Goal: Task Accomplishment & Management: Use online tool/utility

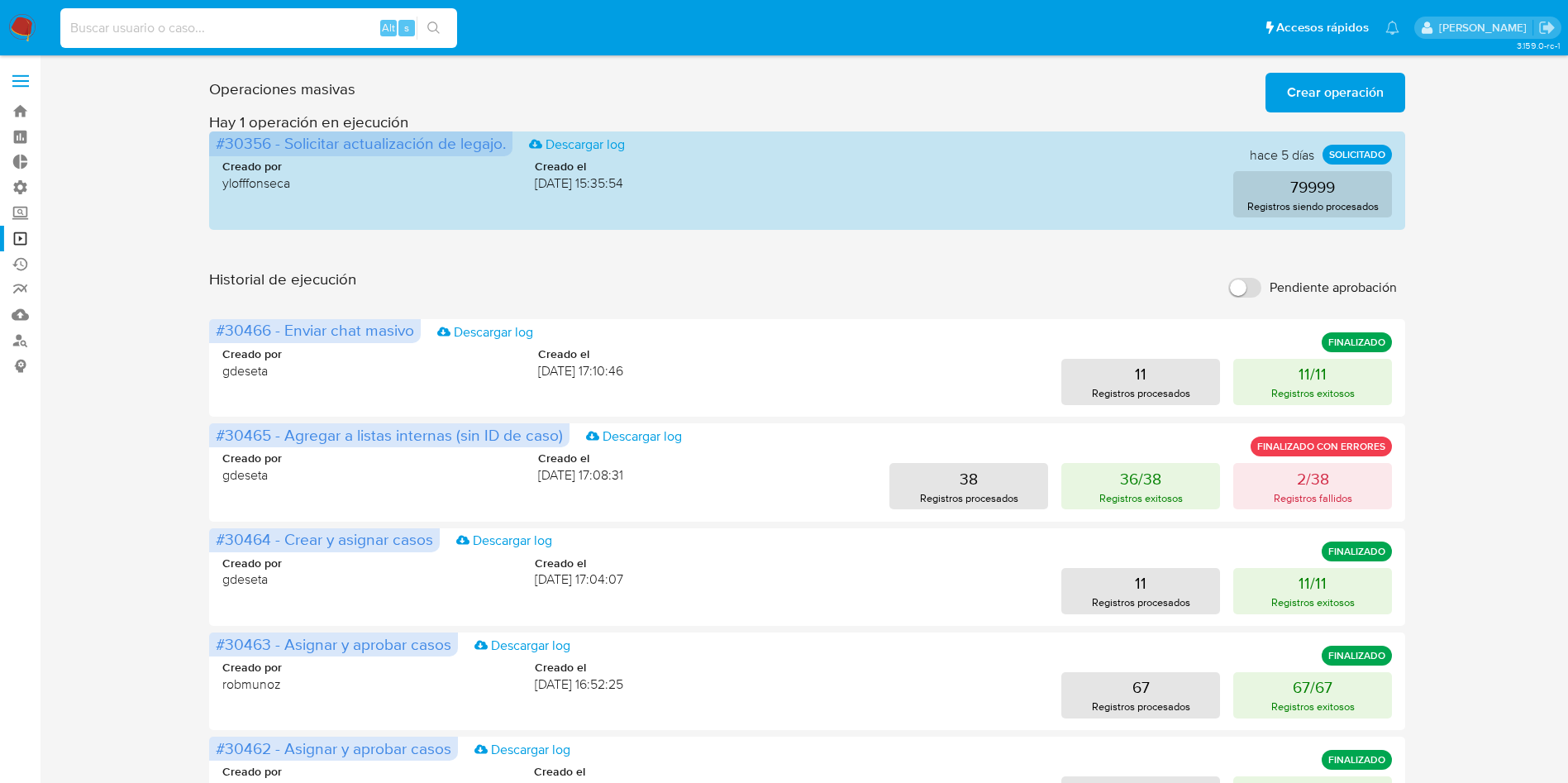
click at [265, 31] on input at bounding box center [259, 28] width 397 height 21
type input "211551271"
click at [440, 23] on icon "search-icon" at bounding box center [434, 27] width 13 height 13
click at [436, 22] on icon "search-icon" at bounding box center [434, 27] width 13 height 13
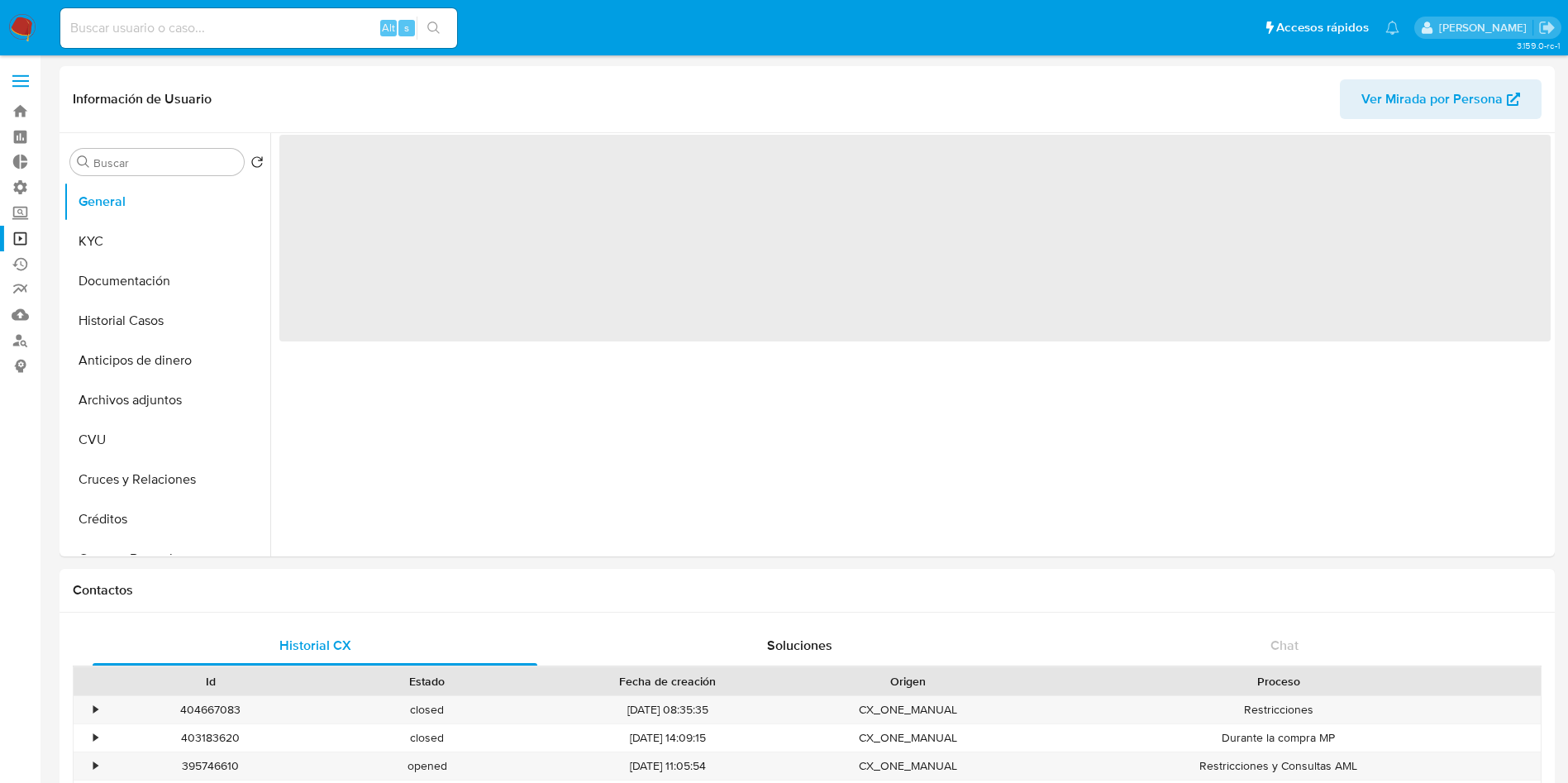
select select "10"
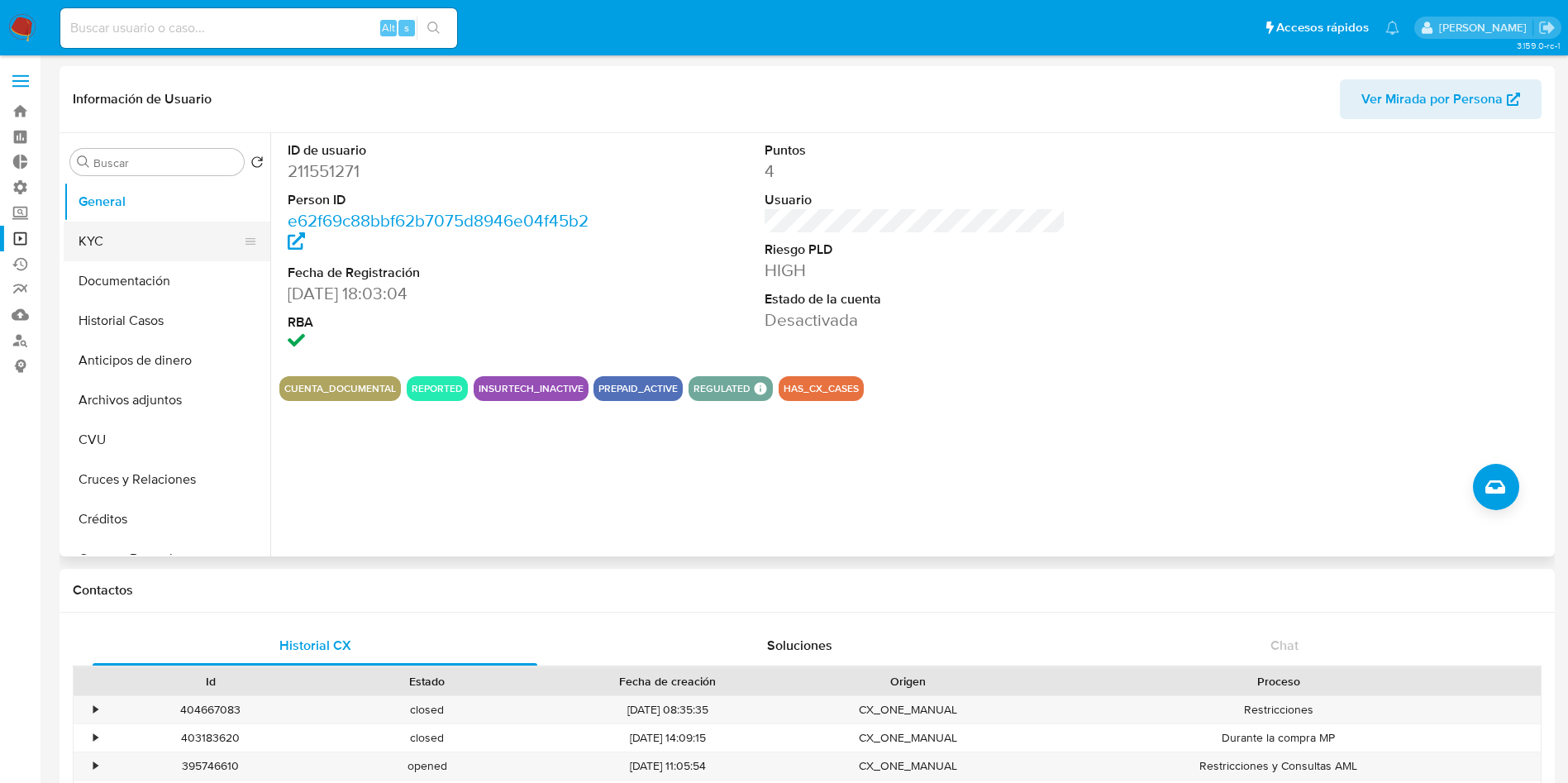
click at [88, 240] on button "KYC" at bounding box center [160, 241] width 193 height 40
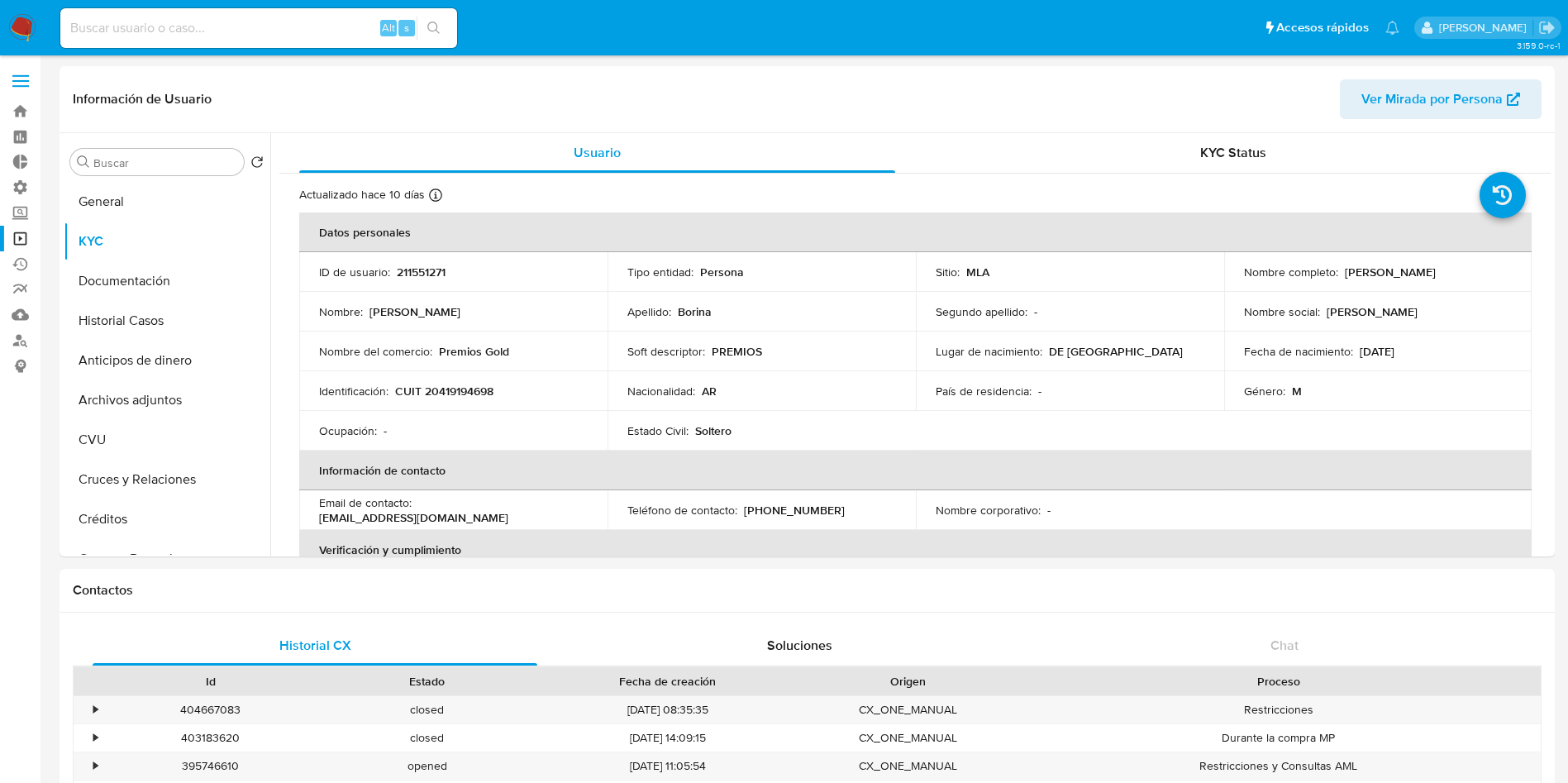
click at [306, 29] on input at bounding box center [259, 28] width 397 height 21
paste input "136447874"
type input "136447874"
click at [436, 34] on button "search-icon" at bounding box center [434, 28] width 34 height 23
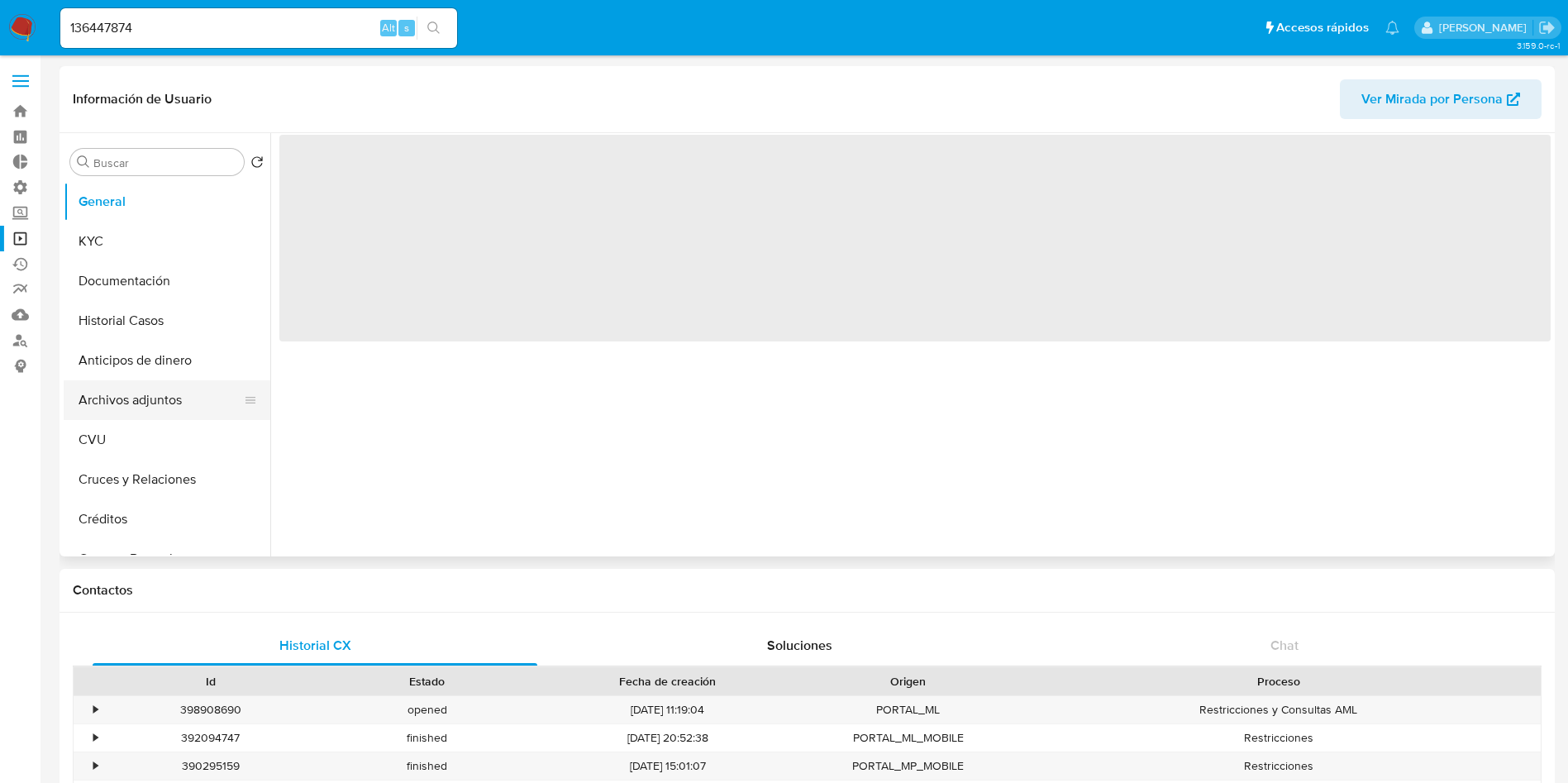
click at [121, 397] on button "Archivos adjuntos" at bounding box center [160, 399] width 193 height 40
select select "10"
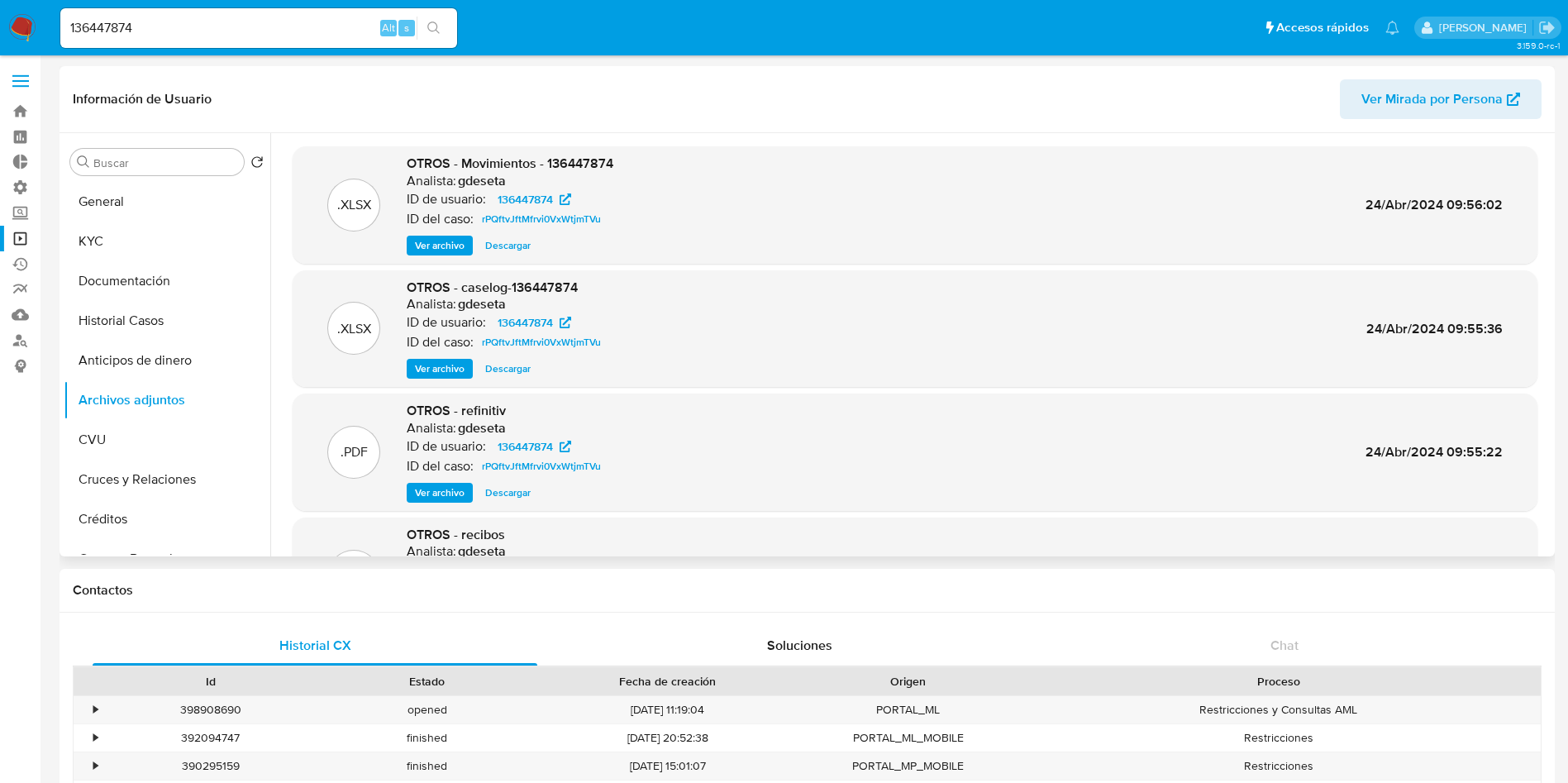
drag, startPoint x: 493, startPoint y: 242, endPoint x: 492, endPoint y: 254, distance: 12.0
click at [493, 241] on span "Descargar" at bounding box center [508, 245] width 46 height 17
click at [500, 371] on span "Descargar" at bounding box center [508, 369] width 46 height 17
click at [163, 299] on ul "General KYC Documentación Historial Casos Anticipos de dinero Archivos adjuntos…" at bounding box center [166, 369] width 207 height 373
click at [132, 271] on button "Documentación" at bounding box center [160, 281] width 193 height 40
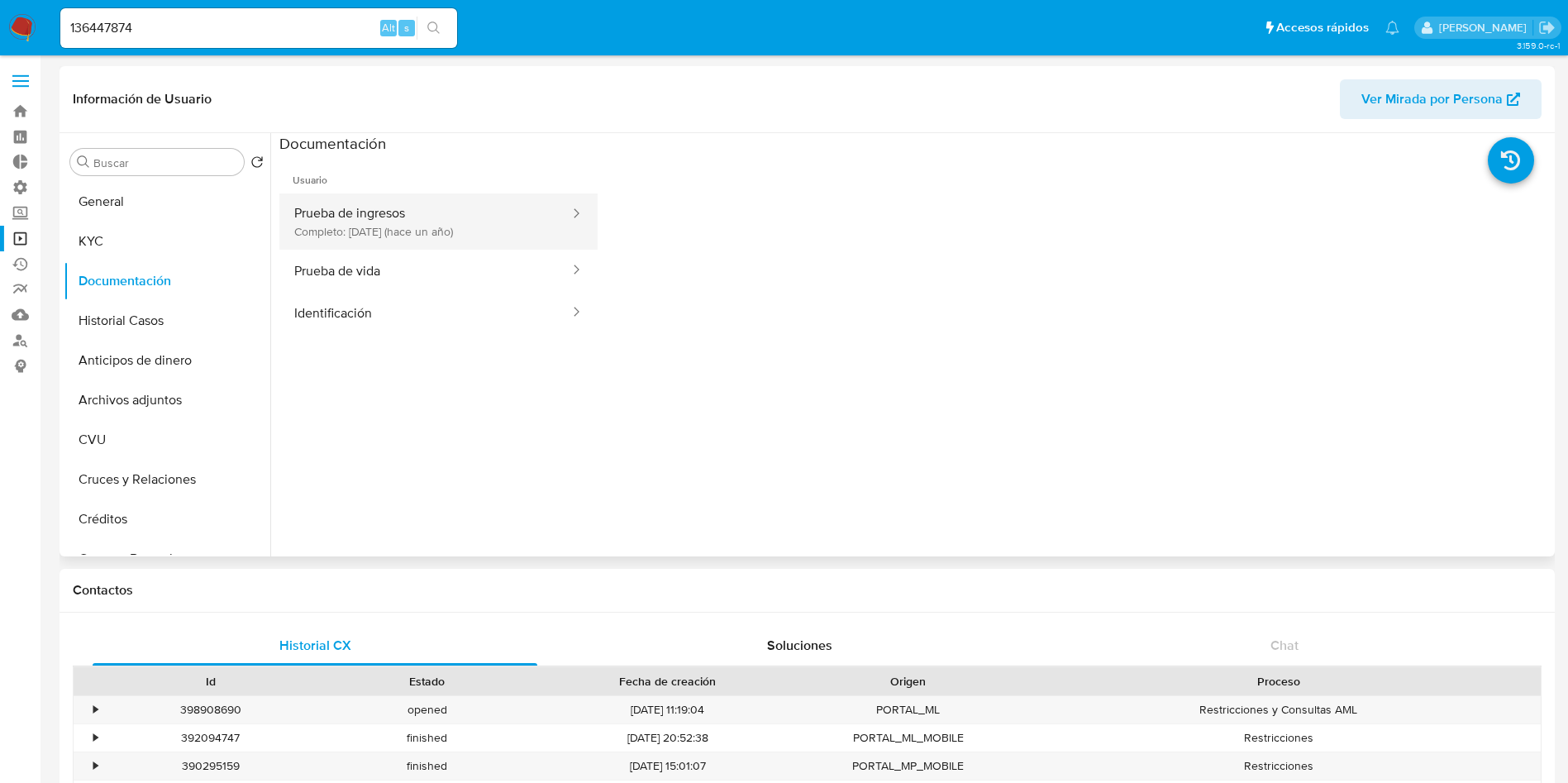
click at [408, 230] on button "Prueba de ingresos Completo: 25/03/2024 (hace un año)" at bounding box center [426, 222] width 292 height 56
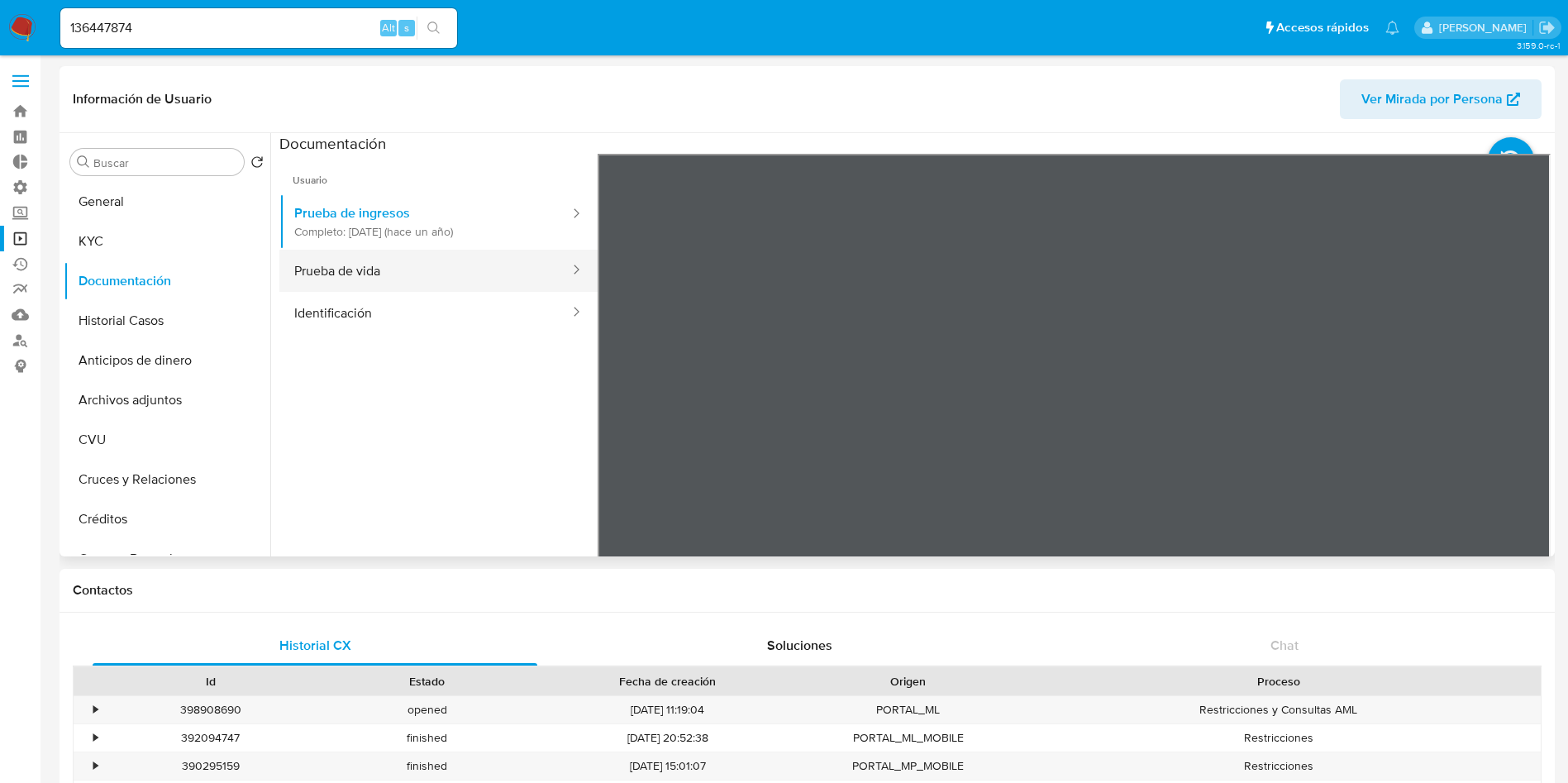
click at [386, 275] on button "Prueba de vida" at bounding box center [426, 271] width 292 height 42
click at [346, 309] on button "Identificación" at bounding box center [426, 313] width 292 height 42
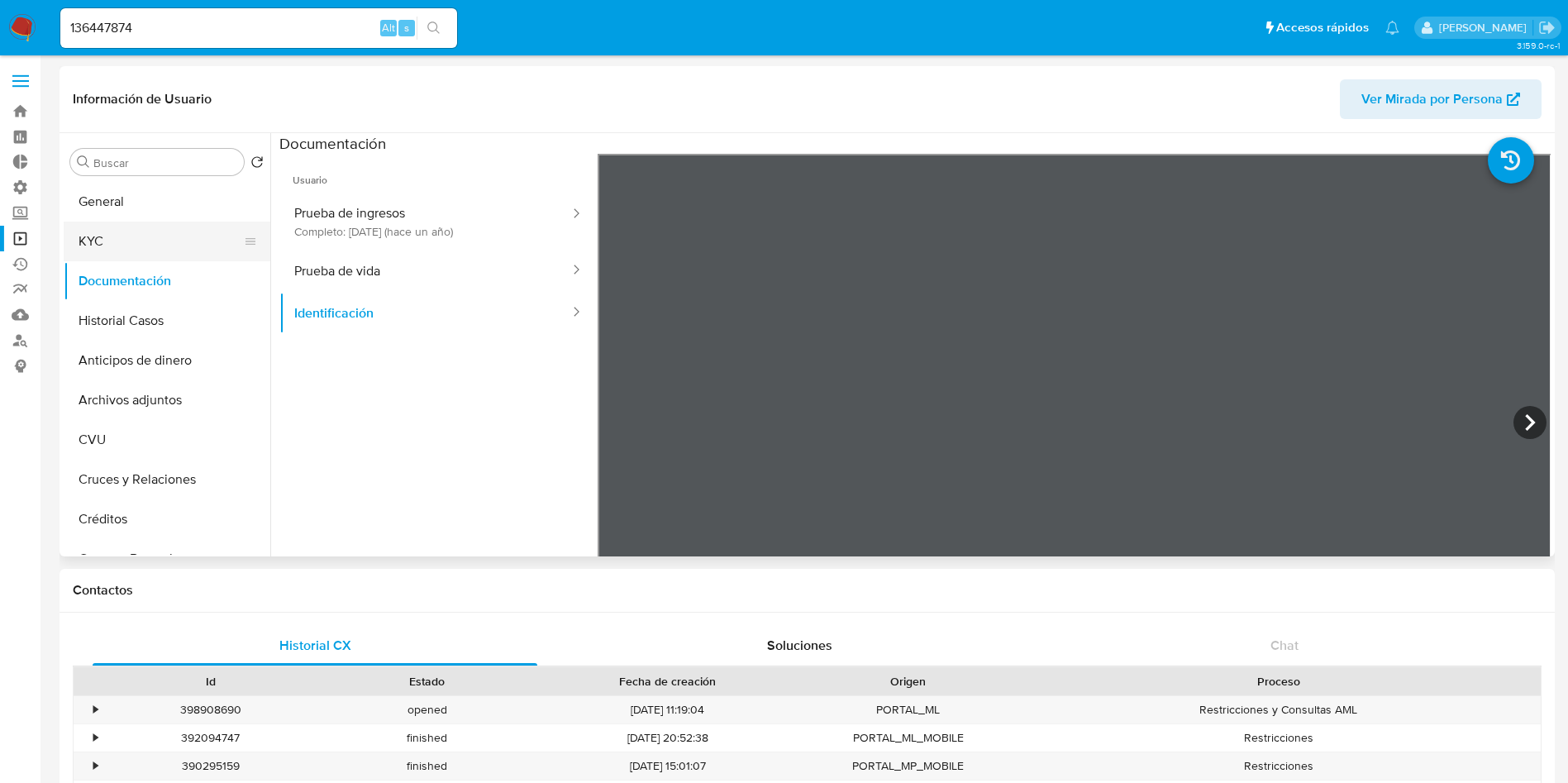
click at [86, 240] on button "KYC" at bounding box center [160, 241] width 193 height 40
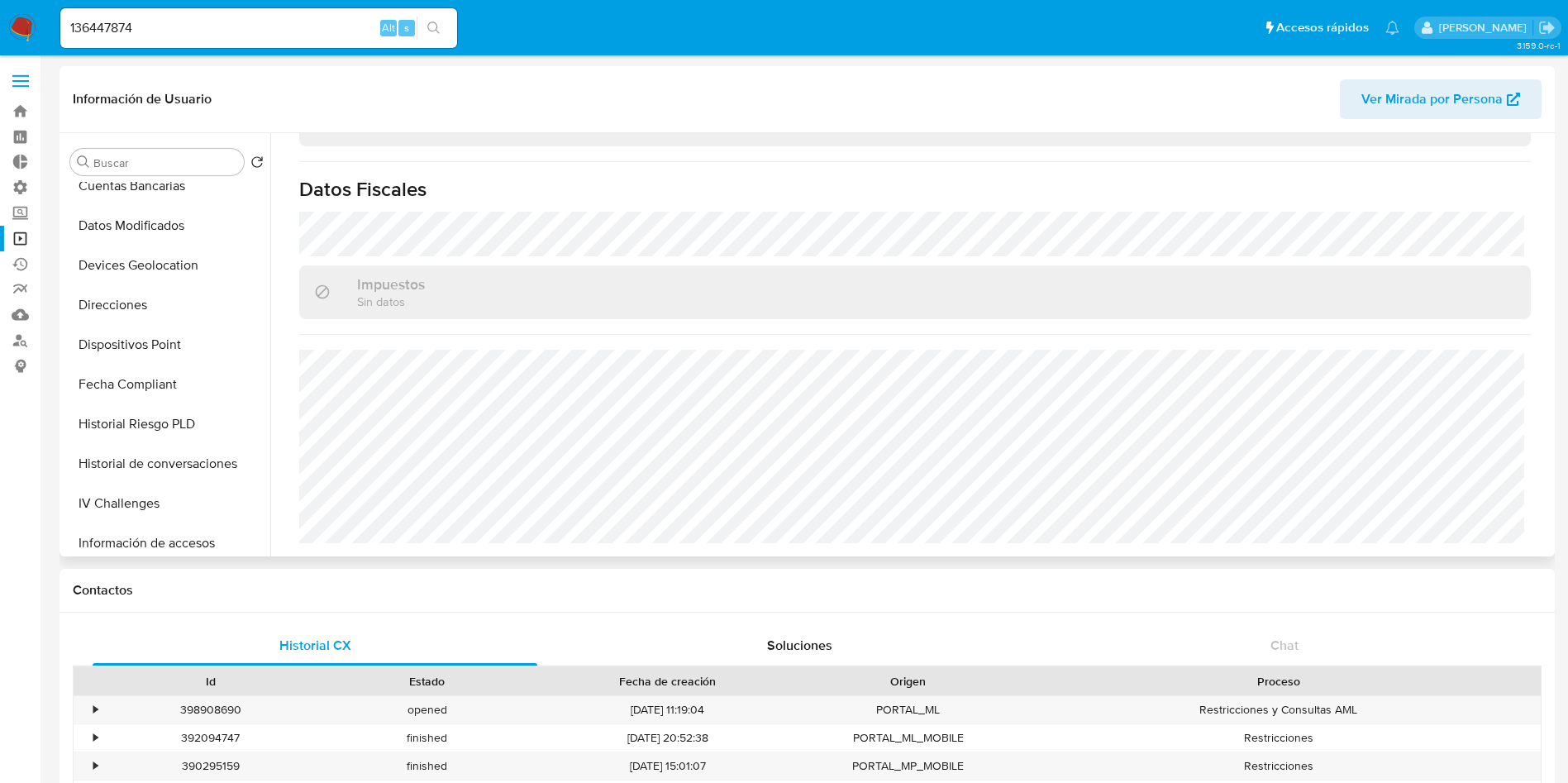
scroll to position [372, 0]
click at [140, 311] on button "Direcciones" at bounding box center [160, 305] width 193 height 40
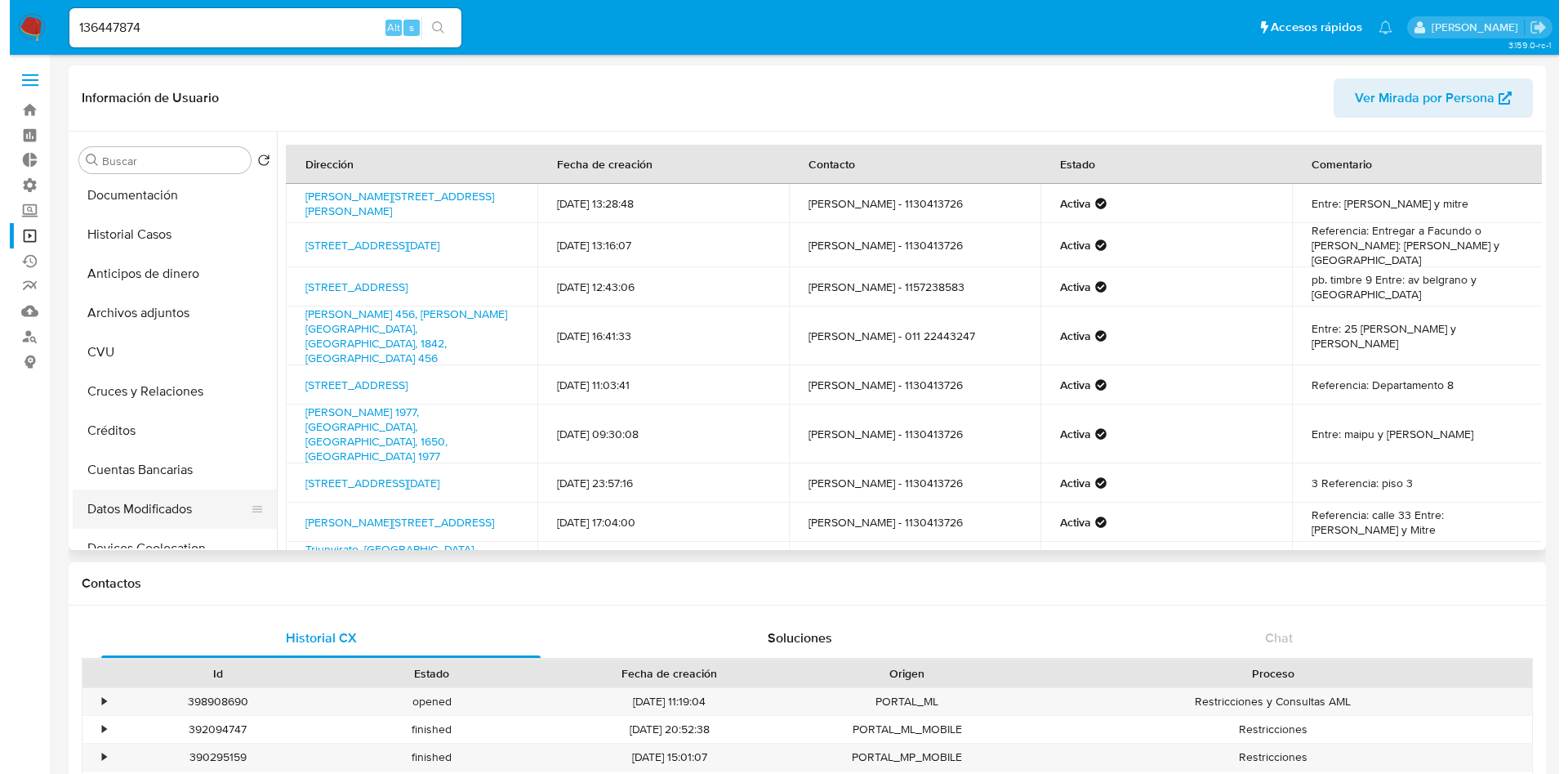
scroll to position [0, 0]
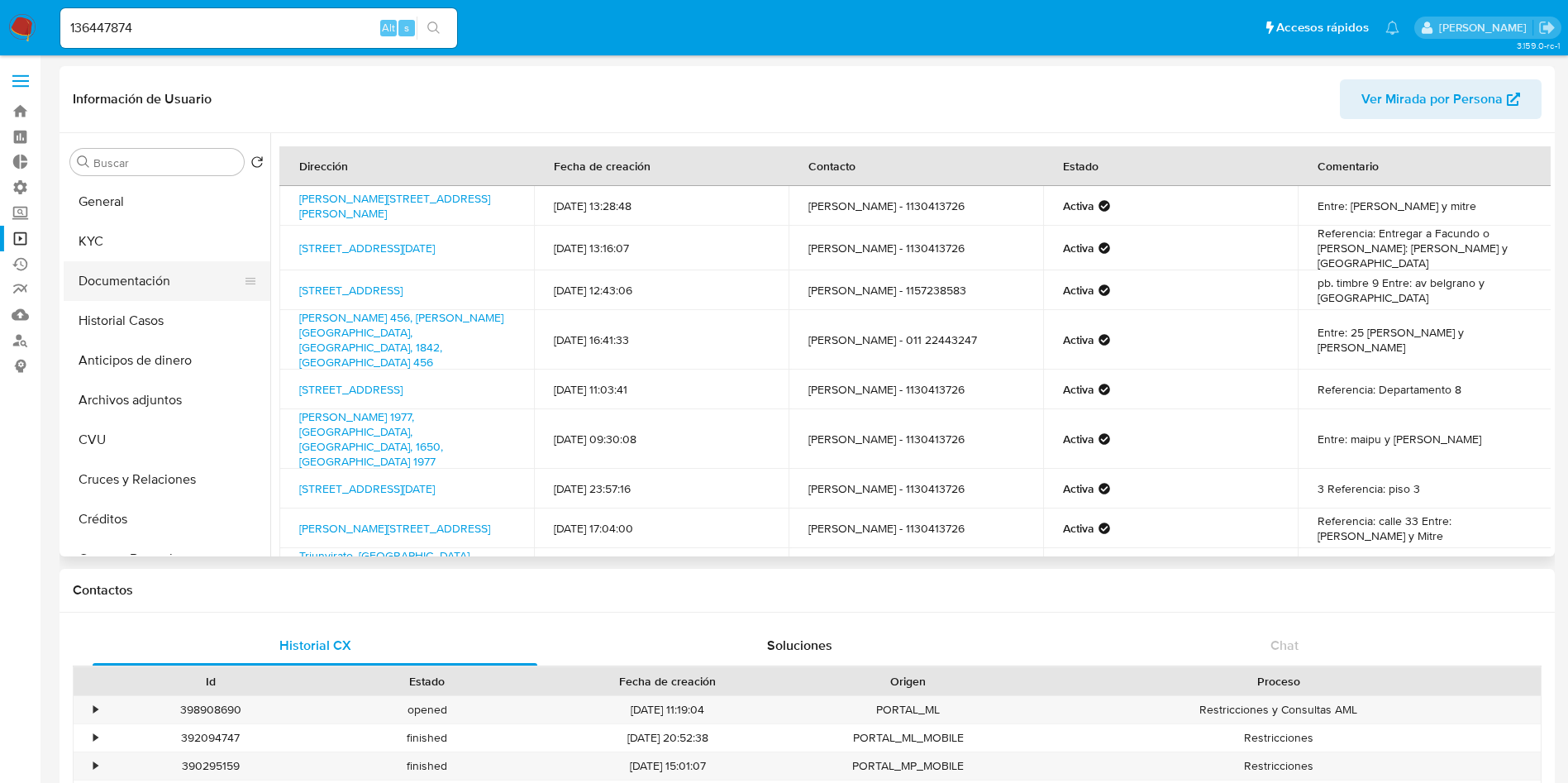
click at [128, 295] on button "Documentación" at bounding box center [160, 281] width 193 height 40
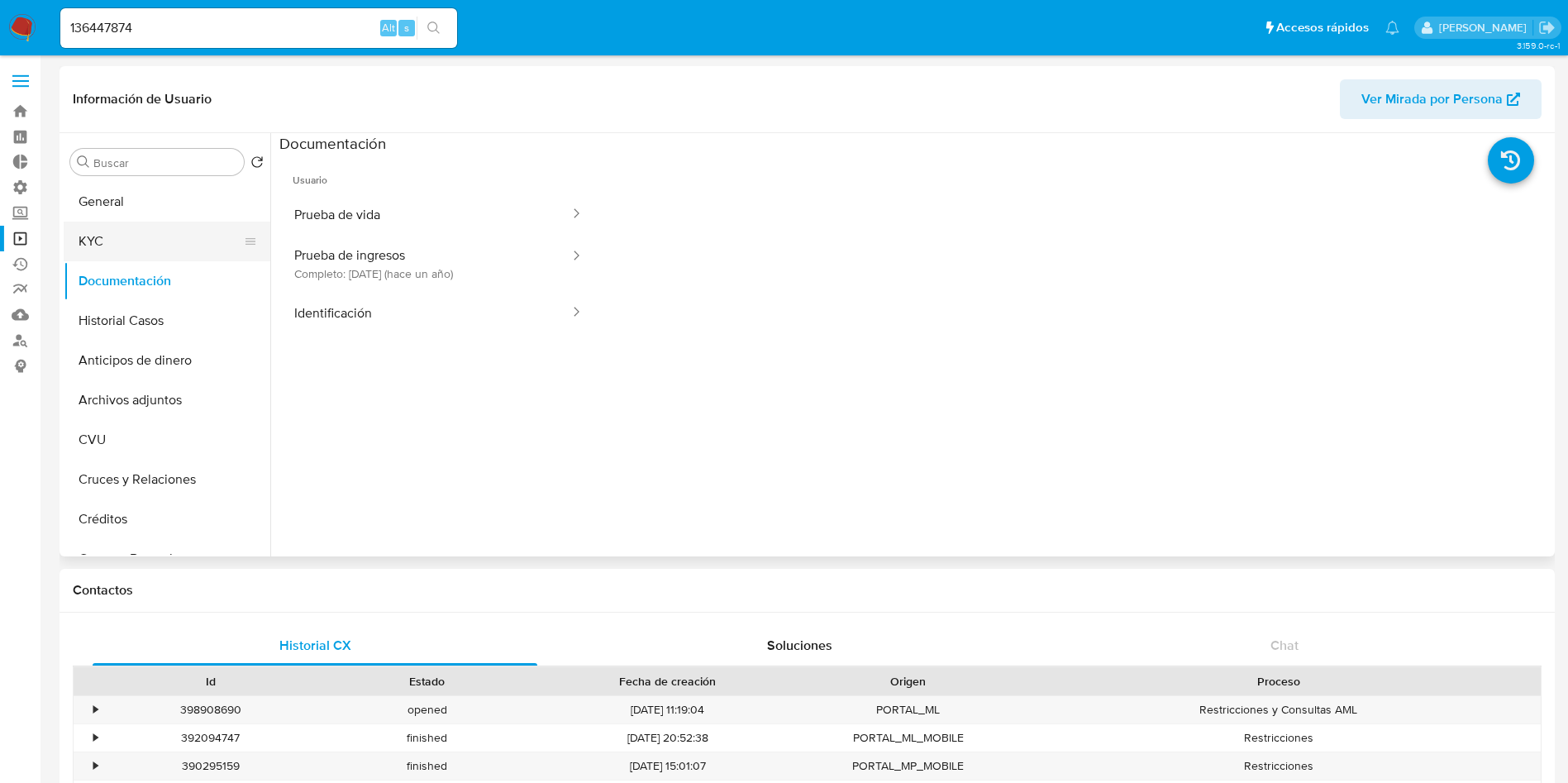
click at [172, 238] on button "KYC" at bounding box center [160, 241] width 193 height 40
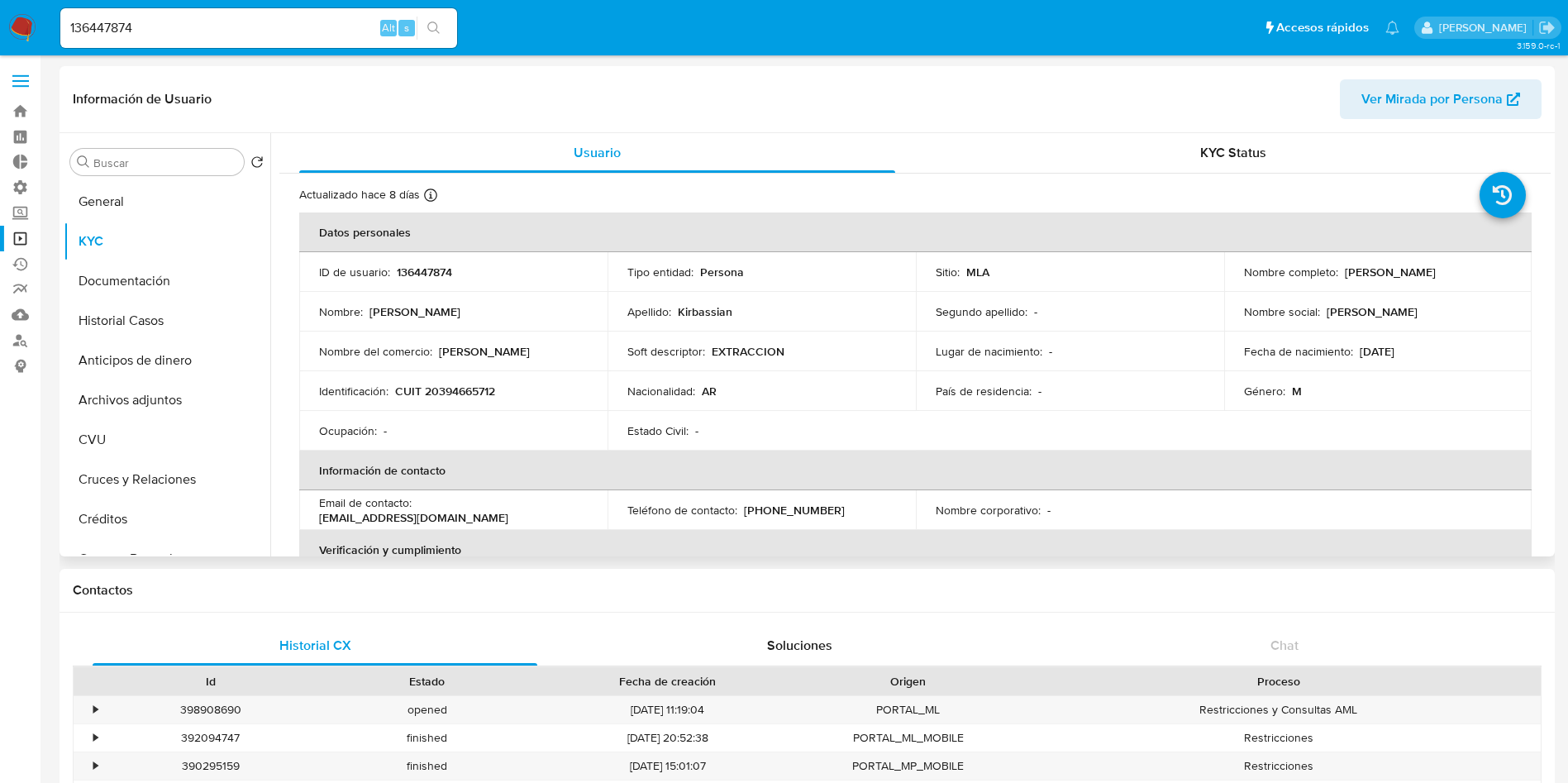
drag, startPoint x: 1451, startPoint y: 274, endPoint x: 1334, endPoint y: 274, distance: 117.0
click at [1334, 274] on div "Nombre completo : Franco Kirbassian" at bounding box center [1377, 272] width 268 height 15
copy div "[PERSON_NAME]"
click at [134, 318] on button "Historial Casos" at bounding box center [160, 320] width 193 height 40
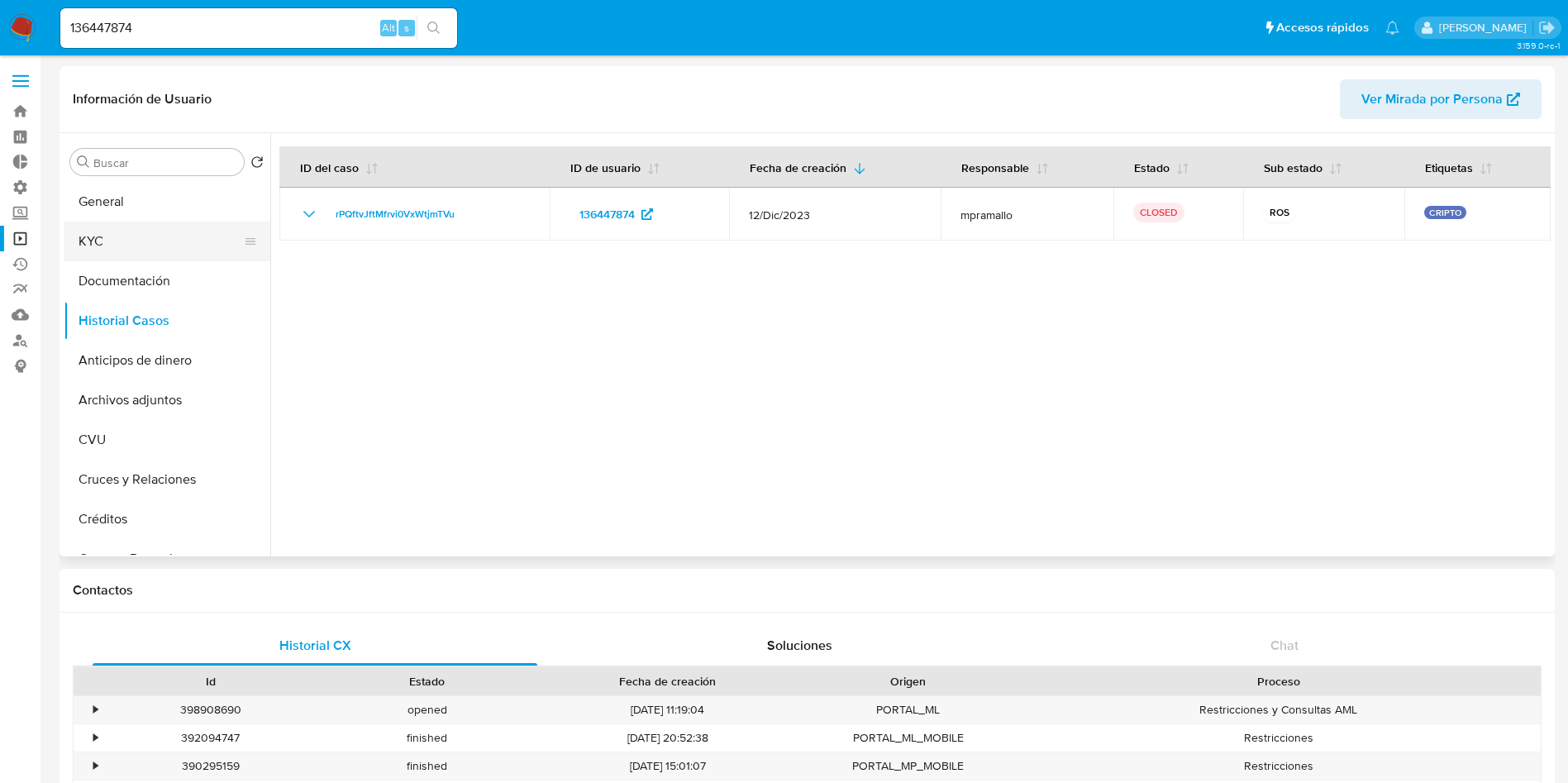
click at [120, 242] on button "KYC" at bounding box center [160, 241] width 193 height 40
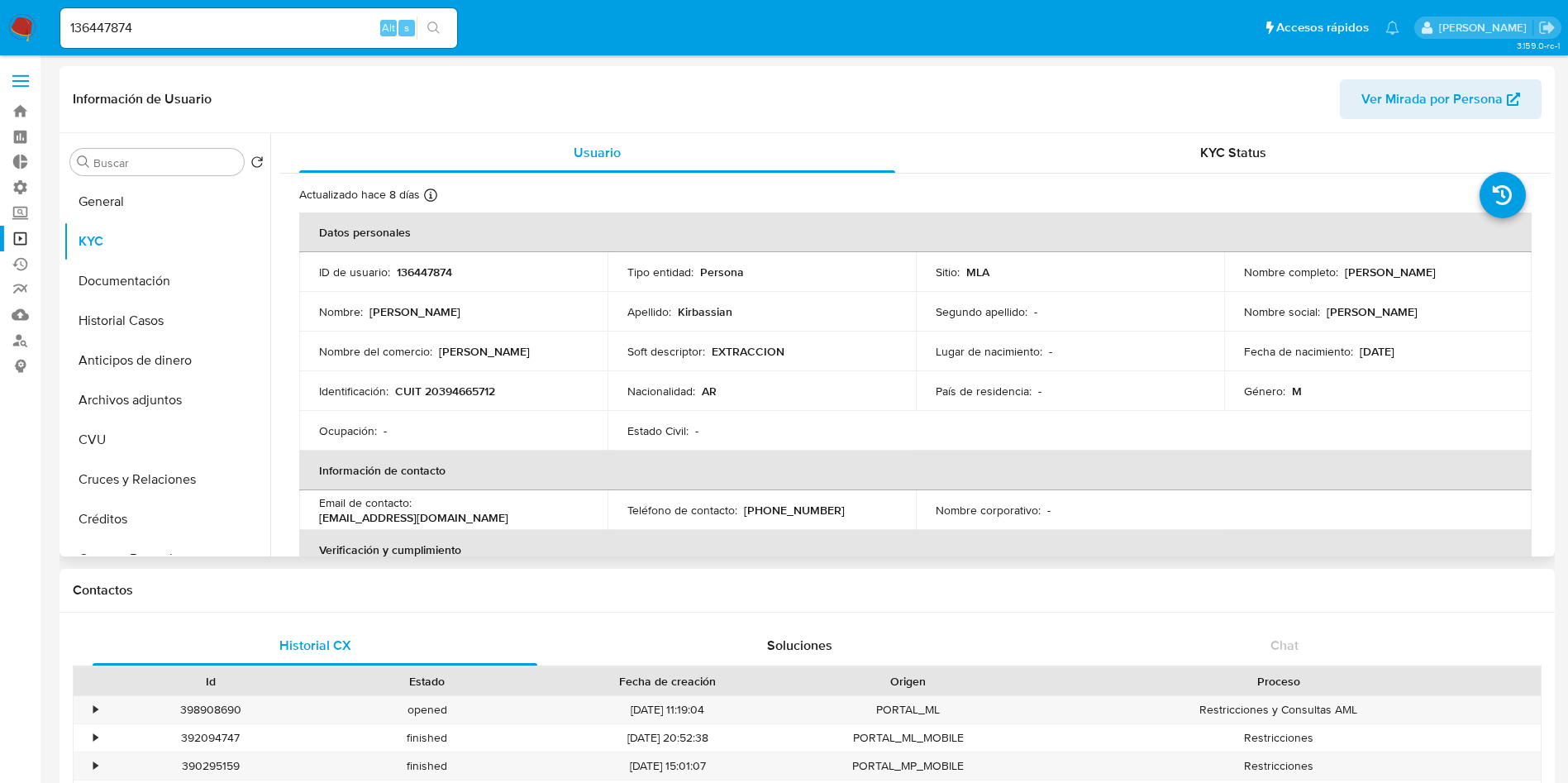
click at [465, 389] on p "CUIT 20394665712" at bounding box center [445, 391] width 100 height 15
click at [465, 388] on p "CUIT 20394665712" at bounding box center [445, 391] width 100 height 15
copy p "20394665712"
click at [543, 316] on div "Nombre : Franco" at bounding box center [453, 311] width 268 height 15
click at [161, 307] on button "Historial Casos" at bounding box center [160, 320] width 193 height 40
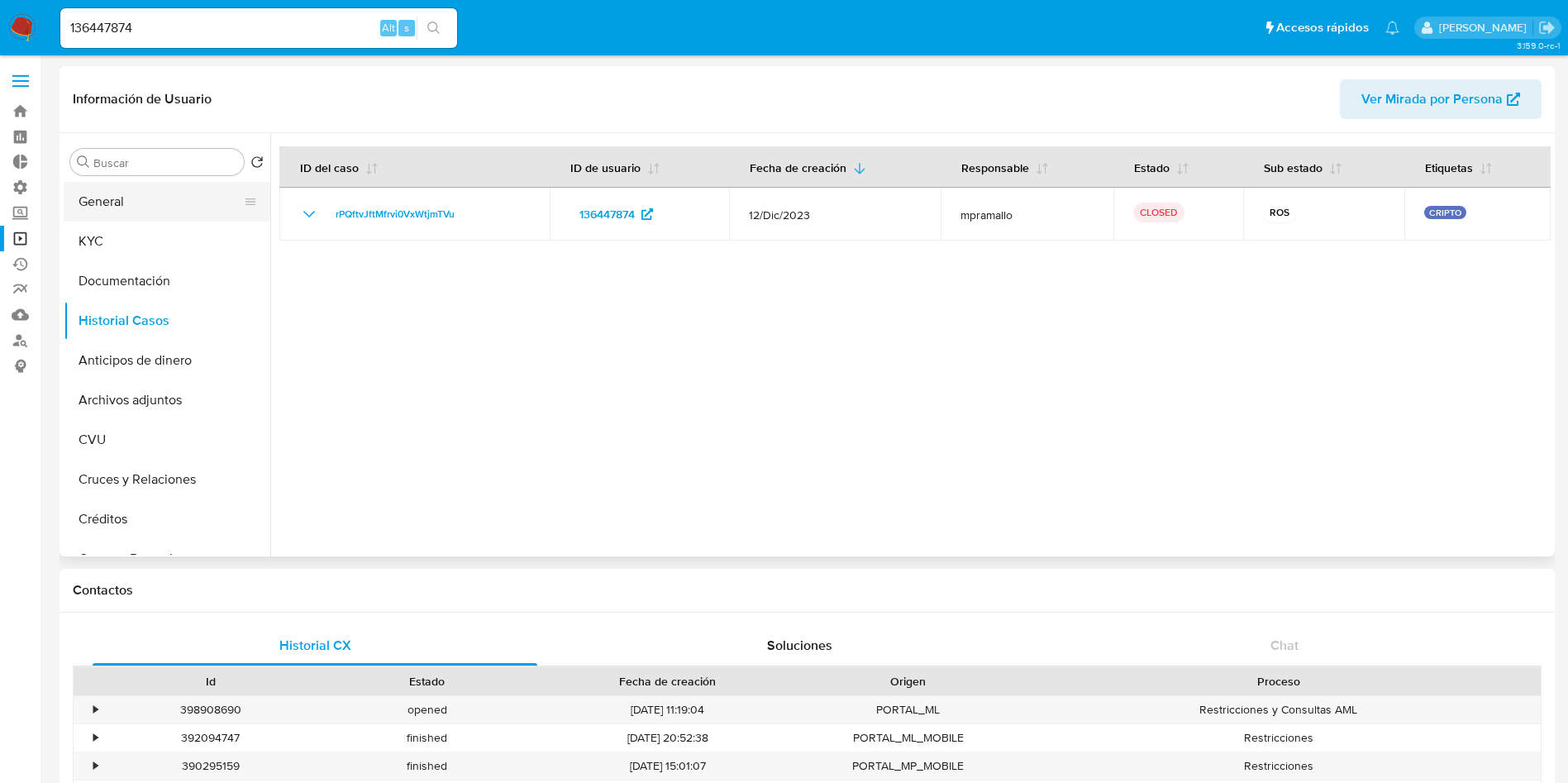
click at [143, 209] on button "General" at bounding box center [160, 201] width 193 height 40
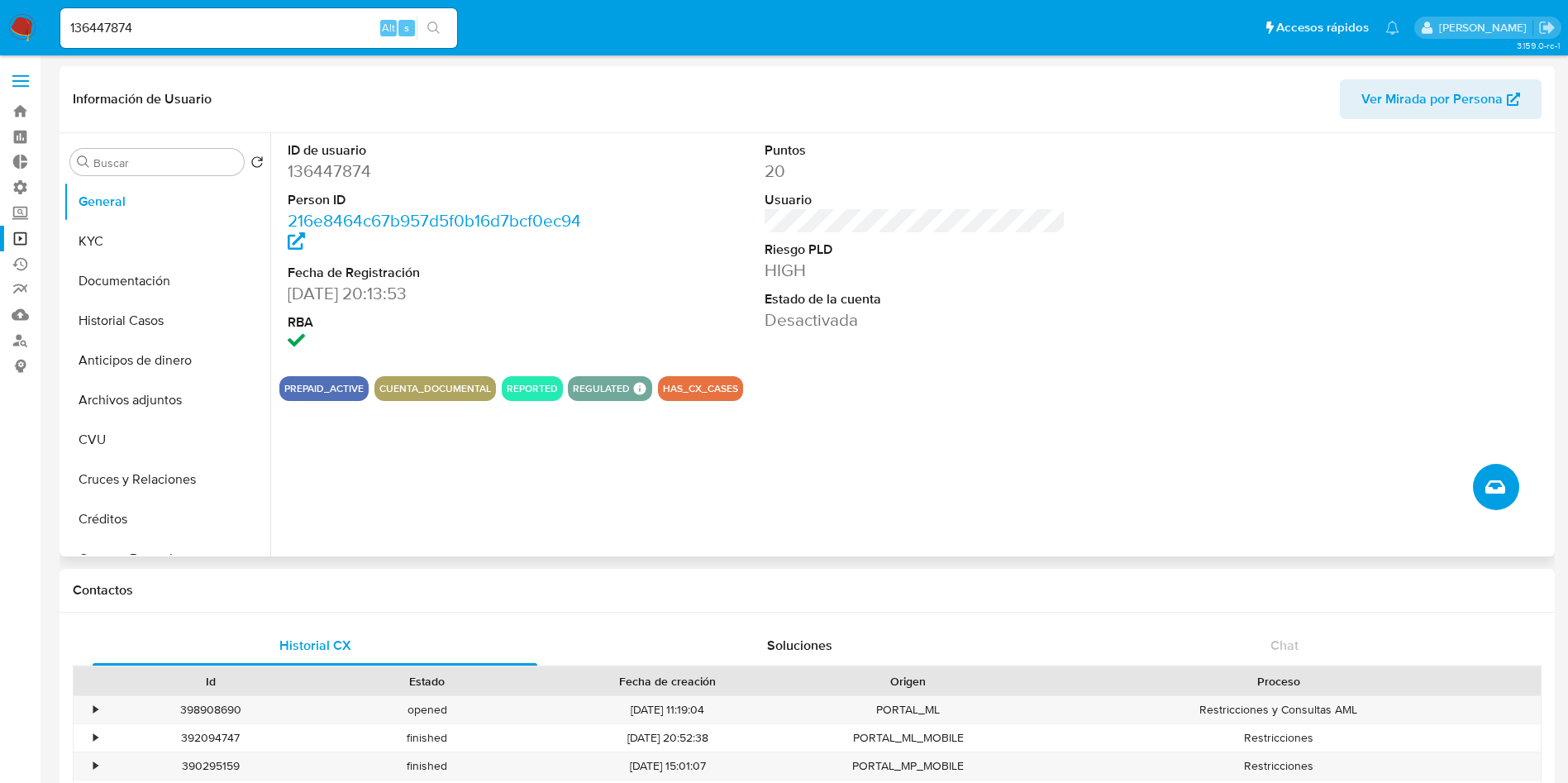
click at [1502, 501] on button "Crear caso manual" at bounding box center [1496, 487] width 47 height 47
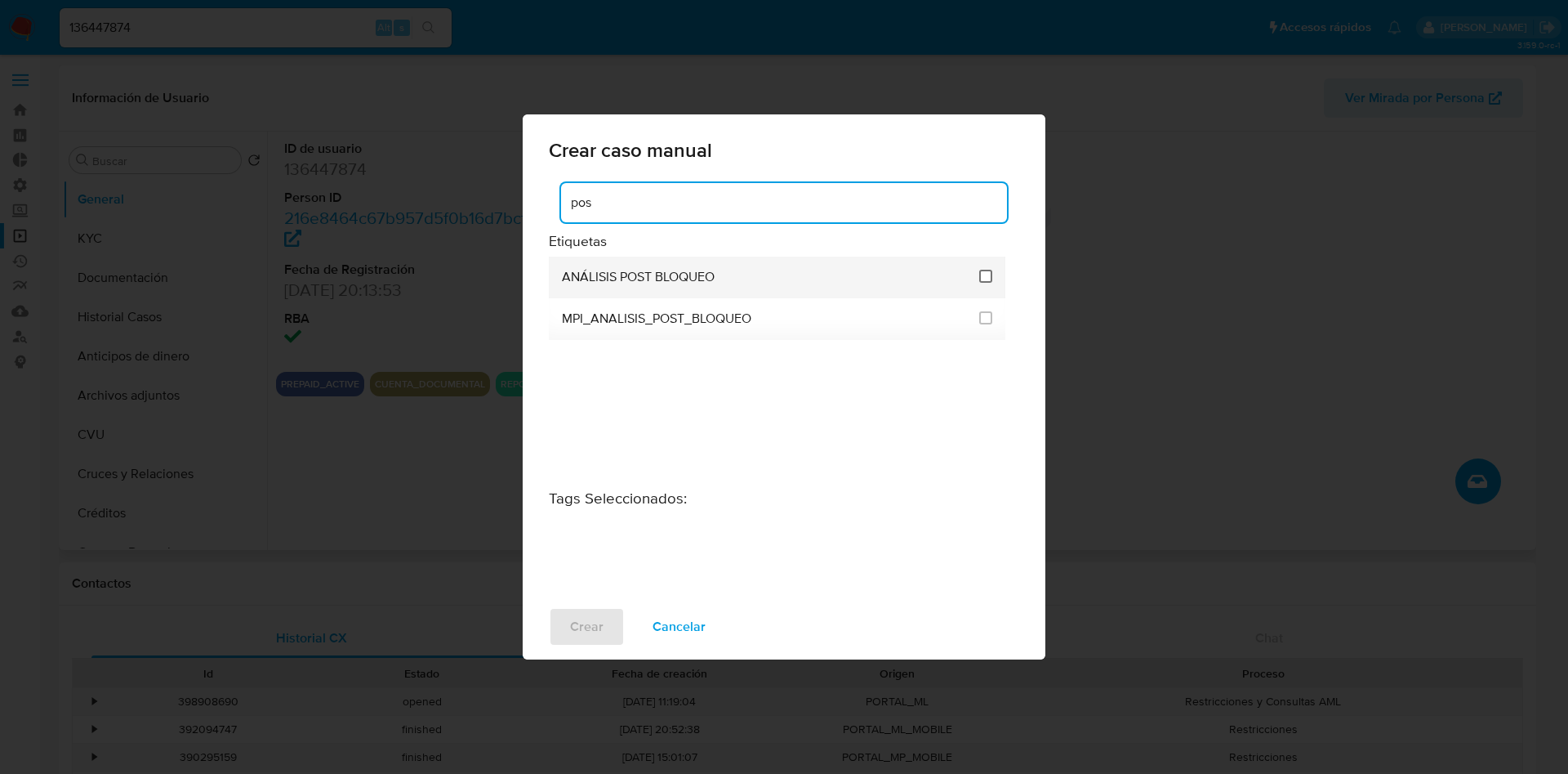
type input "pos"
click at [985, 277] on input "3249" at bounding box center [986, 276] width 13 height 13
checkbox input "true"
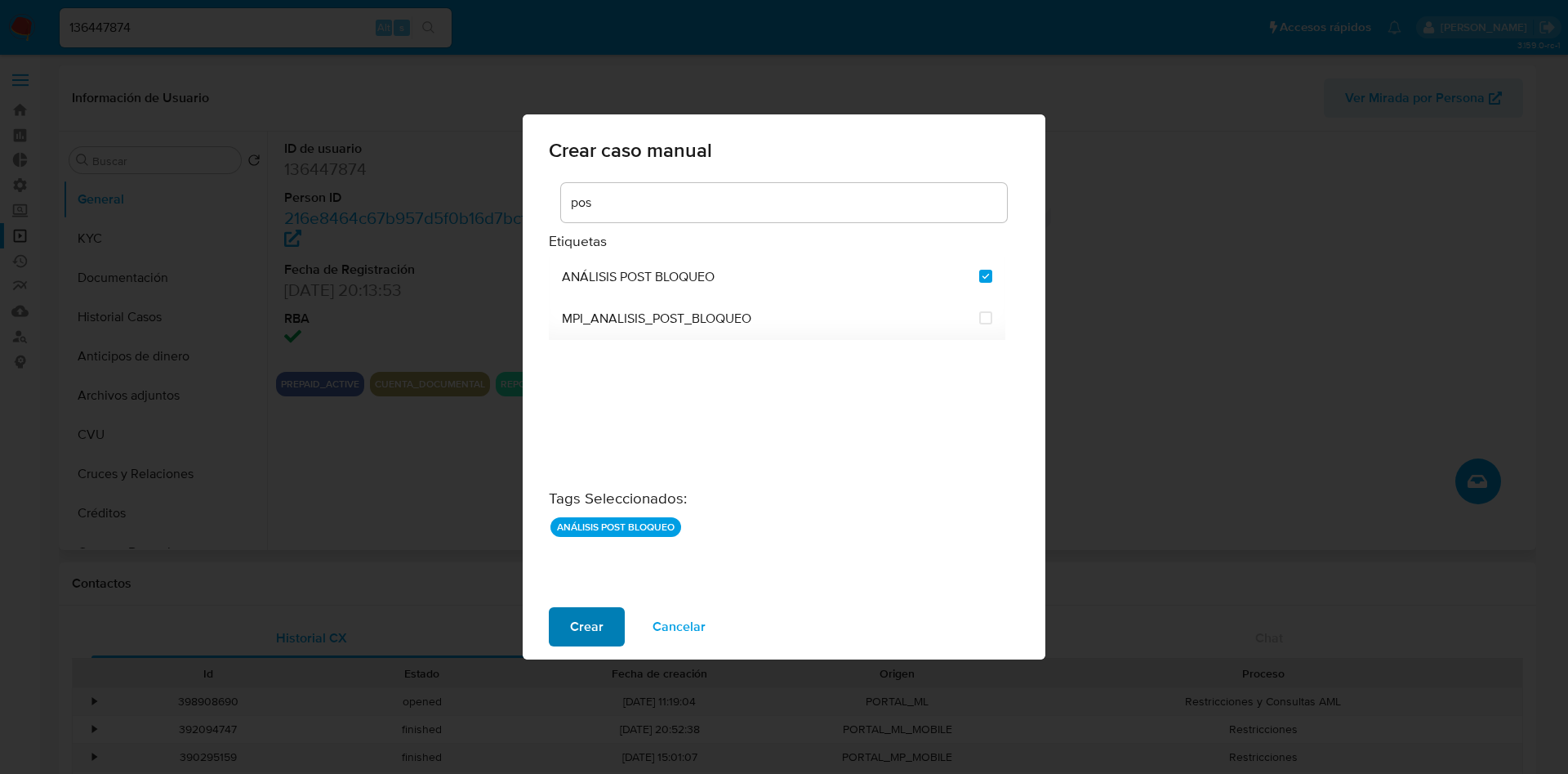
click at [571, 635] on span "Crear" at bounding box center [587, 626] width 34 height 36
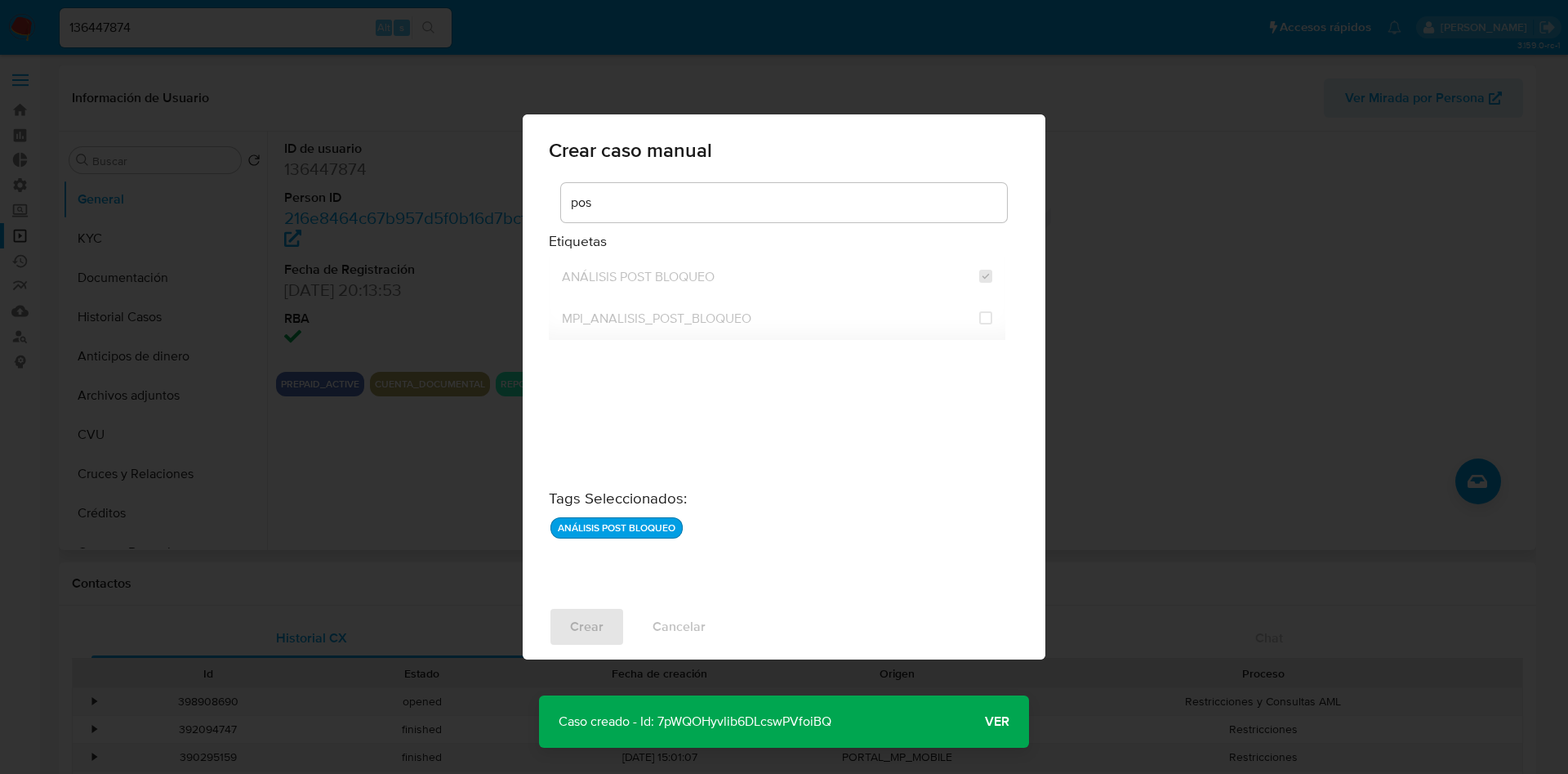
click at [714, 722] on p "Caso creado - Id: 7pWQOHyvlib6DLcswPVfoiBQ" at bounding box center [694, 722] width 312 height 52
click at [993, 722] on span "Ver" at bounding box center [997, 722] width 24 height 0
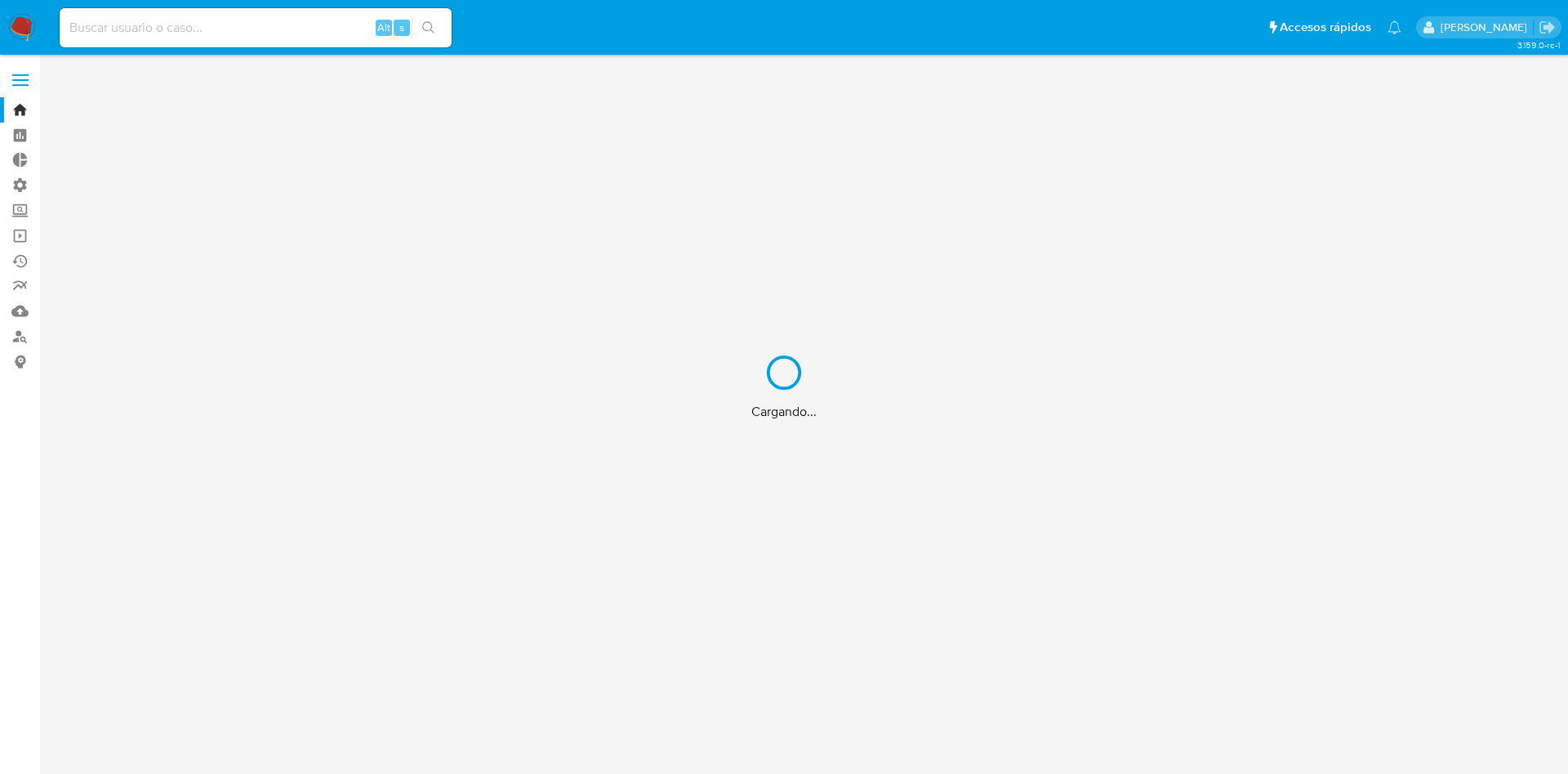
click at [256, 25] on div "Cargando..." at bounding box center [784, 387] width 1568 height 774
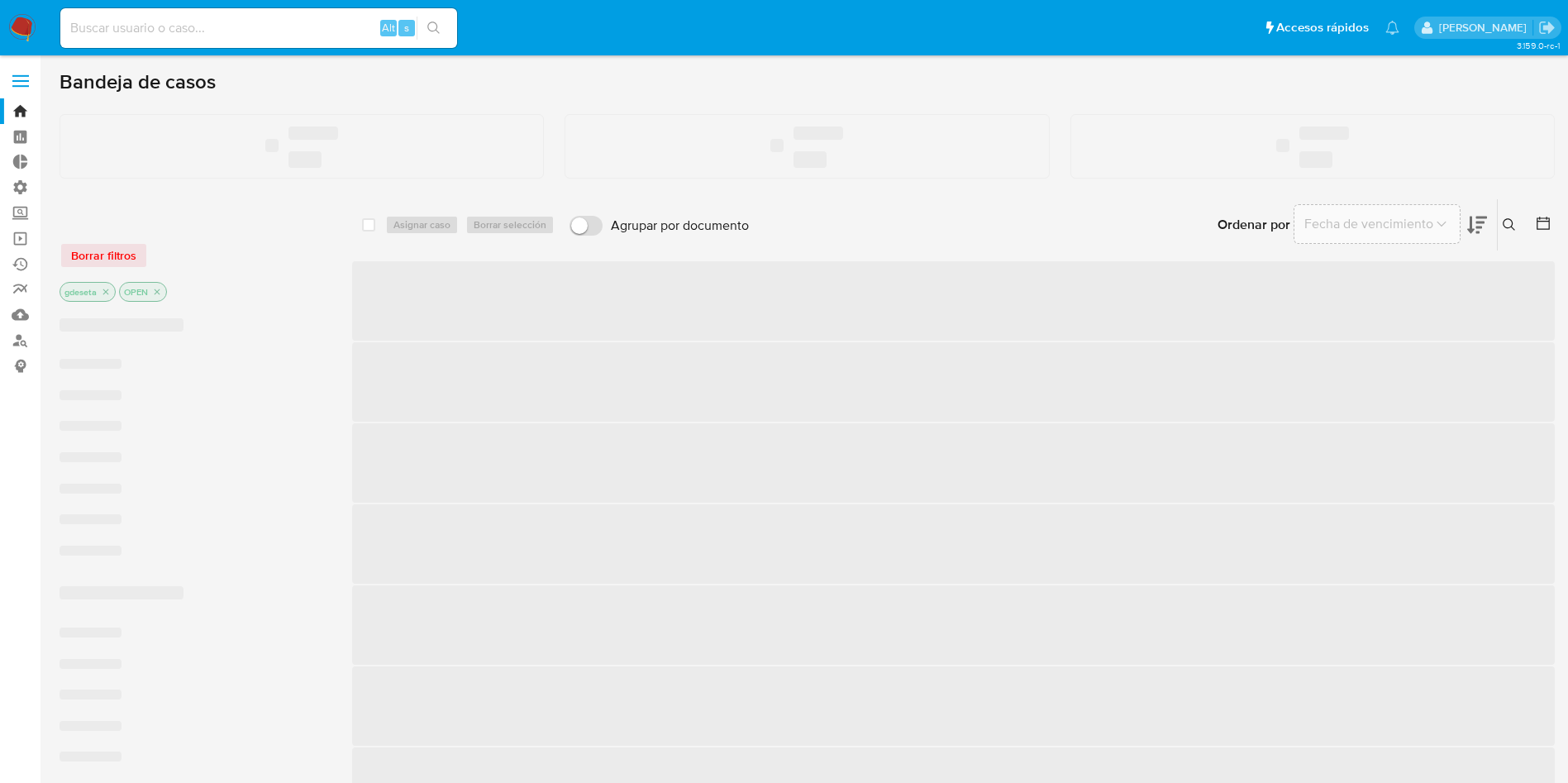
click at [102, 19] on input at bounding box center [259, 28] width 397 height 21
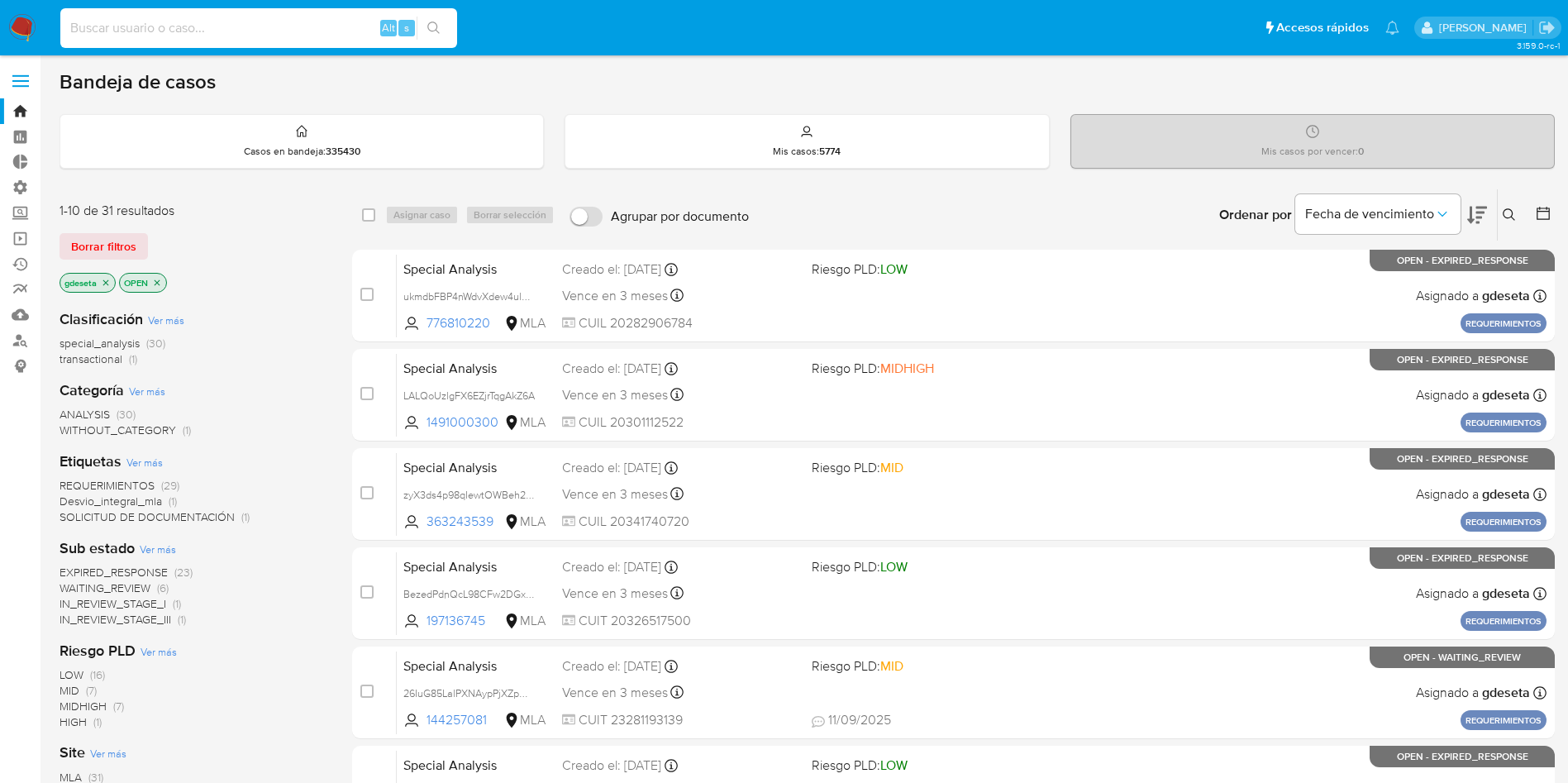
paste input "17365874"
type input "17365874"
click at [431, 21] on icon "search-icon" at bounding box center [434, 27] width 13 height 13
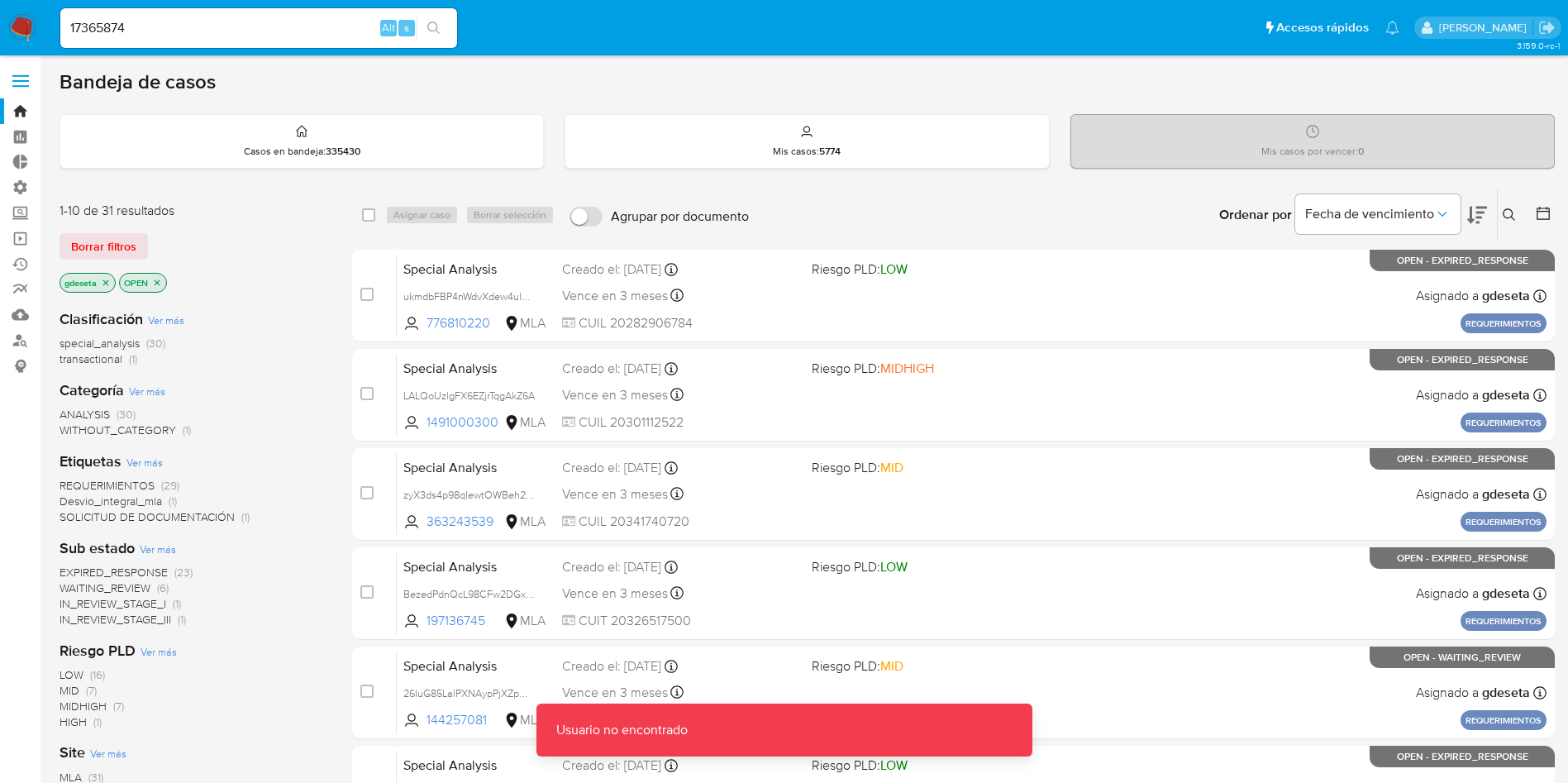
click at [255, 25] on input "17365874" at bounding box center [259, 28] width 397 height 21
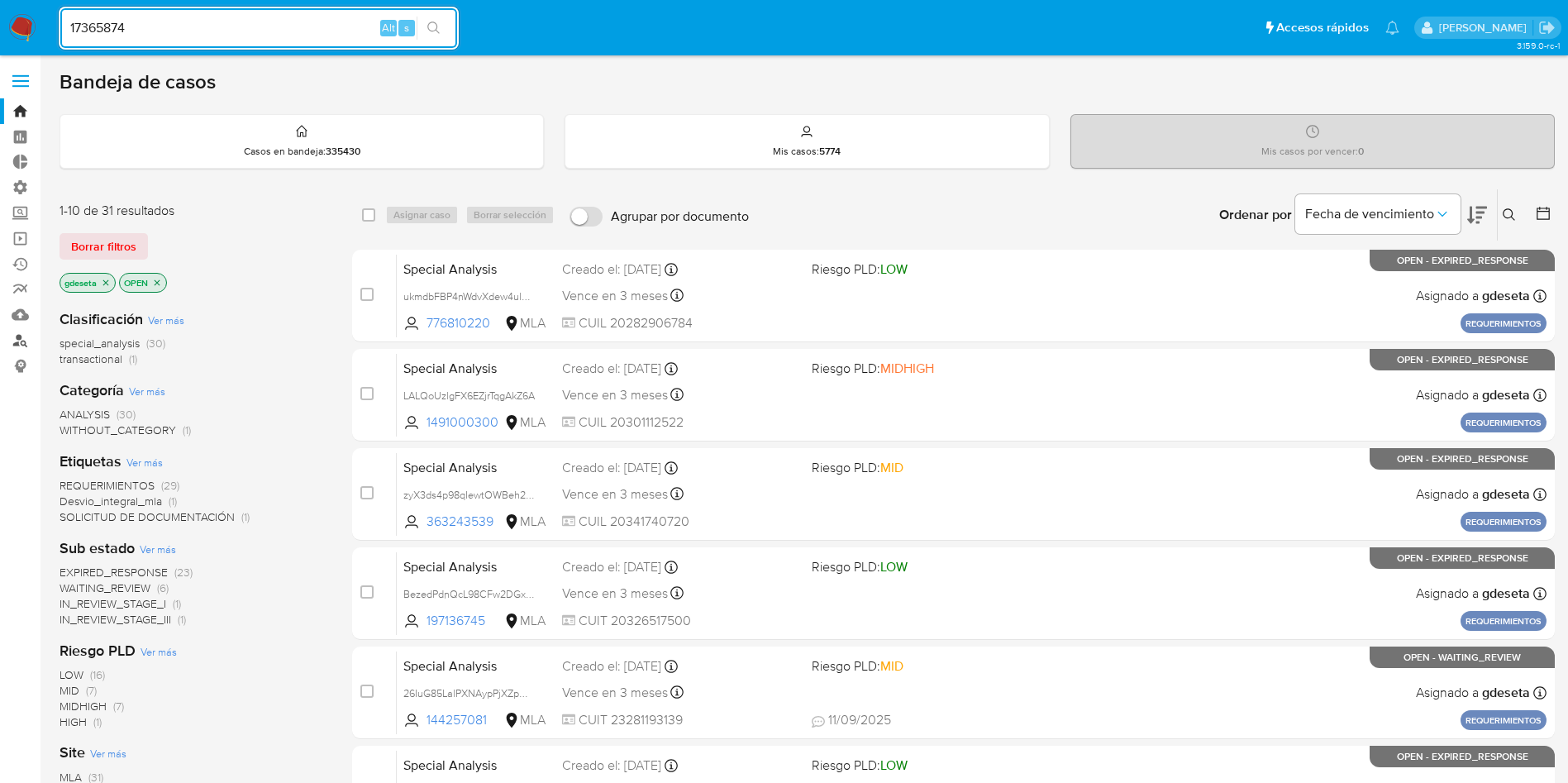
click at [32, 337] on link "Buscador de personas" at bounding box center [98, 340] width 197 height 26
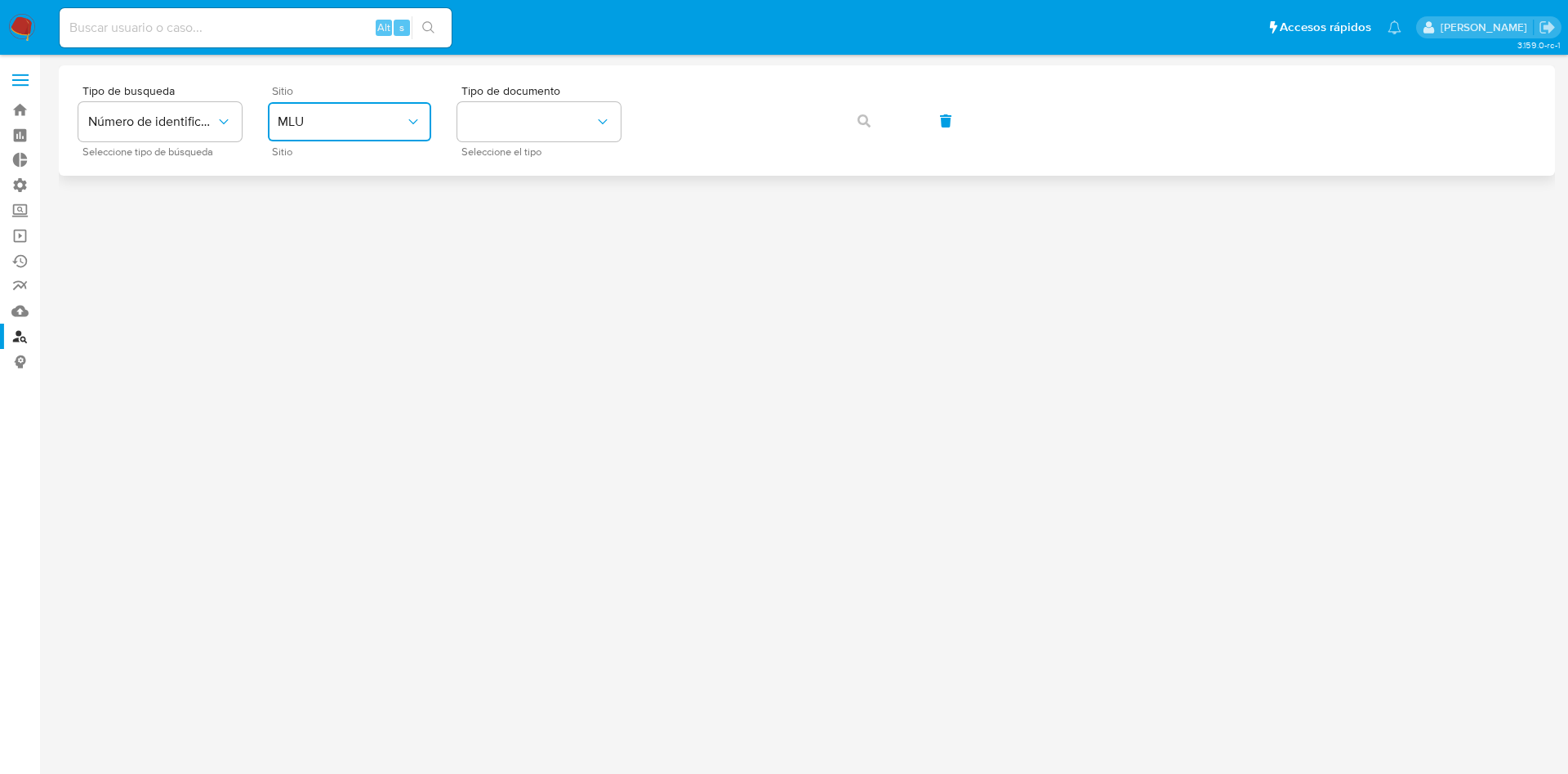
click at [301, 123] on span "MLU" at bounding box center [342, 122] width 128 height 17
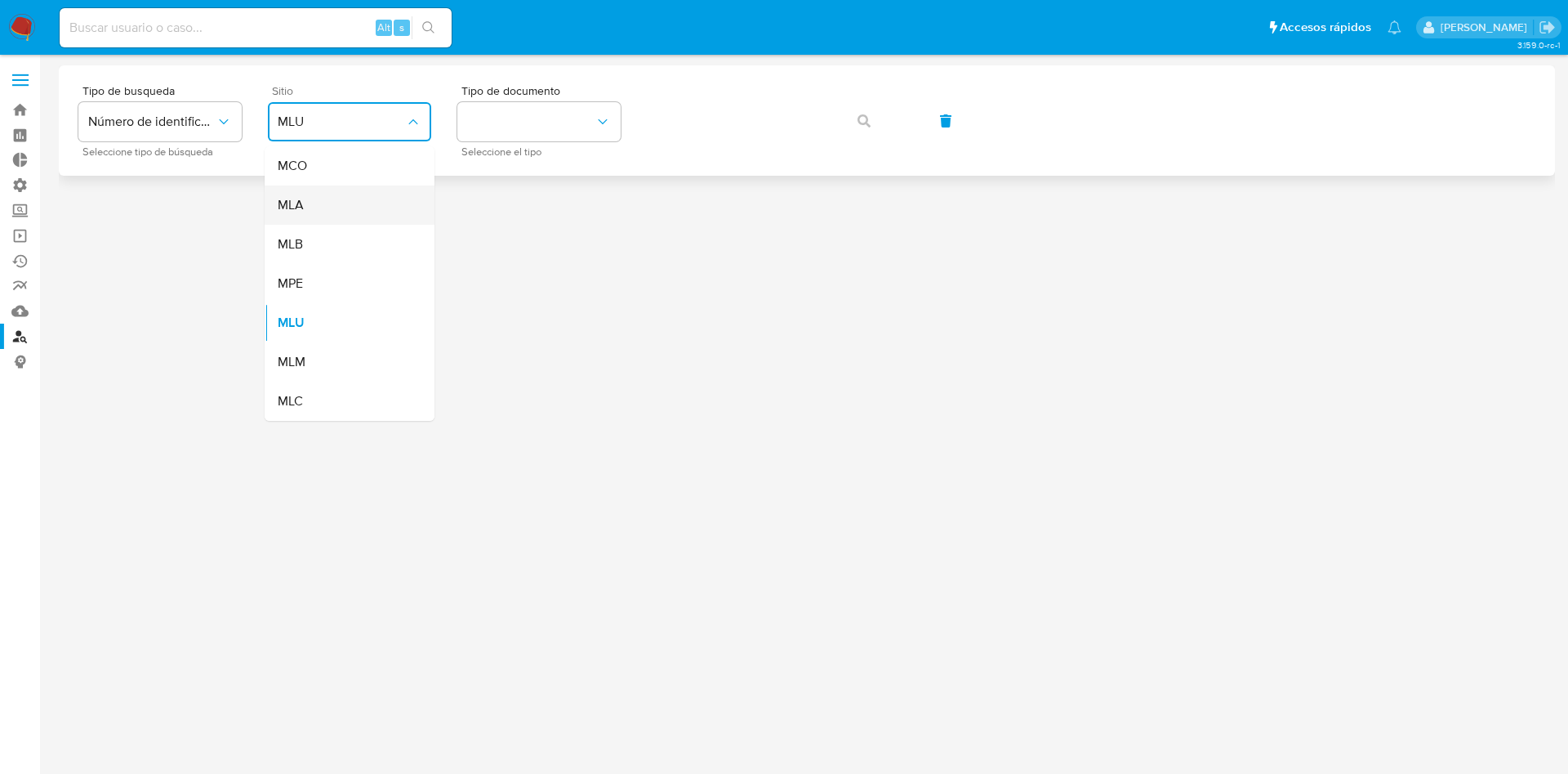
click at [313, 199] on div "MLA" at bounding box center [345, 204] width 134 height 39
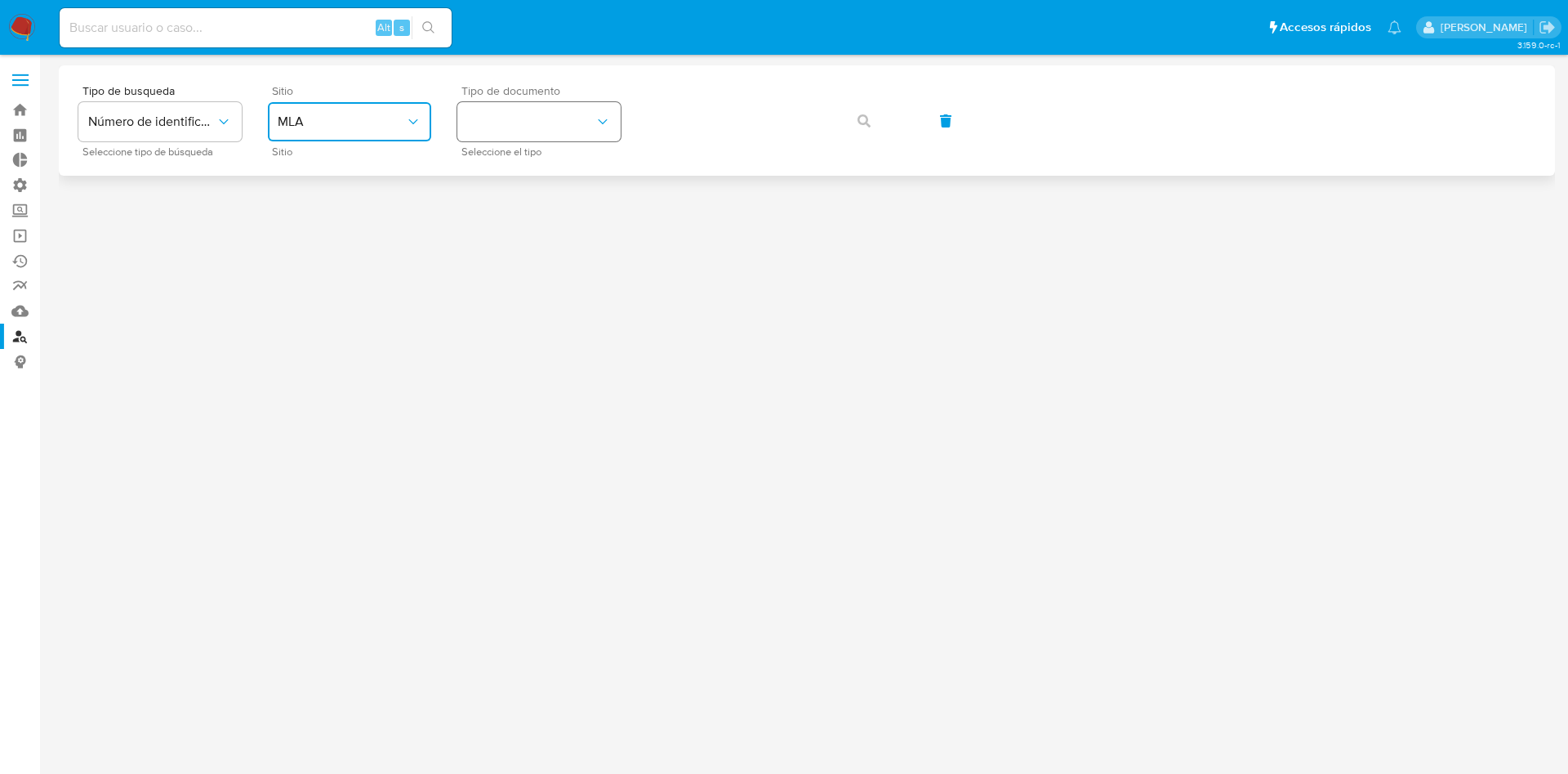
click at [509, 130] on button "identificationType" at bounding box center [539, 121] width 163 height 39
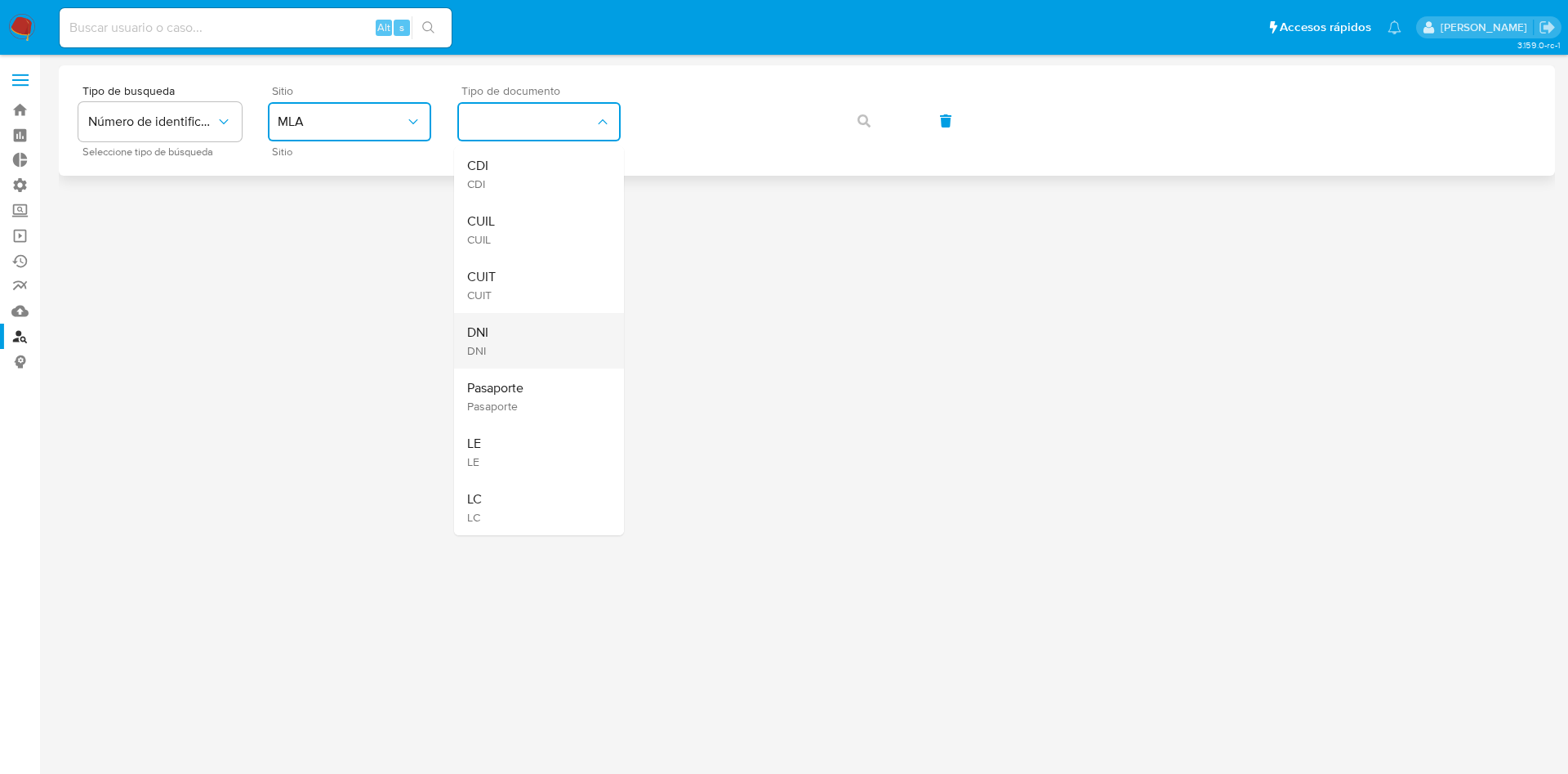
click at [531, 336] on div "DNI DNI" at bounding box center [535, 341] width 134 height 56
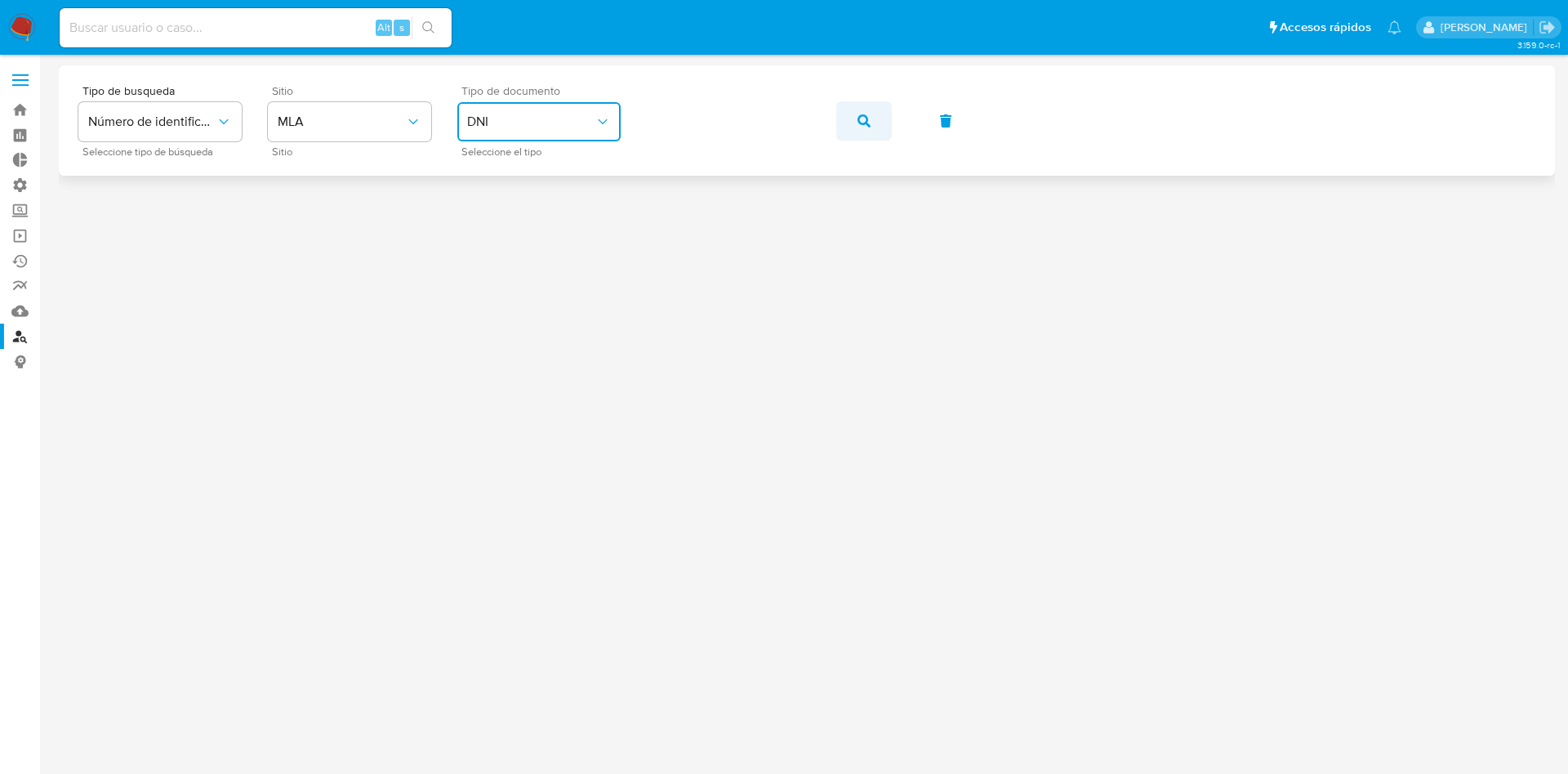
click at [864, 127] on span "button" at bounding box center [864, 120] width 13 height 36
click at [336, 124] on span "MLU" at bounding box center [342, 122] width 128 height 17
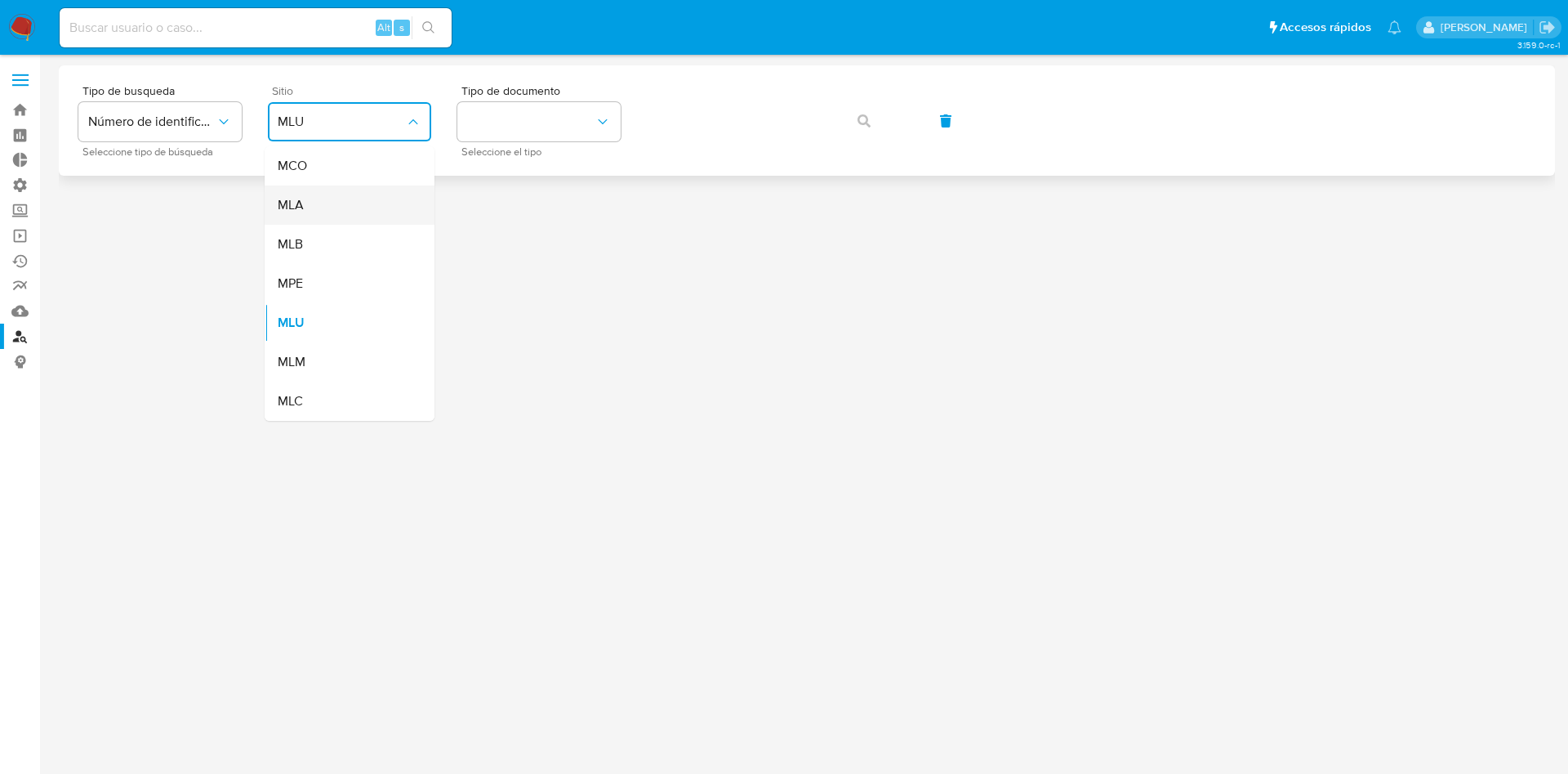
click at [336, 211] on div "MLA" at bounding box center [345, 204] width 134 height 39
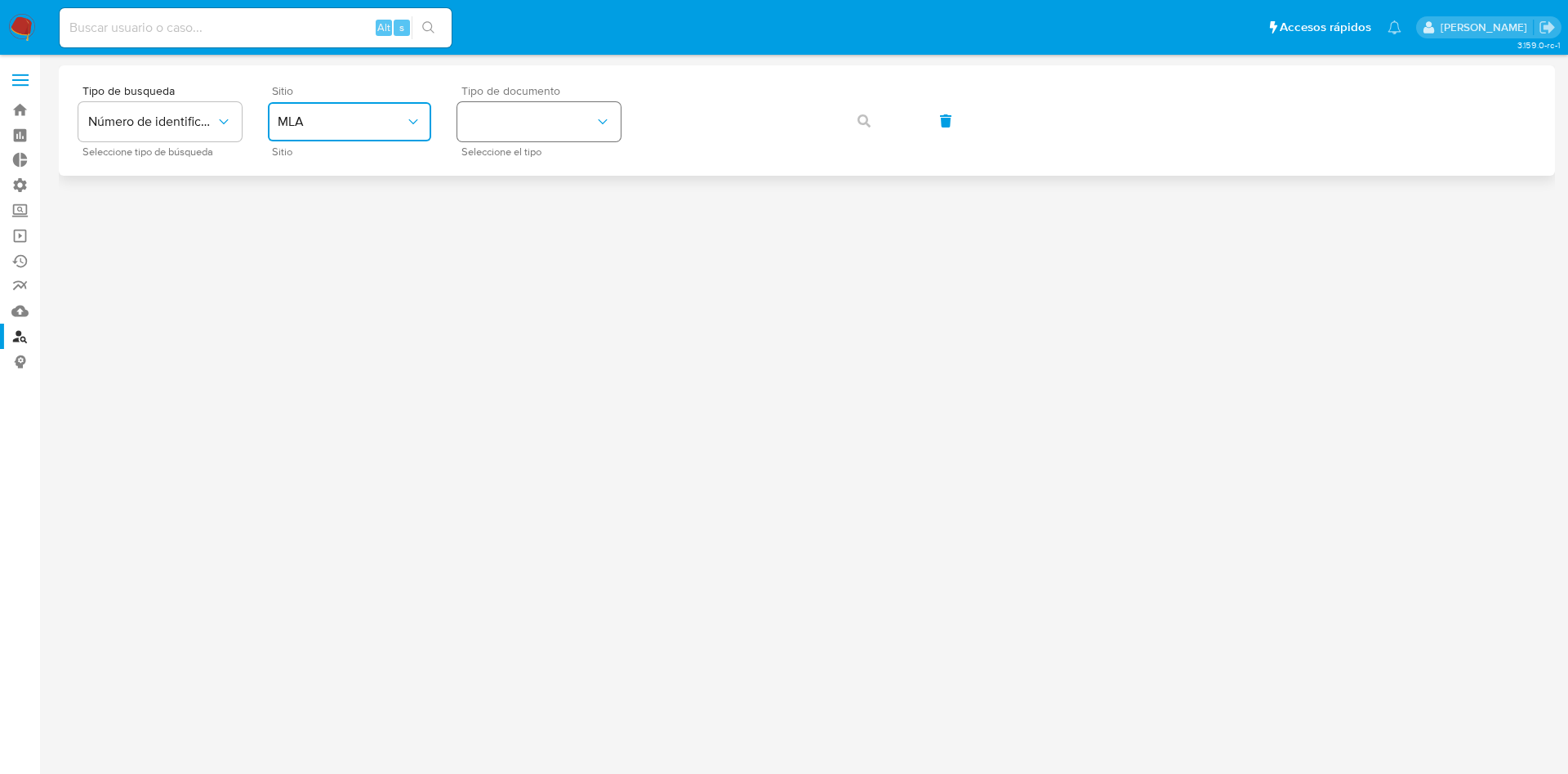
click at [590, 110] on button "identificationType" at bounding box center [539, 121] width 163 height 39
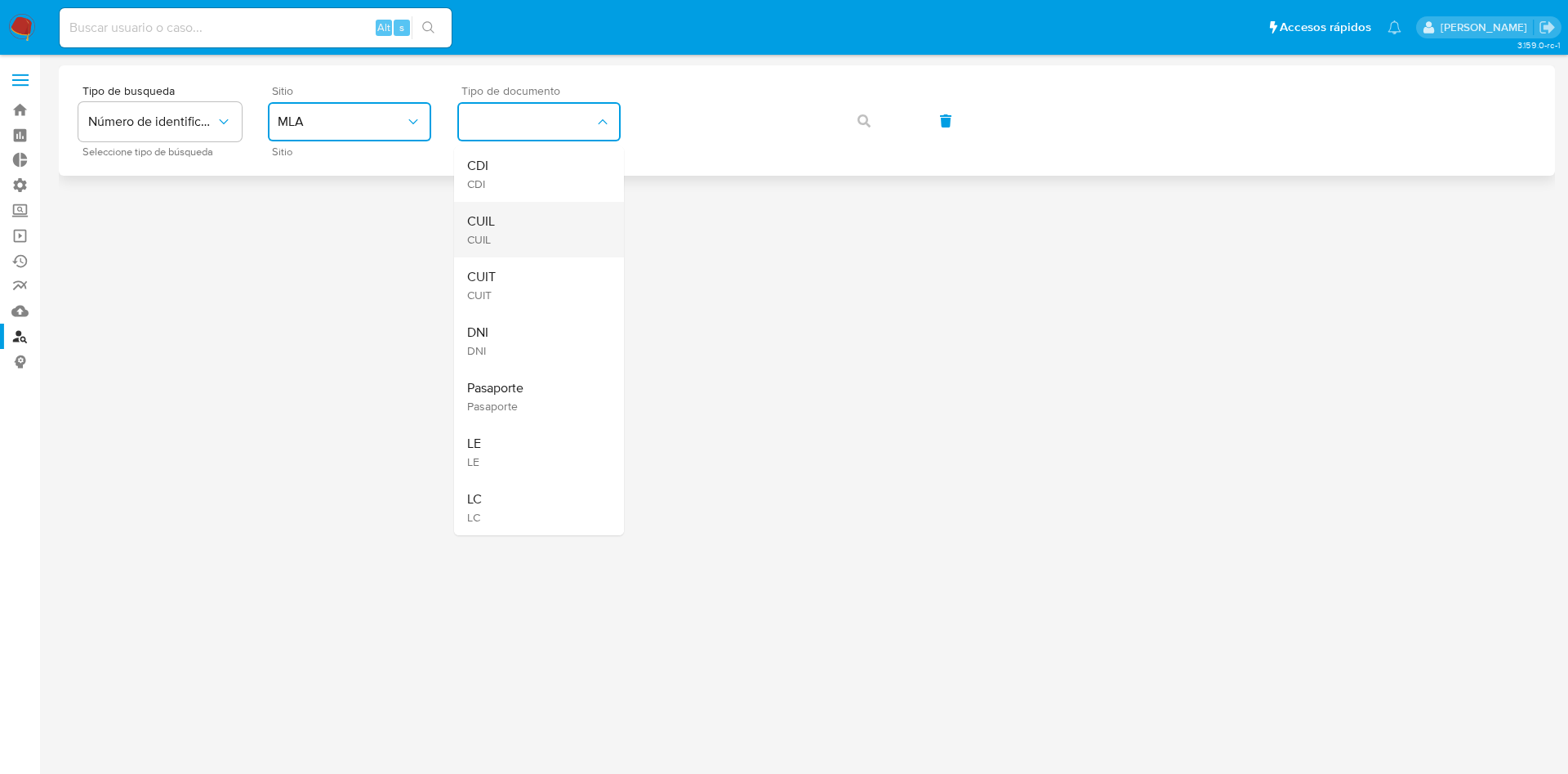
click at [548, 230] on div "CUIL CUIL" at bounding box center [535, 230] width 134 height 56
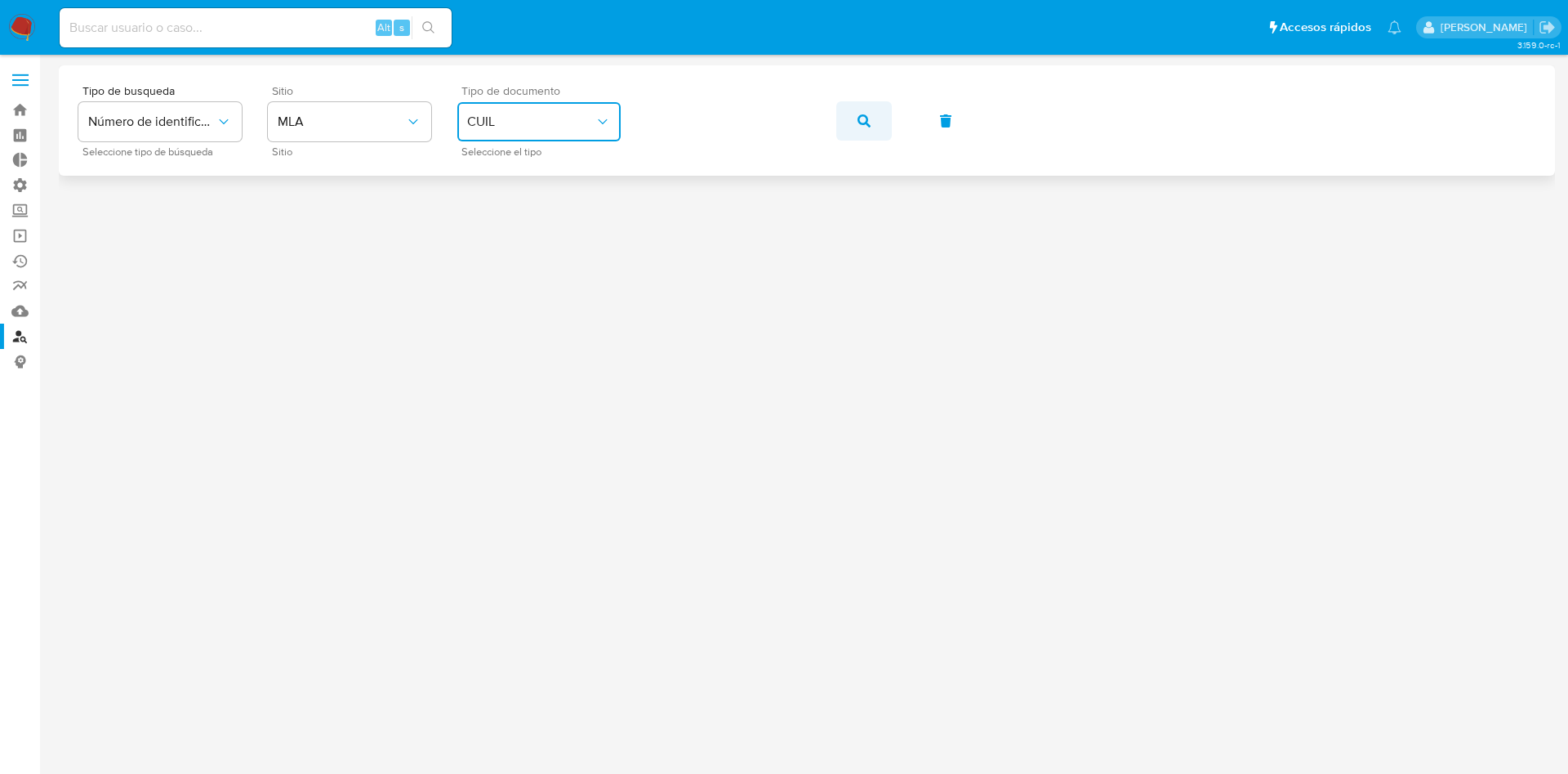
click at [871, 120] on button "button" at bounding box center [864, 121] width 56 height 39
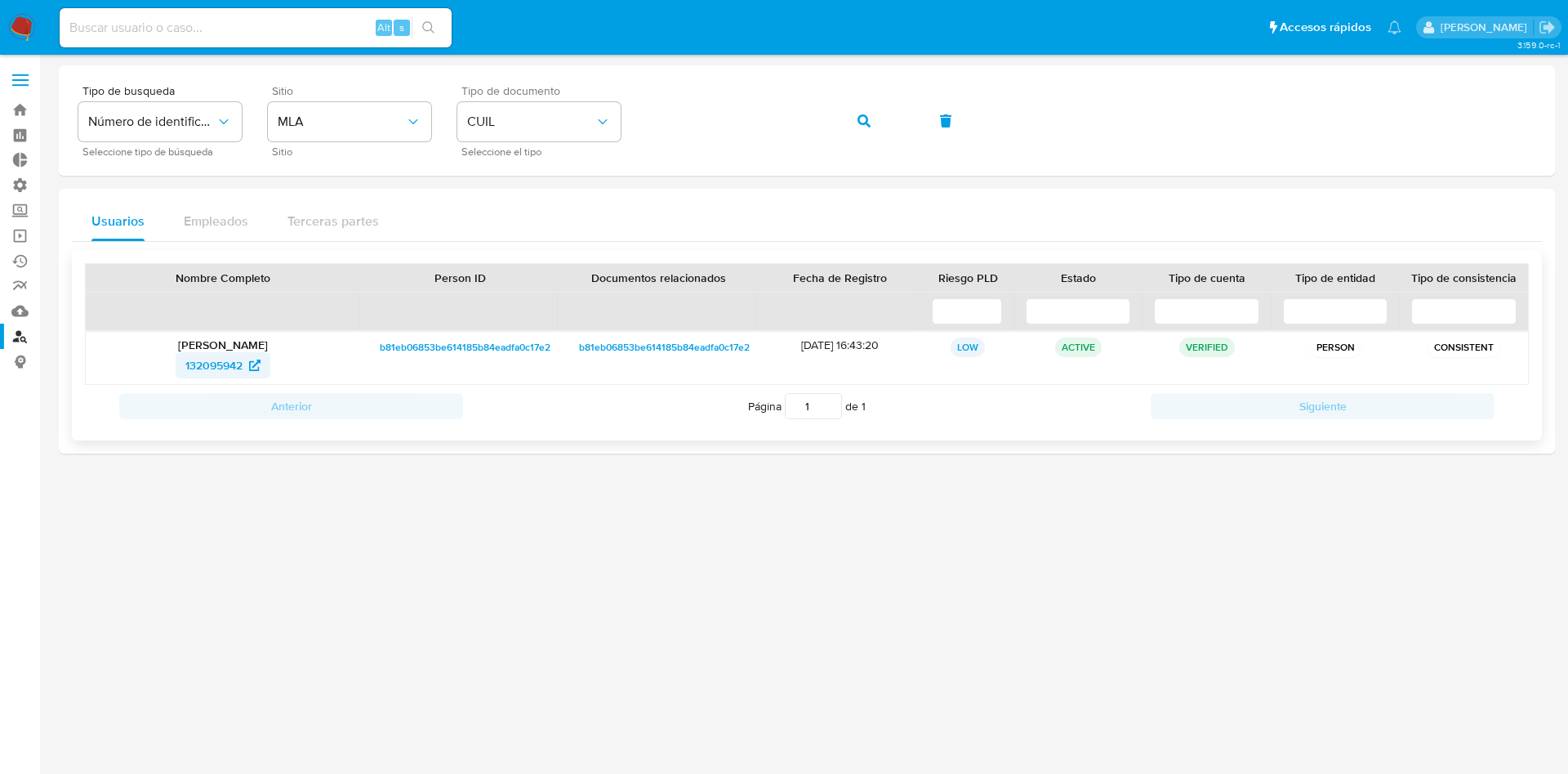
click at [200, 372] on span "132095942" at bounding box center [214, 365] width 57 height 26
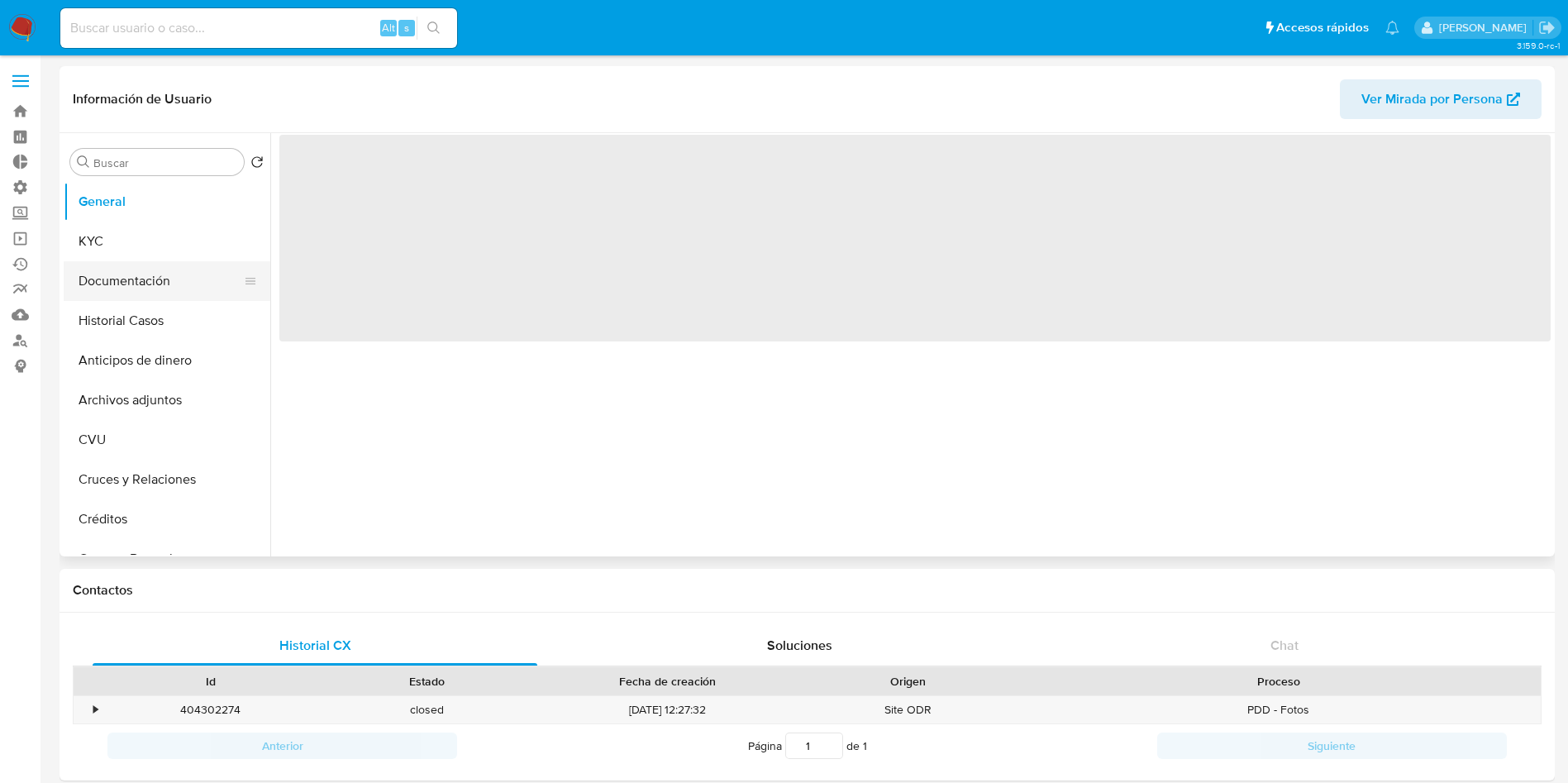
select select "10"
click at [138, 291] on button "Documentación" at bounding box center [160, 281] width 193 height 40
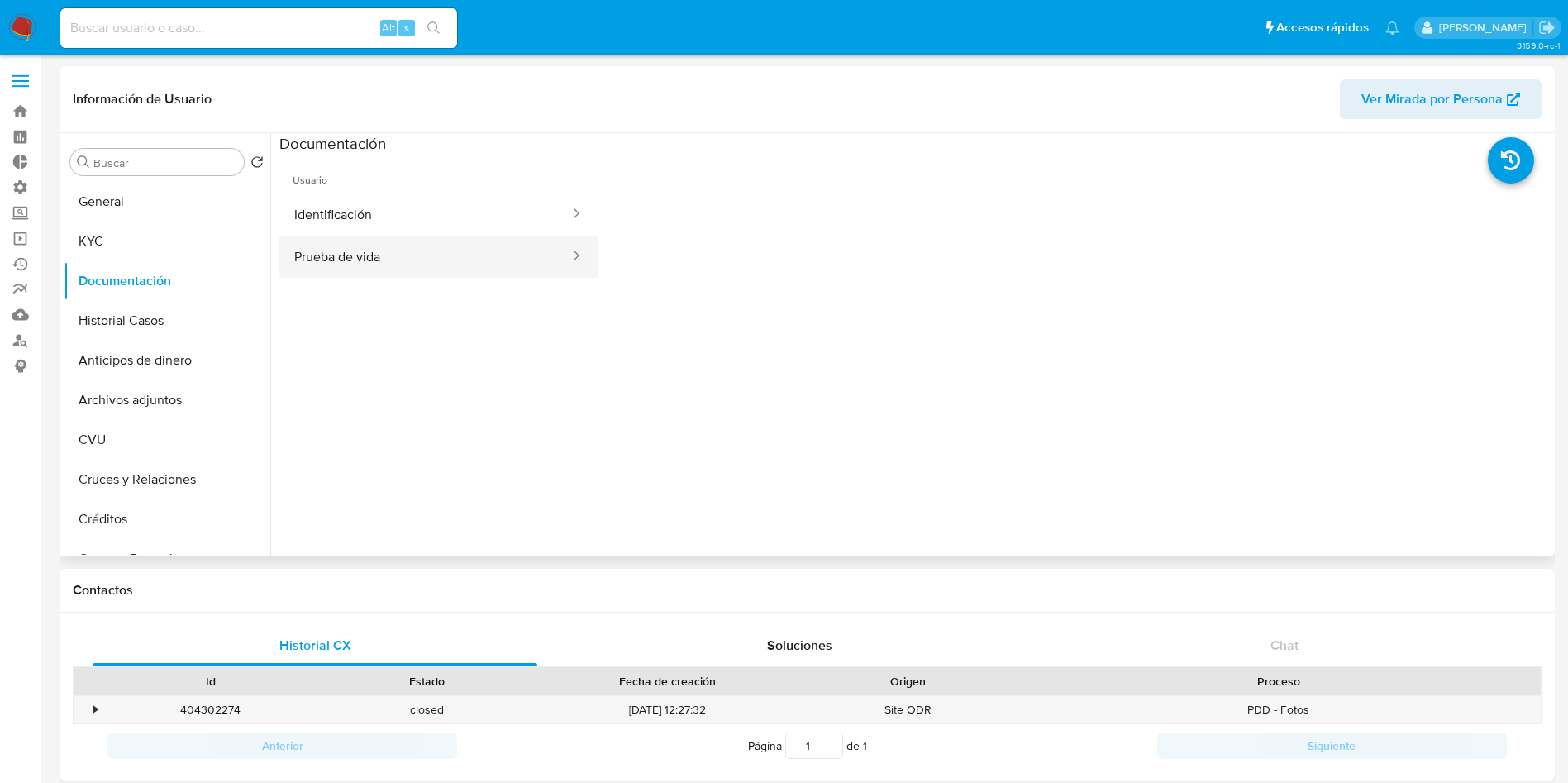
click at [368, 265] on button "Prueba de vida" at bounding box center [426, 257] width 292 height 42
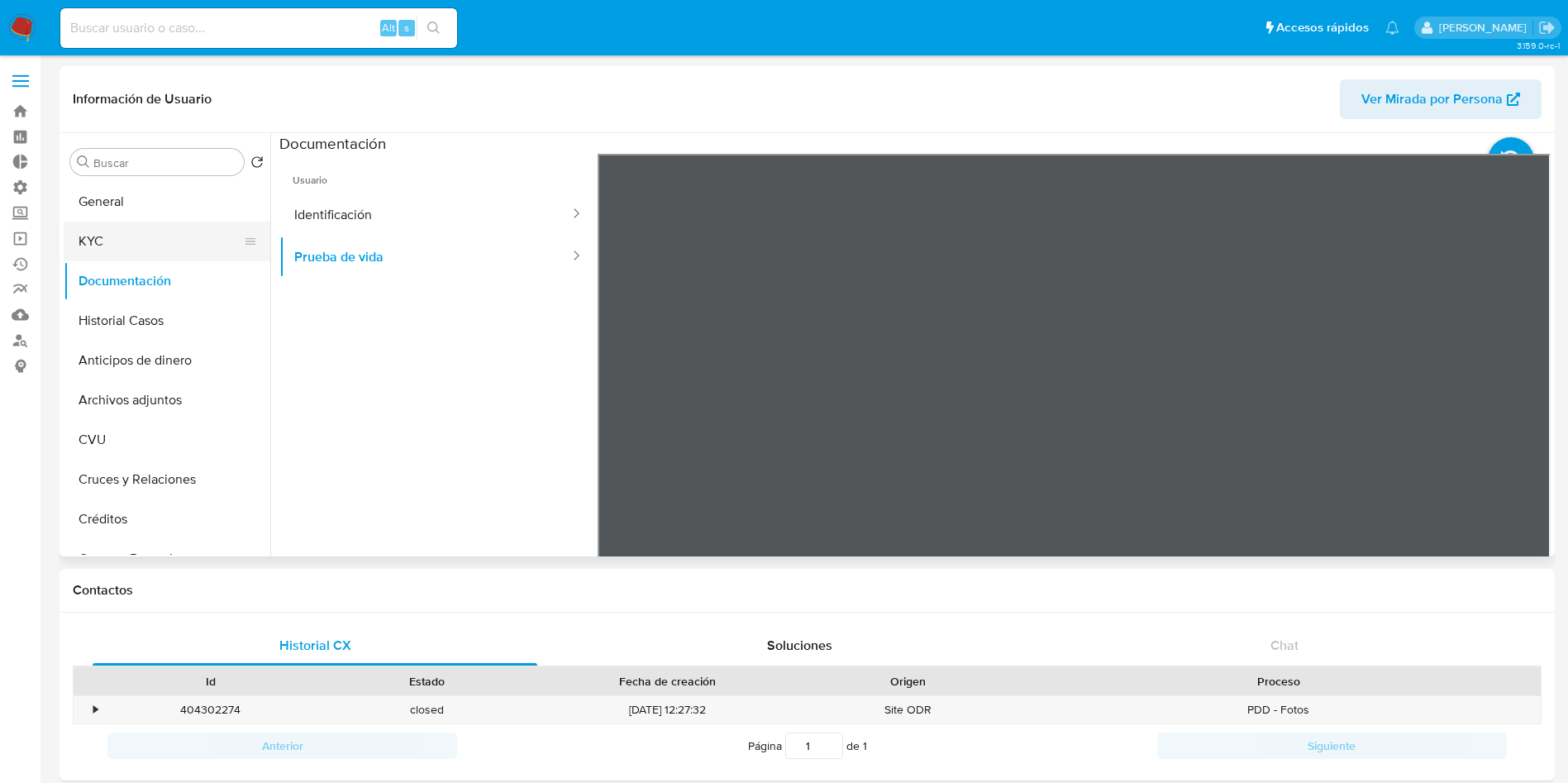
click at [96, 238] on button "KYC" at bounding box center [160, 241] width 193 height 40
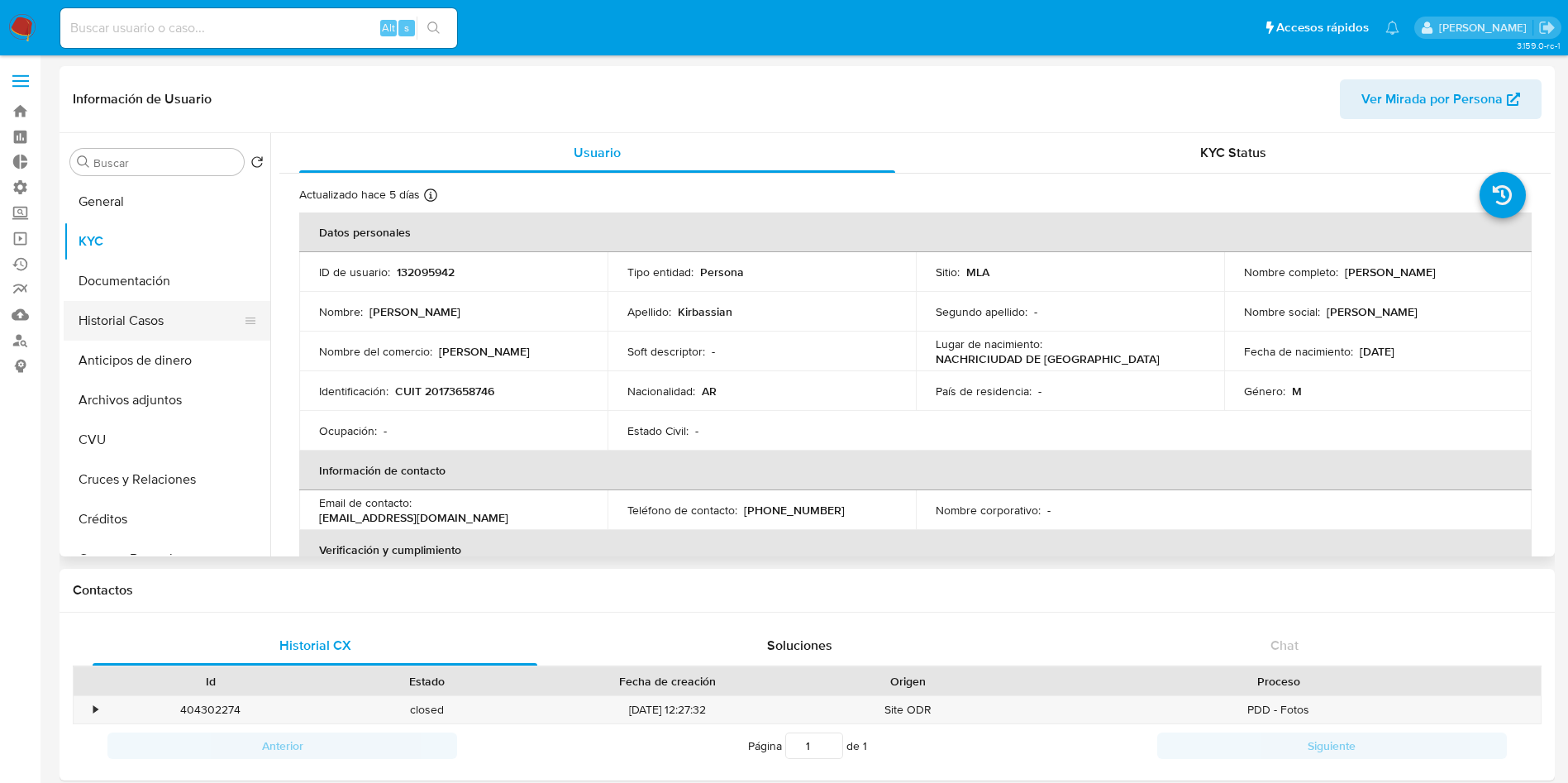
click at [138, 315] on button "Historial Casos" at bounding box center [160, 320] width 193 height 40
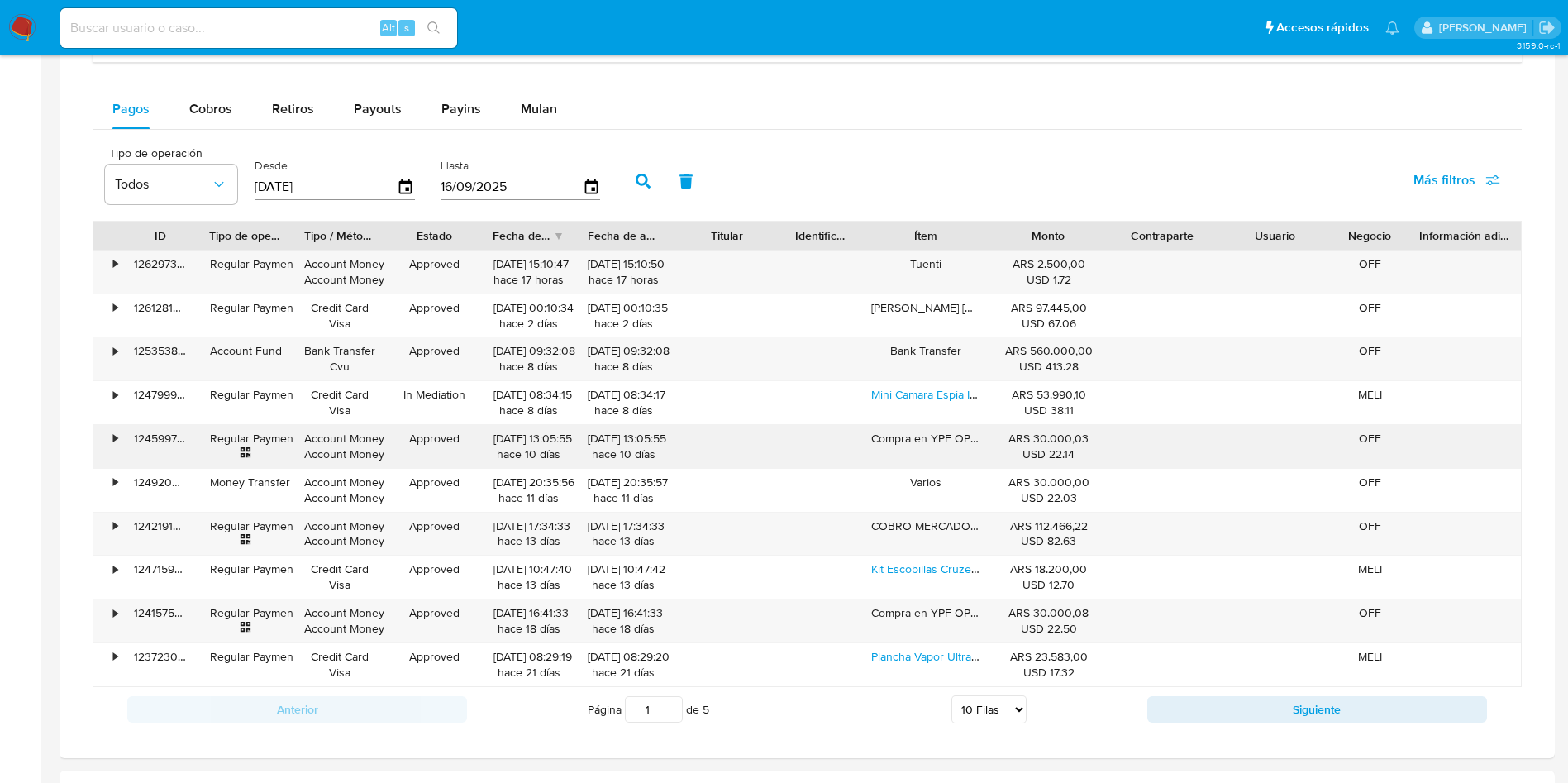
scroll to position [1008, 0]
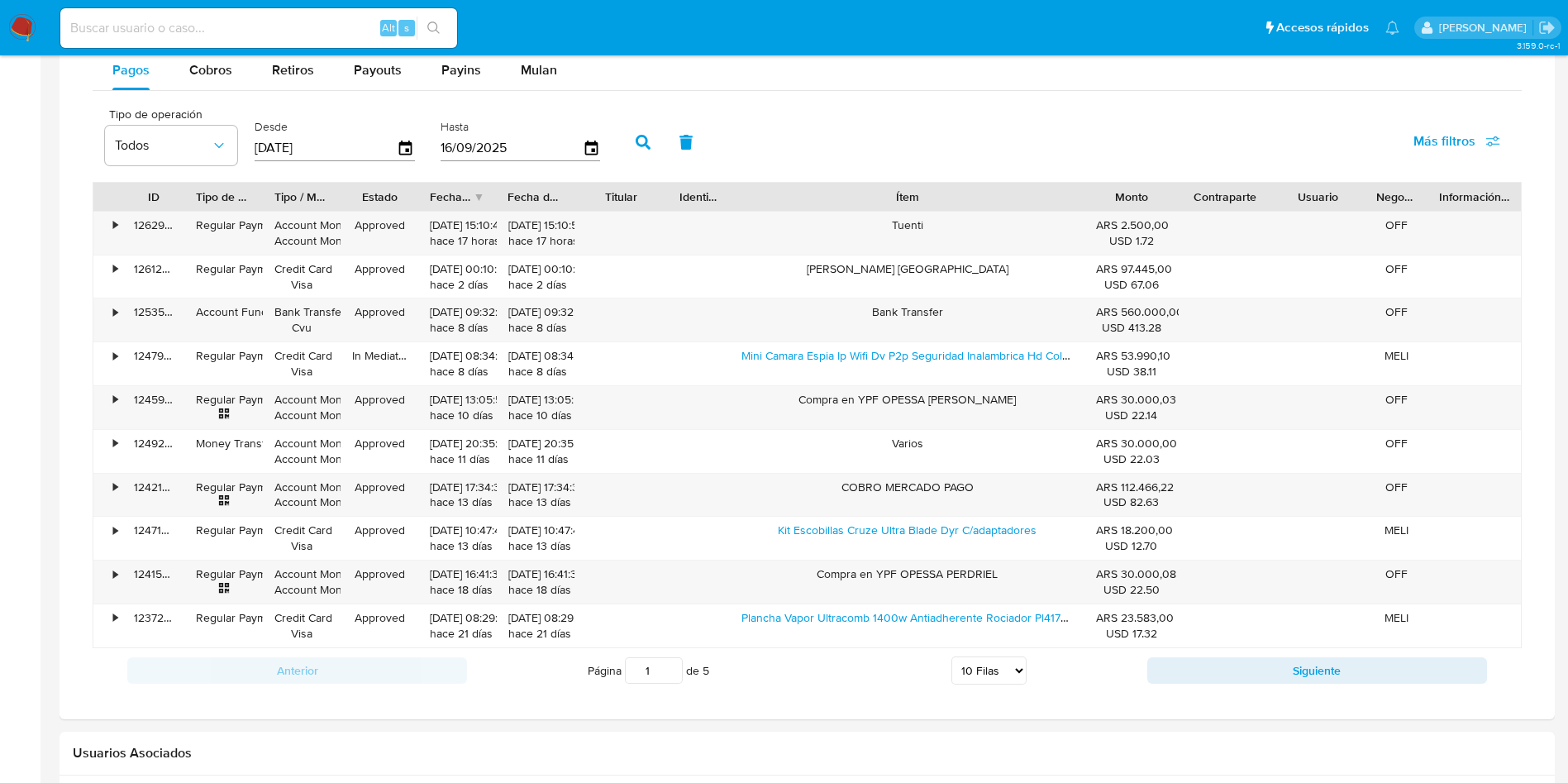
drag, startPoint x: 1002, startPoint y: 201, endPoint x: 1223, endPoint y: 203, distance: 221.0
click at [1223, 203] on div "ID Tipo de operación Tipo / Método Estado Fecha de creación Fecha de aprobación…" at bounding box center [806, 197] width 1427 height 28
click at [1162, 673] on button "Siguiente" at bounding box center [1316, 670] width 339 height 26
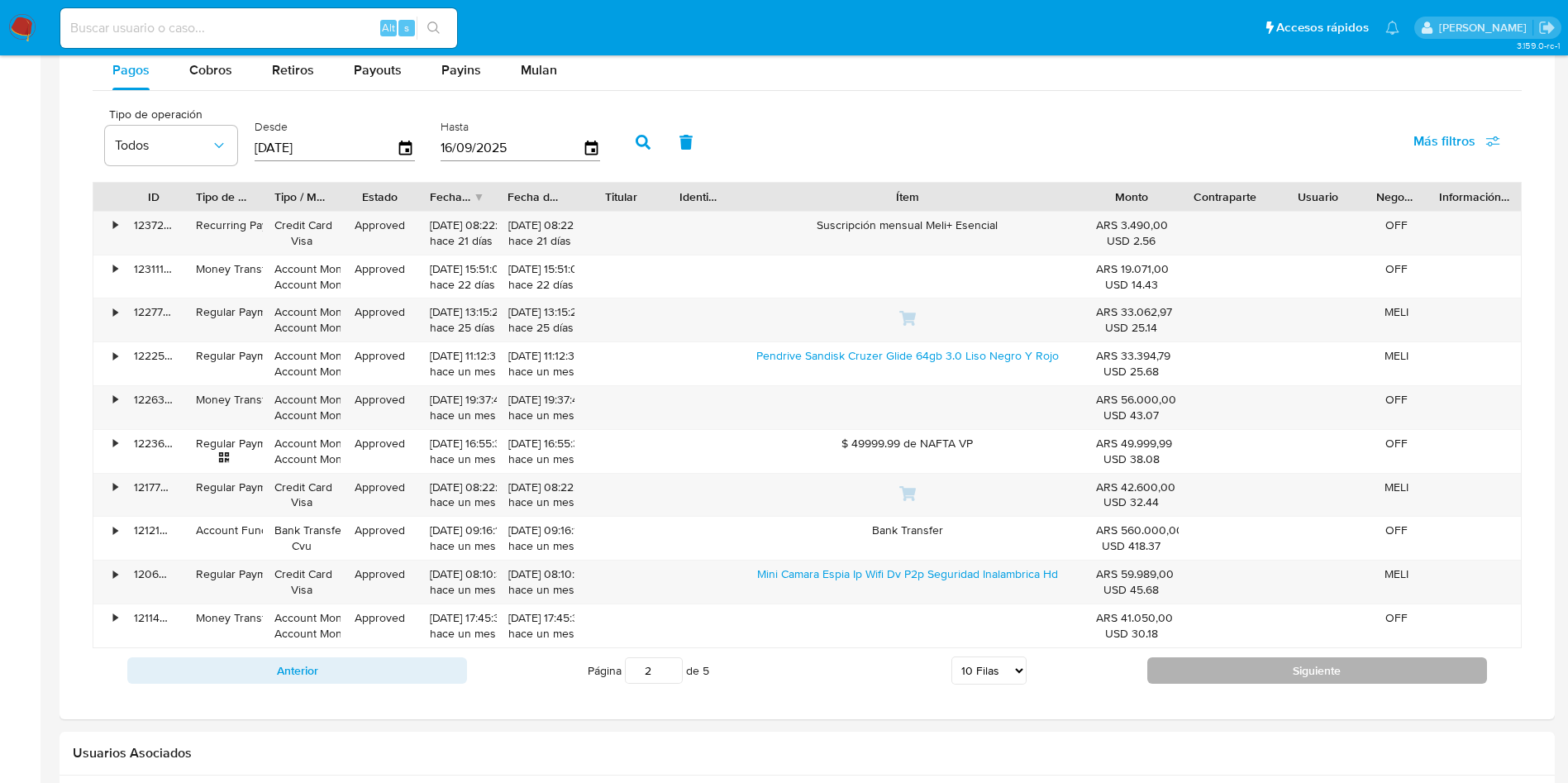
click at [1205, 668] on button "Siguiente" at bounding box center [1316, 670] width 339 height 26
type input "3"
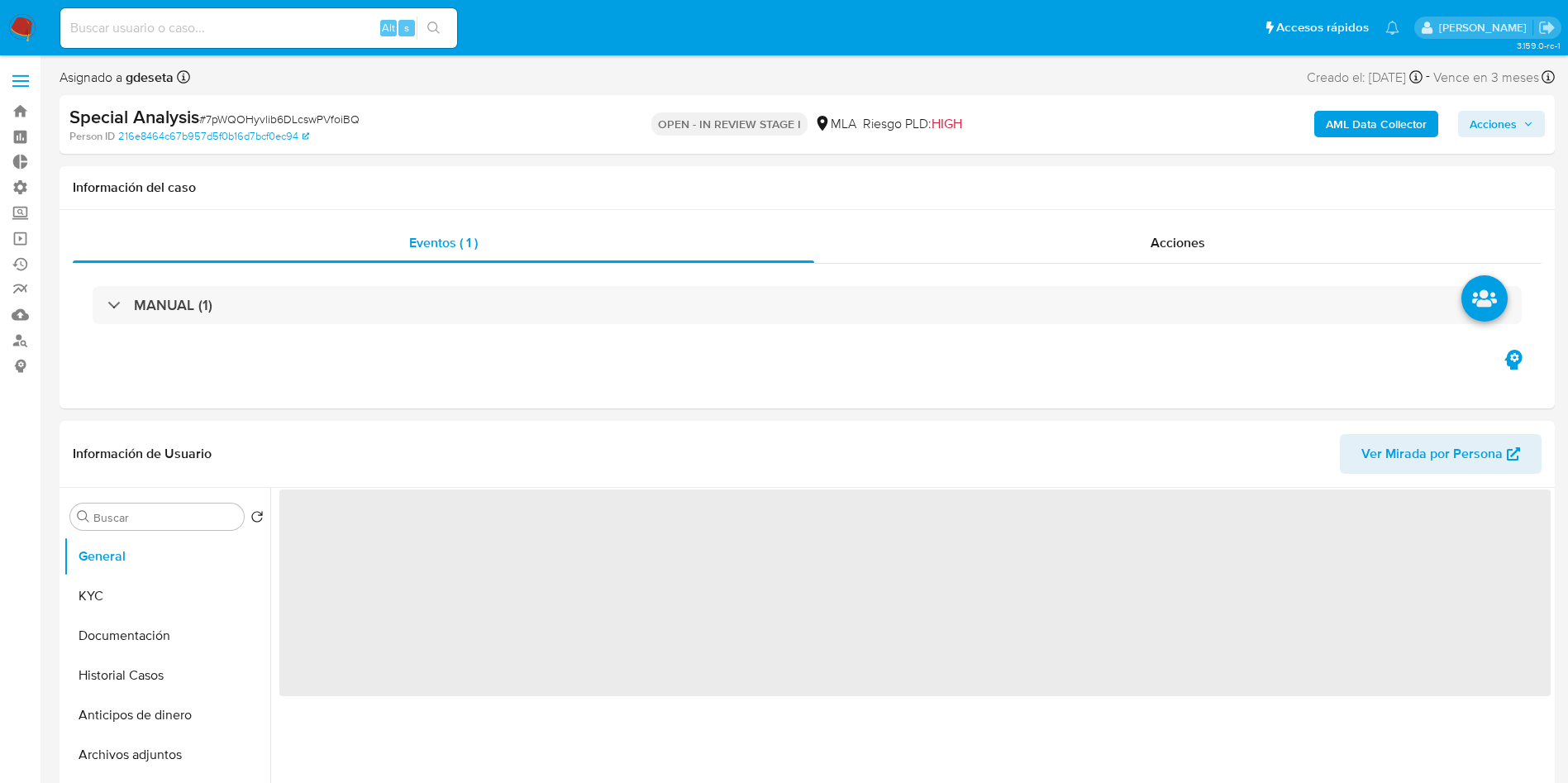
select select "10"
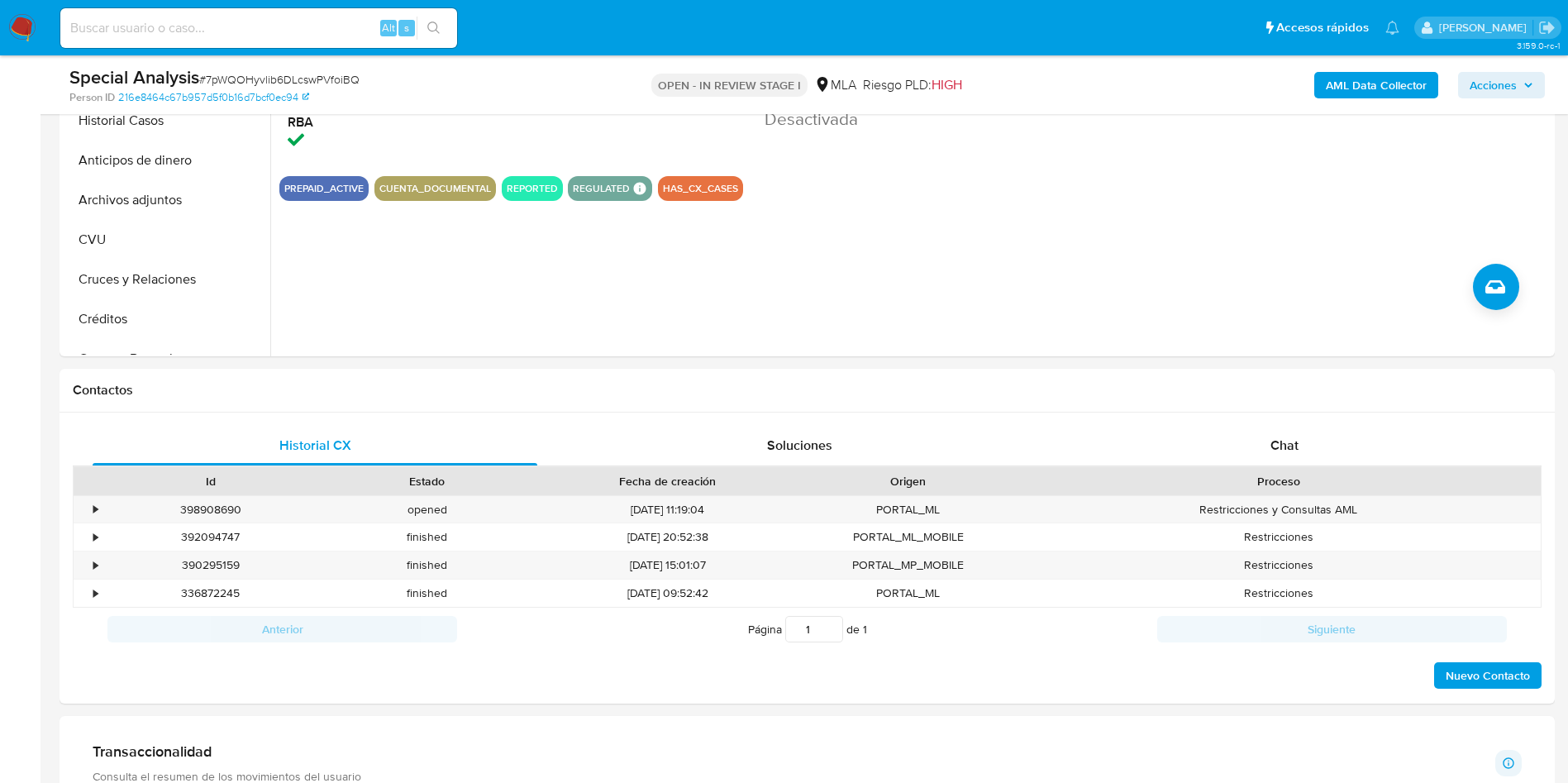
scroll to position [992, 0]
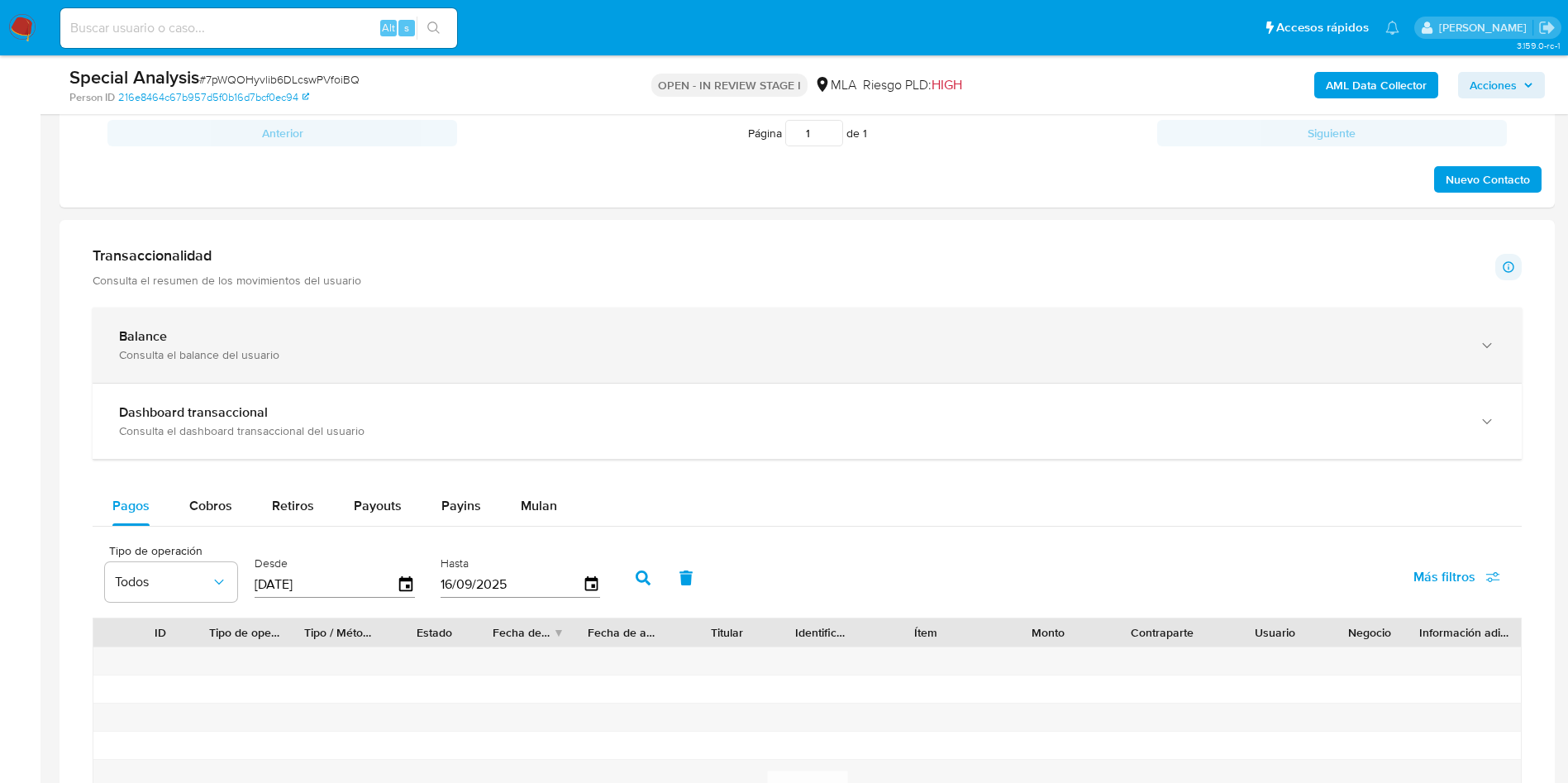
click at [274, 348] on div "Consulta el balance del usuario" at bounding box center [790, 355] width 1343 height 15
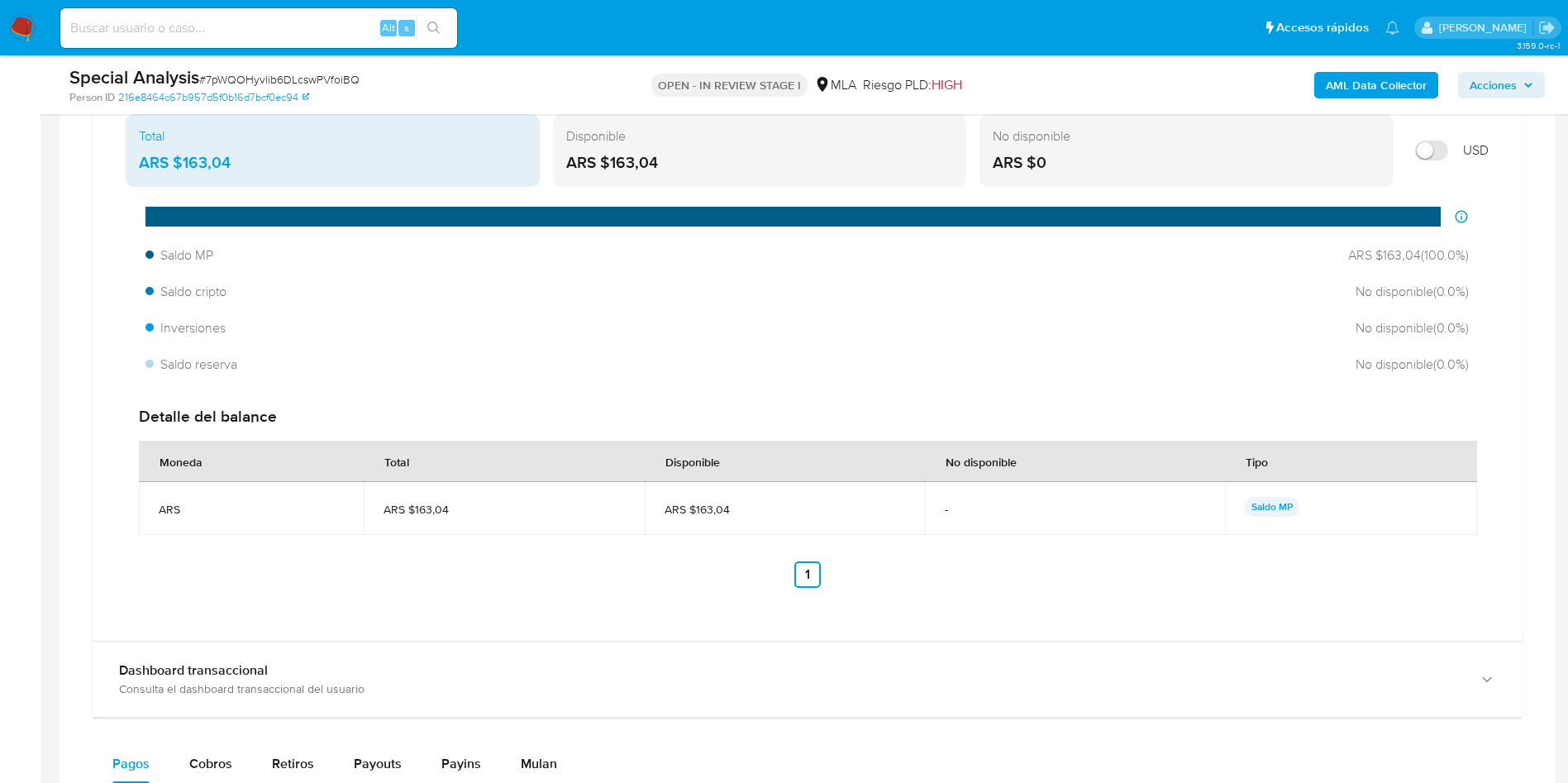
scroll to position [1489, 0]
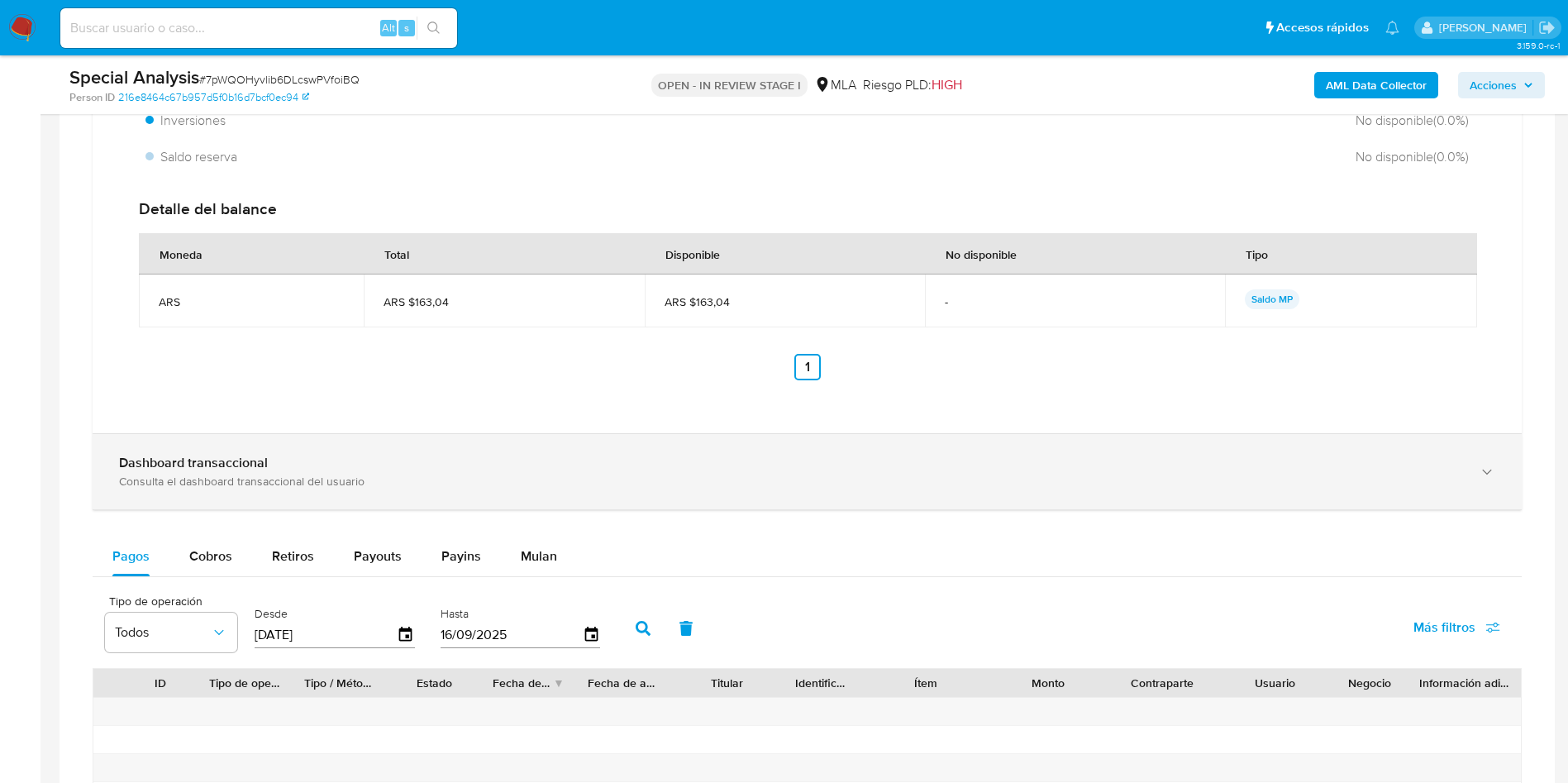
click at [208, 464] on b "Dashboard transaccional" at bounding box center [193, 463] width 149 height 19
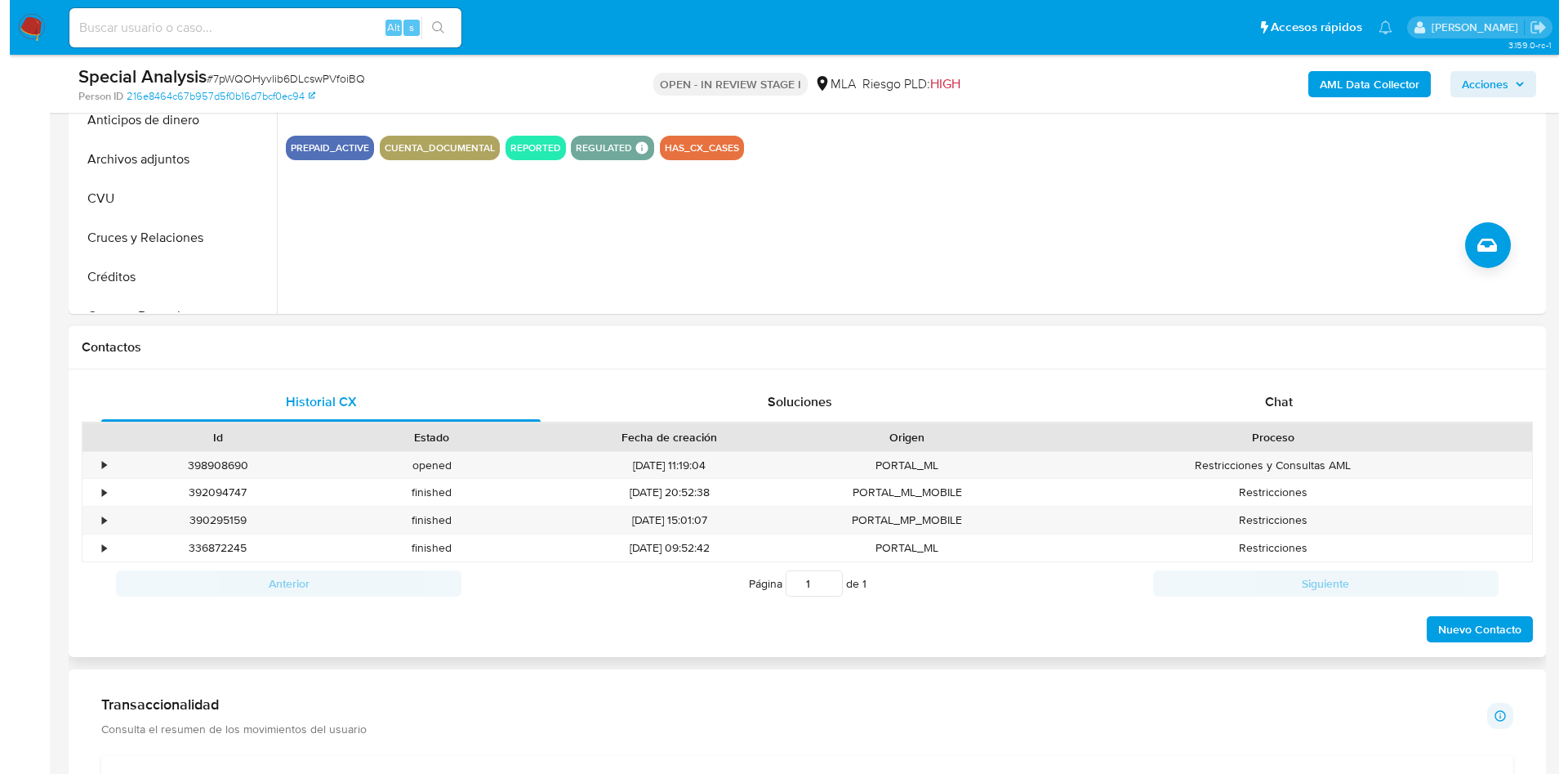
scroll to position [245, 0]
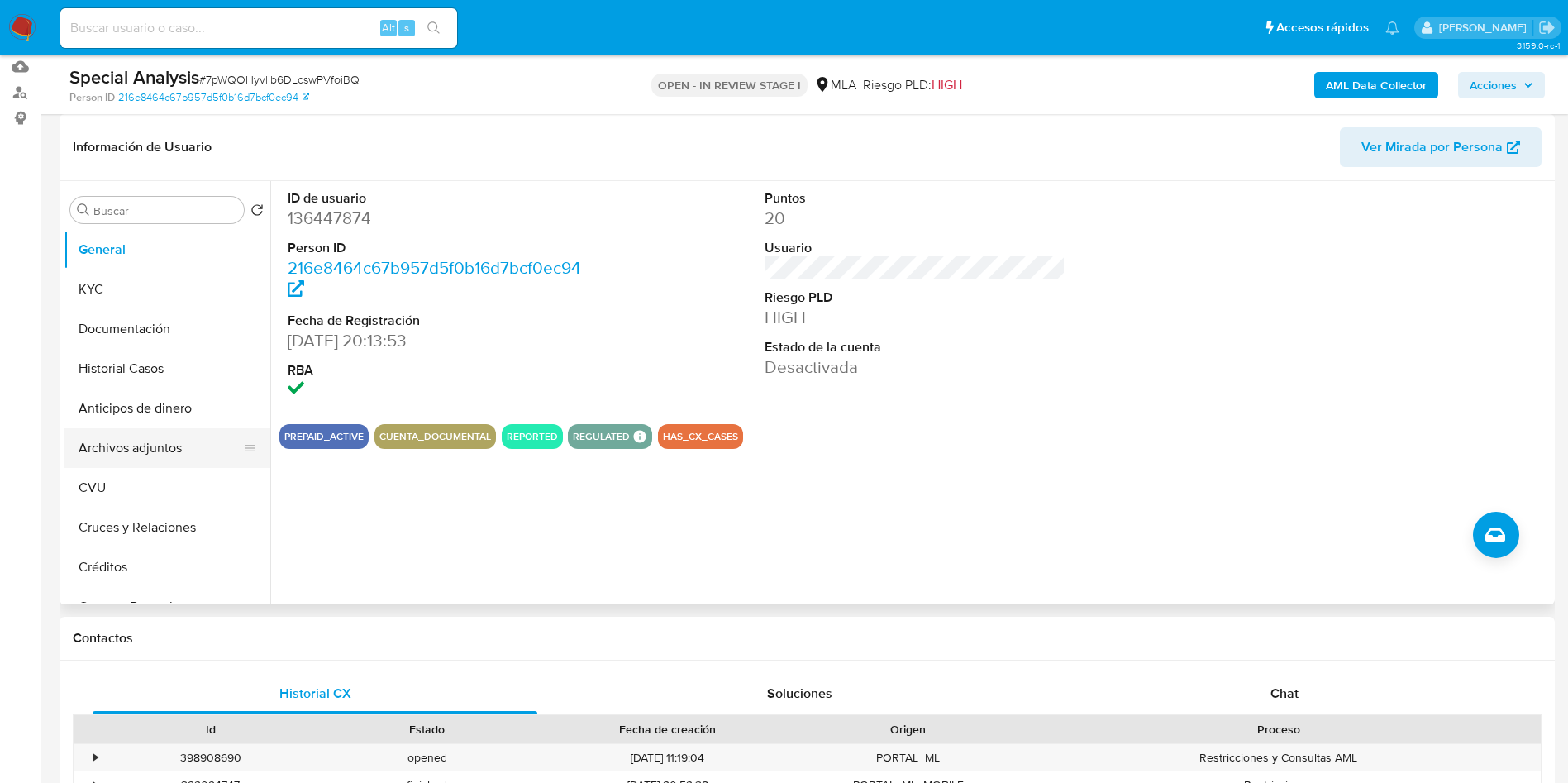
click at [113, 451] on button "Archivos adjuntos" at bounding box center [160, 448] width 193 height 40
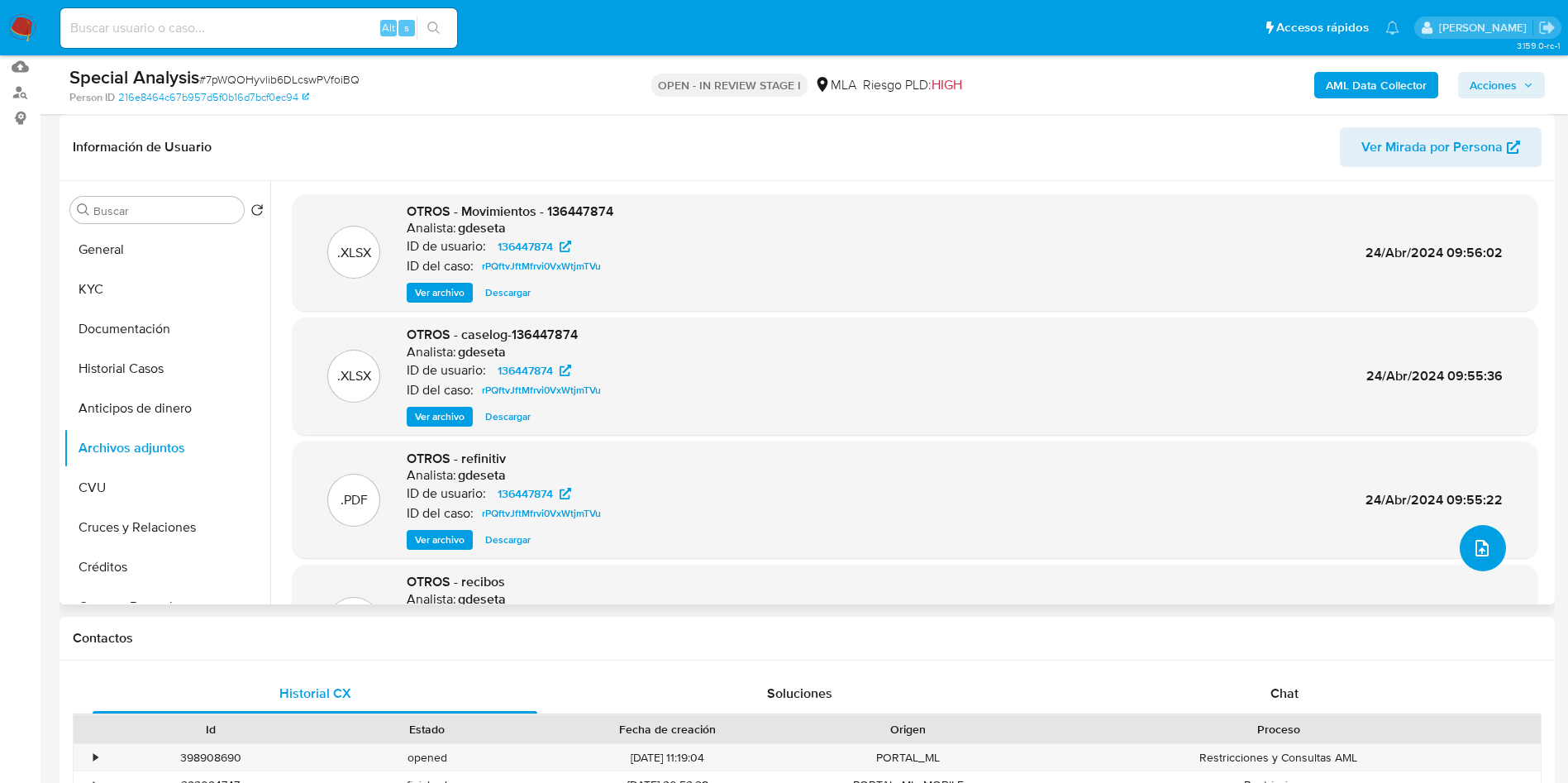
click at [1473, 547] on icon "upload-file" at bounding box center [1482, 548] width 20 height 20
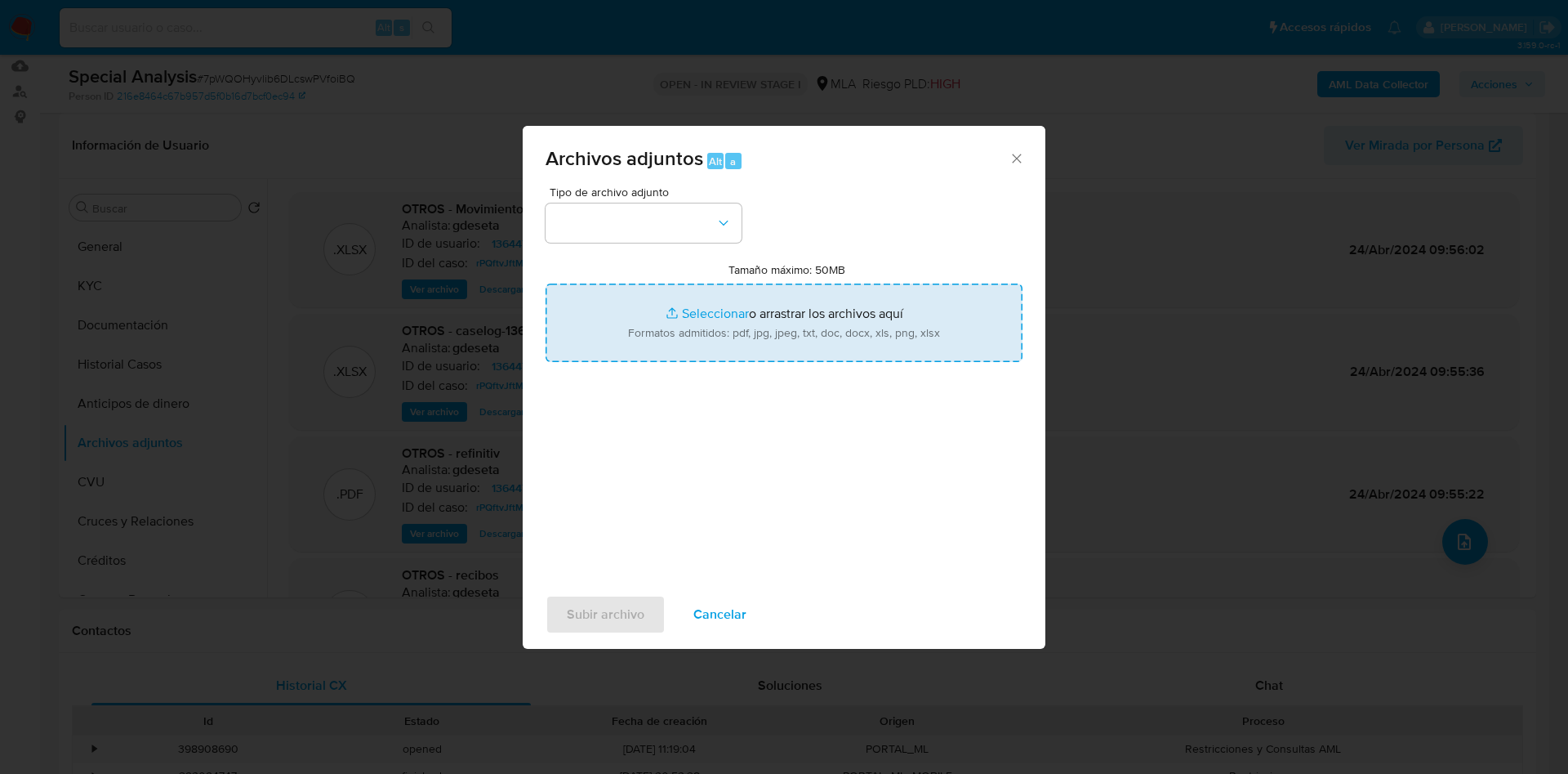
type input "C:\fakepath\Kirbassian Franco 2.png"
type input "C:\fakepath\KIRBASSIAN_FRANCO 1.pdf"
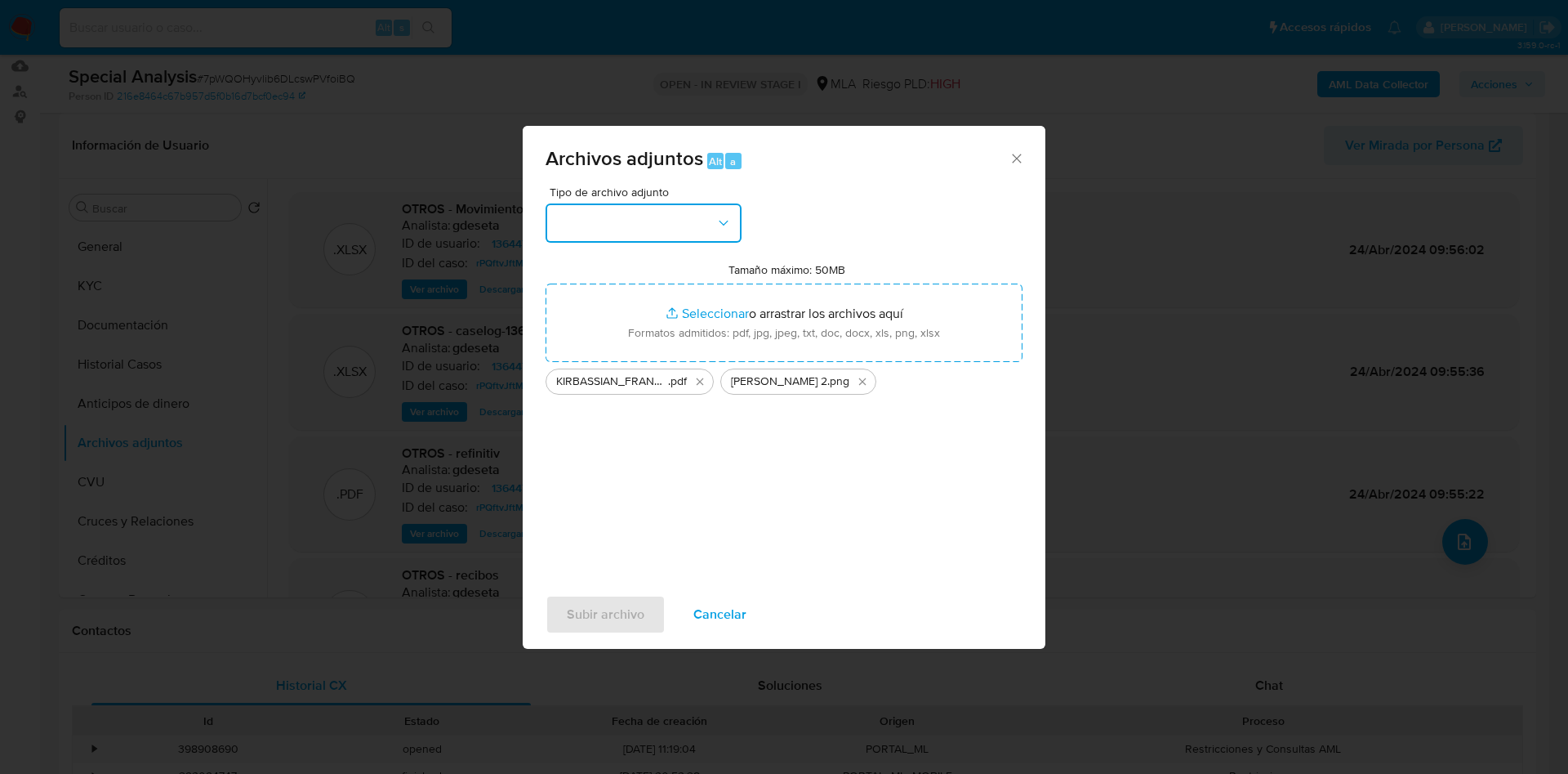
click at [637, 208] on button "button" at bounding box center [644, 223] width 196 height 39
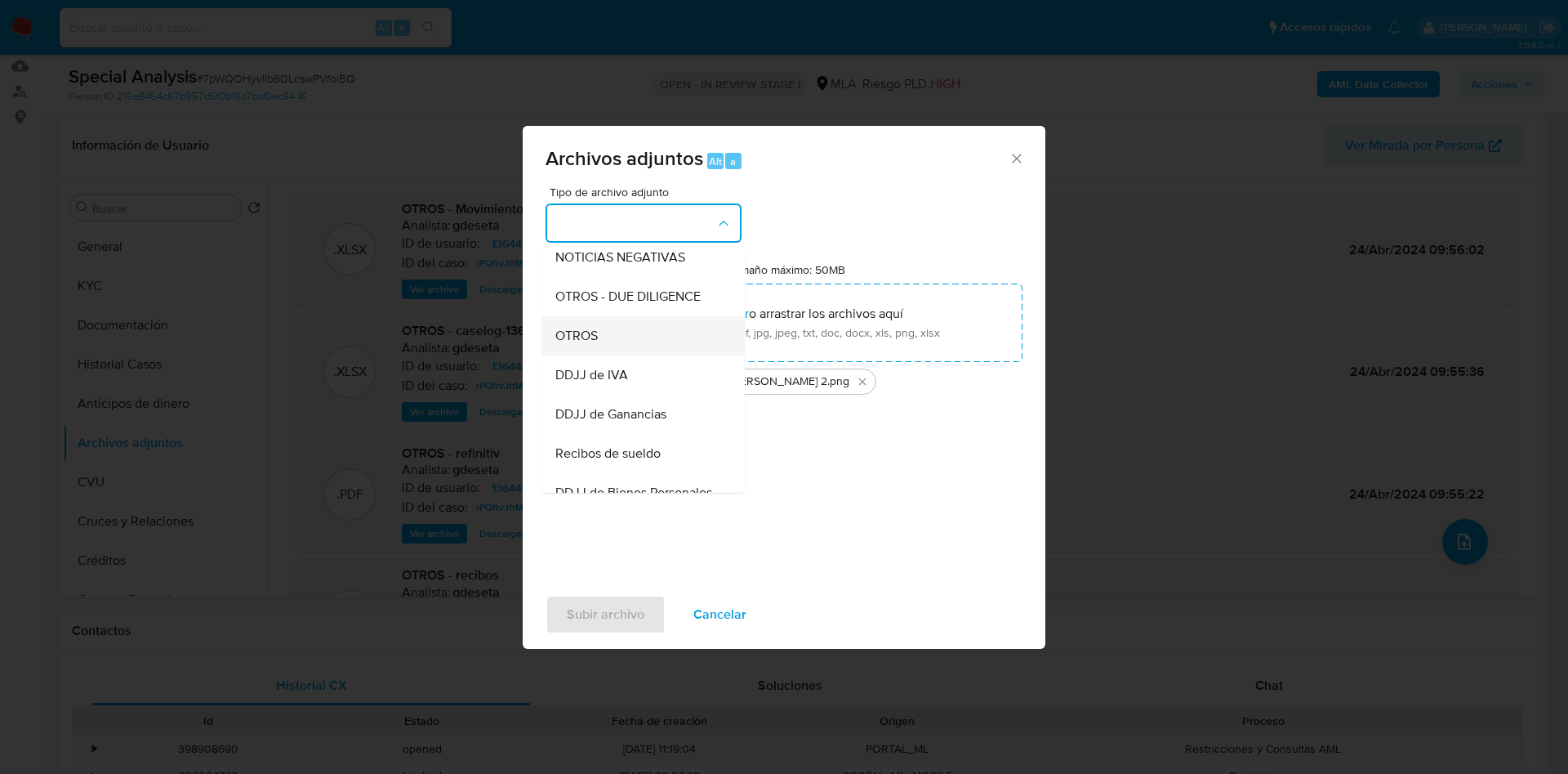
click at [643, 346] on div "OTROS" at bounding box center [639, 336] width 167 height 39
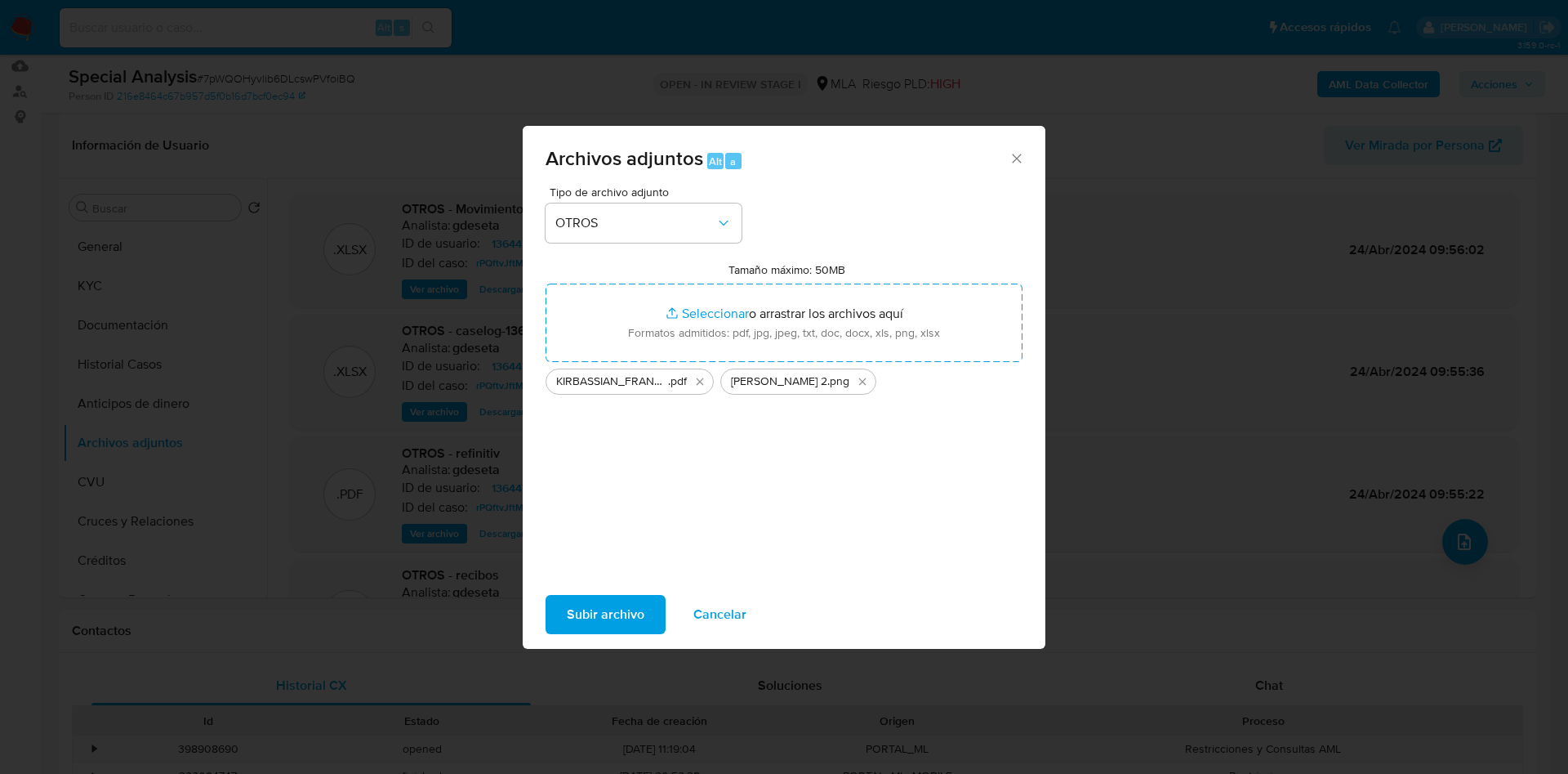
click at [615, 610] on span "Subir archivo" at bounding box center [605, 614] width 77 height 36
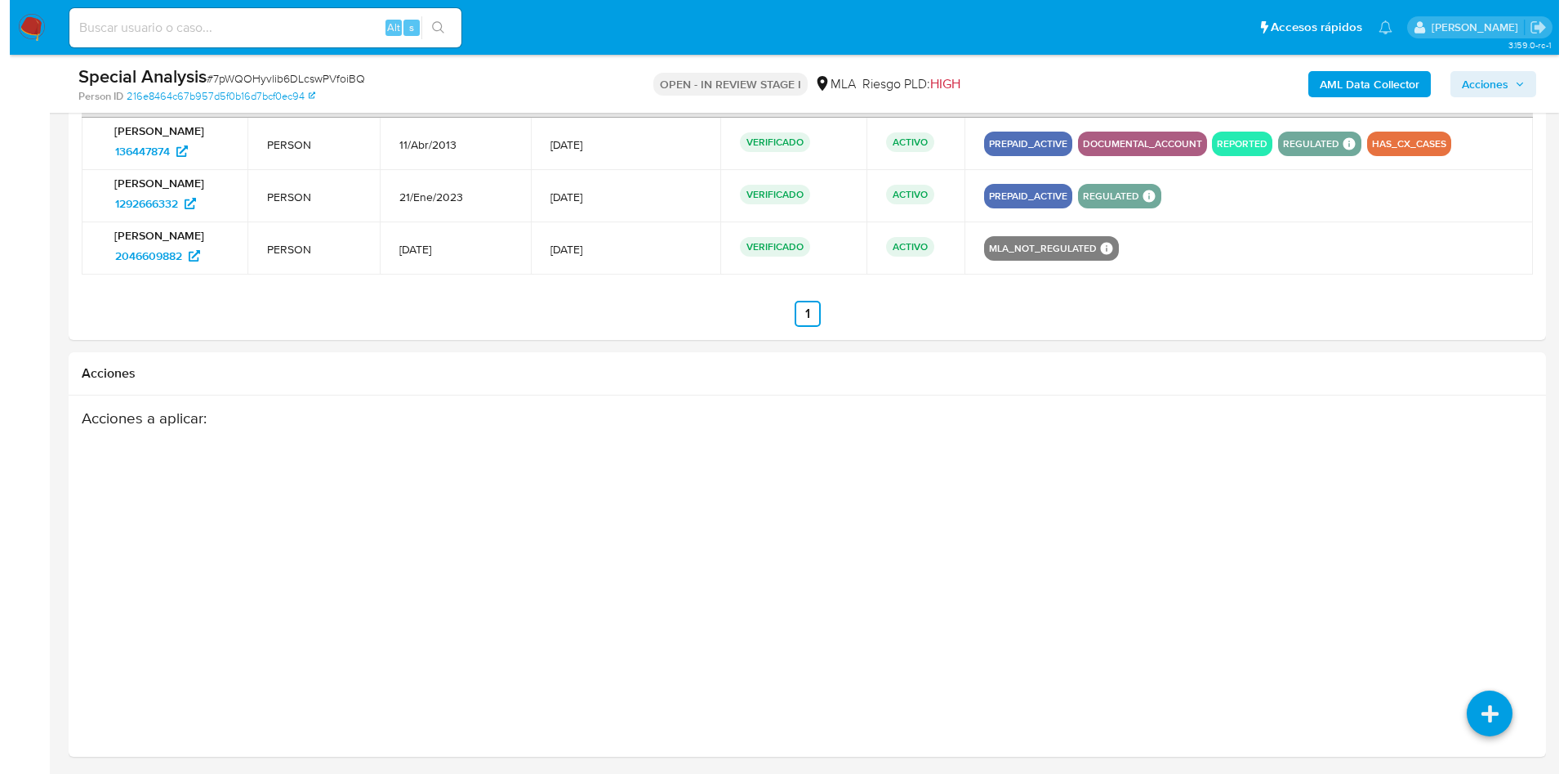
scroll to position [3333, 0]
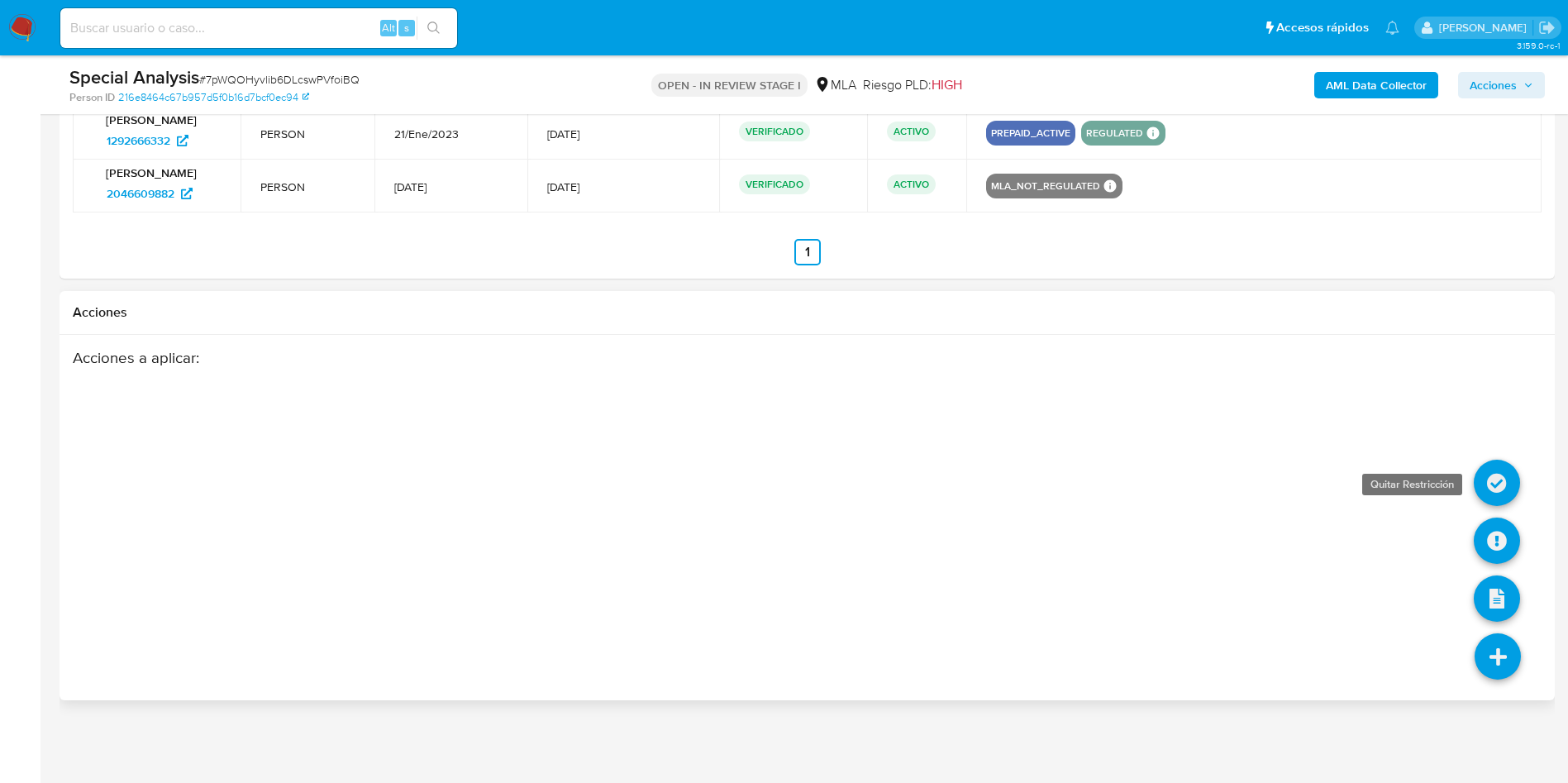
click at [1481, 475] on icon at bounding box center [1497, 482] width 47 height 47
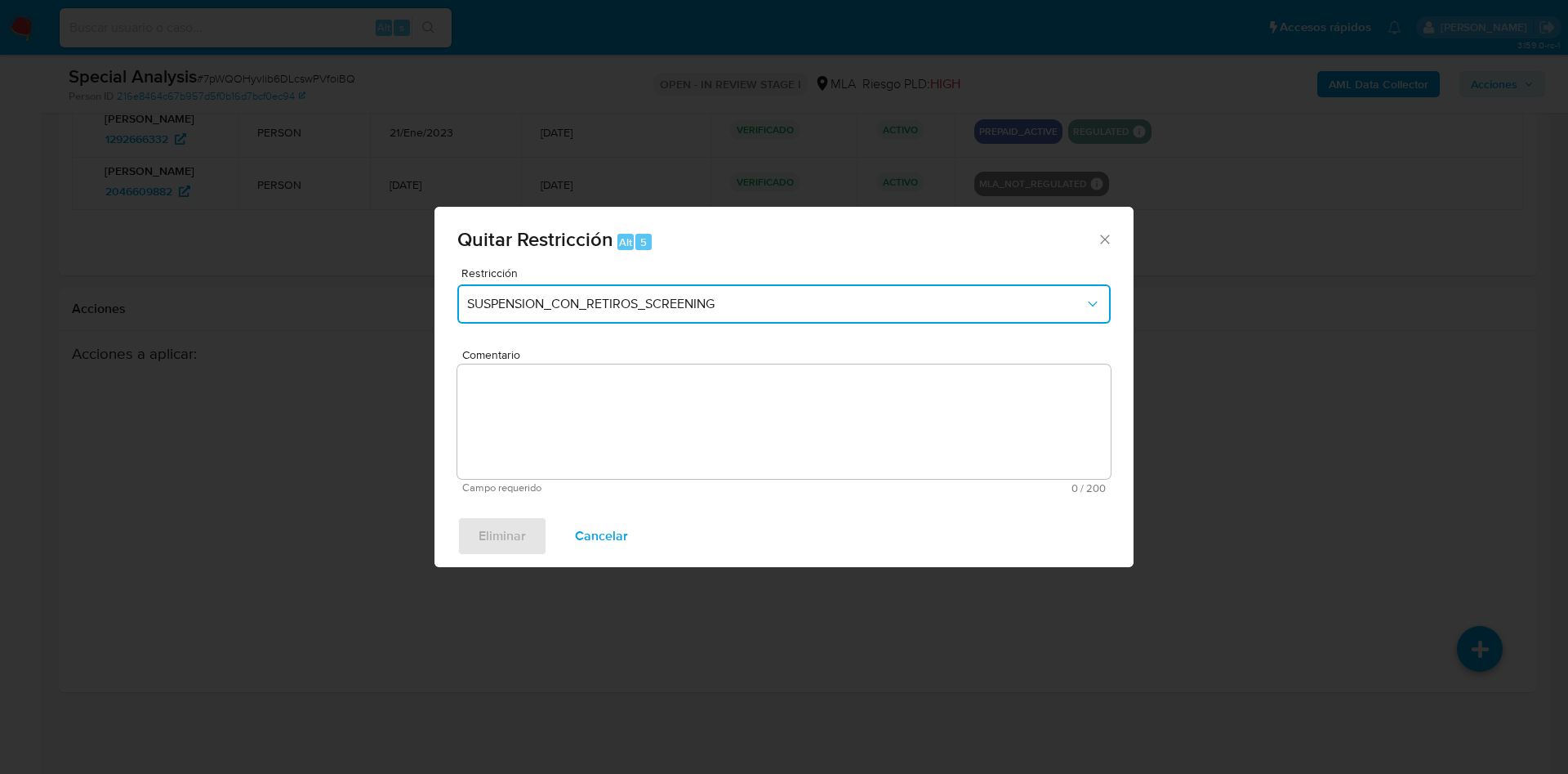
click at [572, 317] on button "SUSPENSION_CON_RETIROS_SCREENING" at bounding box center [784, 304] width 654 height 39
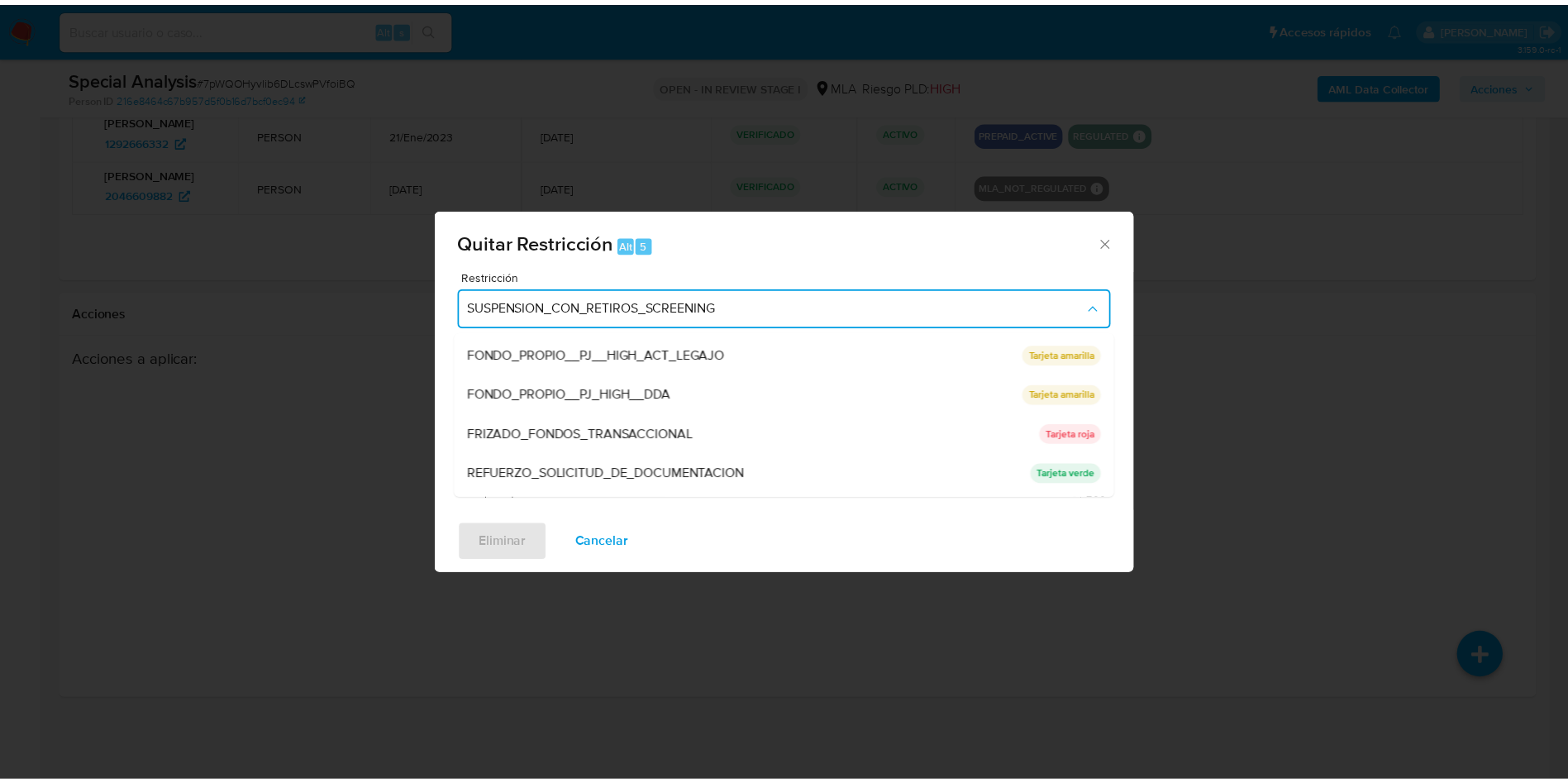
scroll to position [372, 0]
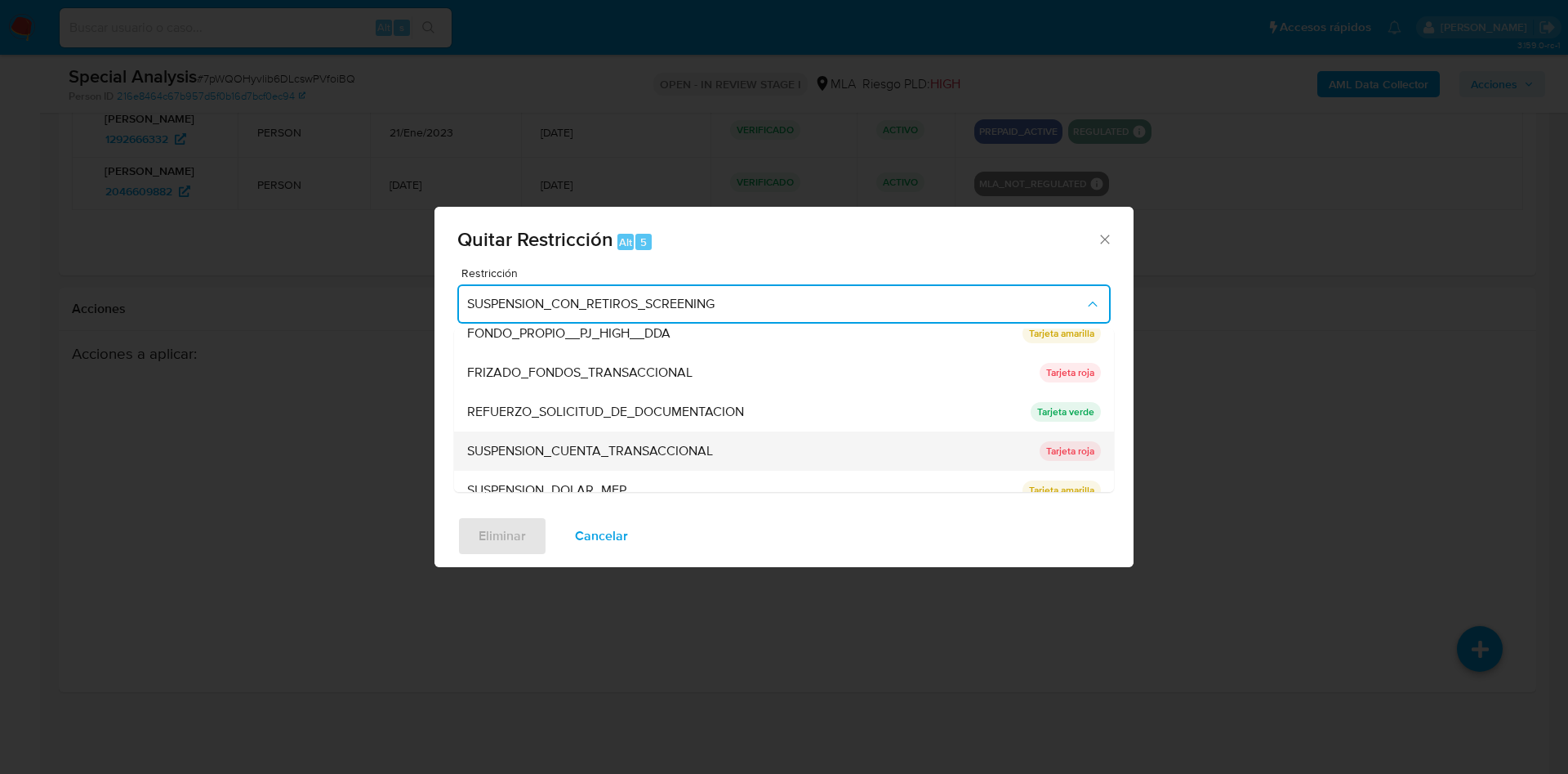
click at [612, 440] on div "SUSPENSION_CUENTA_TRANSACCIONAL" at bounding box center [748, 450] width 562 height 39
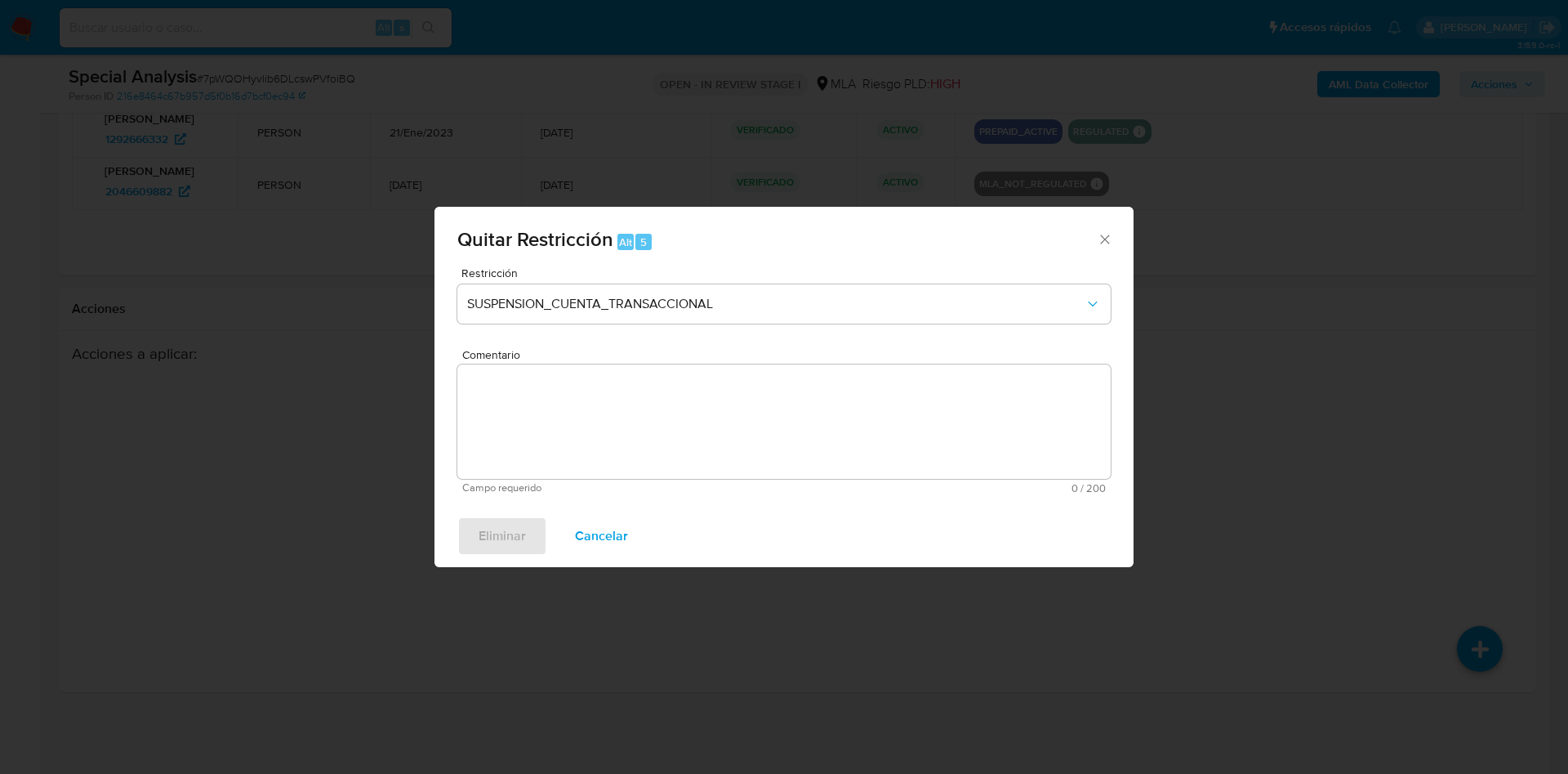
click at [612, 441] on textarea "Comentario" at bounding box center [784, 422] width 654 height 115
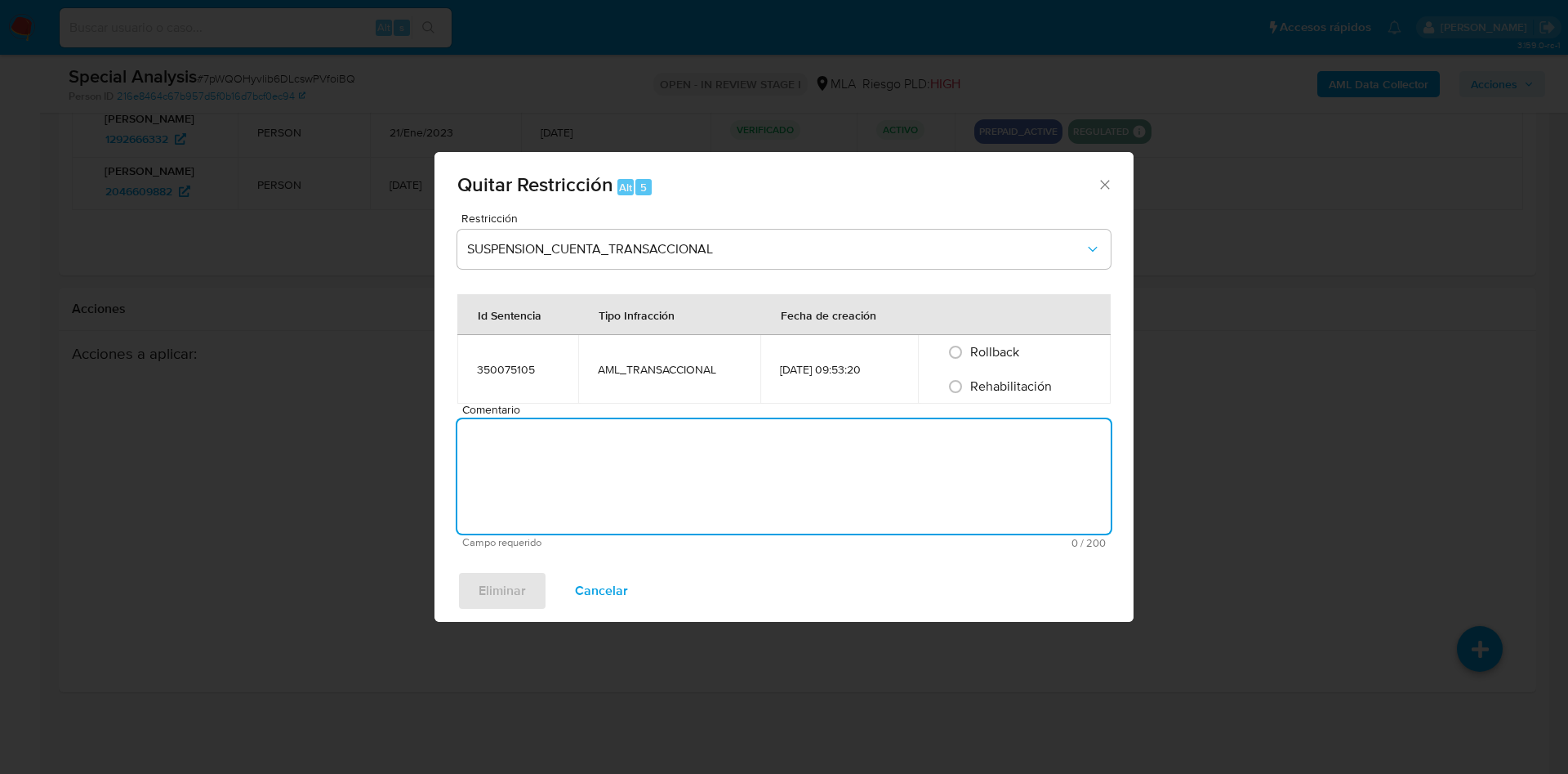
click at [1003, 388] on span "Rehabilitación" at bounding box center [1011, 386] width 82 height 19
click at [969, 388] on input "Rehabilitación" at bounding box center [955, 386] width 26 height 26
radio input "true"
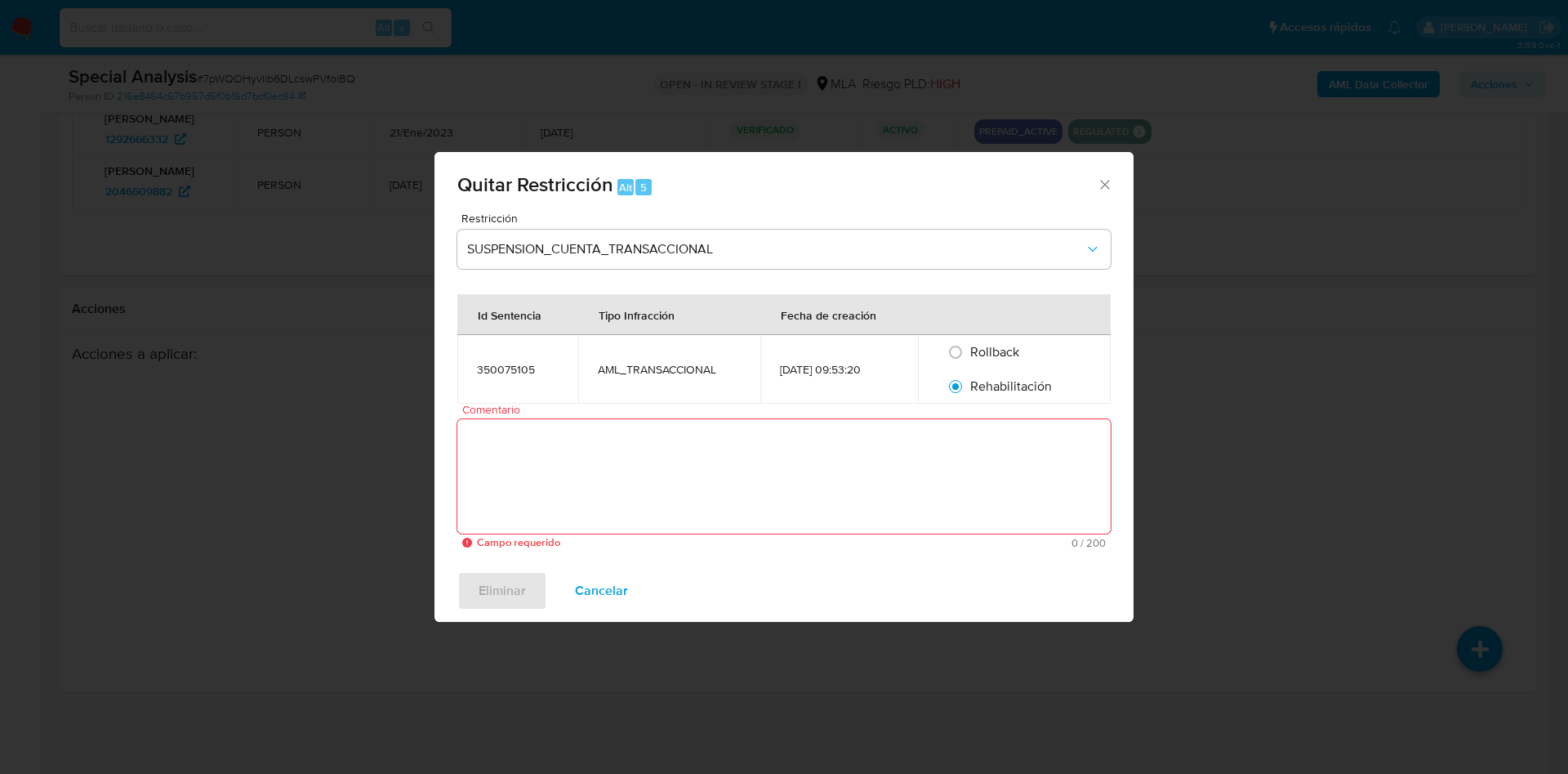
click at [823, 510] on textarea "Comentario" at bounding box center [784, 477] width 654 height 115
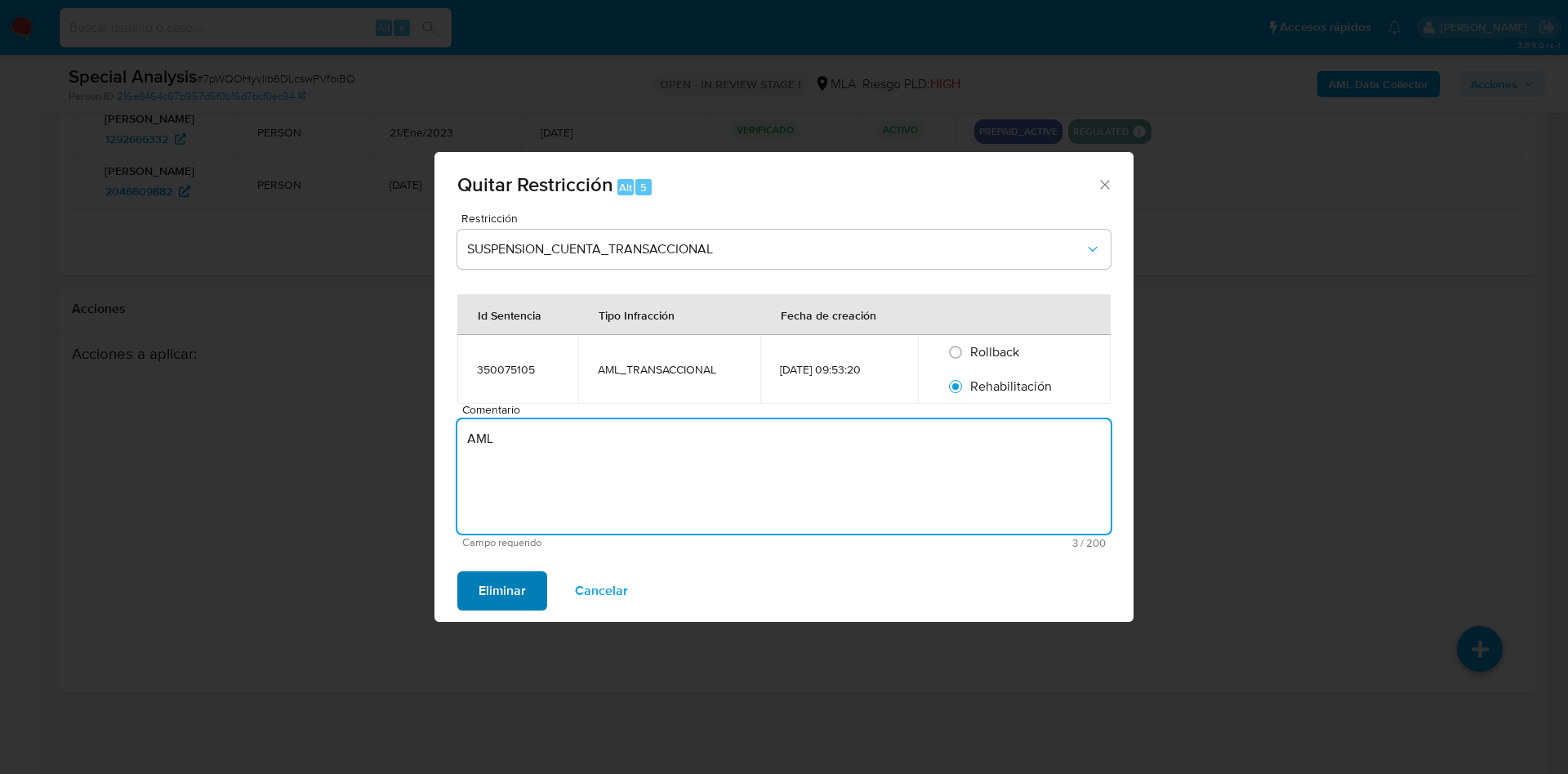
type textarea "AML"
click at [499, 592] on span "Eliminar" at bounding box center [502, 591] width 48 height 36
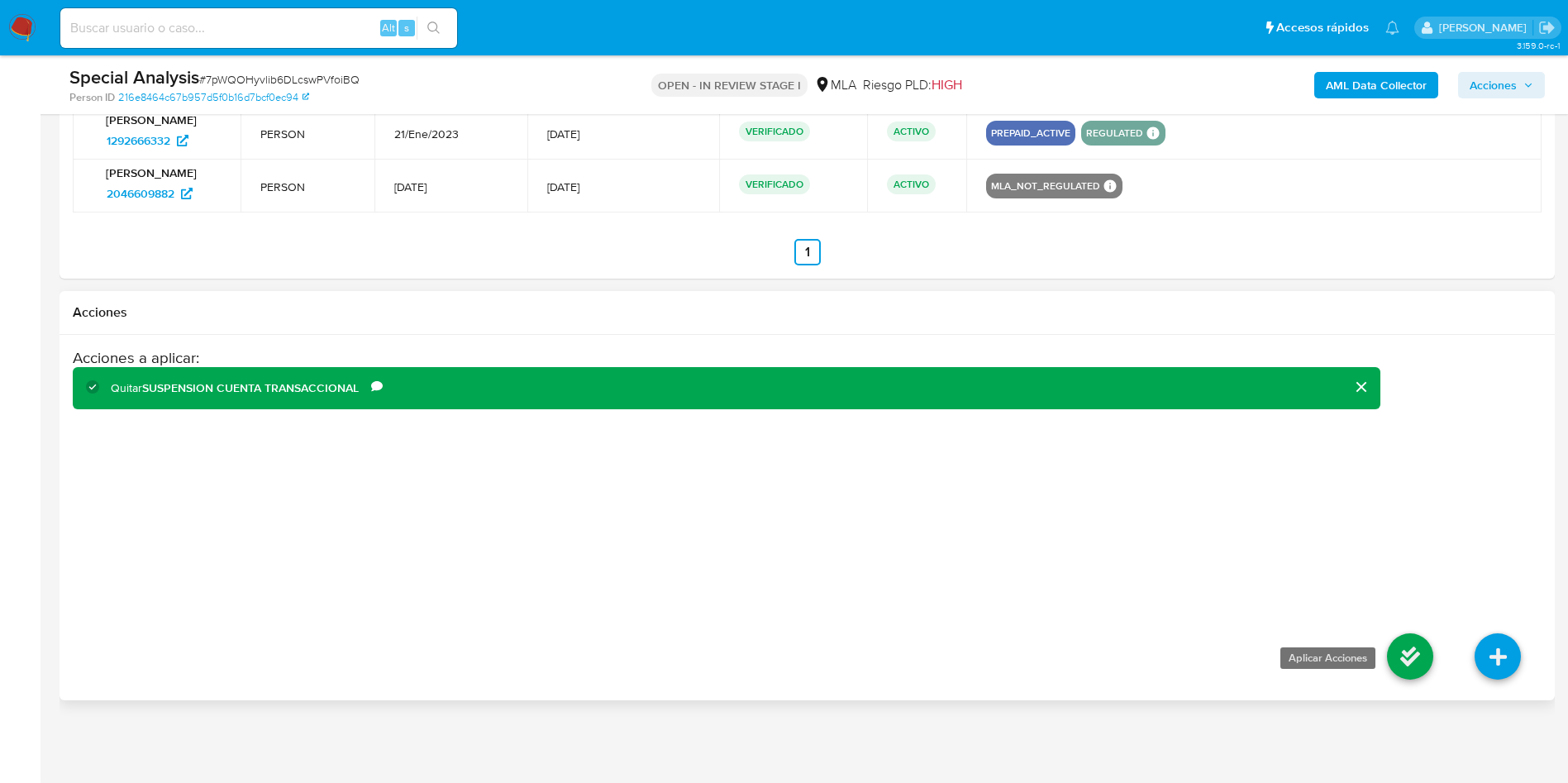
click at [1390, 670] on icon at bounding box center [1410, 656] width 47 height 47
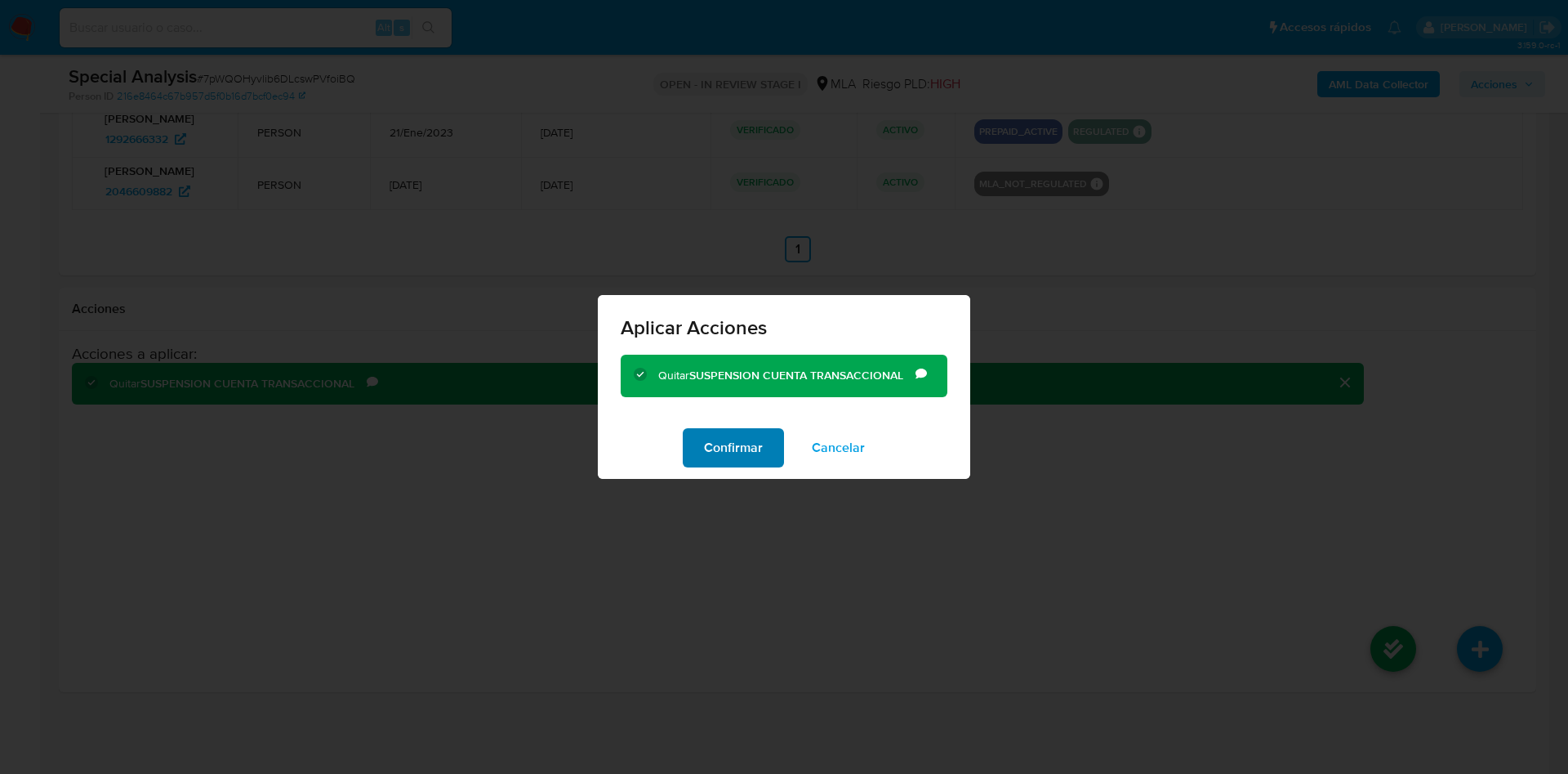
click at [717, 456] on span "Confirmar" at bounding box center [734, 447] width 59 height 36
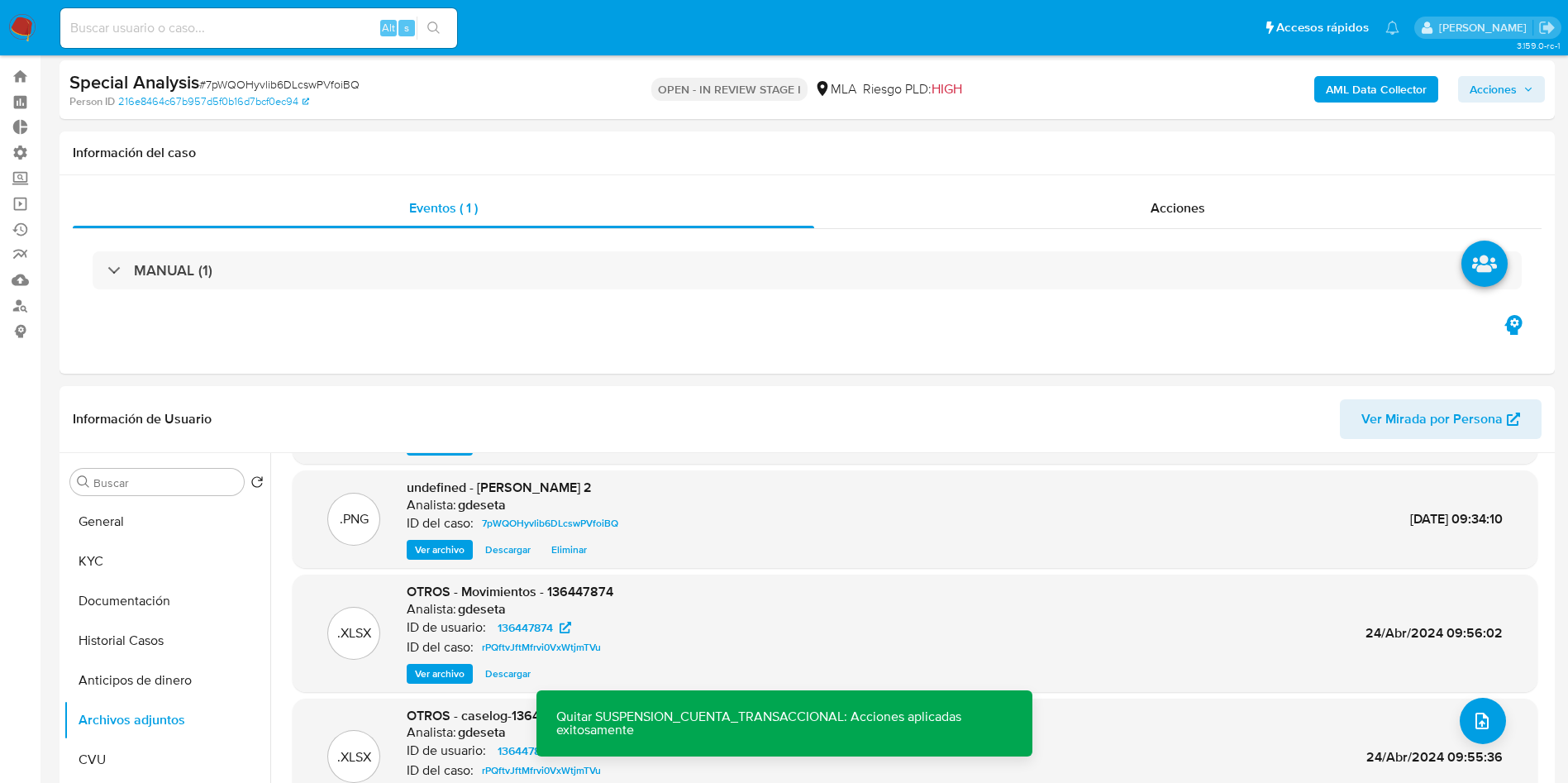
scroll to position [0, 0]
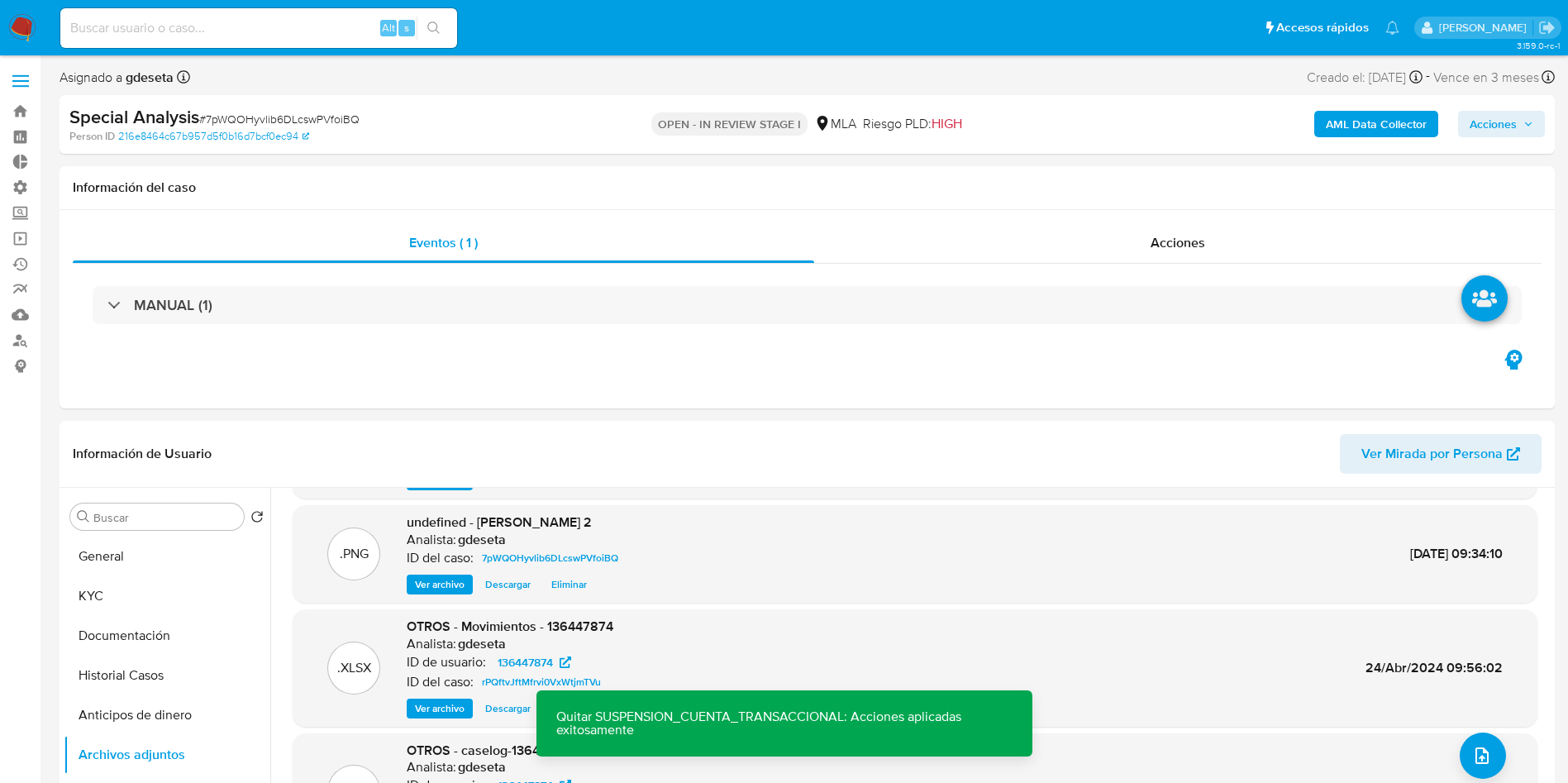
click at [1483, 121] on span "Acciones" at bounding box center [1493, 124] width 47 height 26
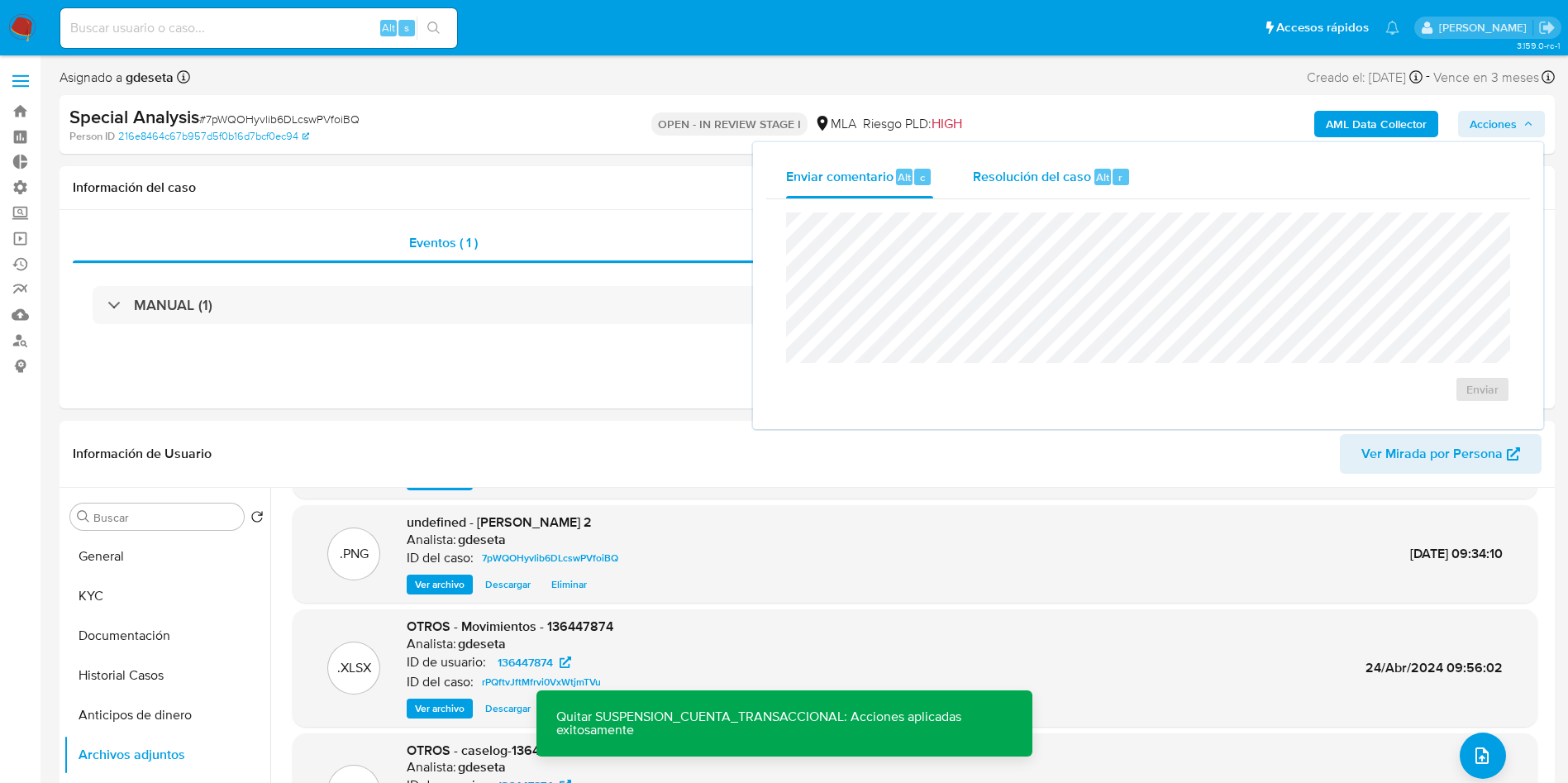
click at [1003, 169] on span "Resolución del caso" at bounding box center [1032, 177] width 118 height 19
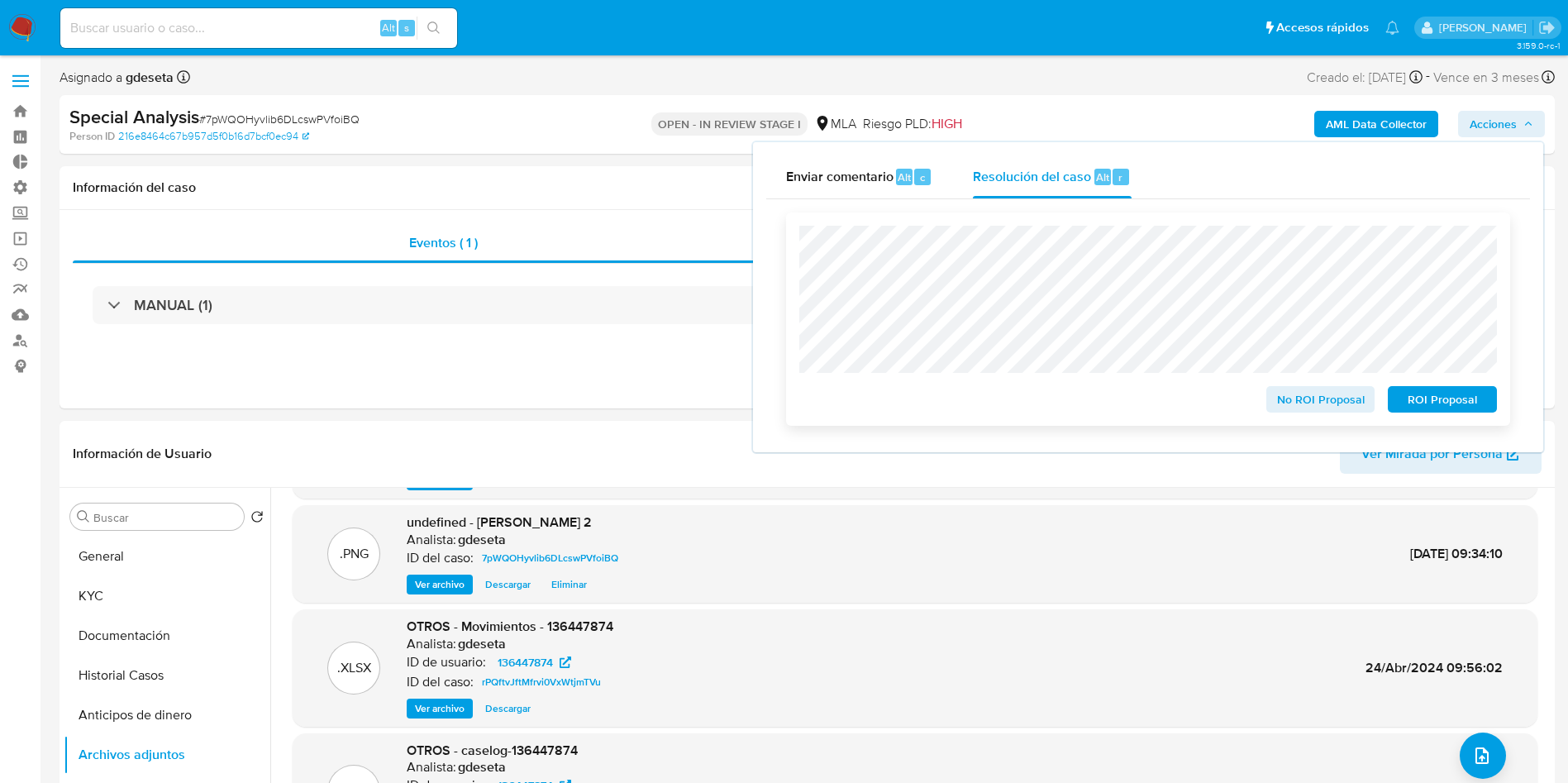
click at [1287, 398] on span "No ROI Proposal" at bounding box center [1321, 399] width 86 height 23
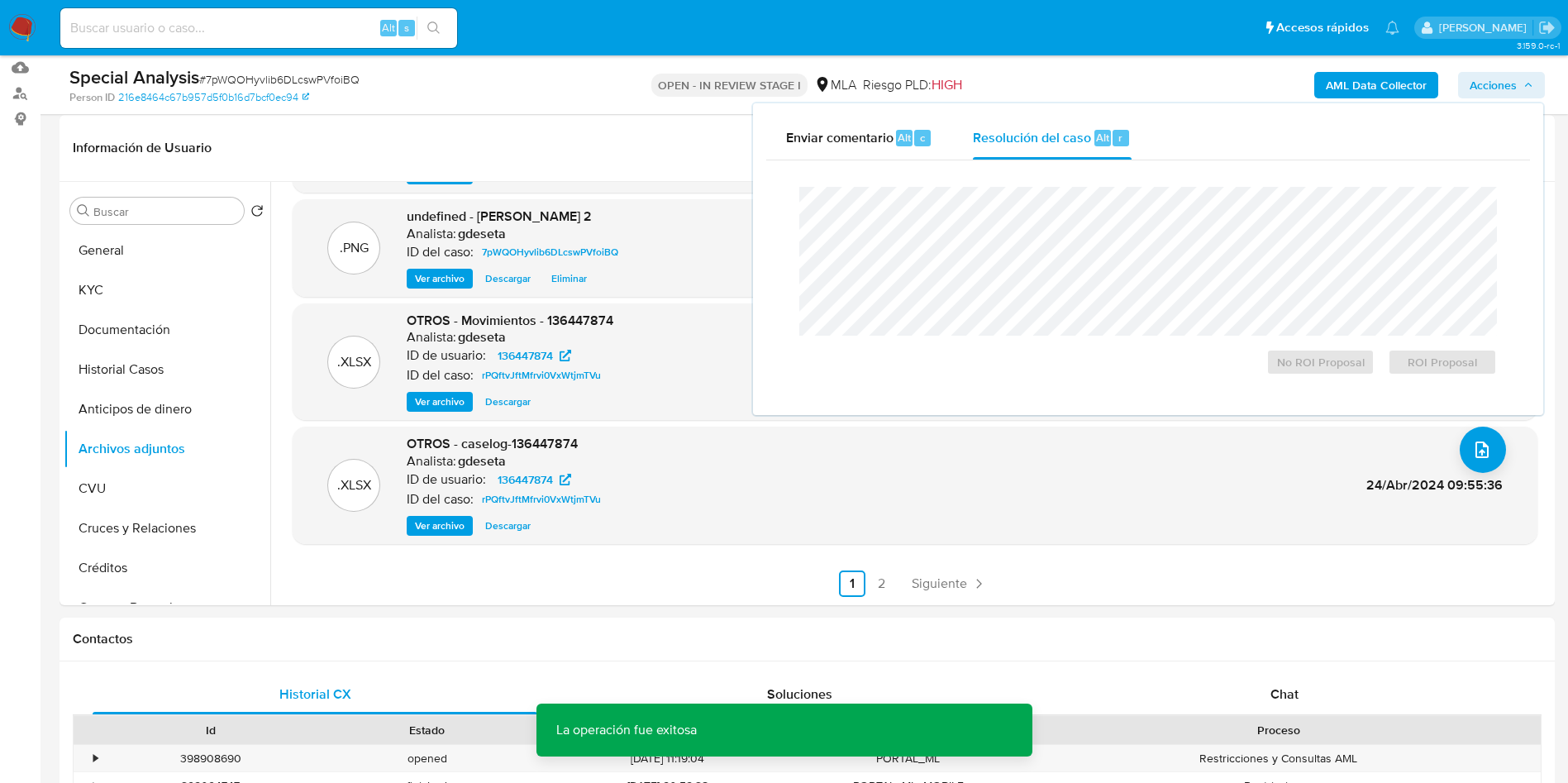
scroll to position [248, 0]
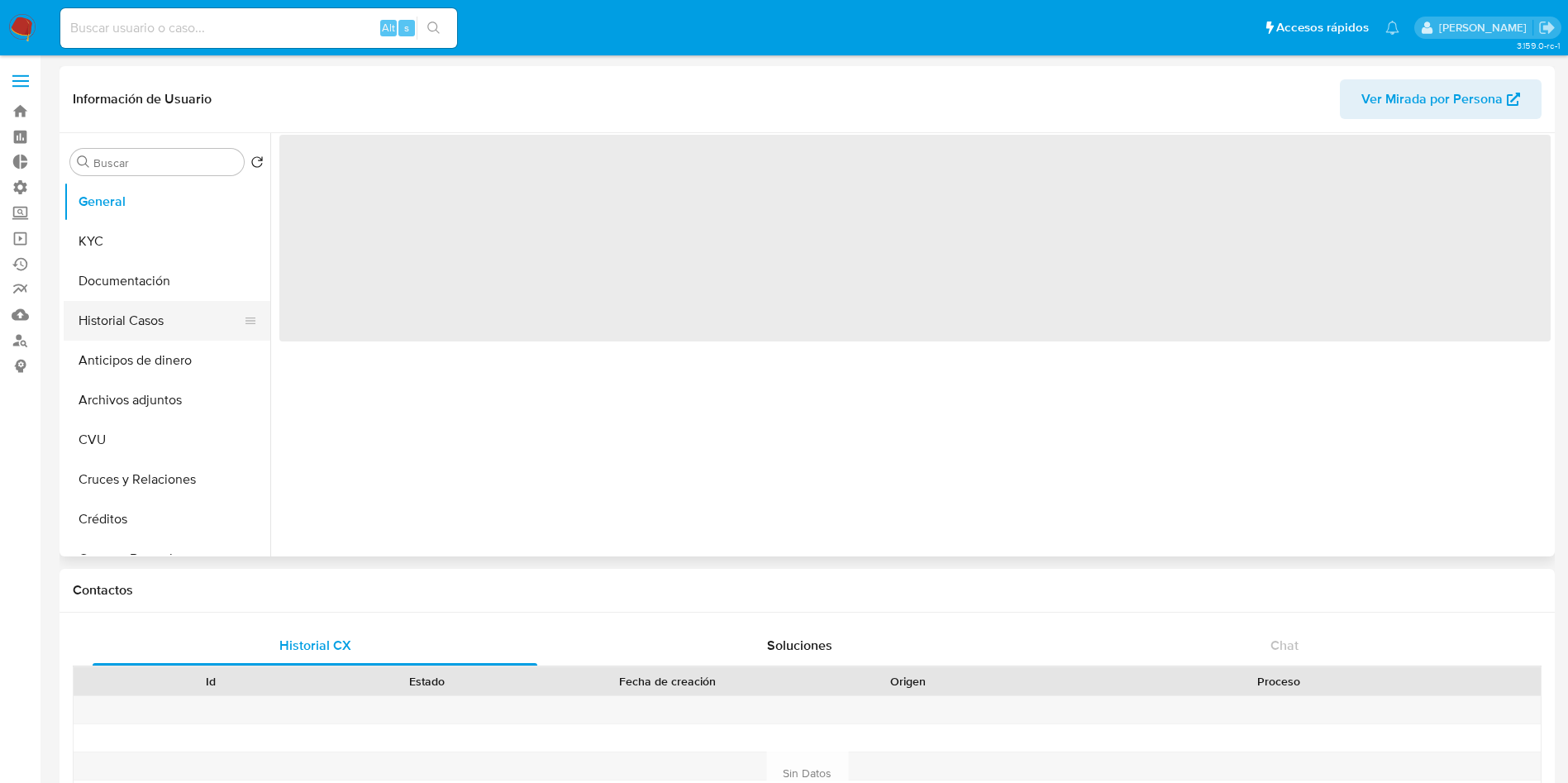
click at [154, 322] on button "Historial Casos" at bounding box center [160, 320] width 193 height 40
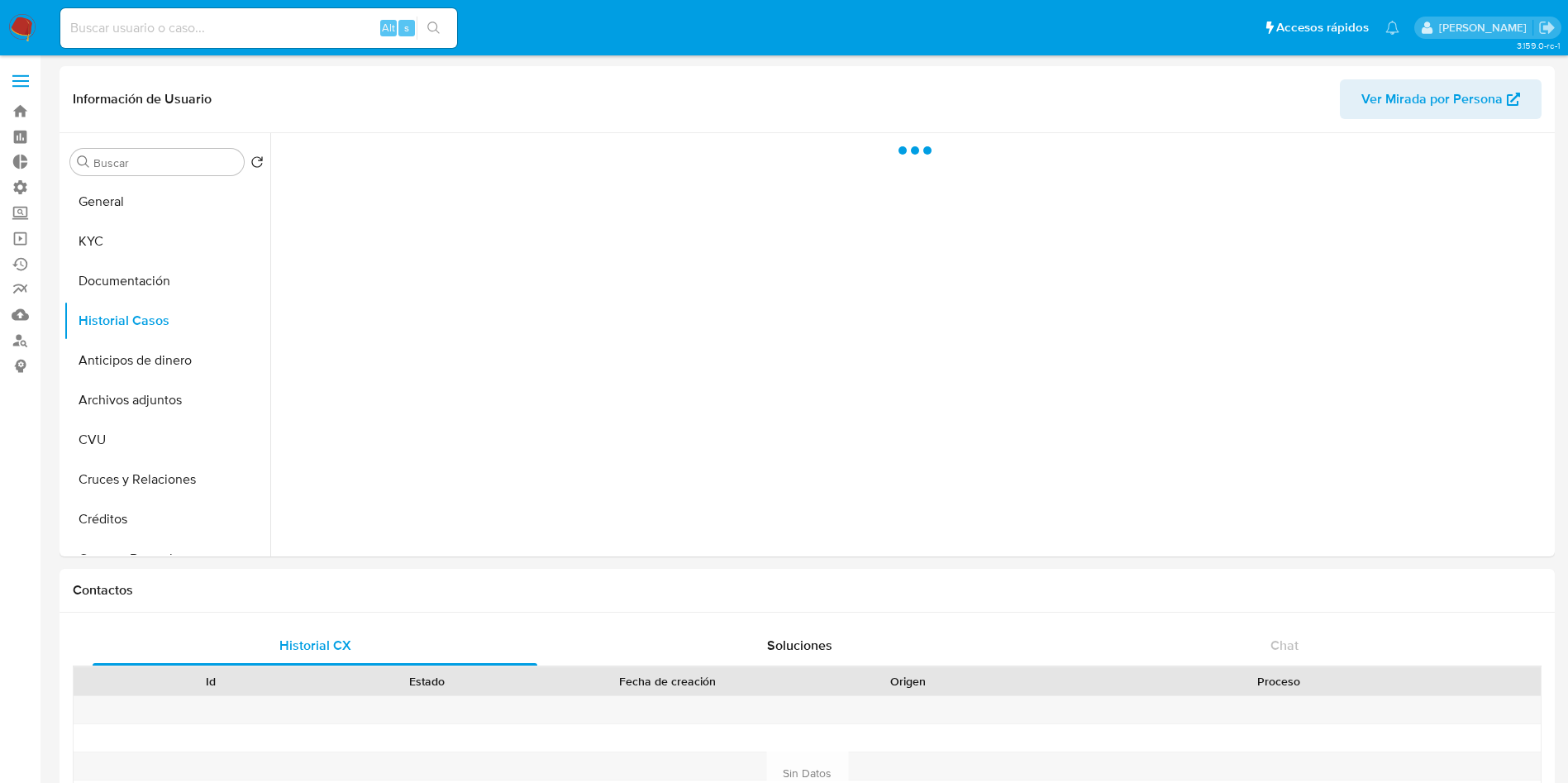
select select "10"
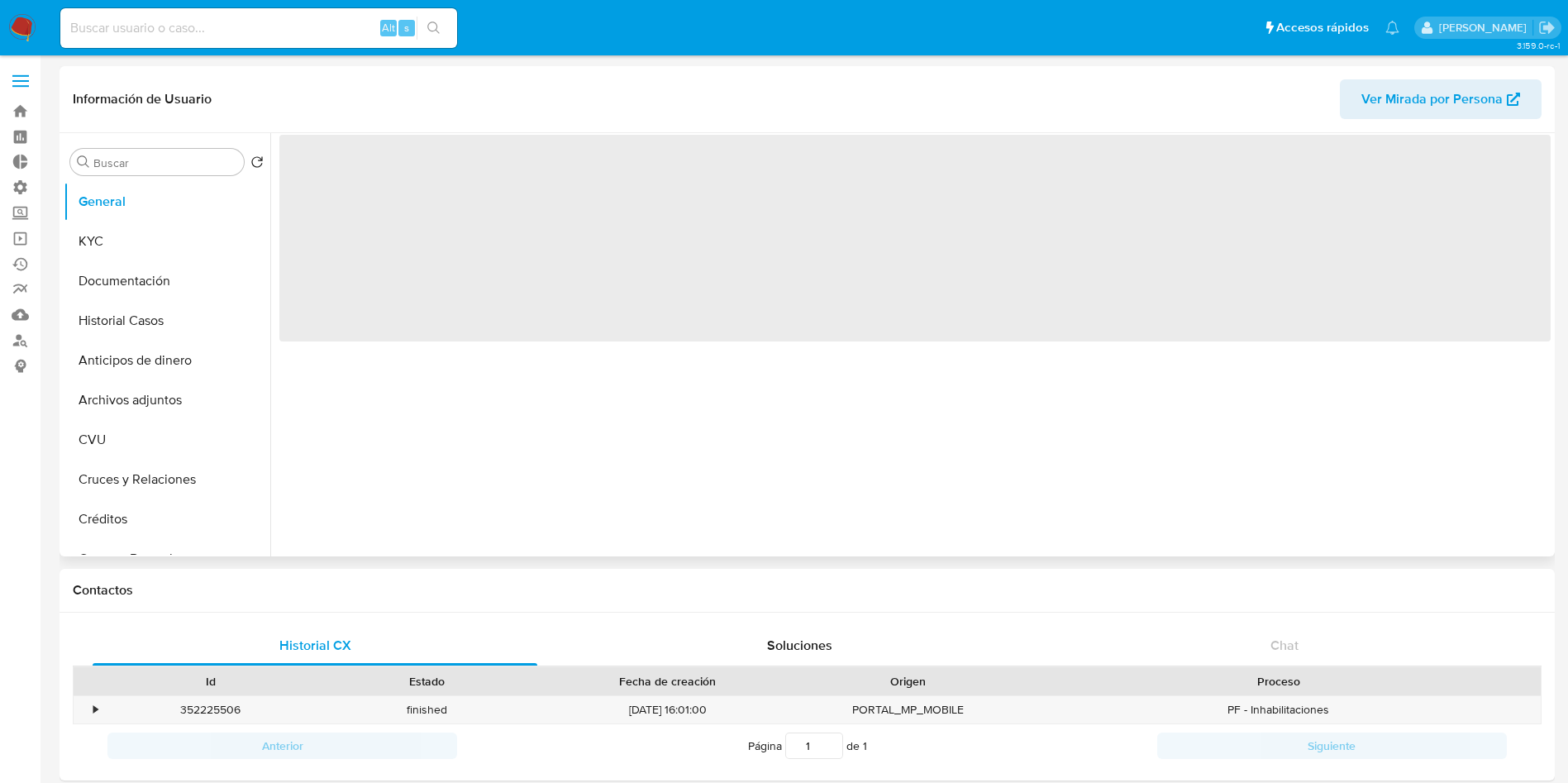
select select "10"
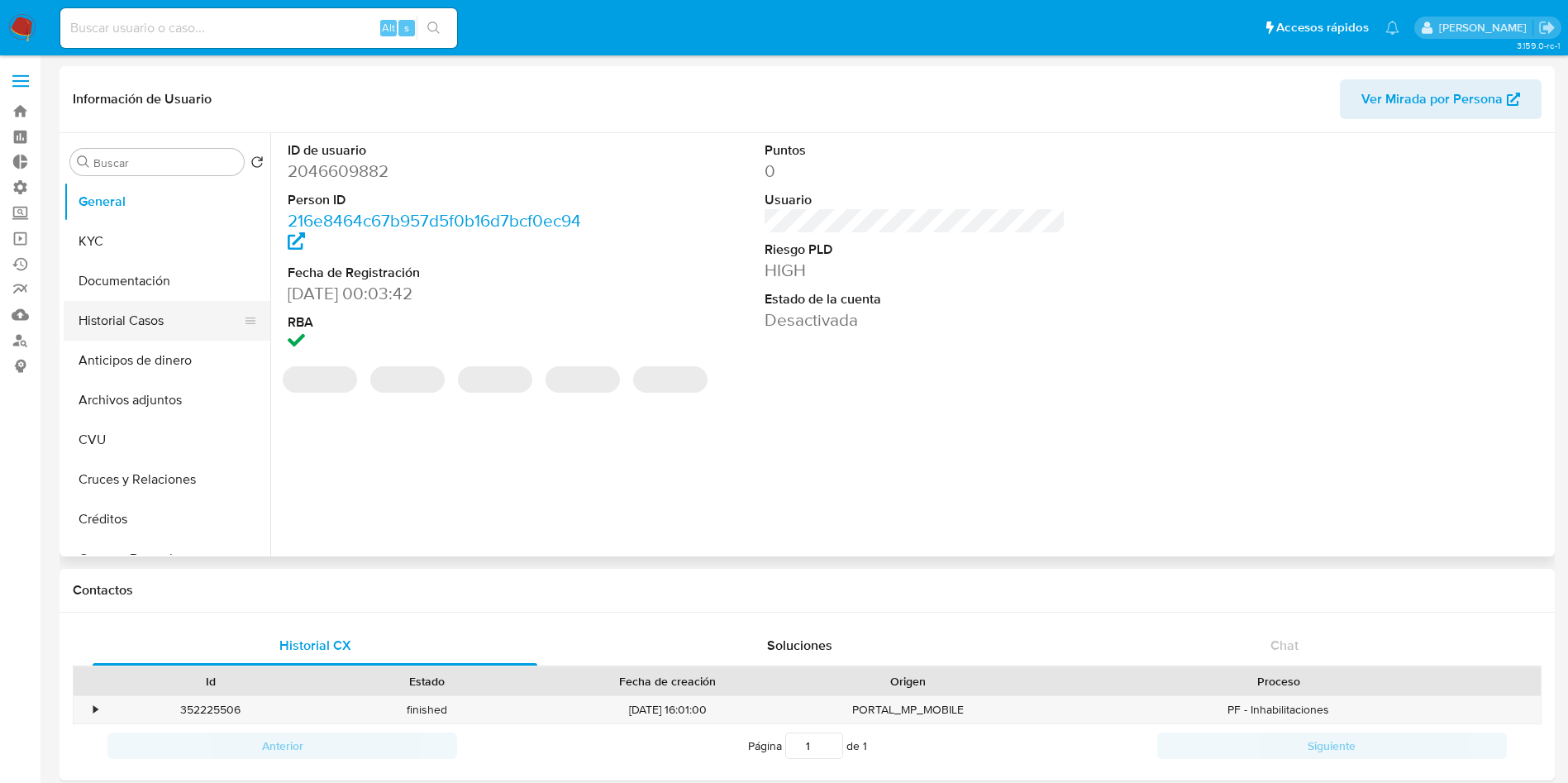
click at [128, 309] on button "Historial Casos" at bounding box center [160, 320] width 193 height 40
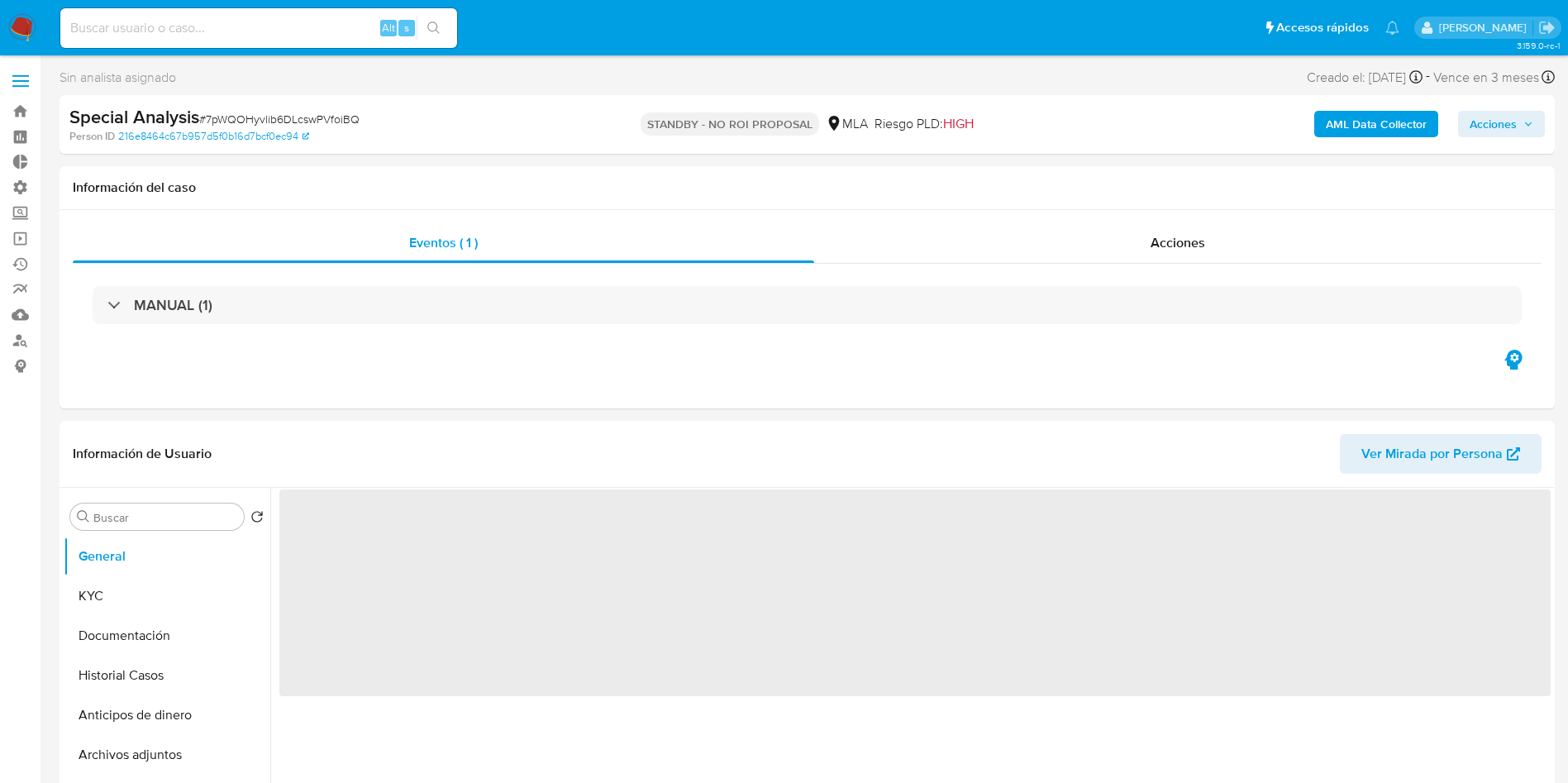
select select "10"
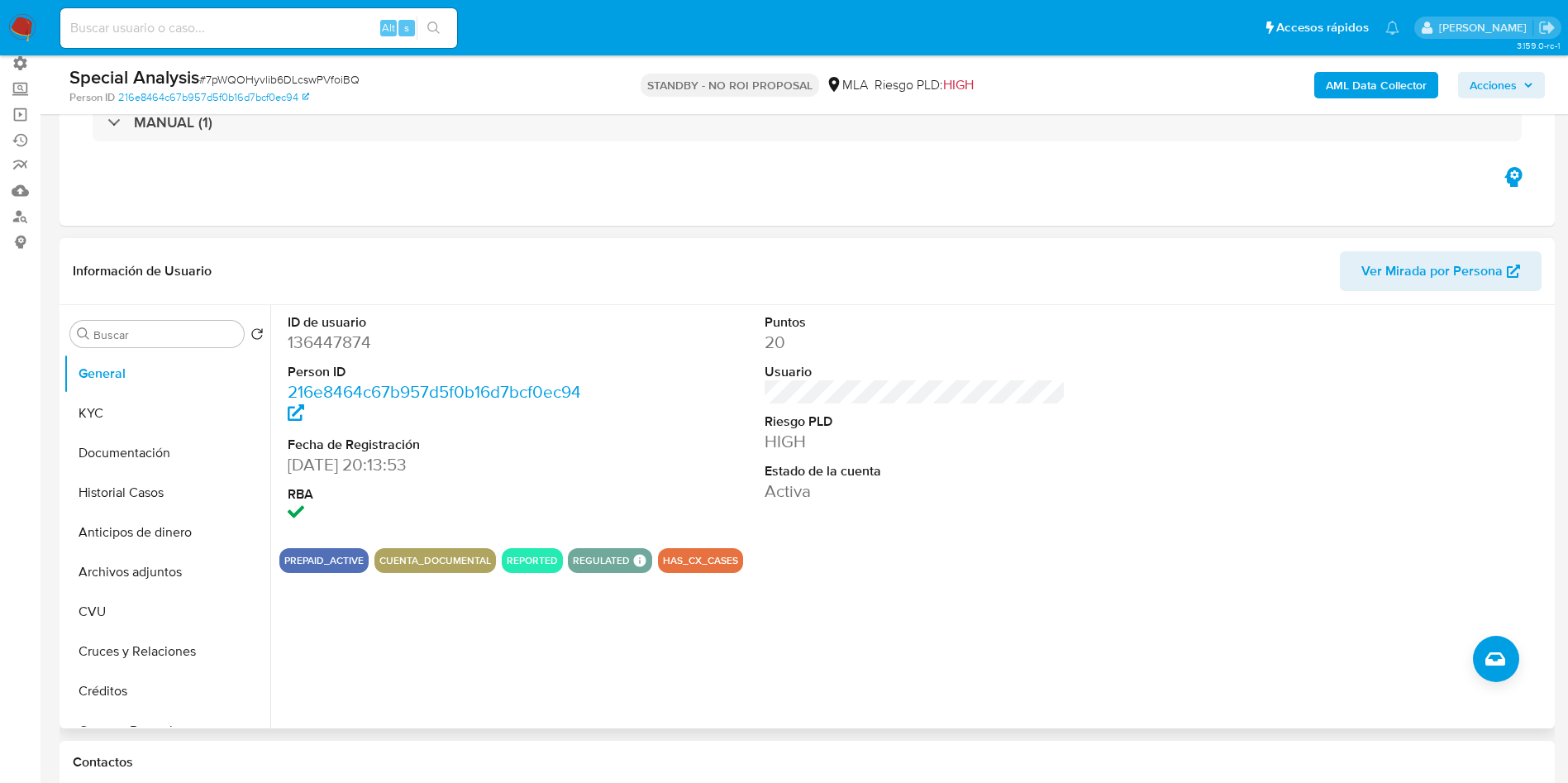
scroll to position [778, 0]
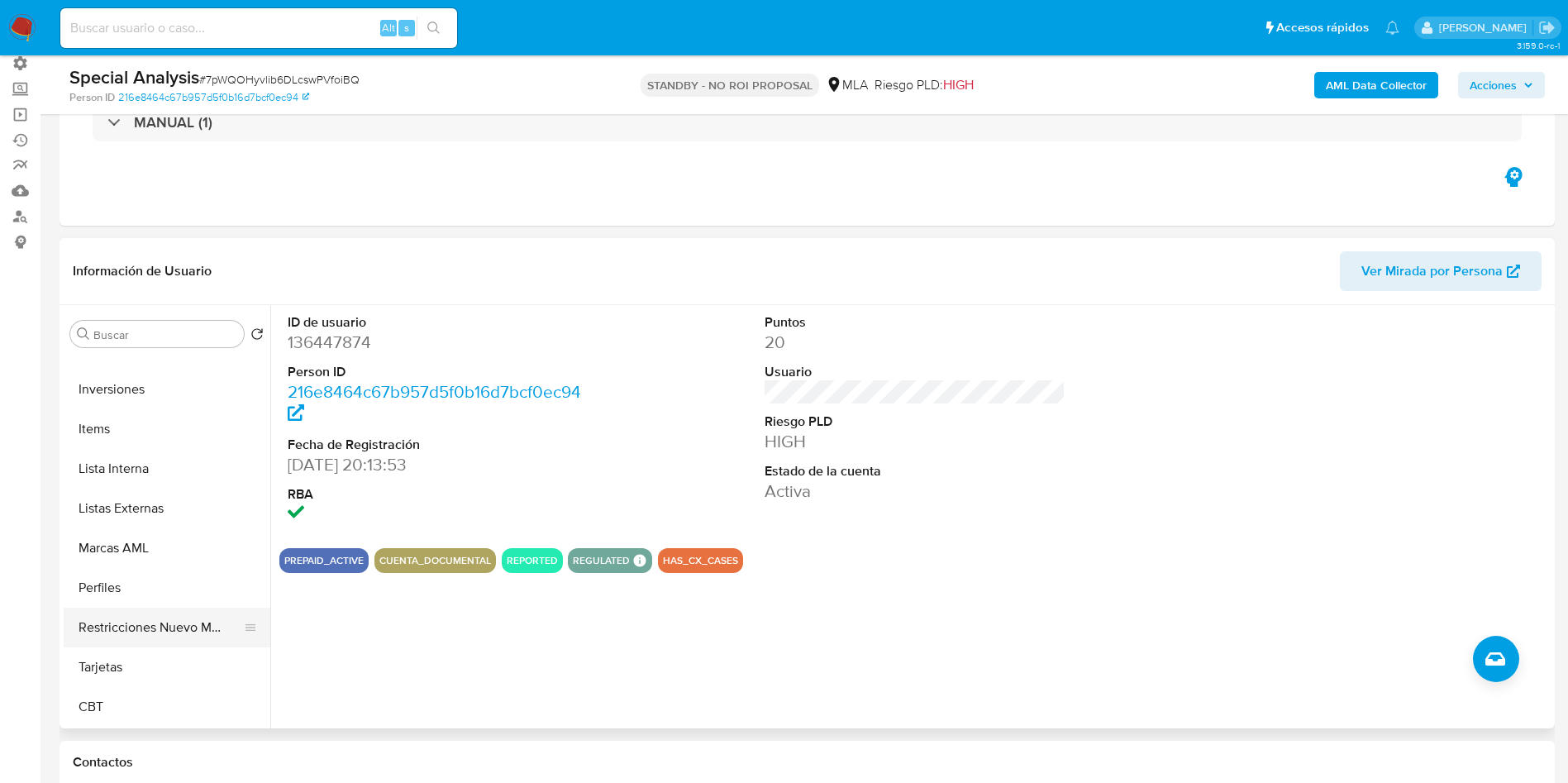
click at [140, 625] on button "Restricciones Nuevo Mundo" at bounding box center [160, 627] width 193 height 40
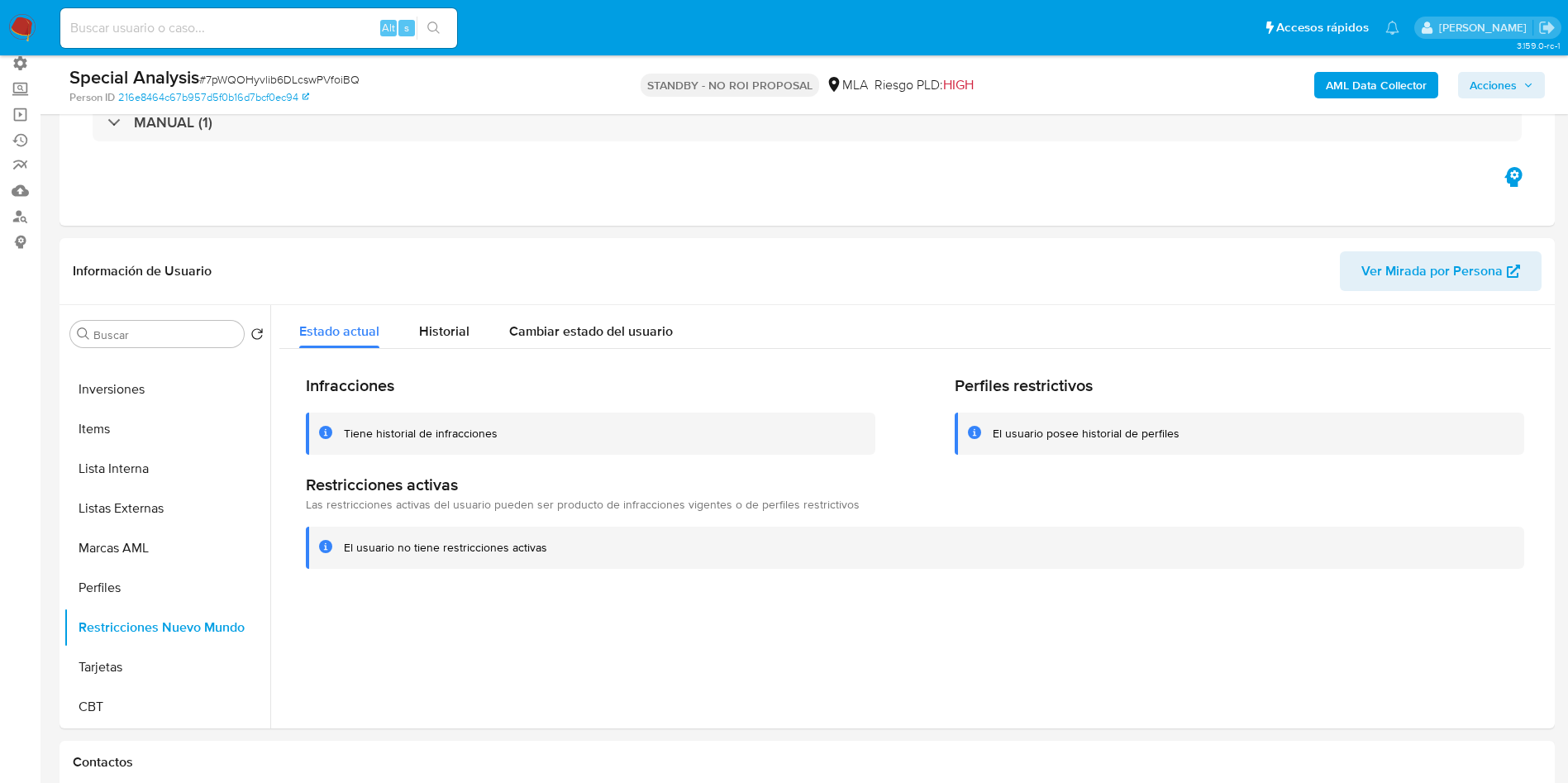
click at [285, 16] on div "Alt s" at bounding box center [259, 27] width 397 height 40
click at [309, 28] on input at bounding box center [259, 28] width 397 height 21
paste input "pmKP5JbhkQihymt2PDaMbOBM"
type input "pmKP5JbhkQihymt2PDaMbOBM"
click at [445, 23] on button "search-icon" at bounding box center [434, 28] width 34 height 23
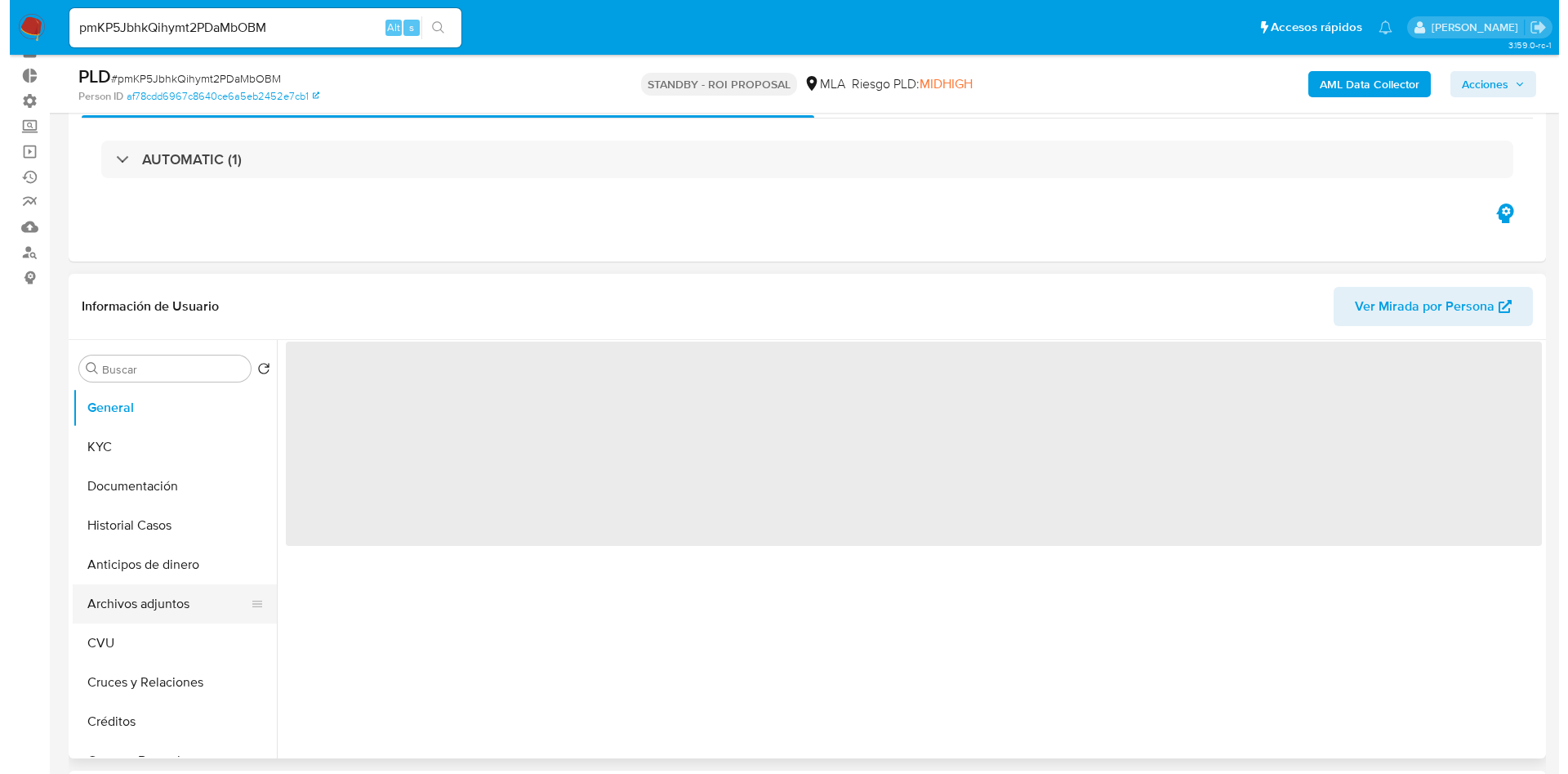
scroll to position [123, 0]
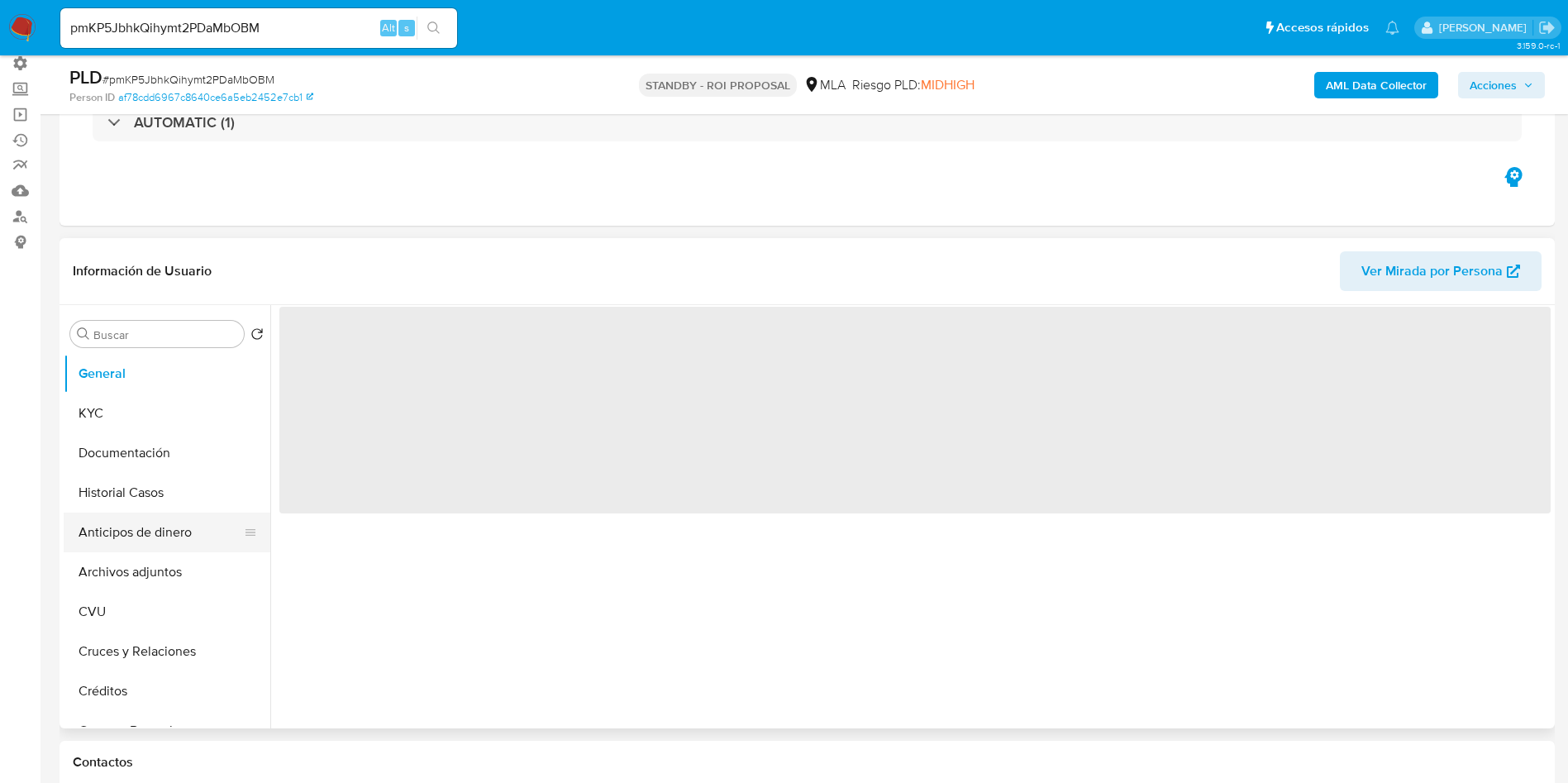
select select "10"
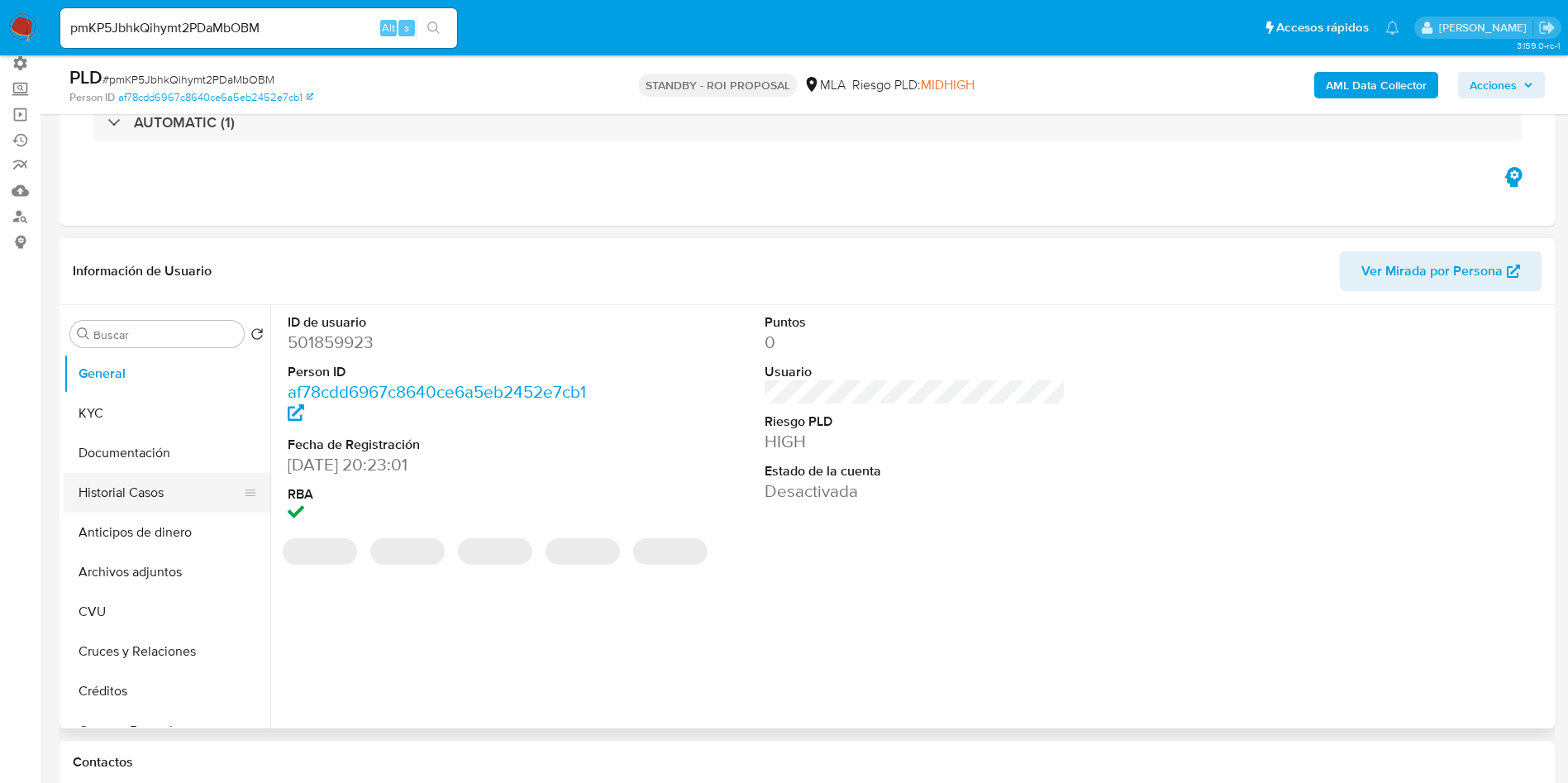
click at [102, 479] on button "Historial Casos" at bounding box center [160, 493] width 193 height 40
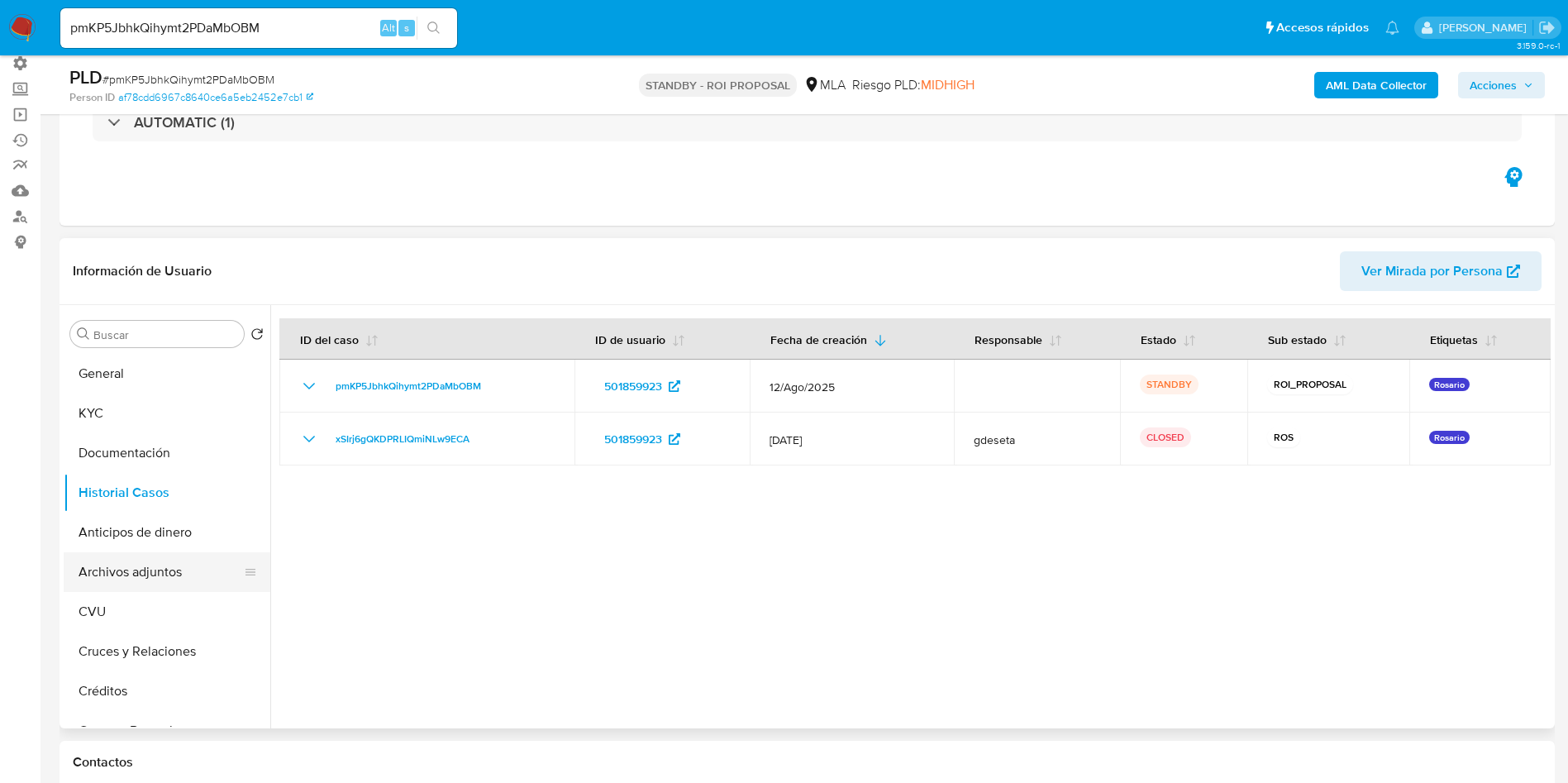
click at [171, 563] on button "Archivos adjuntos" at bounding box center [160, 572] width 193 height 40
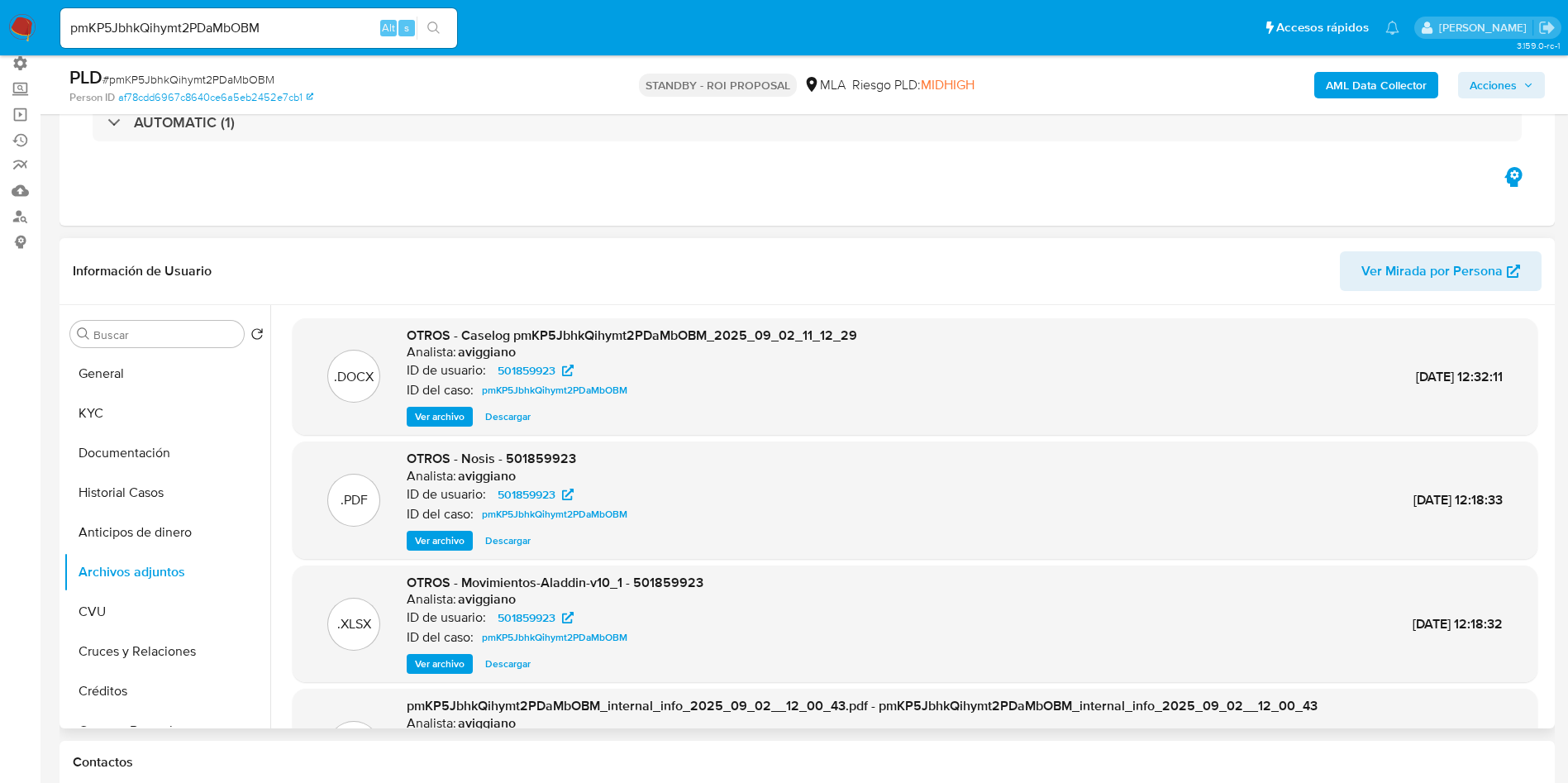
click at [430, 418] on span "Ver archivo" at bounding box center [440, 416] width 49 height 17
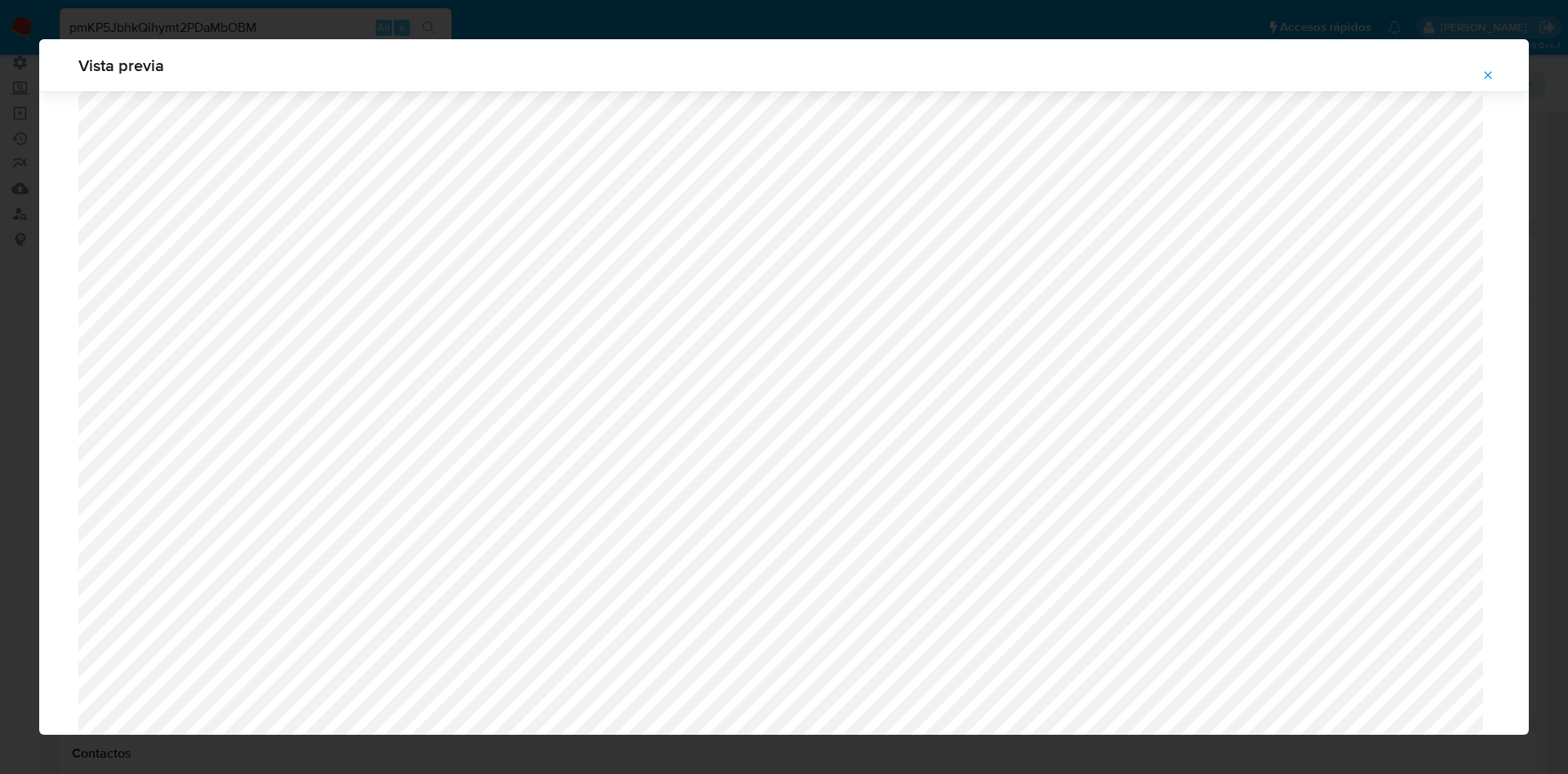
scroll to position [335, 0]
click at [1489, 71] on icon "Attachment preview" at bounding box center [1488, 75] width 13 height 13
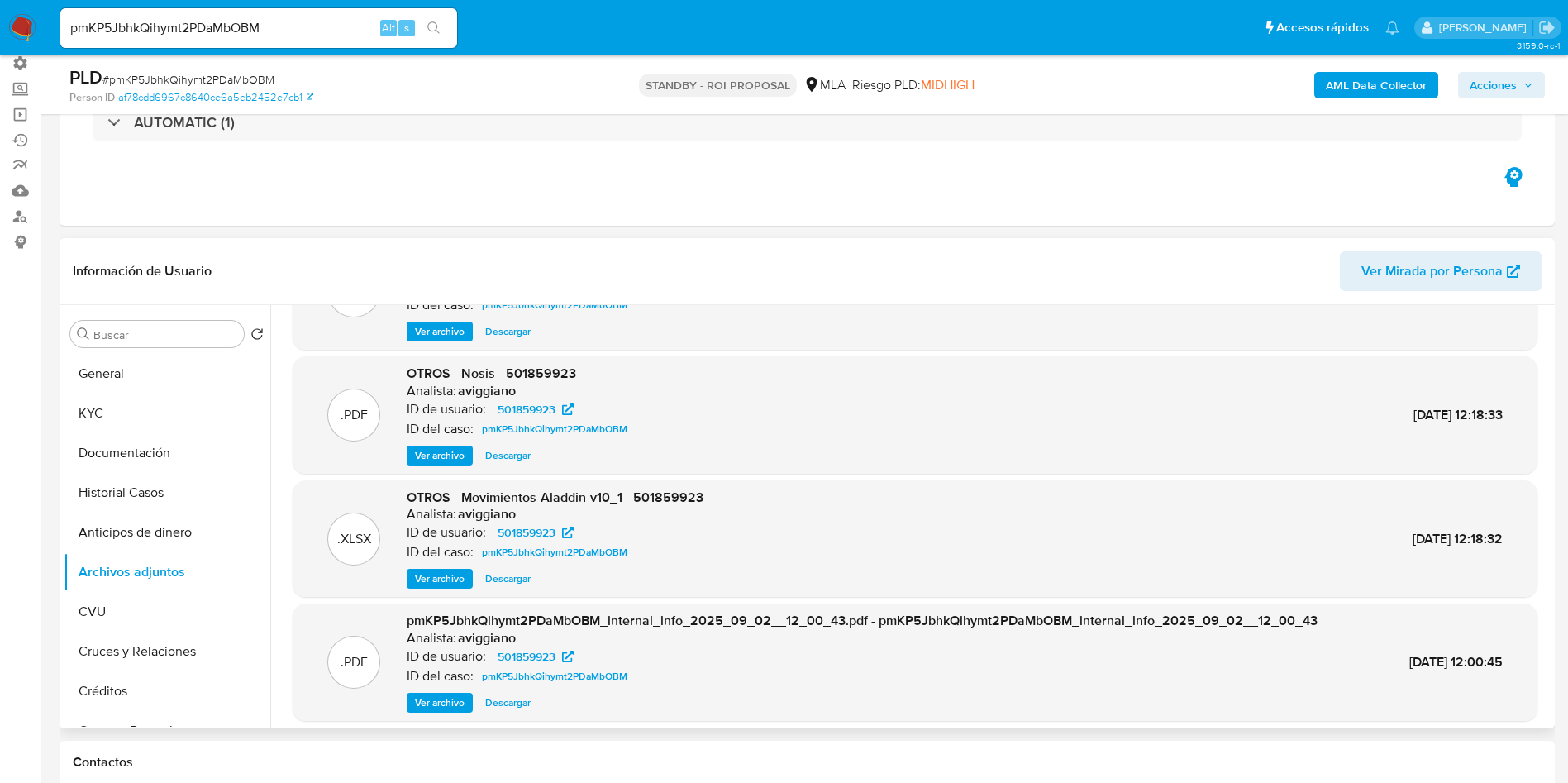
scroll to position [124, 0]
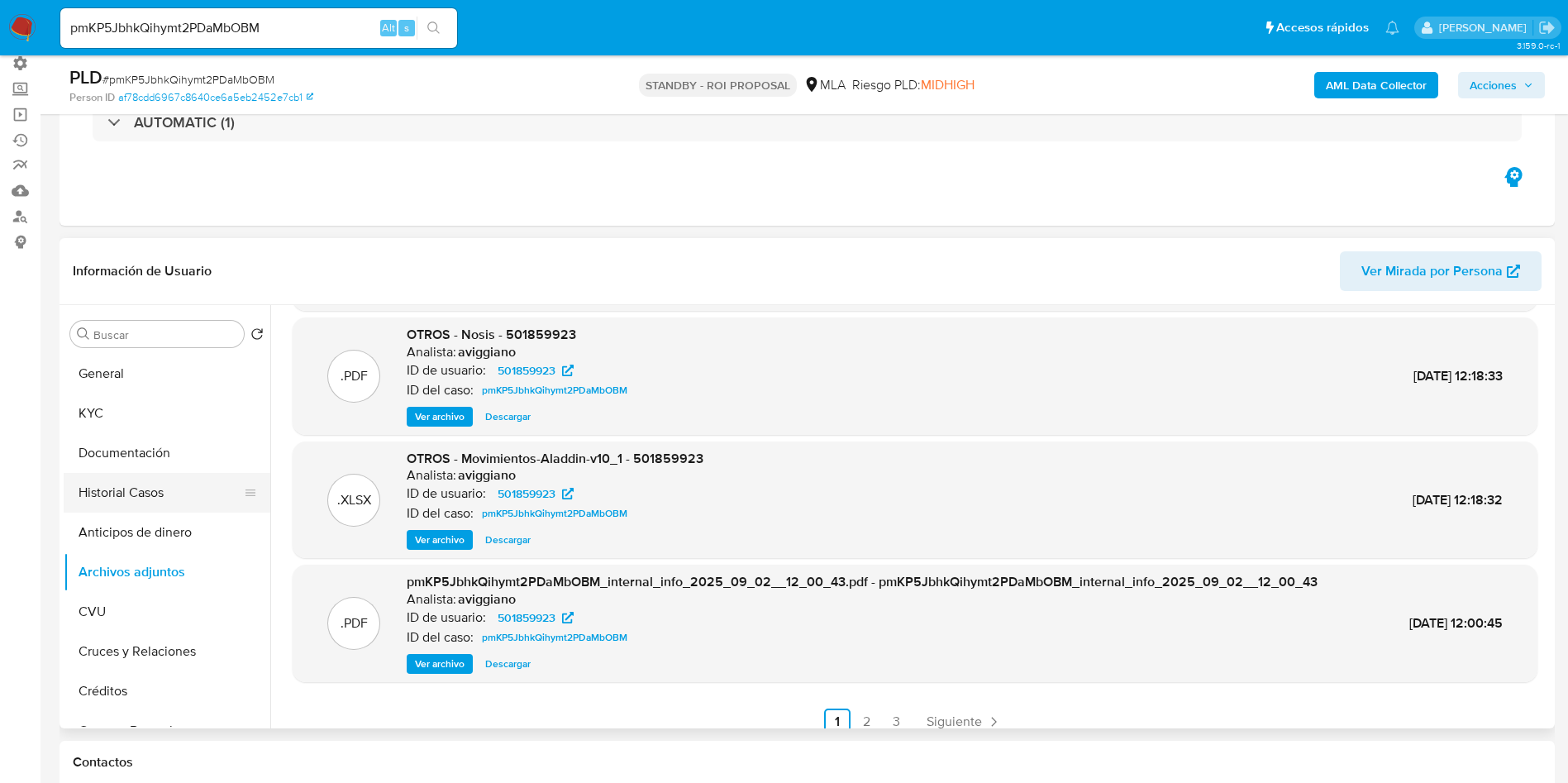
click at [157, 496] on button "Historial Casos" at bounding box center [160, 493] width 193 height 40
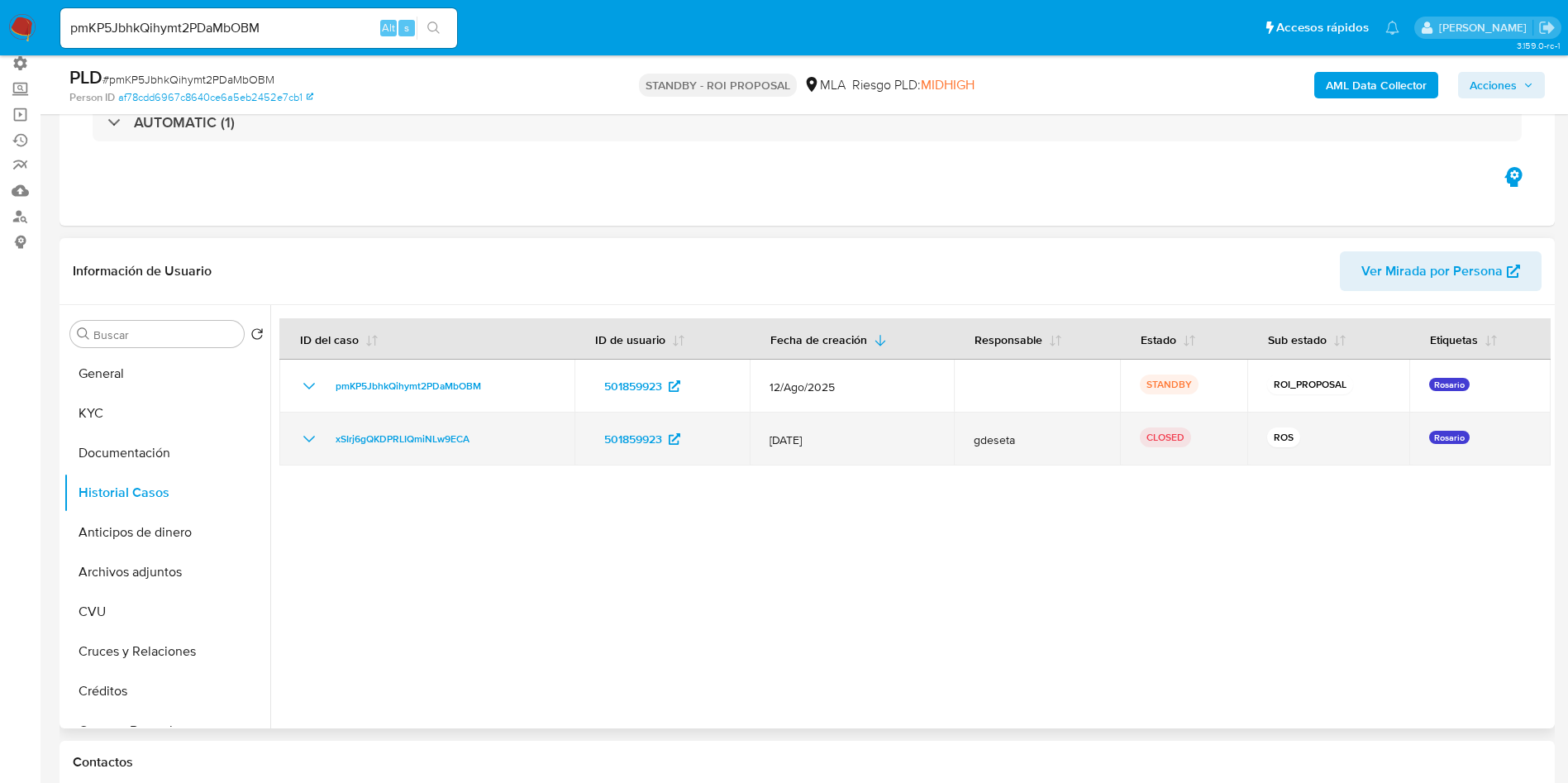
click at [308, 435] on icon "Mostrar/Ocultar" at bounding box center [309, 439] width 20 height 20
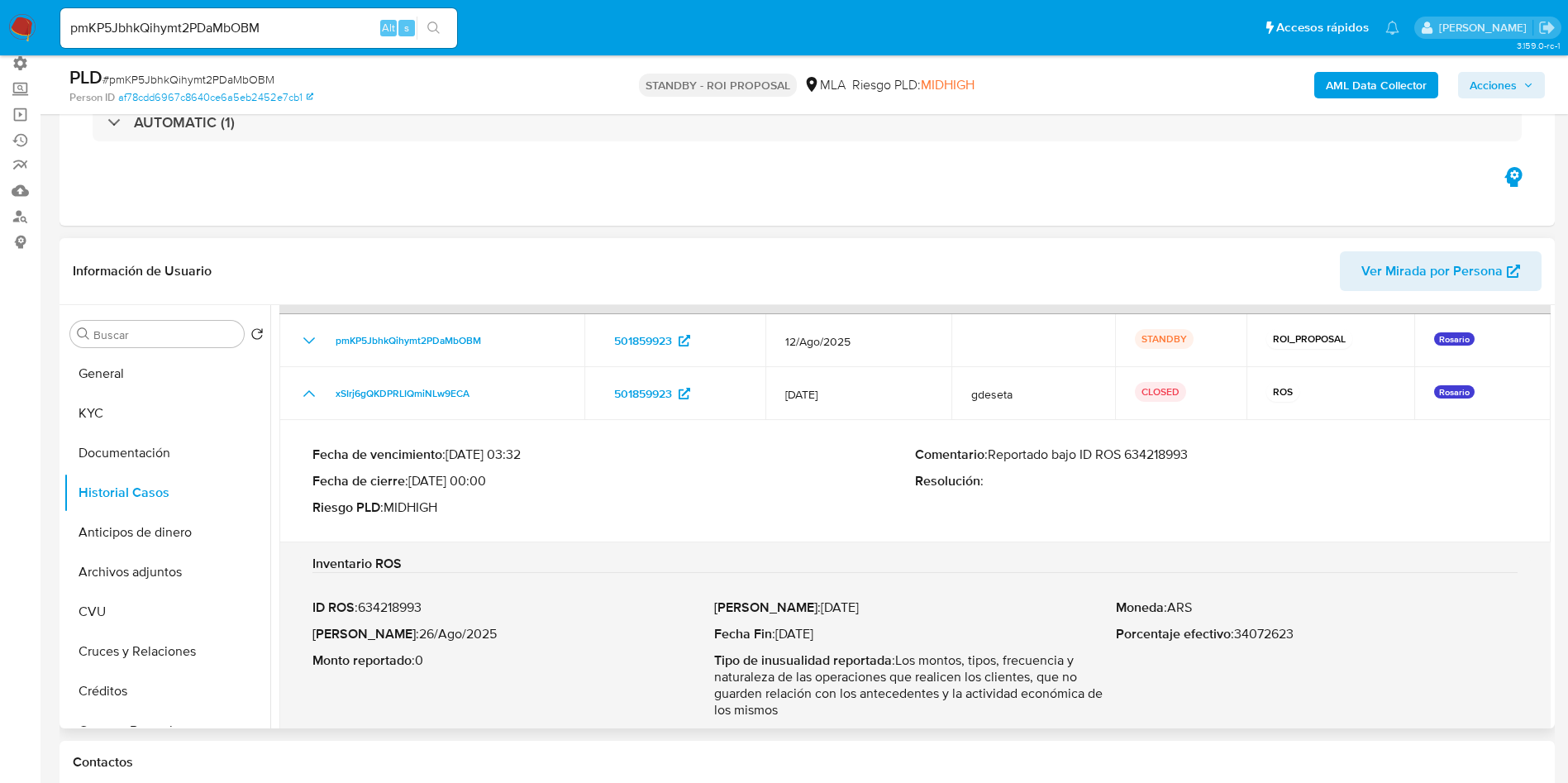
scroll to position [70, 0]
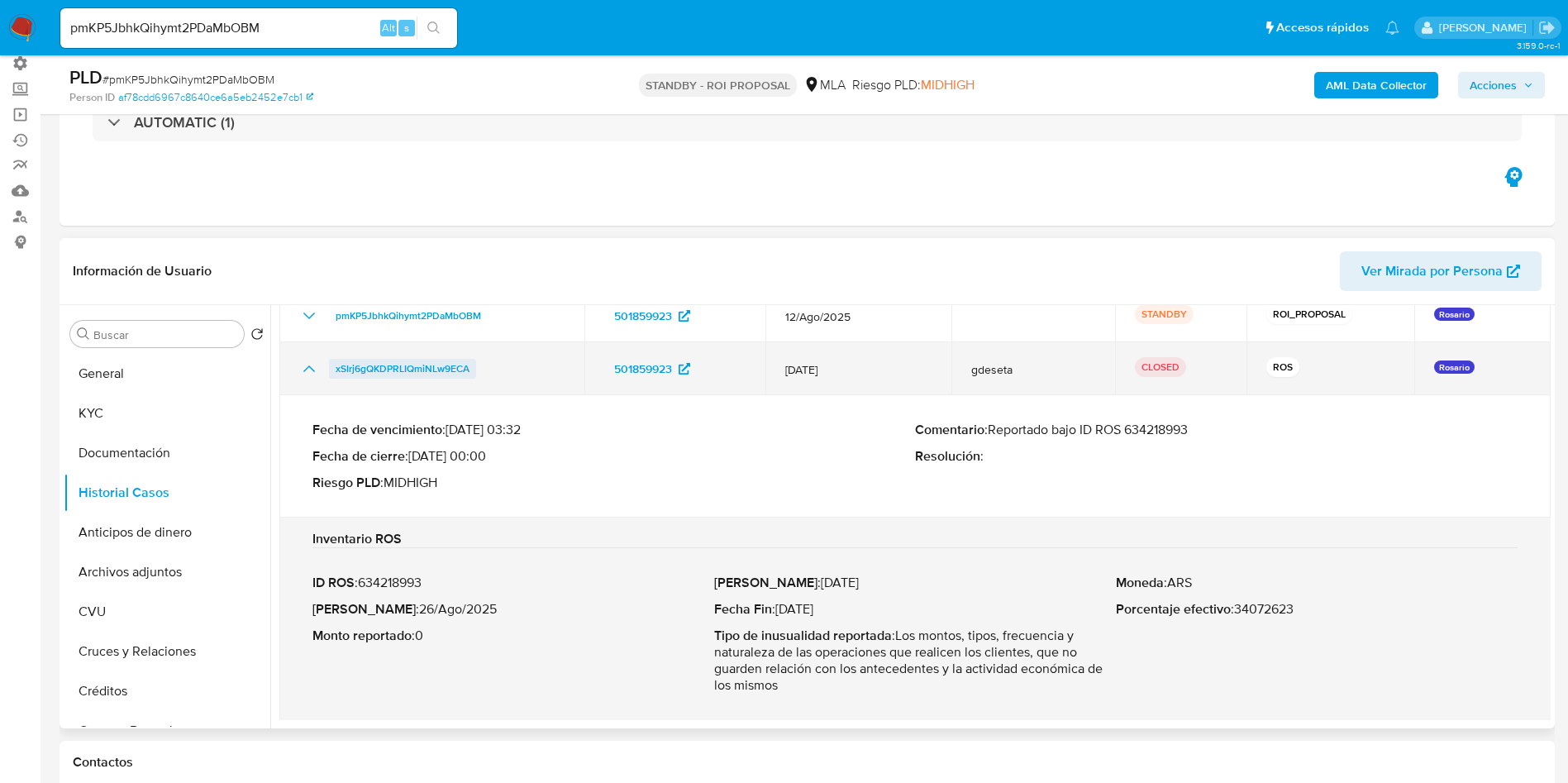
click at [424, 368] on span "xSIrj6gQKDPRLIQmiNLw9ECA" at bounding box center [403, 369] width 134 height 20
click at [310, 369] on icon "Mostrar/Ocultar" at bounding box center [309, 369] width 20 height 20
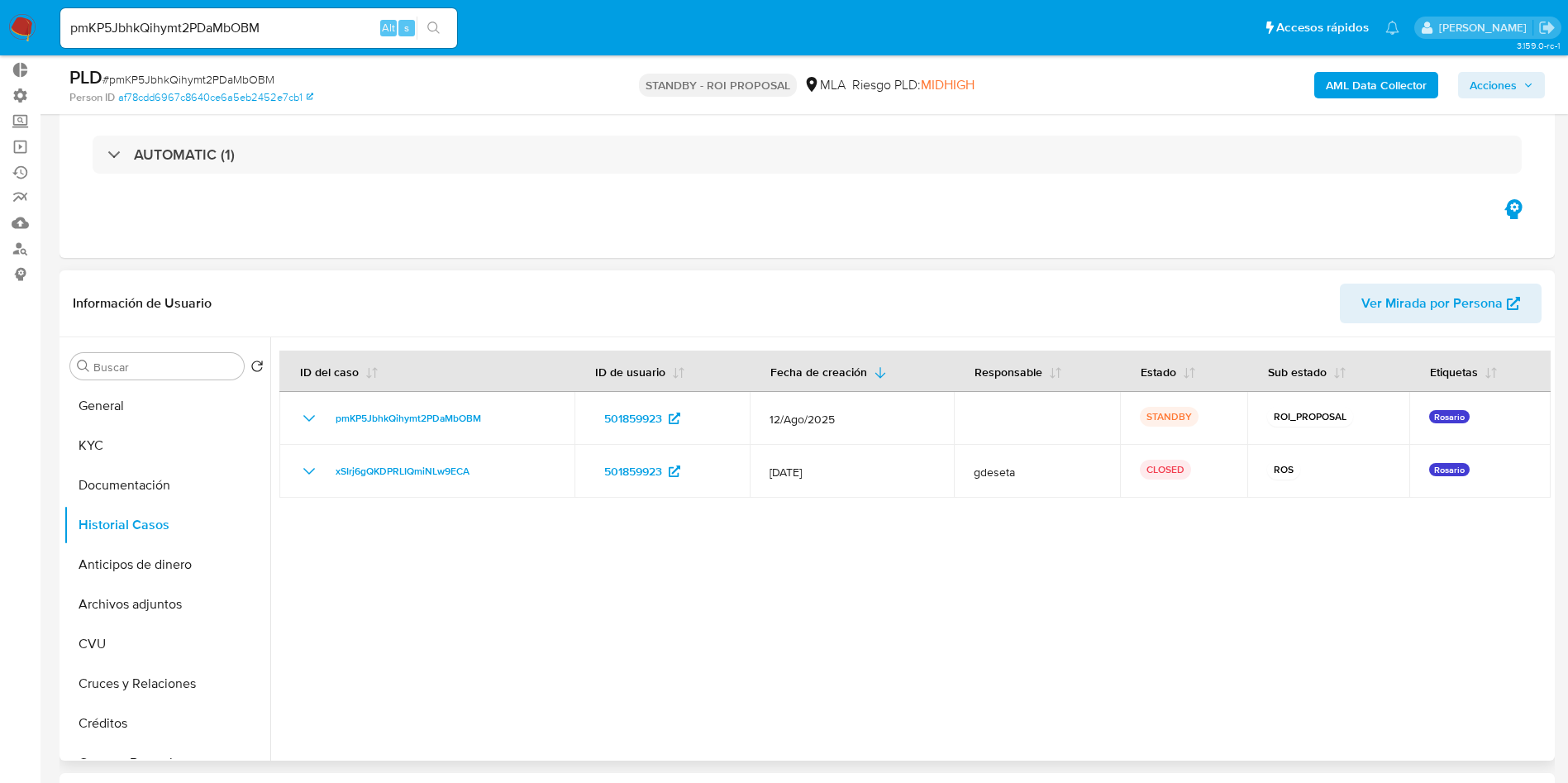
scroll to position [124, 0]
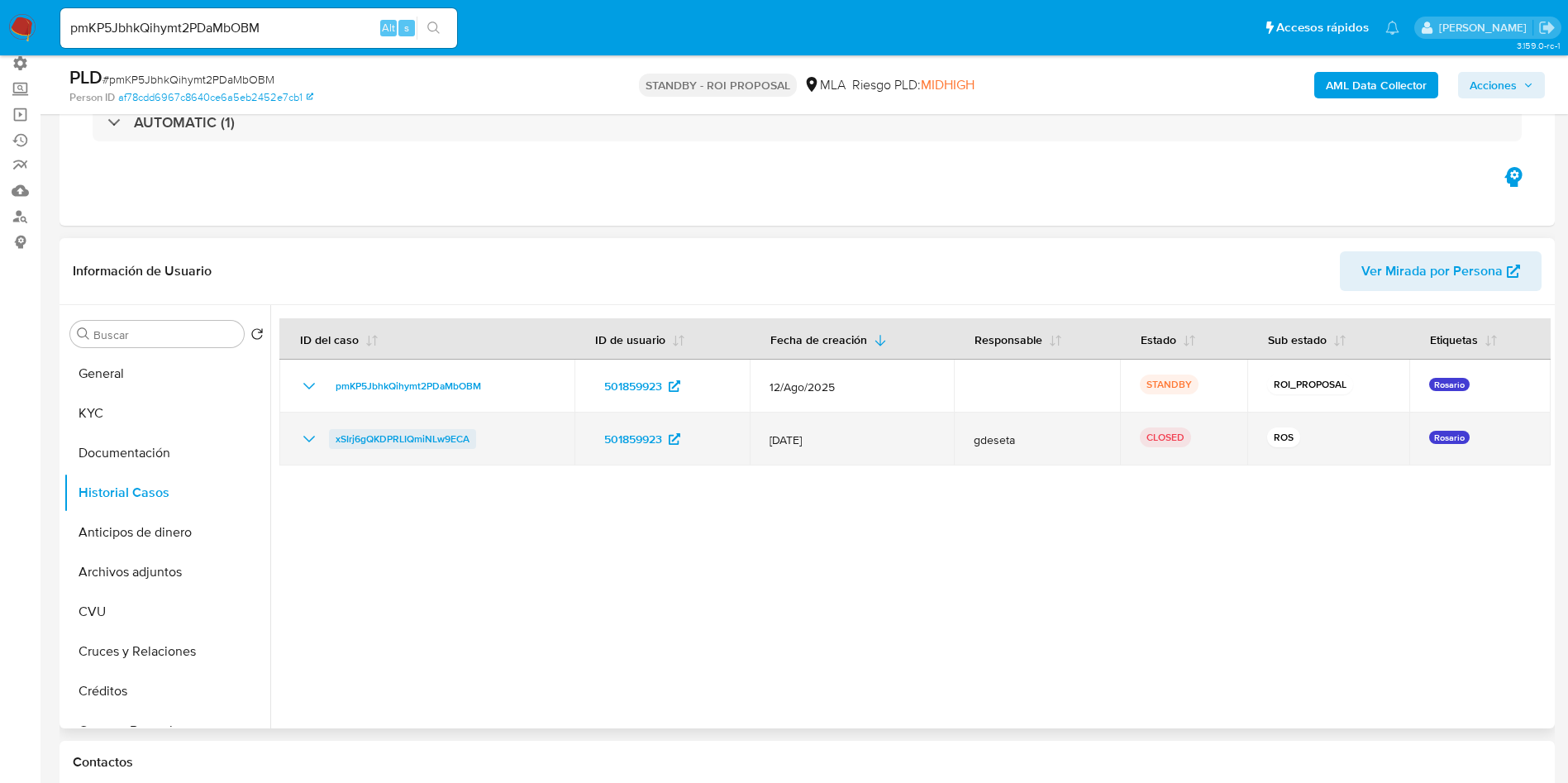
click at [379, 439] on span "xSIrj6gQKDPRLIQmiNLw9ECA" at bounding box center [403, 439] width 134 height 20
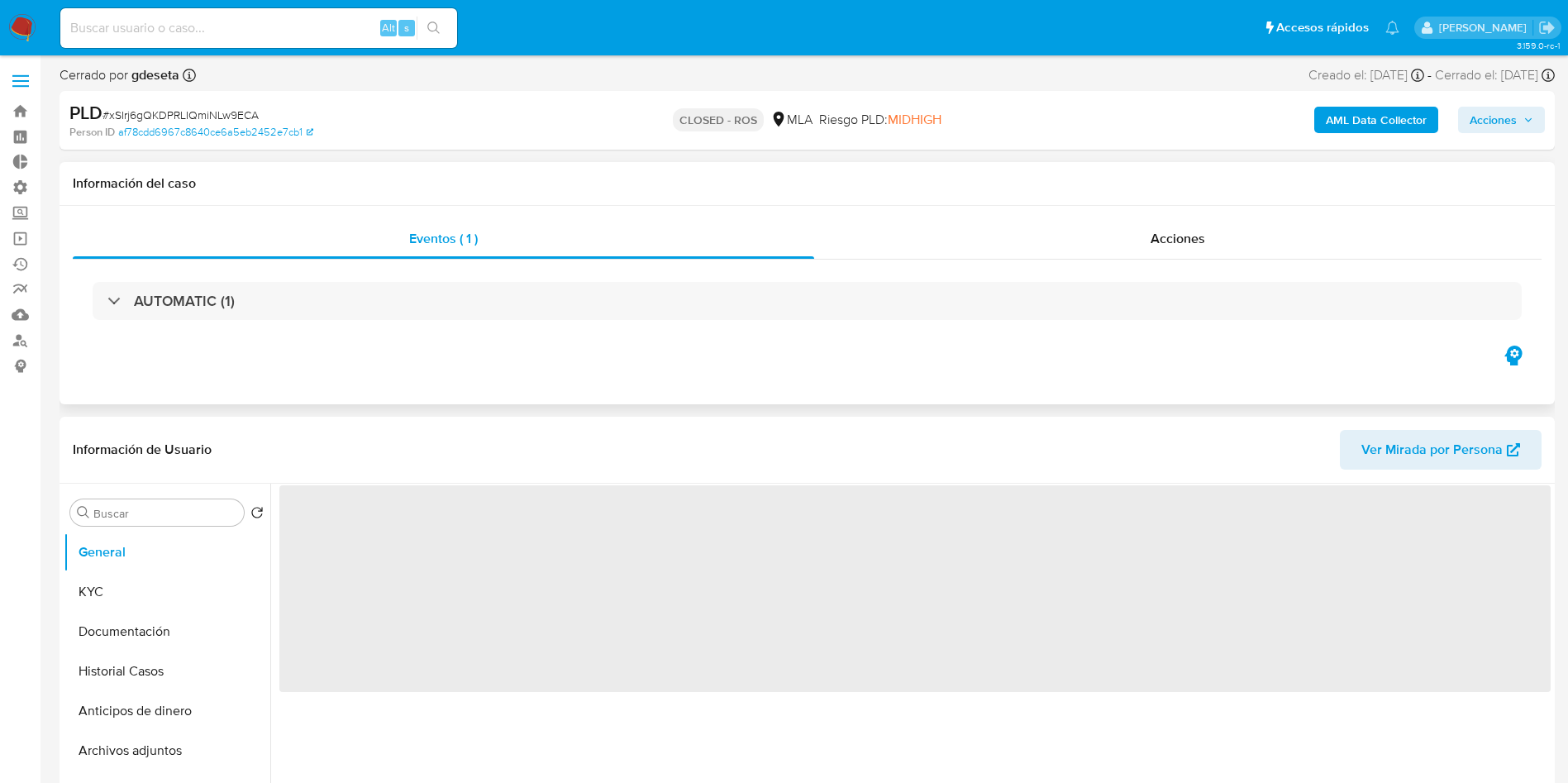
select select "10"
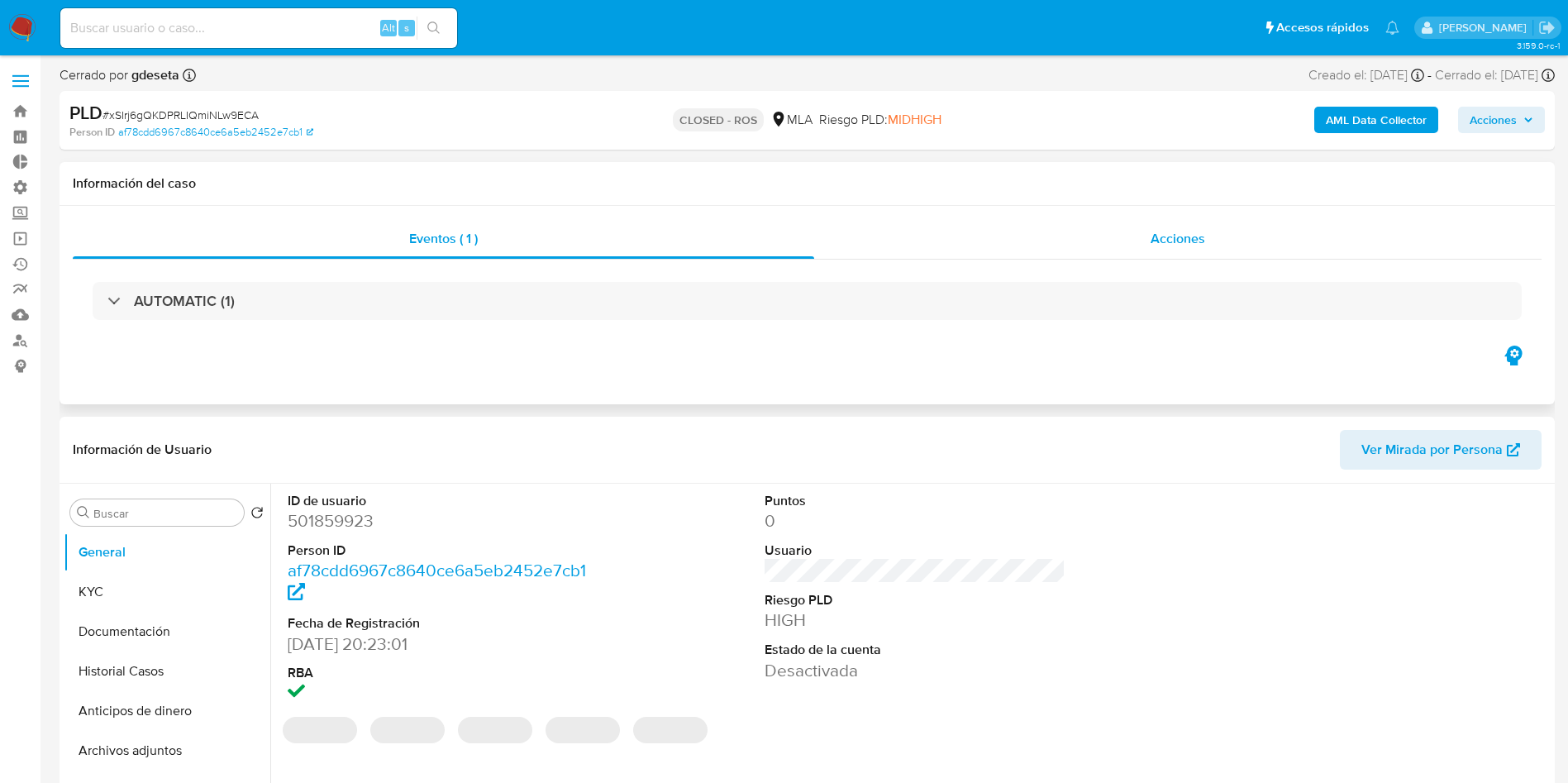
click at [1149, 237] on div "Acciones" at bounding box center [1178, 238] width 727 height 40
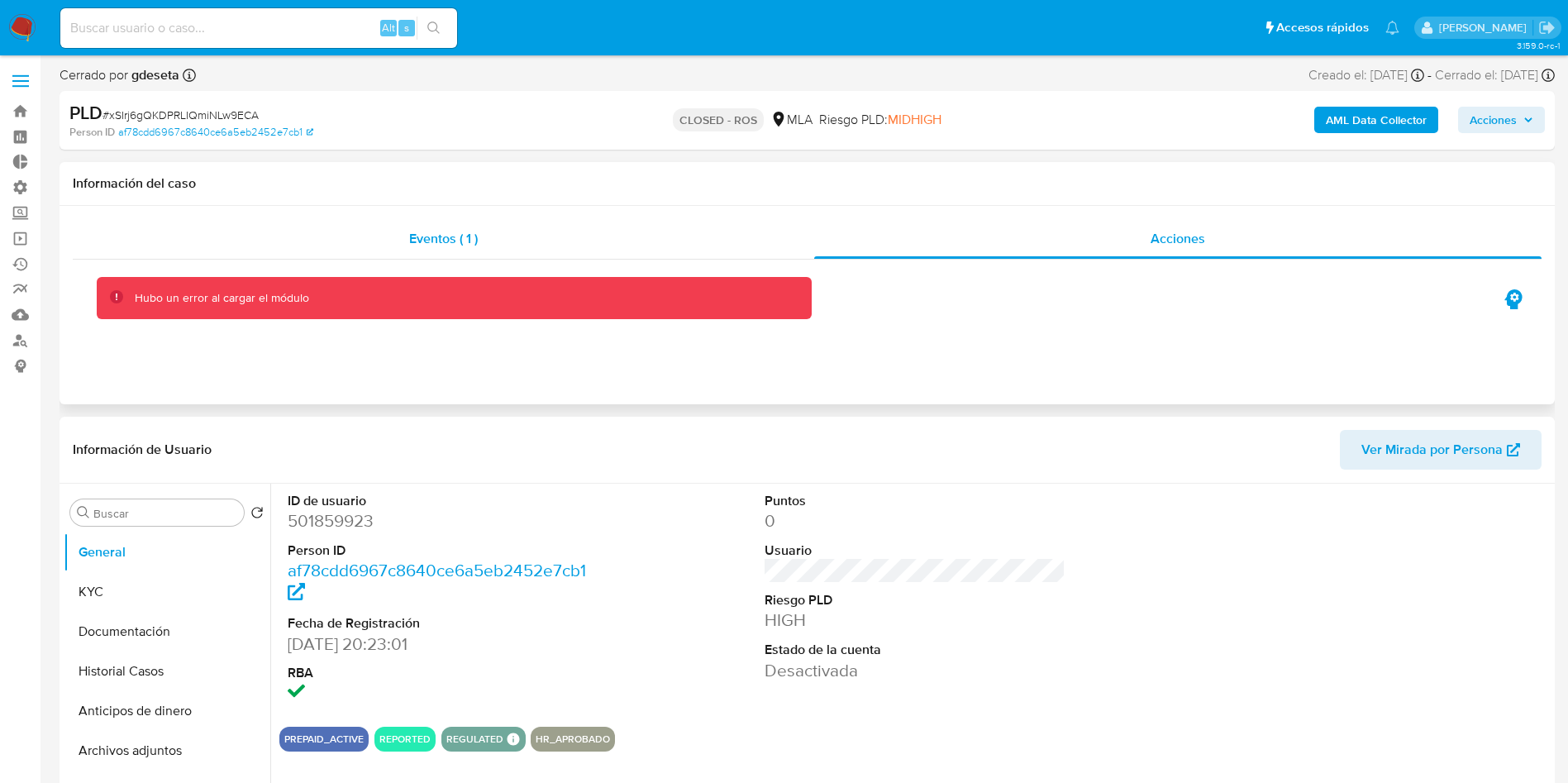
click at [574, 237] on div "Eventos ( 1 )" at bounding box center [443, 238] width 741 height 40
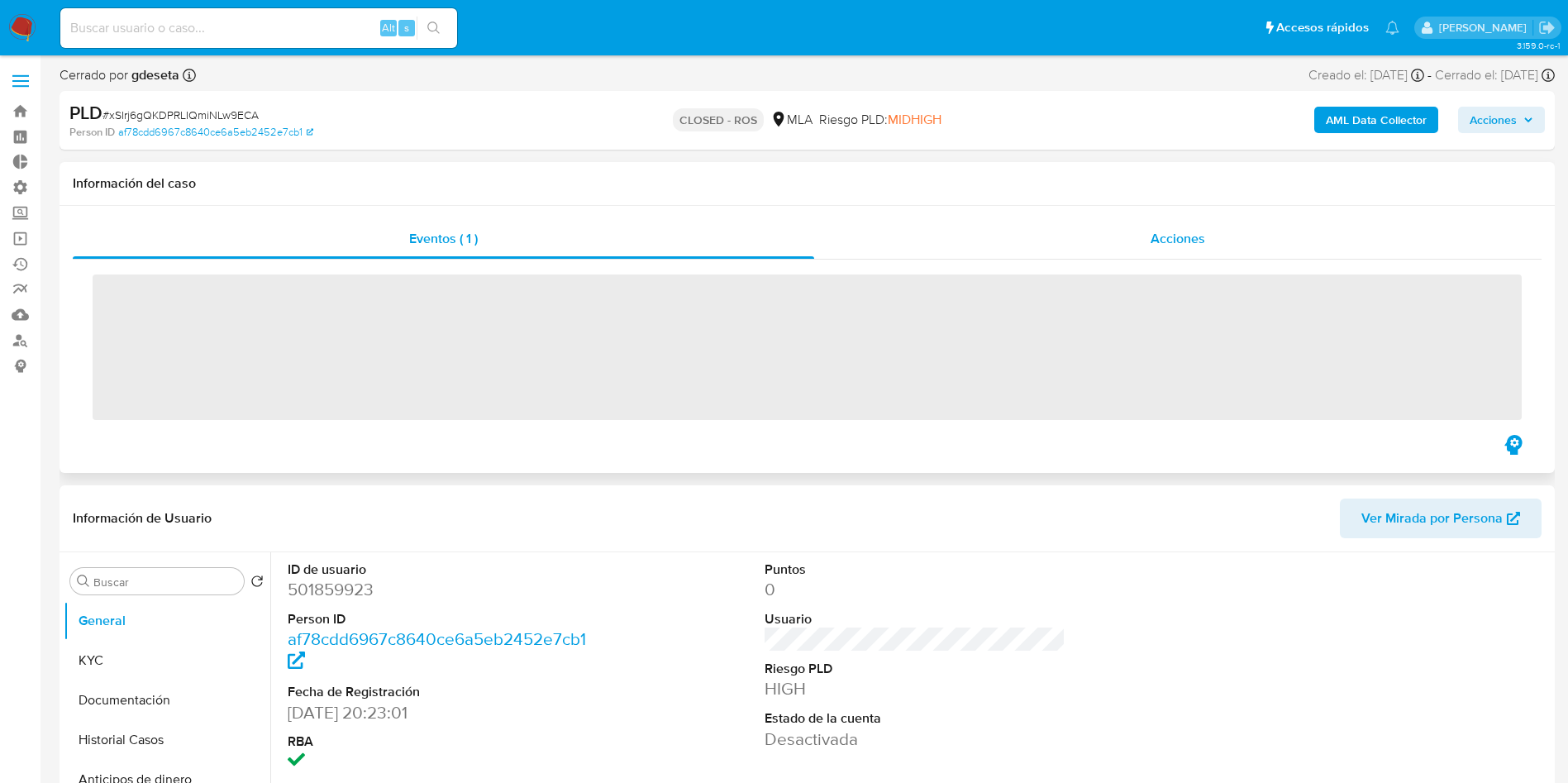
click at [1079, 240] on div "Acciones" at bounding box center [1178, 238] width 727 height 40
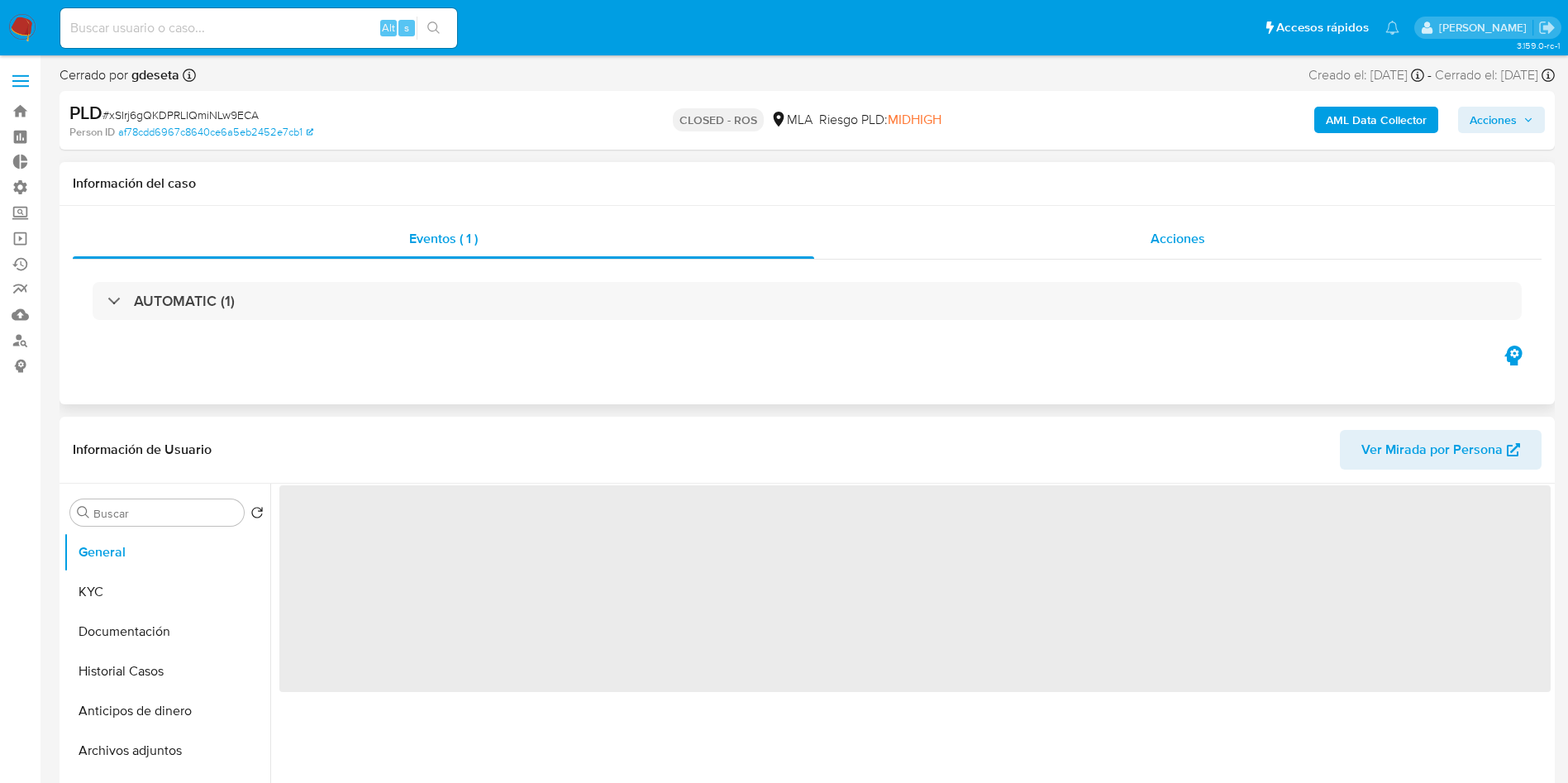
click at [1163, 232] on span "Acciones" at bounding box center [1178, 238] width 55 height 19
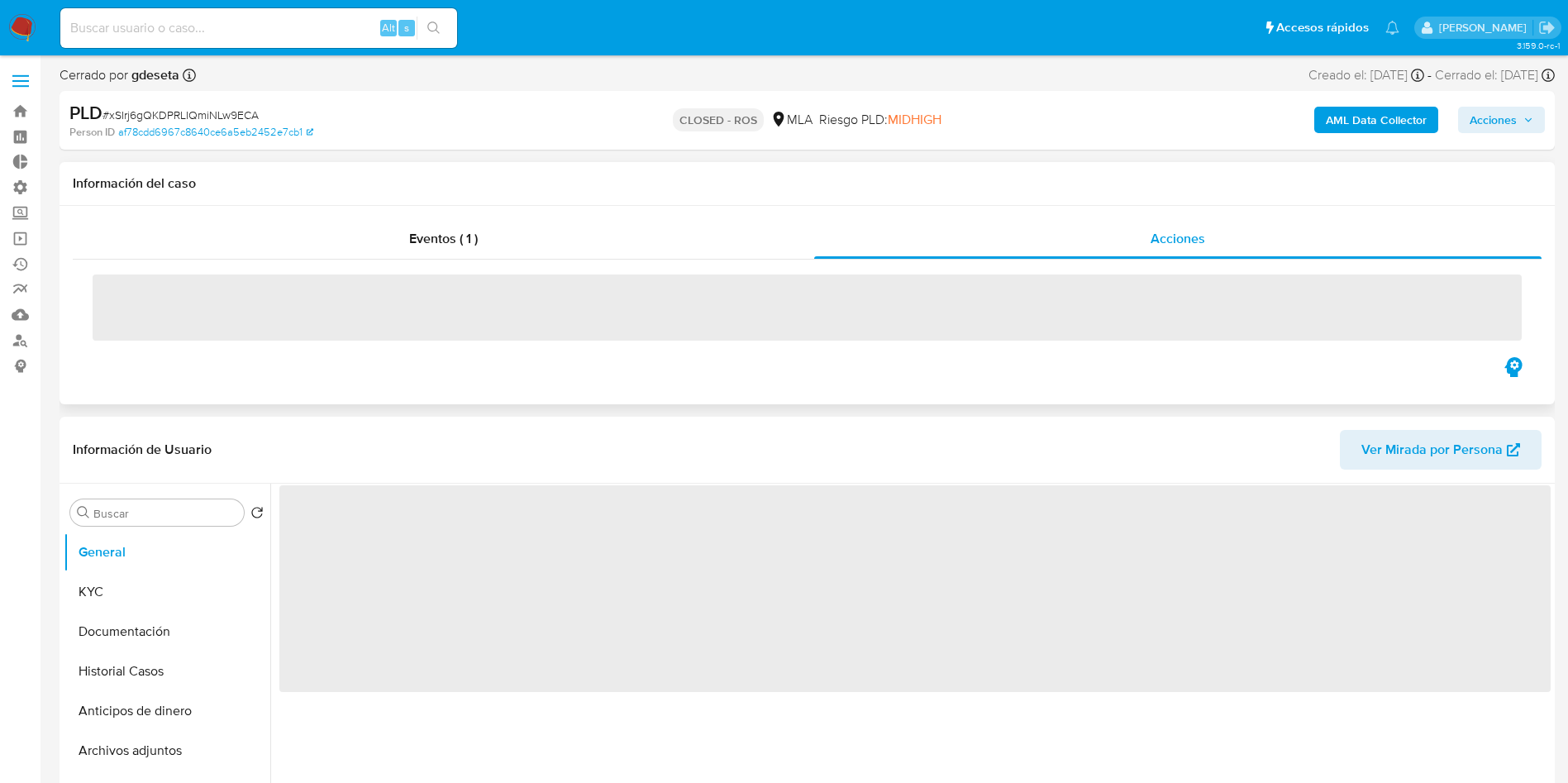
select select "10"
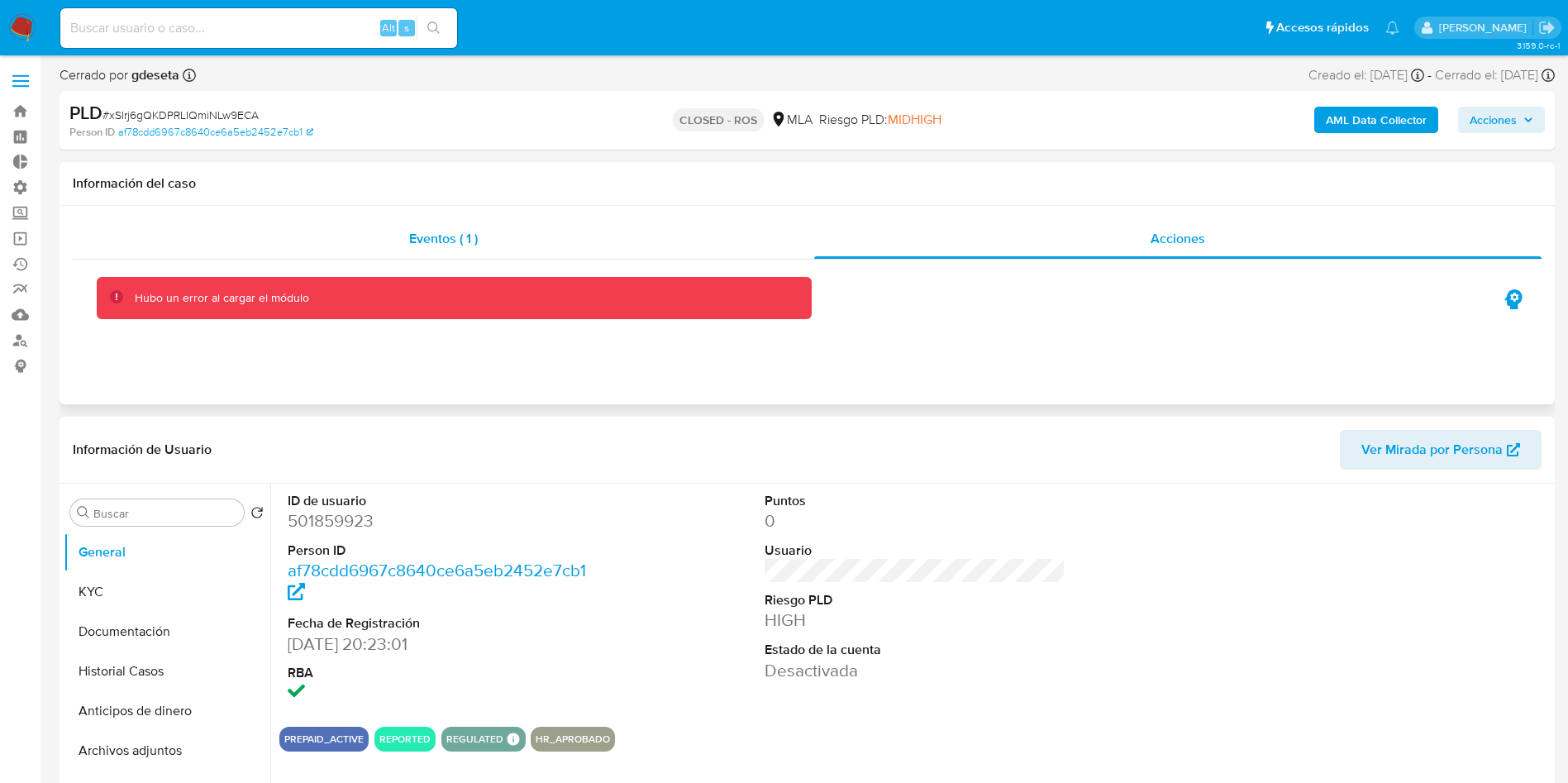
click at [459, 248] on div "Eventos ( 1 )" at bounding box center [443, 238] width 741 height 40
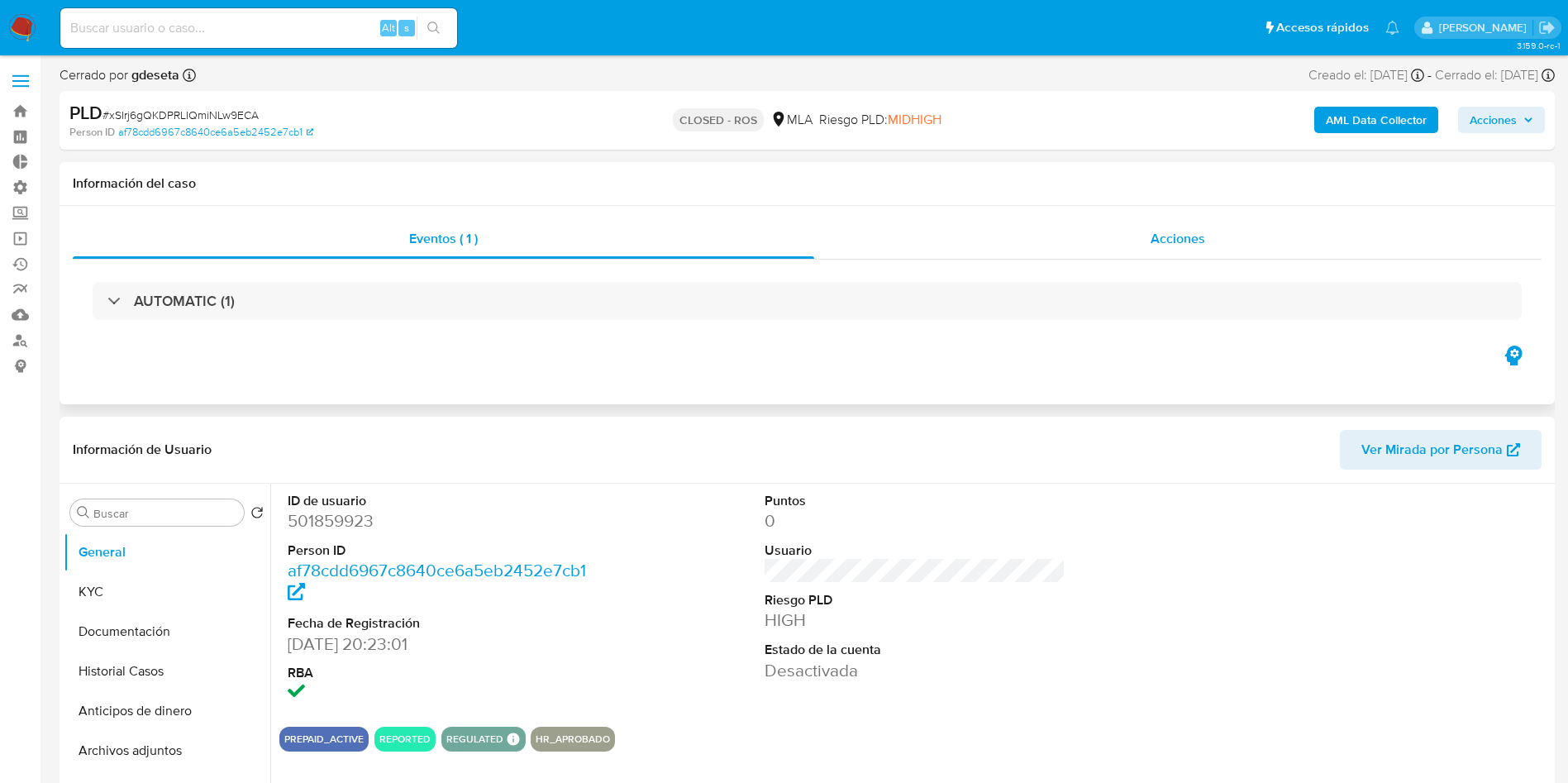
click at [1172, 239] on span "Acciones" at bounding box center [1178, 238] width 55 height 19
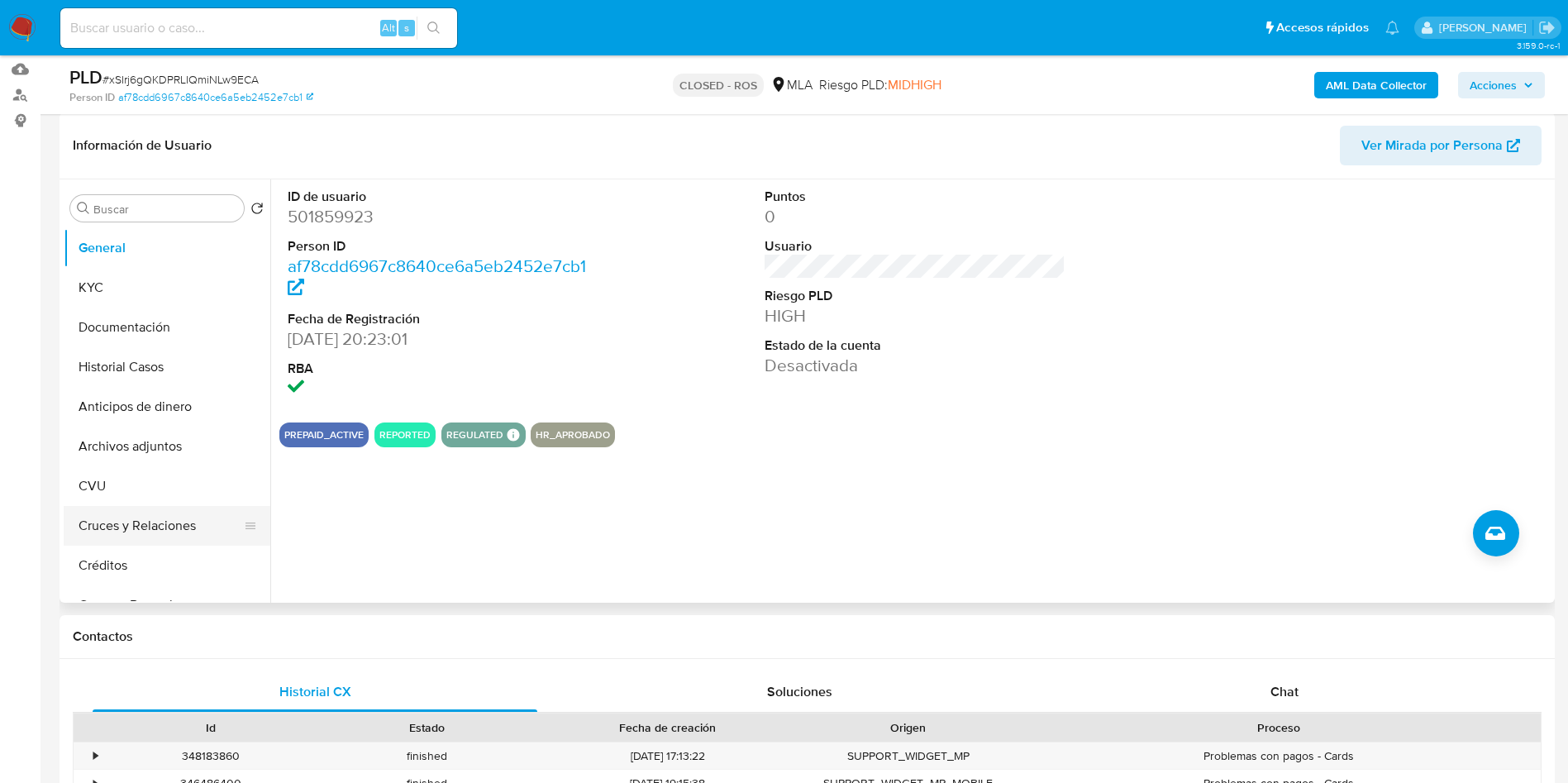
scroll to position [248, 0]
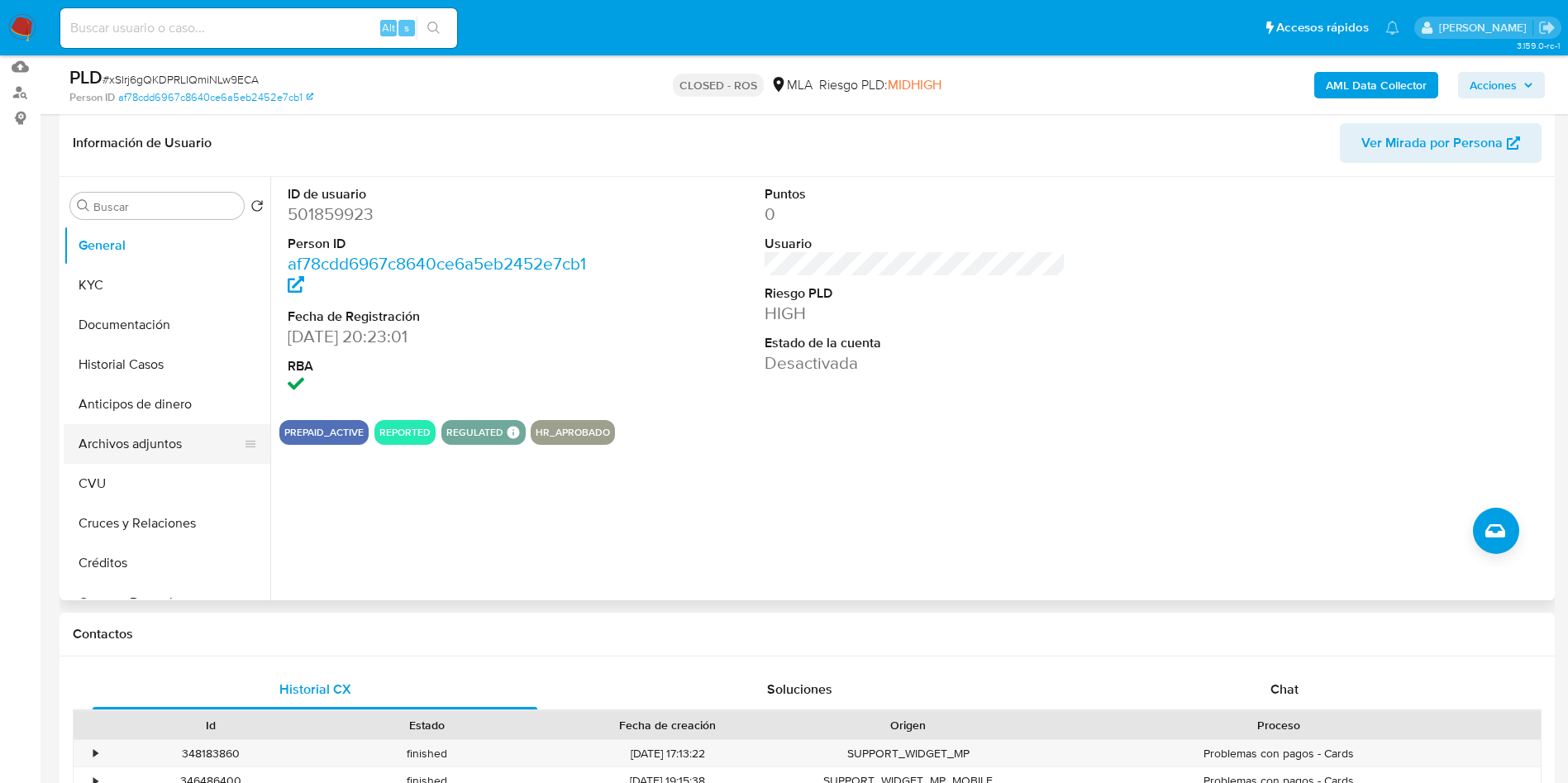
click at [174, 450] on button "Archivos adjuntos" at bounding box center [160, 443] width 193 height 40
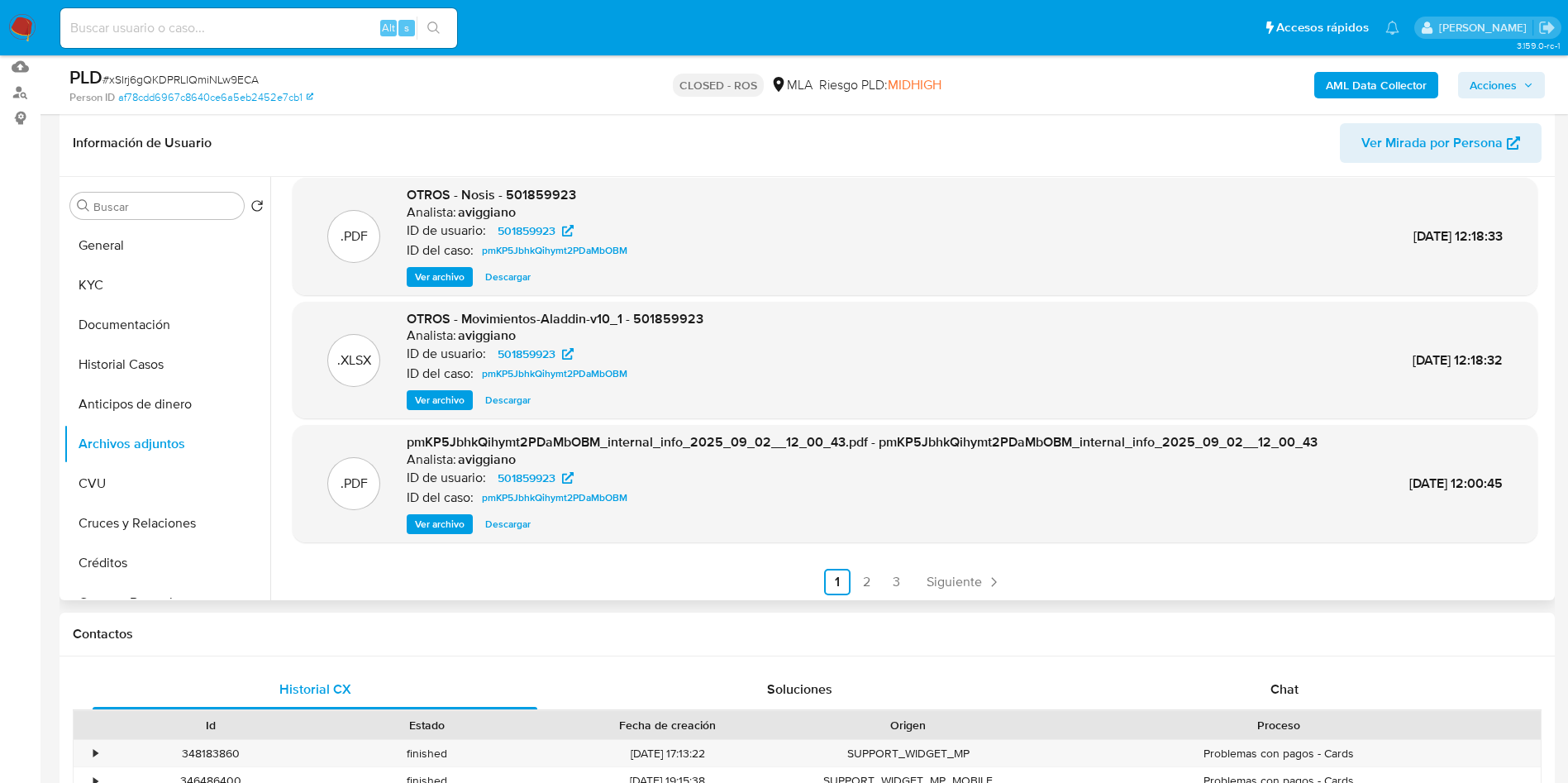
scroll to position [139, 0]
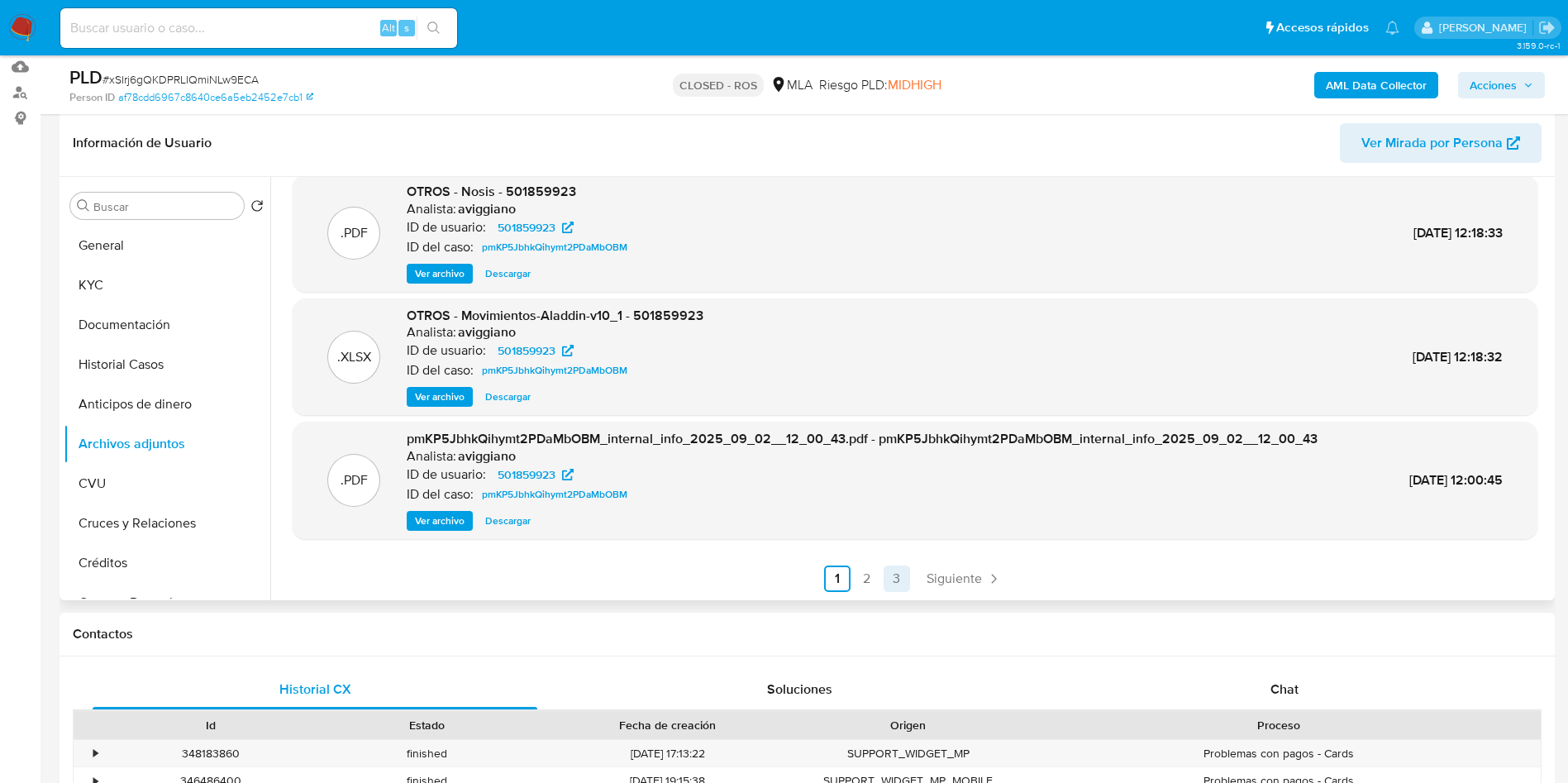
click at [887, 571] on link "3" at bounding box center [897, 579] width 26 height 26
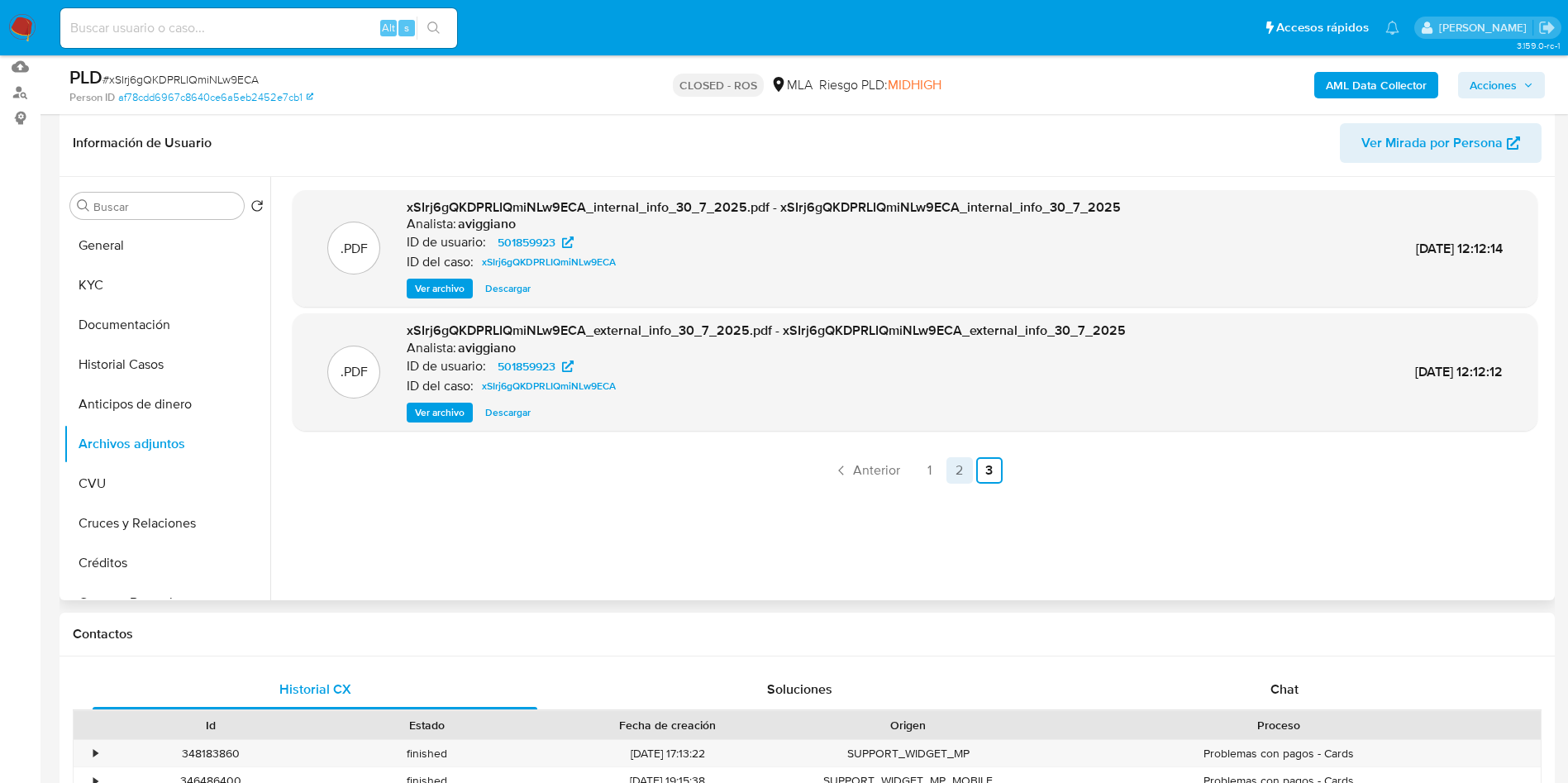
click at [957, 459] on link "2" at bounding box center [959, 471] width 26 height 26
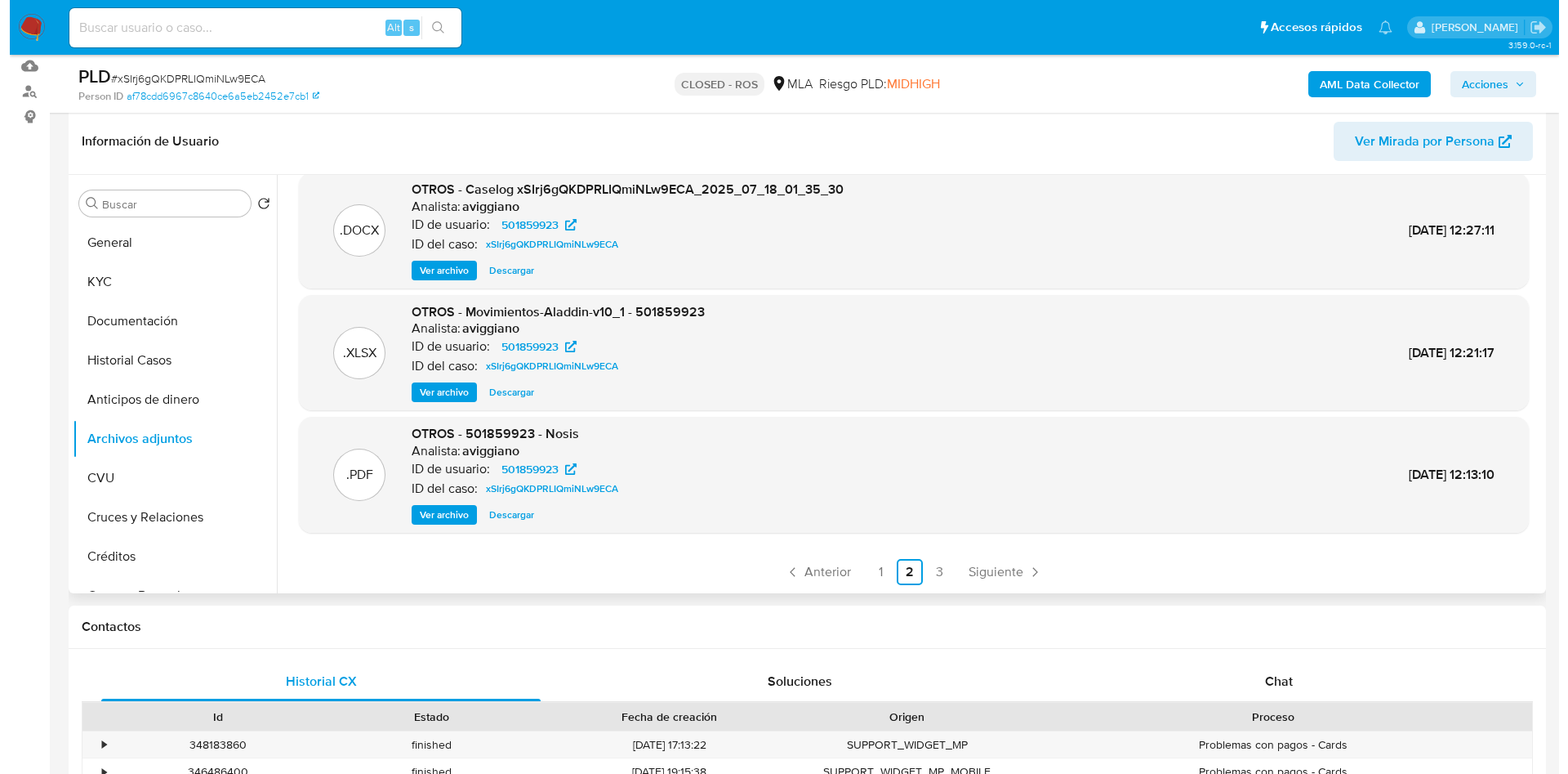
scroll to position [15, 0]
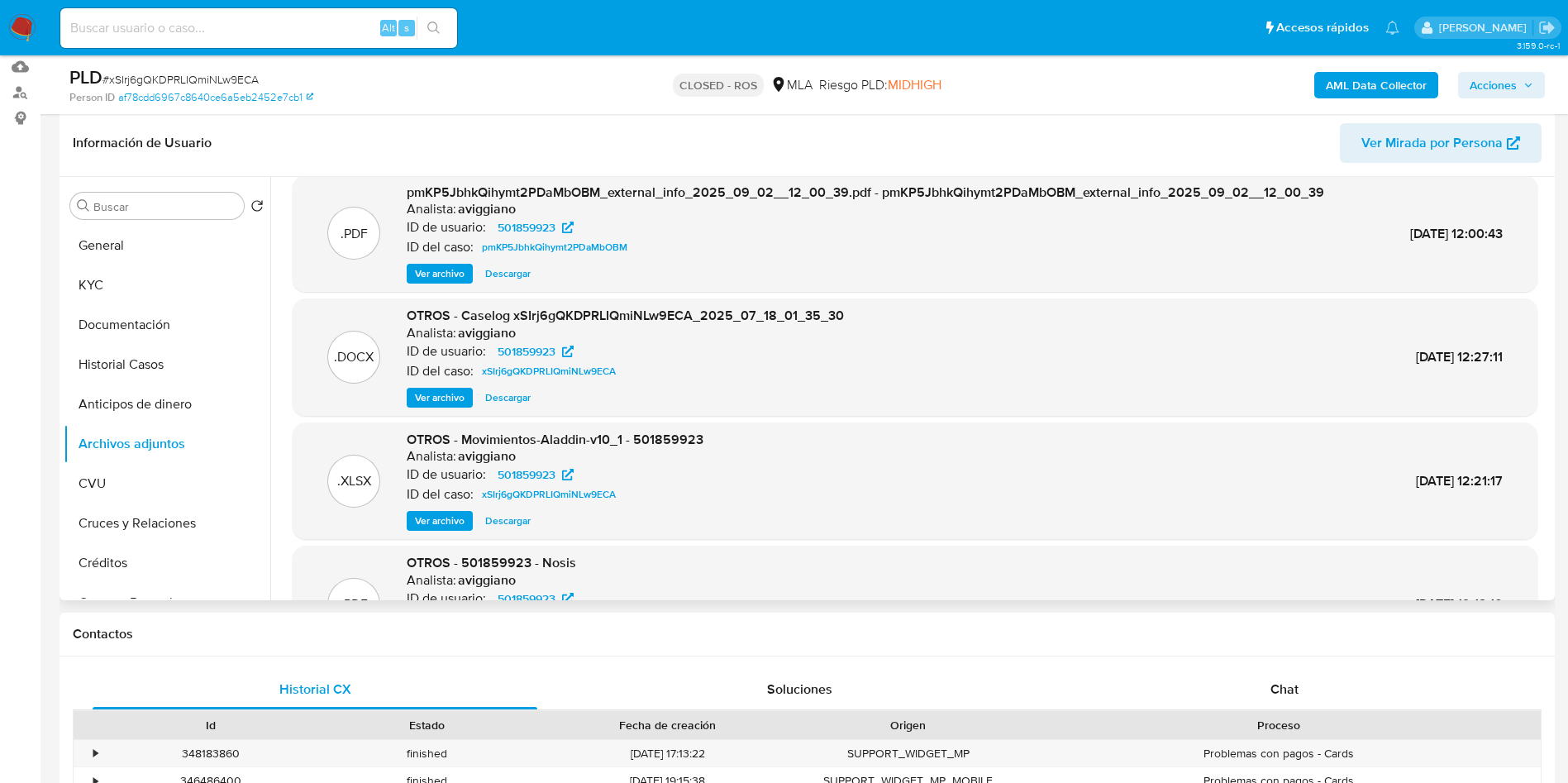
click at [435, 399] on span "Ver archivo" at bounding box center [440, 398] width 49 height 17
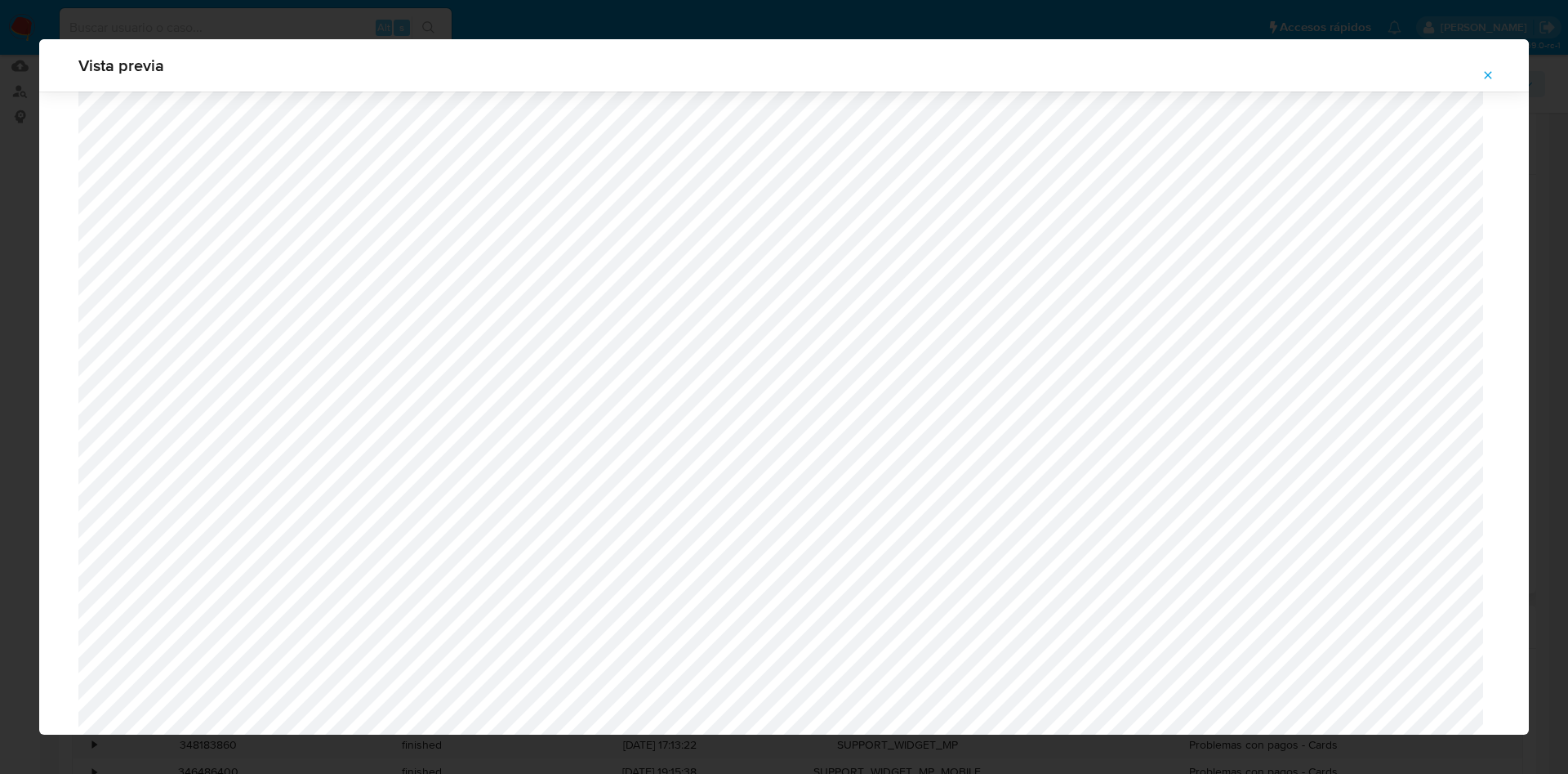
scroll to position [335, 0]
click at [1487, 77] on icon "Attachment preview" at bounding box center [1488, 75] width 13 height 13
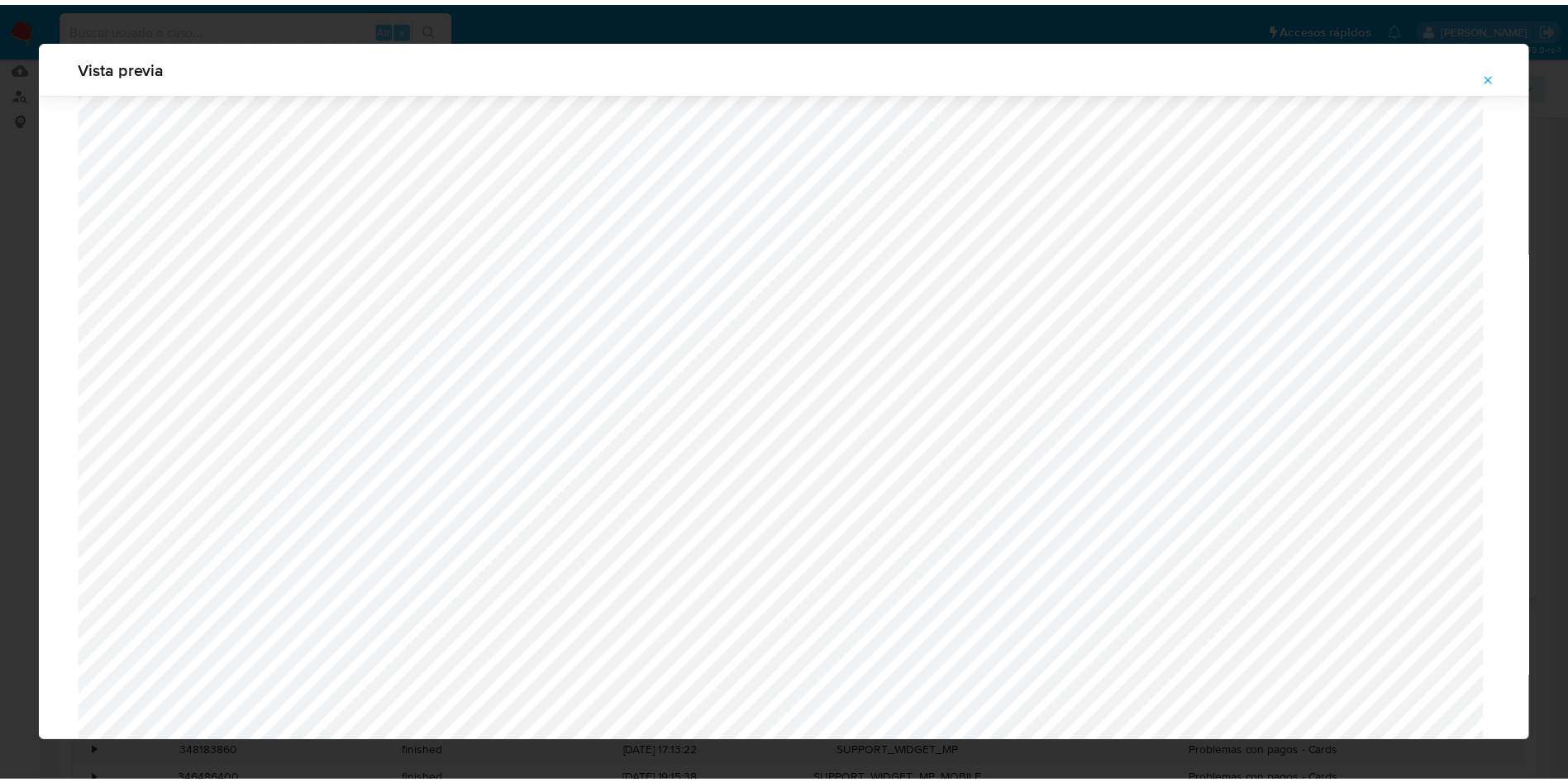
scroll to position [0, 0]
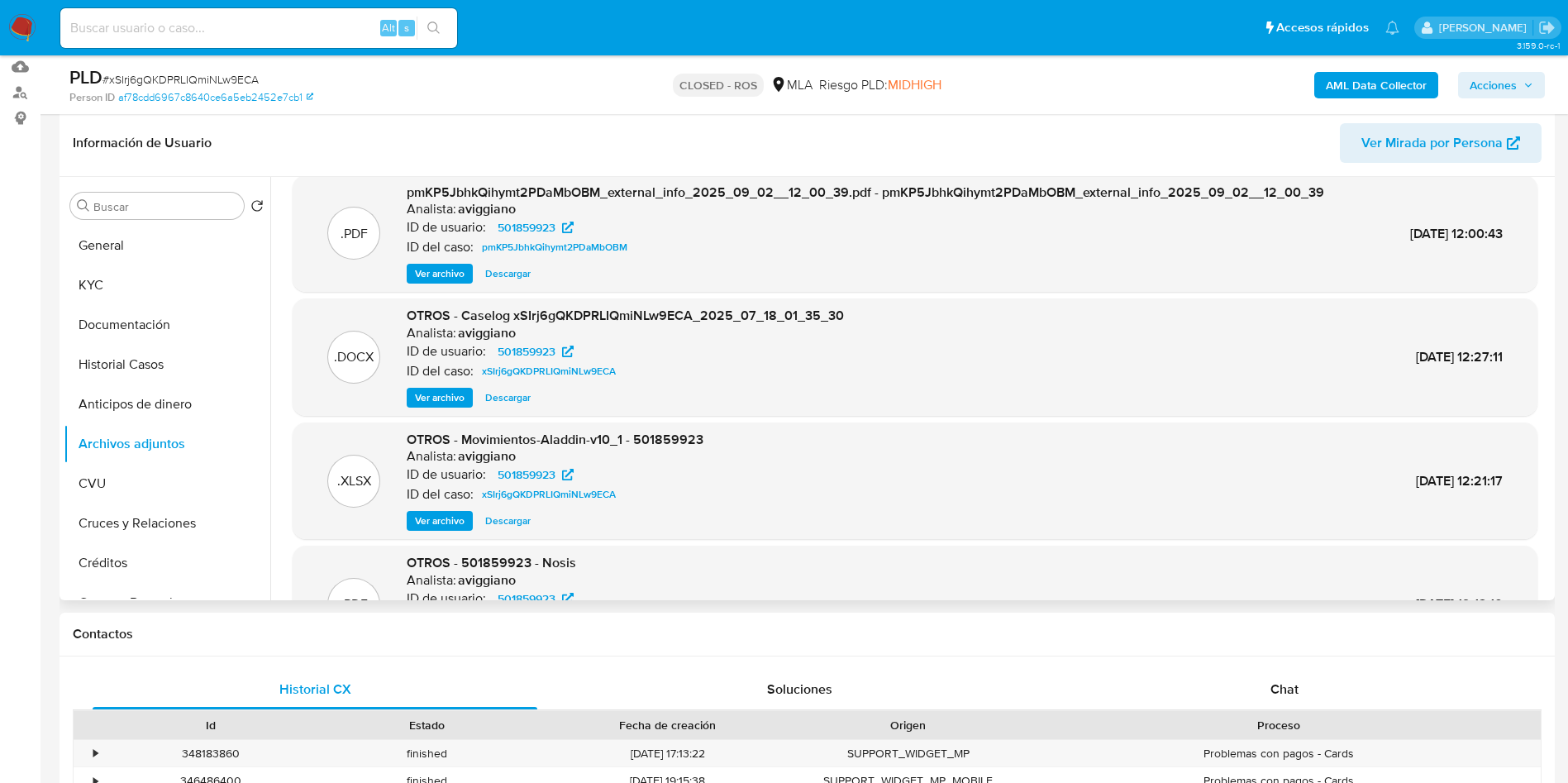
click at [263, 35] on input at bounding box center [259, 28] width 397 height 21
click at [268, 31] on input at bounding box center [259, 28] width 397 height 21
paste input "QWUWxK8Kwoi4Kzu5utkNZPsE"
type input "QWUWxK8Kwoi4Kzu5utkNZPsE"
click at [435, 26] on icon "search-icon" at bounding box center [434, 27] width 13 height 13
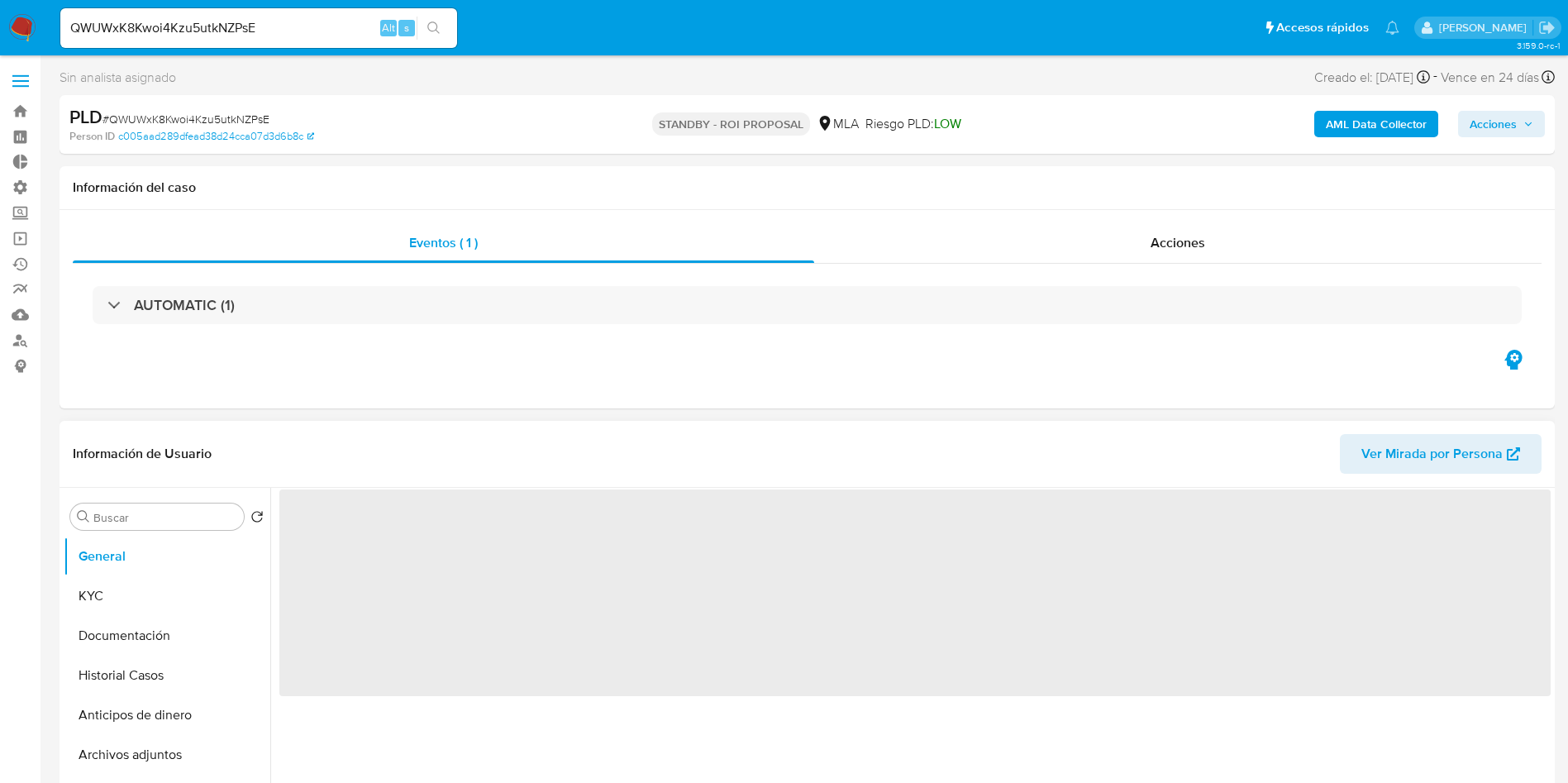
select select "10"
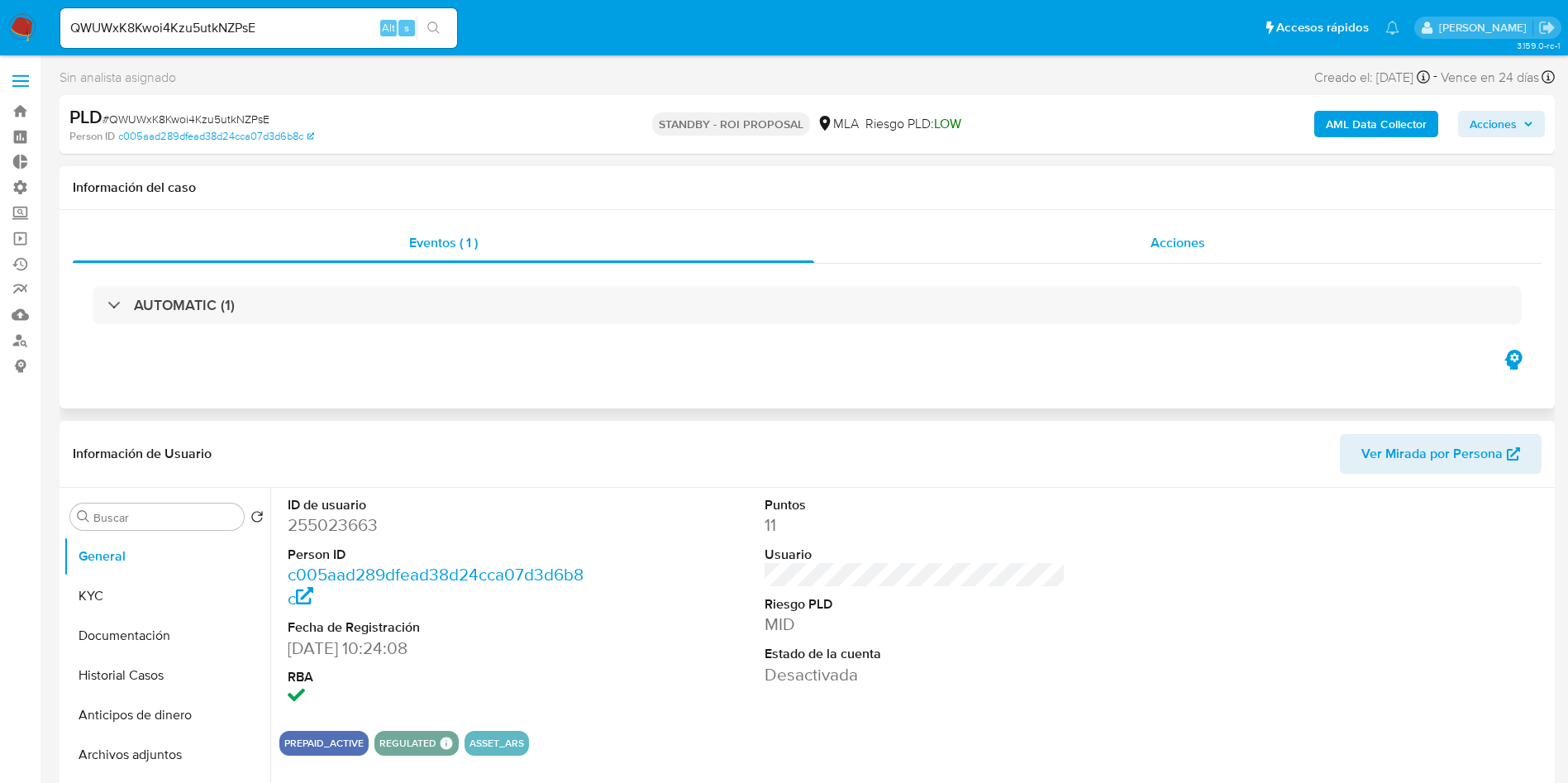
click at [1209, 253] on div "Acciones" at bounding box center [1178, 243] width 727 height 40
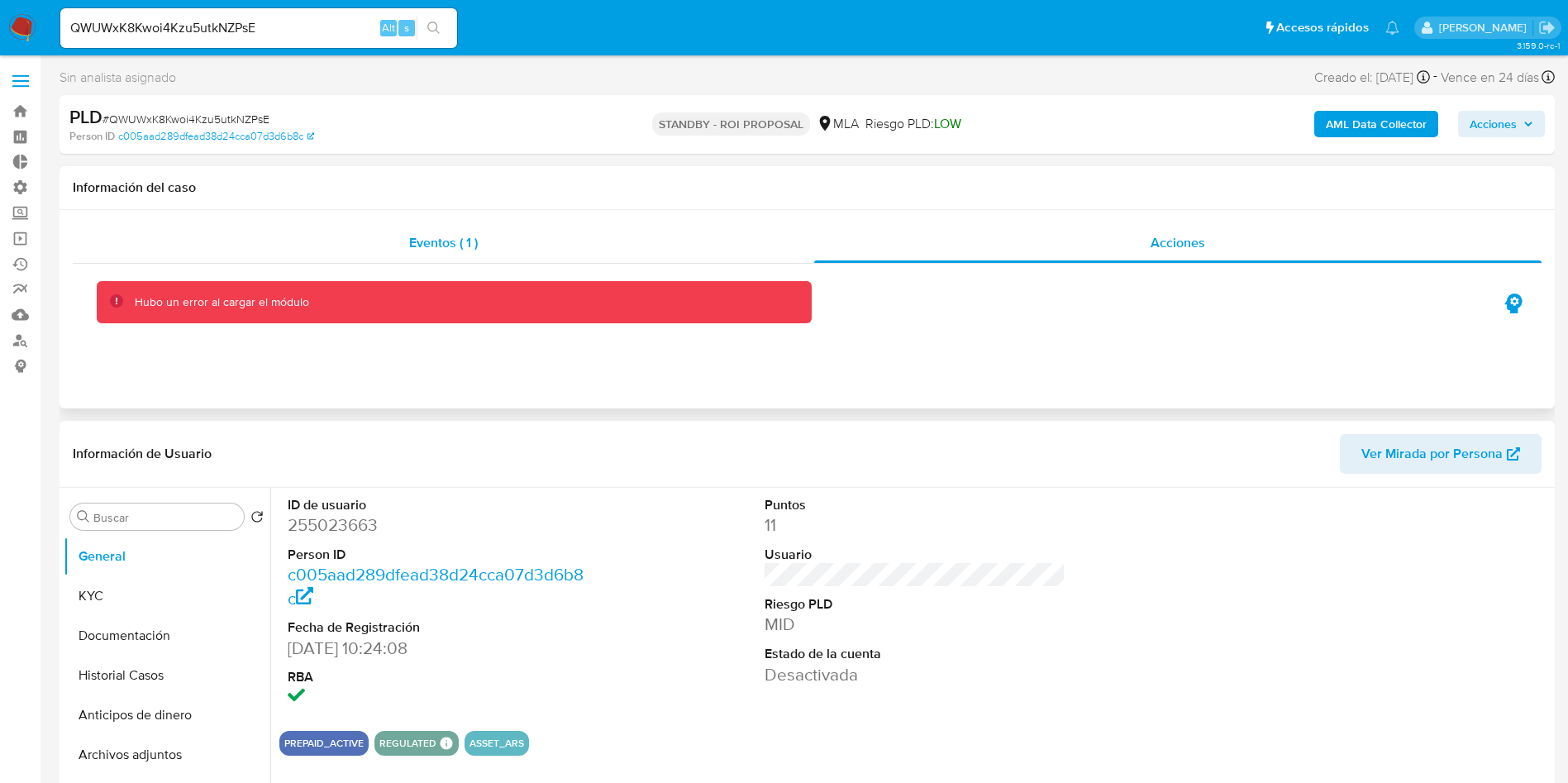
click at [445, 245] on span "Eventos ( 1 )" at bounding box center [443, 243] width 69 height 19
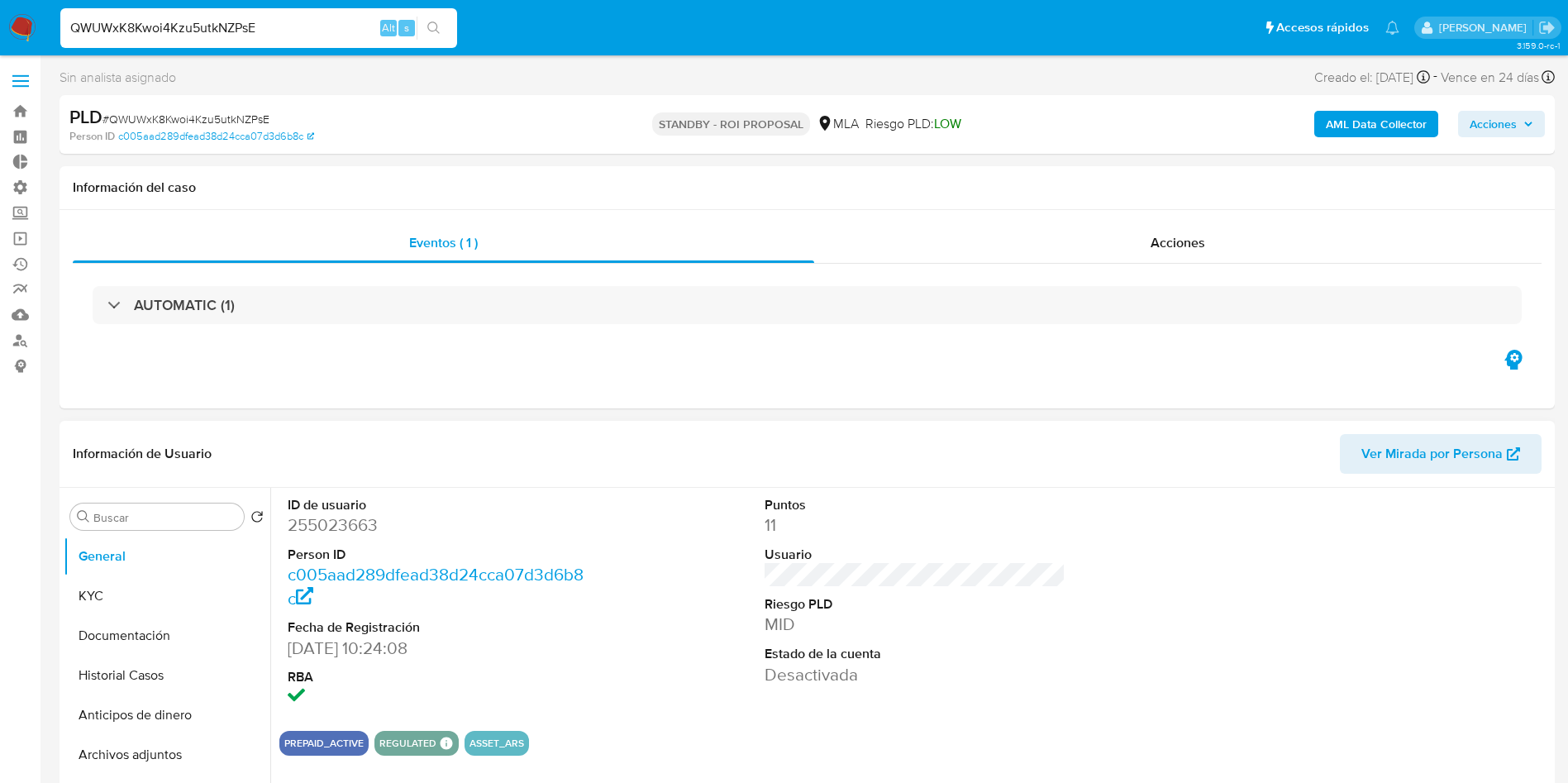
click at [288, 20] on input "QWUWxK8Kwoi4Kzu5utkNZPsE" at bounding box center [259, 28] width 397 height 21
click at [421, 39] on div "QWUWxK8Kwoi4Kzu5utkNZPsE Alt s" at bounding box center [259, 28] width 397 height 47
click at [441, 31] on button "search-icon" at bounding box center [434, 28] width 34 height 23
drag, startPoint x: 441, startPoint y: 32, endPoint x: 461, endPoint y: 40, distance: 21.5
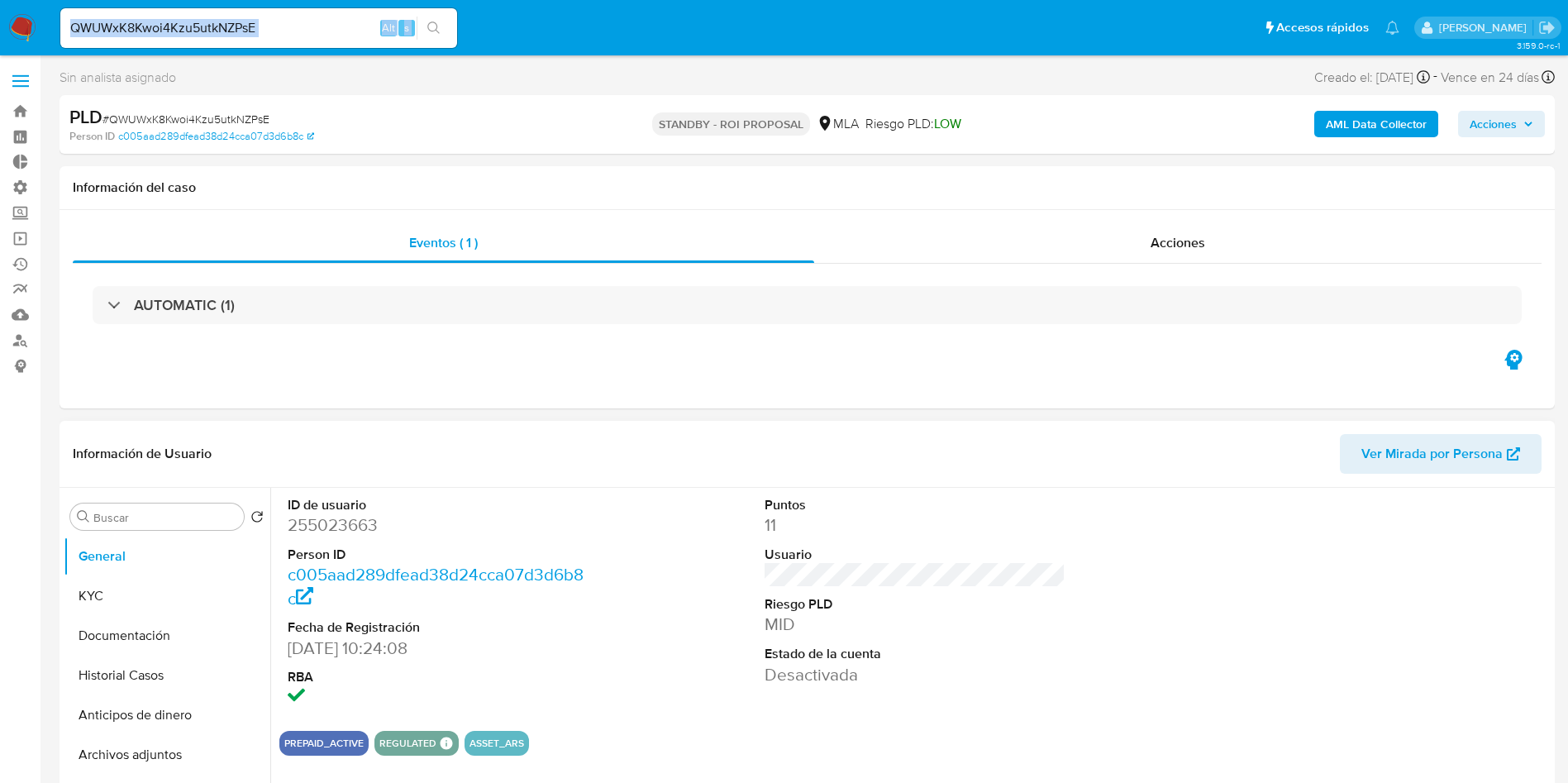
click at [441, 20] on button "search-icon" at bounding box center [434, 28] width 34 height 23
click at [986, 526] on dd "11" at bounding box center [915, 525] width 302 height 23
click at [1149, 234] on div "Acciones" at bounding box center [1178, 243] width 727 height 40
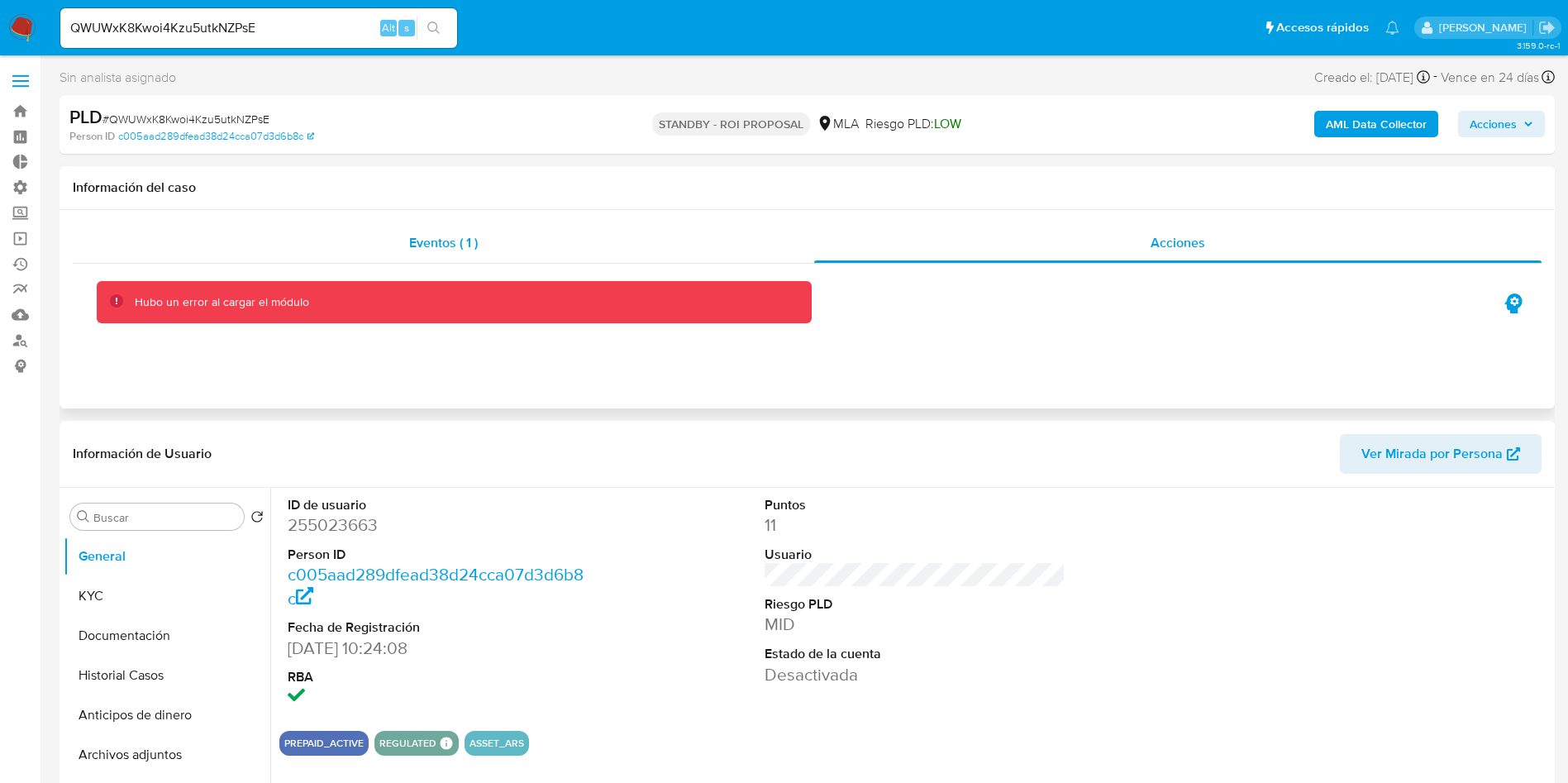
click at [532, 231] on div "Eventos ( 1 )" at bounding box center [443, 243] width 741 height 40
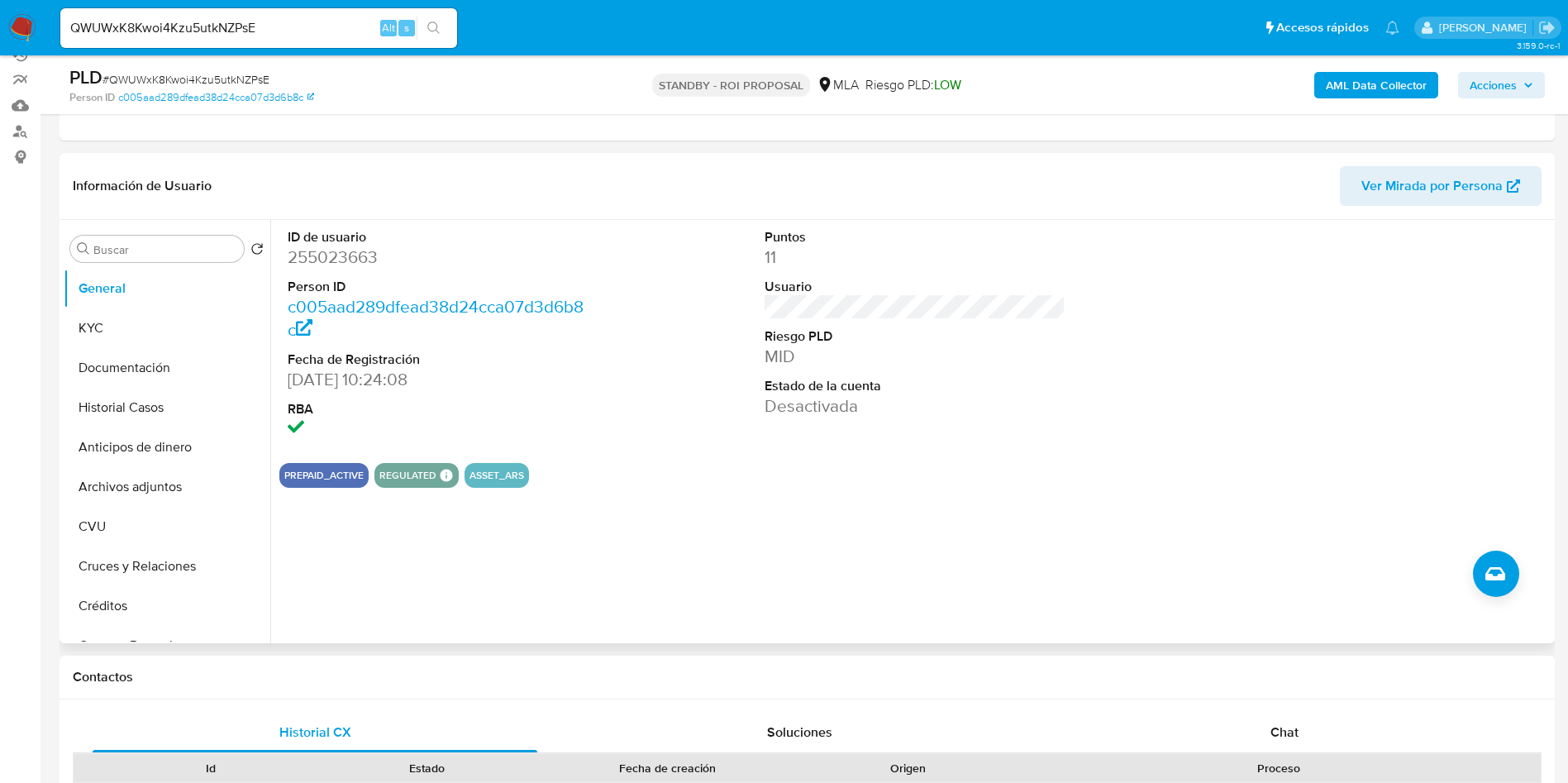
scroll to position [248, 0]
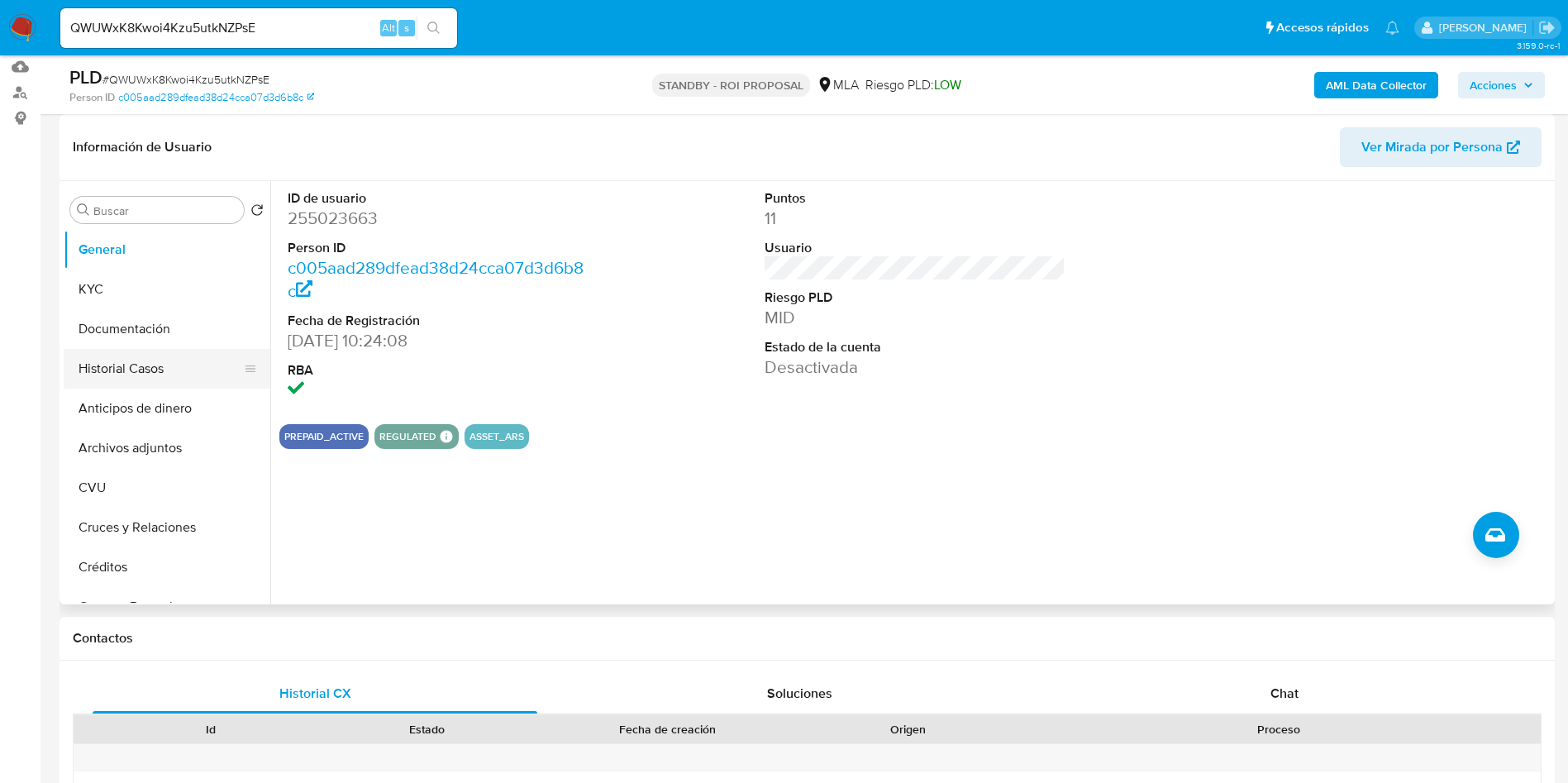
click at [140, 356] on button "Historial Casos" at bounding box center [160, 369] width 193 height 40
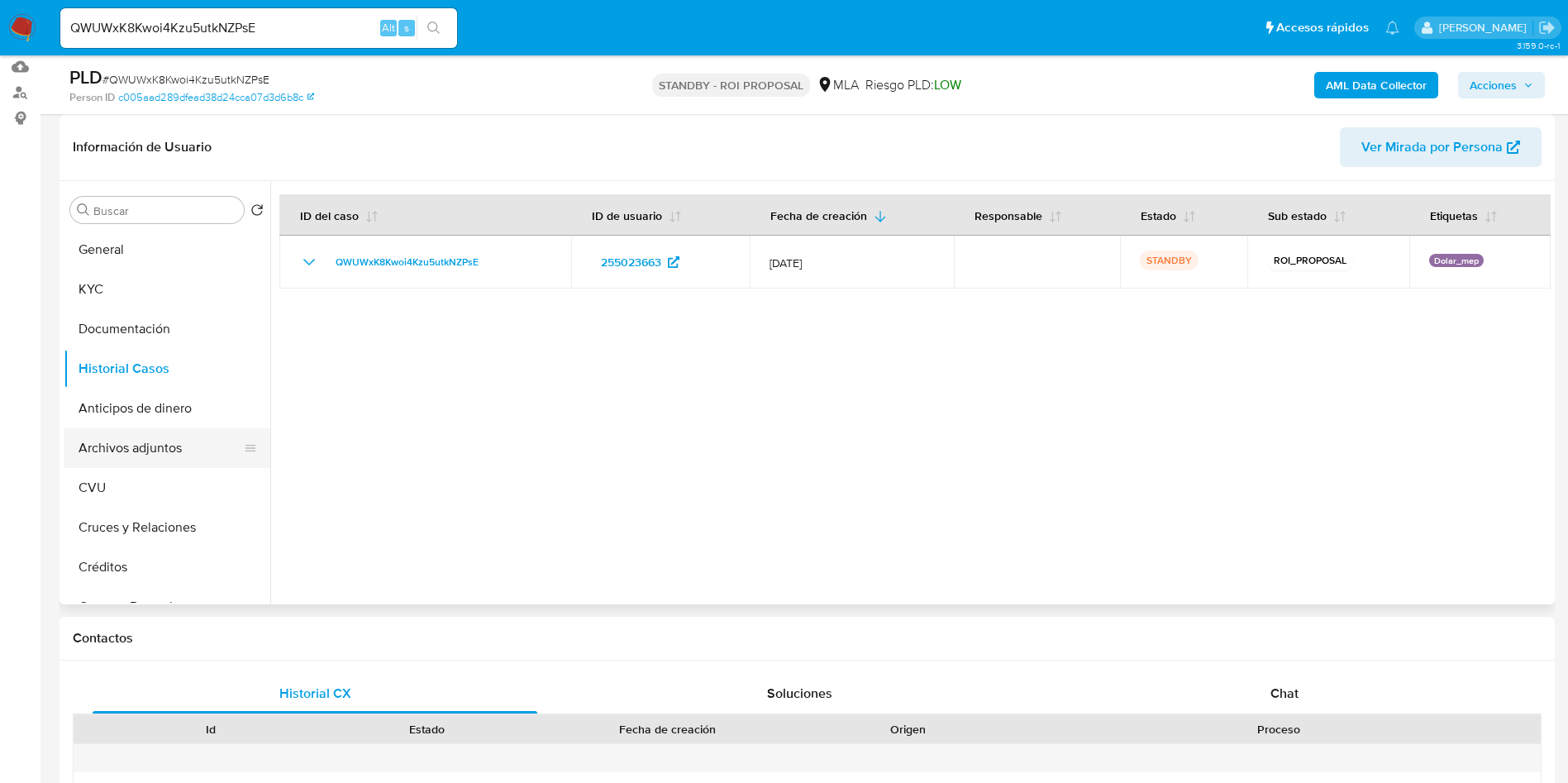
click at [162, 439] on button "Archivos adjuntos" at bounding box center [160, 448] width 193 height 40
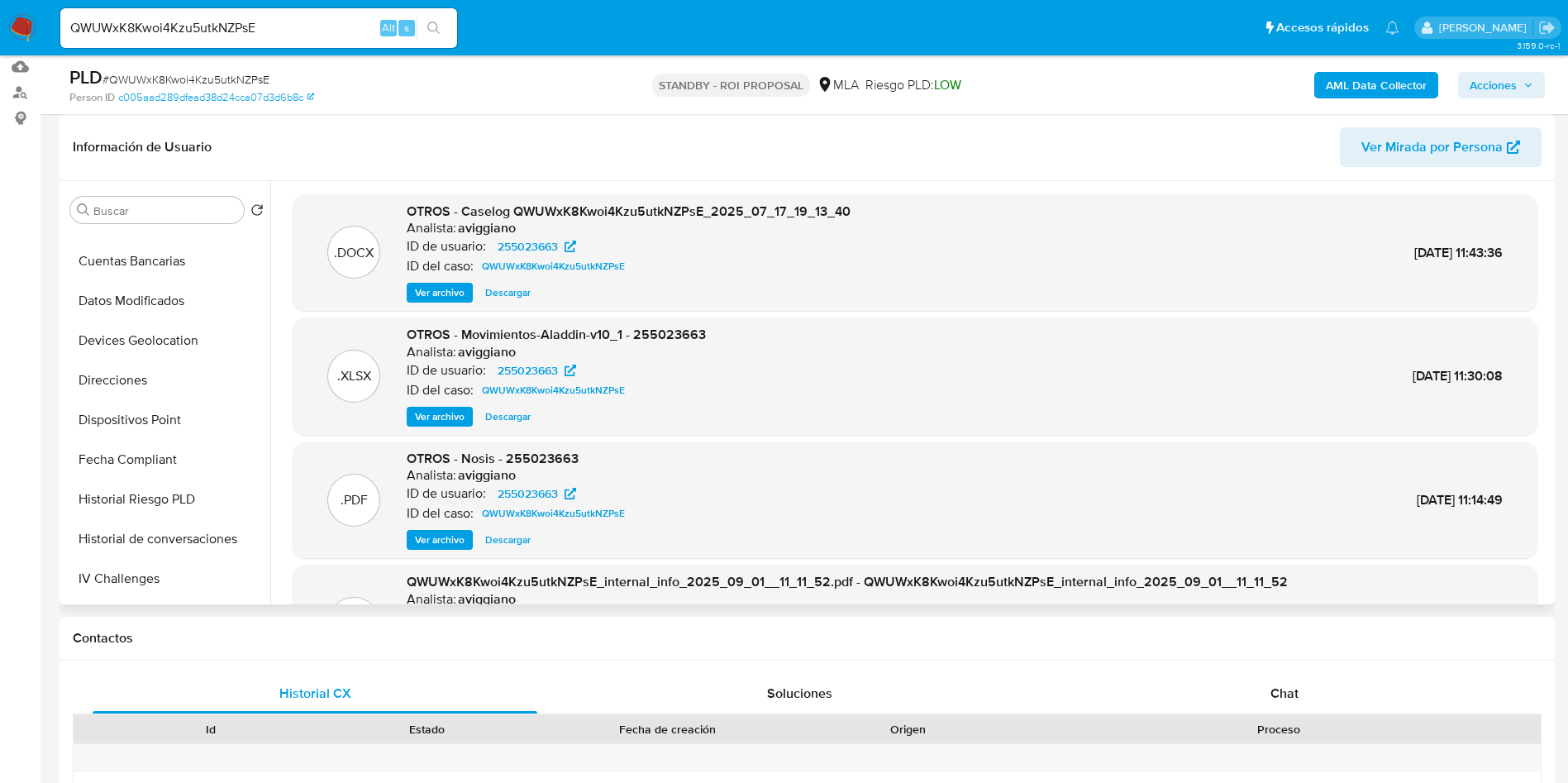
scroll to position [744, 0]
click at [178, 530] on button "Restricciones Nuevo Mundo" at bounding box center [160, 537] width 193 height 40
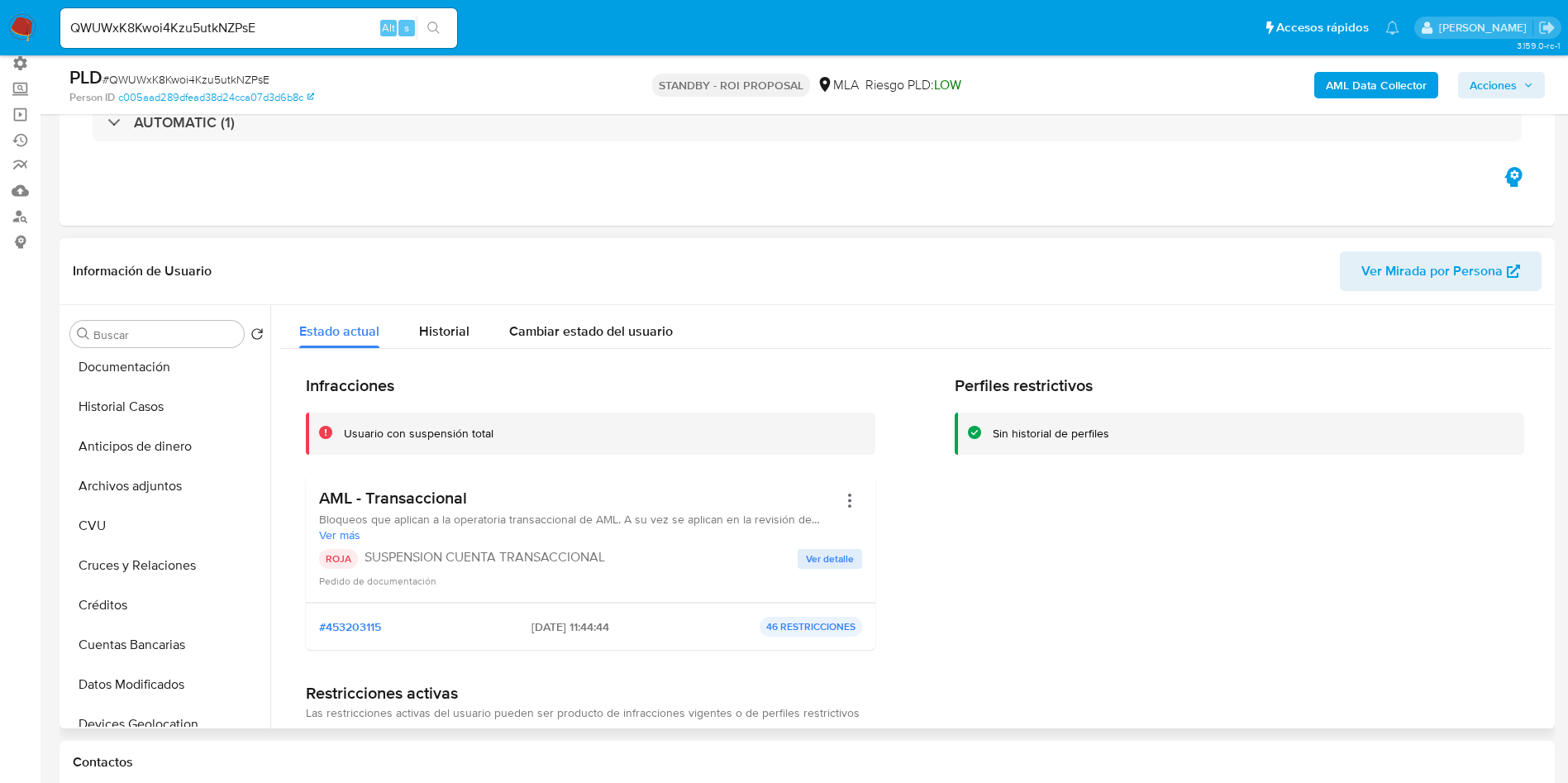
scroll to position [0, 0]
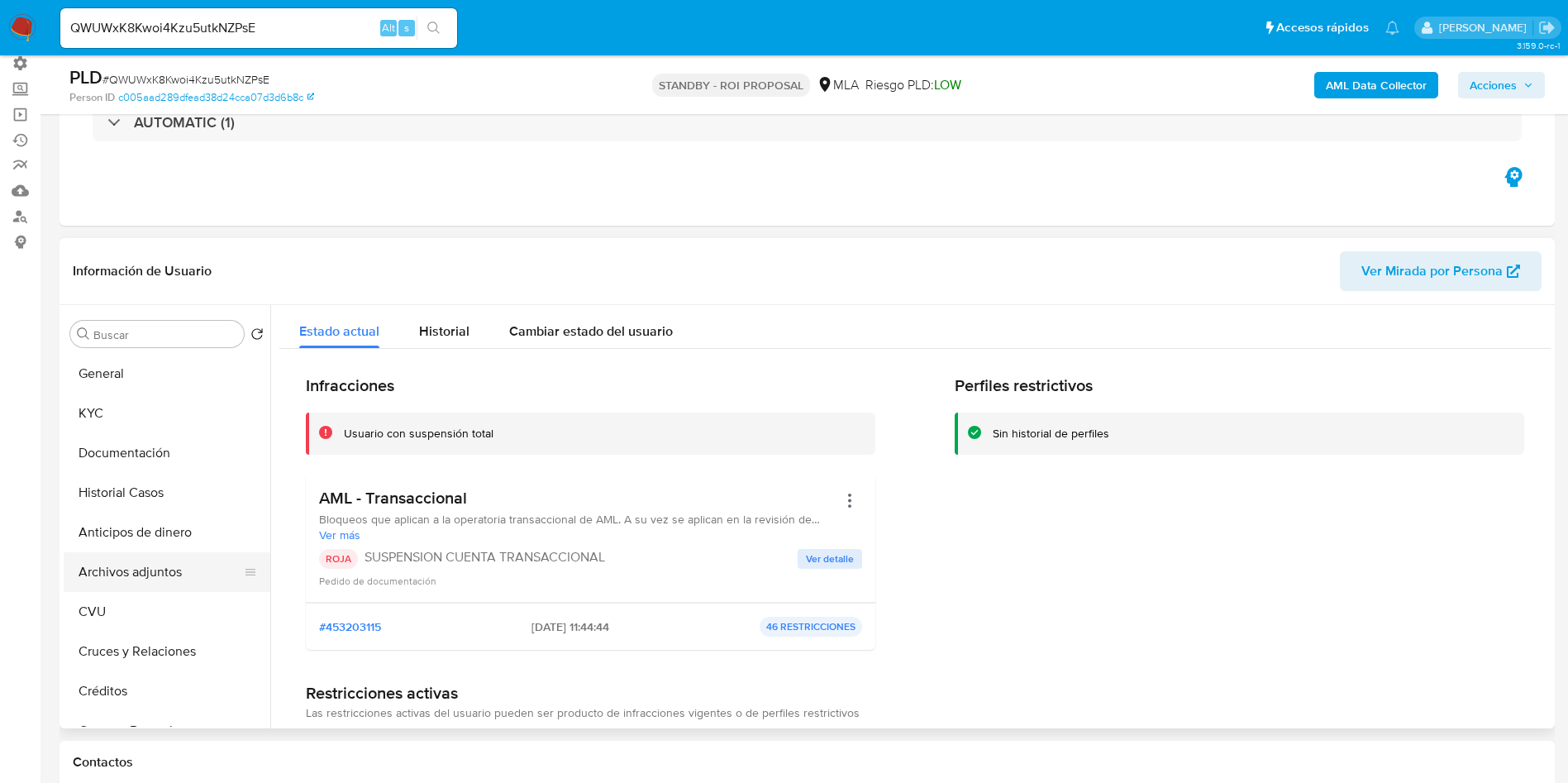
click at [146, 570] on button "Archivos adjuntos" at bounding box center [160, 572] width 193 height 40
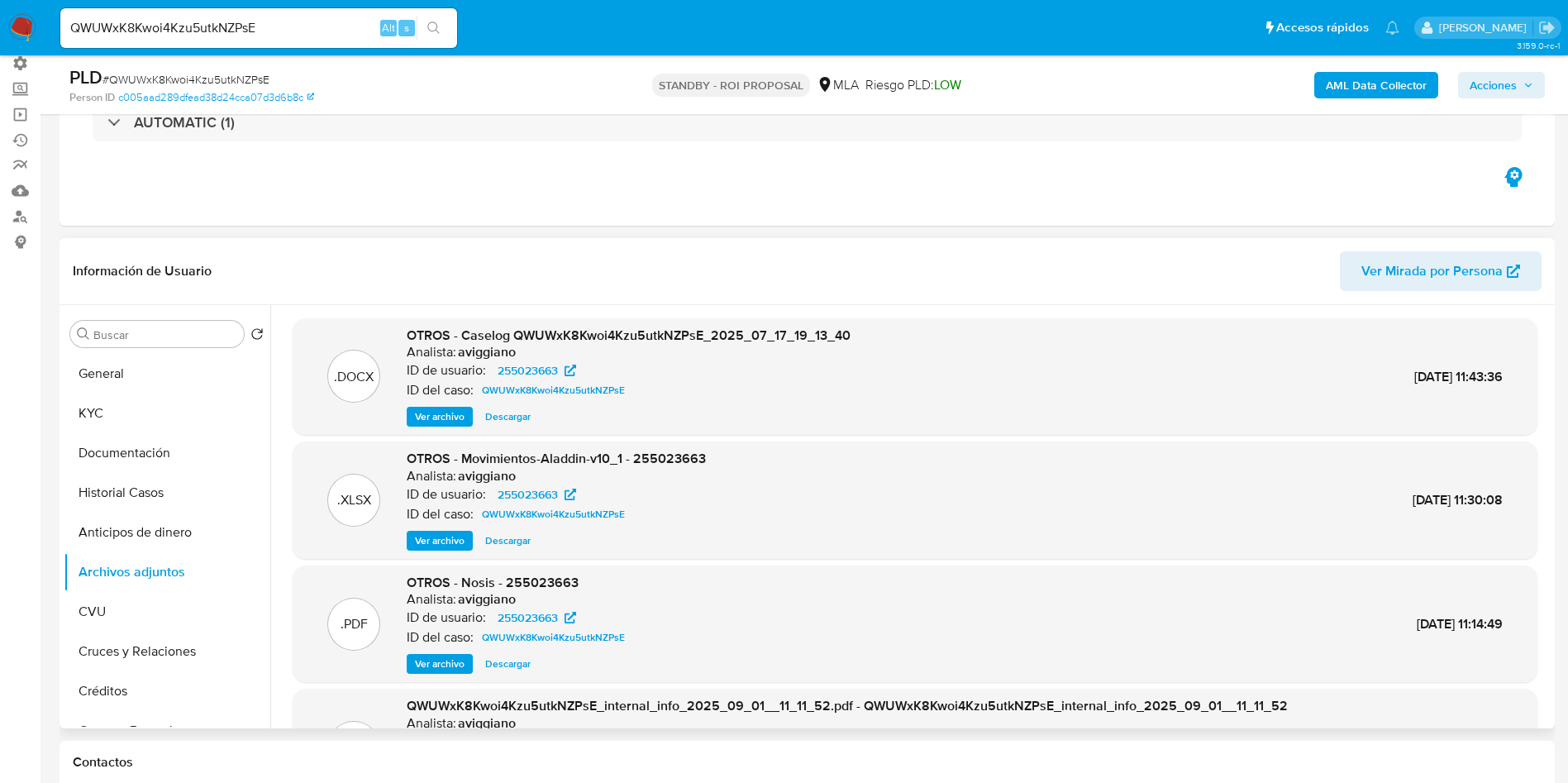
click at [516, 422] on span "Descargar" at bounding box center [508, 416] width 46 height 17
click at [332, 27] on input "QWUWxK8Kwoi4Kzu5utkNZPsE" at bounding box center [259, 28] width 397 height 21
paste input "30QQEvUF5ZFxTTtajCCOsC8L"
type input "30QQEvUF5ZFxTTtajCCOsC8L"
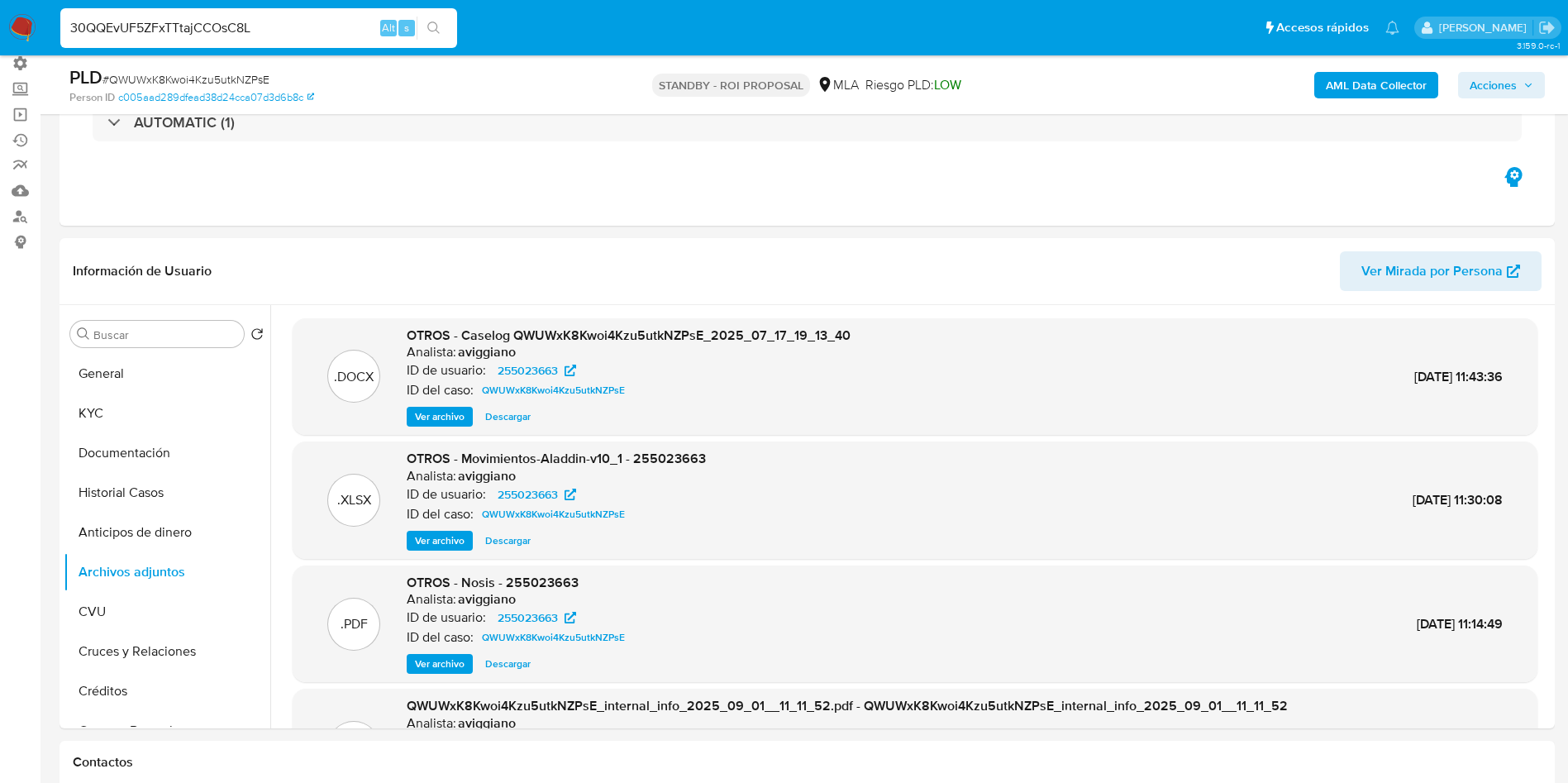
click at [441, 27] on button "search-icon" at bounding box center [434, 28] width 34 height 23
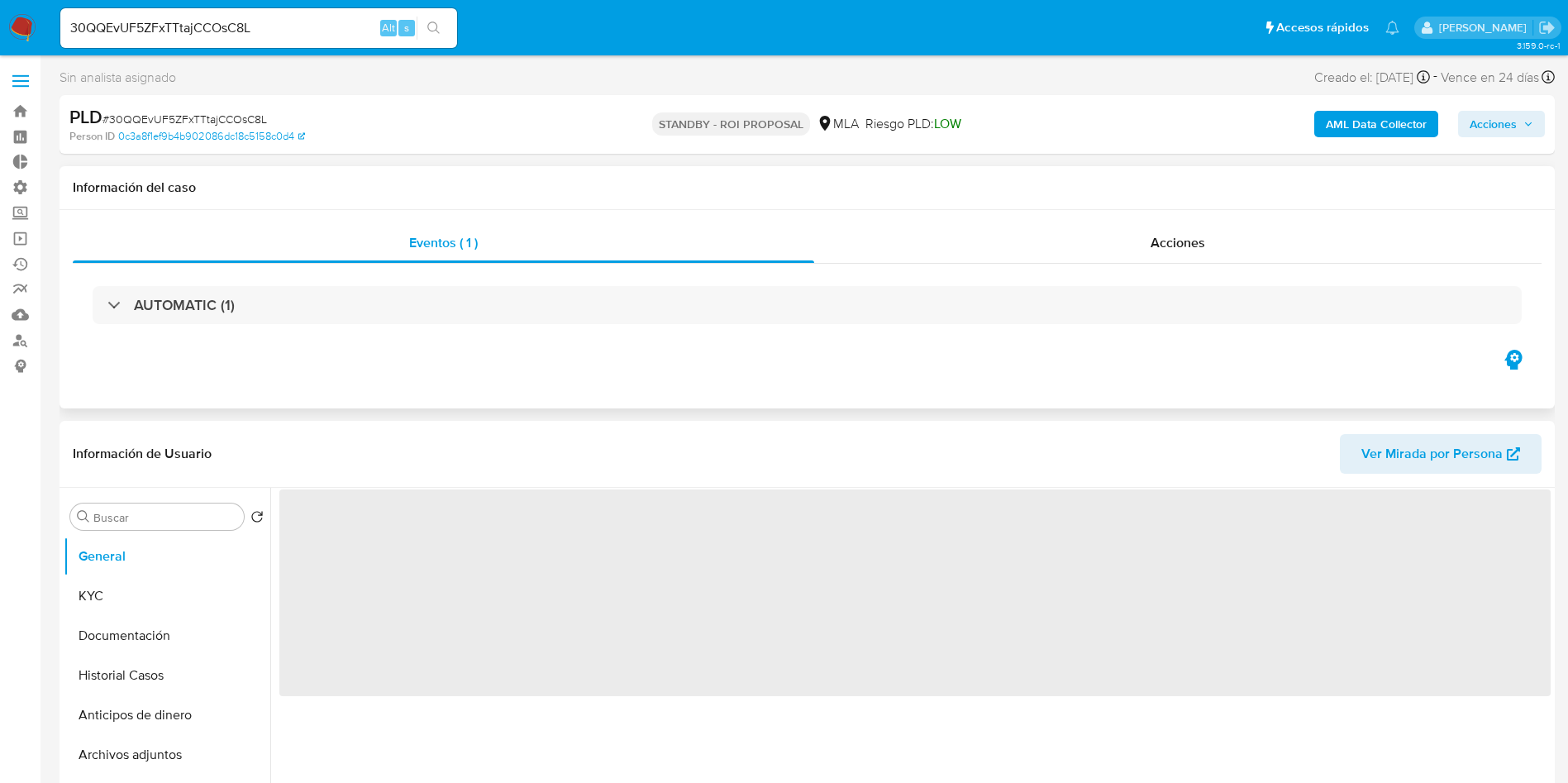
select select "10"
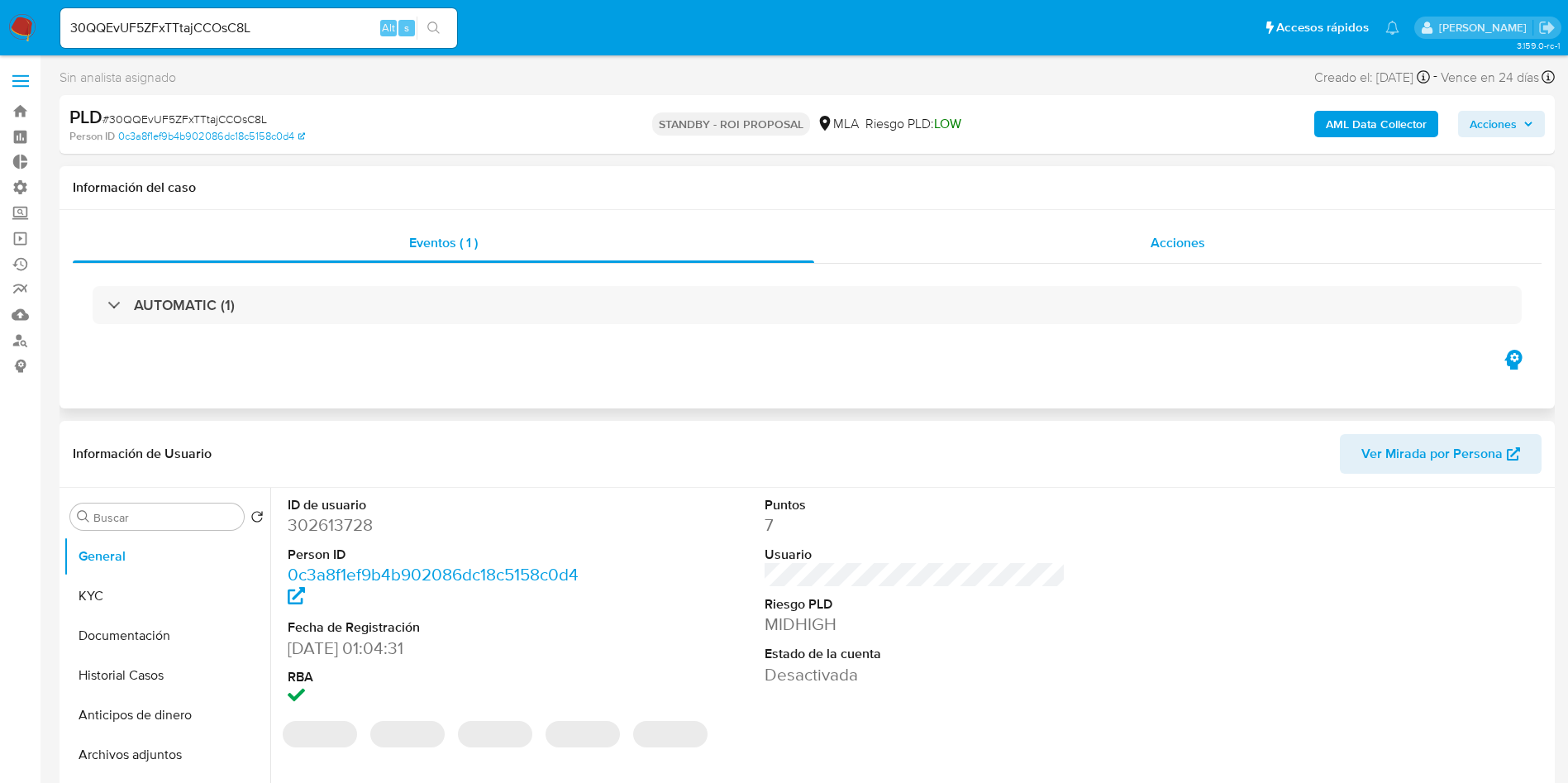
click at [1178, 231] on div "Acciones" at bounding box center [1178, 243] width 727 height 40
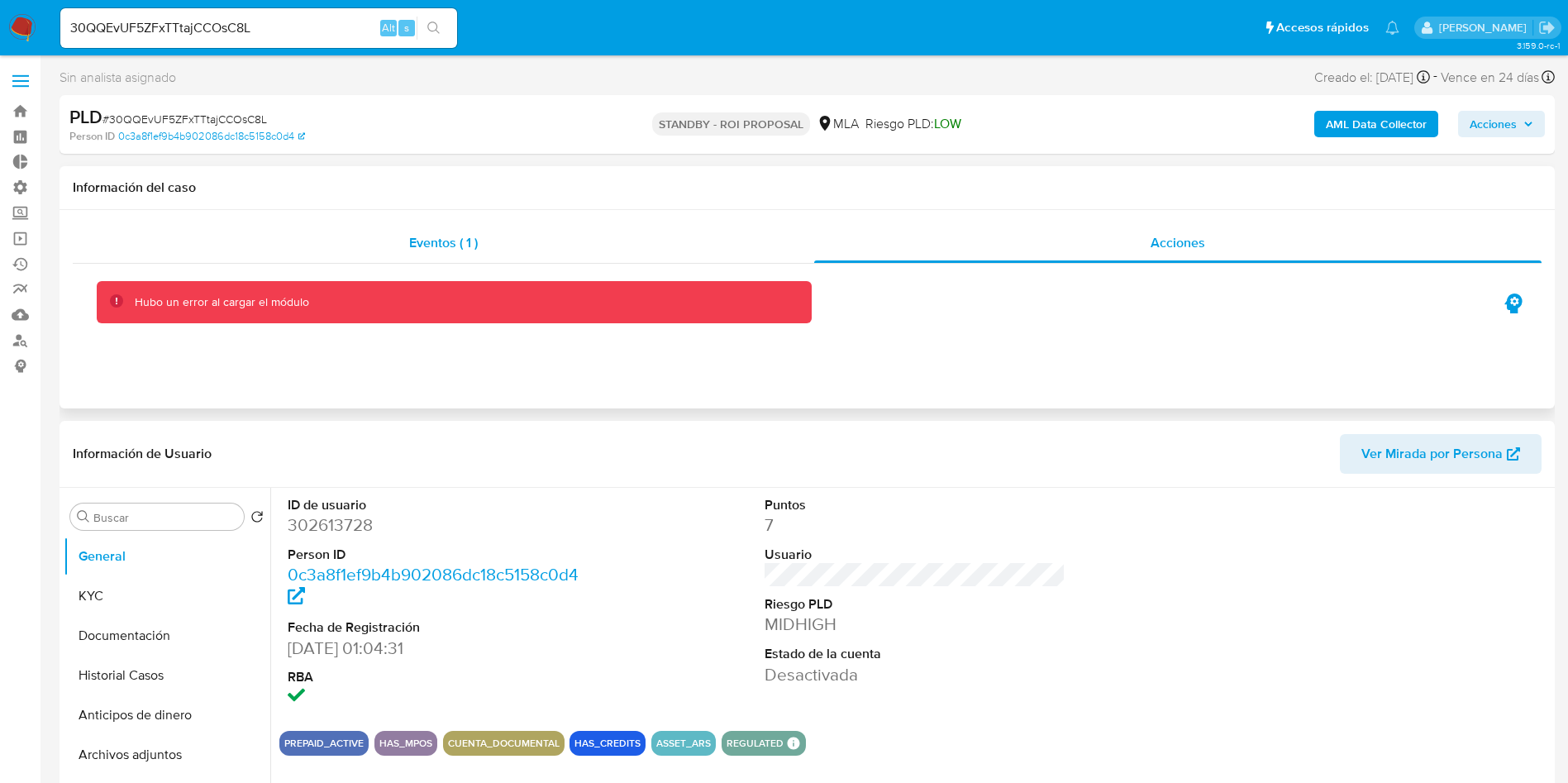
click at [543, 248] on div "Eventos ( 1 )" at bounding box center [443, 243] width 741 height 40
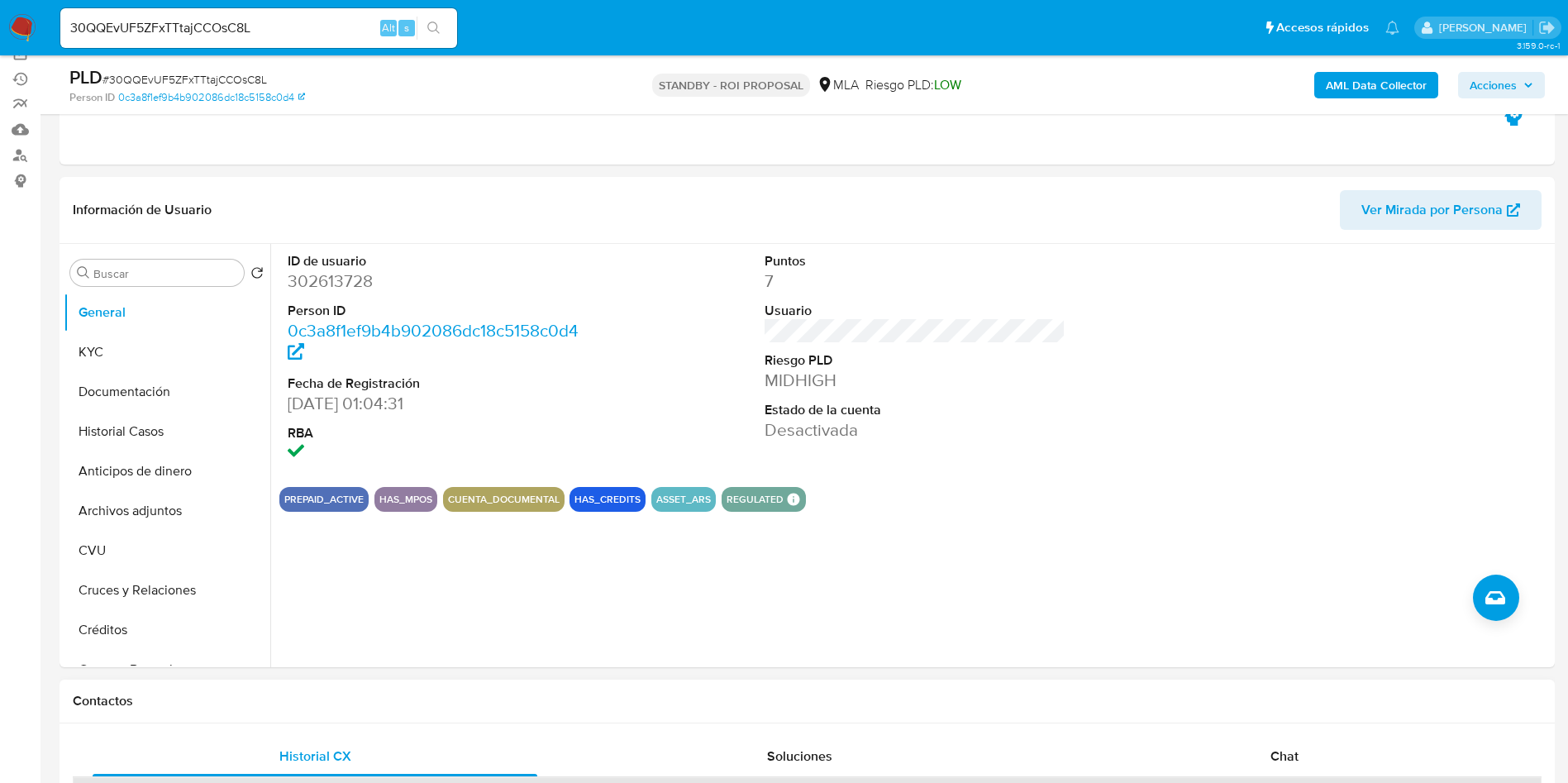
scroll to position [248, 0]
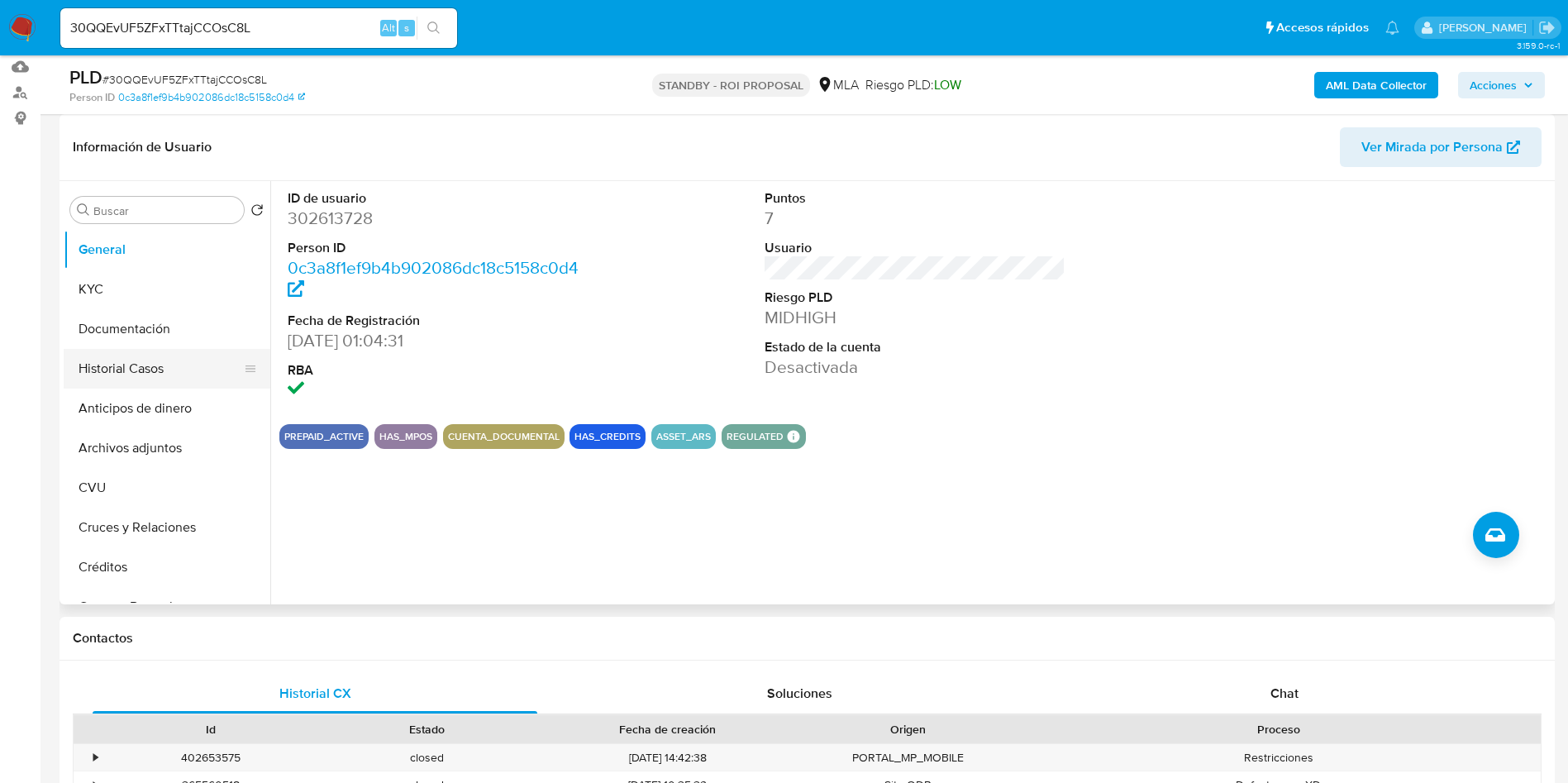
click at [130, 364] on button "Historial Casos" at bounding box center [160, 369] width 193 height 40
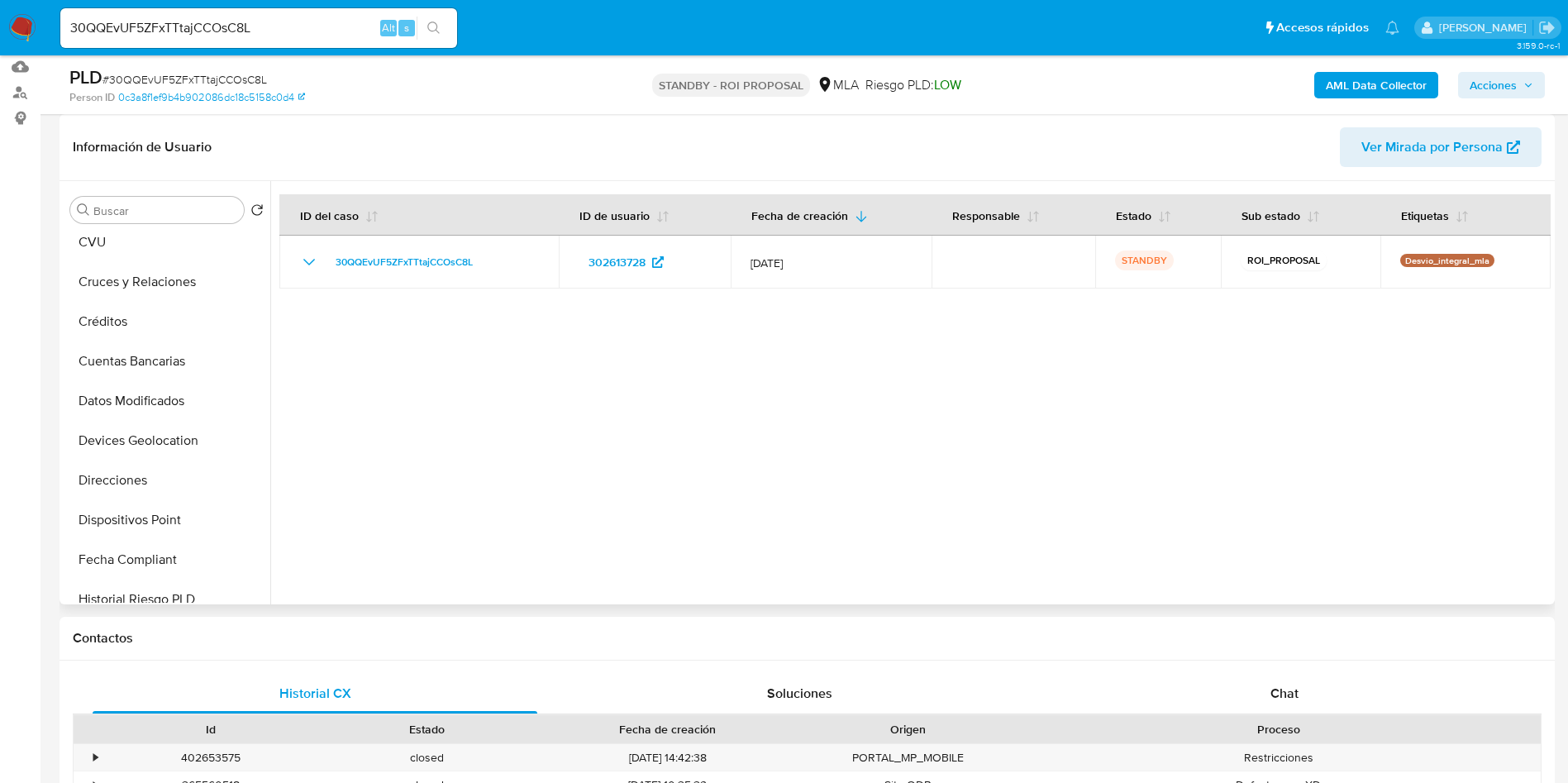
scroll to position [744, 0]
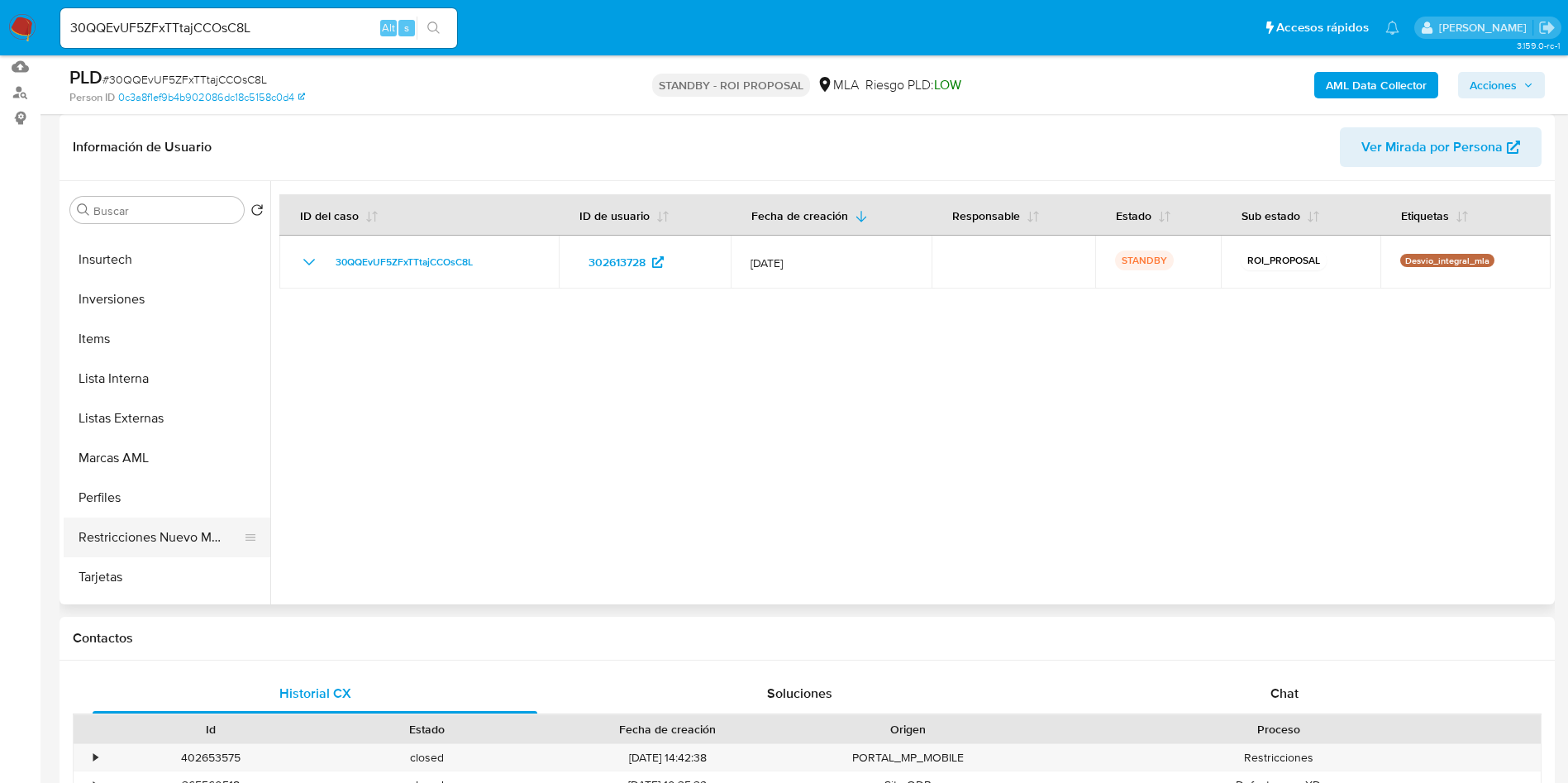
click at [153, 527] on button "Restricciones Nuevo Mundo" at bounding box center [160, 537] width 193 height 40
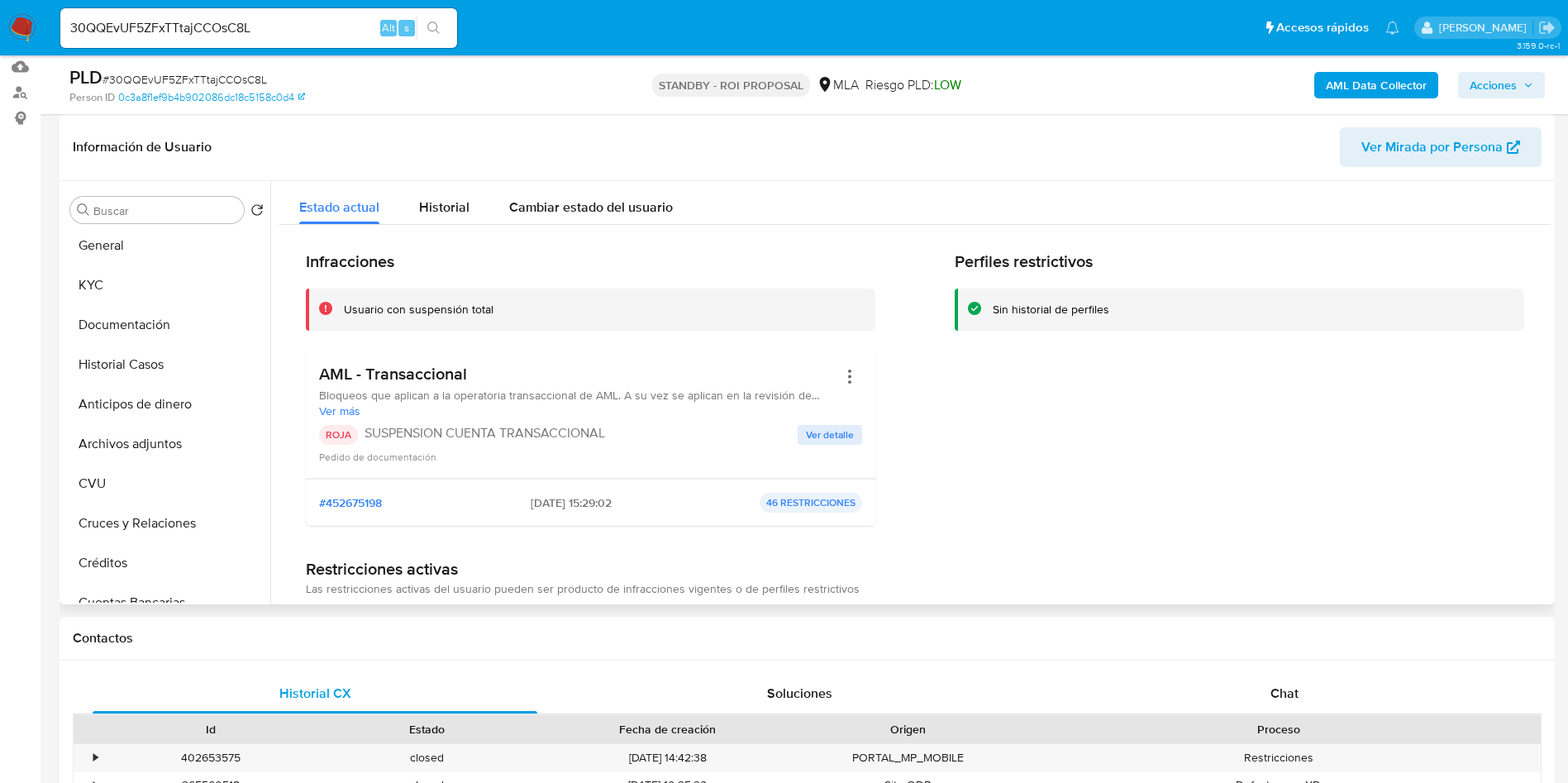
scroll to position [0, 0]
click at [162, 372] on button "Historial Casos" at bounding box center [160, 369] width 193 height 40
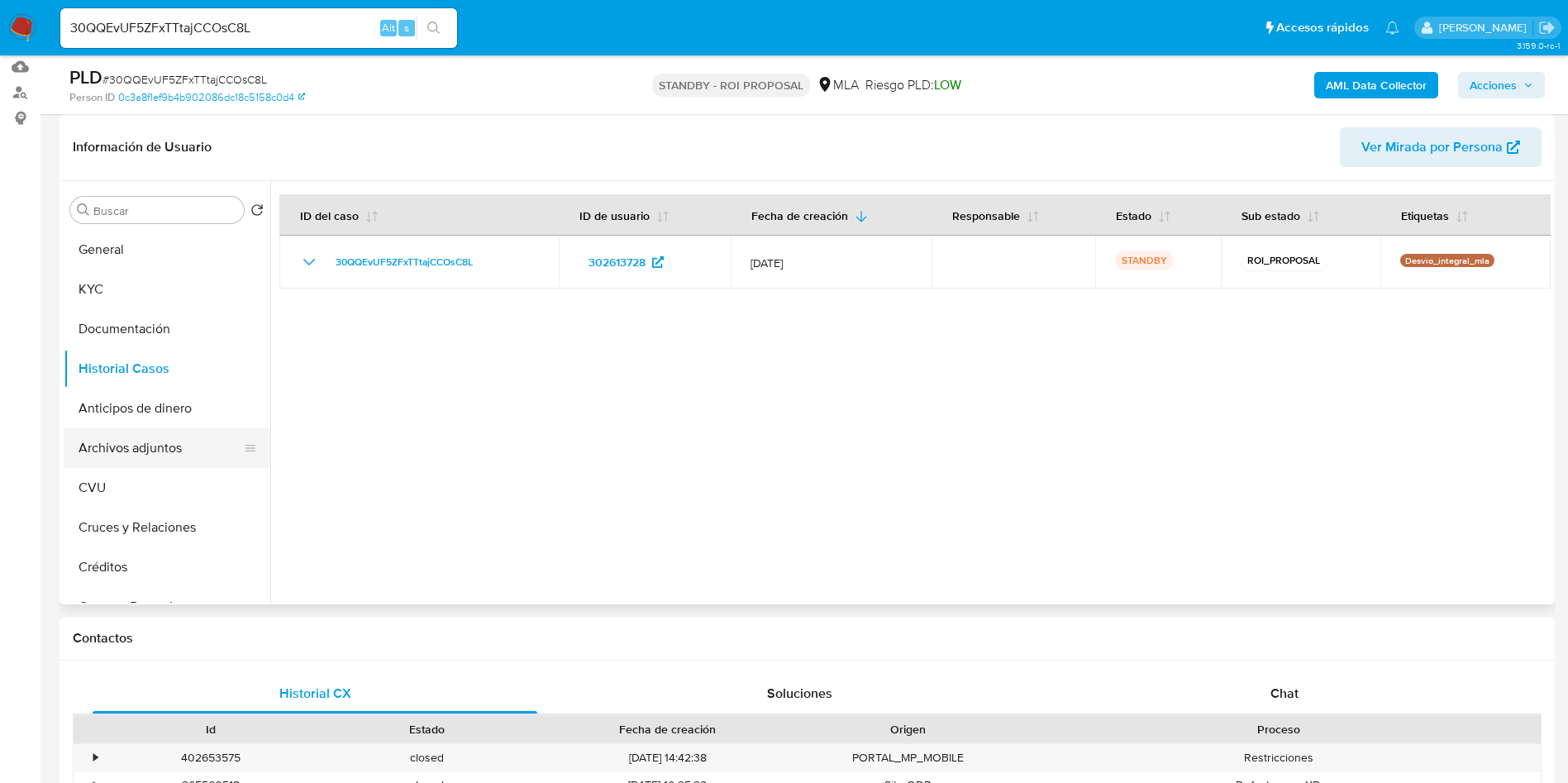
click at [142, 435] on button "Archivos adjuntos" at bounding box center [160, 448] width 193 height 40
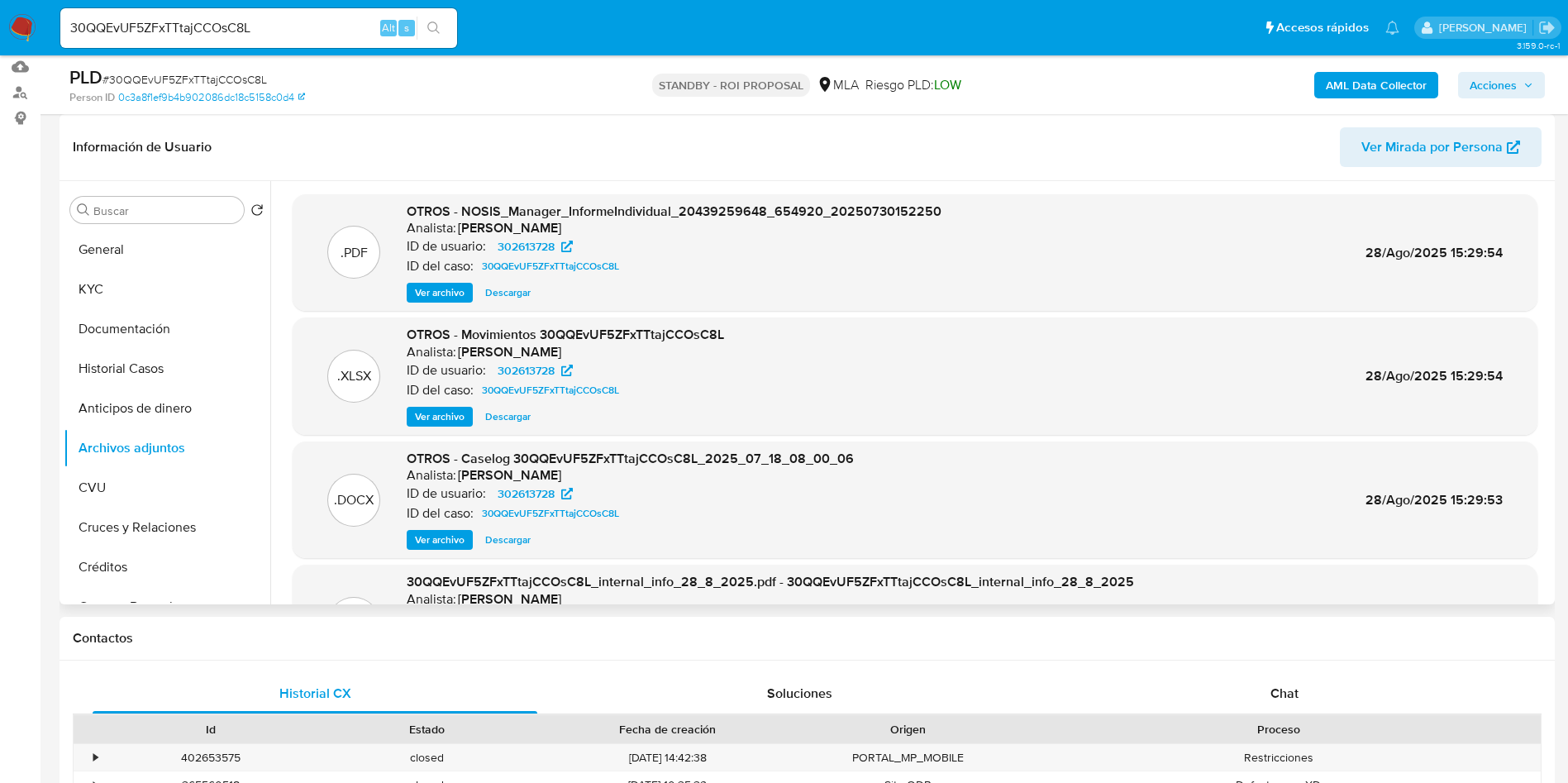
click at [516, 536] on span "Descargar" at bounding box center [508, 539] width 46 height 17
click at [271, 33] on input "30QQEvUF5ZFxTTtajCCOsC8L" at bounding box center [259, 28] width 397 height 21
paste input "PF Nacional PENDIENTE BOT"
click at [238, 22] on input "PF Nacional PENDIENTE BOT" at bounding box center [259, 28] width 397 height 21
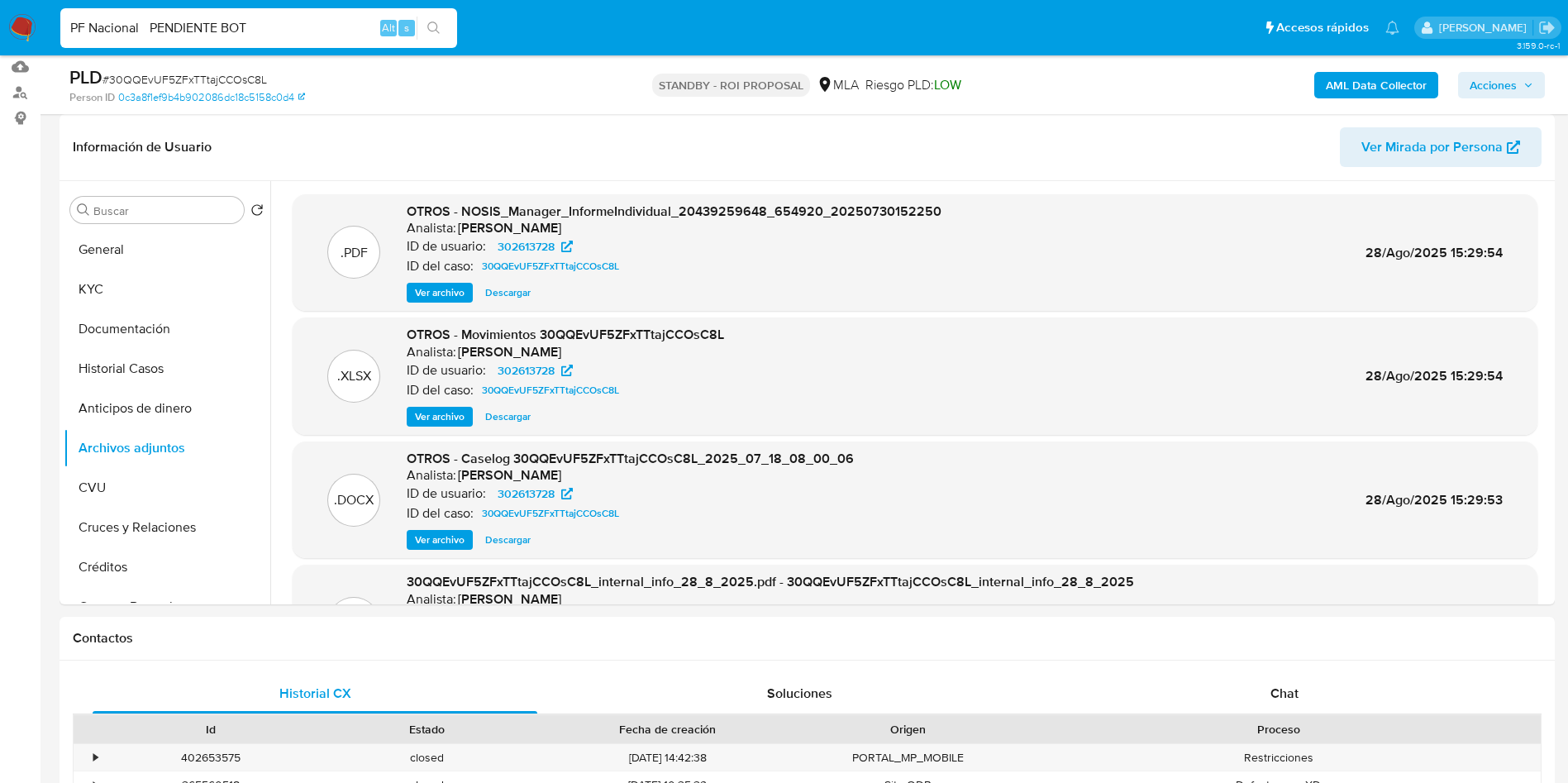
click at [238, 22] on input "PF Nacional PENDIENTE BOT" at bounding box center [259, 28] width 397 height 21
paste input "Npd1NyDOgLvWZaapr4wCKmU"
type input "Npd1NyDOgLvWZaapr4wCKmUT"
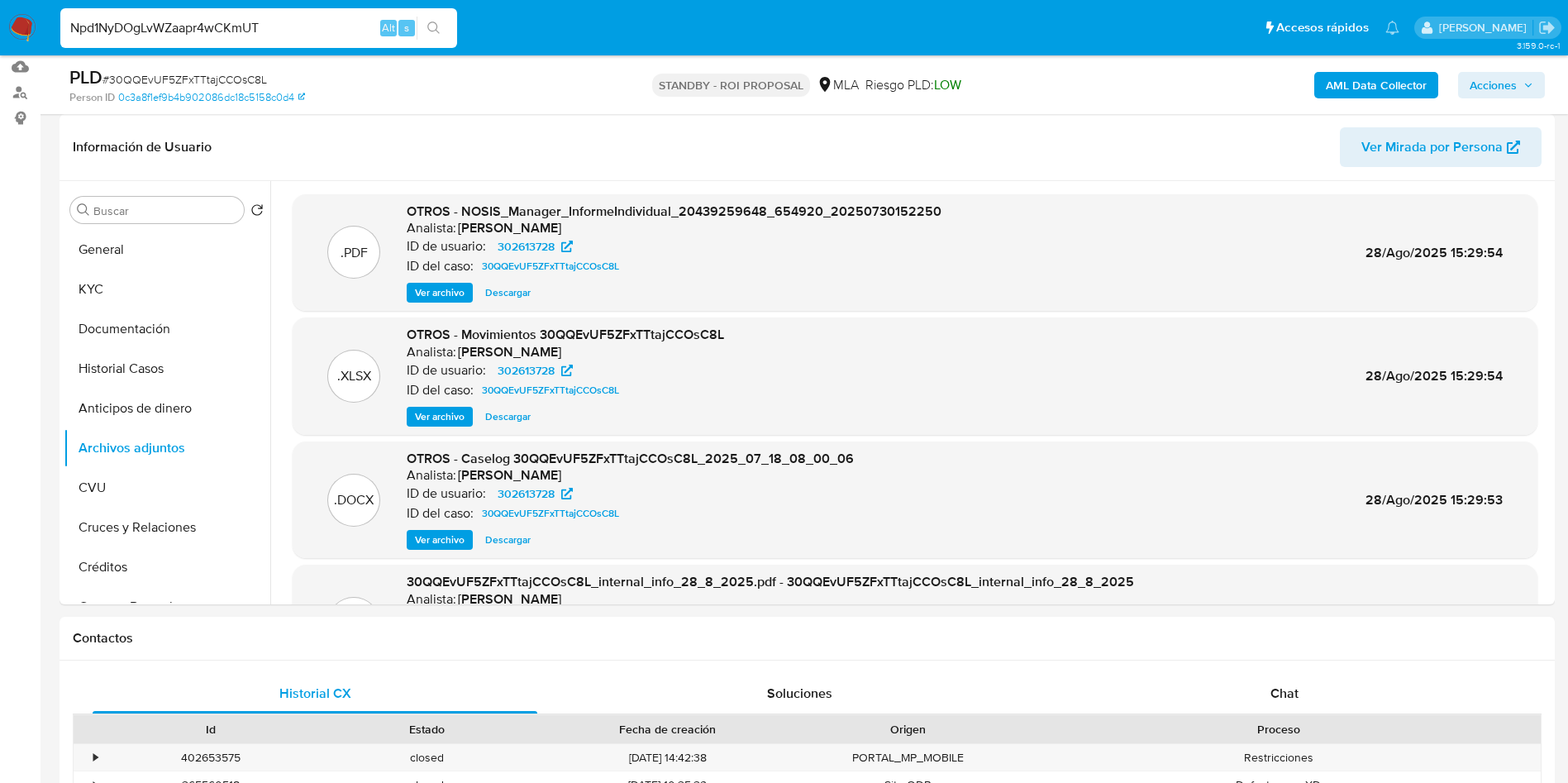
click at [428, 24] on icon "search-icon" at bounding box center [434, 27] width 12 height 12
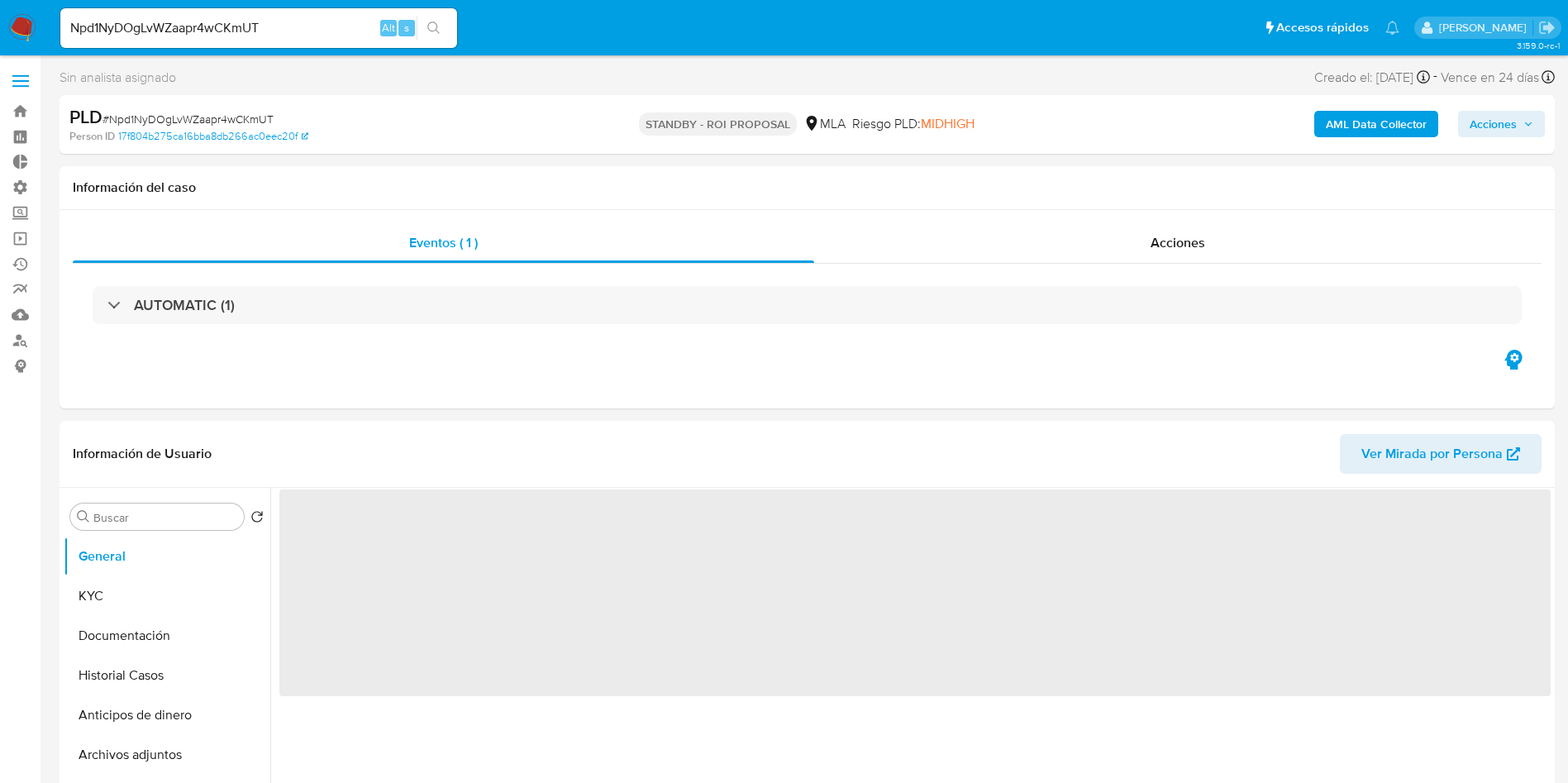
select select "10"
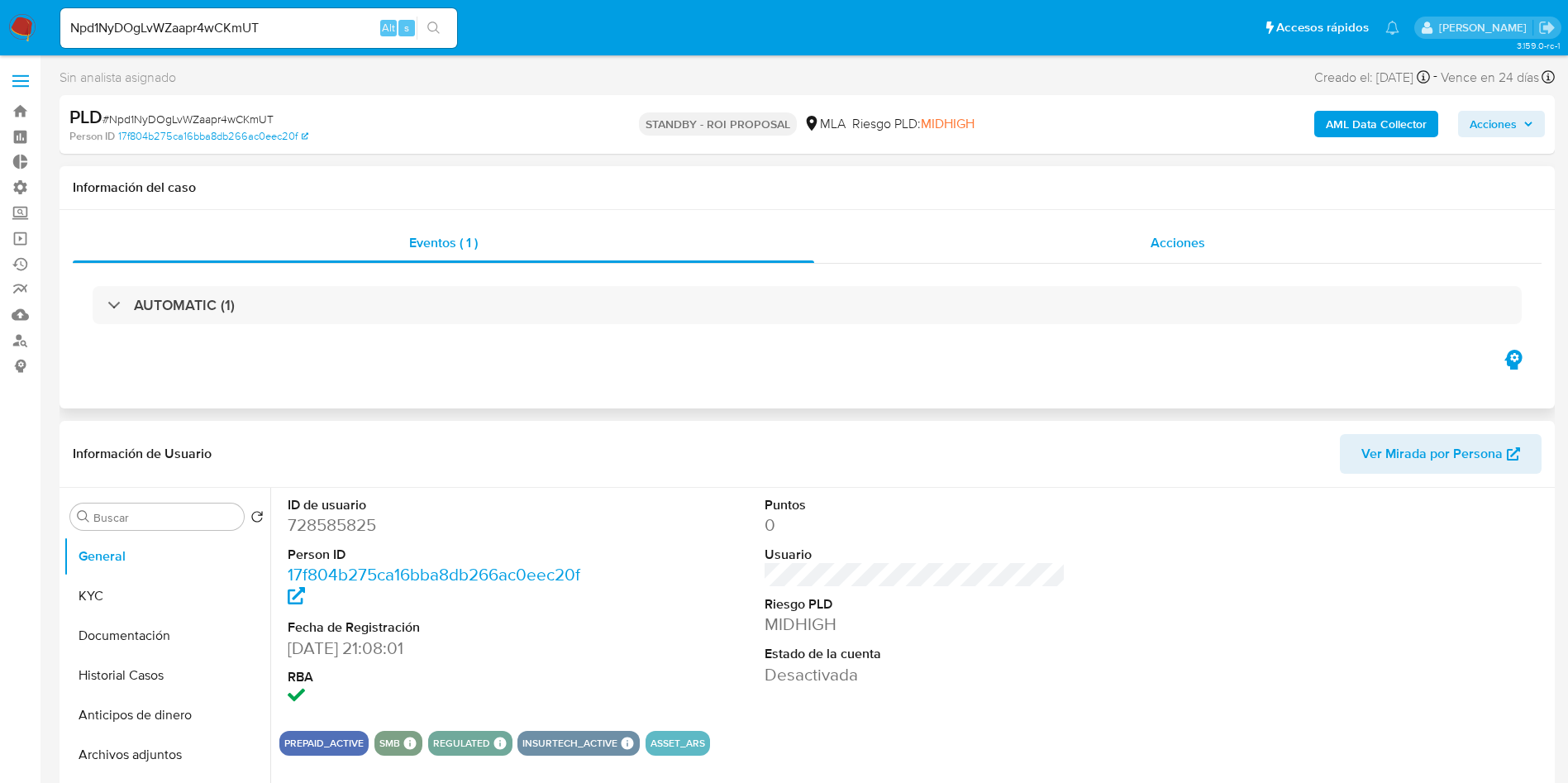
click at [1183, 233] on span "Acciones" at bounding box center [1178, 243] width 55 height 19
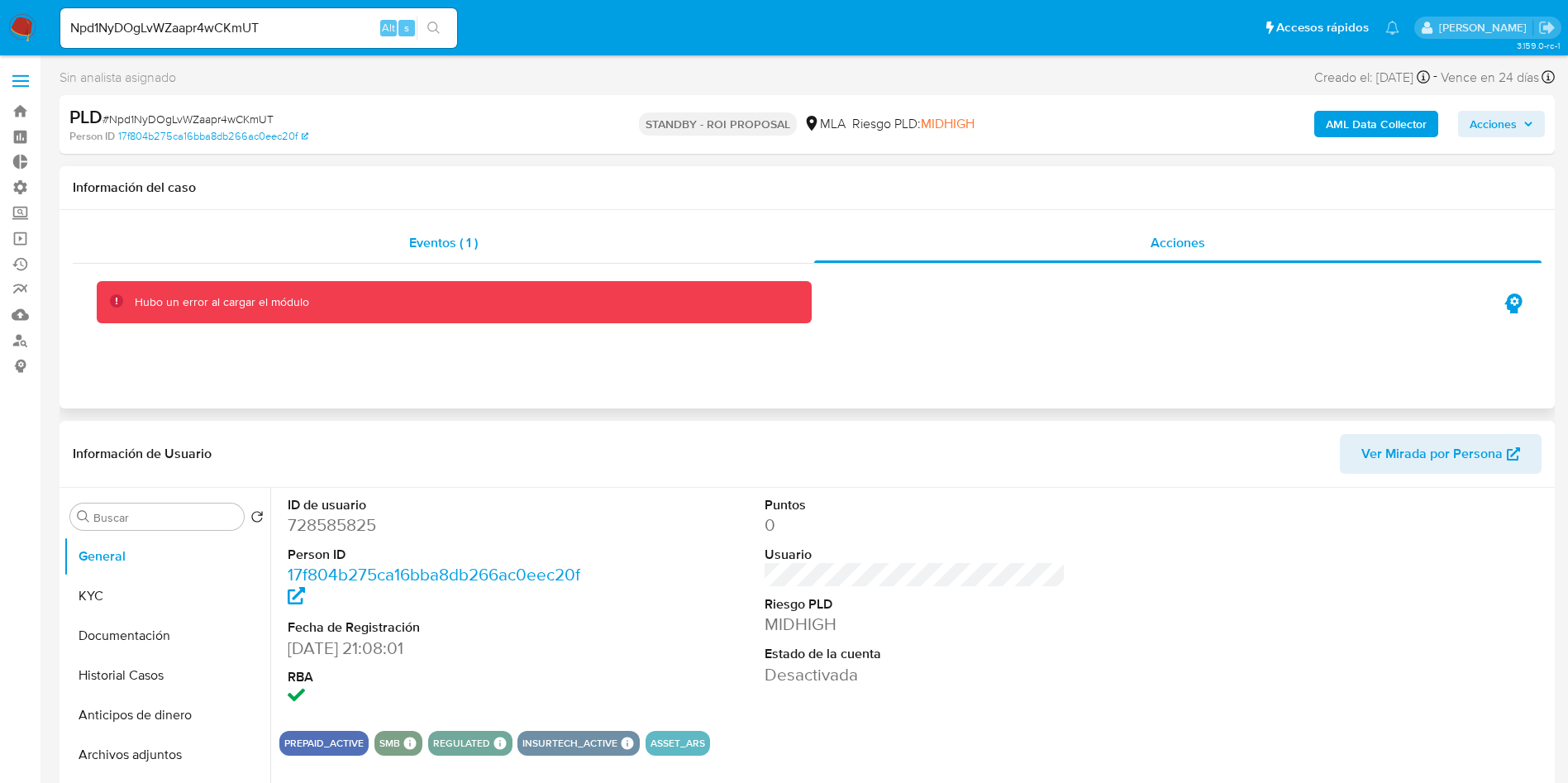
click at [470, 229] on div "Eventos ( 1 )" at bounding box center [443, 243] width 741 height 40
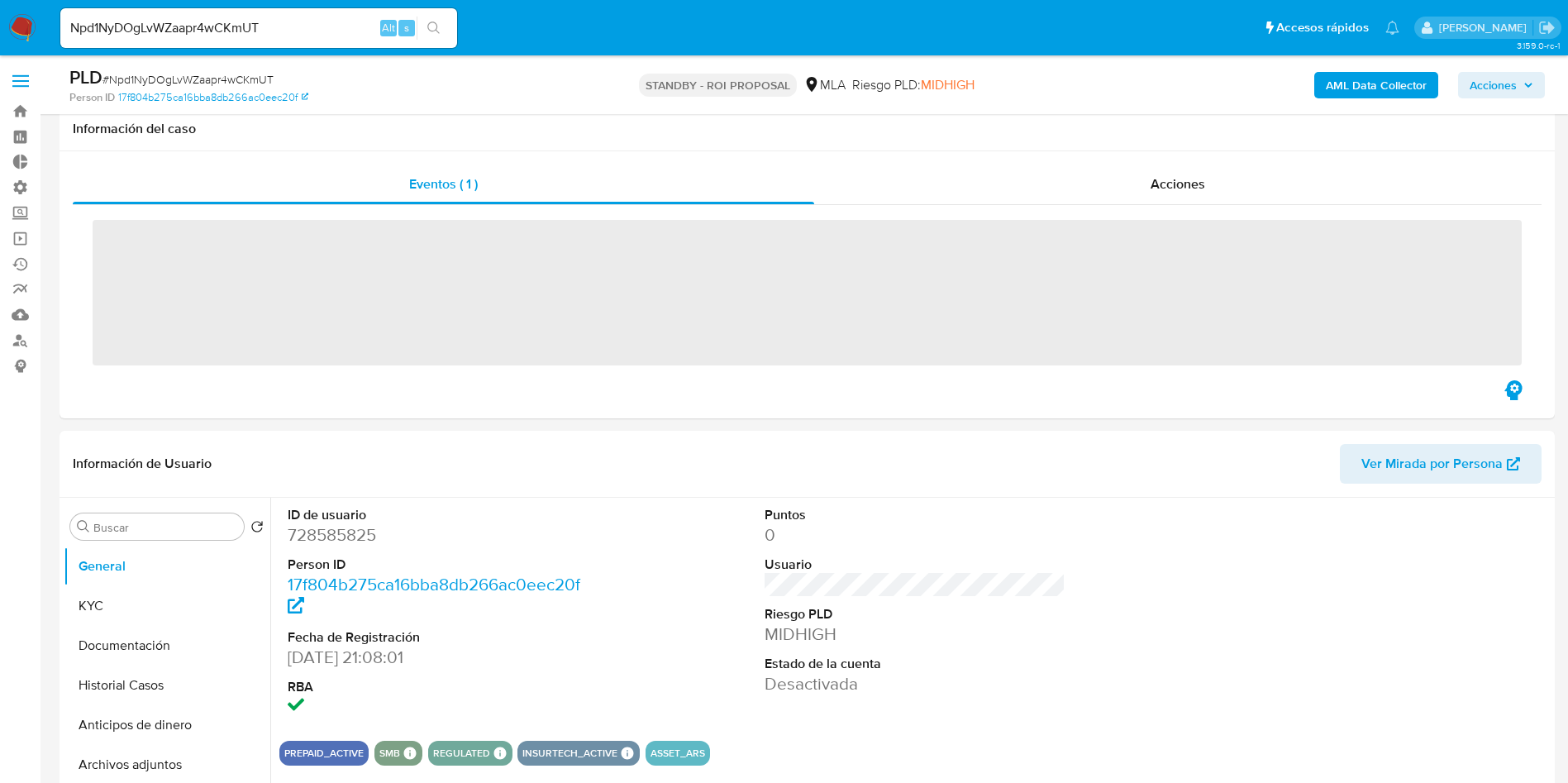
scroll to position [124, 0]
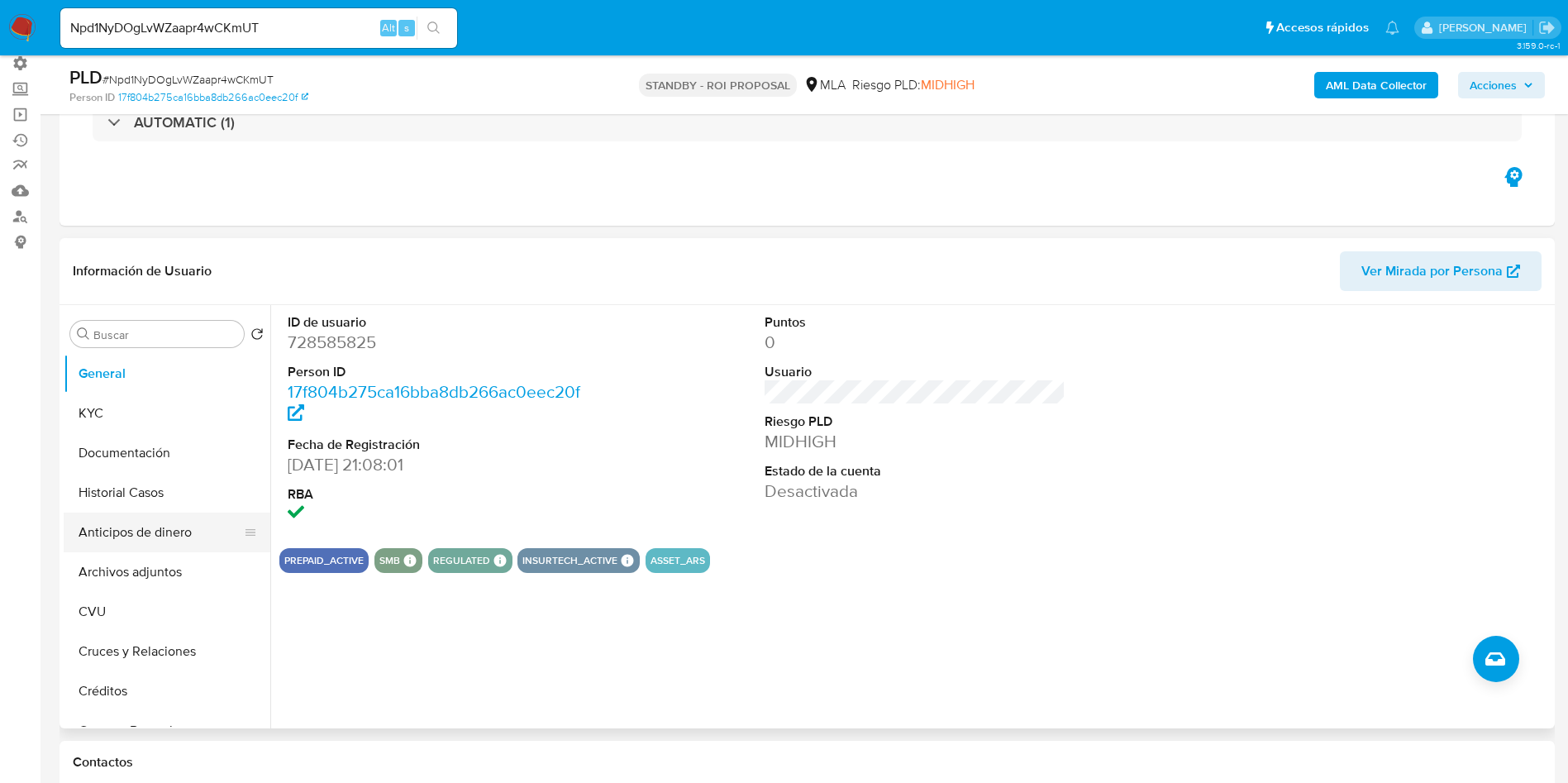
click at [102, 546] on button "Anticipos de dinero" at bounding box center [160, 532] width 193 height 40
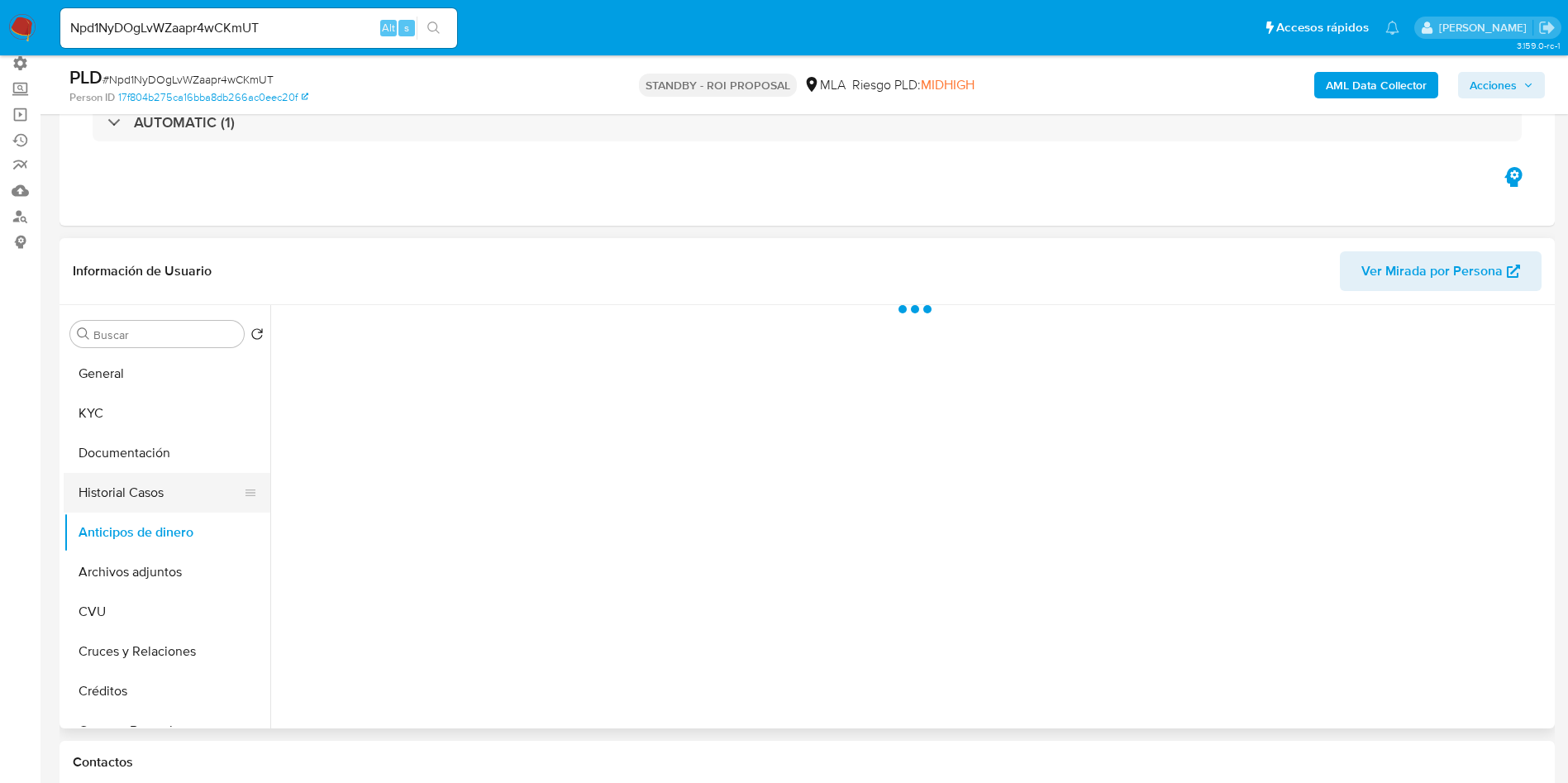
click at [113, 501] on button "Historial Casos" at bounding box center [160, 493] width 193 height 40
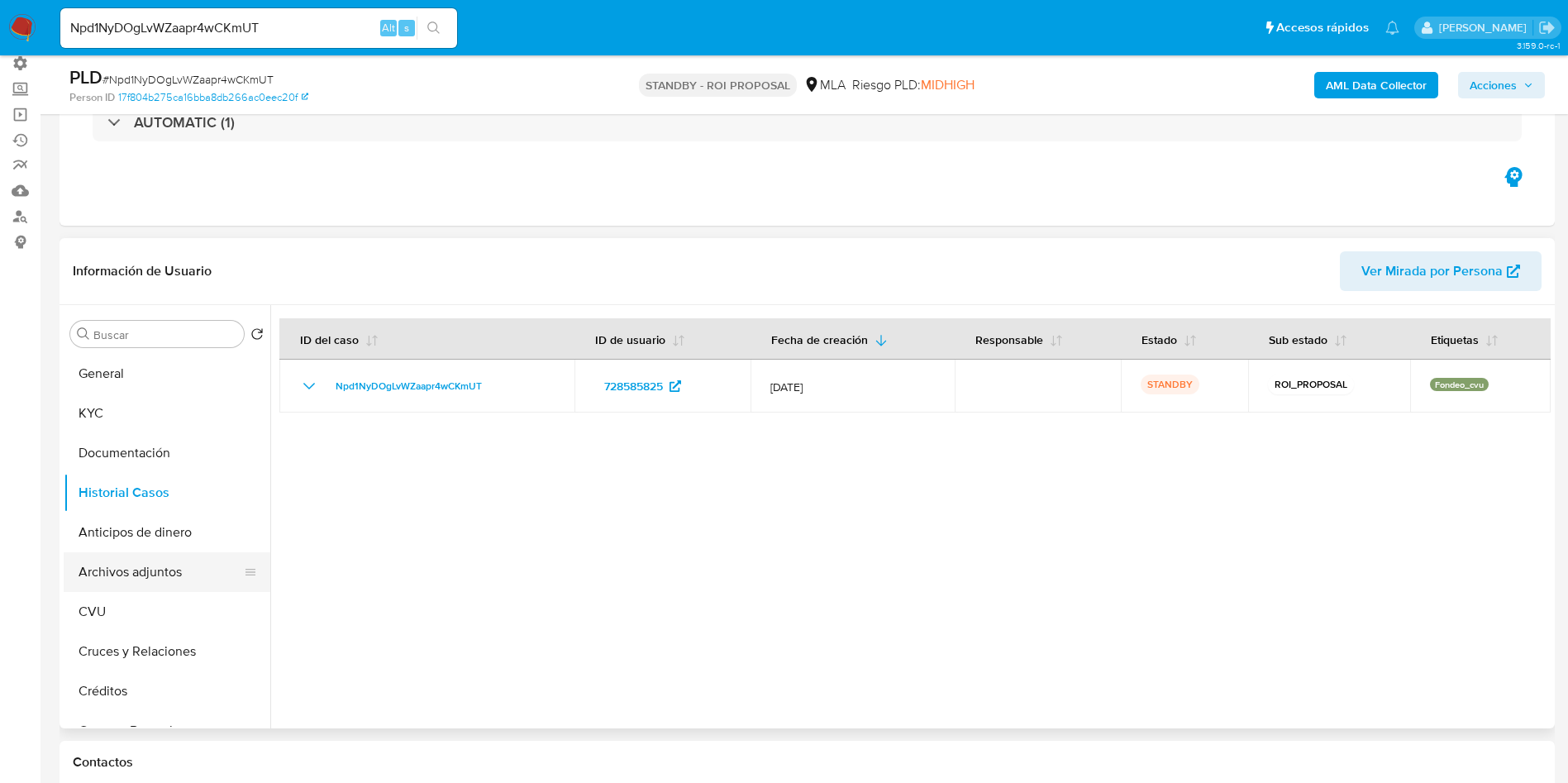
click at [140, 565] on button "Archivos adjuntos" at bounding box center [160, 572] width 193 height 40
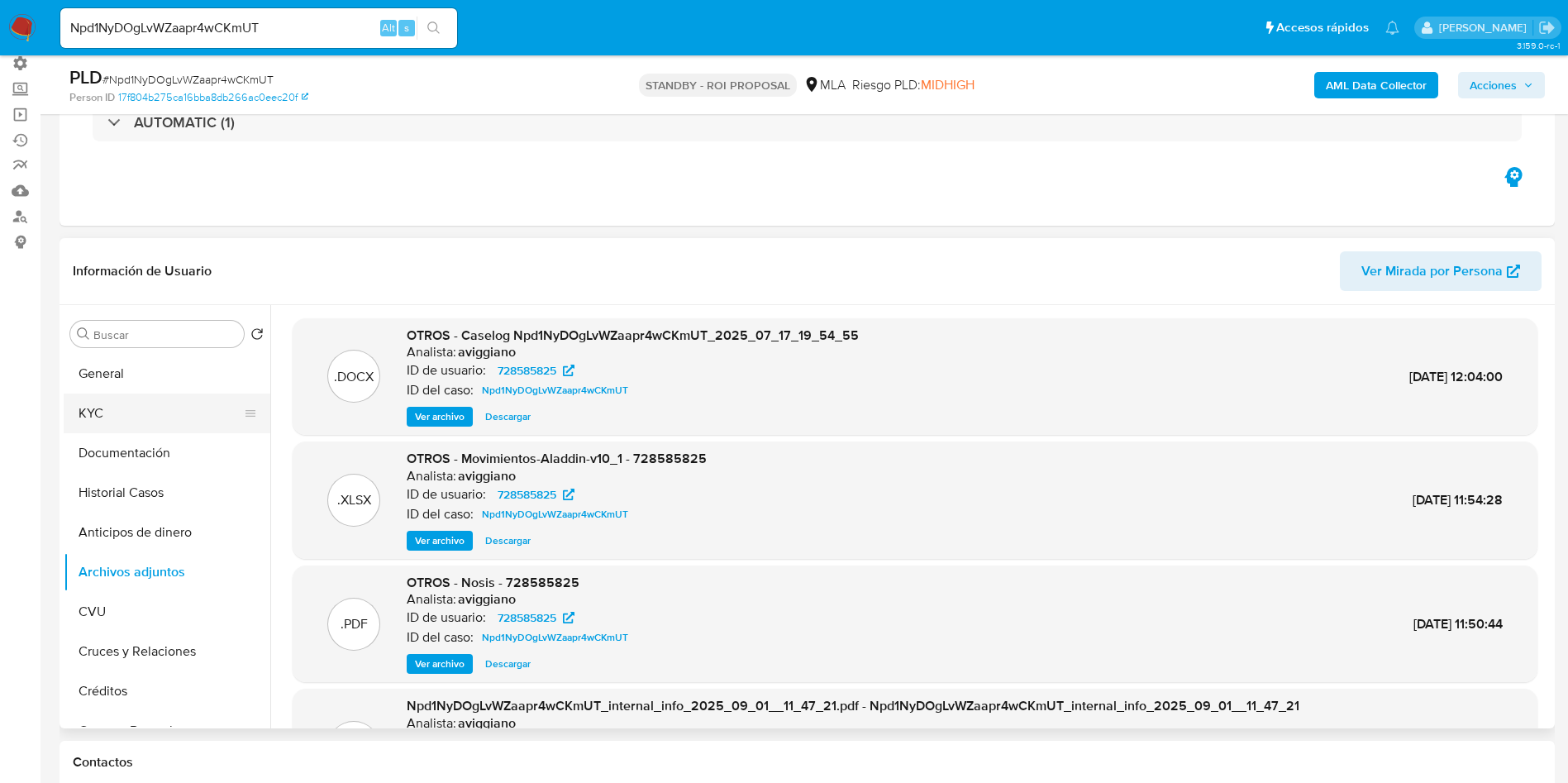
click at [120, 413] on button "KYC" at bounding box center [160, 413] width 193 height 40
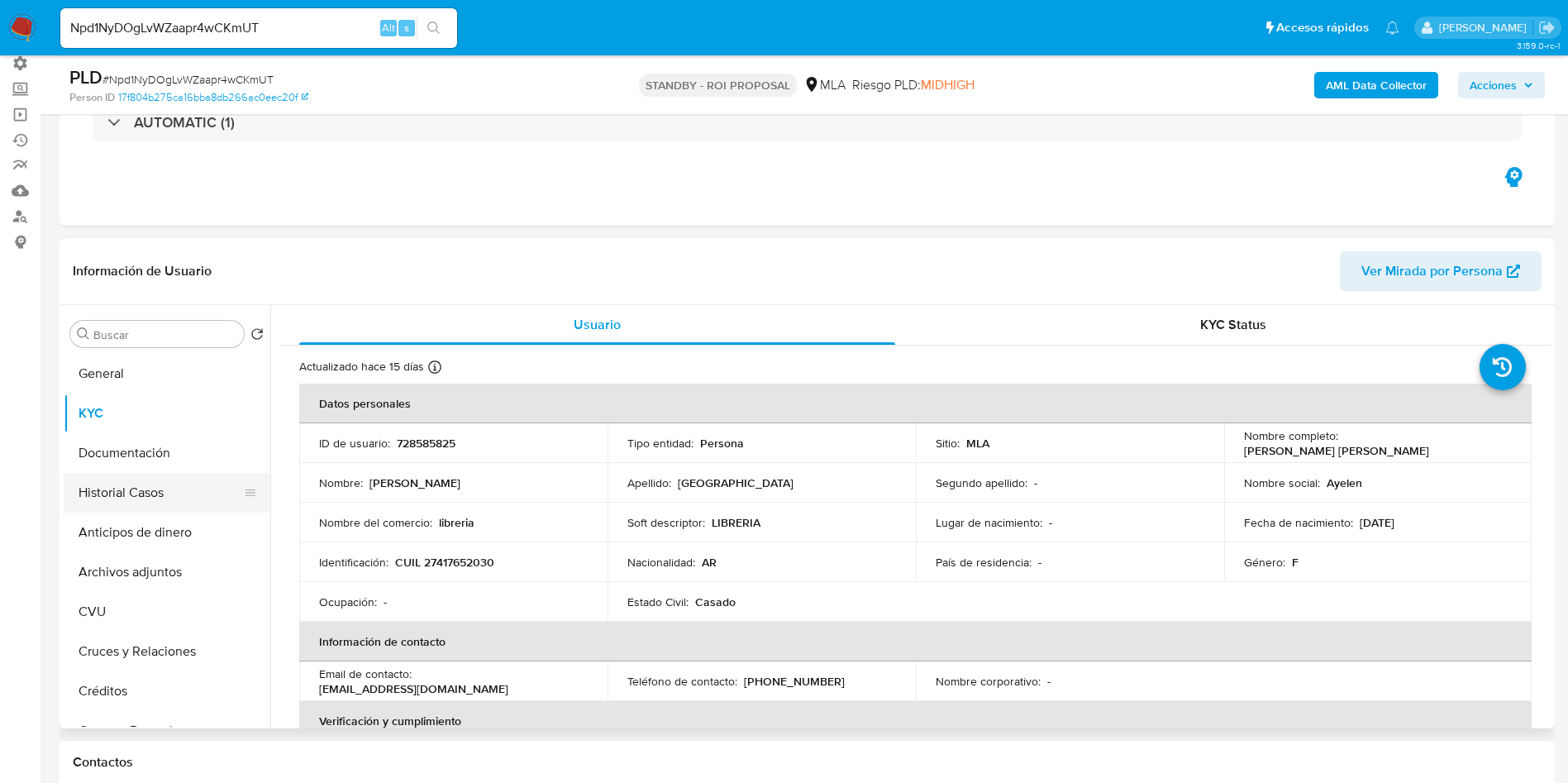
click at [149, 496] on button "Historial Casos" at bounding box center [160, 493] width 193 height 40
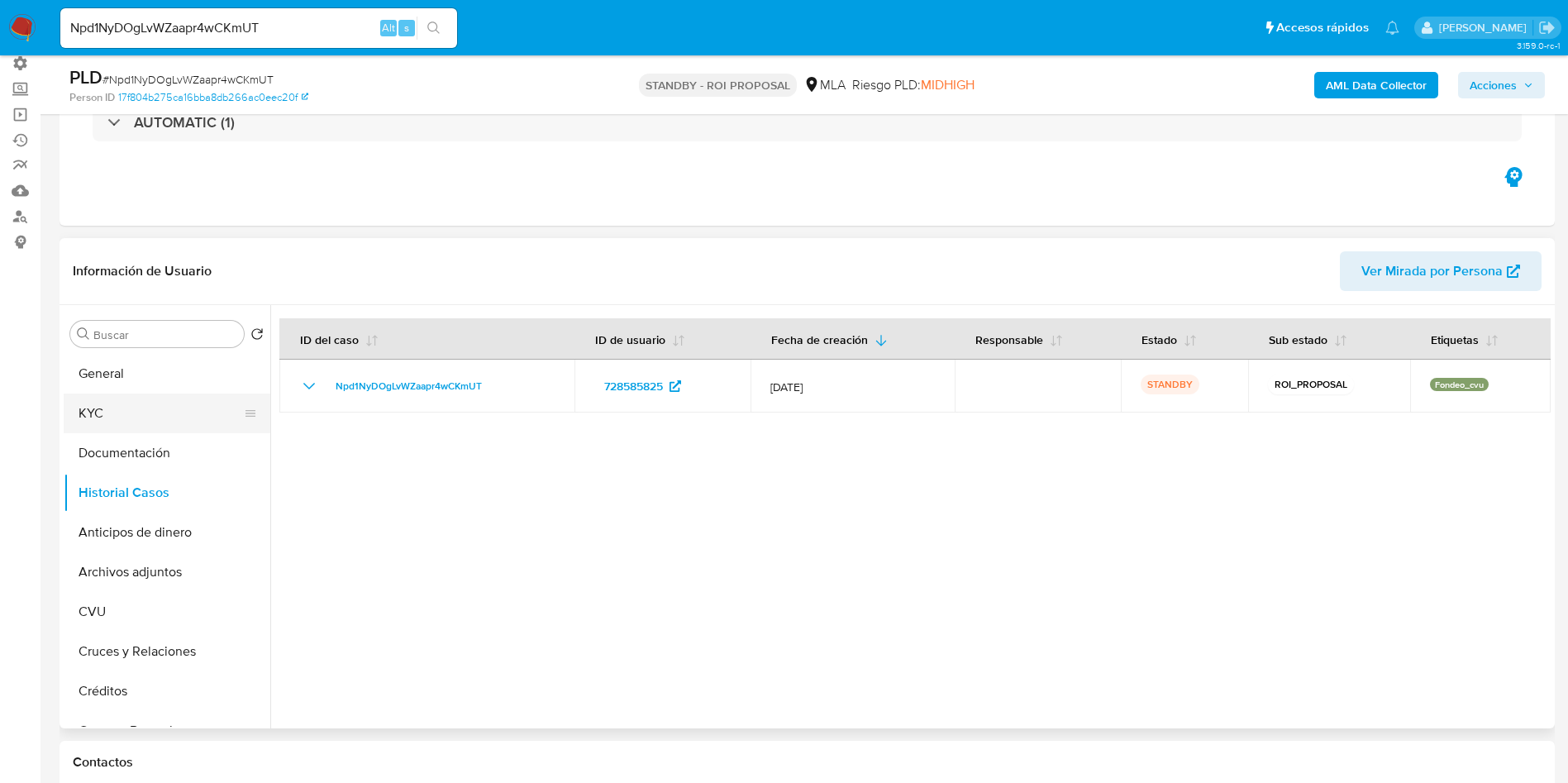
click at [91, 405] on button "KYC" at bounding box center [160, 413] width 193 height 40
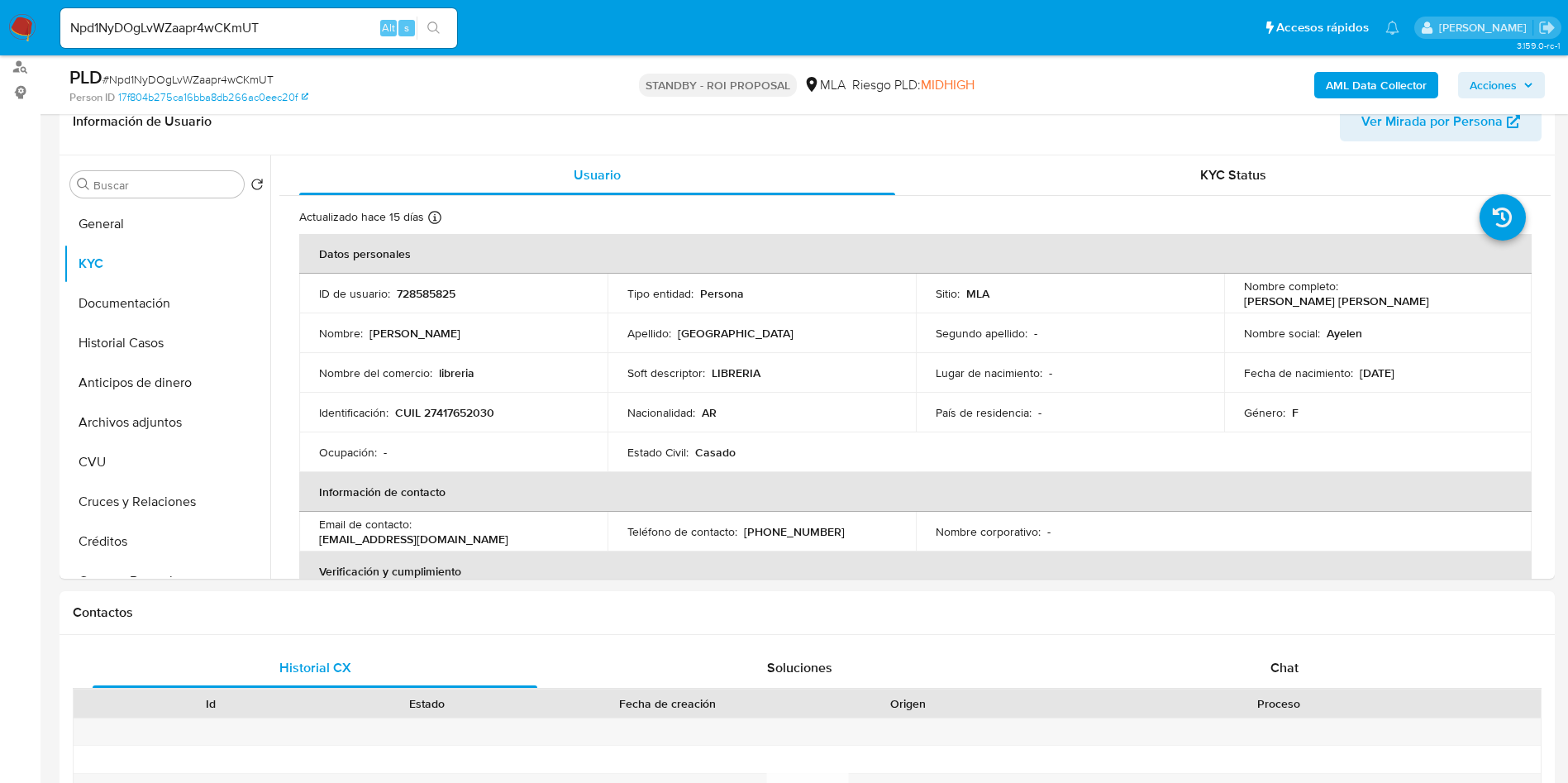
scroll to position [372, 0]
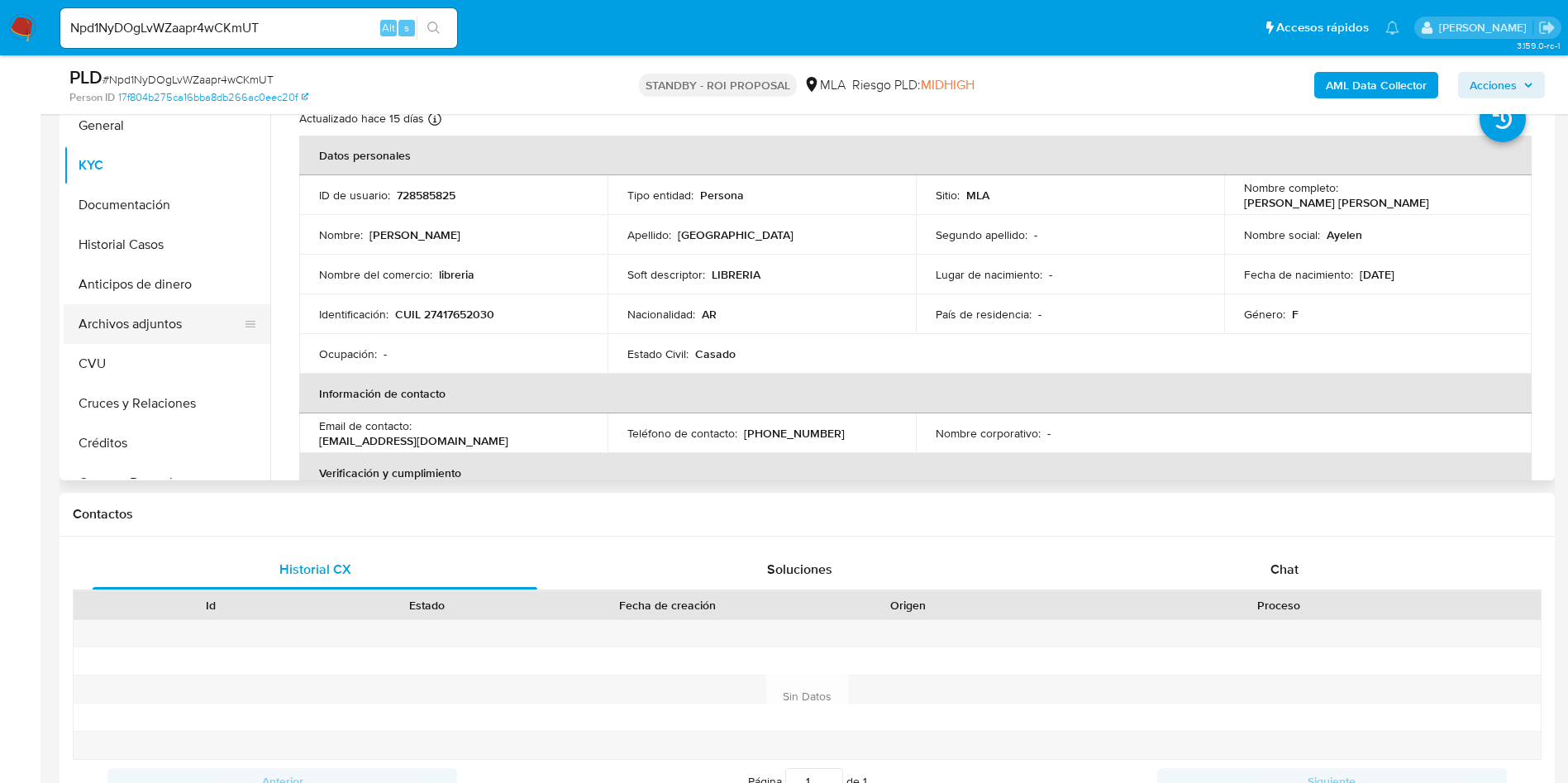
click at [143, 332] on button "Archivos adjuntos" at bounding box center [160, 324] width 193 height 40
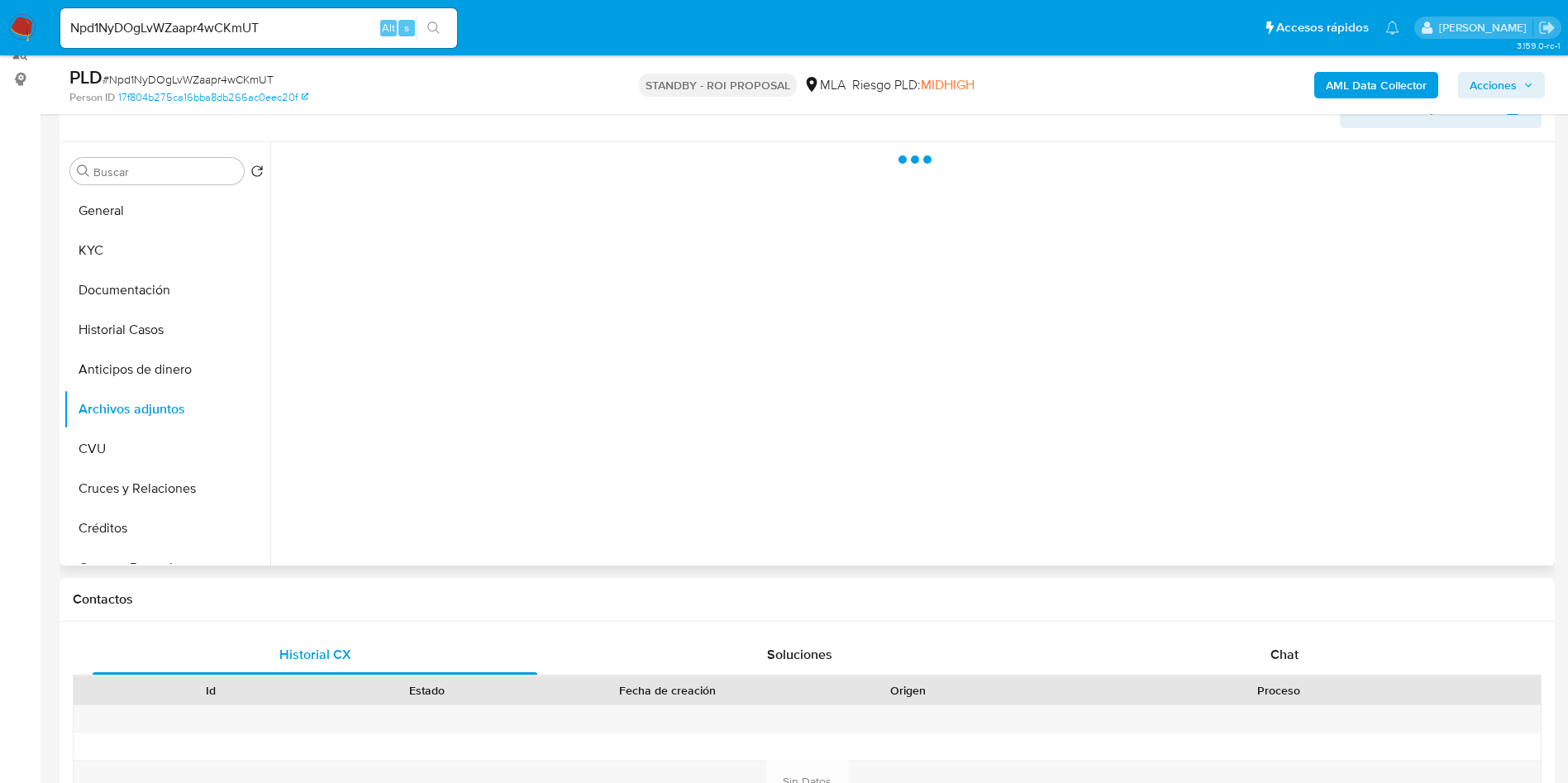
scroll to position [248, 0]
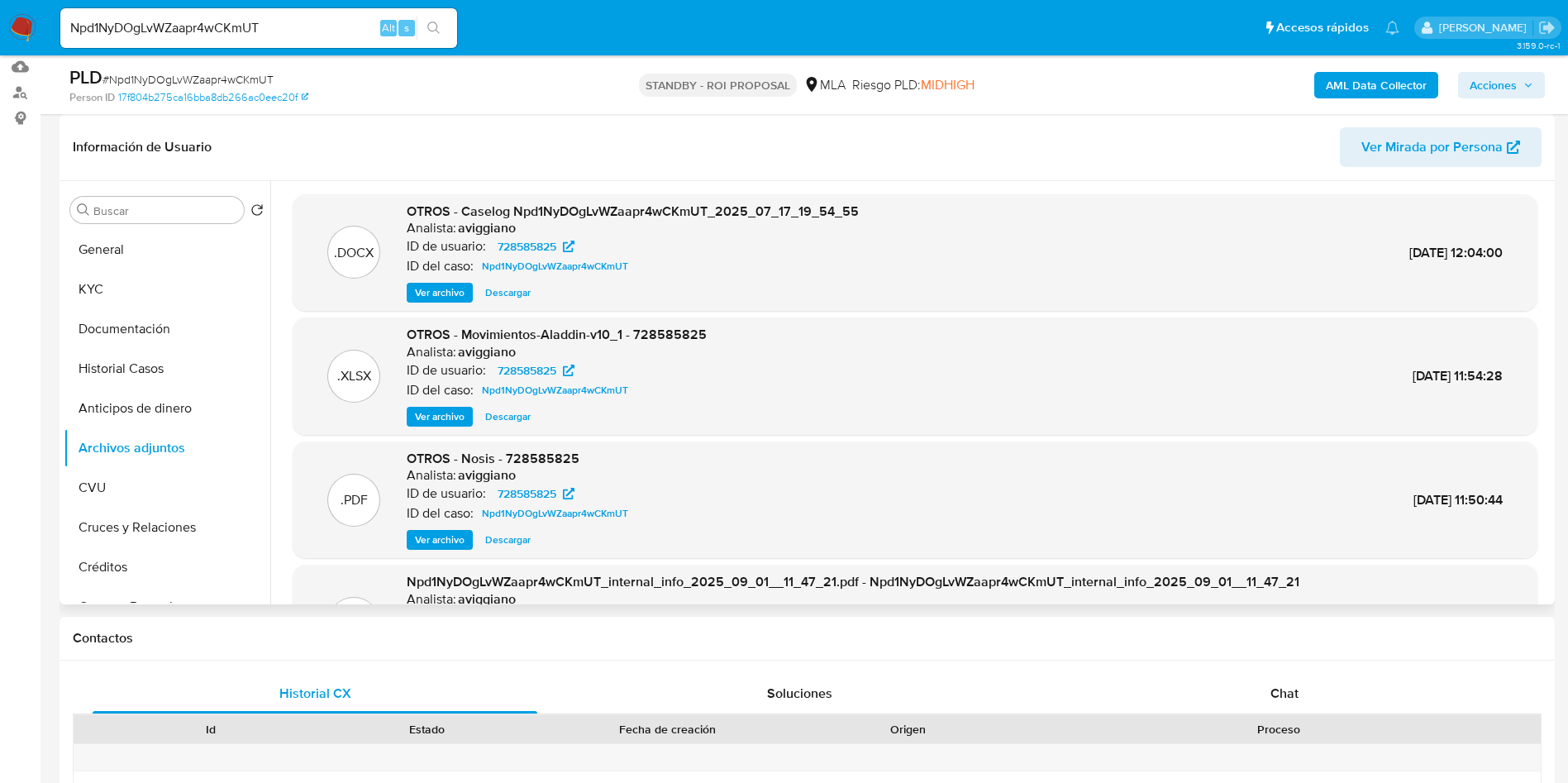
click at [510, 296] on span "Descargar" at bounding box center [508, 292] width 46 height 17
click at [326, 21] on input "Npd1NyDOgLvWZaapr4wCKmUT" at bounding box center [259, 28] width 397 height 21
paste input "exihk5ry4j0EGATNxxdCmvSi"
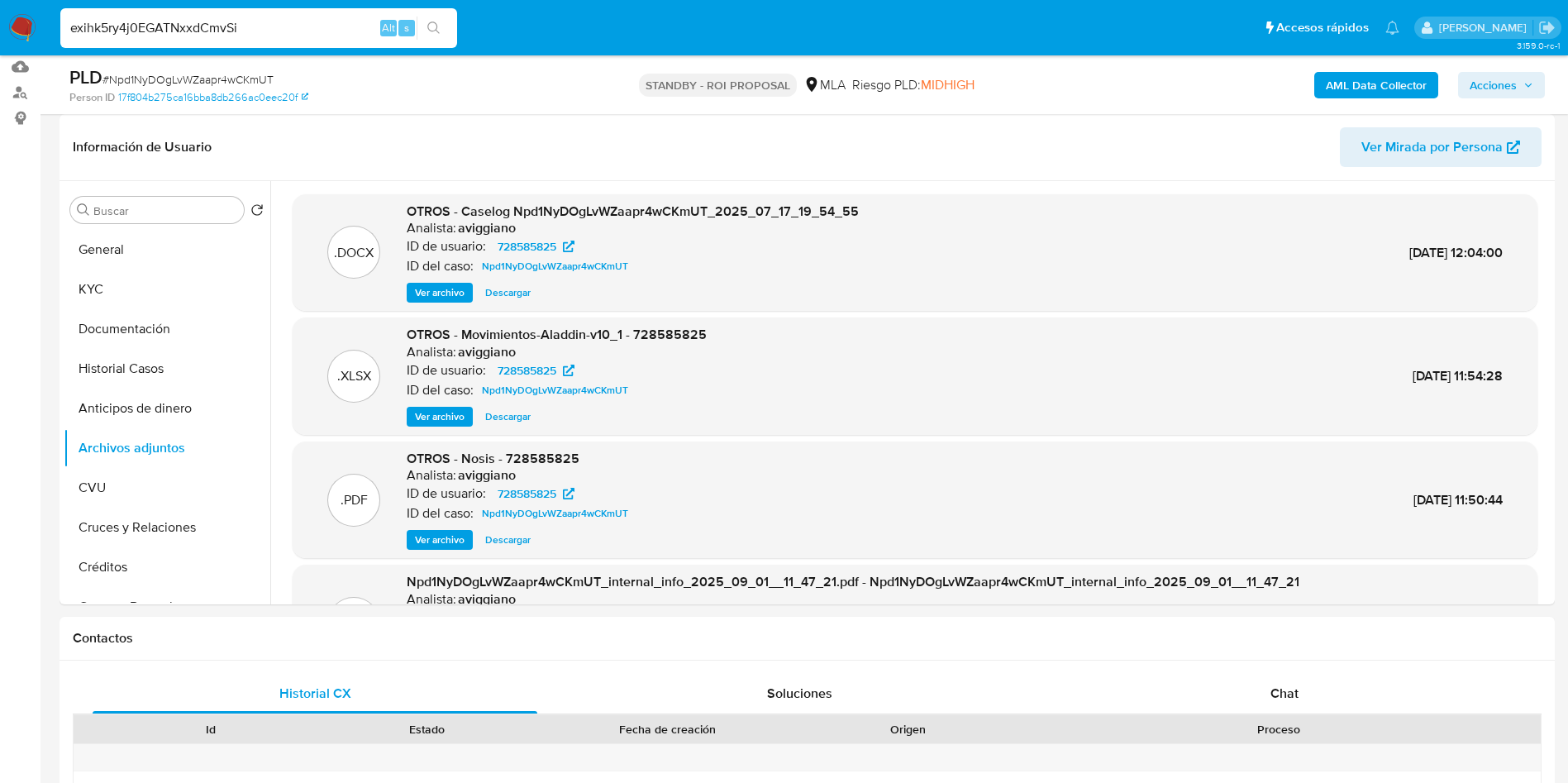
type input "exihk5ry4j0EGATNxxdCmvSi"
click at [440, 33] on icon "search-icon" at bounding box center [434, 27] width 13 height 13
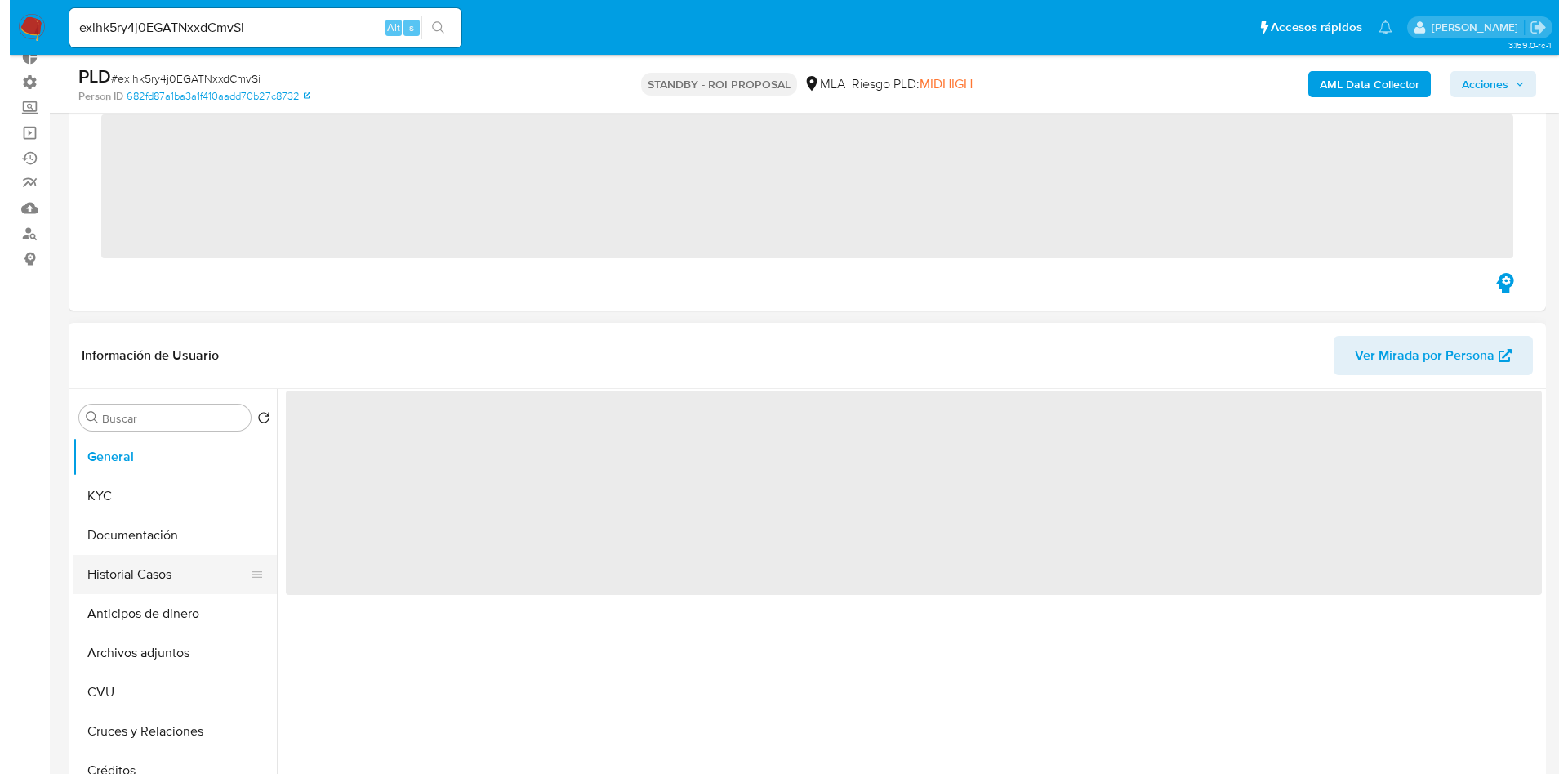
scroll to position [245, 0]
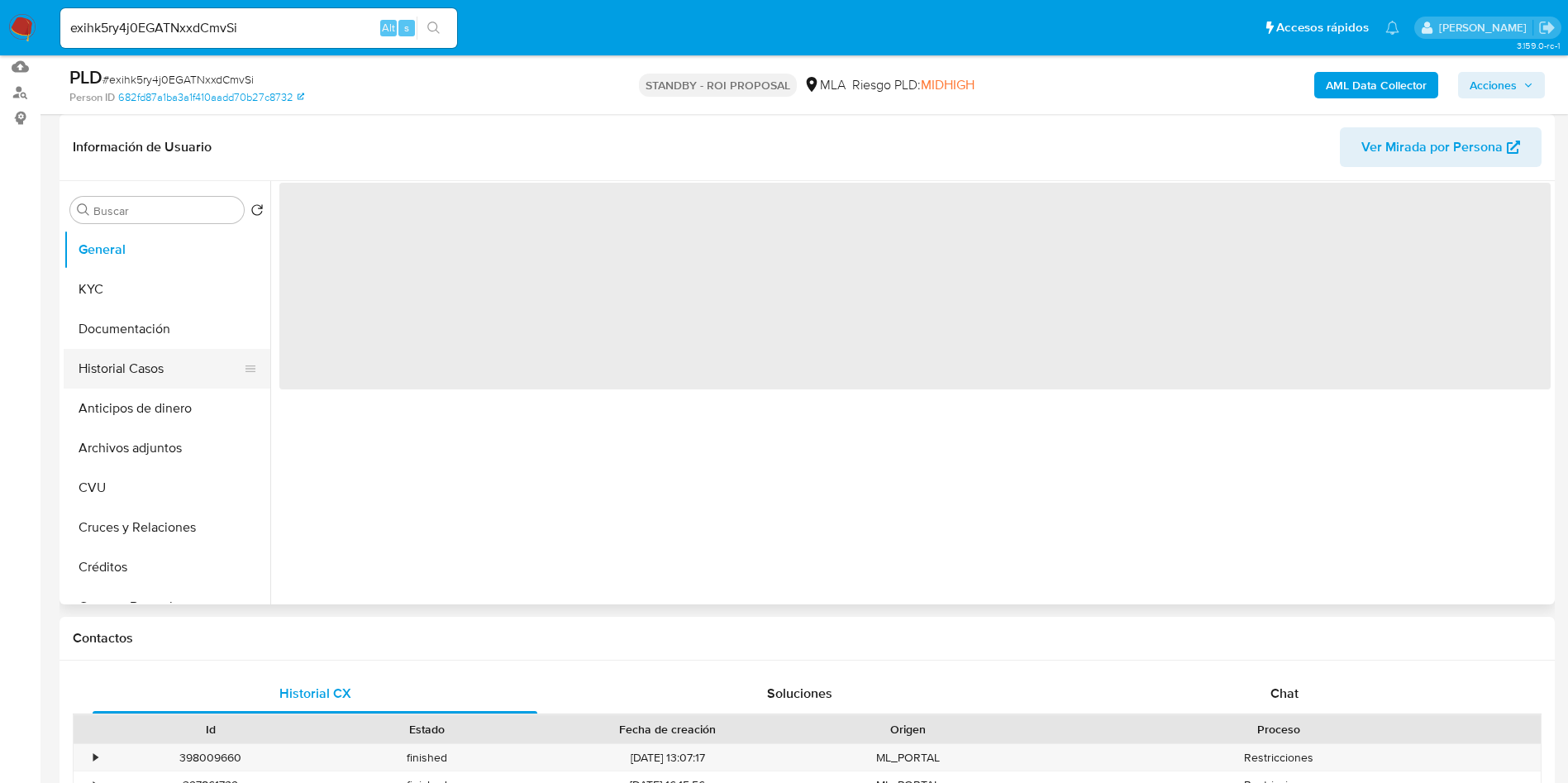
click at [145, 362] on button "Historial Casos" at bounding box center [160, 369] width 193 height 40
select select "10"
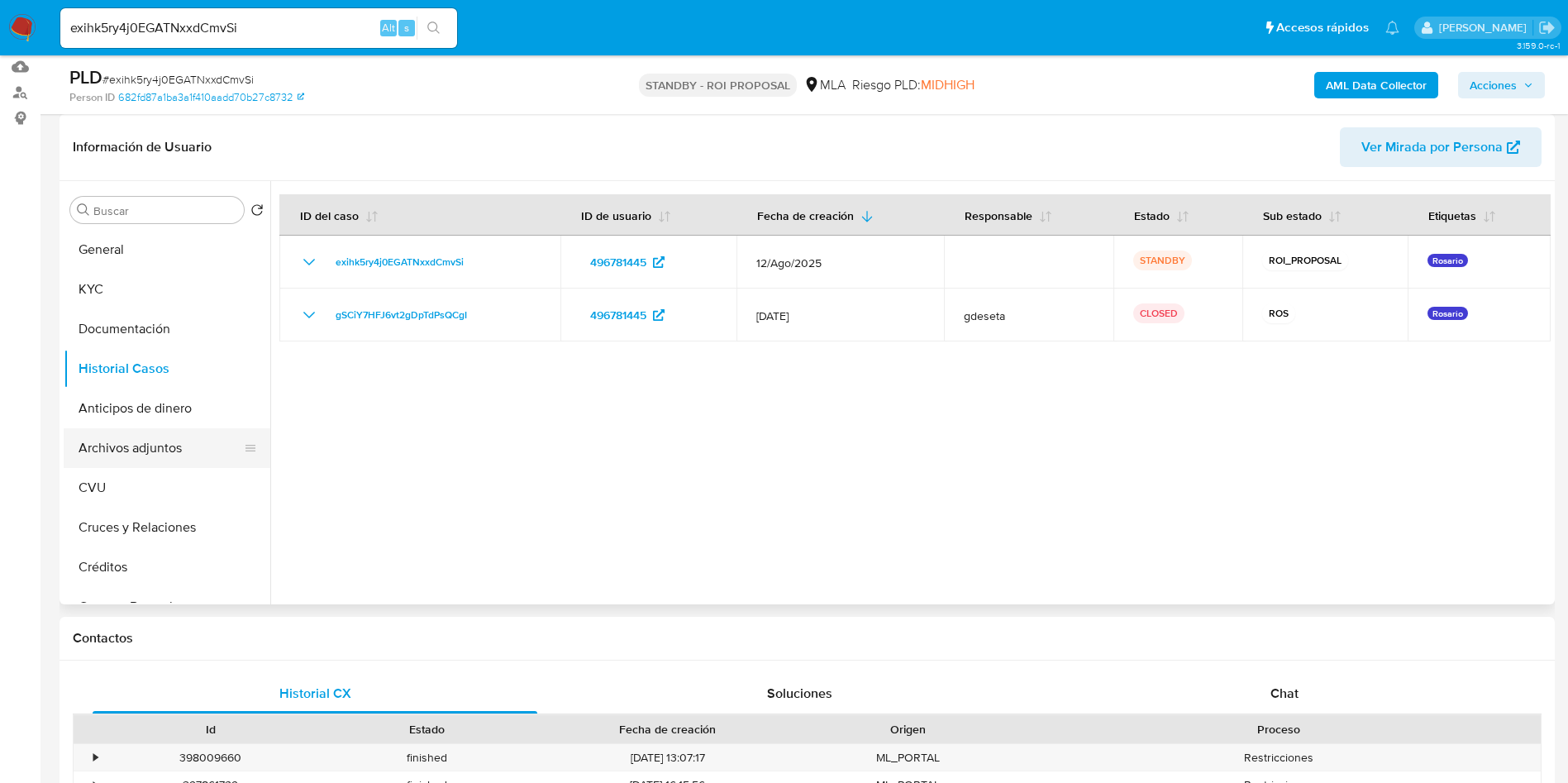
click at [182, 447] on button "Archivos adjuntos" at bounding box center [160, 448] width 193 height 40
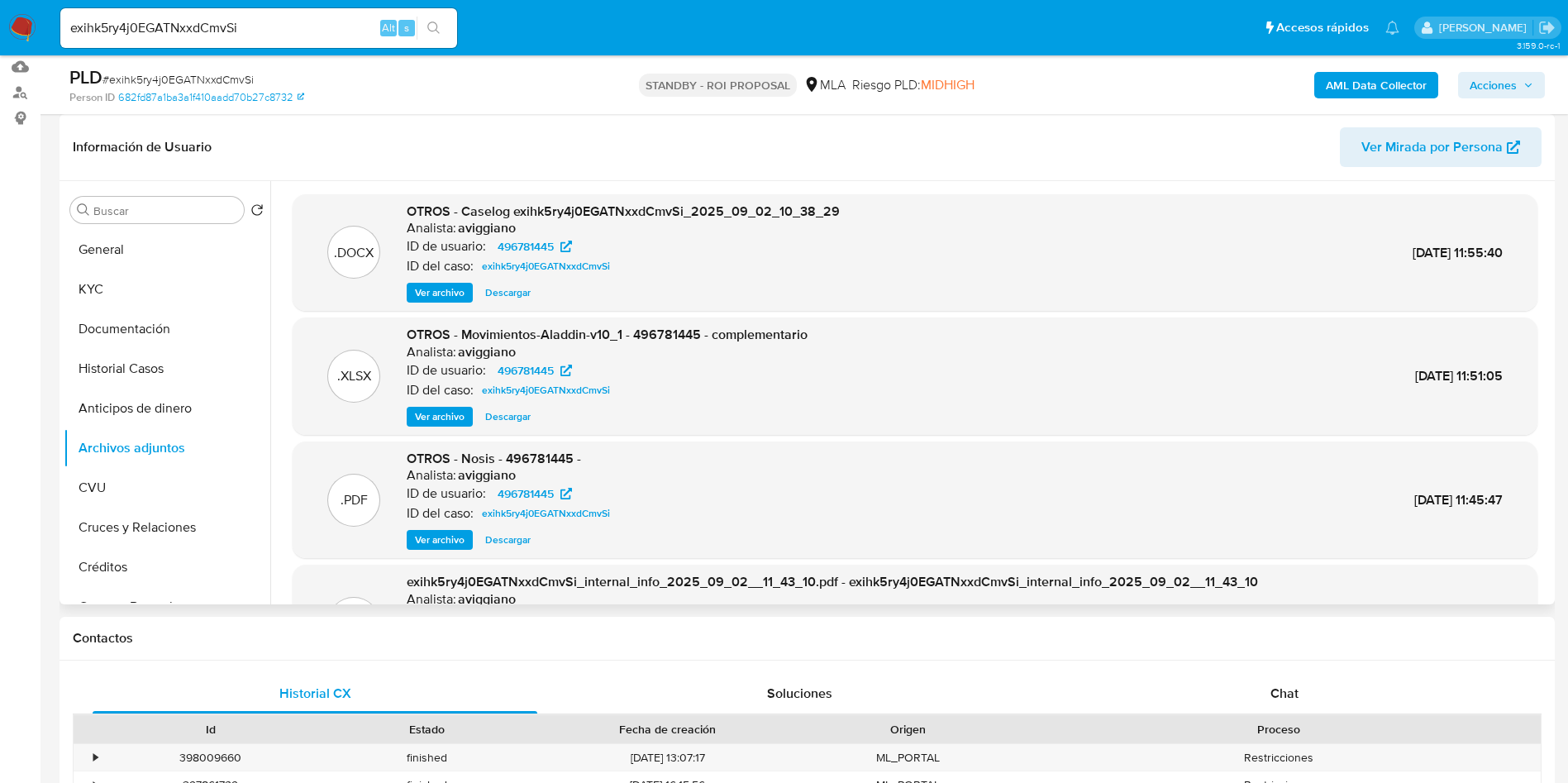
click at [459, 289] on span "Ver archivo" at bounding box center [440, 292] width 49 height 17
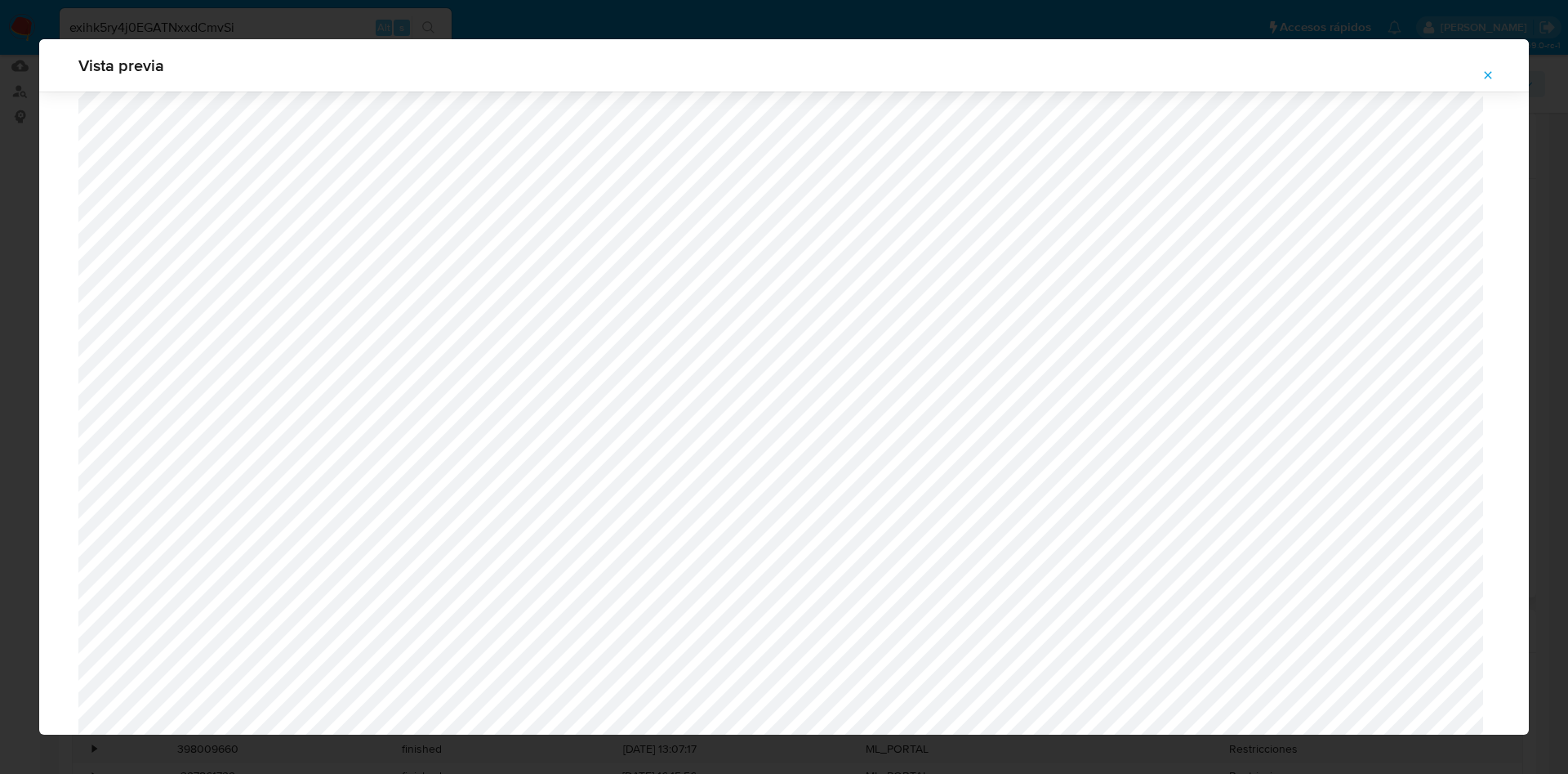
scroll to position [457, 0]
click at [1485, 81] on span "Attachment preview" at bounding box center [1488, 75] width 13 height 23
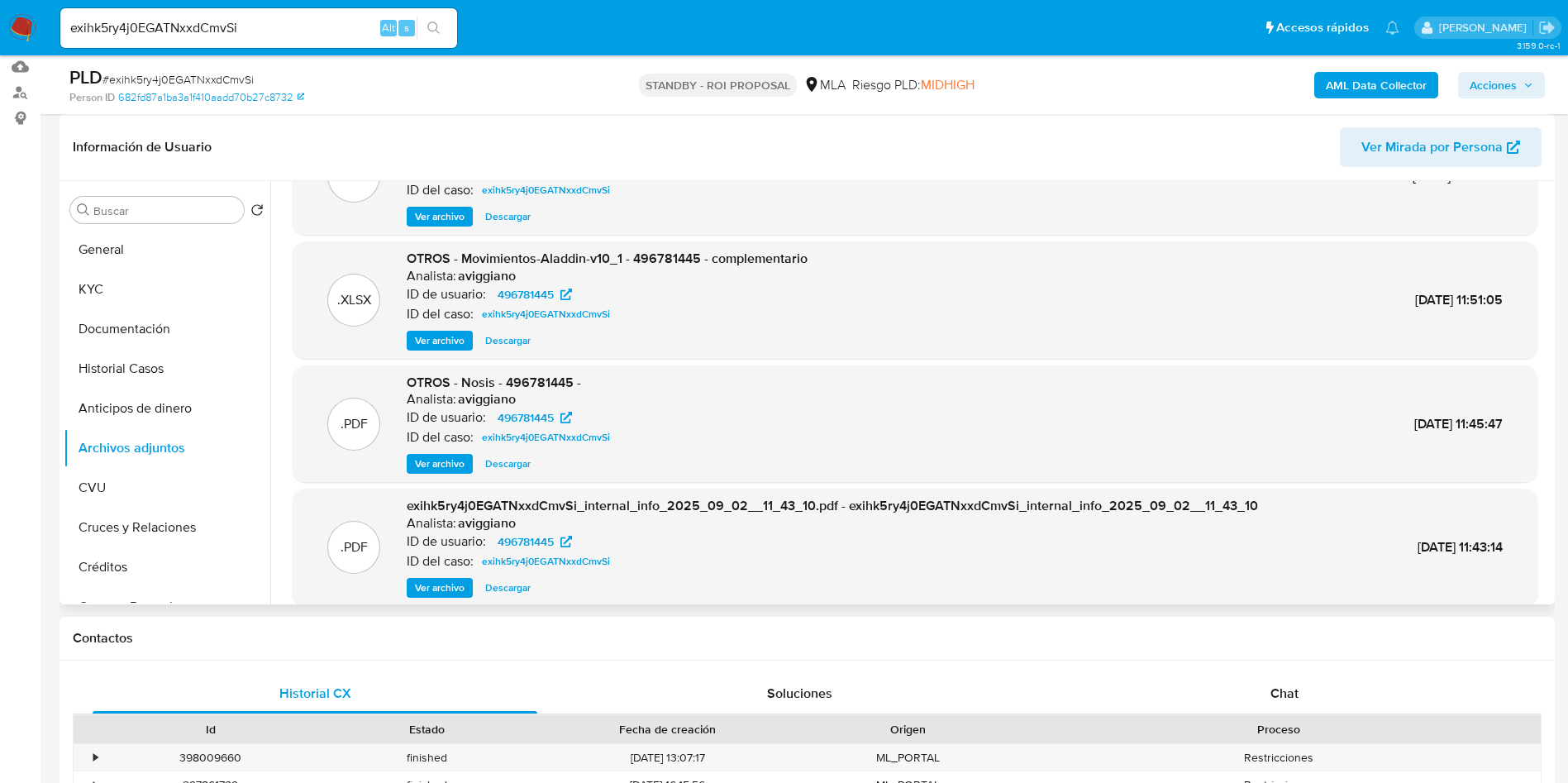
scroll to position [139, 0]
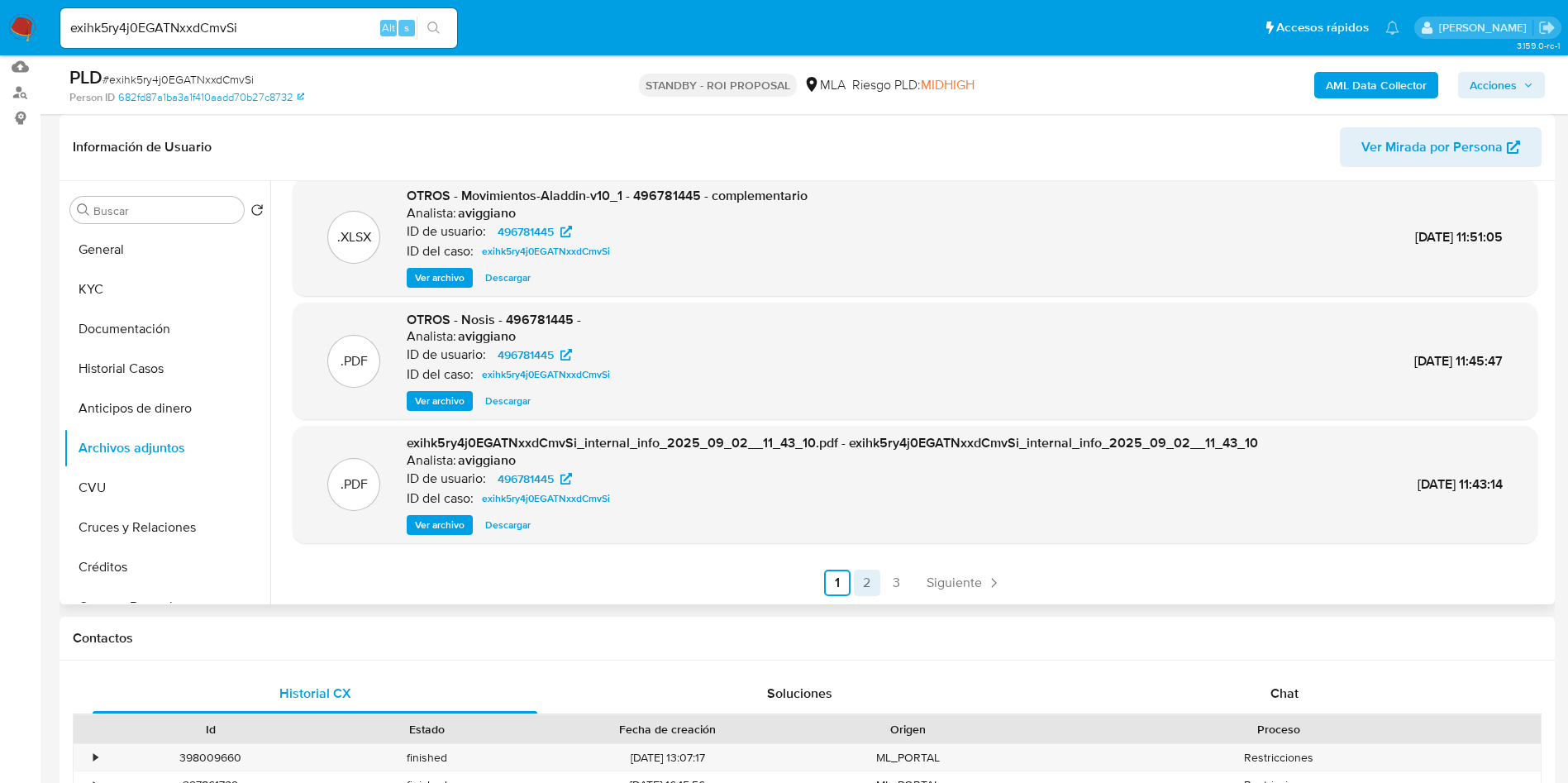
click at [870, 578] on link "2" at bounding box center [867, 582] width 26 height 26
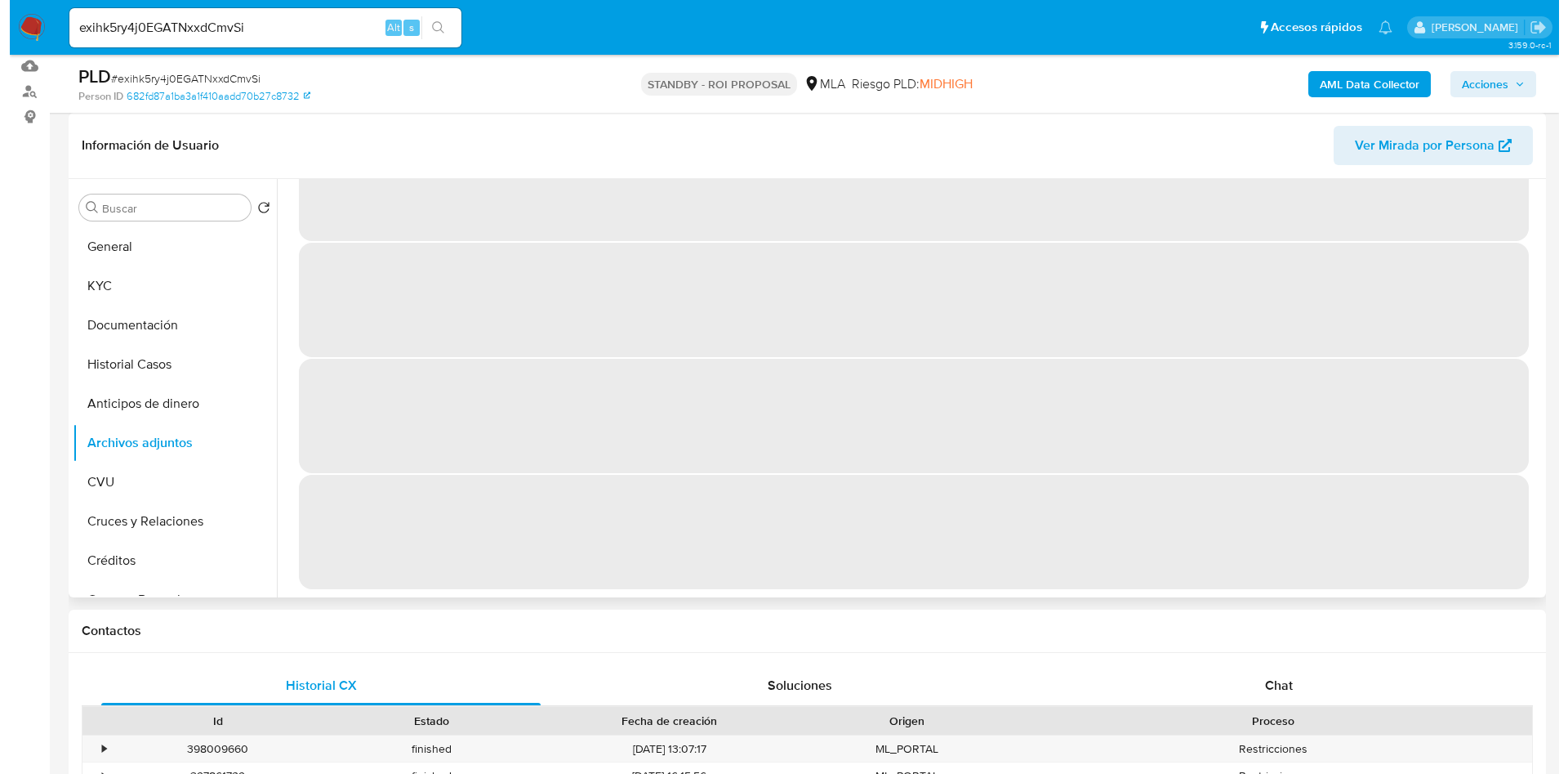
scroll to position [0, 0]
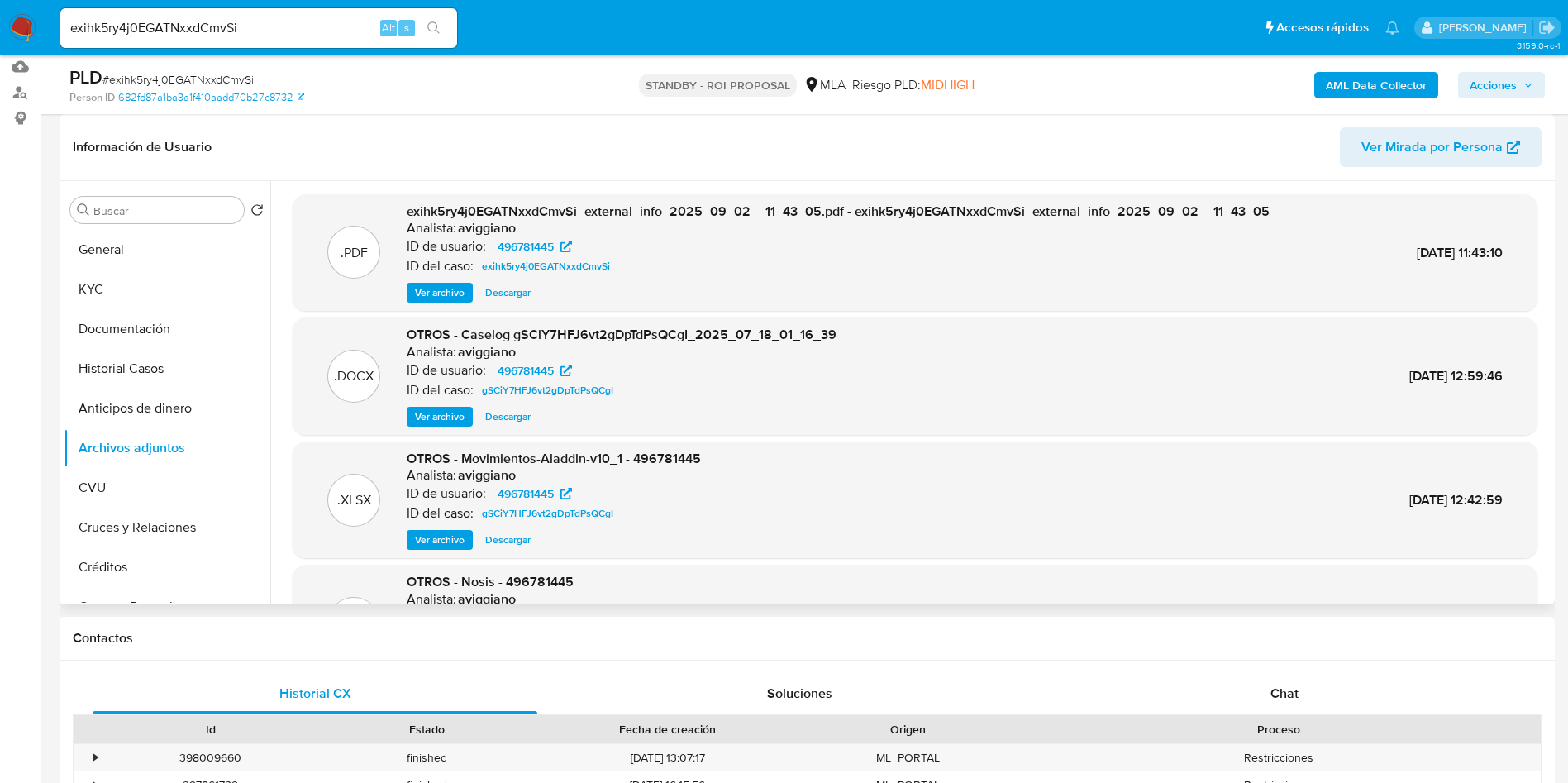
click at [456, 413] on span "Ver archivo" at bounding box center [440, 416] width 49 height 17
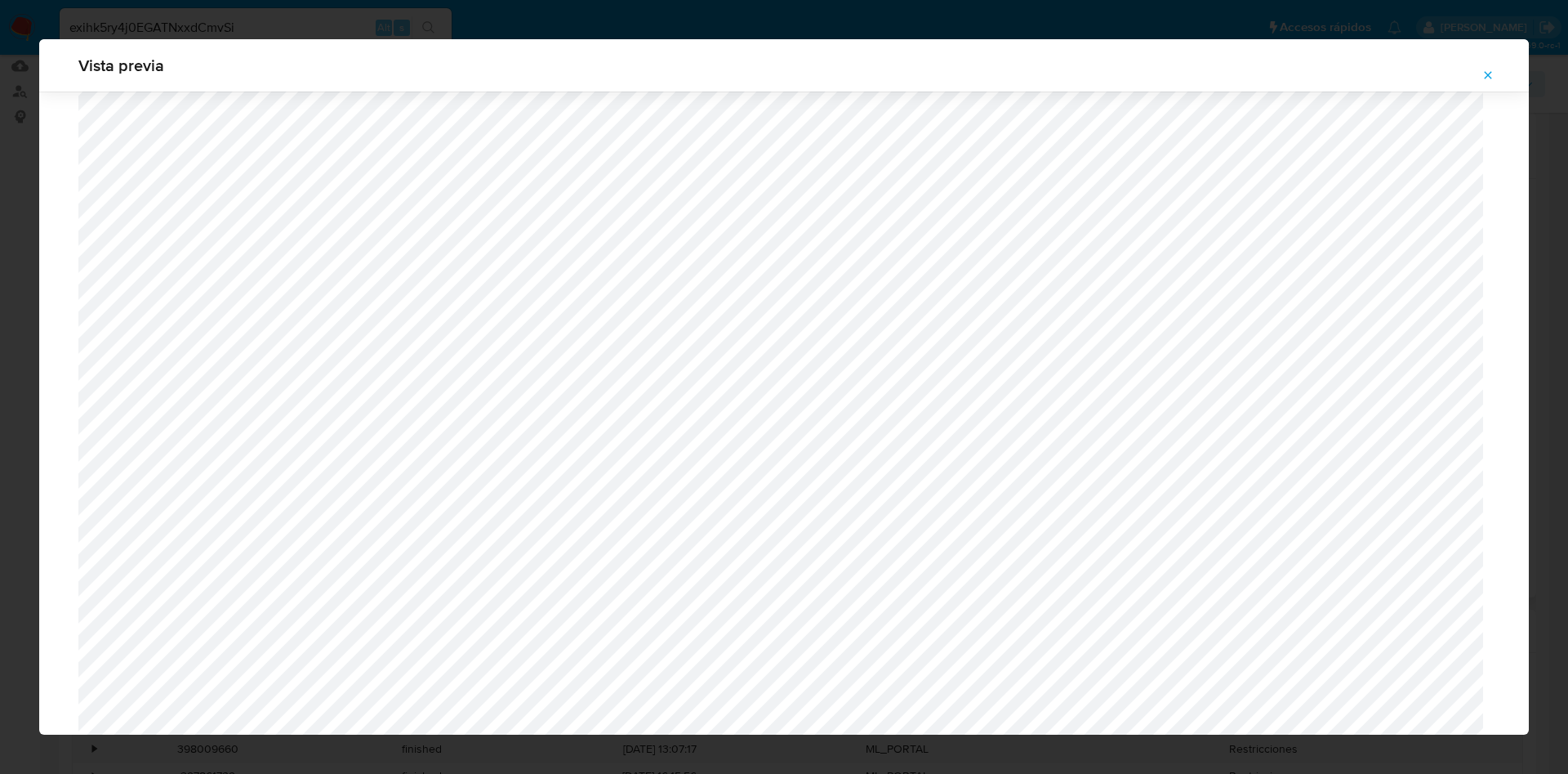
scroll to position [335, 0]
click at [1485, 75] on icon "Attachment preview" at bounding box center [1488, 75] width 13 height 13
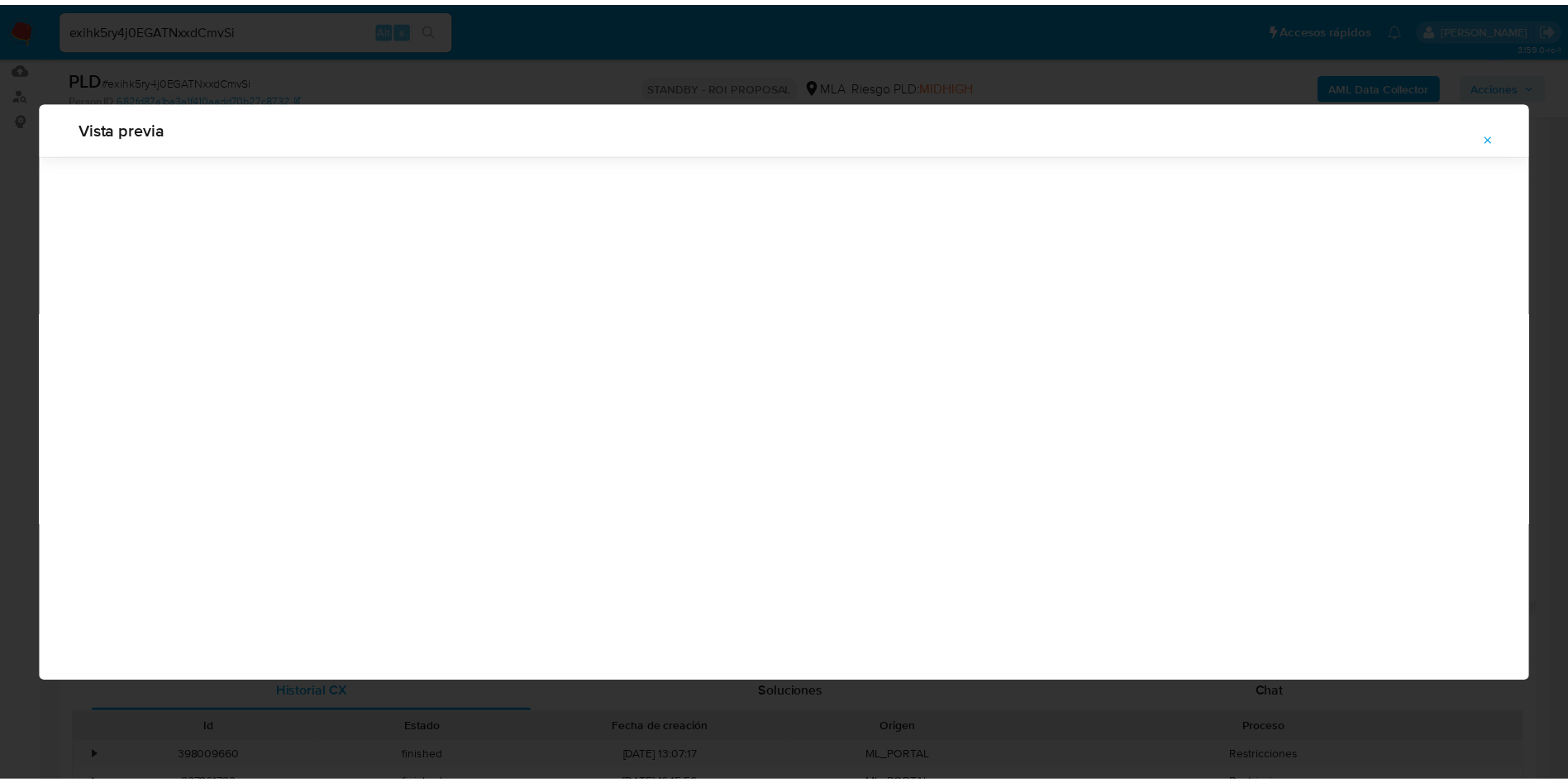
scroll to position [0, 0]
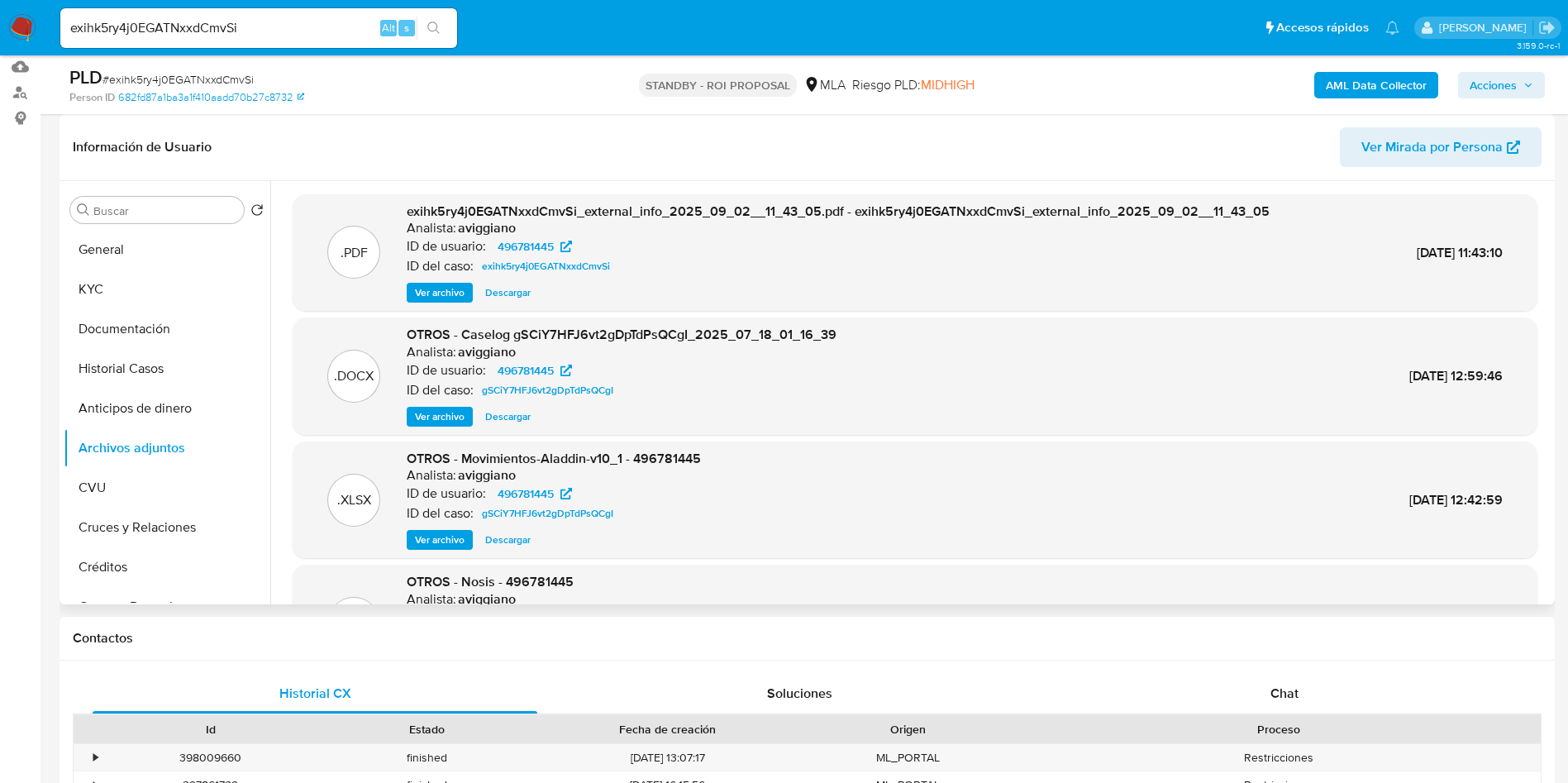
click at [310, 33] on input "exihk5ry4j0EGATNxxdCmvSi" at bounding box center [259, 28] width 397 height 21
drag, startPoint x: 310, startPoint y: 33, endPoint x: 334, endPoint y: 35, distance: 24.1
click at [310, 33] on input "exihk5ry4j0EGATNxxdCmvSi" at bounding box center [259, 28] width 397 height 21
paste input "fdxxD8jdEPP1gYlg8lFVvuSf"
type input "fdxxD8jdEPP1gYlg8lFVvuSf"
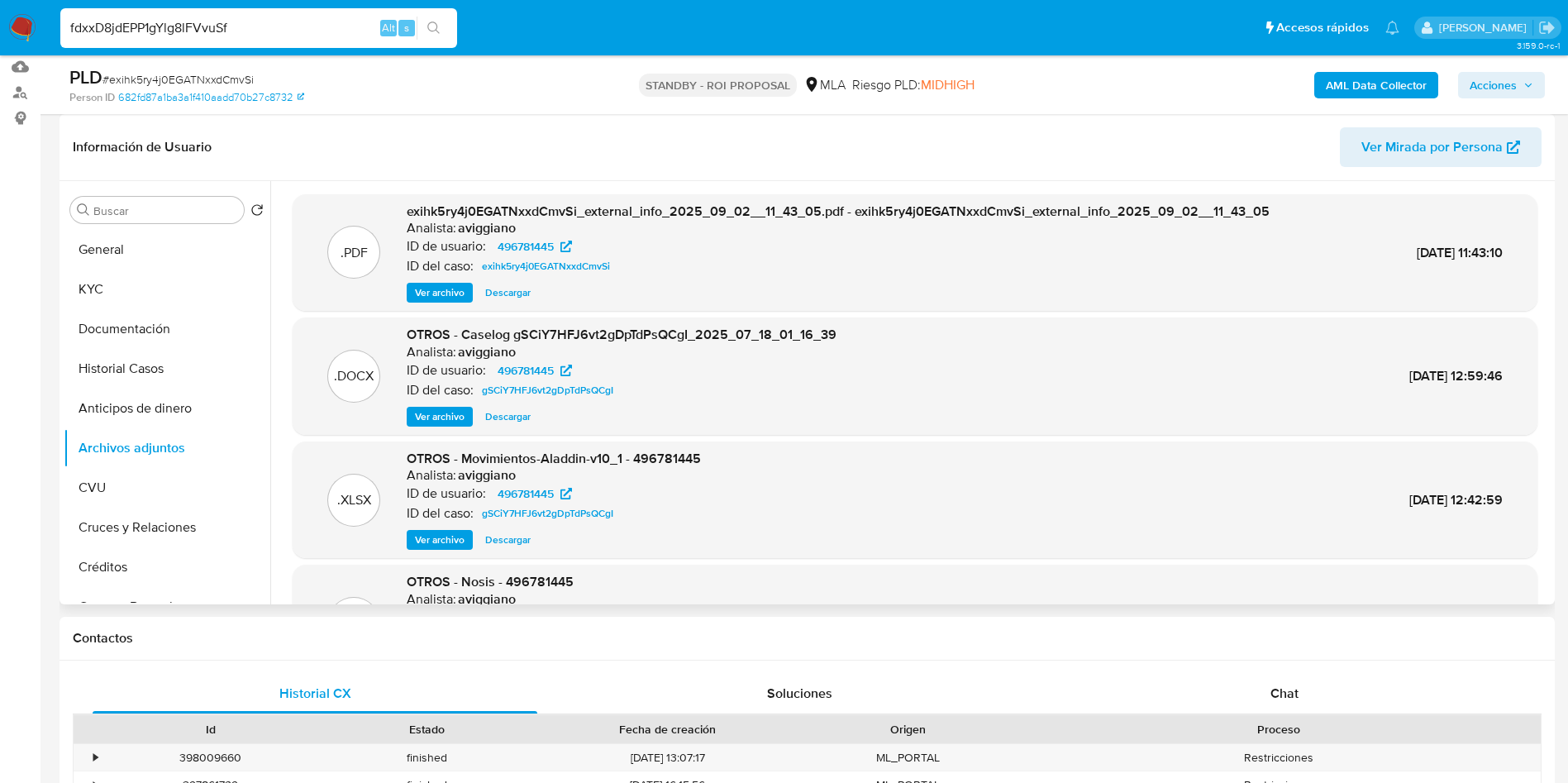
click at [430, 31] on icon "search-icon" at bounding box center [434, 27] width 13 height 13
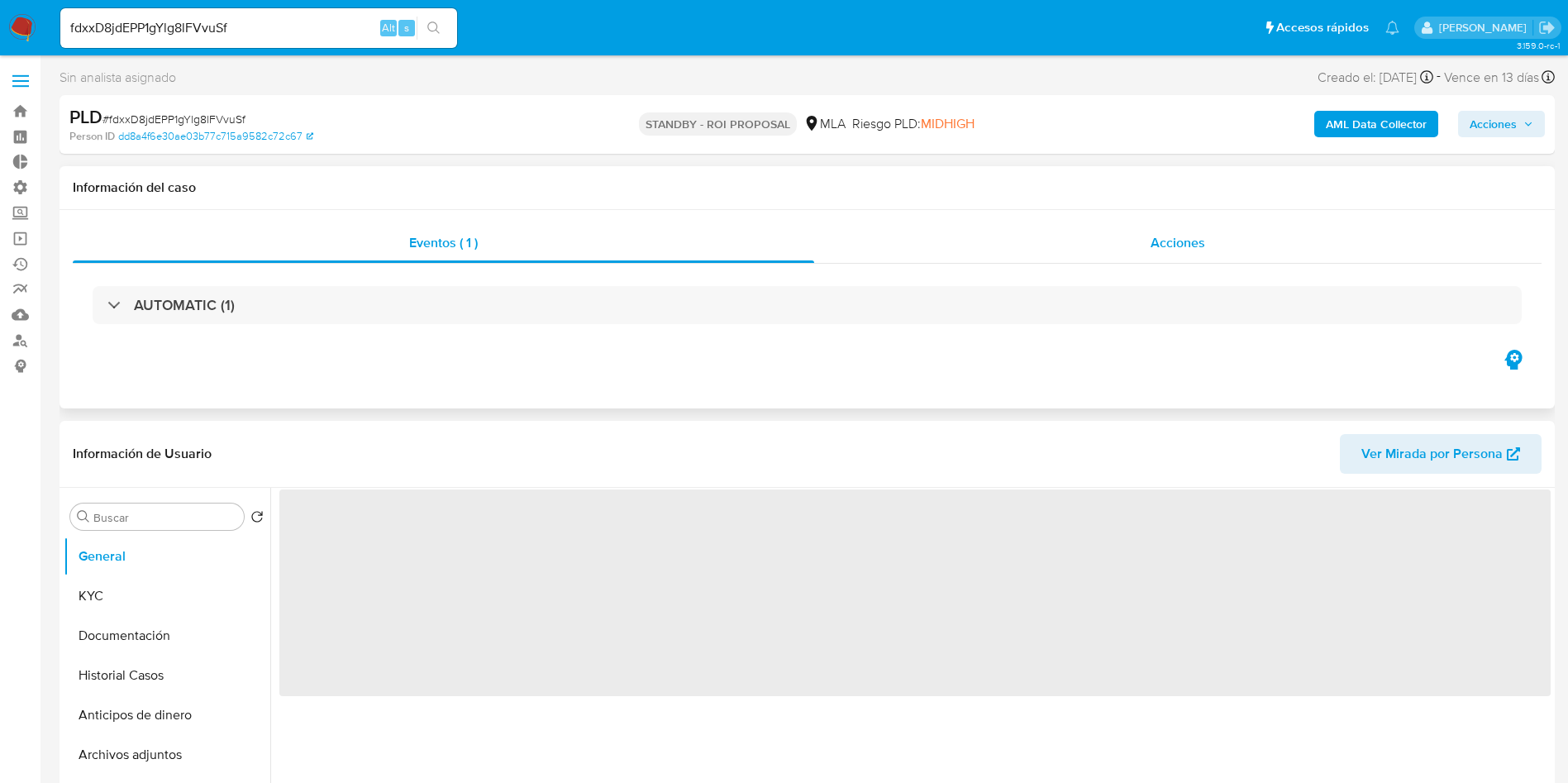
click at [1181, 240] on span "Acciones" at bounding box center [1178, 243] width 55 height 19
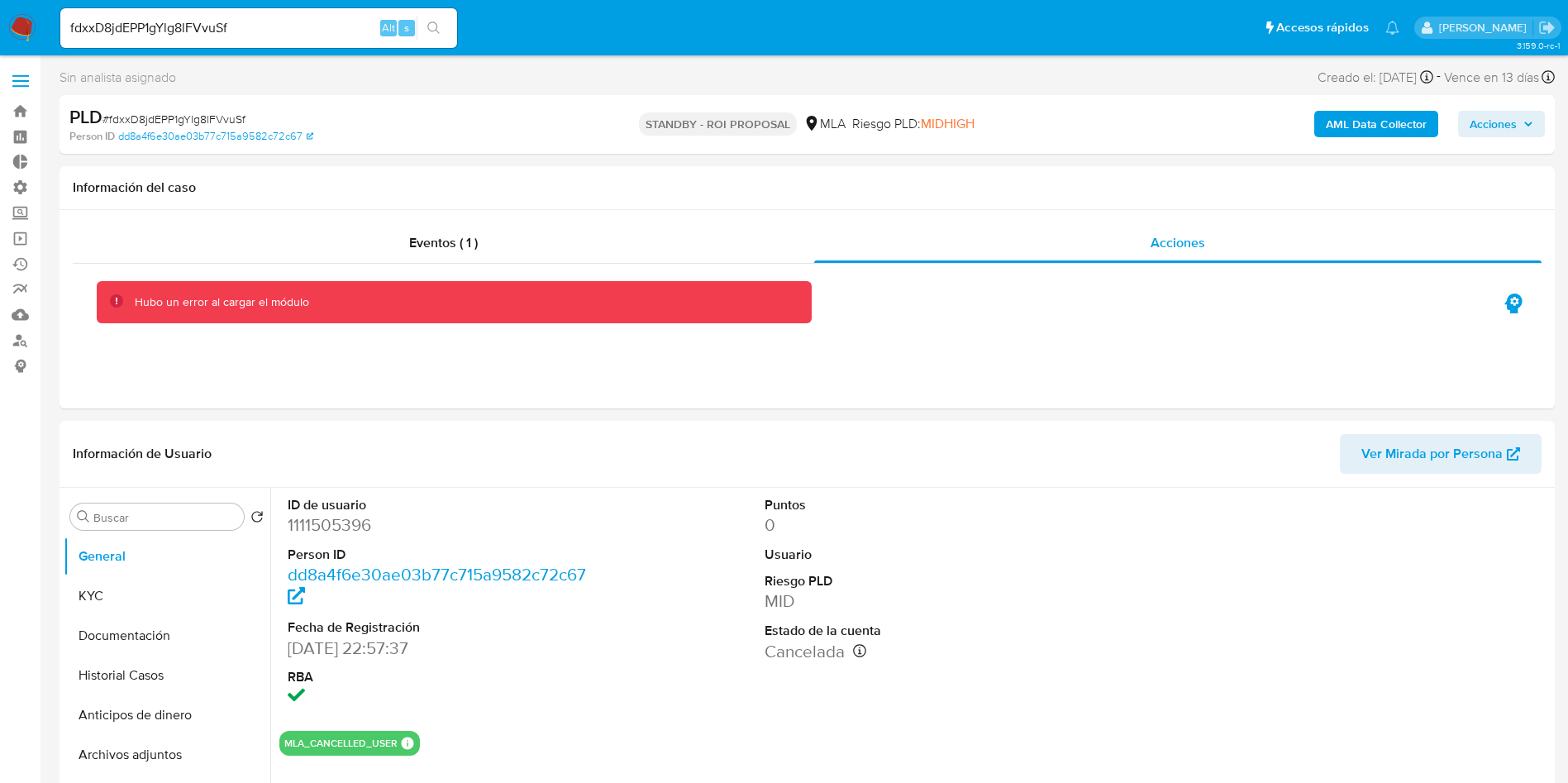
select select "10"
click at [420, 210] on div "Eventos ( 1 ) Acciones Hubo un error al cargar el módulo" at bounding box center [807, 310] width 1495 height 199
click at [412, 243] on span "Eventos ( 1 )" at bounding box center [443, 243] width 69 height 19
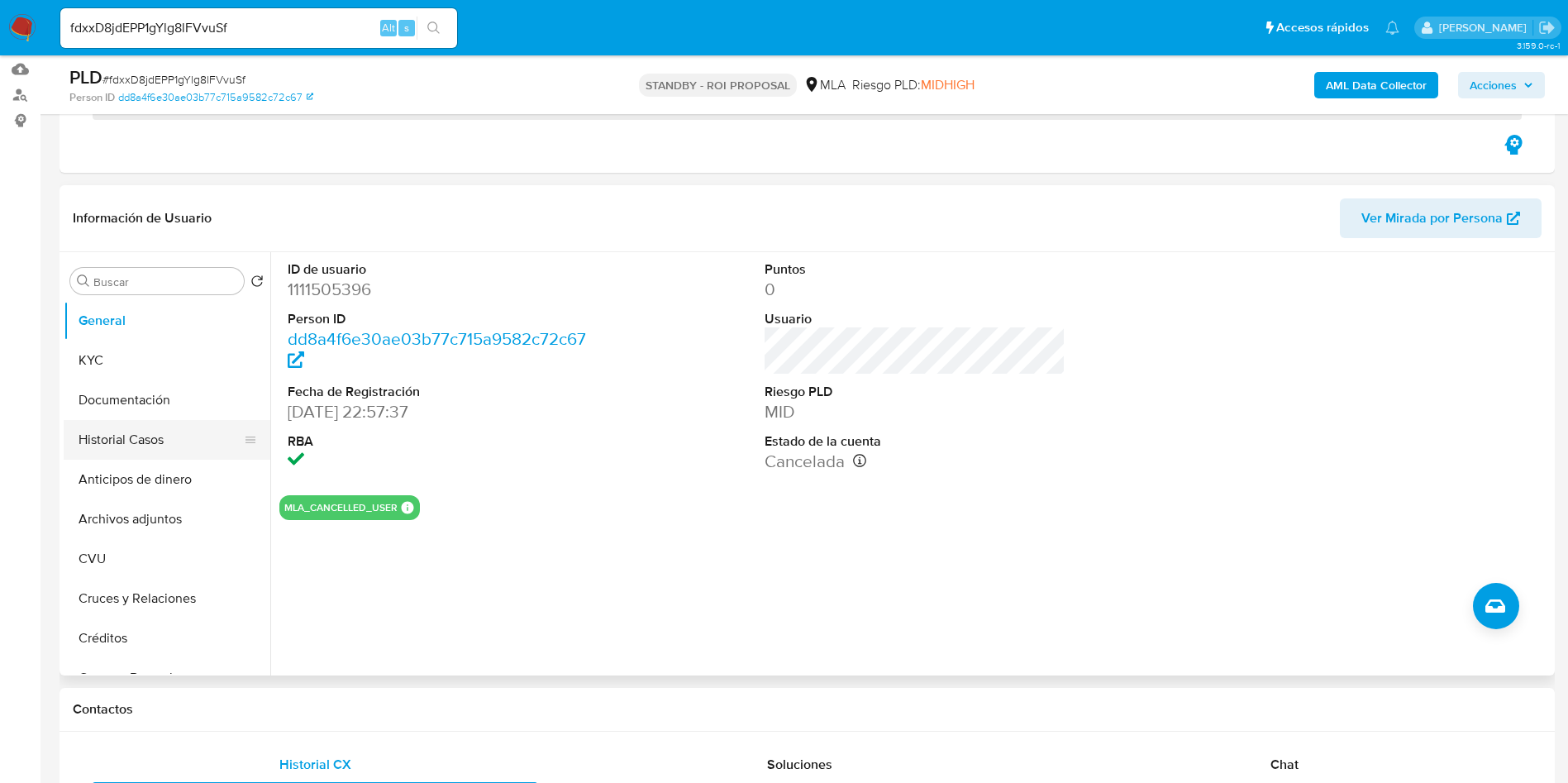
scroll to position [248, 0]
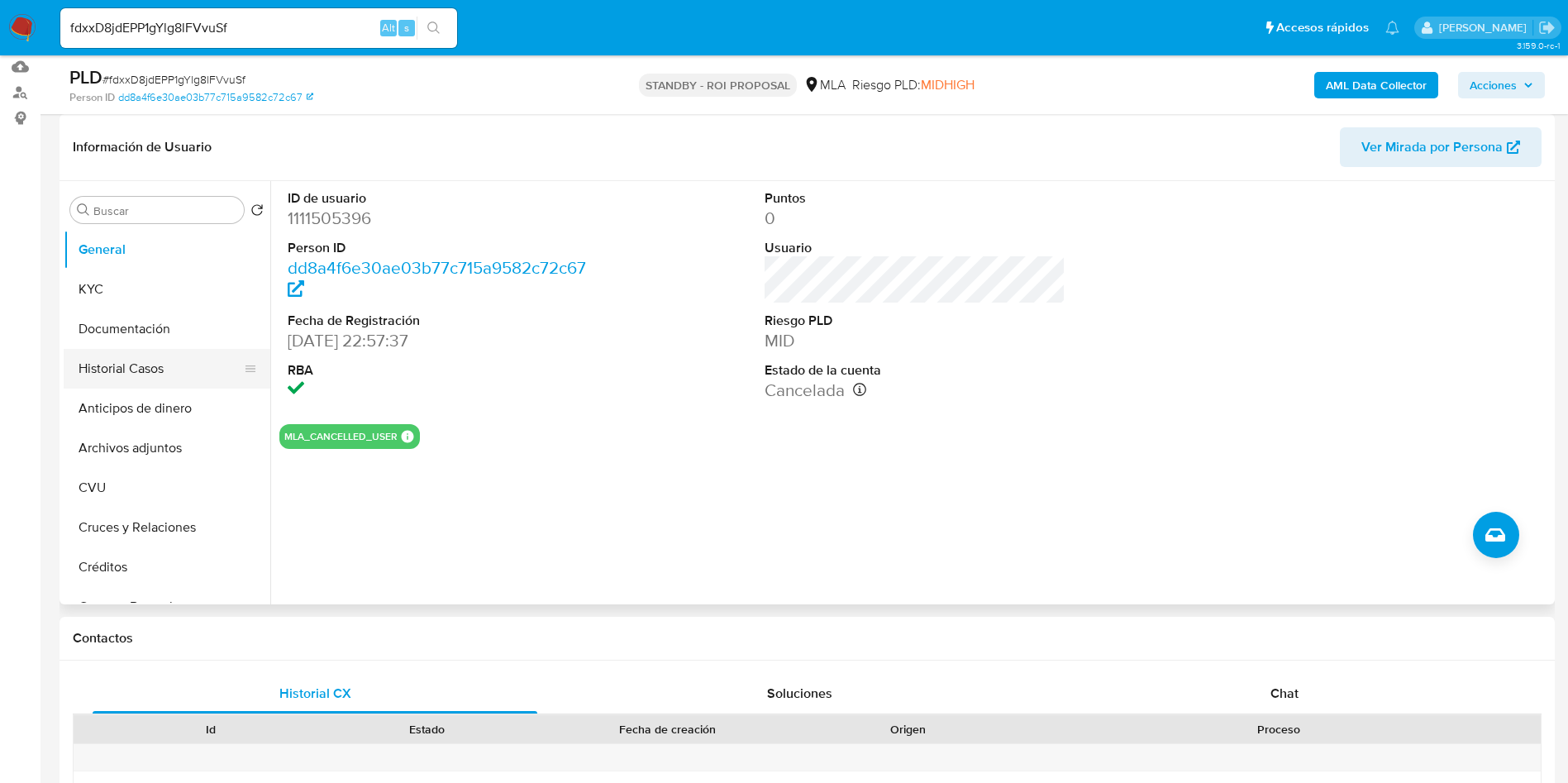
click at [136, 350] on button "Historial Casos" at bounding box center [160, 369] width 193 height 40
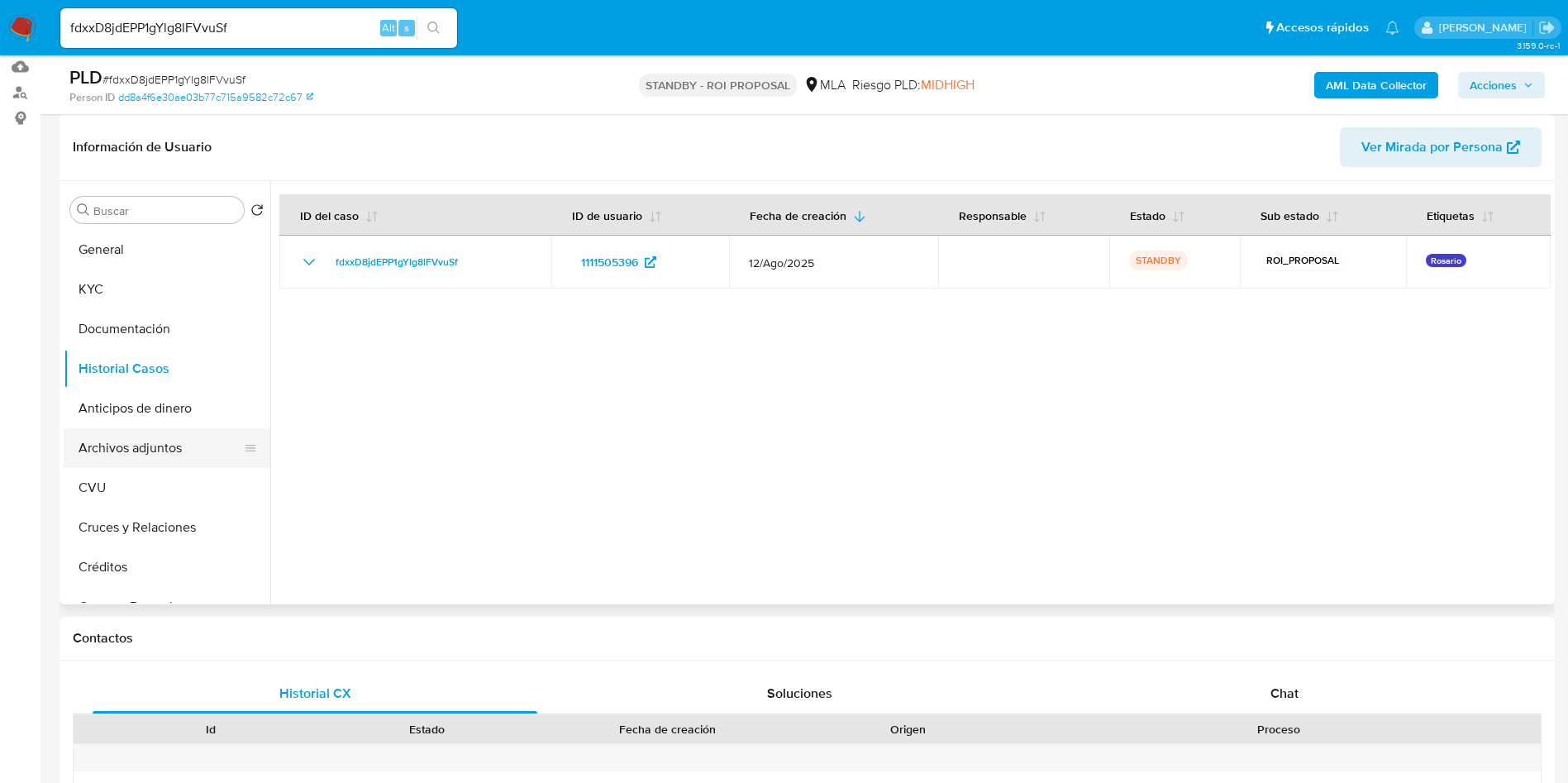
click at [159, 455] on button "Archivos adjuntos" at bounding box center [160, 448] width 193 height 40
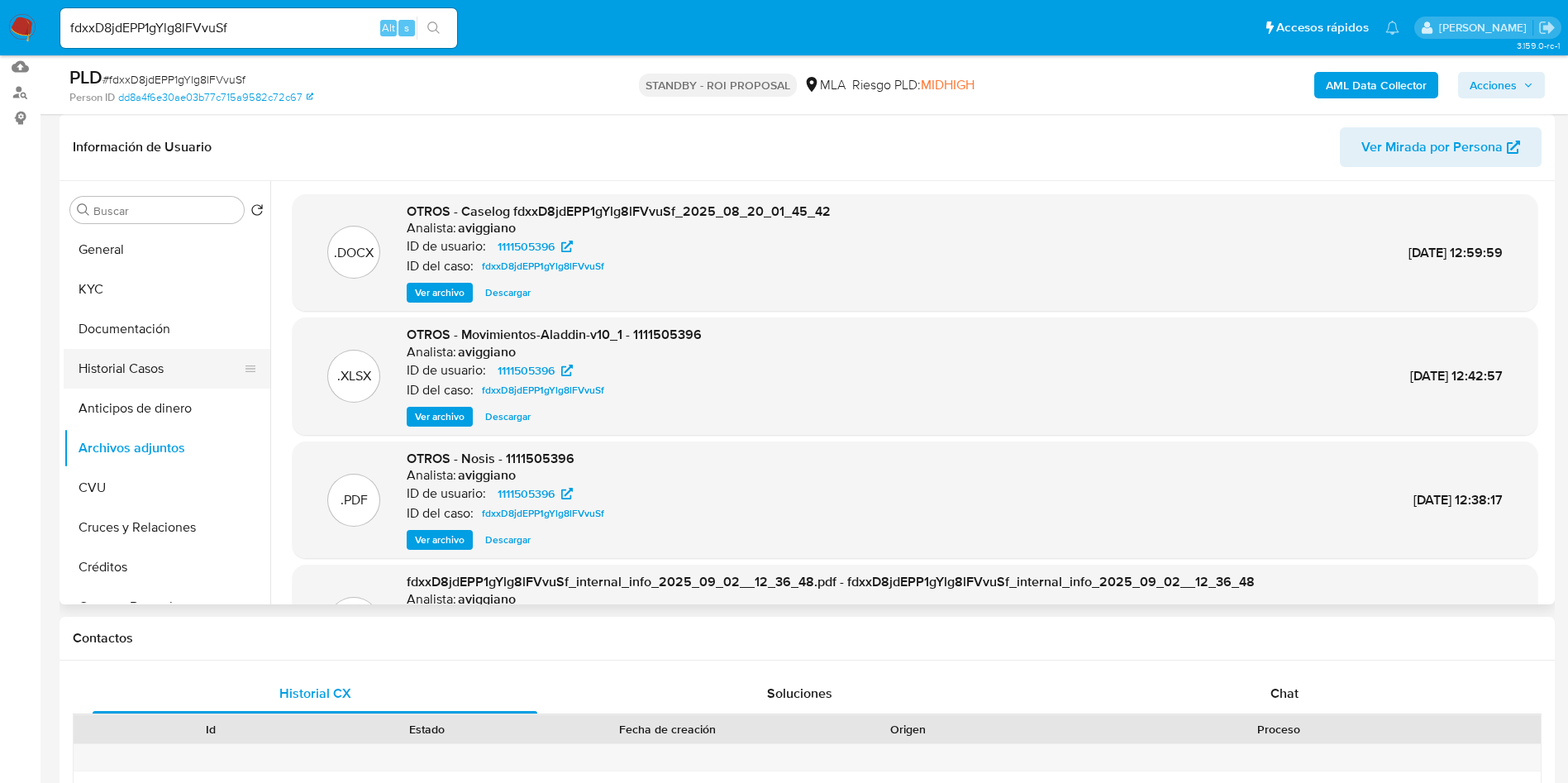
click at [167, 370] on button "Historial Casos" at bounding box center [160, 369] width 193 height 40
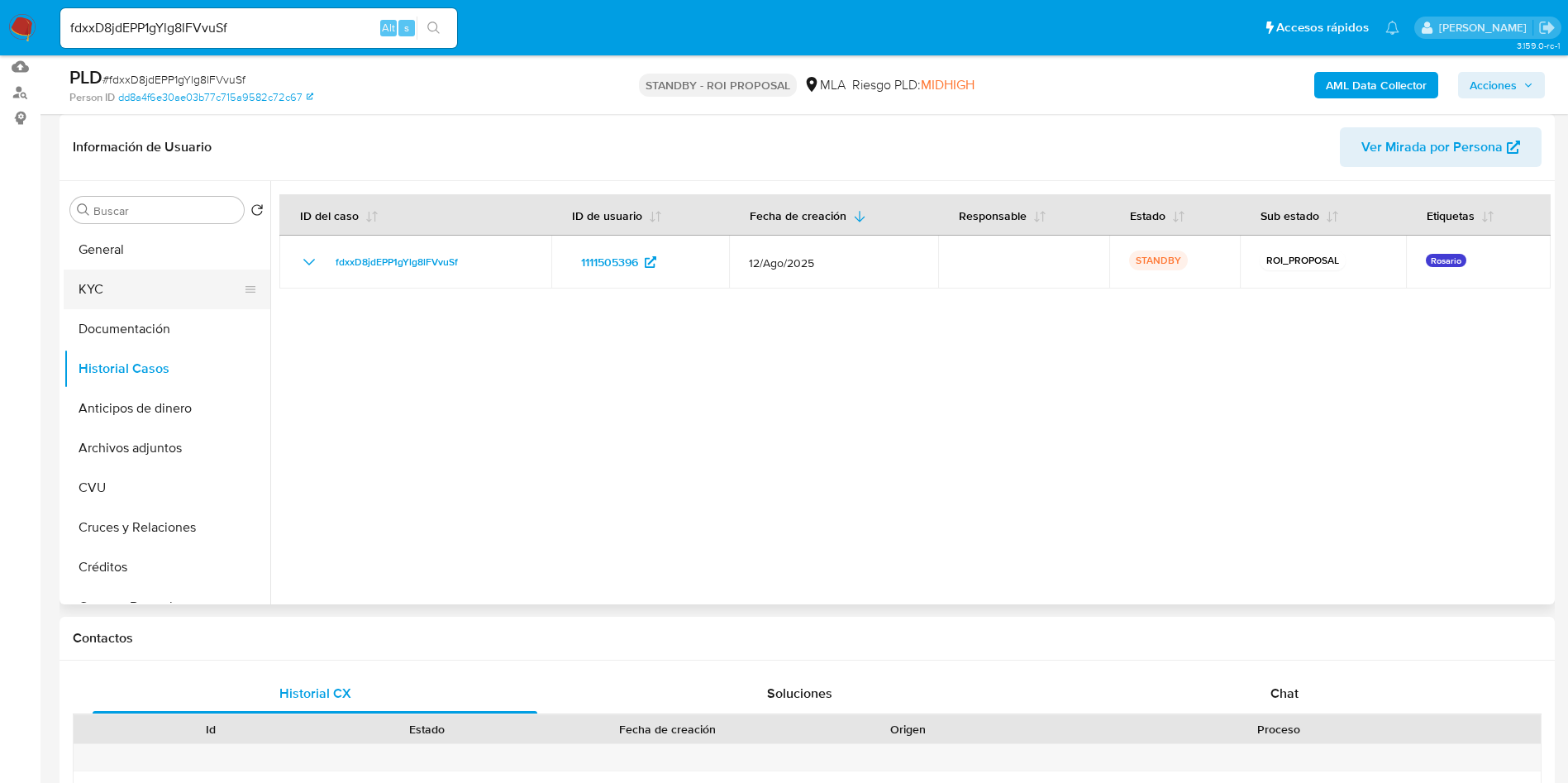
click at [130, 293] on button "KYC" at bounding box center [160, 289] width 193 height 40
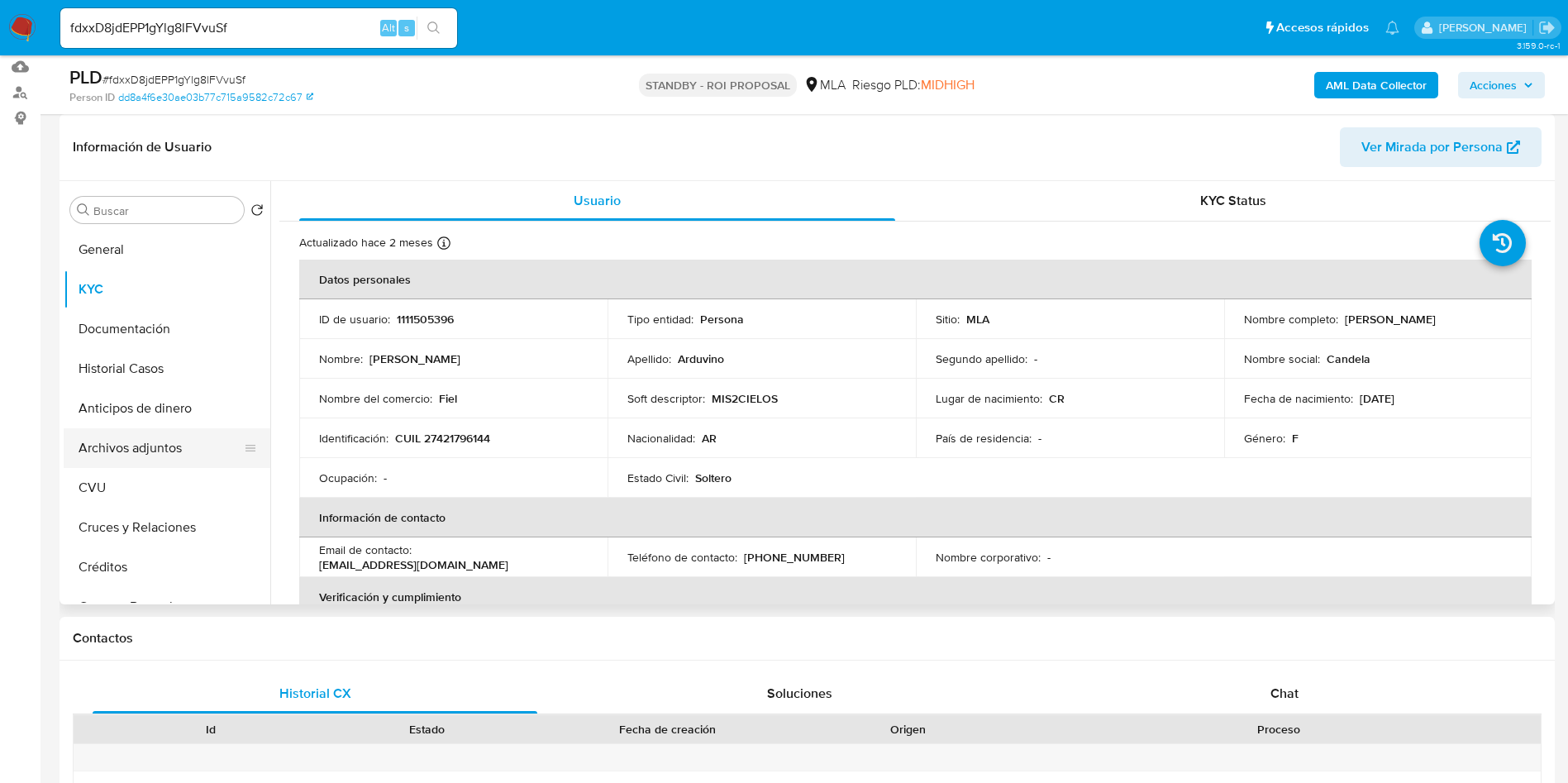
click at [126, 443] on button "Archivos adjuntos" at bounding box center [160, 448] width 193 height 40
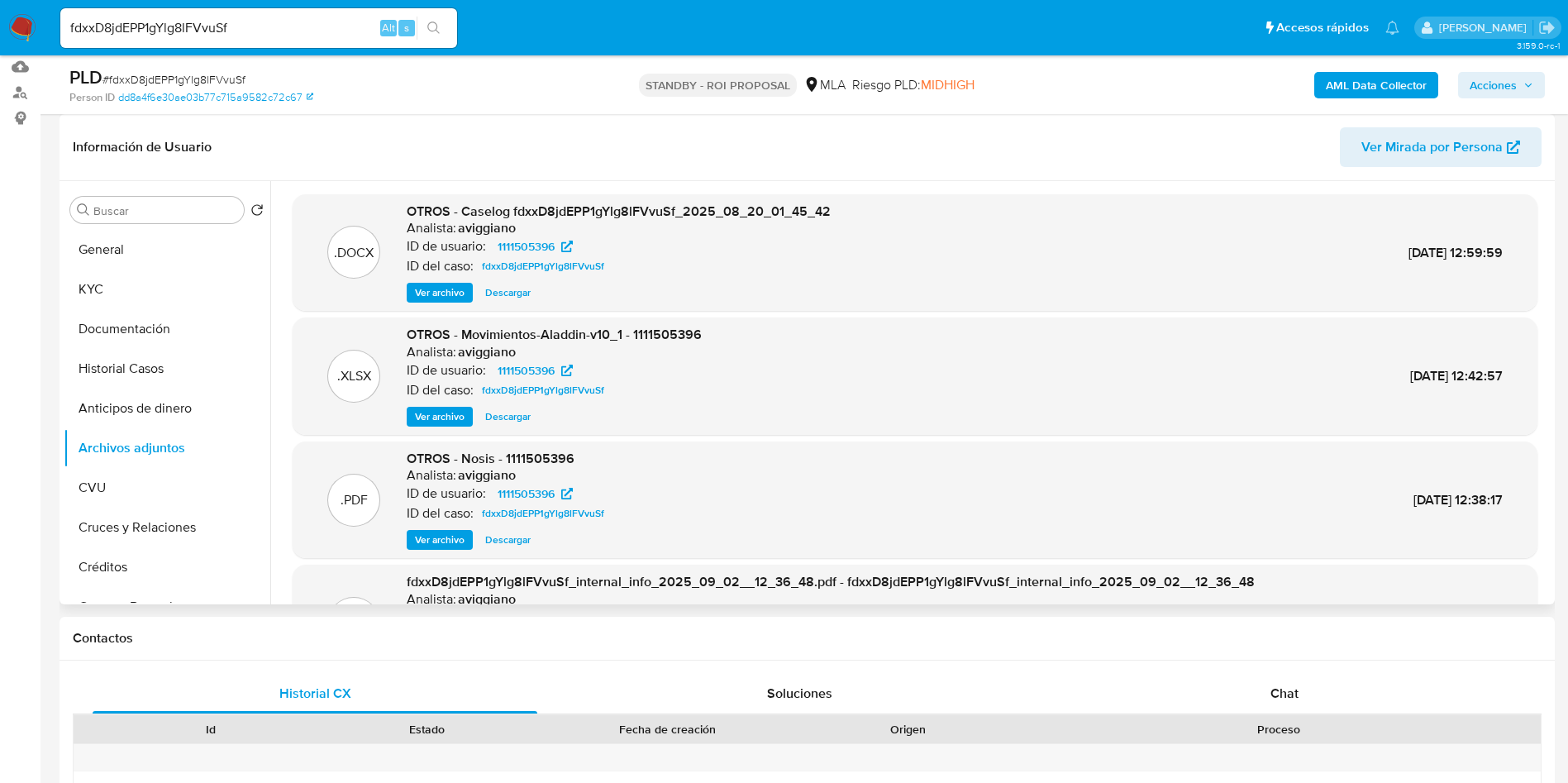
click at [519, 291] on span "Descargar" at bounding box center [508, 292] width 46 height 17
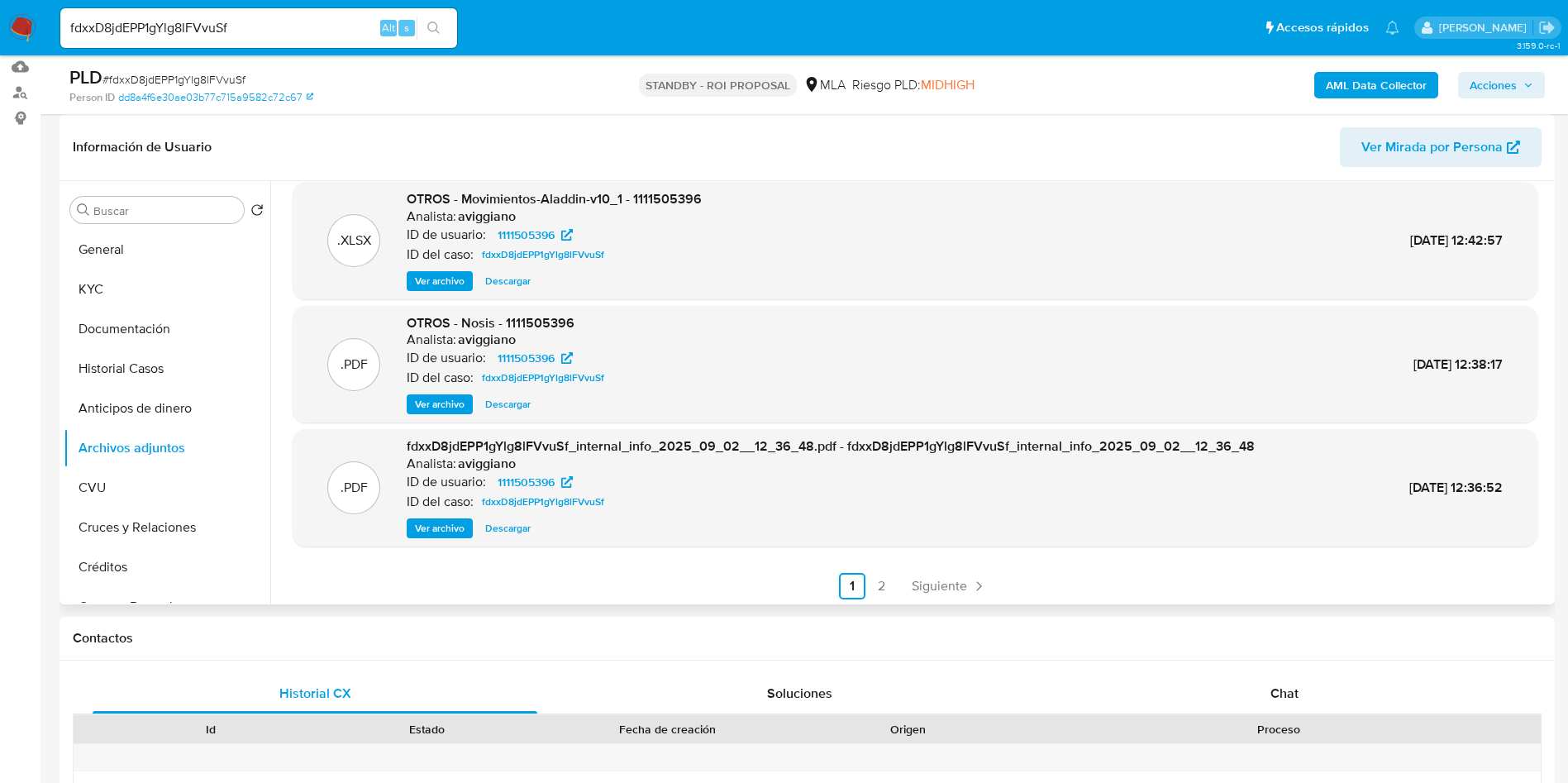
scroll to position [139, 0]
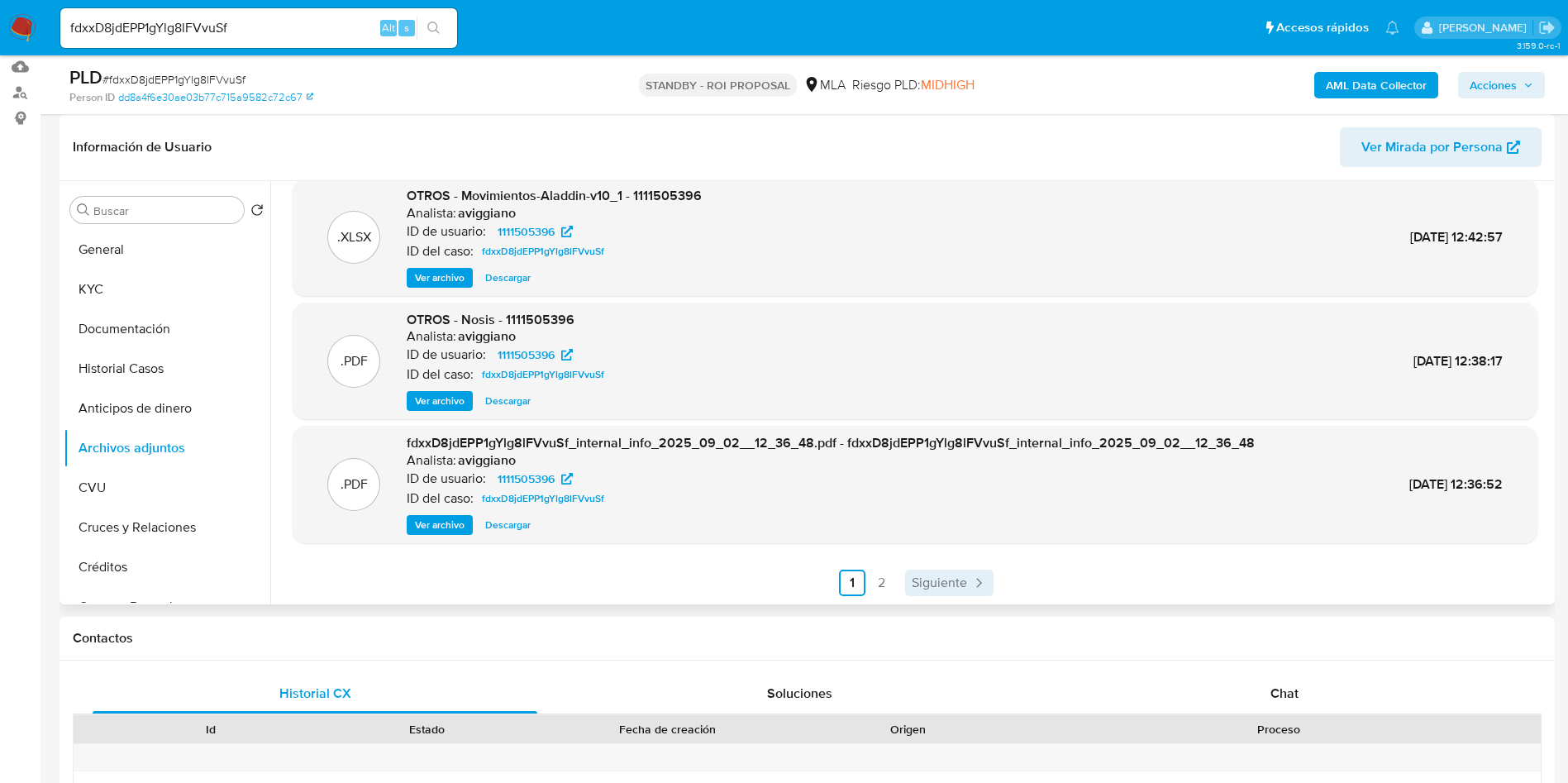
click at [955, 580] on span "Siguiente" at bounding box center [939, 582] width 55 height 13
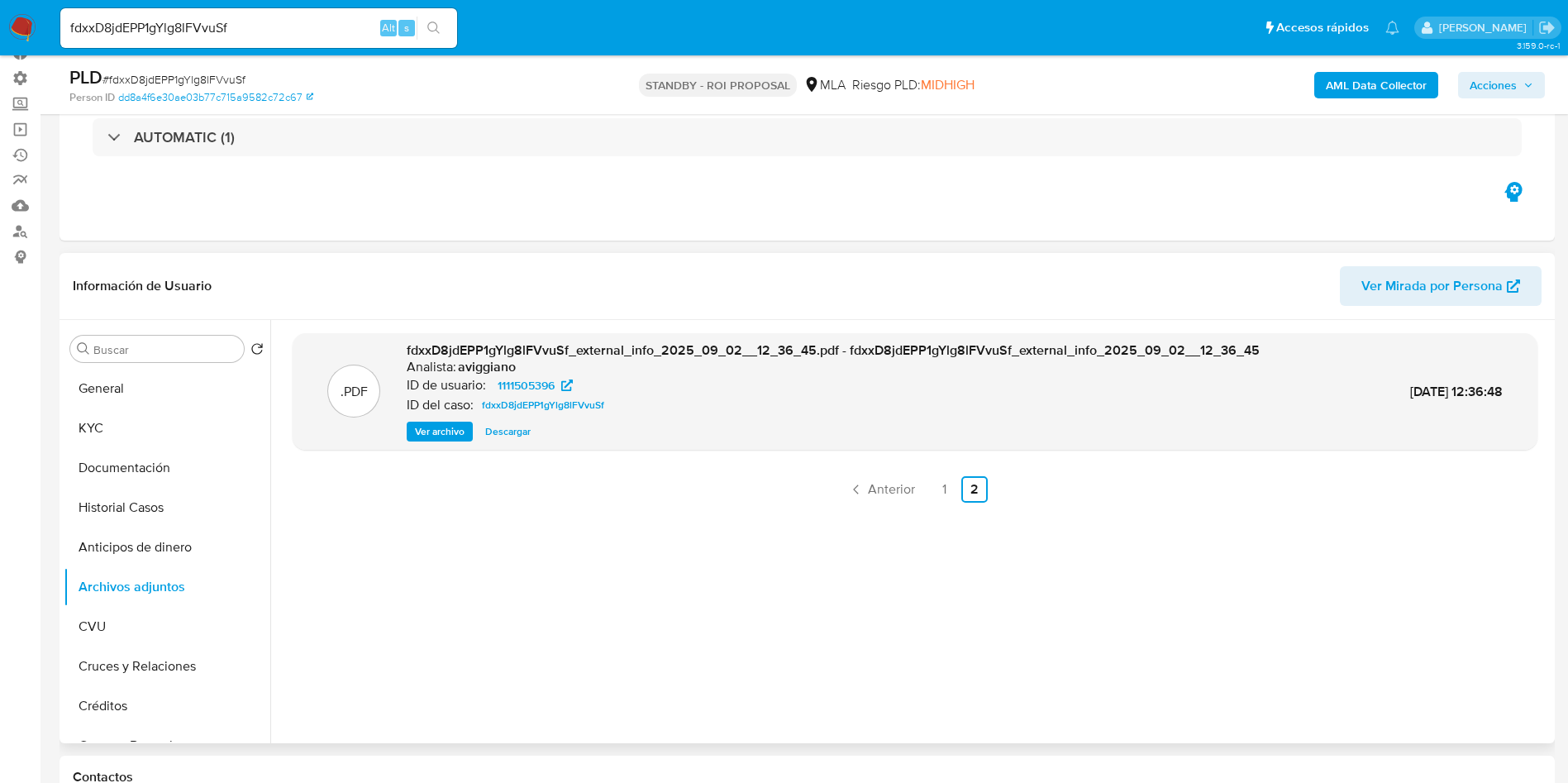
scroll to position [248, 0]
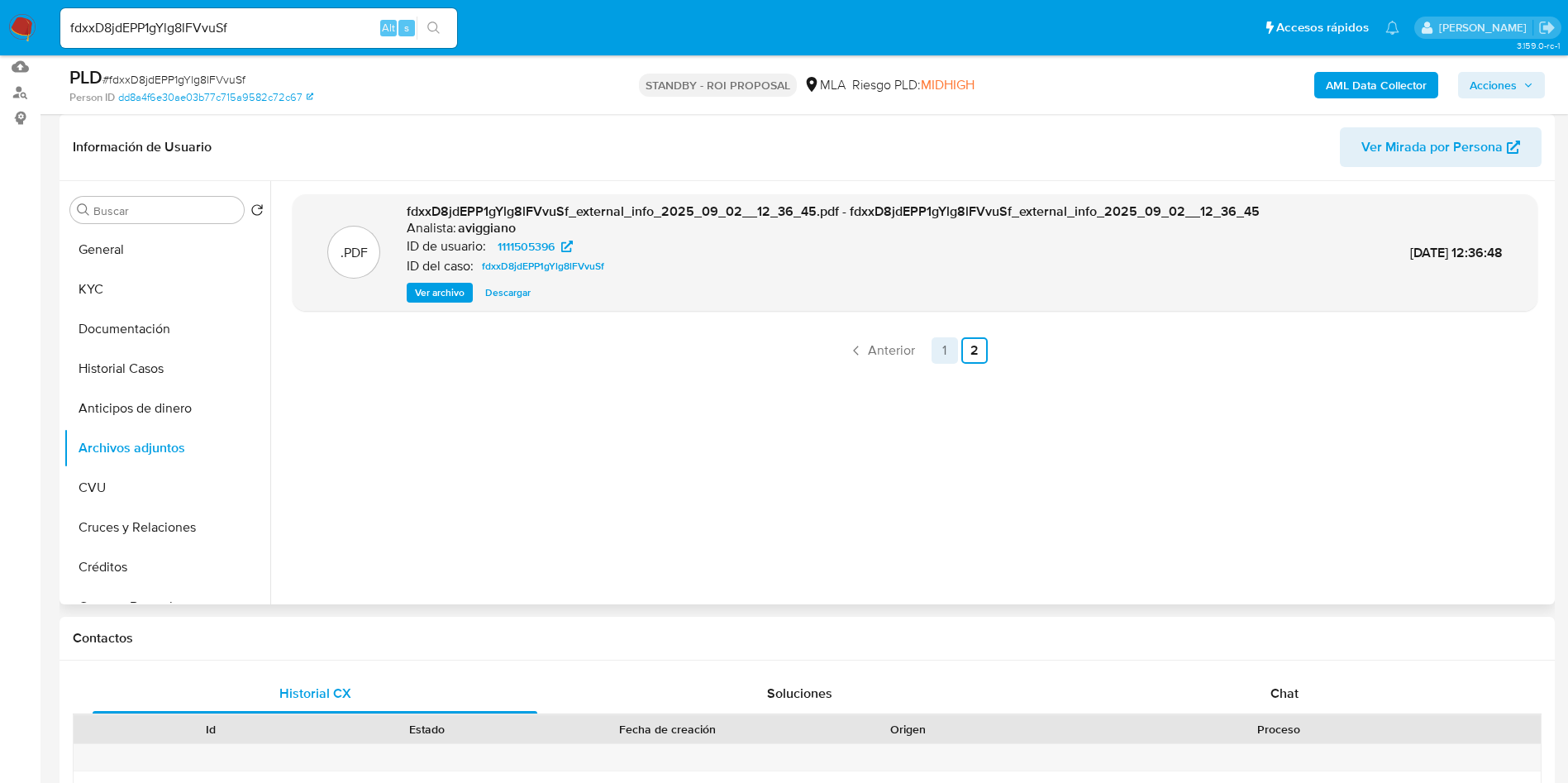
click at [934, 349] on link "1" at bounding box center [944, 350] width 26 height 26
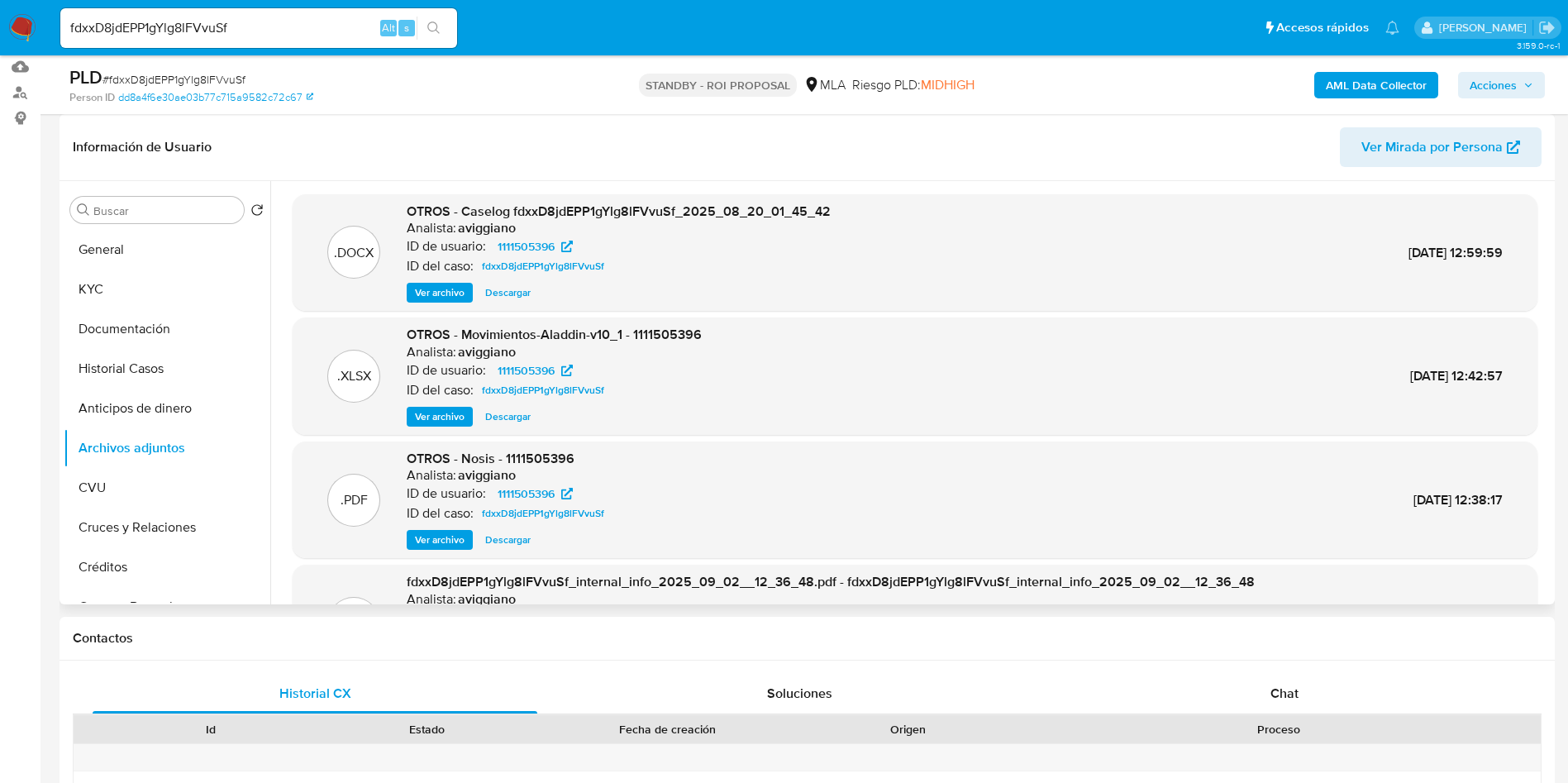
click at [517, 290] on span "Descargar" at bounding box center [508, 292] width 46 height 17
click at [288, 21] on input "fdxxD8jdEPP1gYlg8lFVvuSf" at bounding box center [259, 28] width 397 height 21
paste input "79otocR3UGMC8ehm4dVCdlyj"
type input "79otocR3UGMC8ehm4dVCdlyj"
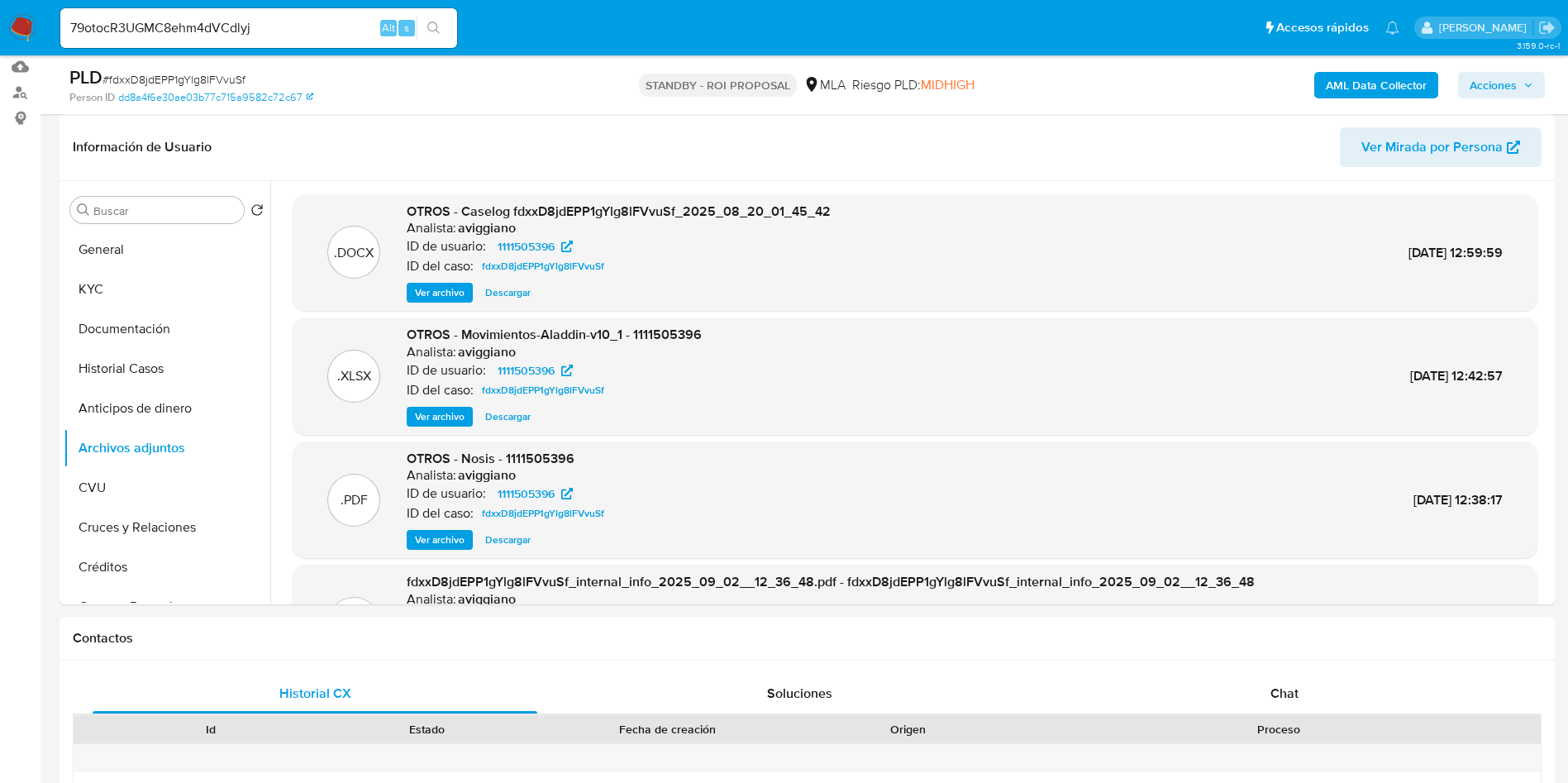
click at [432, 31] on icon "search-icon" at bounding box center [434, 27] width 12 height 12
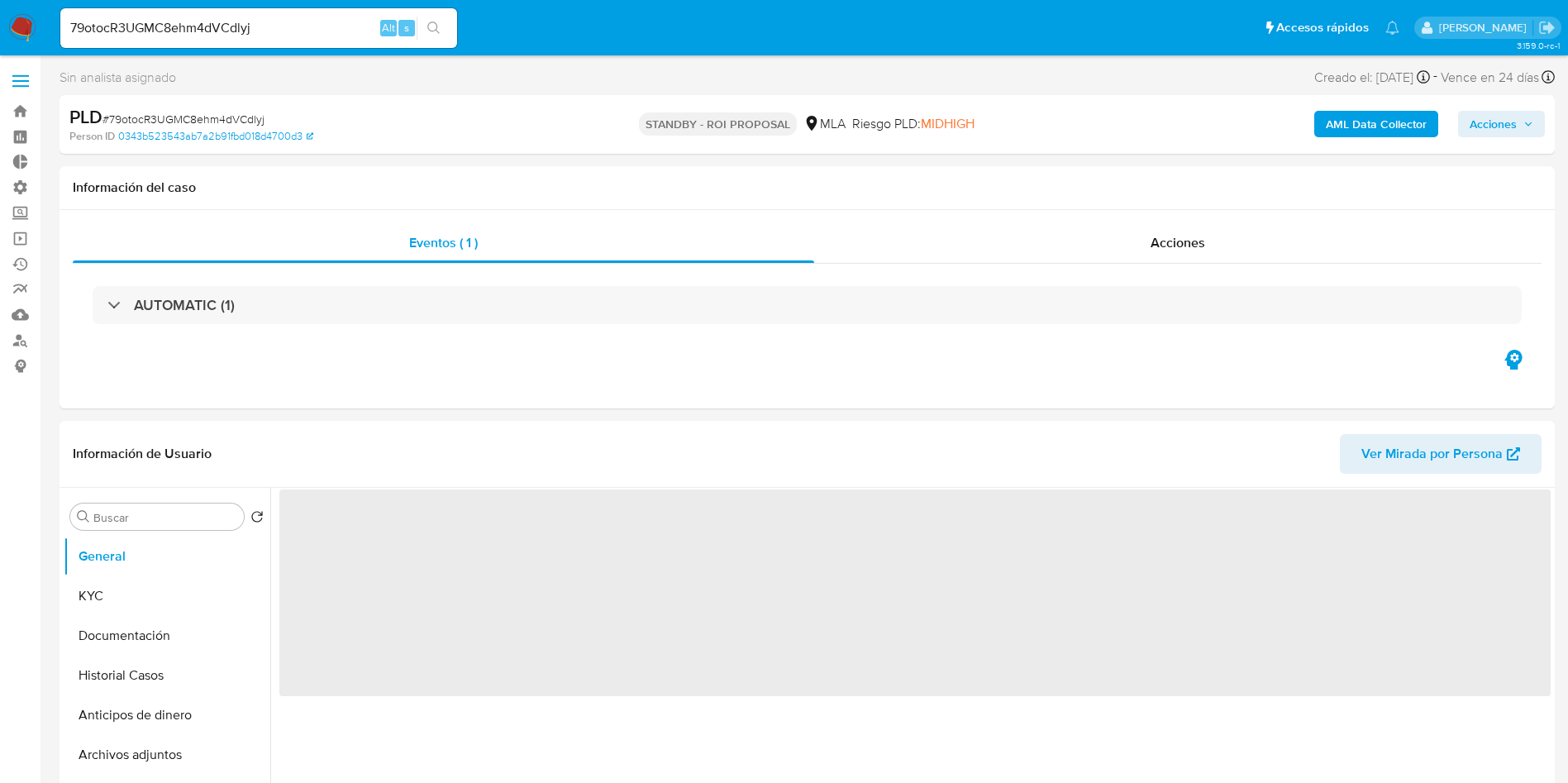
select select "10"
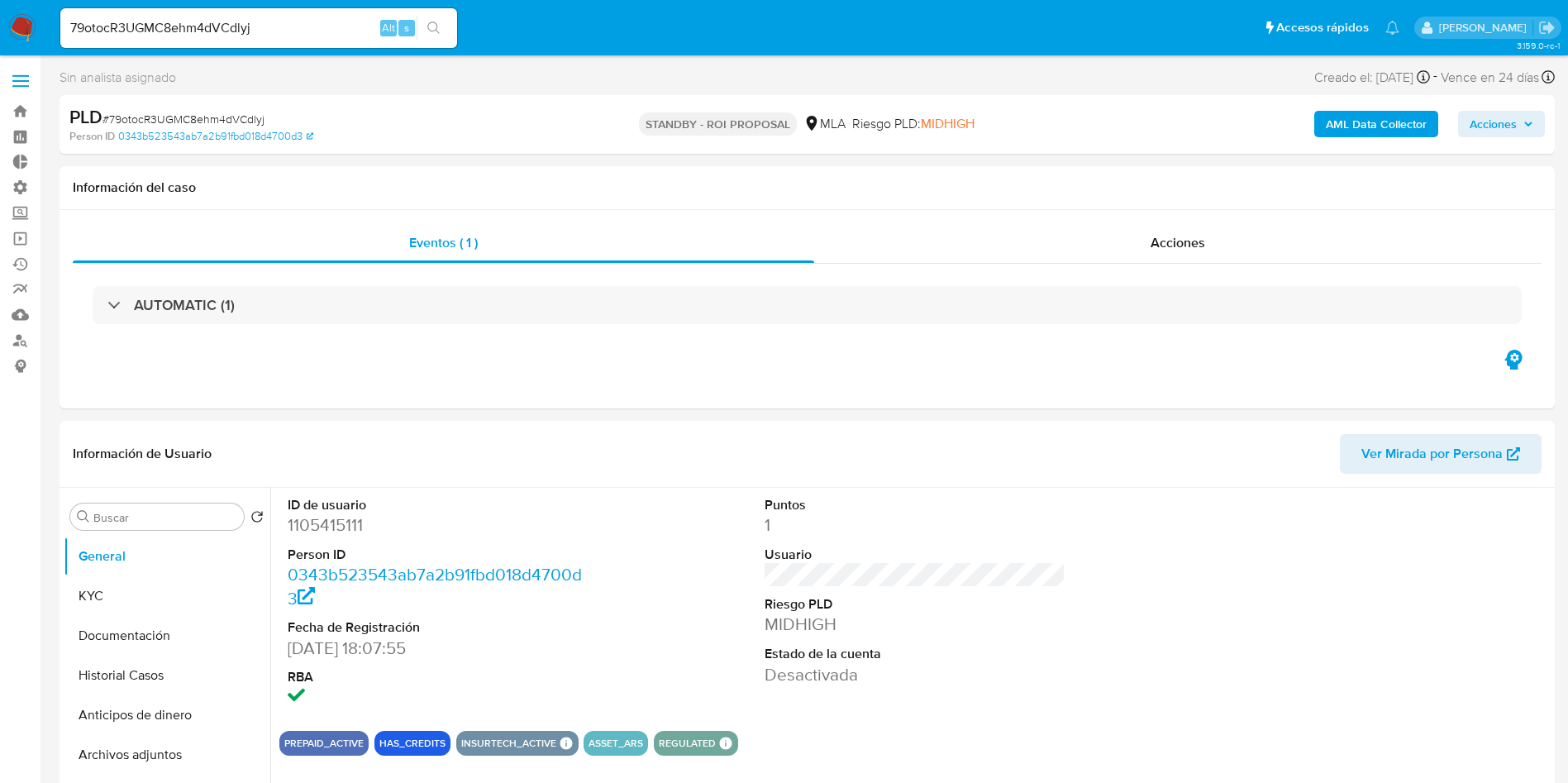
click at [224, 26] on input "79otocR3UGMC8ehm4dVCdlyj" at bounding box center [259, 28] width 397 height 21
paste input "56438385"
type input "756438385"
click at [440, 28] on icon "search-icon" at bounding box center [434, 27] width 13 height 13
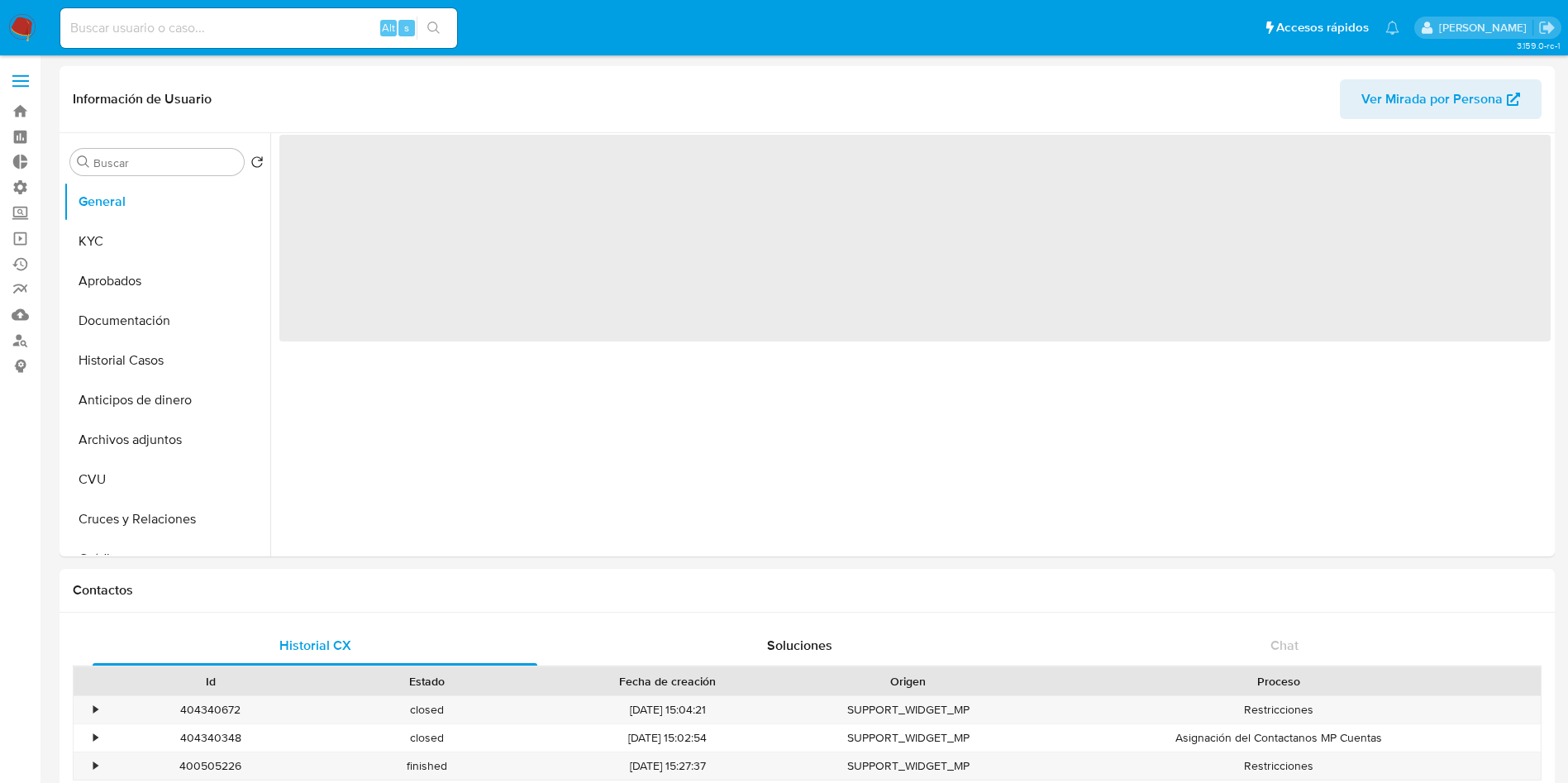
select select "10"
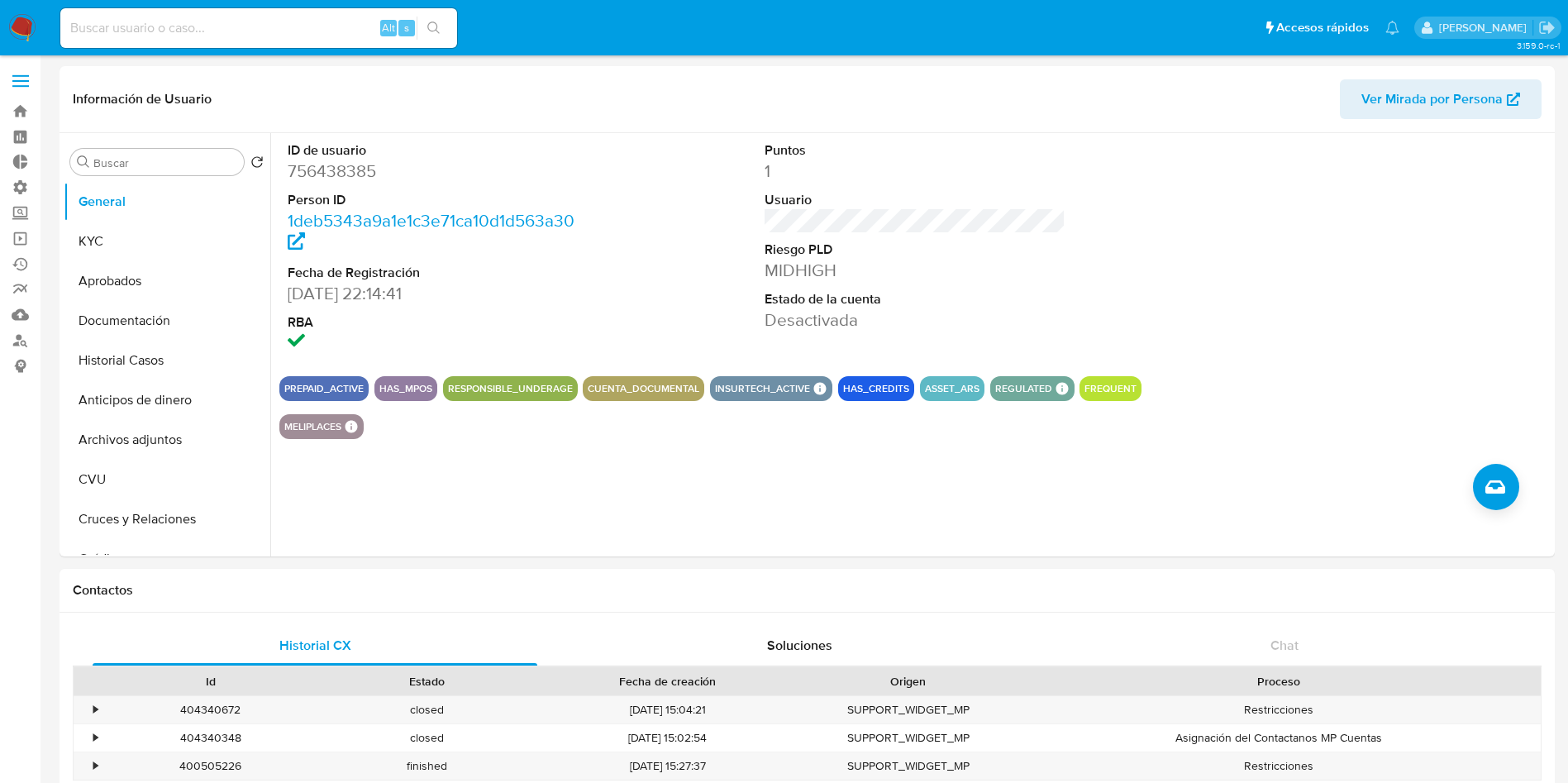
click at [295, 26] on input at bounding box center [259, 28] width 397 height 21
paste input "79otocR3UGMC8ehm4dVCdlyj"
type input "79otocR3UGMC8ehm4dVCdlyj"
click at [436, 20] on button "search-icon" at bounding box center [434, 28] width 34 height 23
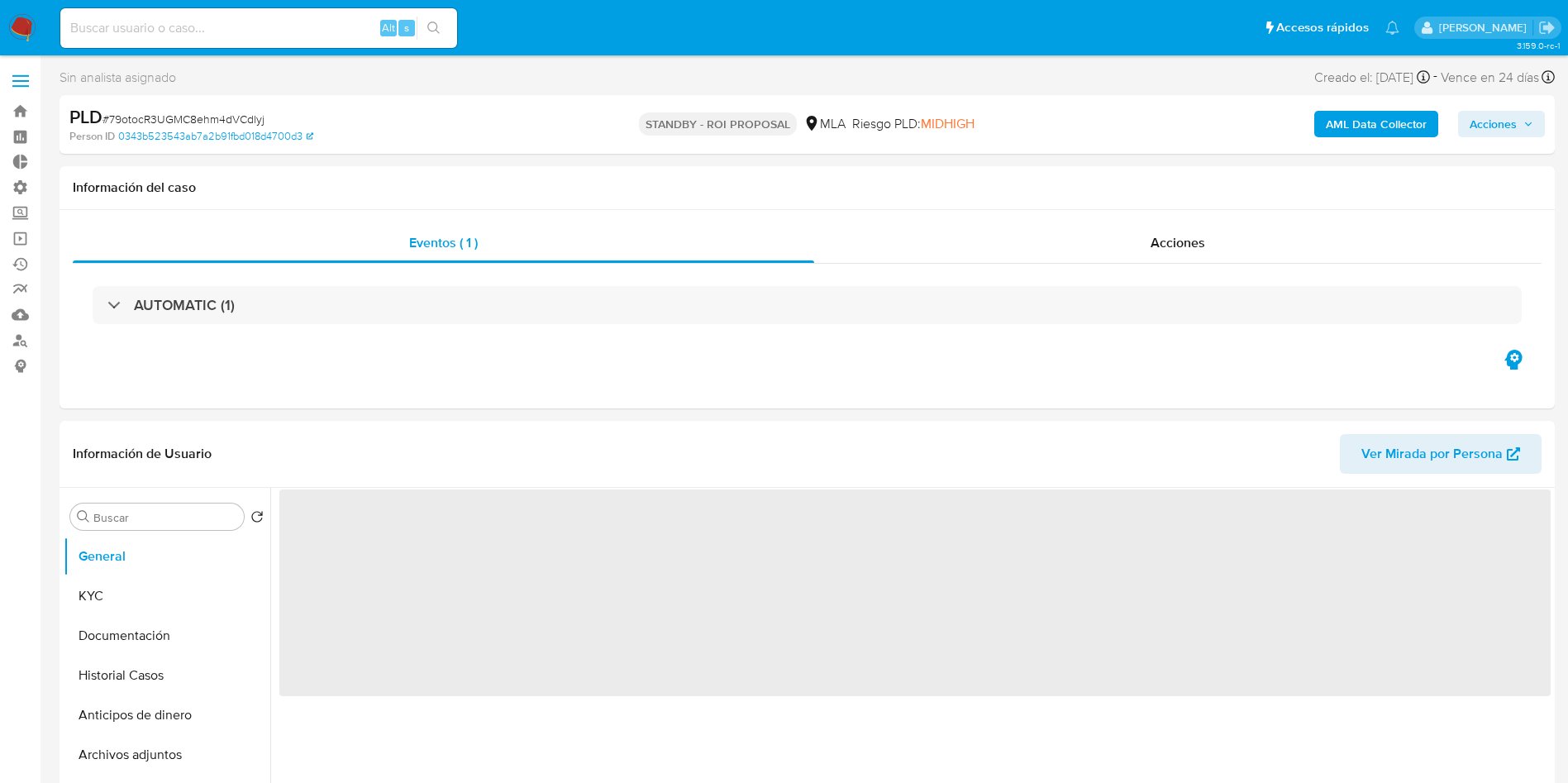
select select "10"
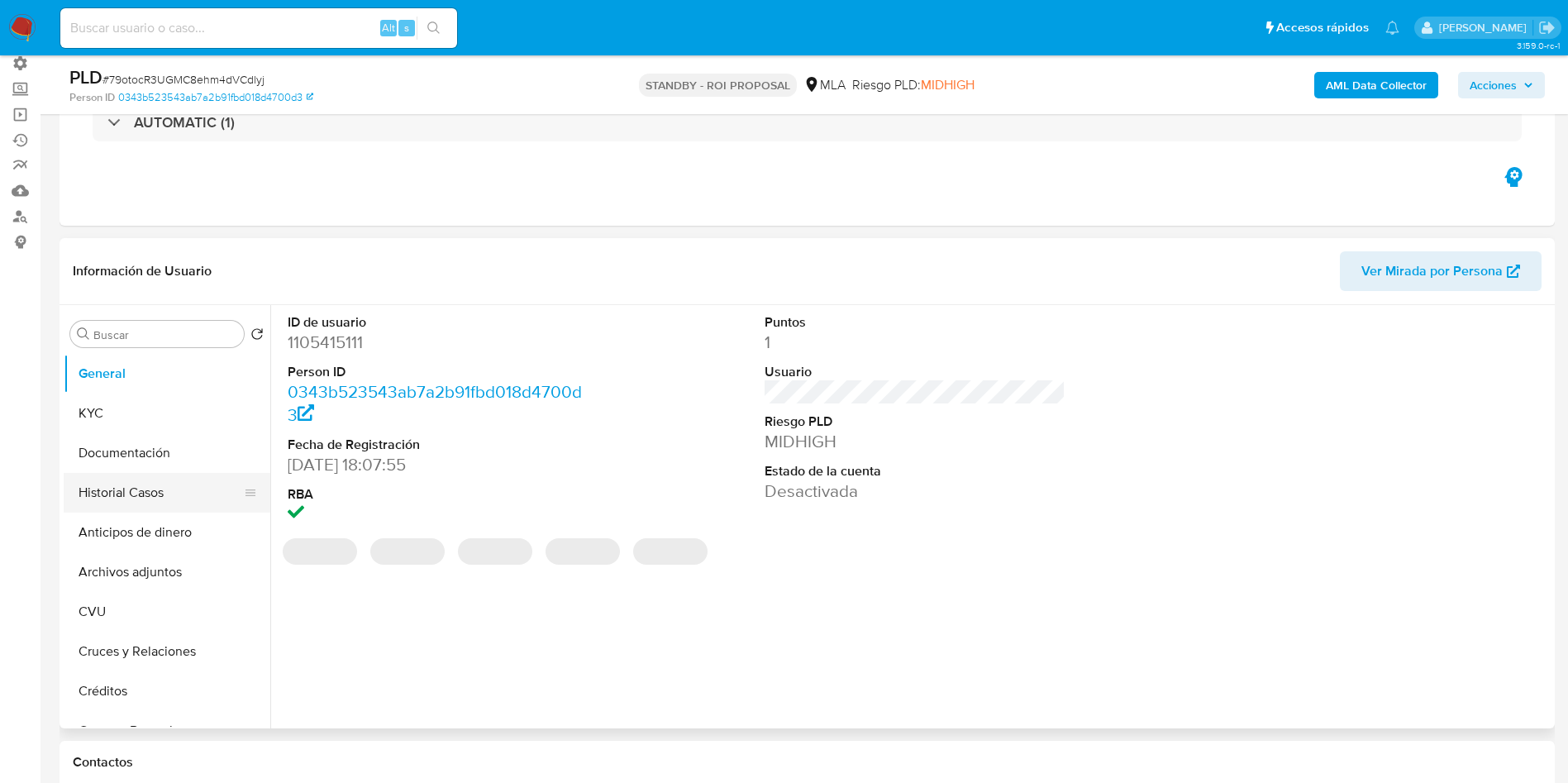
click at [152, 483] on button "Historial Casos" at bounding box center [160, 493] width 193 height 40
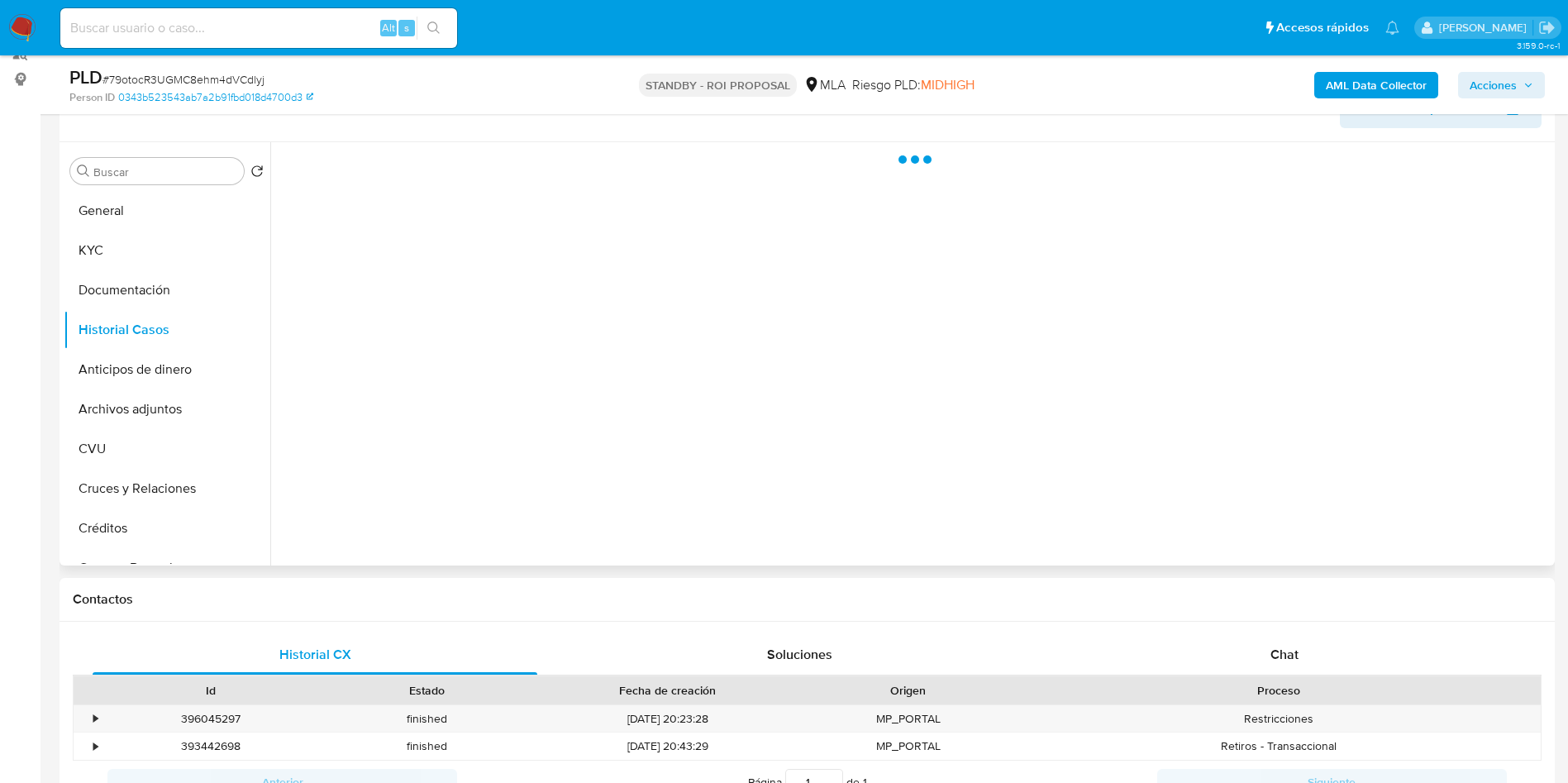
scroll to position [248, 0]
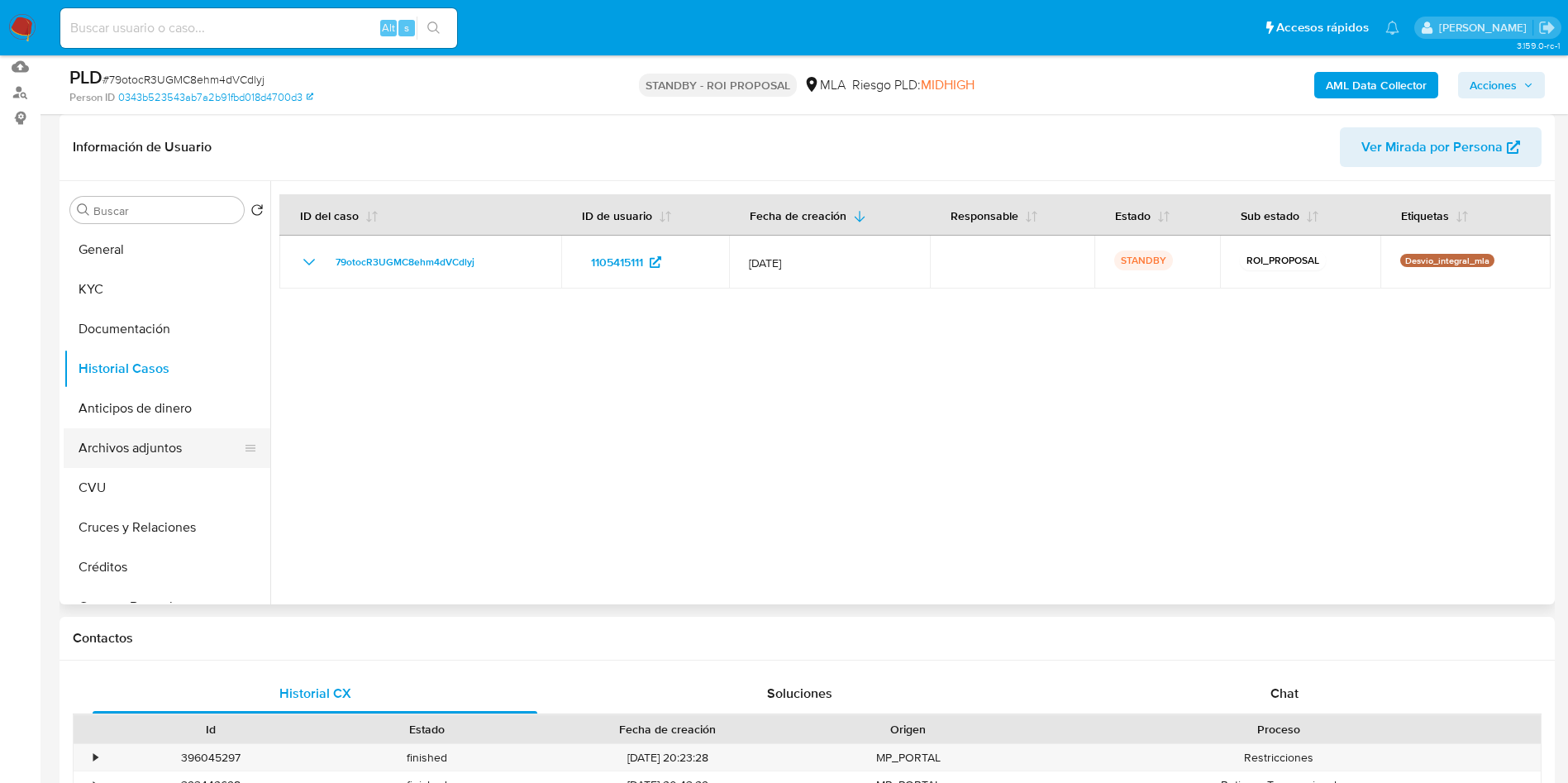
click at [180, 439] on button "Archivos adjuntos" at bounding box center [160, 448] width 193 height 40
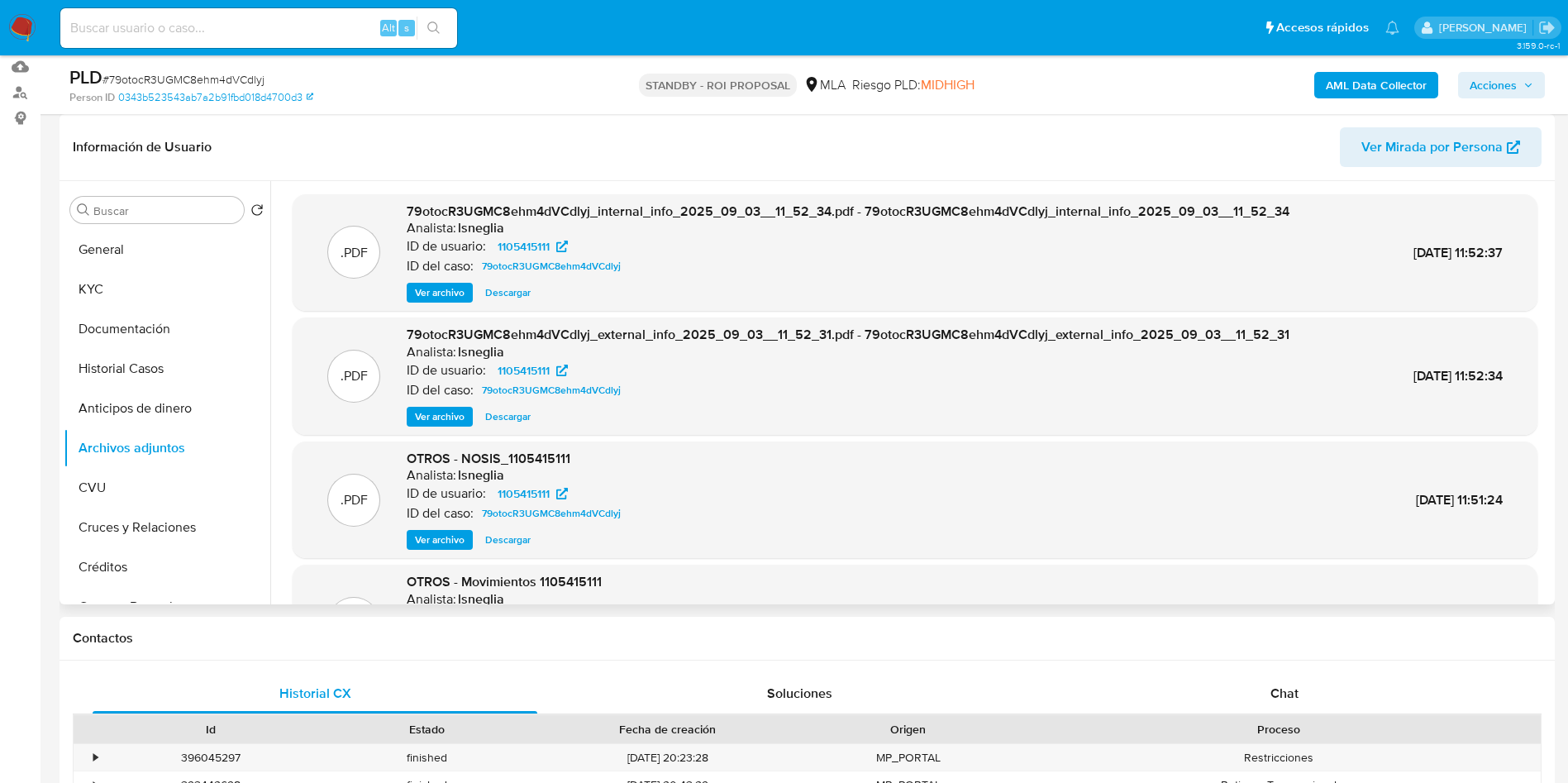
scroll to position [124, 0]
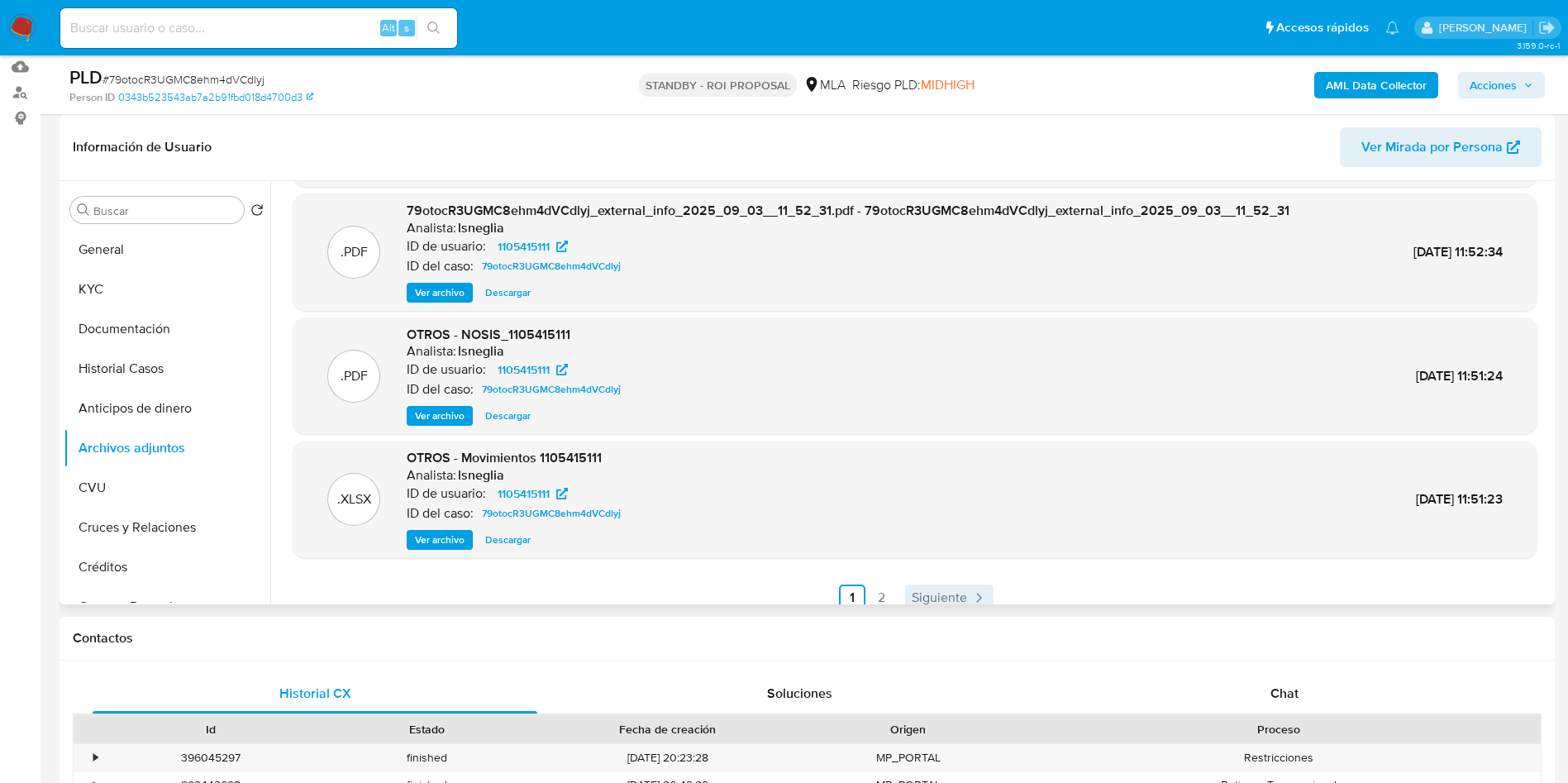
click at [976, 600] on icon "Paginación" at bounding box center [979, 597] width 5 height 9
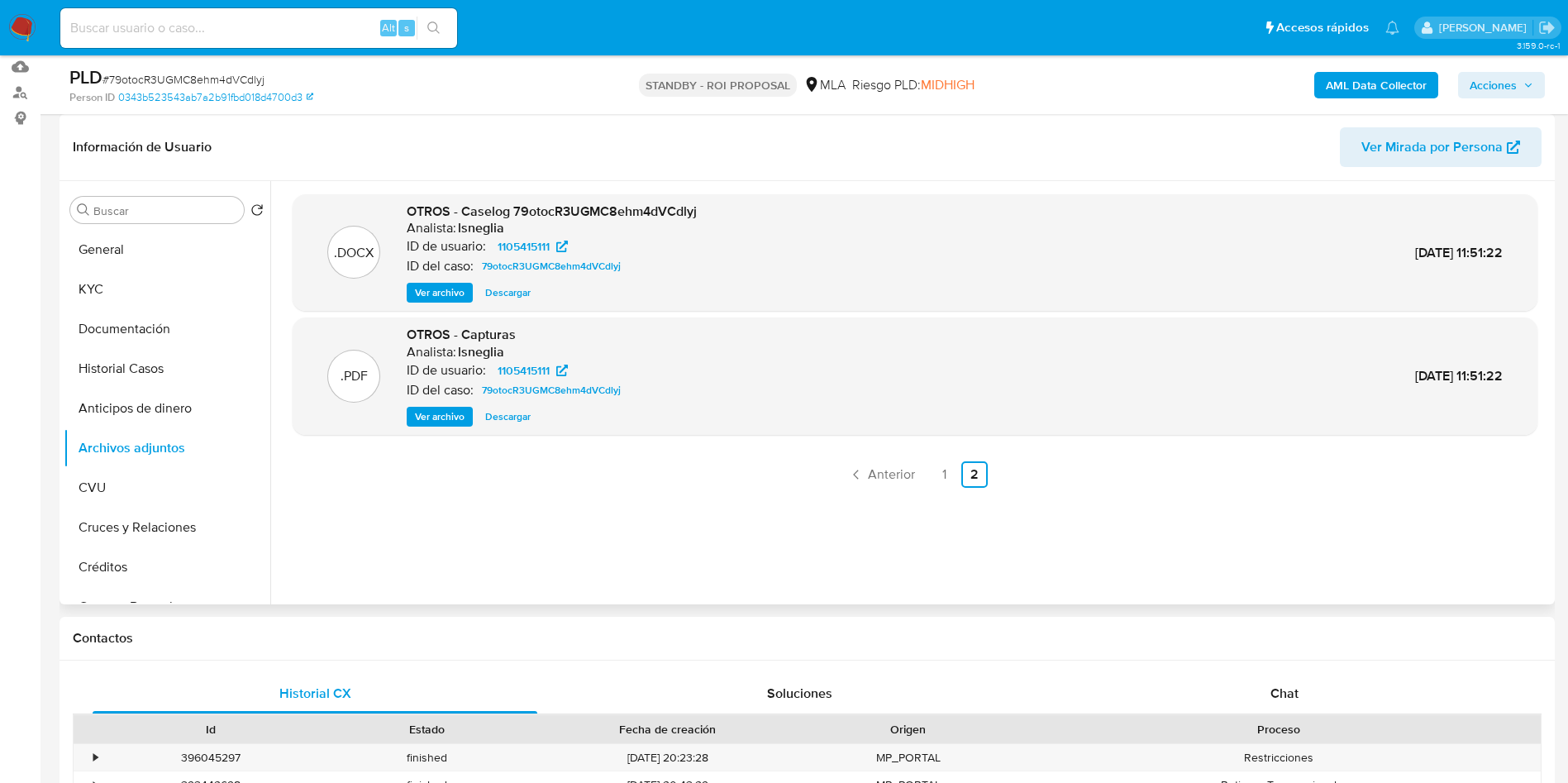
click at [506, 296] on span "Descargar" at bounding box center [508, 292] width 46 height 17
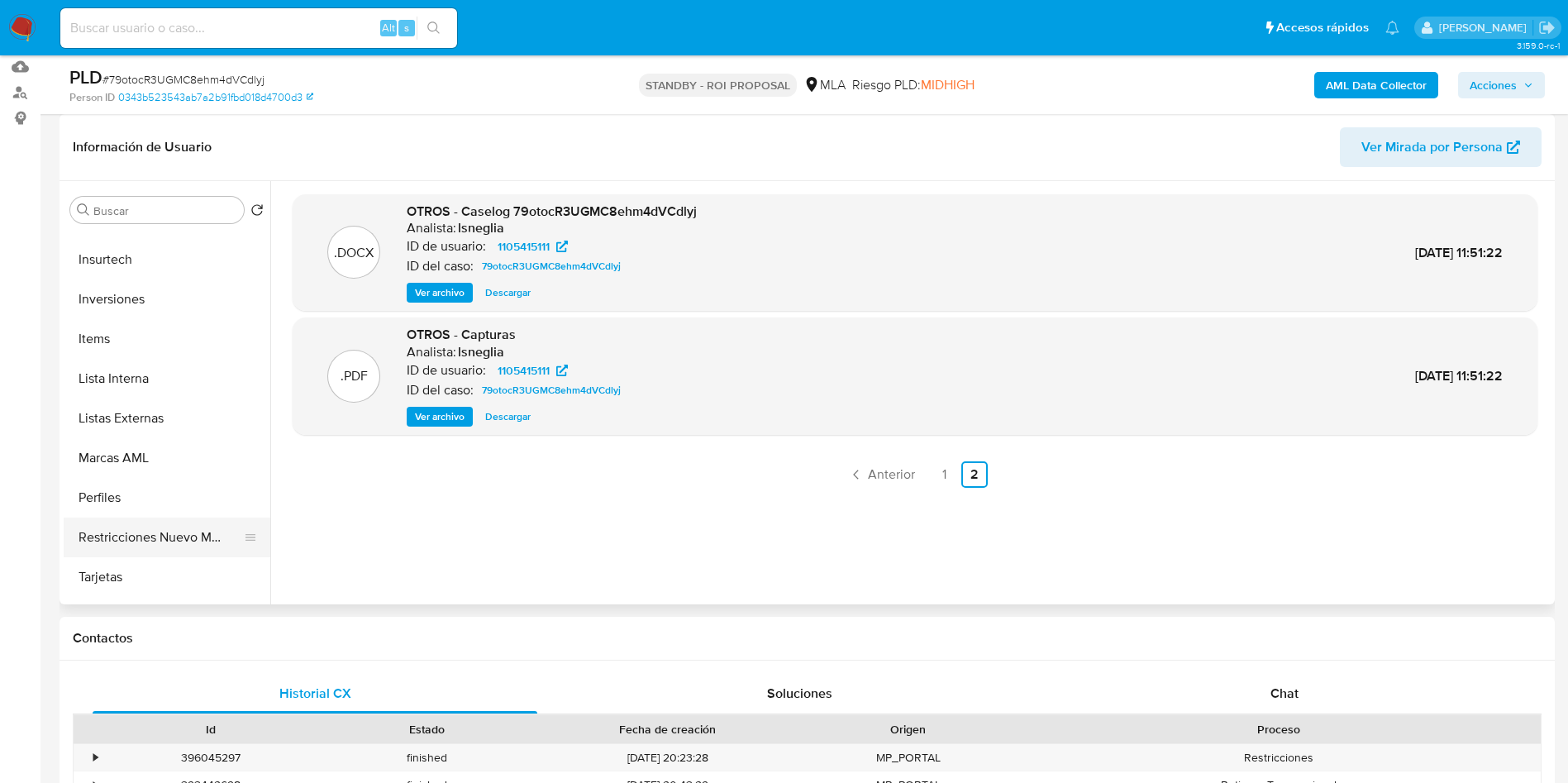
click at [174, 545] on button "Restricciones Nuevo Mundo" at bounding box center [160, 537] width 193 height 40
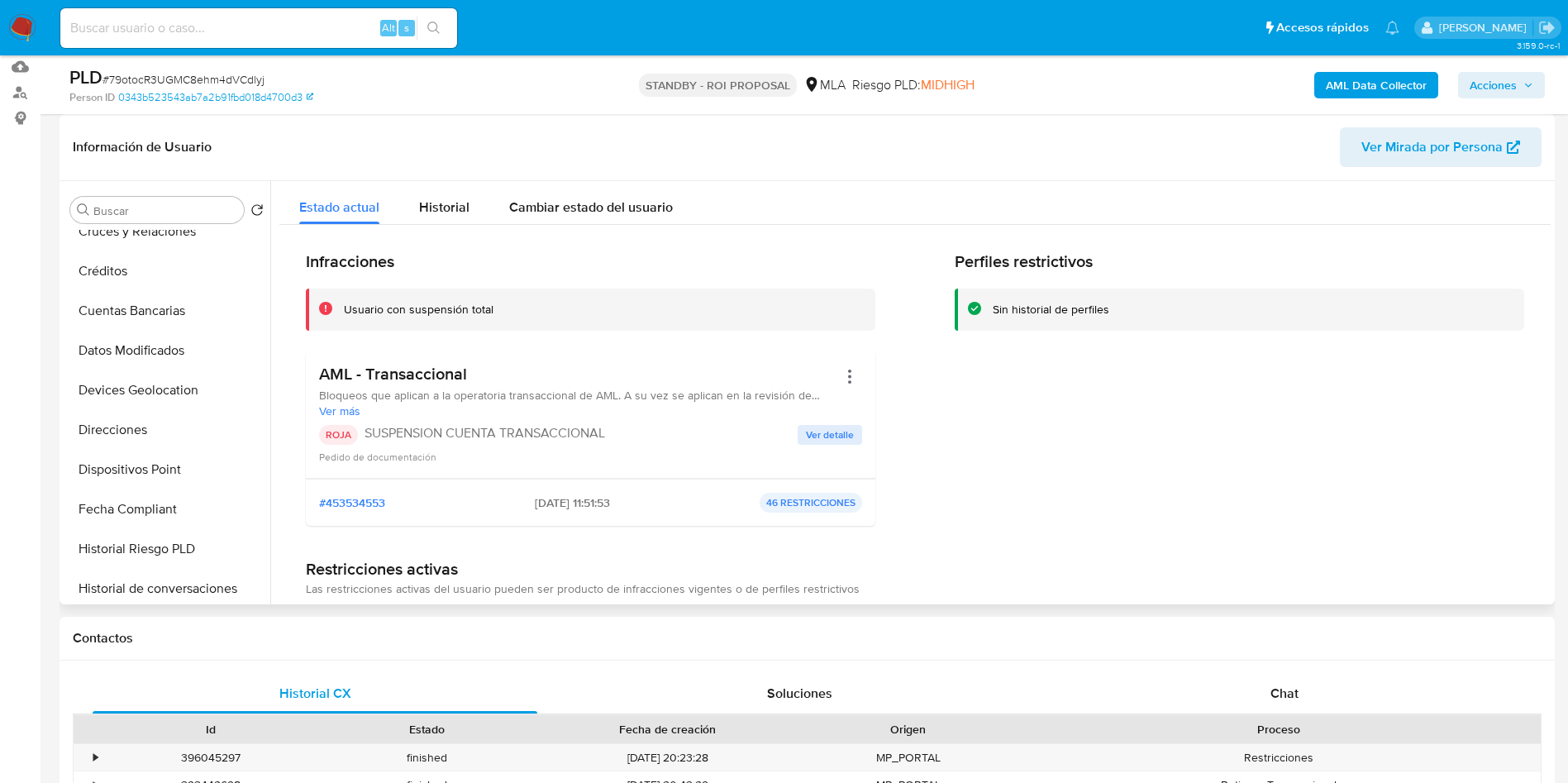
scroll to position [0, 0]
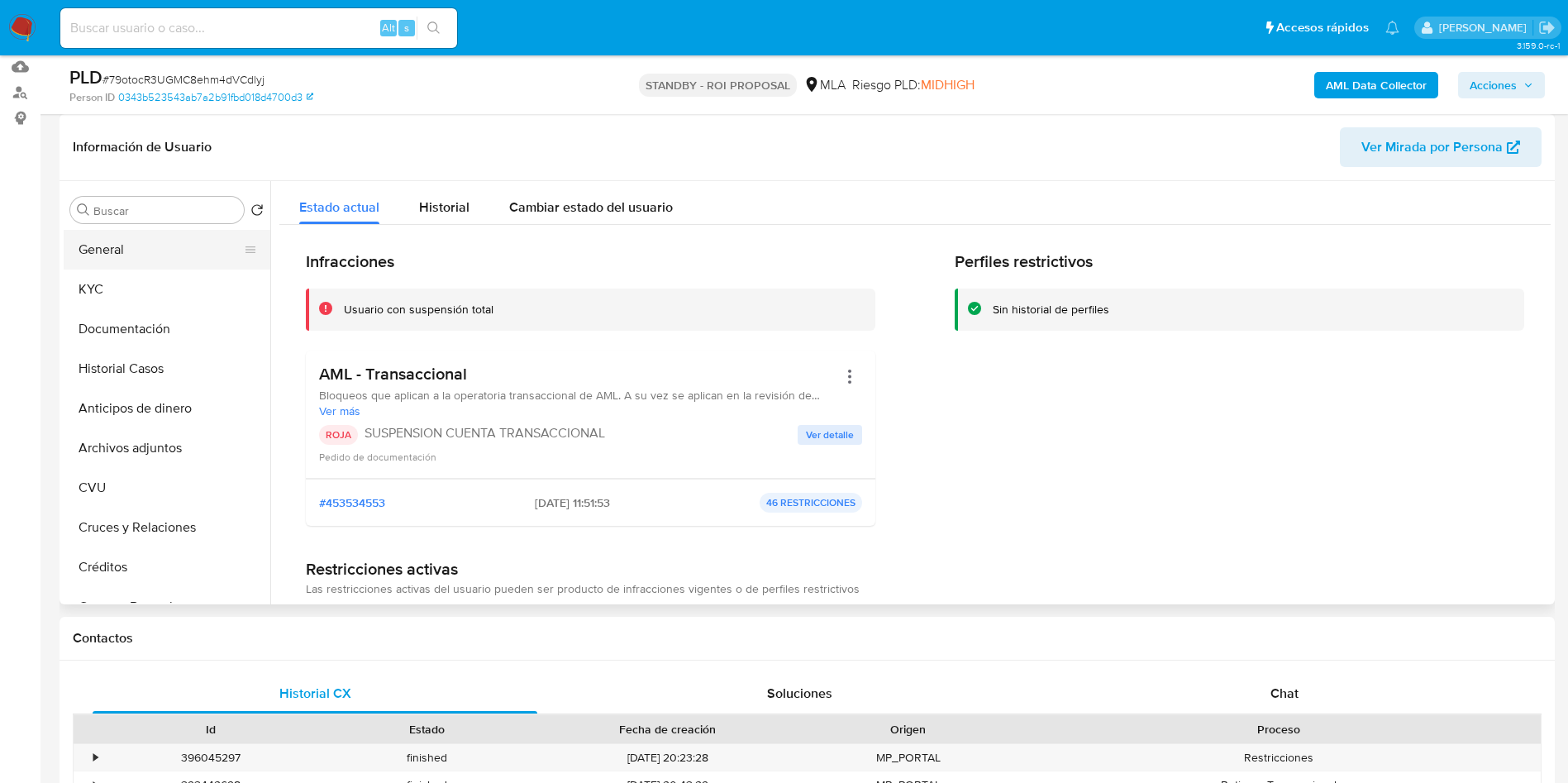
click at [99, 255] on button "General" at bounding box center [160, 249] width 193 height 40
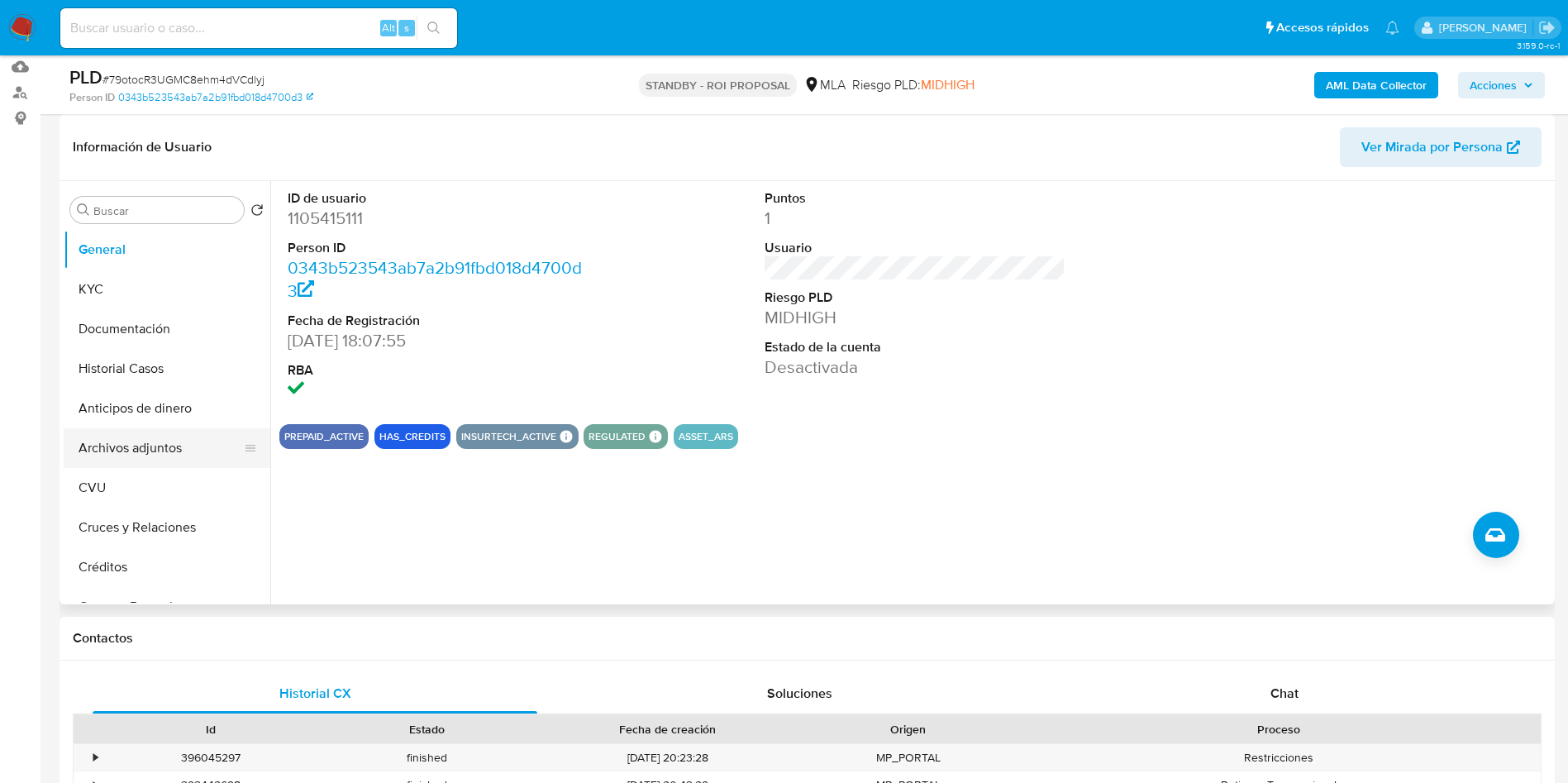
click at [153, 449] on button "Archivos adjuntos" at bounding box center [160, 448] width 193 height 40
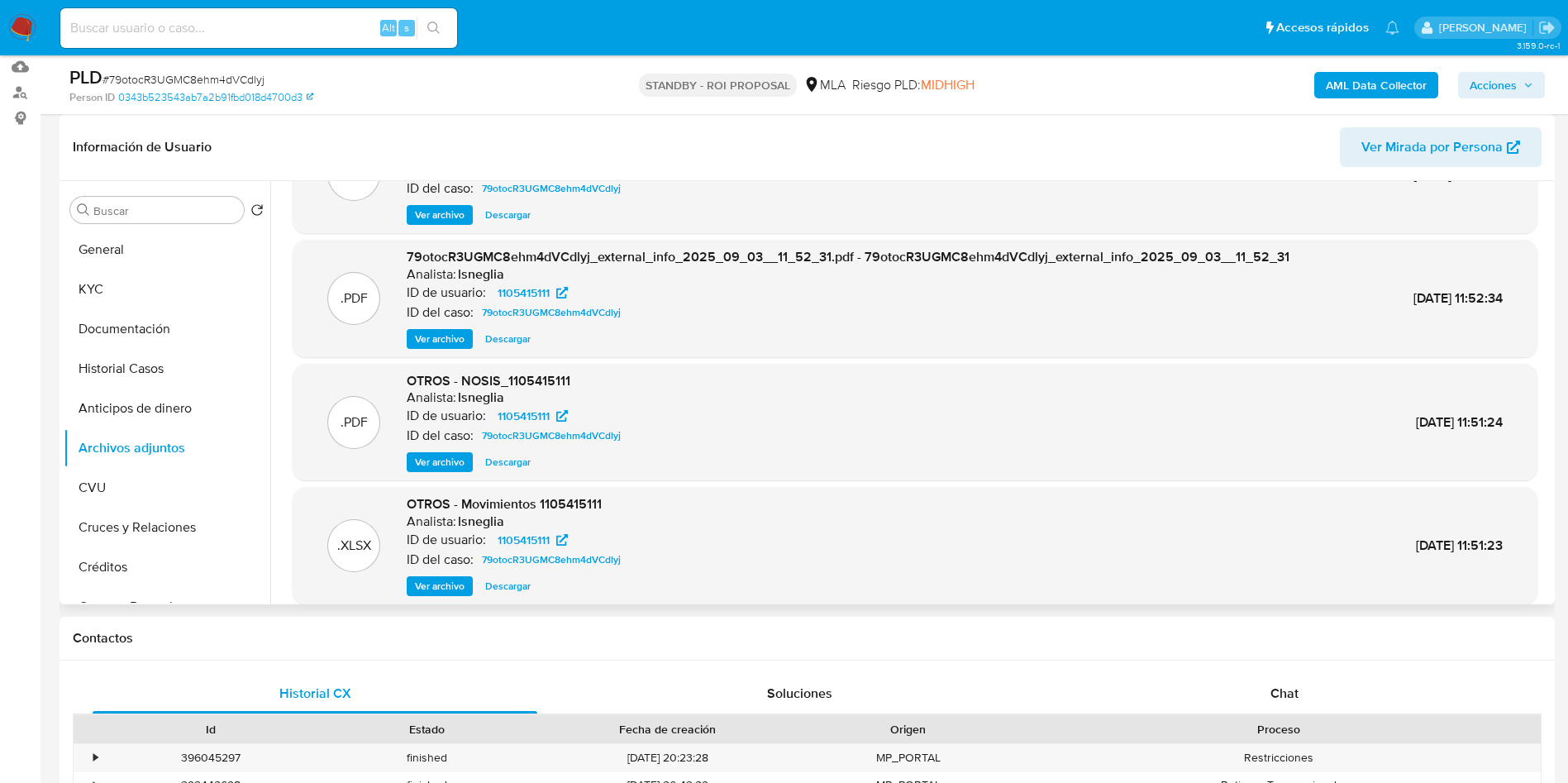
scroll to position [139, 0]
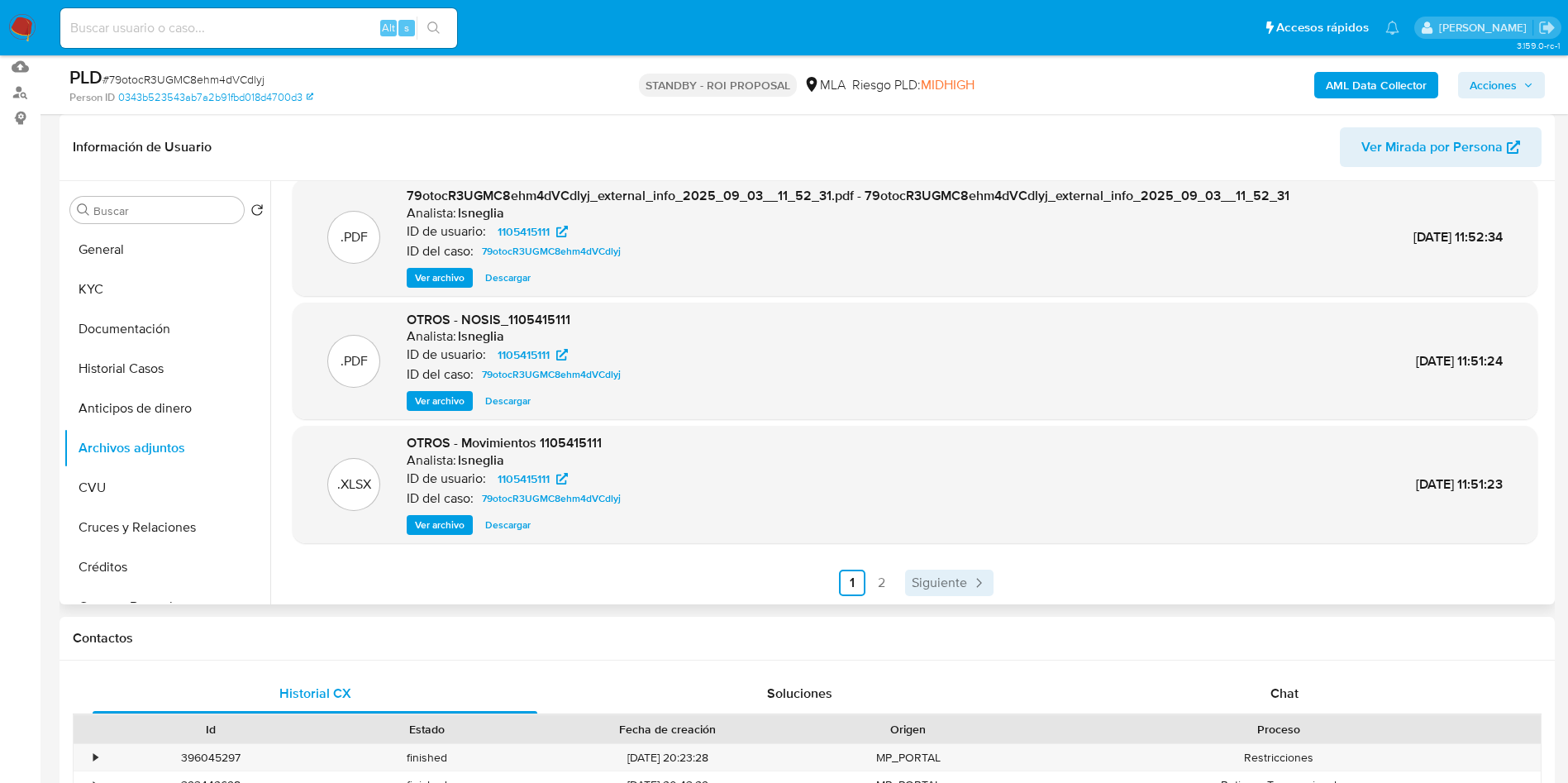
click at [952, 582] on span "Siguiente" at bounding box center [939, 582] width 55 height 13
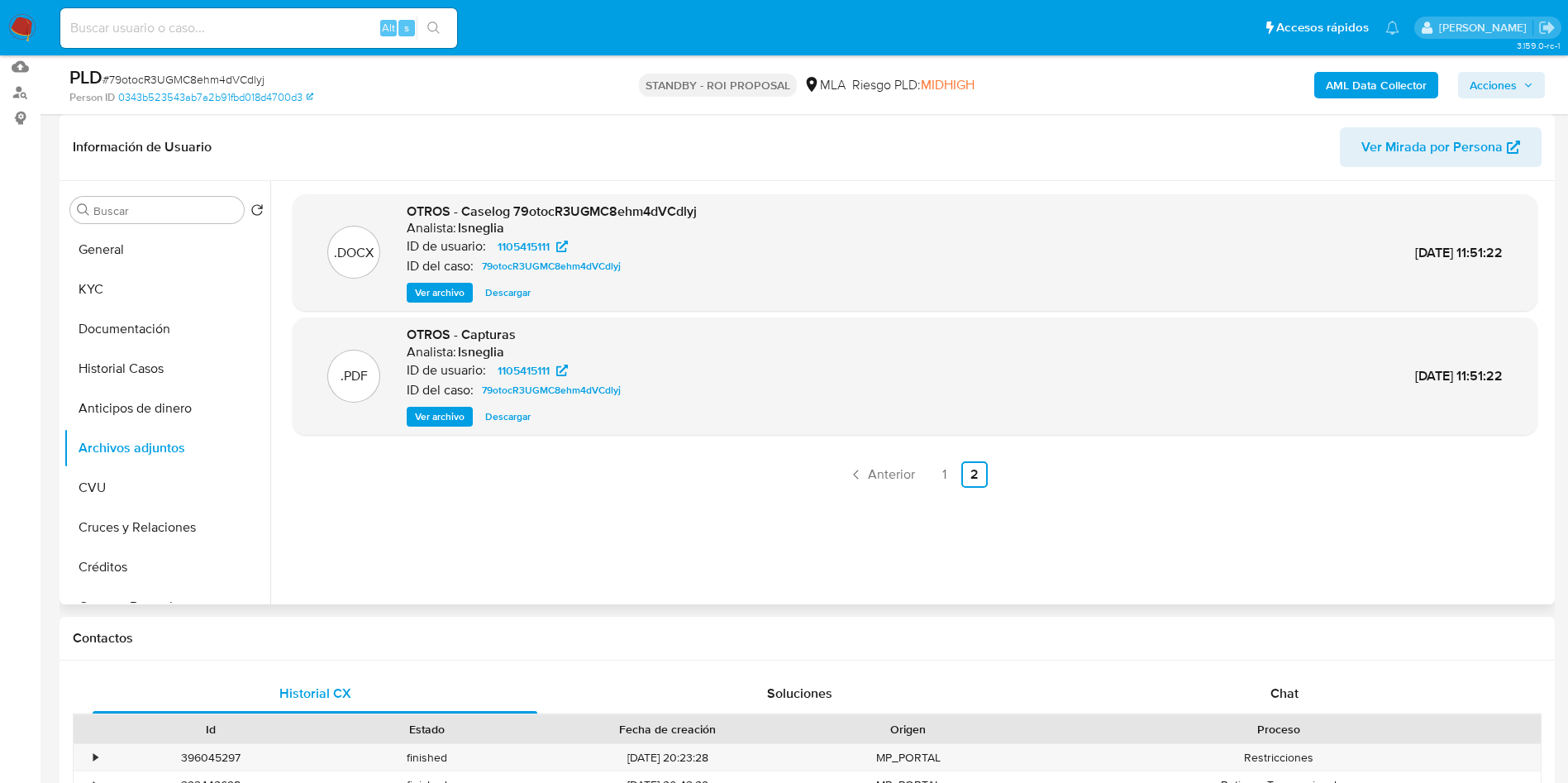
click at [505, 295] on span "Descargar" at bounding box center [508, 292] width 46 height 17
click at [307, 33] on input at bounding box center [259, 28] width 397 height 21
paste input "sdyjMPcEB5rBqHE1mx7xoNJv"
type input "sdyjMPcEB5rBqHE1mx7xoNJv"
click at [425, 30] on button "search-icon" at bounding box center [434, 28] width 34 height 23
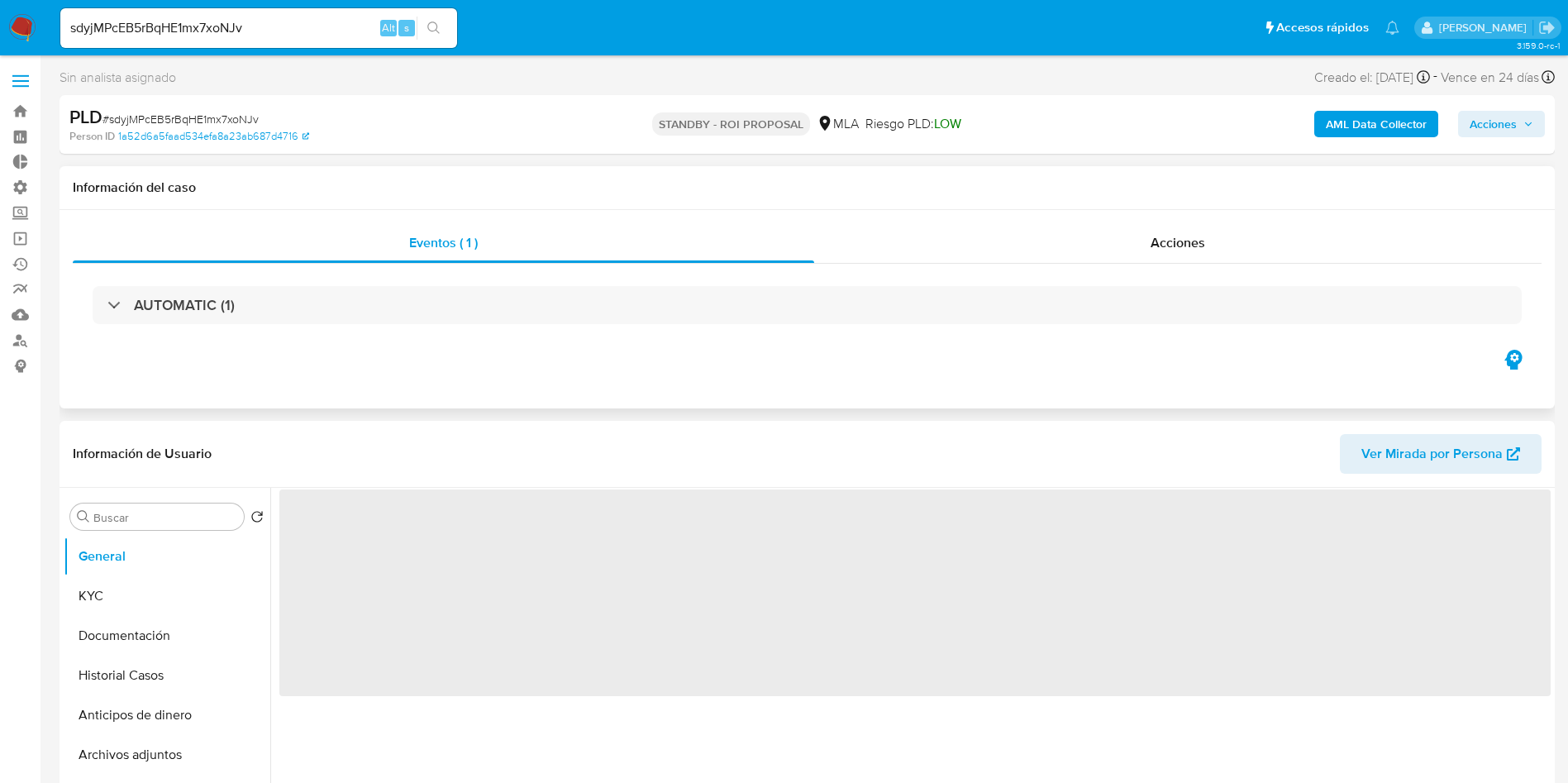
select select "10"
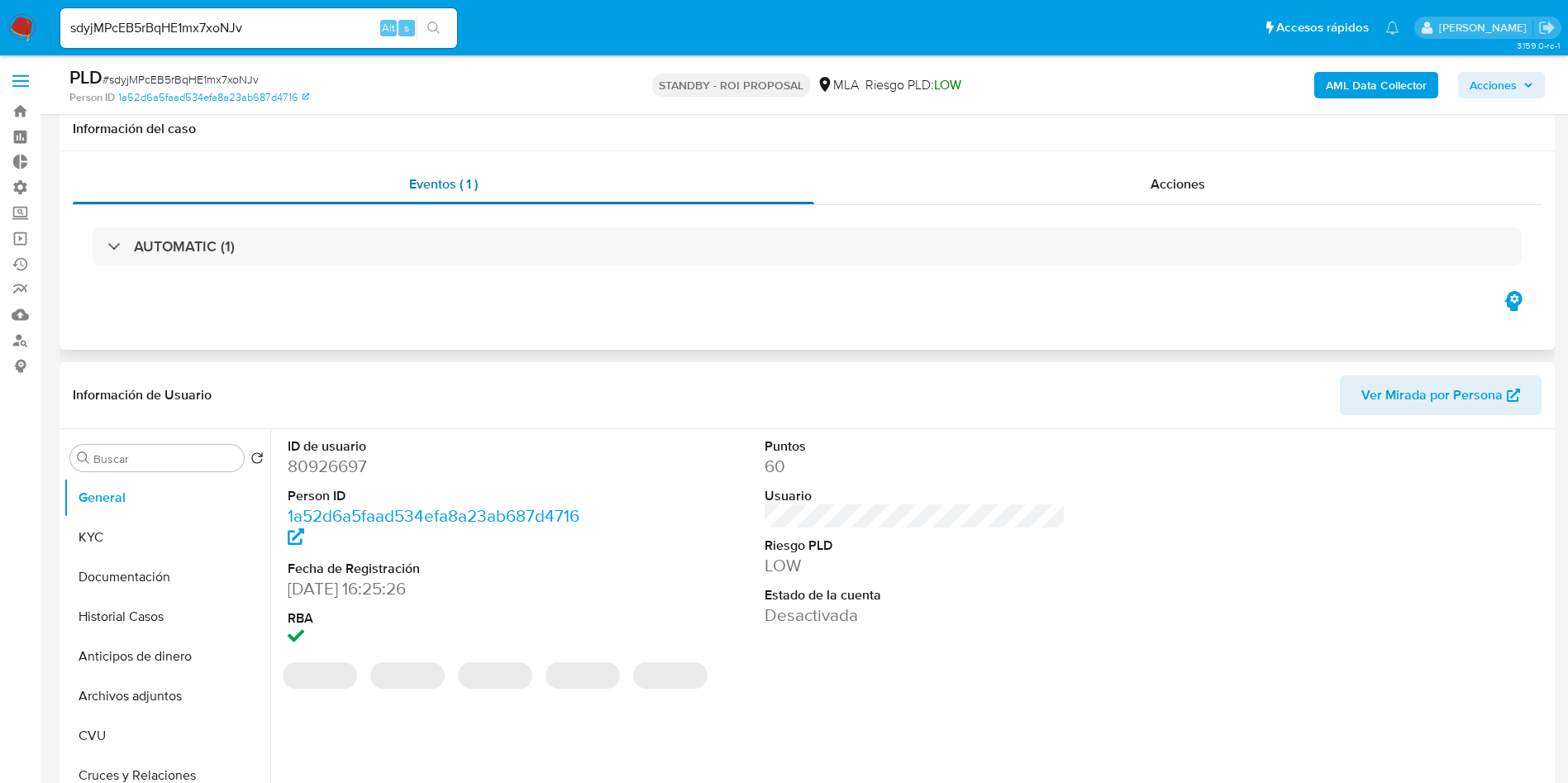
scroll to position [248, 0]
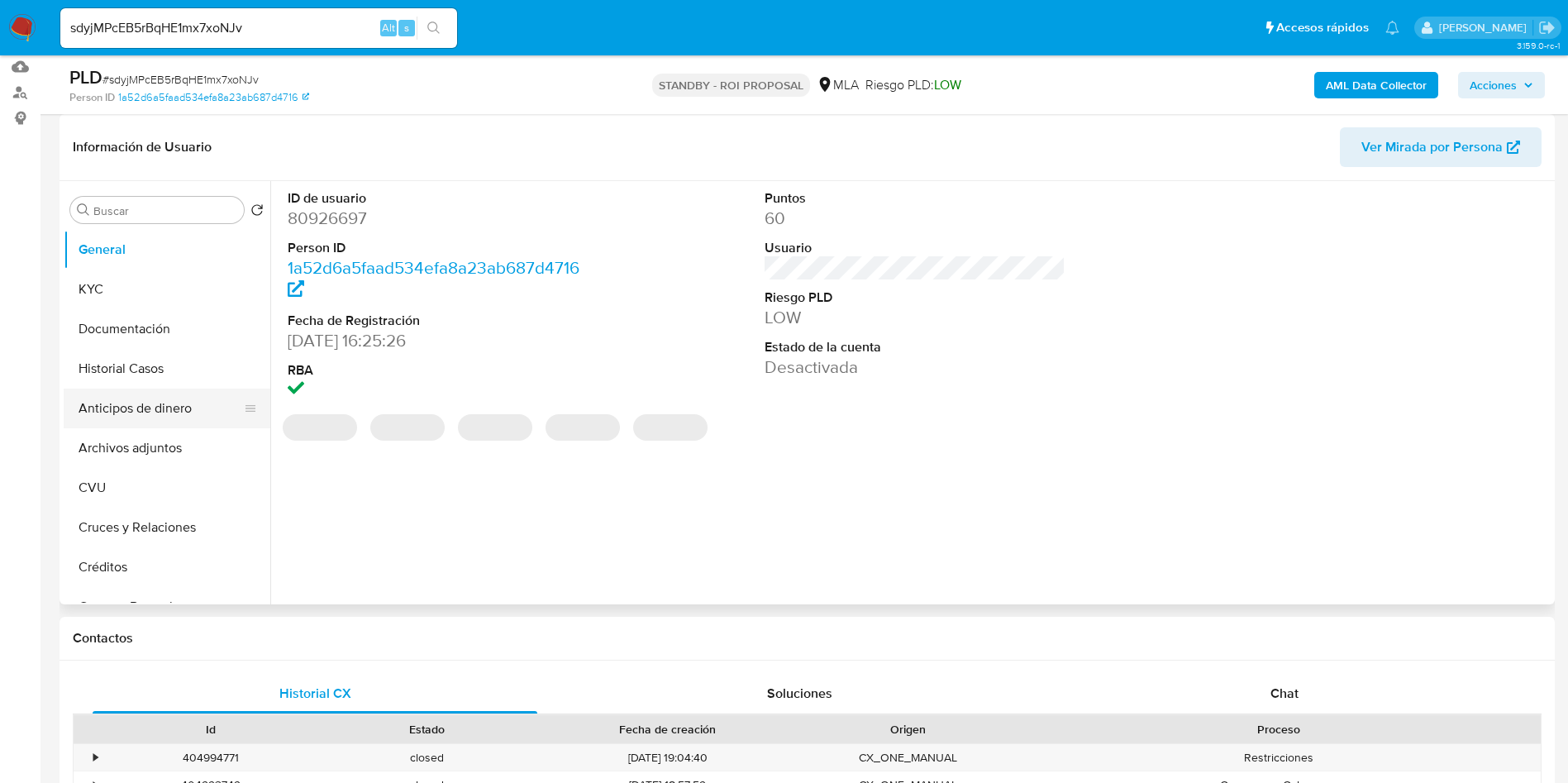
click at [149, 391] on button "Anticipos de dinero" at bounding box center [160, 408] width 193 height 40
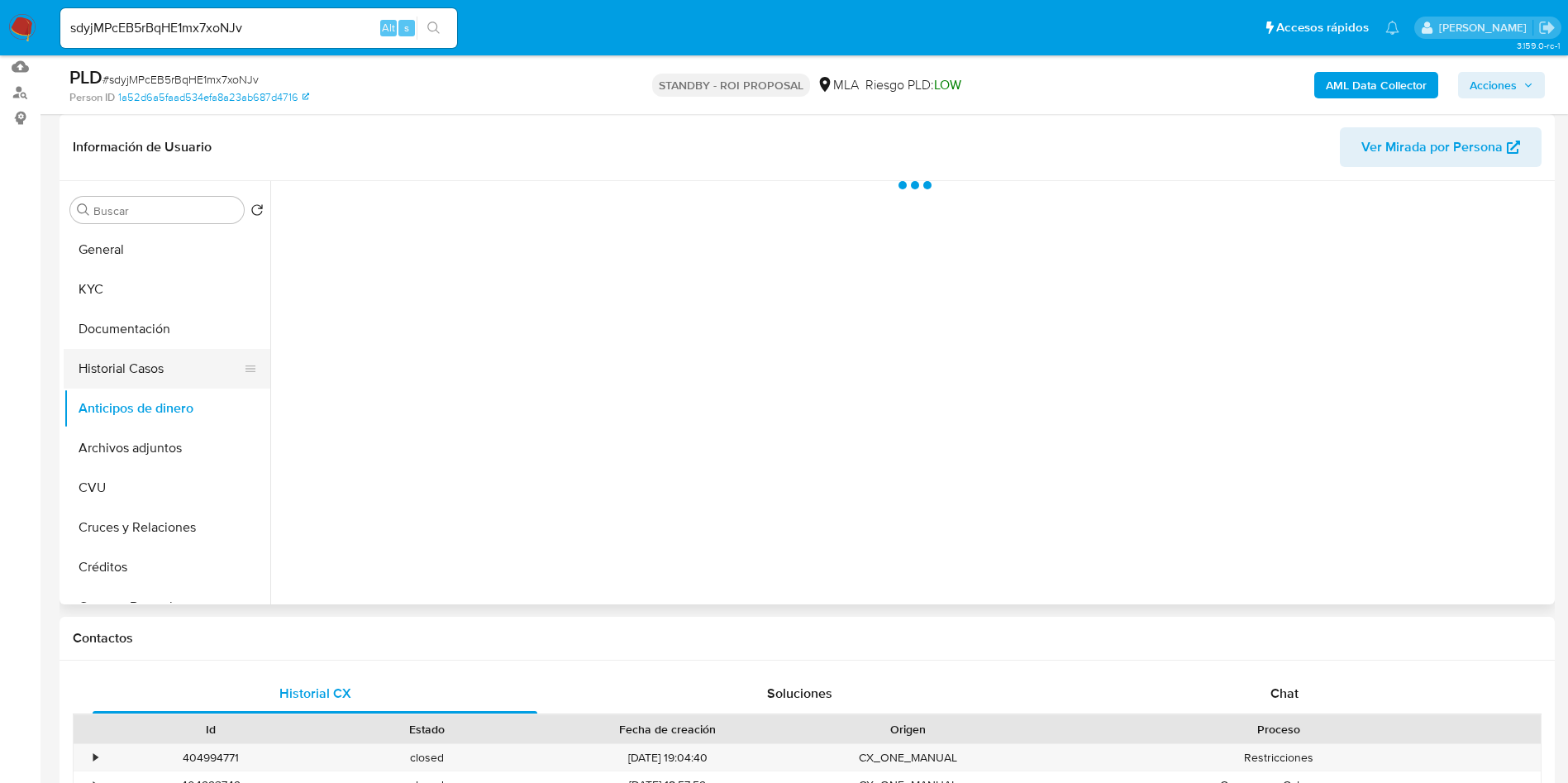
click at [139, 372] on button "Historial Casos" at bounding box center [160, 369] width 193 height 40
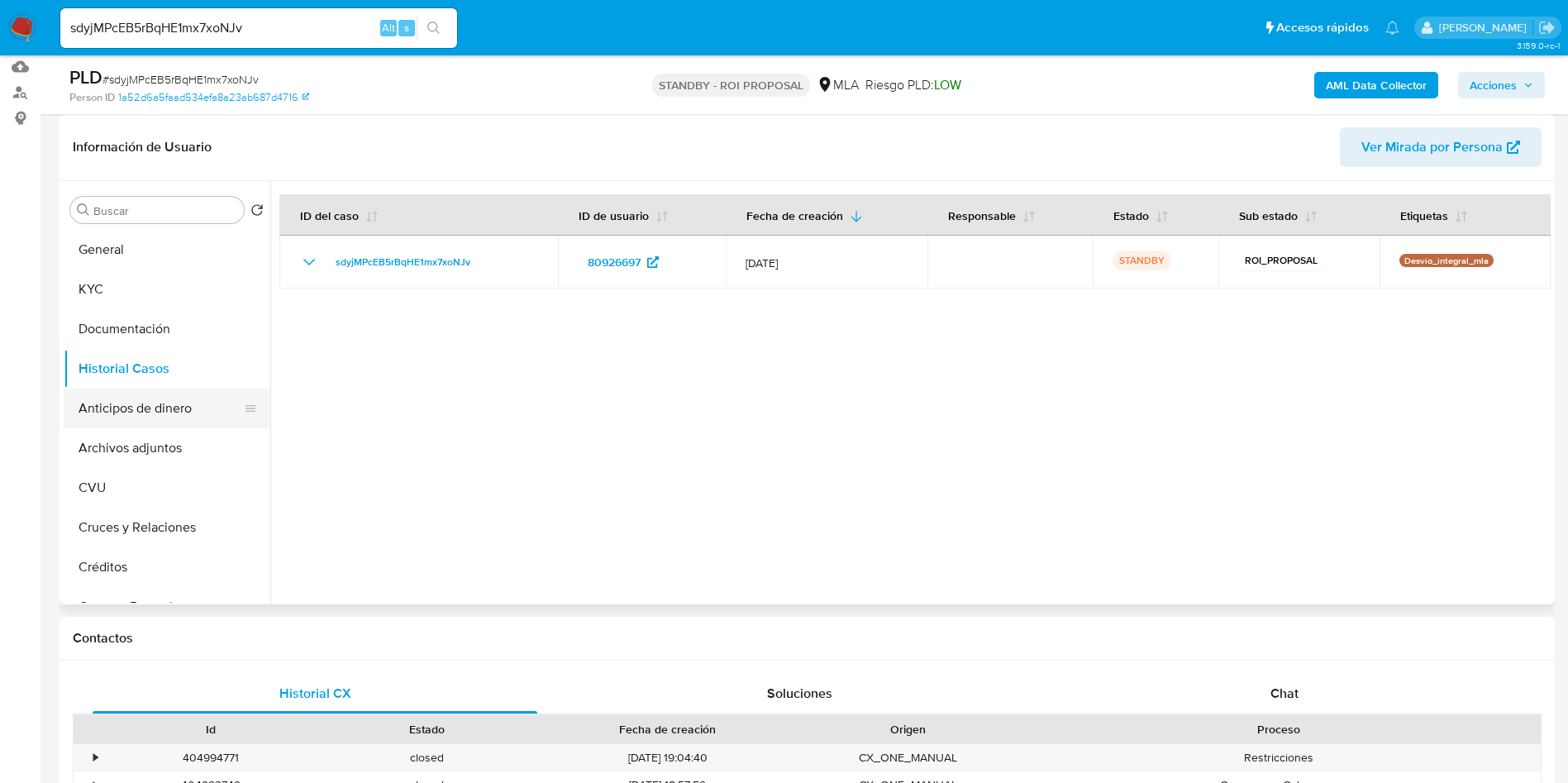
click at [124, 396] on button "Anticipos de dinero" at bounding box center [160, 408] width 193 height 40
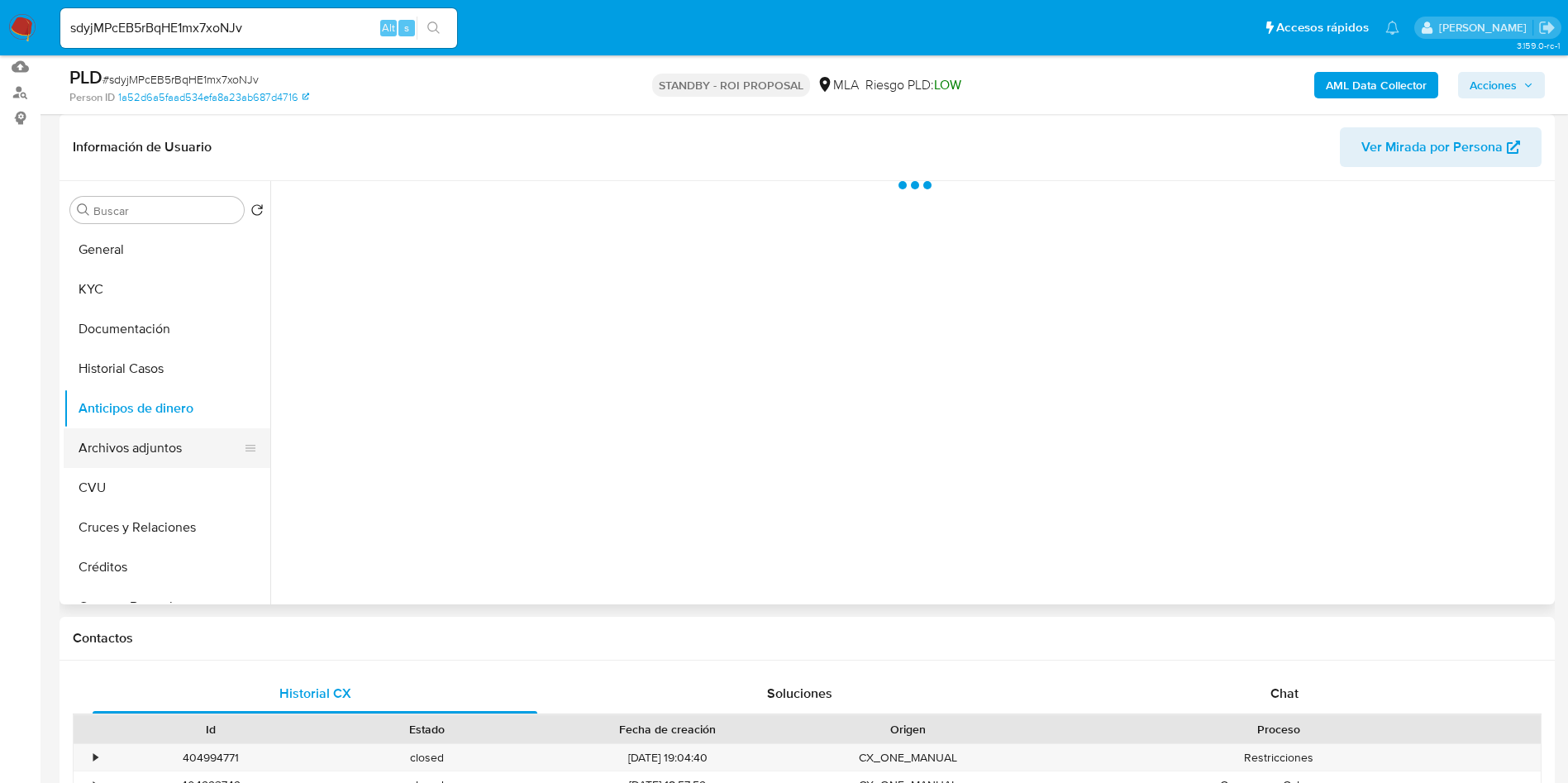
click at [135, 445] on button "Archivos adjuntos" at bounding box center [160, 448] width 193 height 40
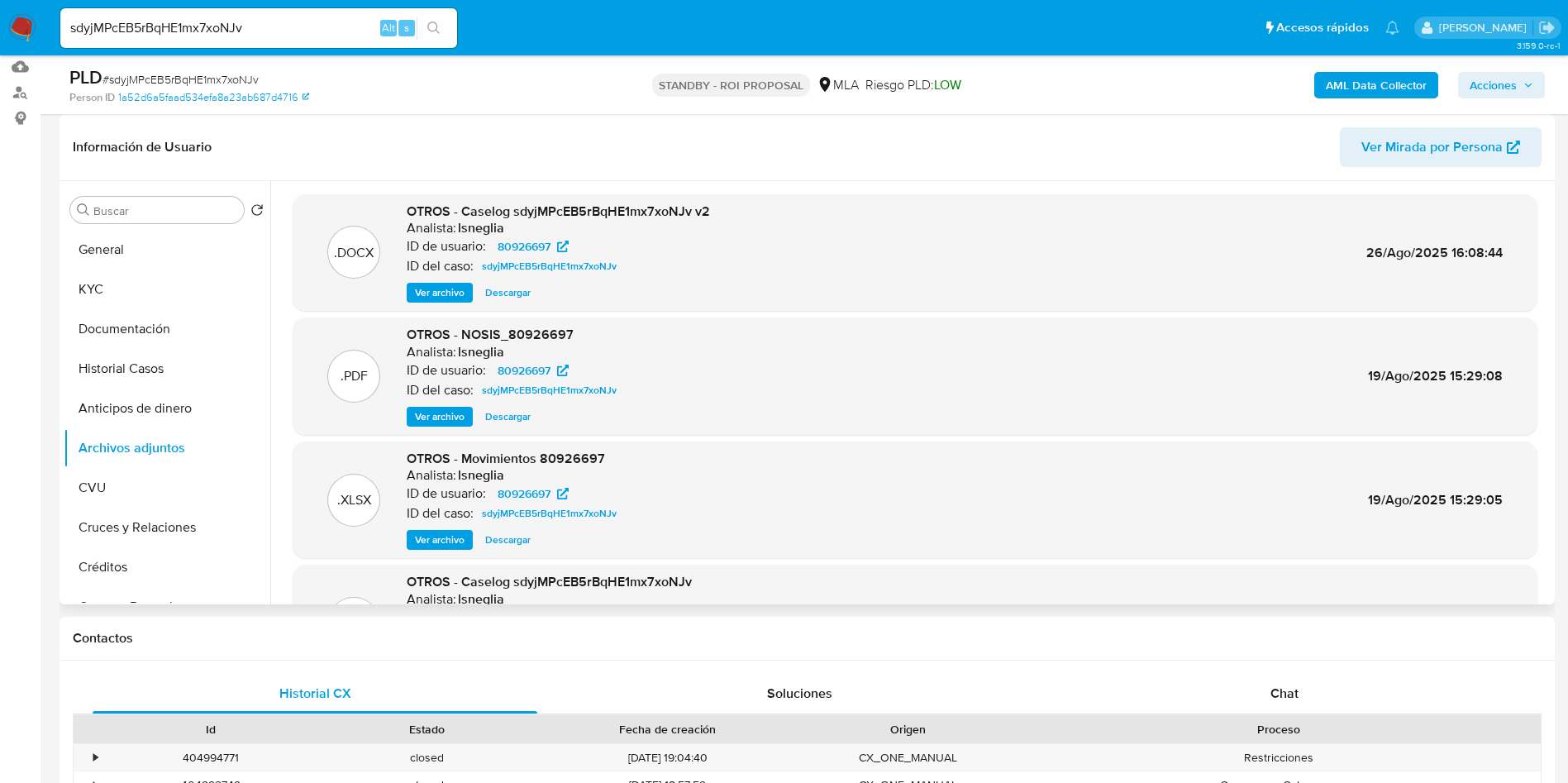
click at [507, 296] on span "Descargar" at bounding box center [508, 292] width 46 height 17
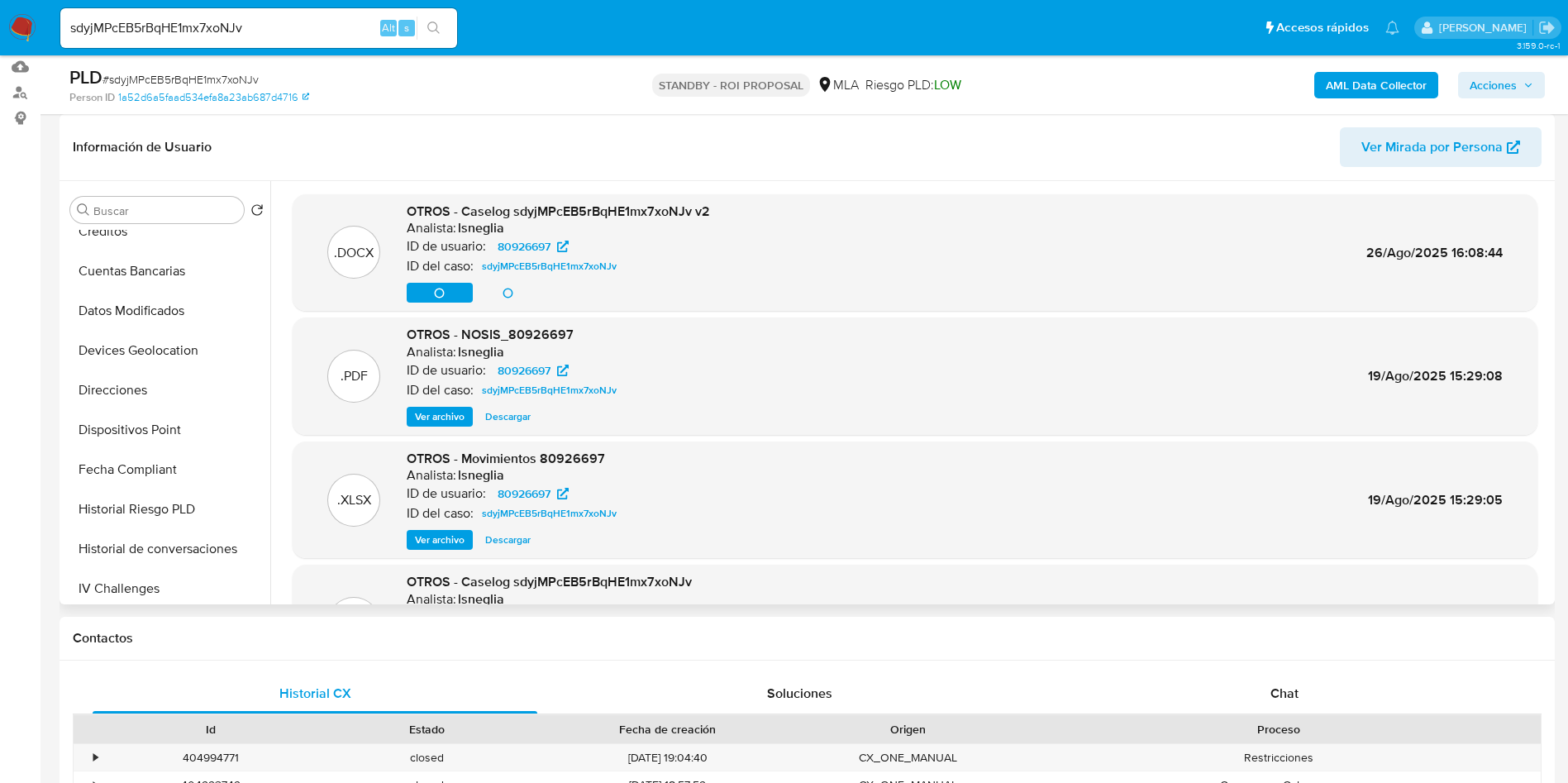
scroll to position [744, 0]
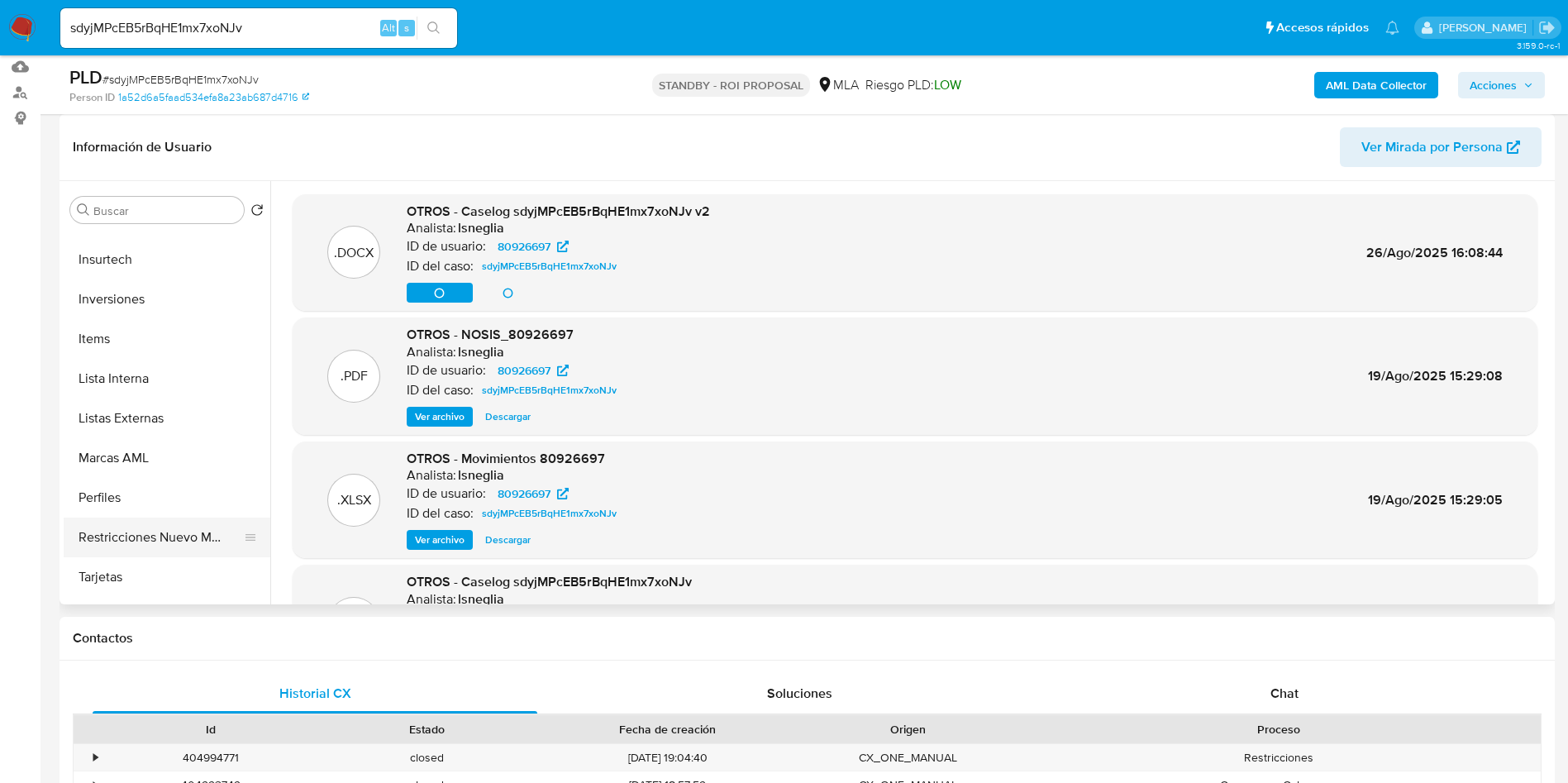
click at [149, 539] on button "Restricciones Nuevo Mundo" at bounding box center [160, 537] width 193 height 40
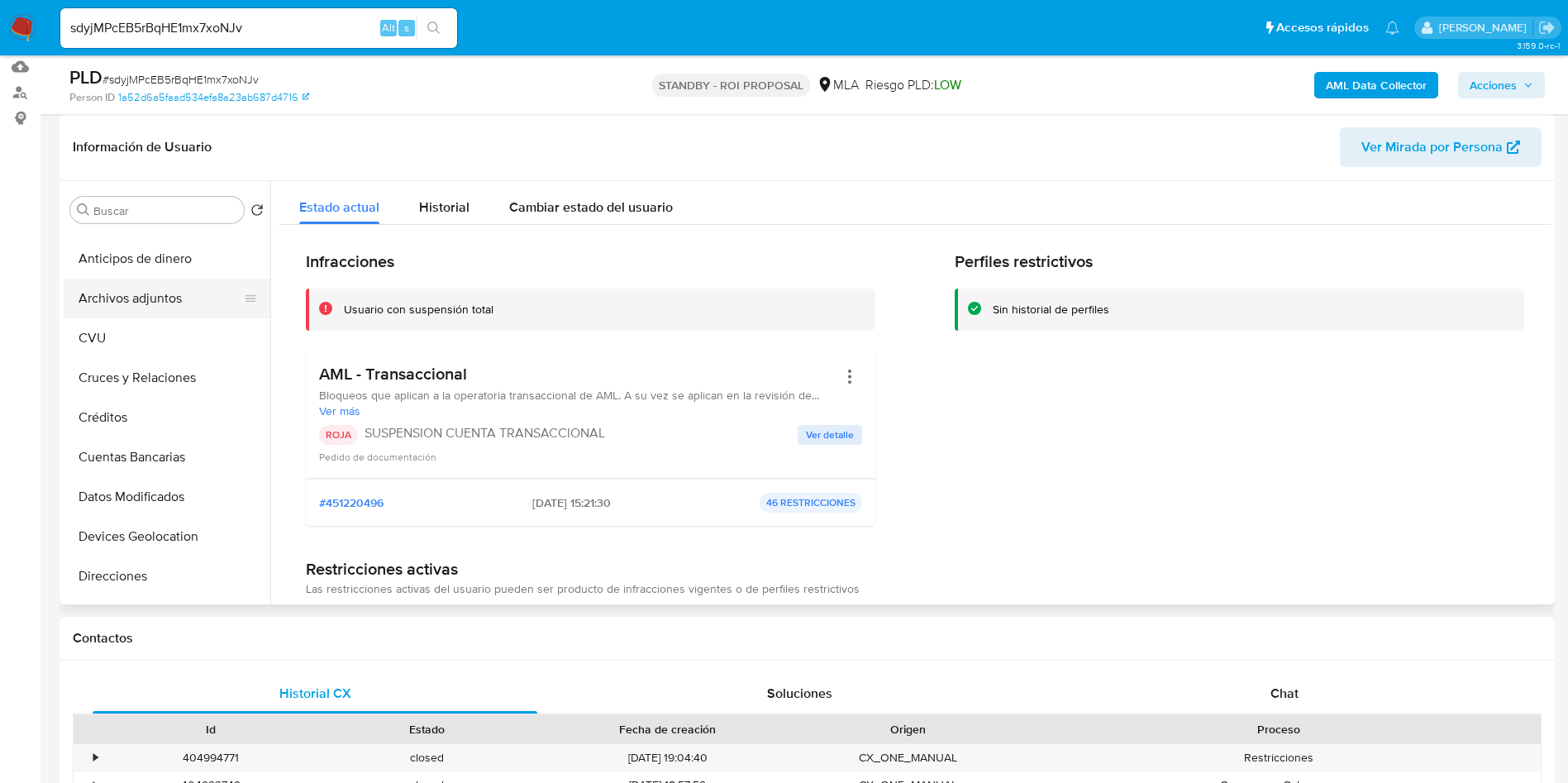
scroll to position [0, 0]
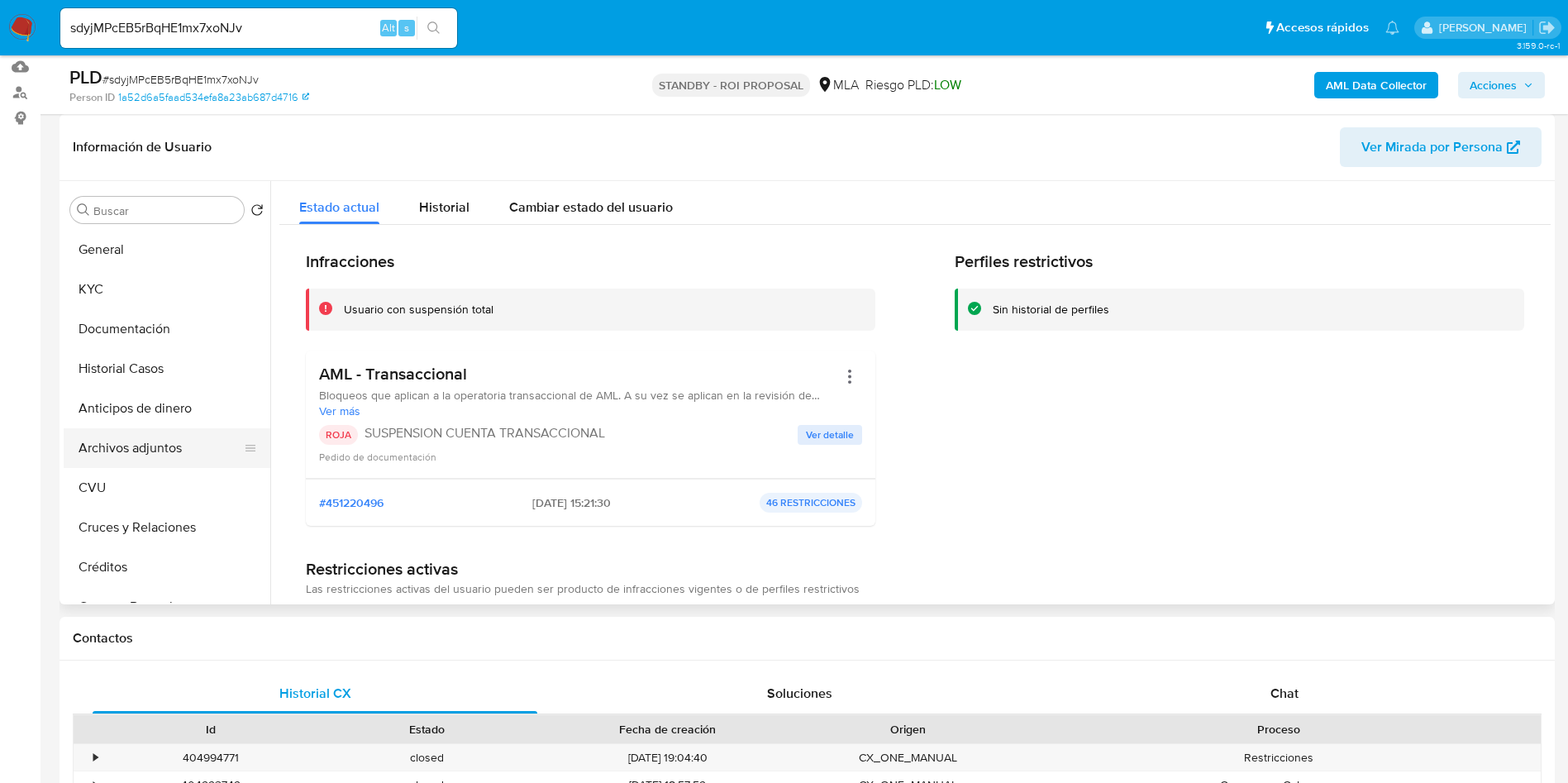
click at [123, 430] on button "Archivos adjuntos" at bounding box center [160, 448] width 193 height 40
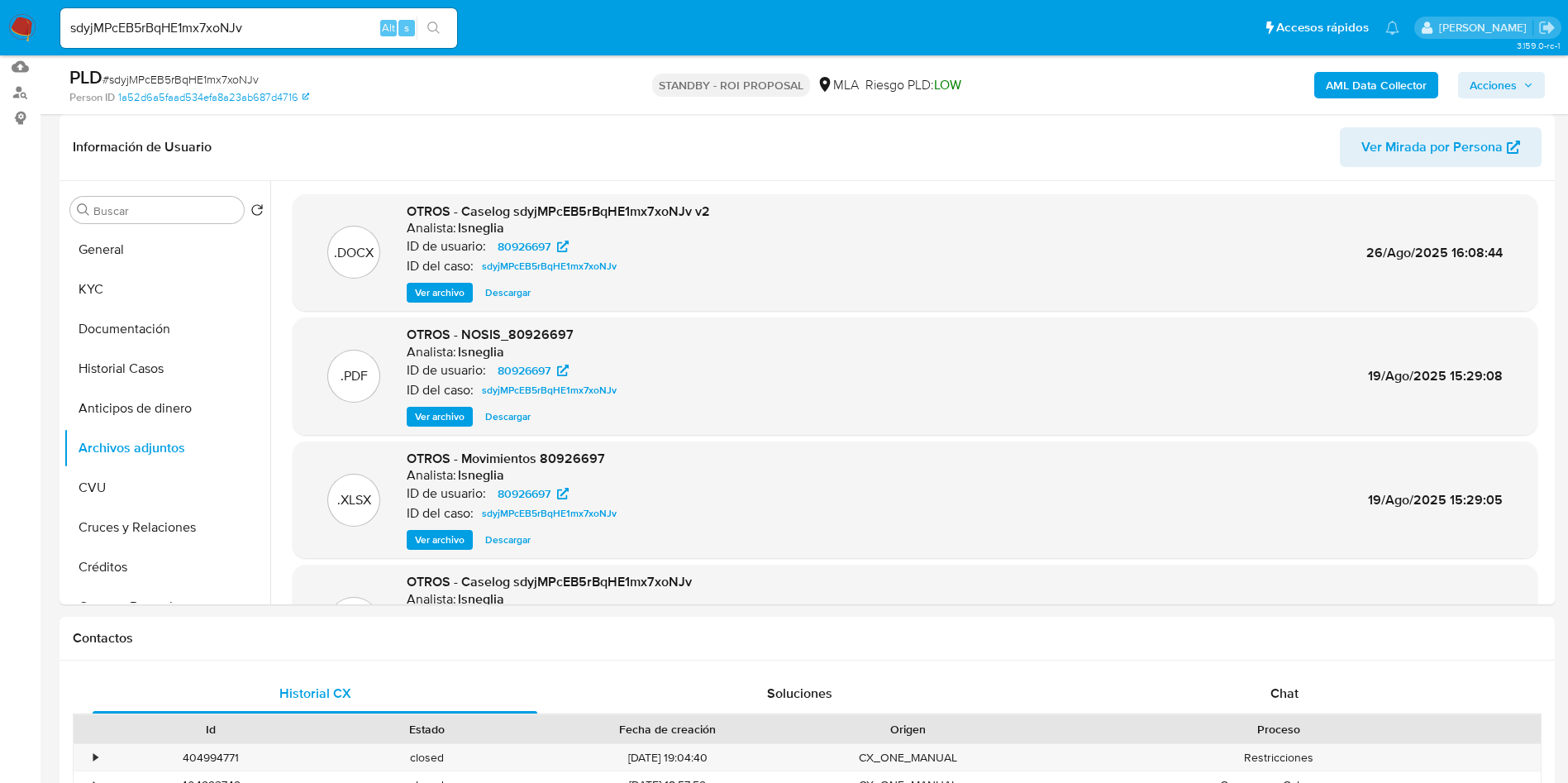
click at [230, 27] on input "sdyjMPcEB5rBqHE1mx7xoNJv" at bounding box center [259, 28] width 397 height 21
paste input
click at [329, 27] on input at bounding box center [259, 28] width 397 height 21
paste input "LPdpIJJg8Bw6BT4FIFKOFxhE"
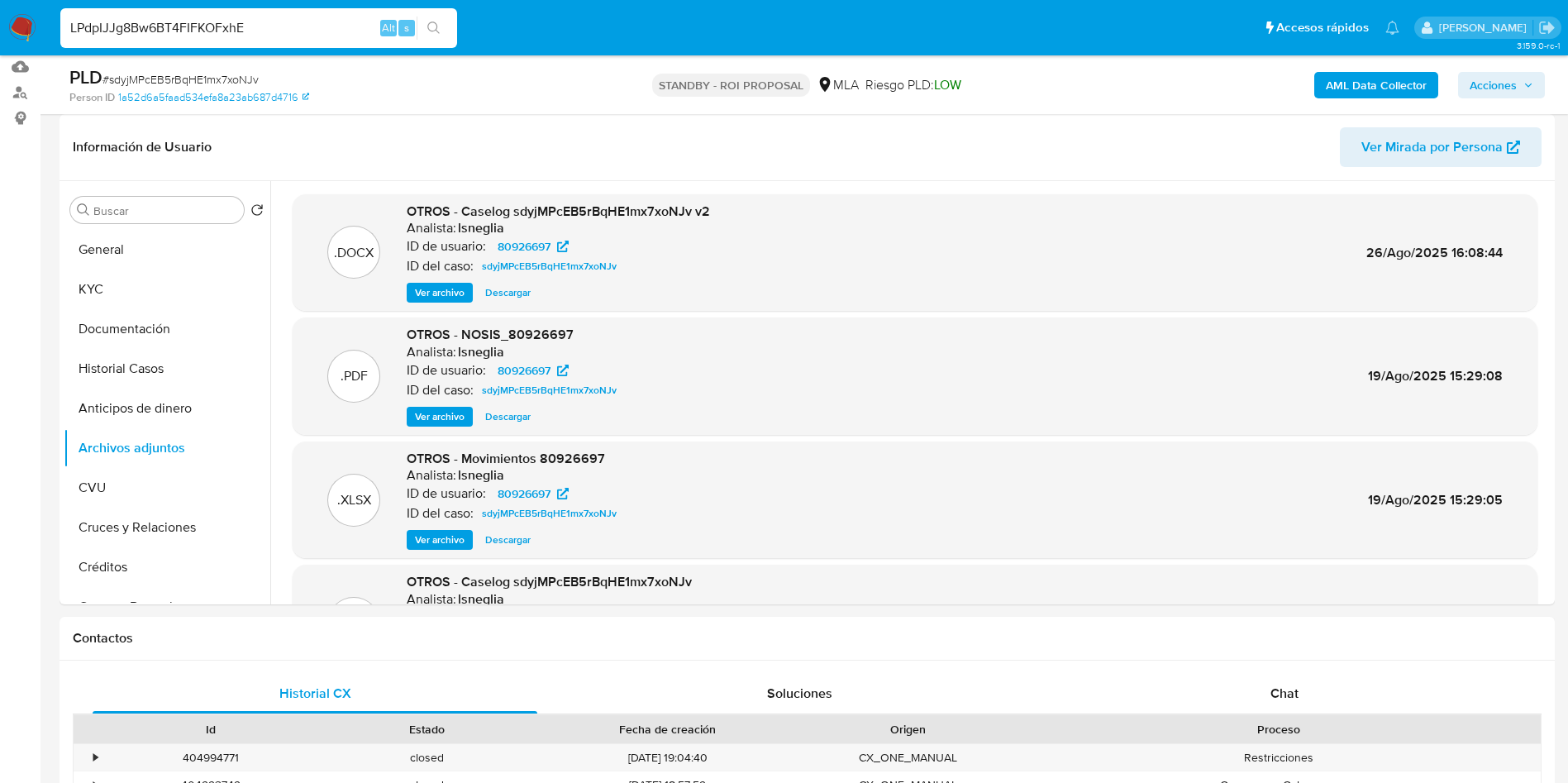
type input "LPdpIJJg8Bw6BT4FIFKOFxhE"
click at [432, 26] on icon "search-icon" at bounding box center [434, 27] width 13 height 13
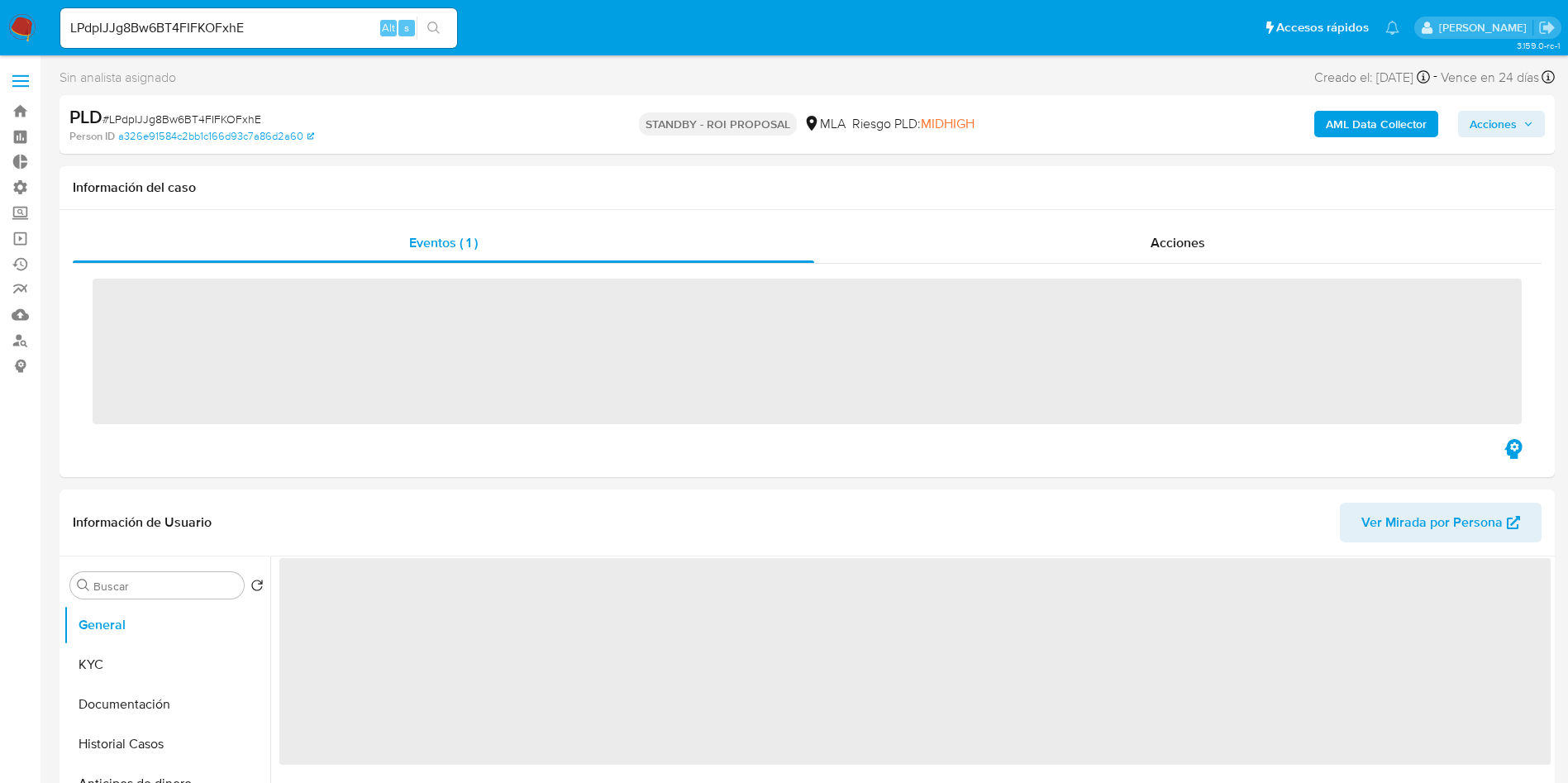
select select "10"
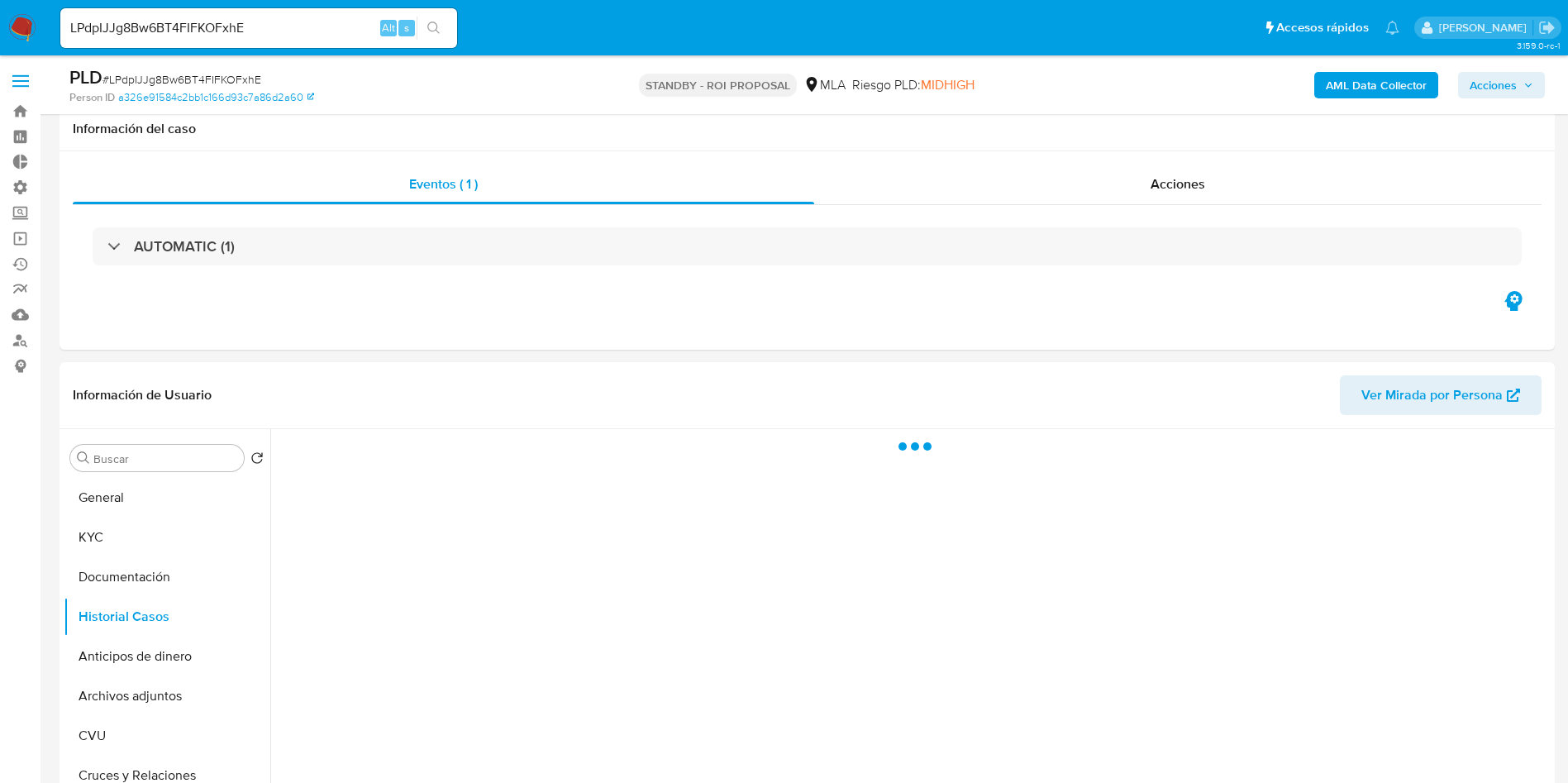
select select "10"
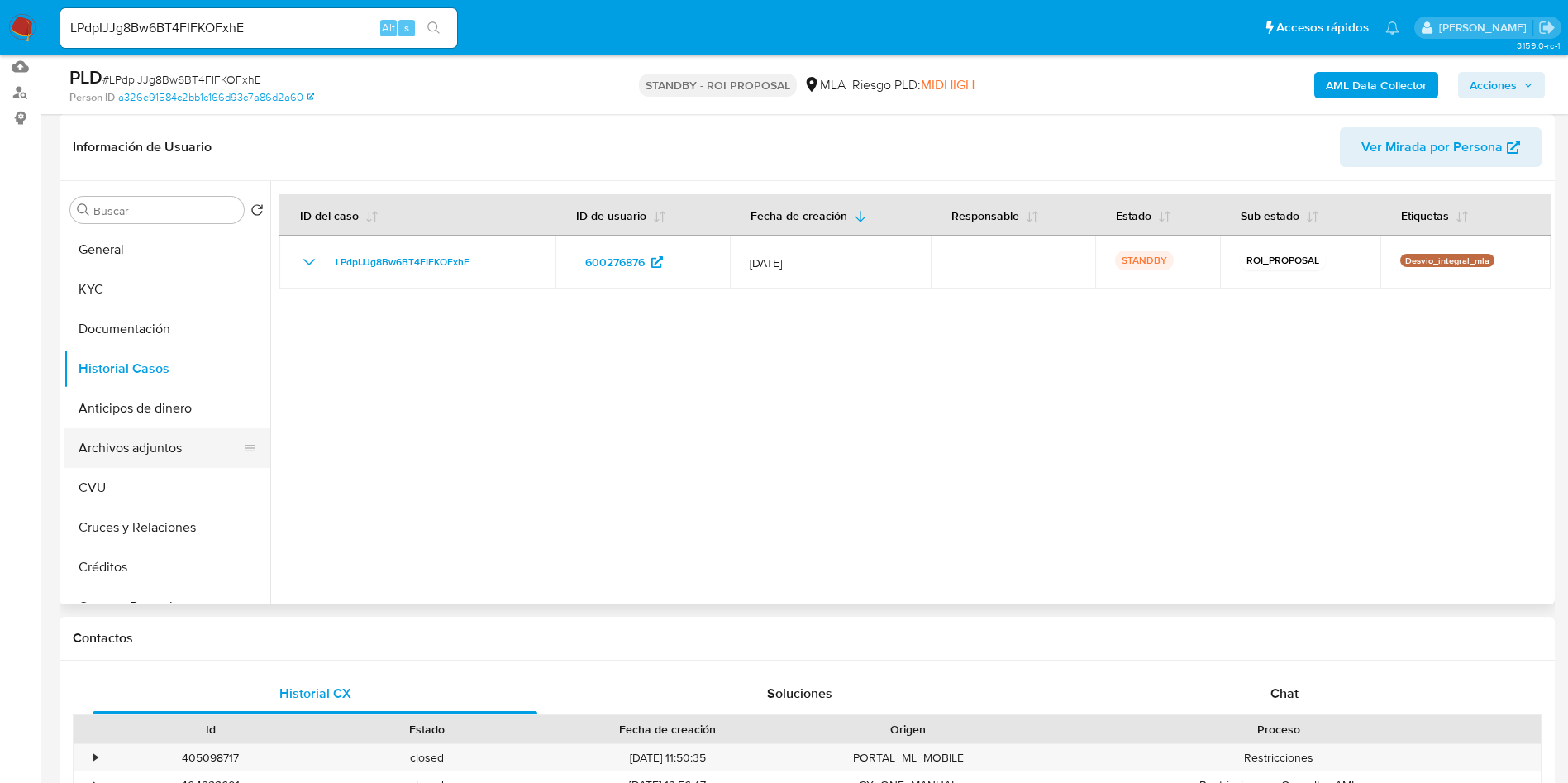
click at [100, 442] on button "Archivos adjuntos" at bounding box center [160, 448] width 193 height 40
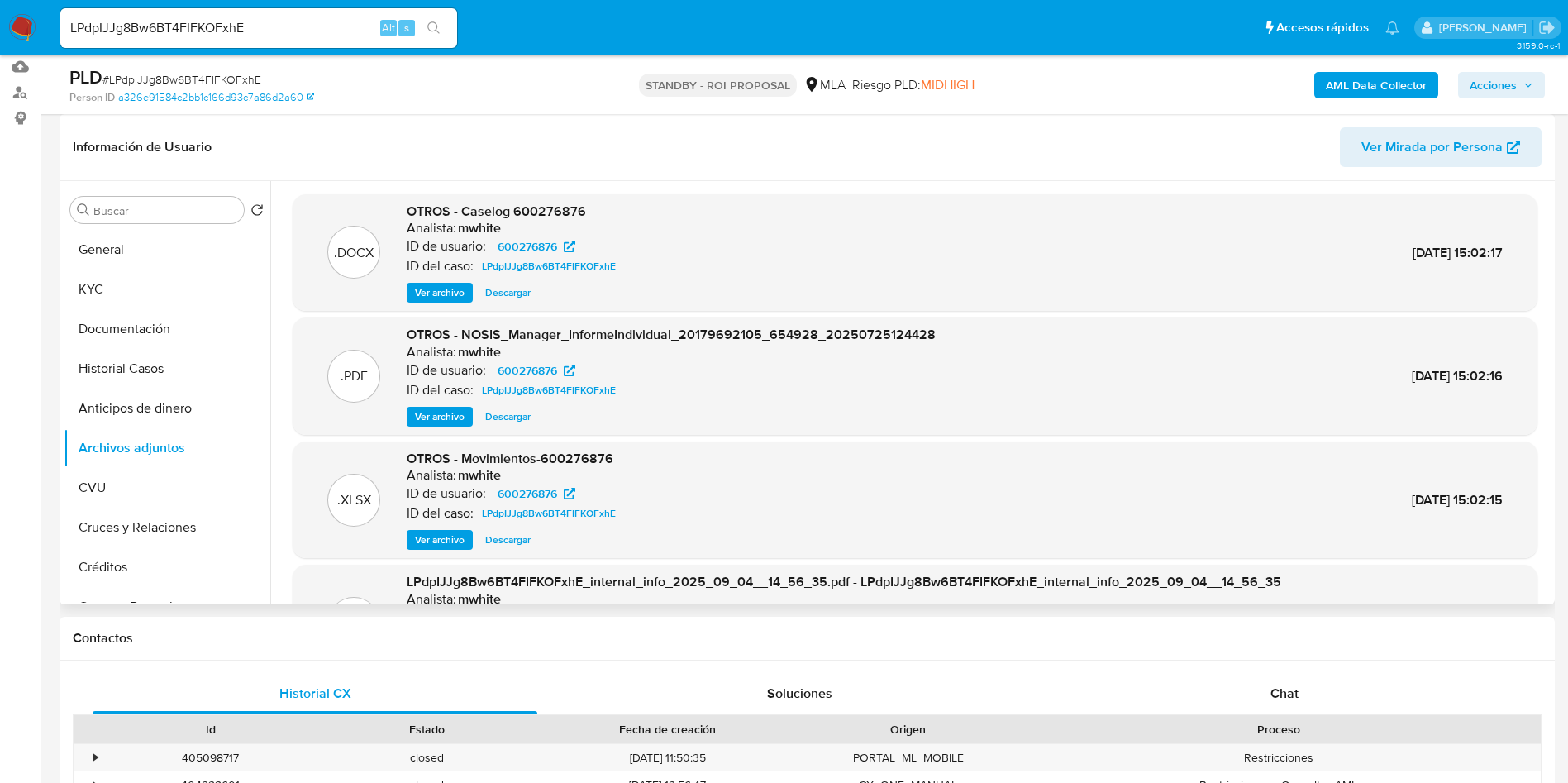
click at [508, 296] on span "Descargar" at bounding box center [508, 292] width 46 height 17
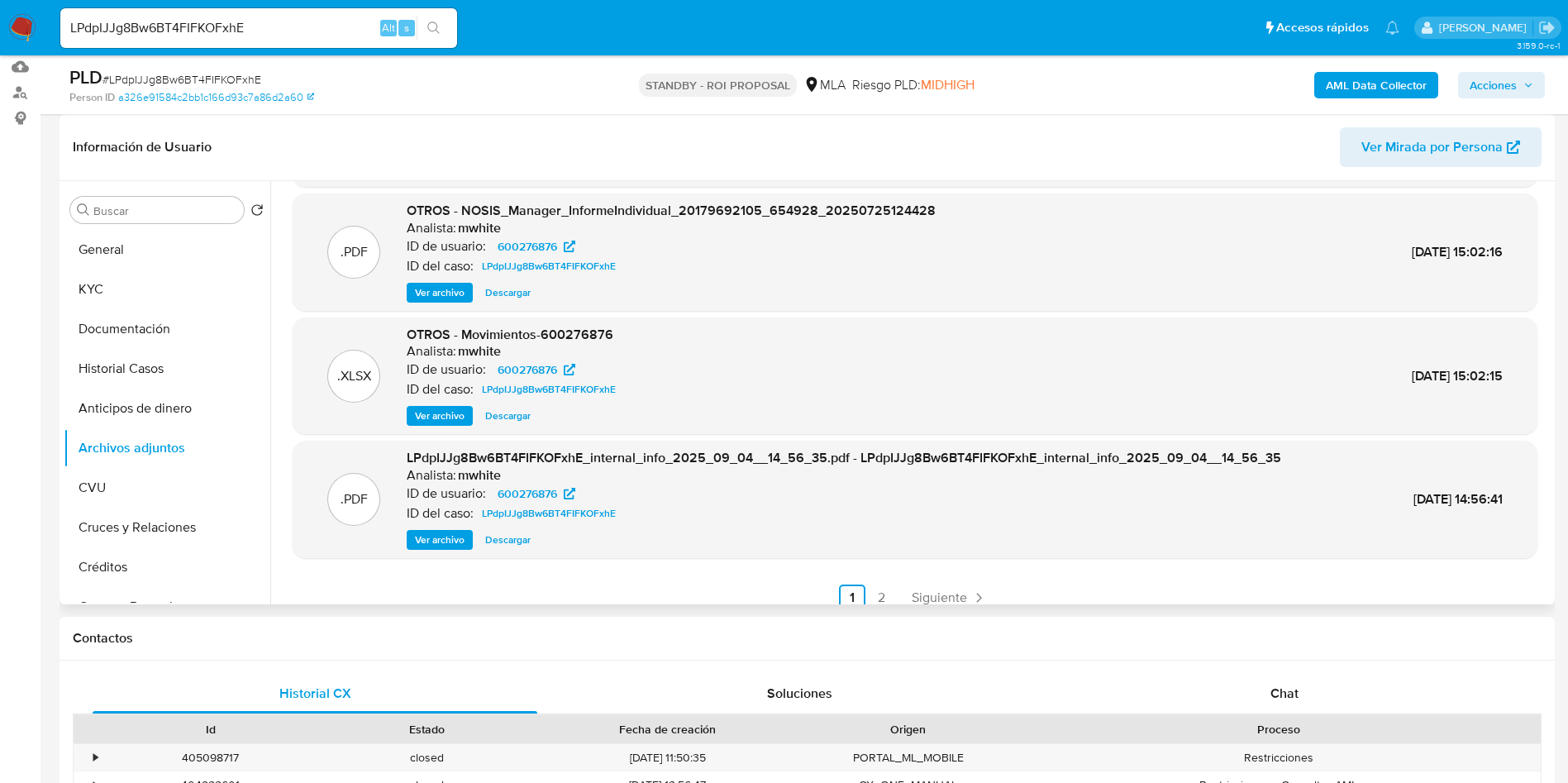
scroll to position [0, 0]
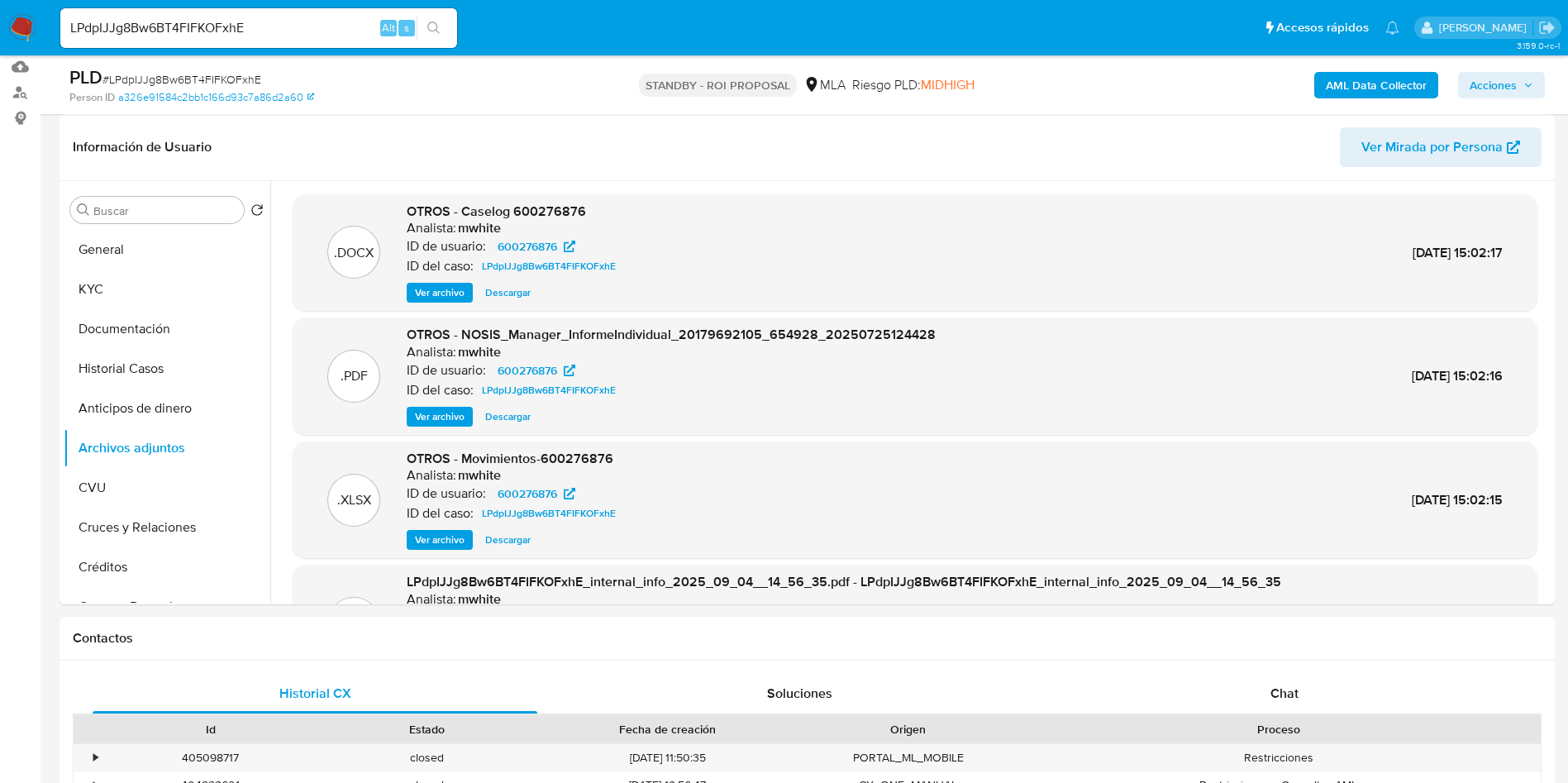
click at [226, 72] on span "# LPdpIJJg8Bw6BT4FIFKOFxhE" at bounding box center [182, 79] width 158 height 17
copy span "LPdpIJJg8Bw6BT4FIFKOFxhE"
click at [233, 27] on input "LPdpIJJg8Bw6BT4FIFKOFxhE" at bounding box center [259, 28] width 397 height 21
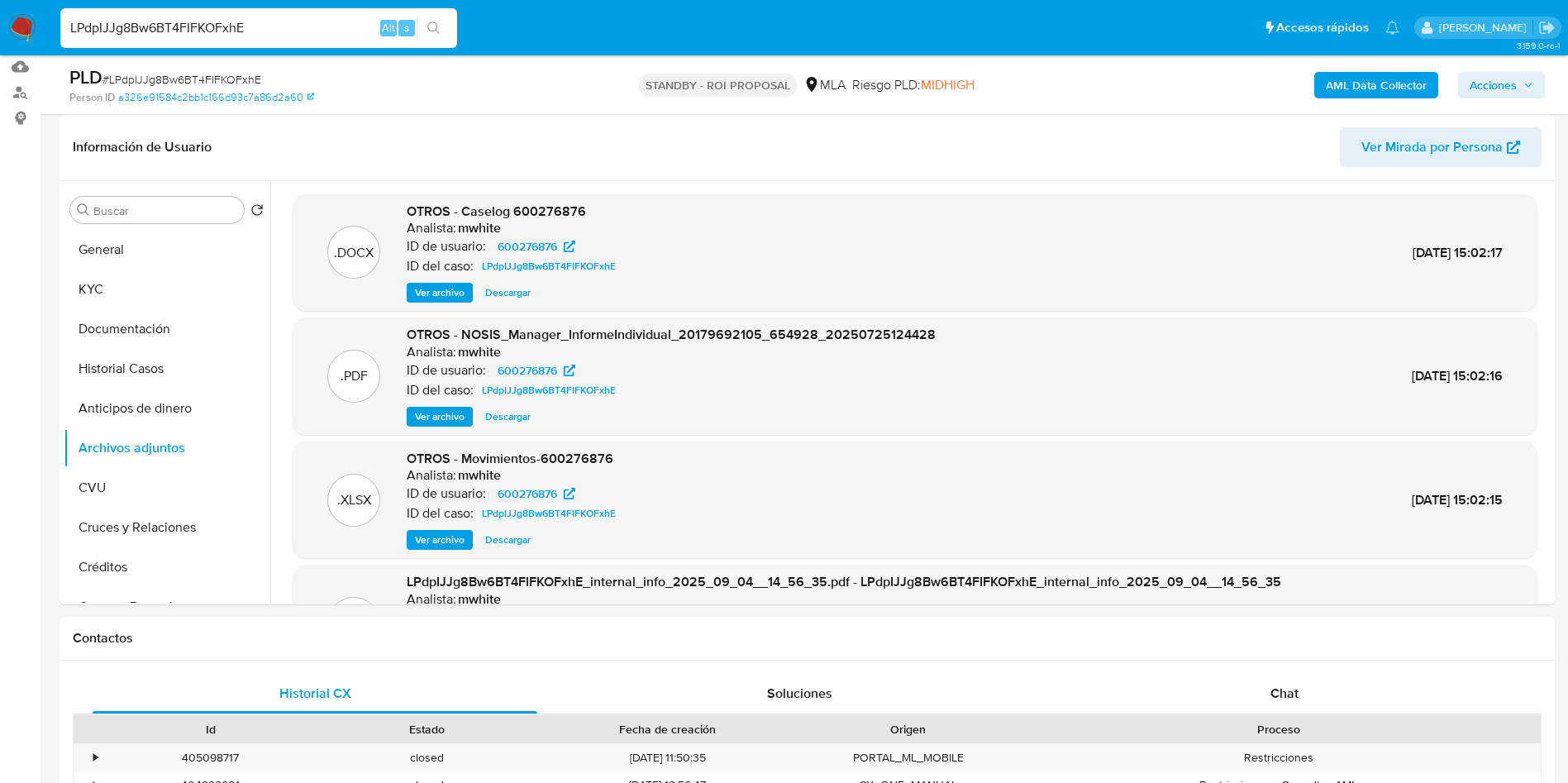
paste input "fetdCpIyc9ouTUAXk5whVY6j"
type input "fetdCpIyc9ouTUAXk5whVY6j"
click at [434, 33] on icon "search-icon" at bounding box center [434, 27] width 13 height 13
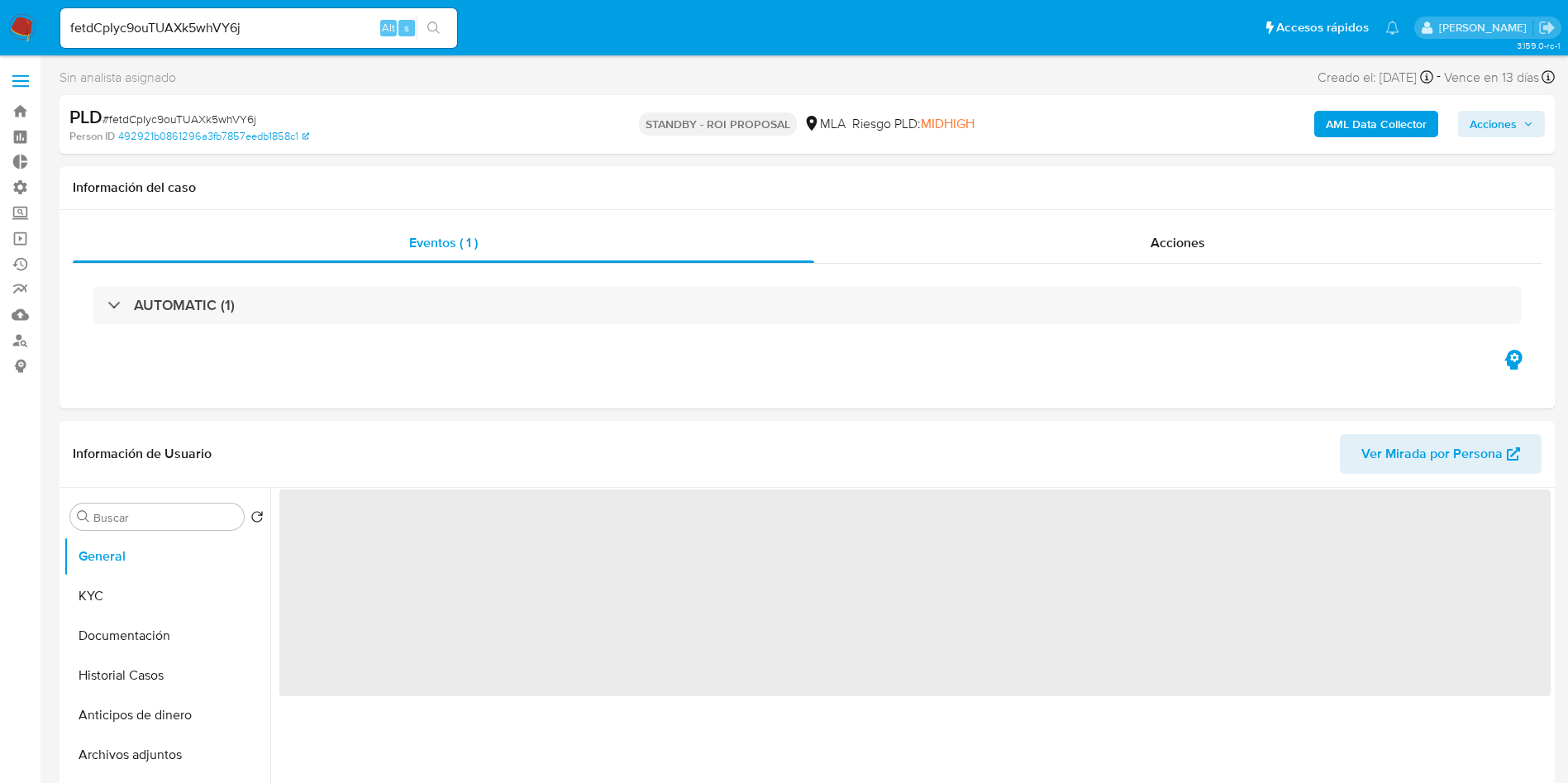
select select "10"
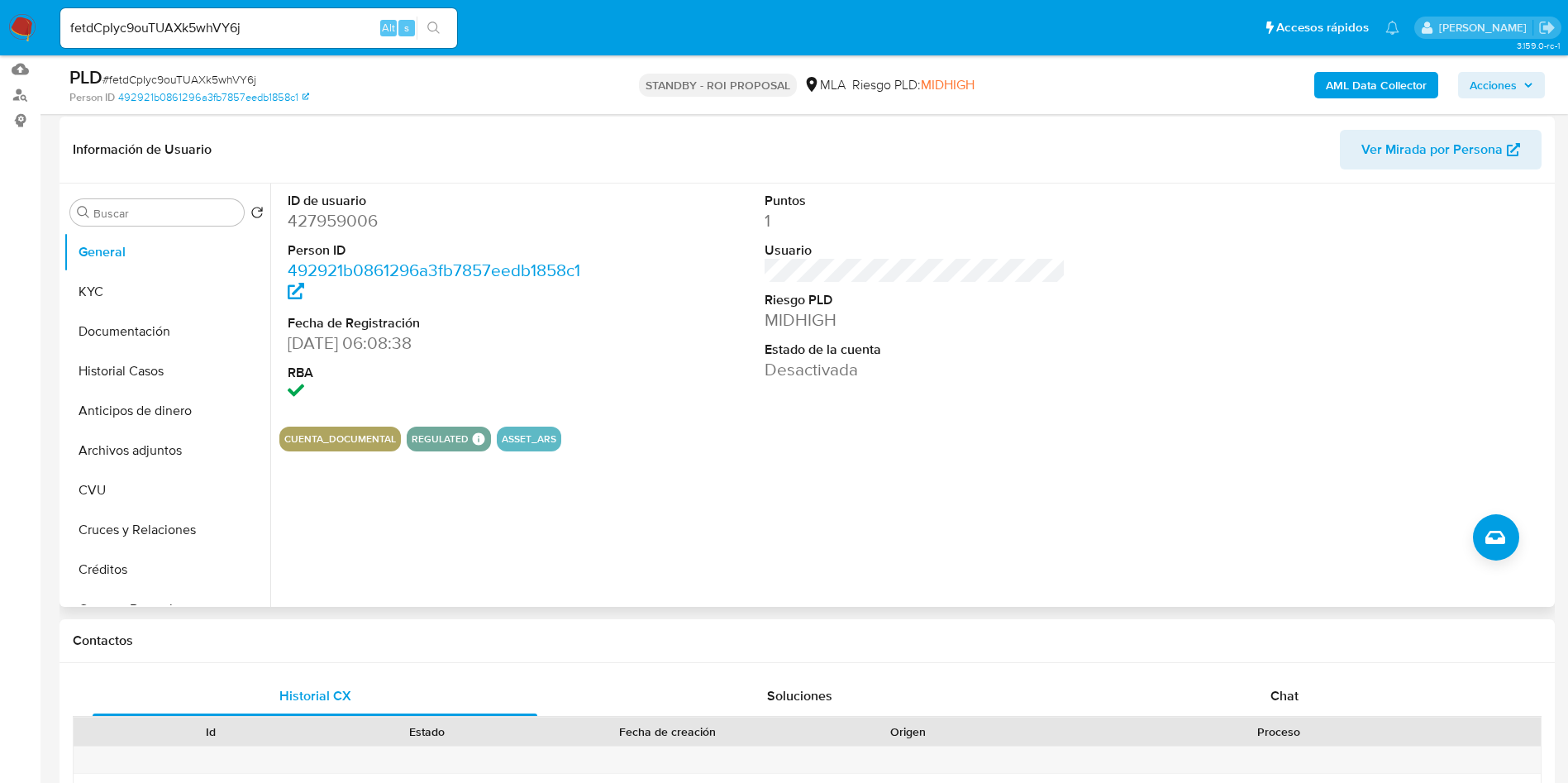
scroll to position [248, 0]
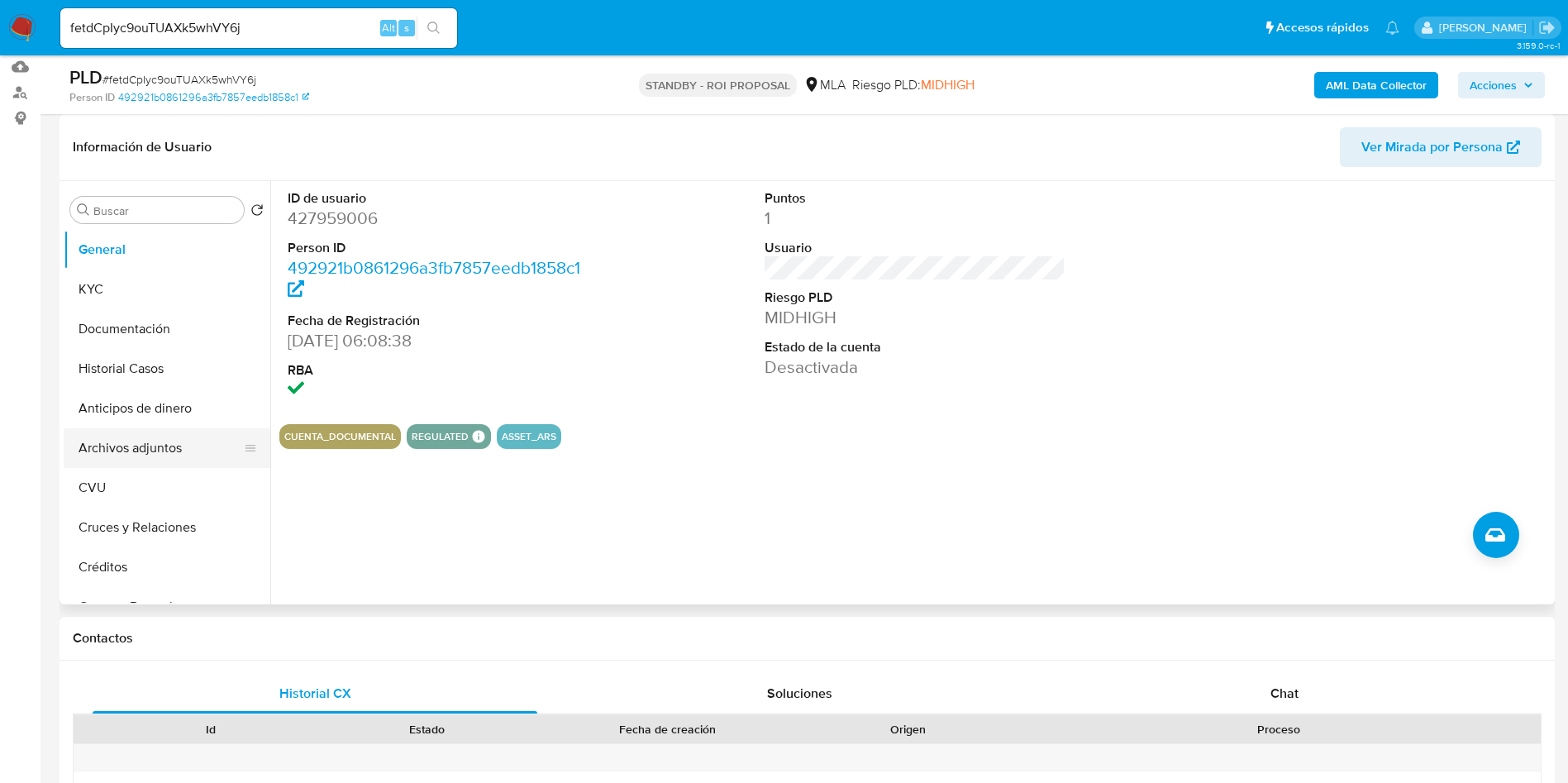
click at [157, 437] on button "Archivos adjuntos" at bounding box center [160, 448] width 193 height 40
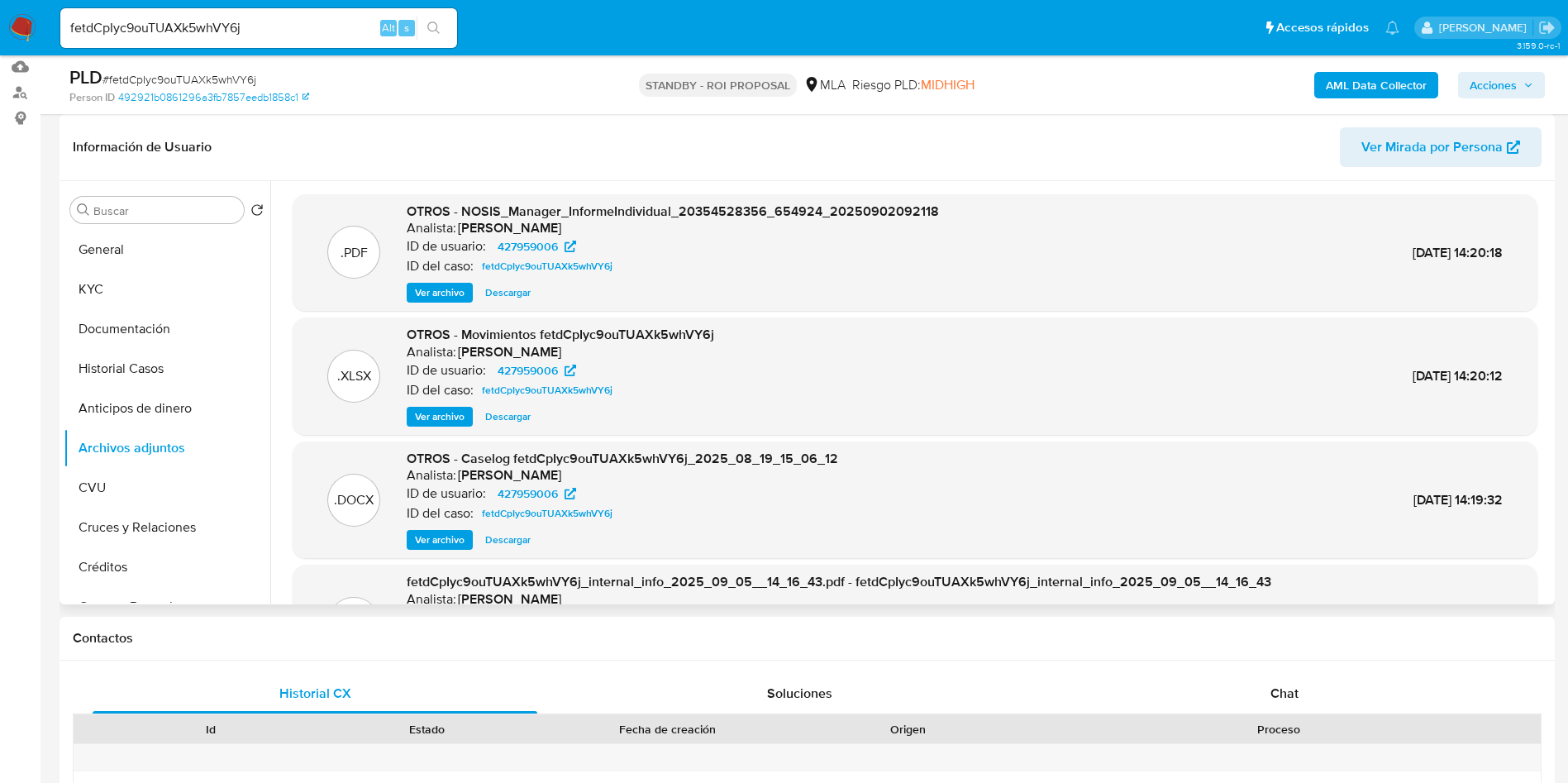
click at [514, 538] on span "Descargar" at bounding box center [508, 539] width 46 height 17
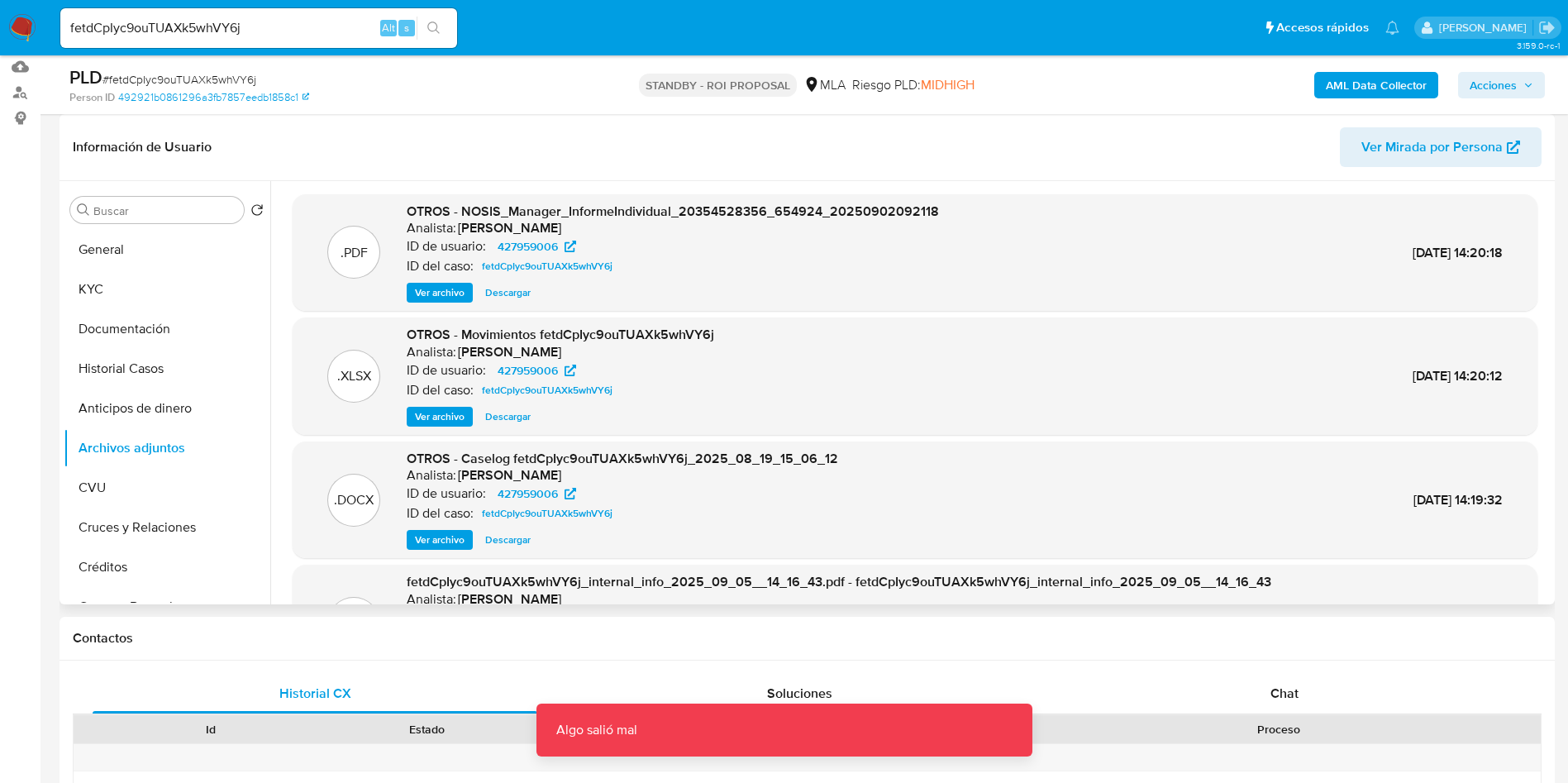
click at [507, 542] on span "Descargar" at bounding box center [508, 539] width 46 height 17
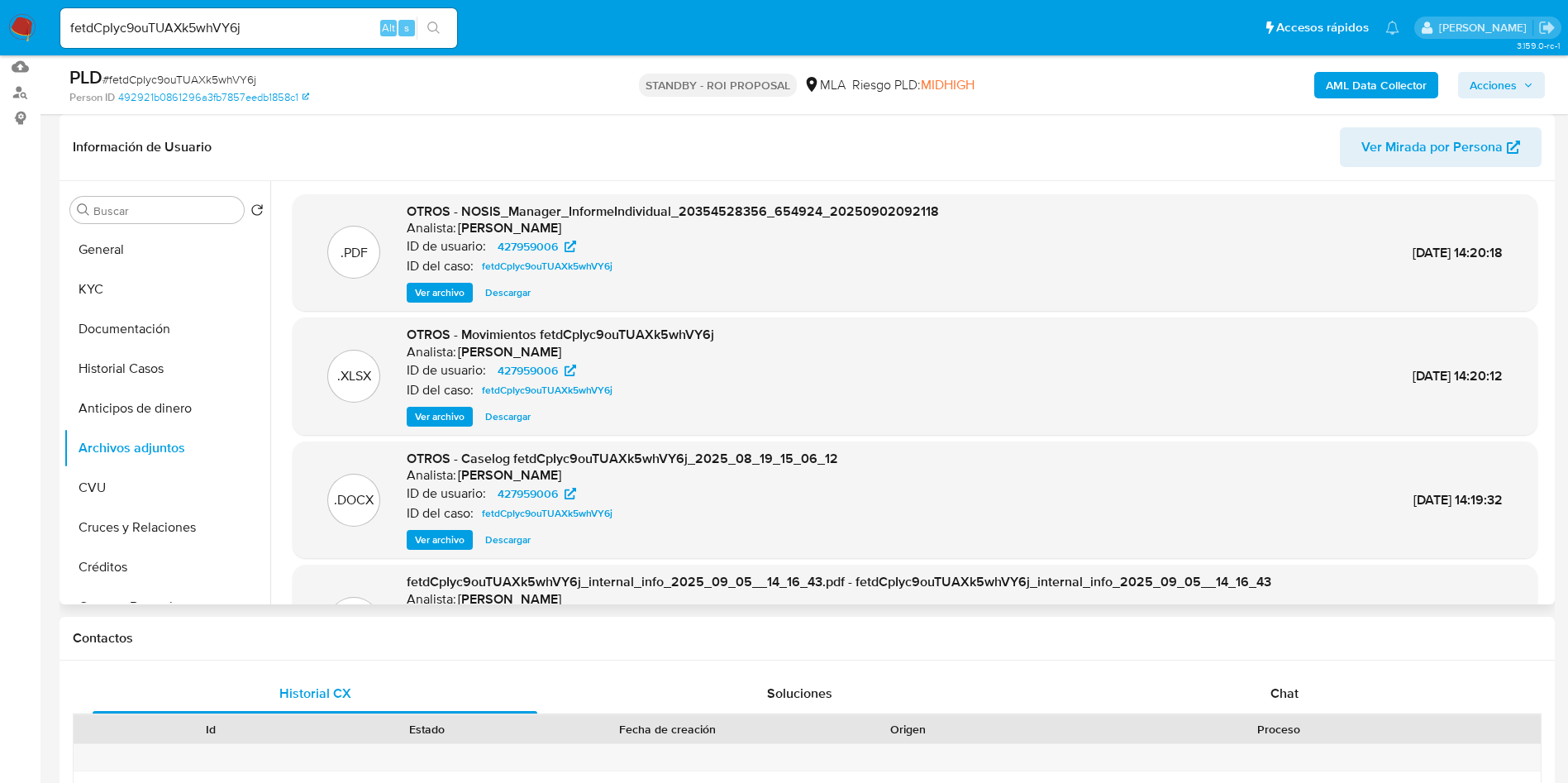
click at [501, 535] on span "Descargar" at bounding box center [508, 539] width 46 height 17
click at [446, 18] on button "search-icon" at bounding box center [434, 28] width 34 height 23
click at [144, 27] on input "fetdCpIyc9ouTUAXk5whVY6j" at bounding box center [259, 28] width 397 height 21
click at [144, 26] on input "fetdCpIyc9ouTUAXk5whVY6j" at bounding box center [259, 28] width 397 height 21
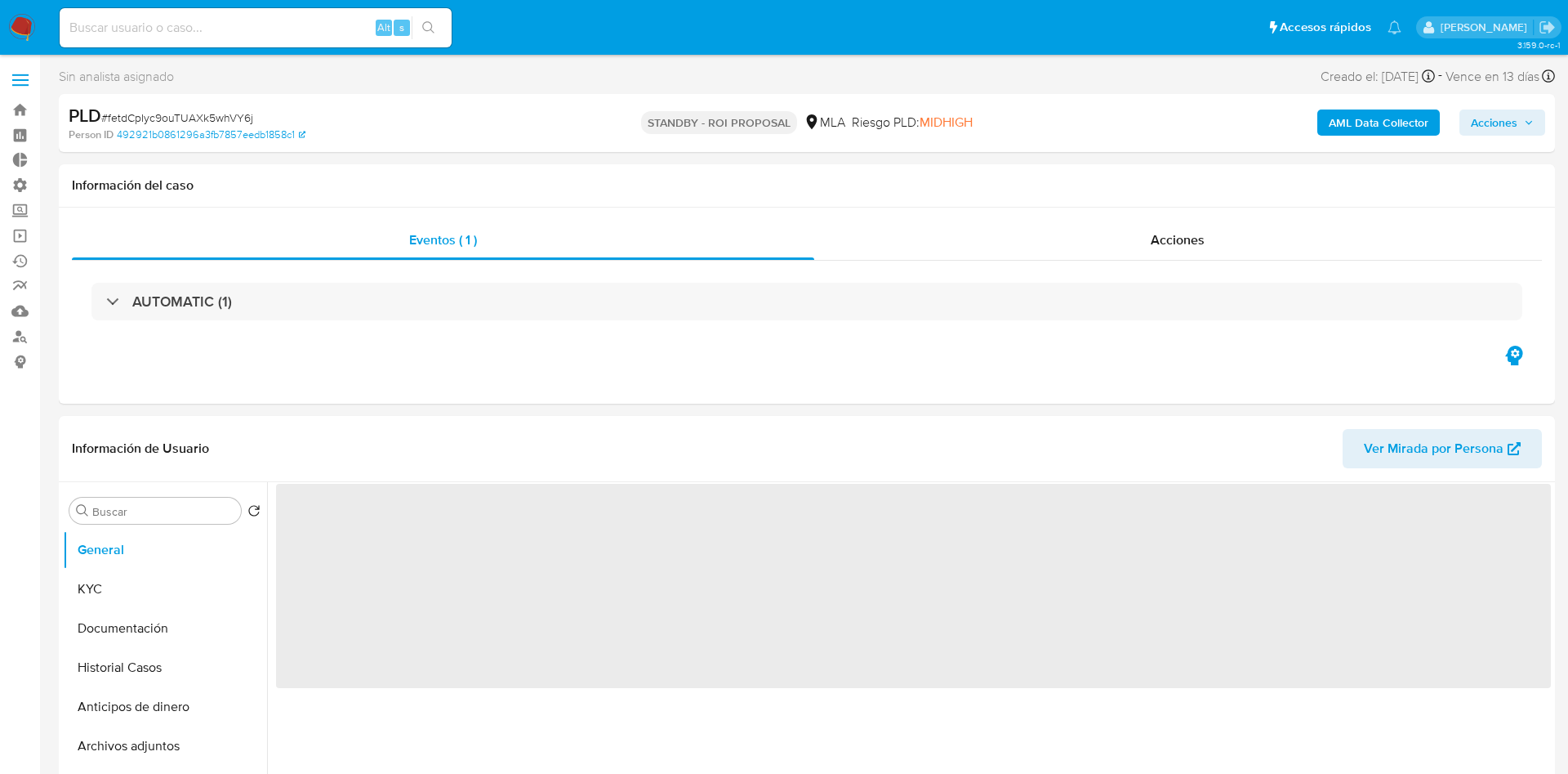
select select "10"
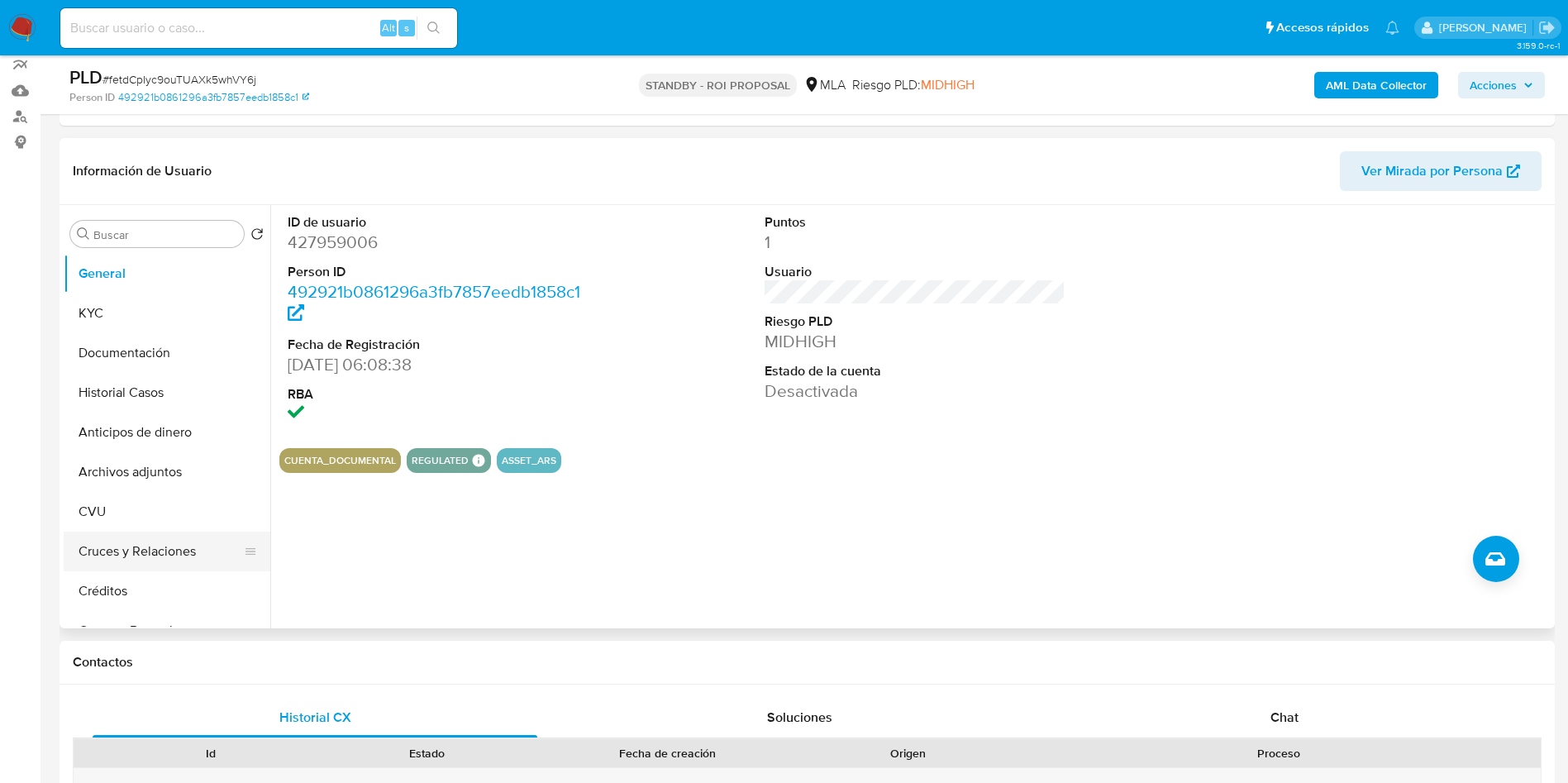
scroll to position [248, 0]
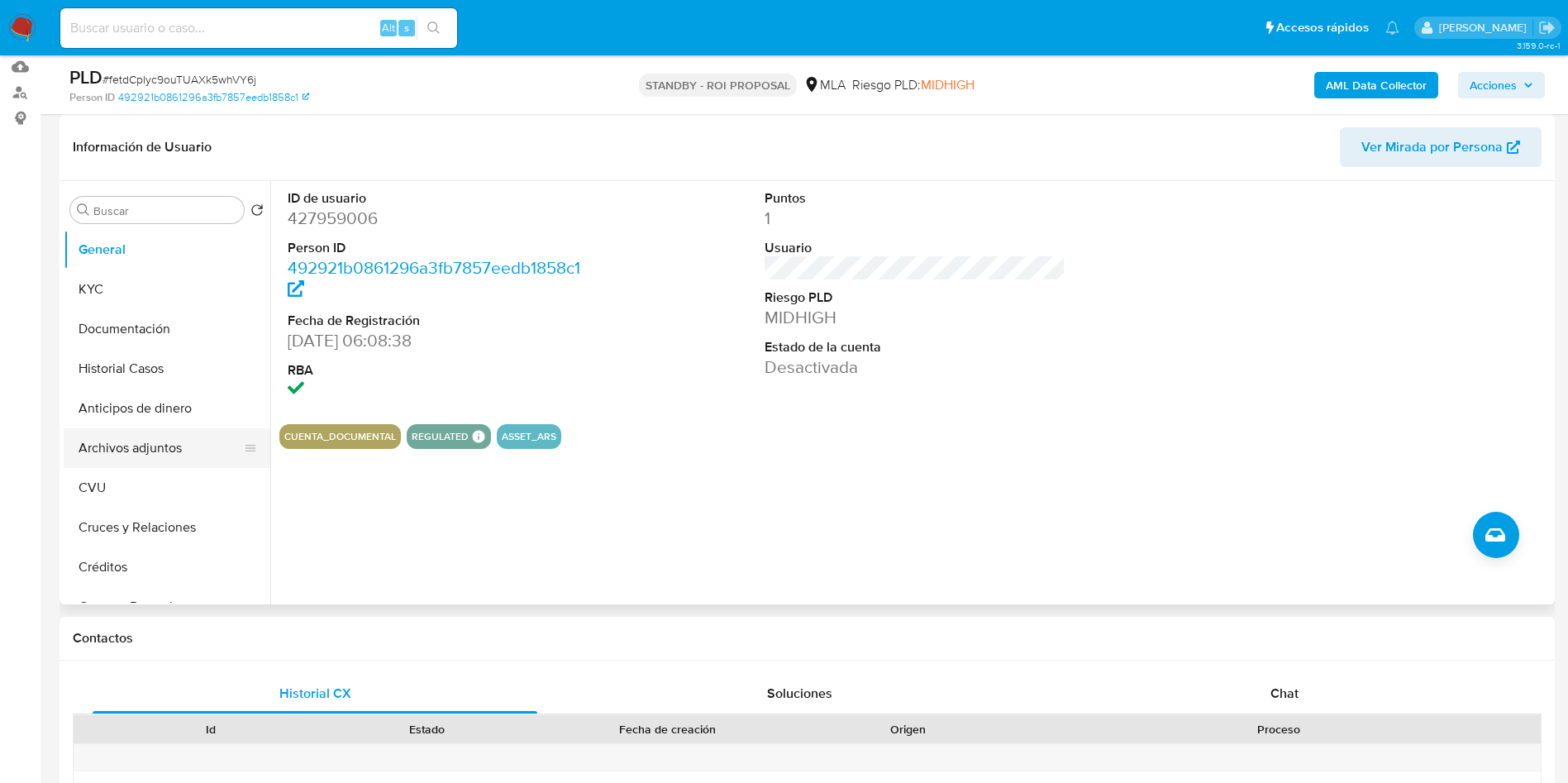
click at [201, 444] on button "Archivos adjuntos" at bounding box center [160, 448] width 193 height 40
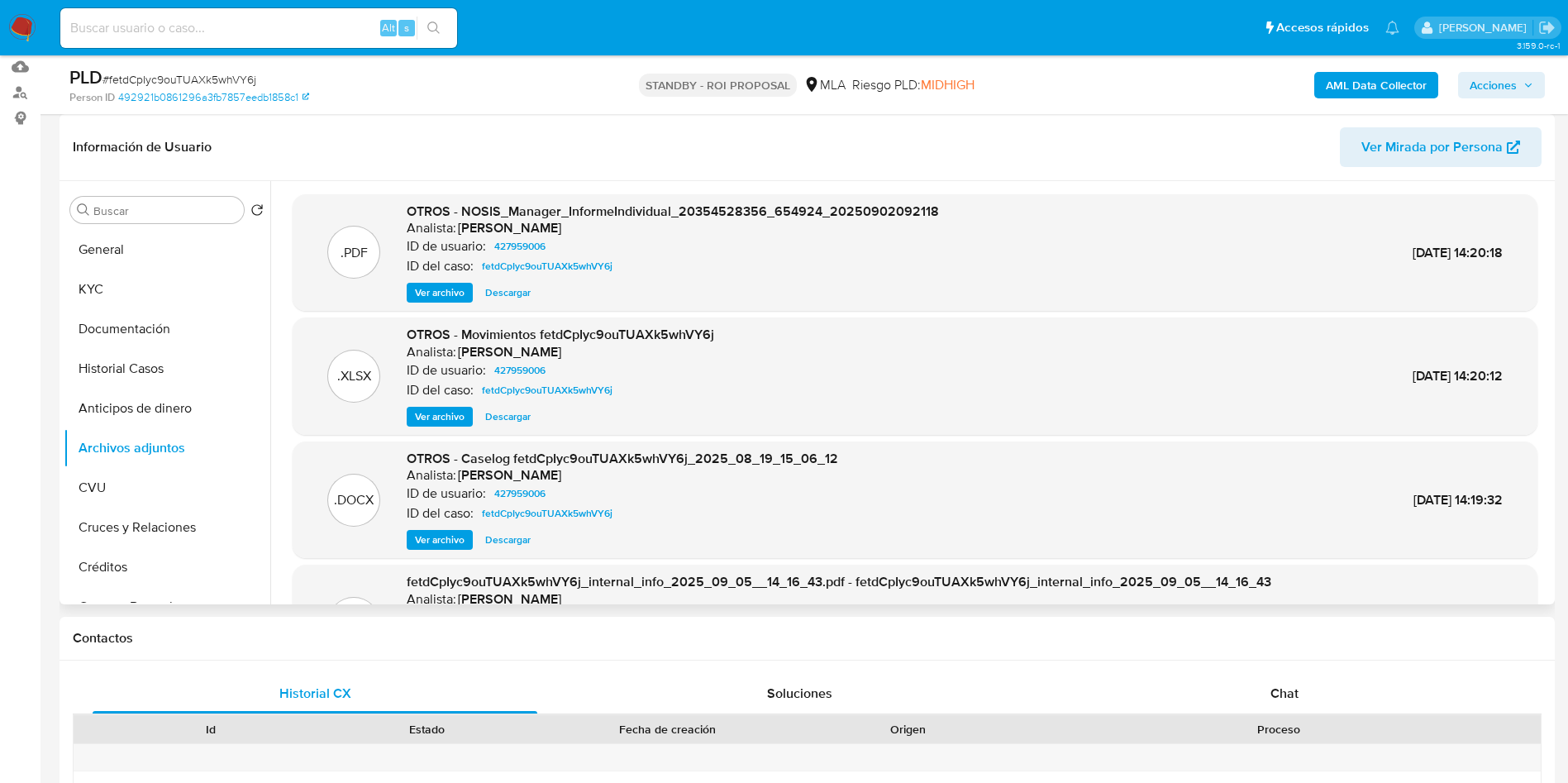
click at [505, 539] on span "Descargar" at bounding box center [508, 539] width 46 height 17
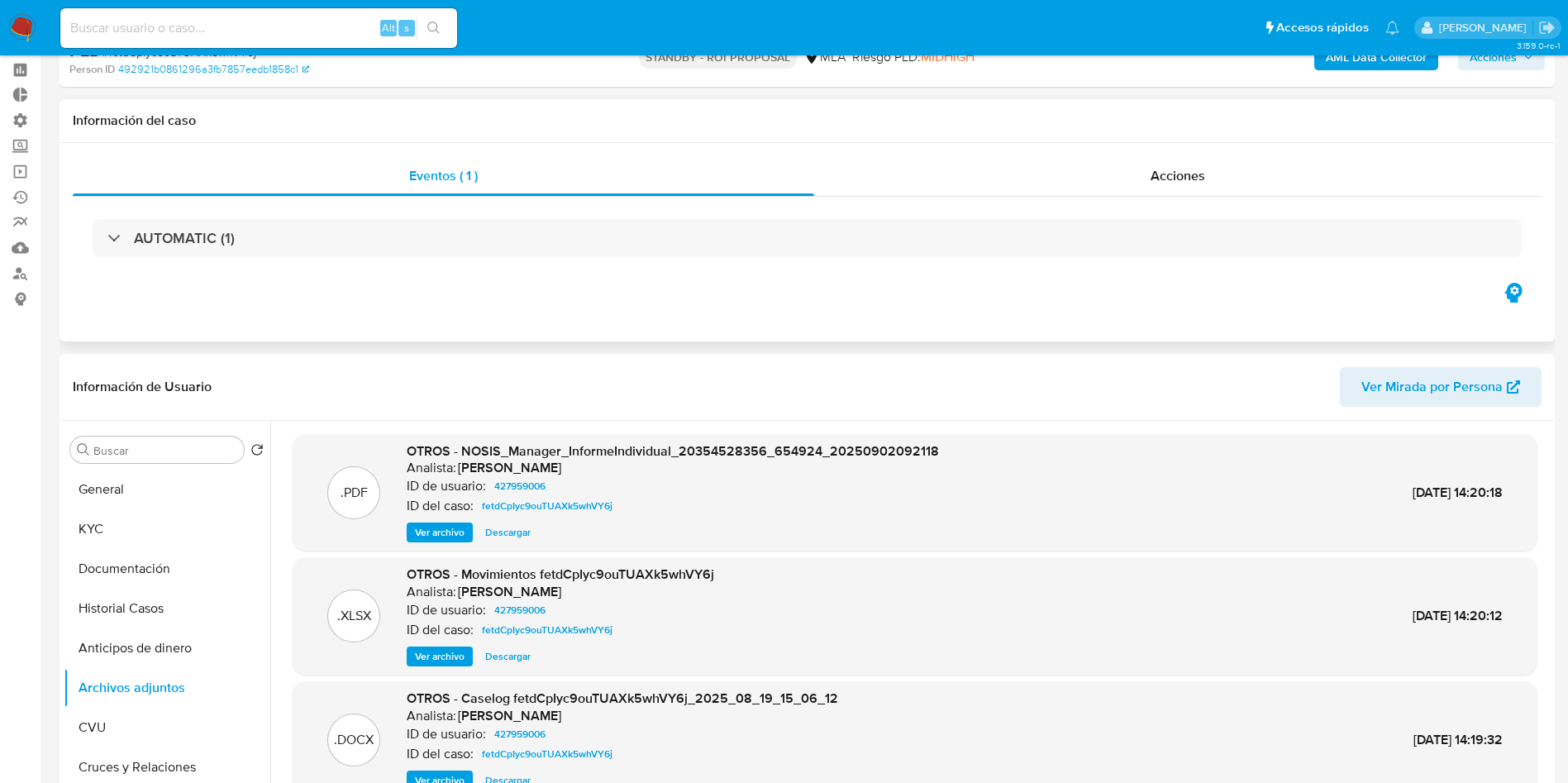
scroll to position [0, 0]
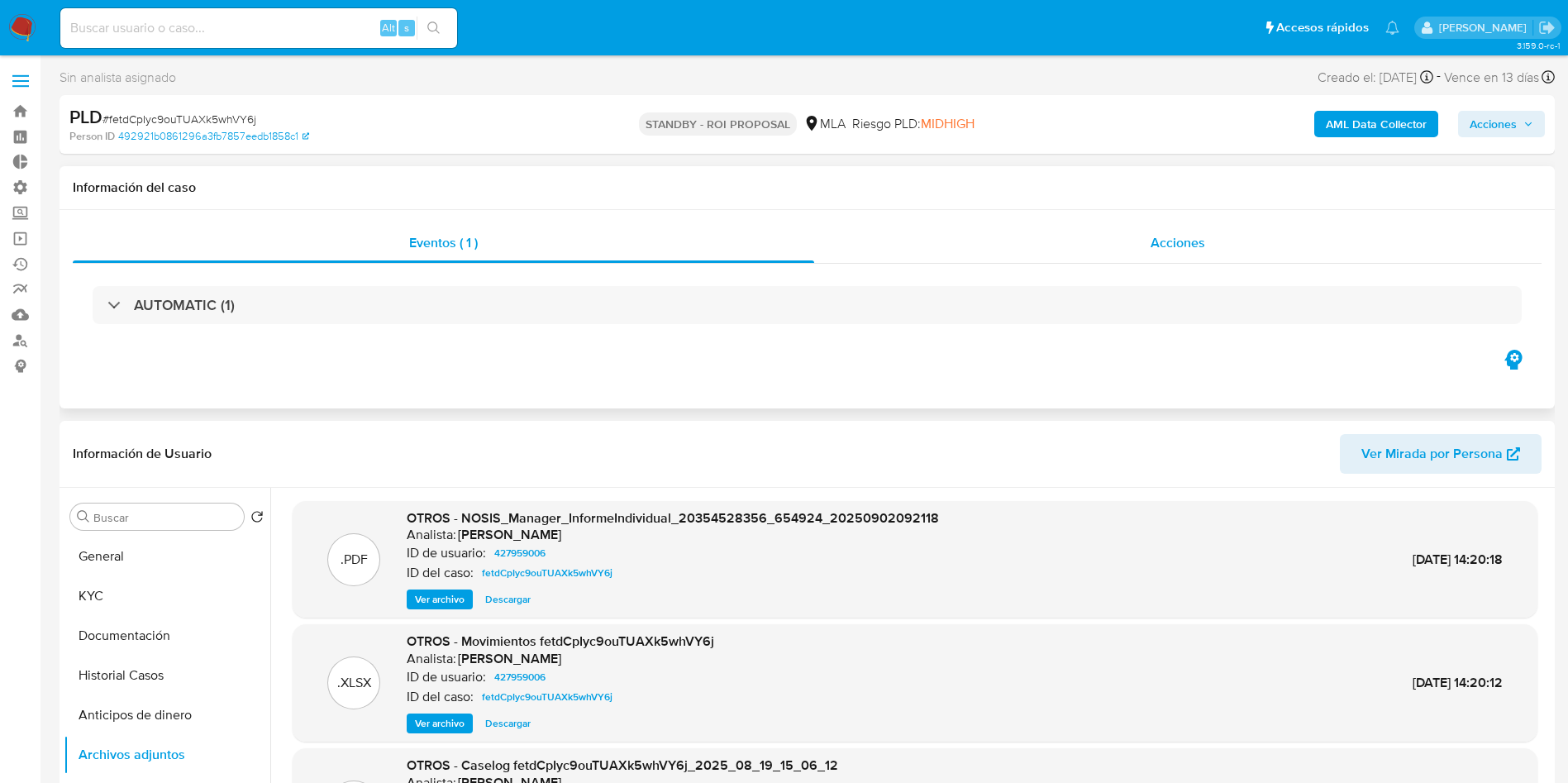
click at [1182, 254] on div "Acciones" at bounding box center [1178, 243] width 727 height 40
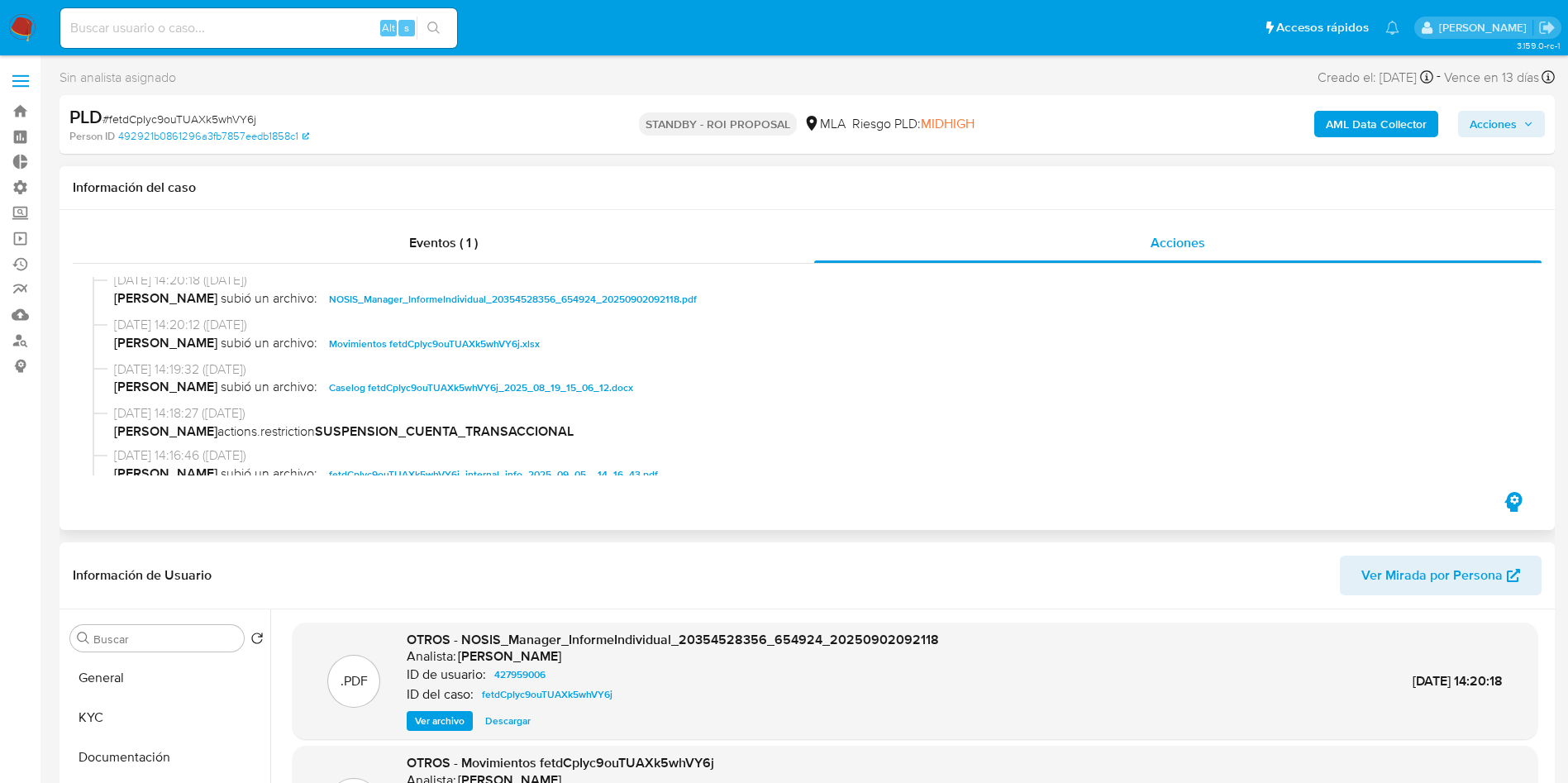
scroll to position [124, 0]
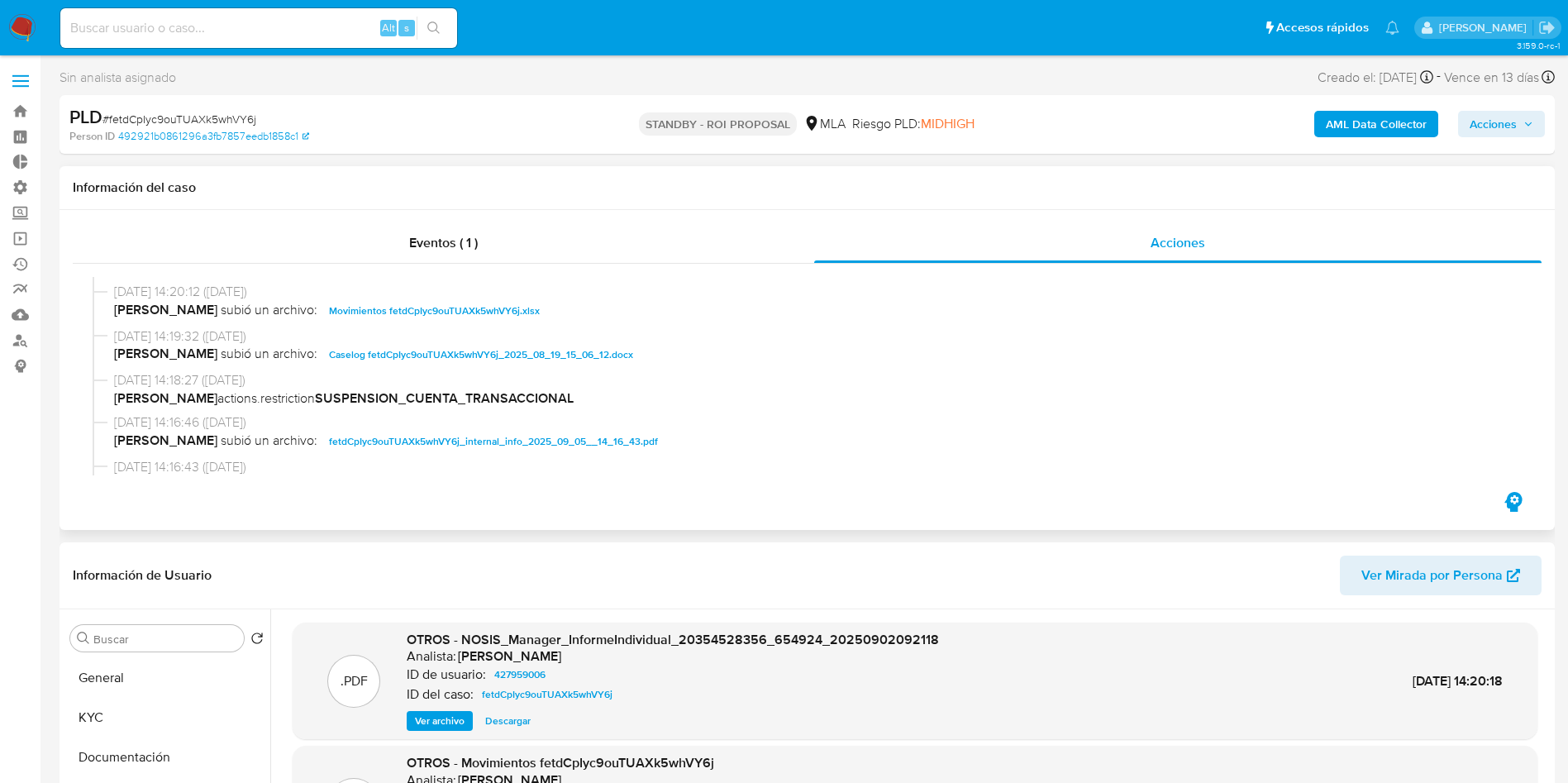
click at [500, 348] on span "Caselog fetdCpIyc9ouTUAXk5whVY6j_2025_08_19_15_06_12.docx" at bounding box center [481, 355] width 304 height 20
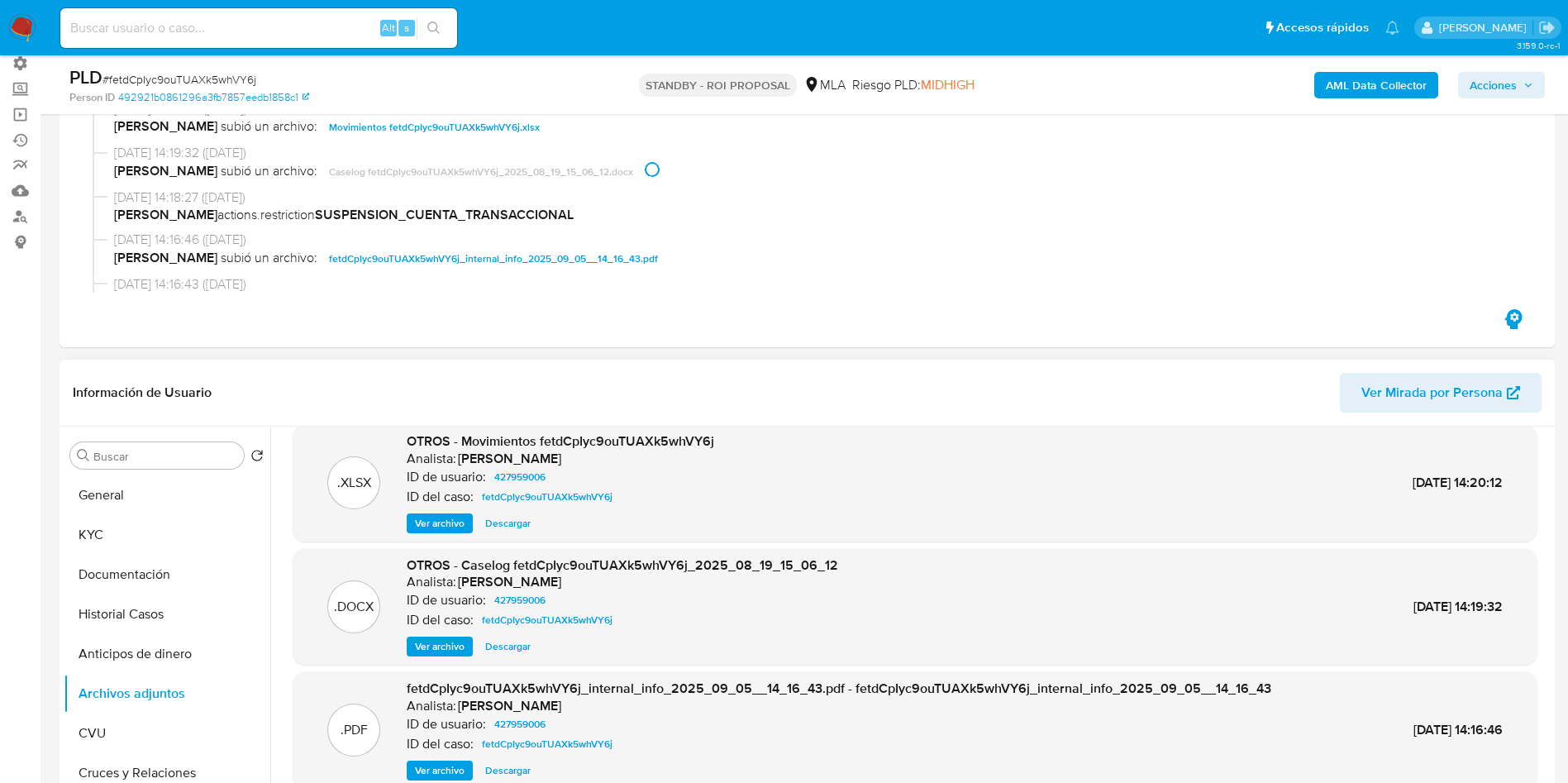
click at [510, 646] on span "Descargar" at bounding box center [508, 646] width 46 height 17
click at [1059, 418] on div "Información de Usuario Ver Mirada por Persona" at bounding box center [807, 393] width 1495 height 67
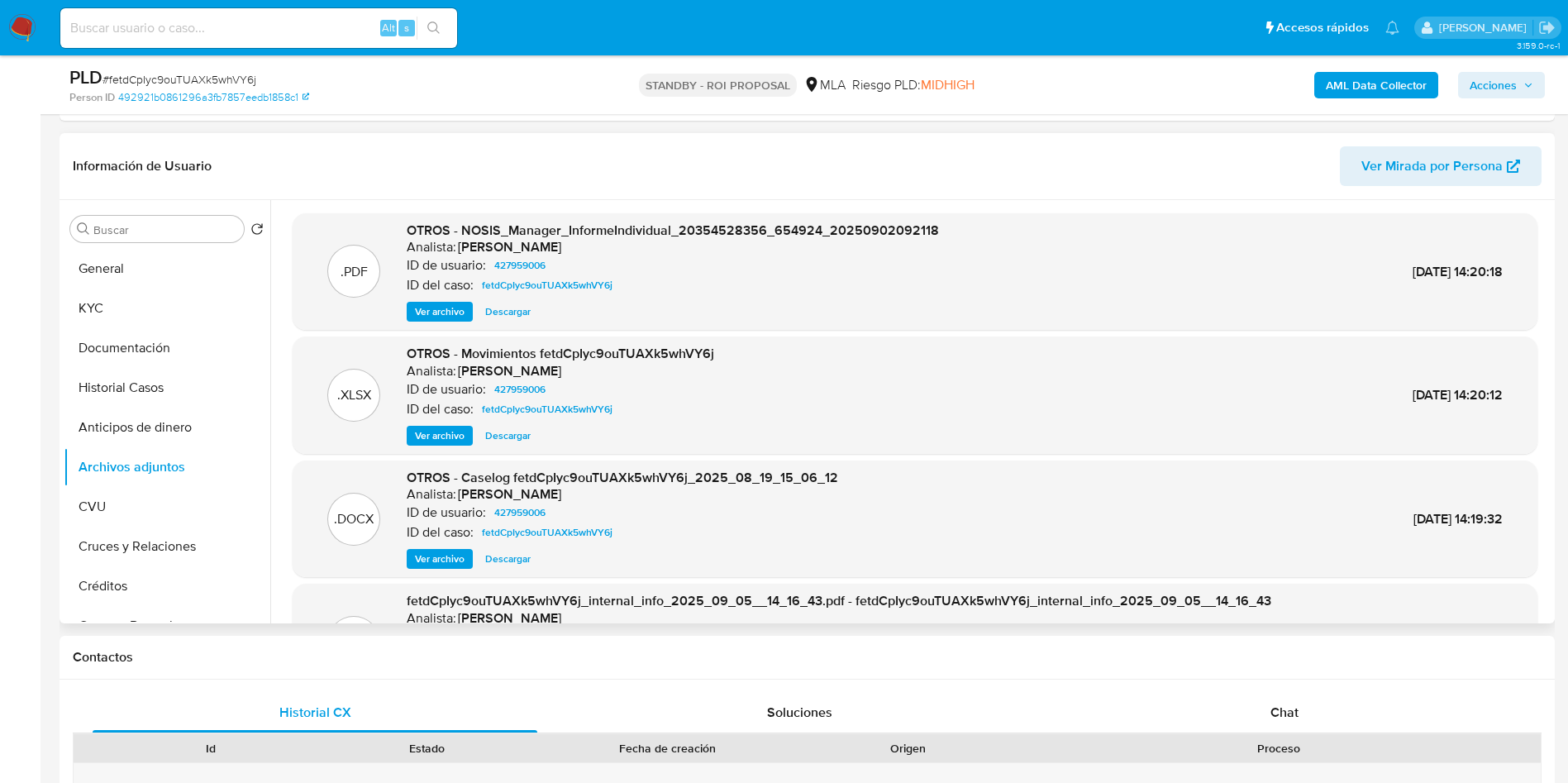
scroll to position [248, 0]
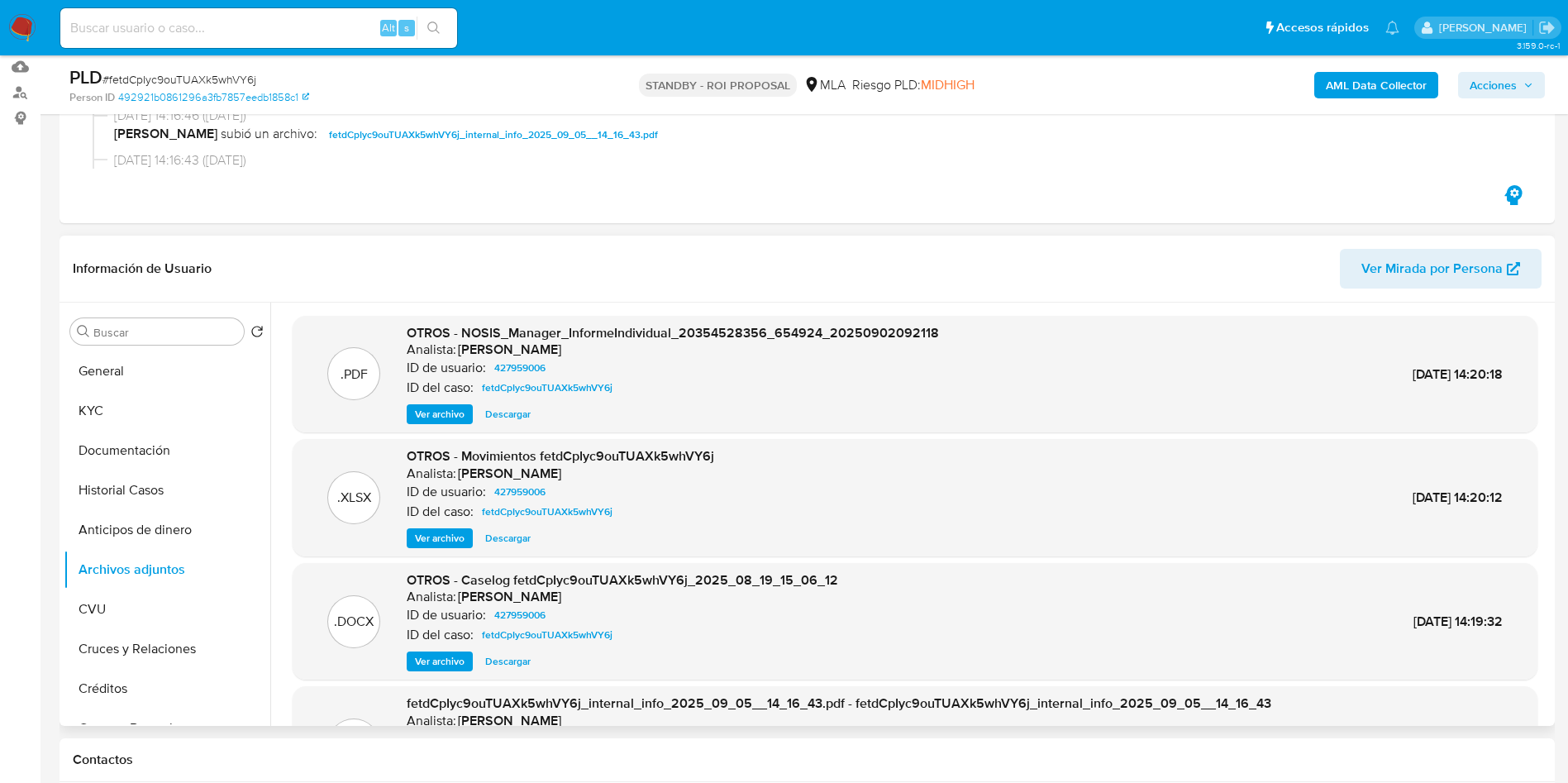
click at [861, 272] on header "Información de Usuario Ver Mirada por Persona" at bounding box center [807, 268] width 1469 height 40
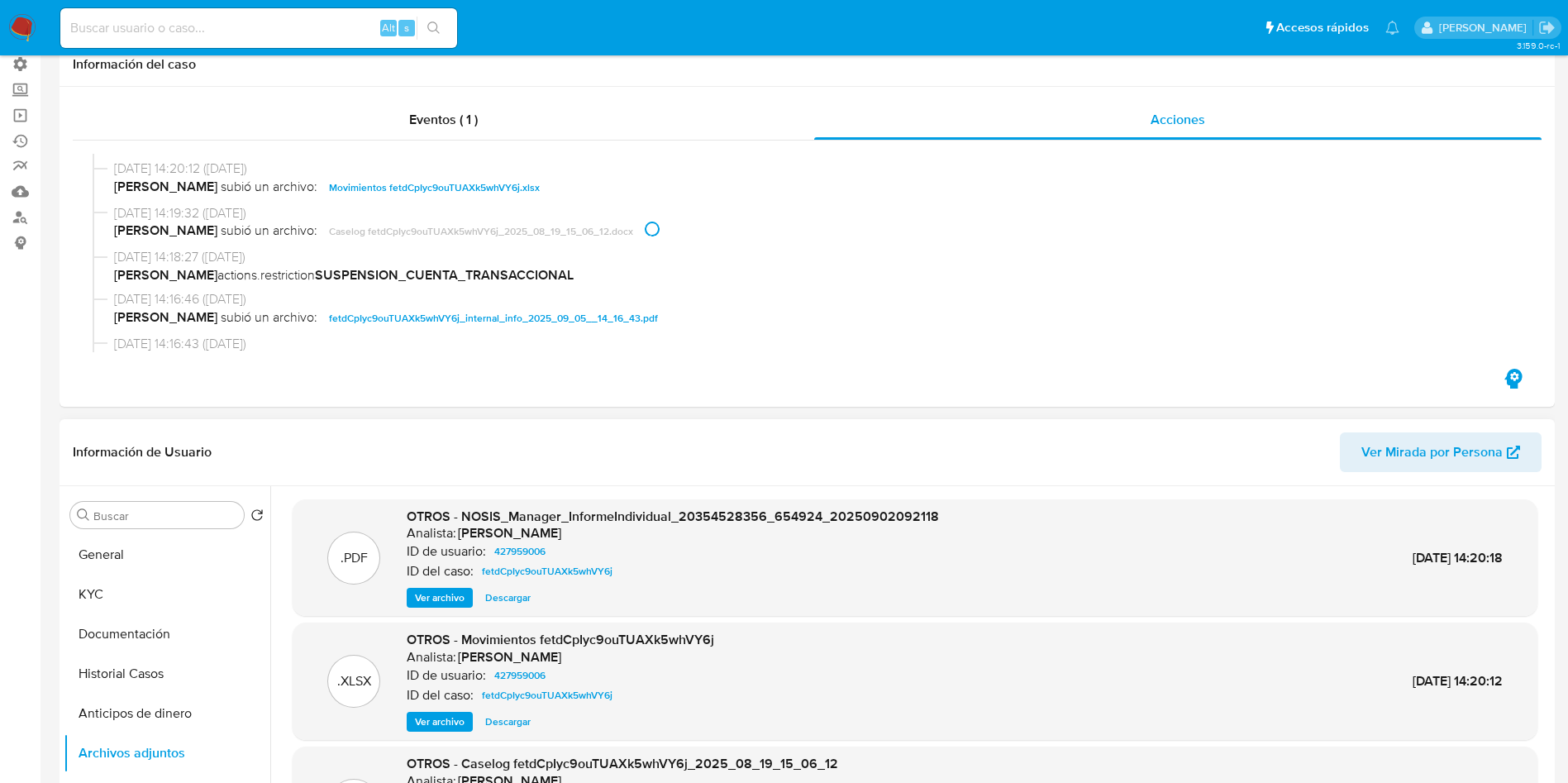
scroll to position [0, 0]
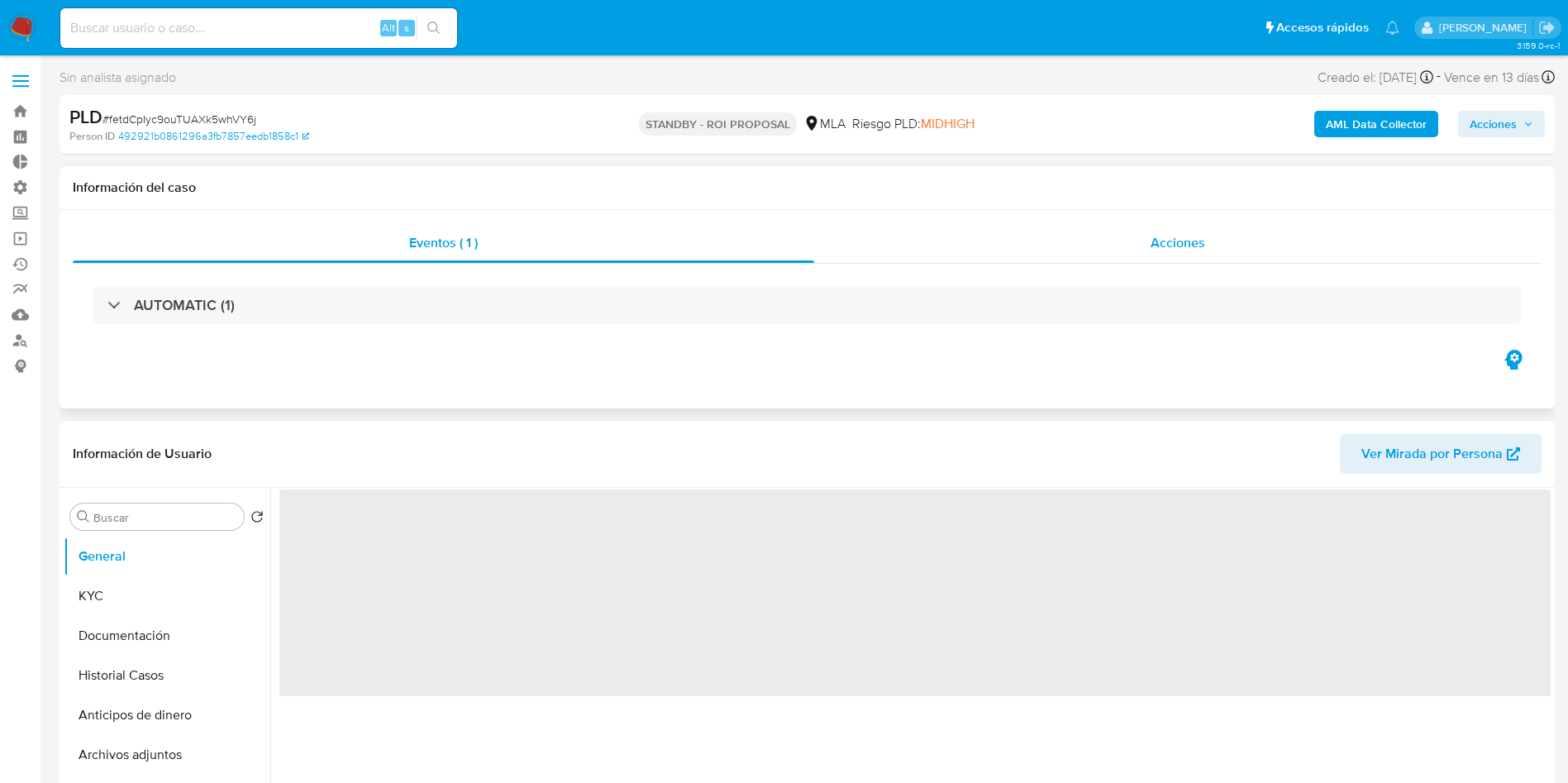
select select "10"
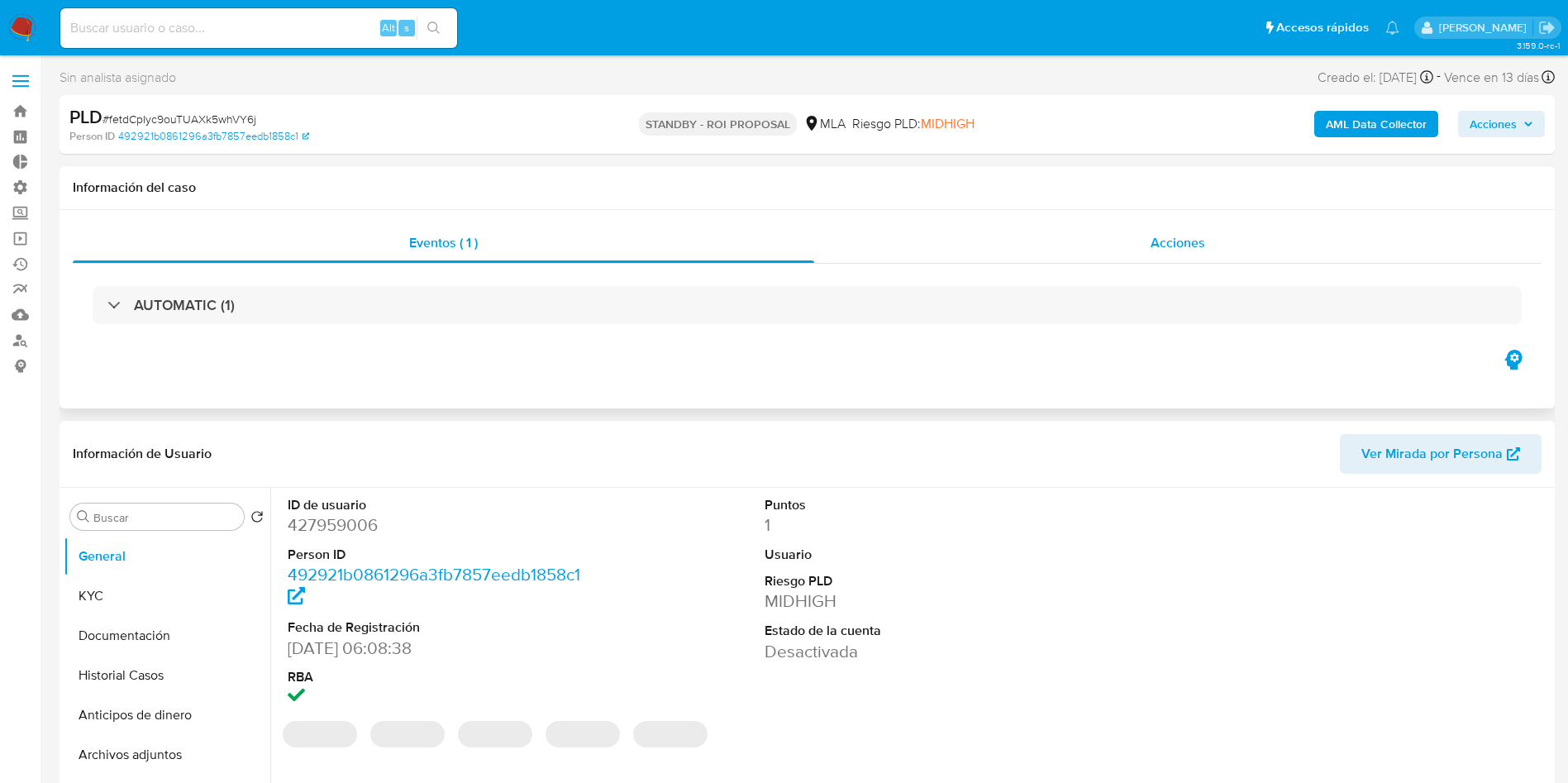
click at [1171, 262] on div "Acciones" at bounding box center [1178, 243] width 727 height 40
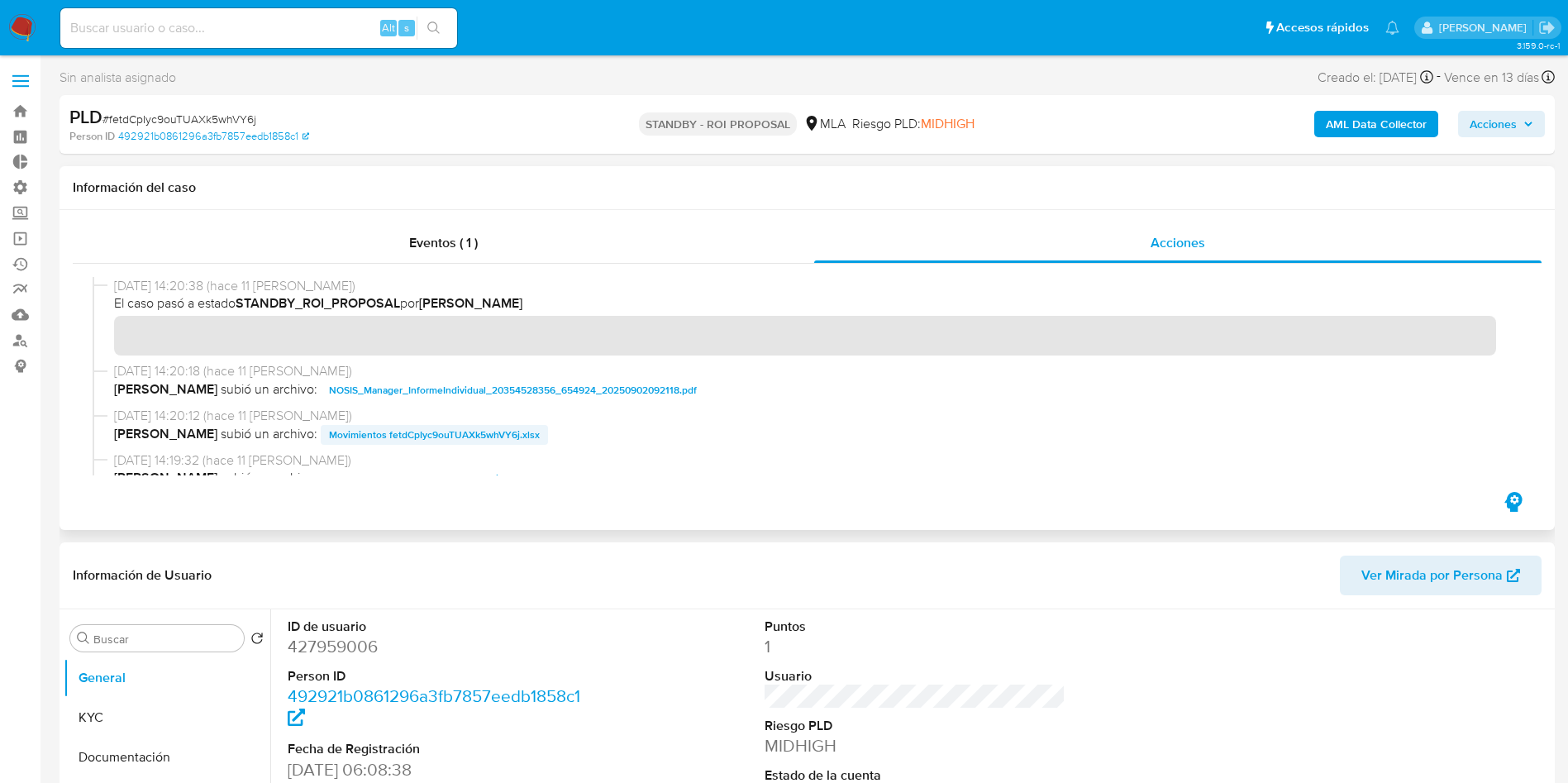
scroll to position [124, 0]
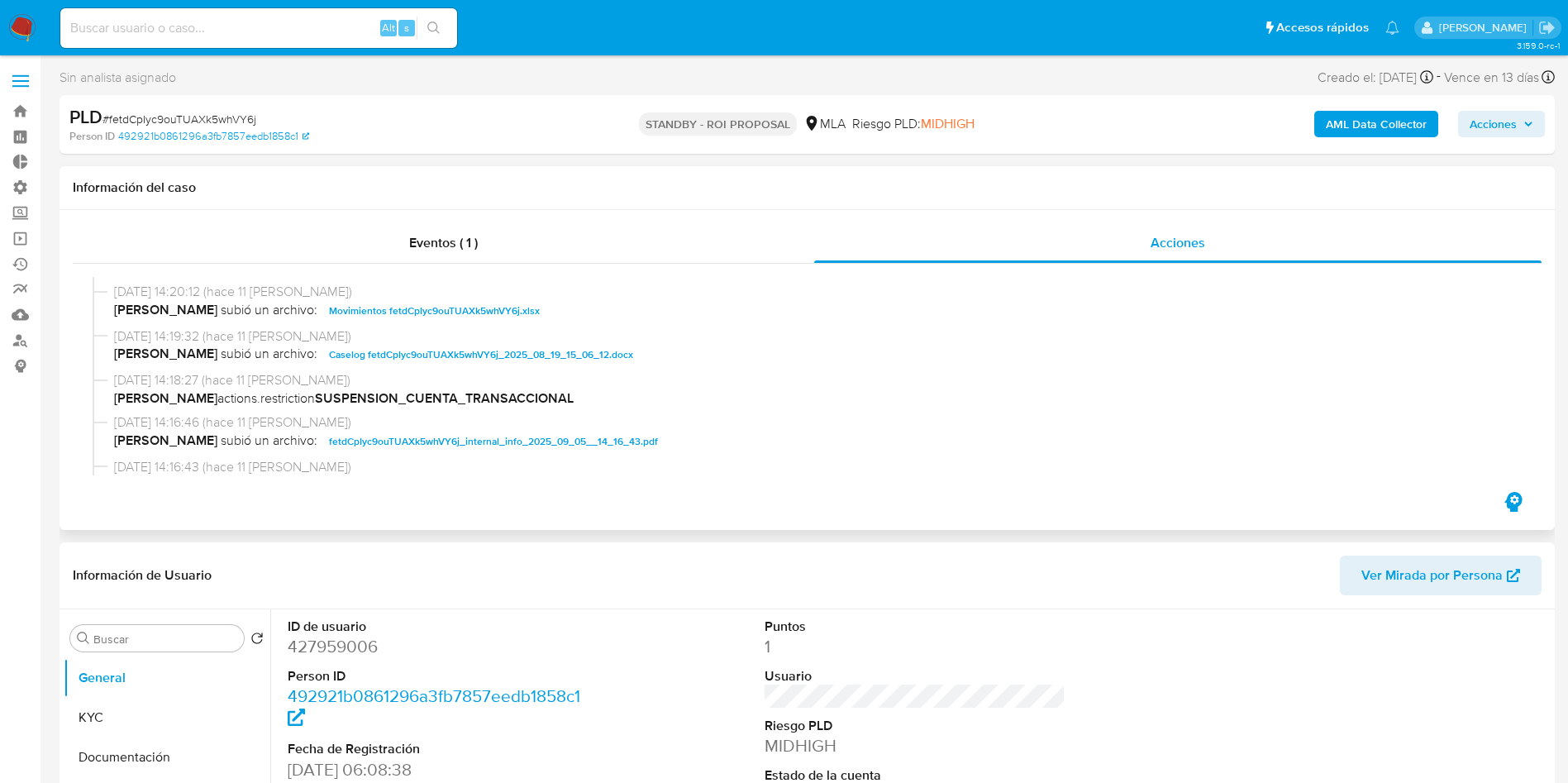
click at [383, 353] on span "Caselog fetdCpIyc9ouTUAXk5whVY6j_2025_08_19_15_06_12.docx" at bounding box center [481, 355] width 304 height 20
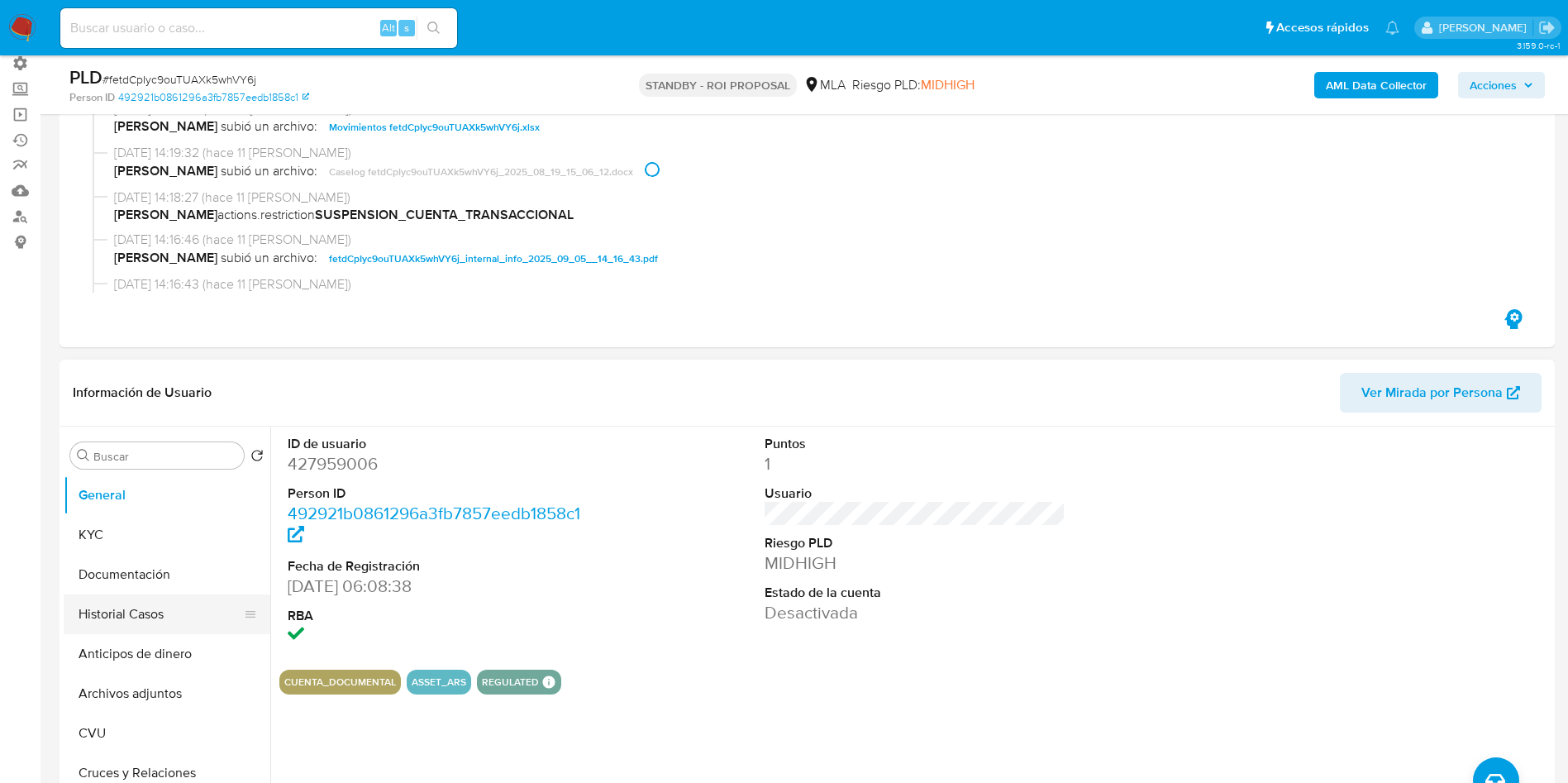
click at [199, 621] on button "Historial Casos" at bounding box center [160, 614] width 193 height 40
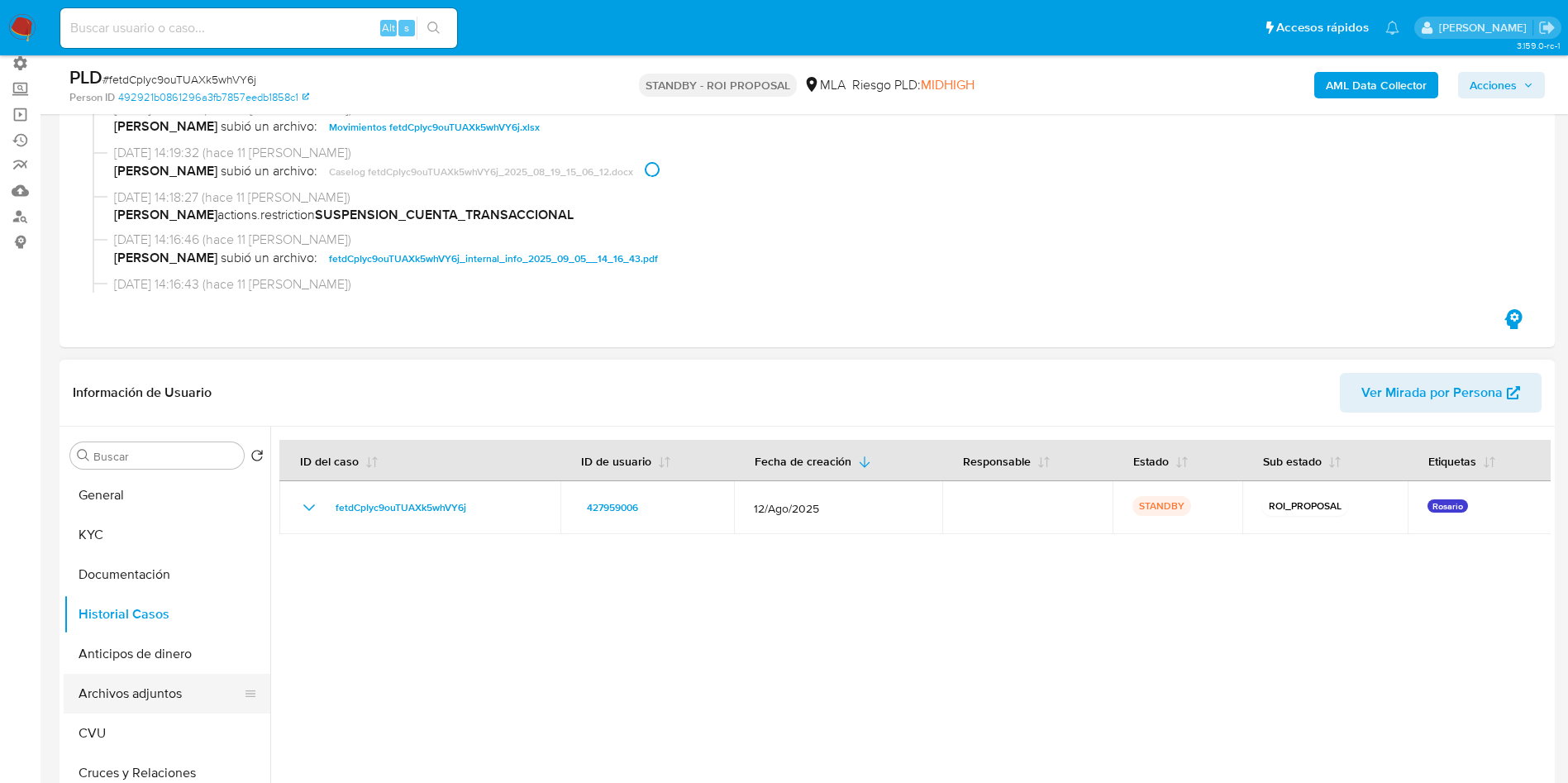
click at [150, 679] on button "Archivos adjuntos" at bounding box center [160, 693] width 193 height 40
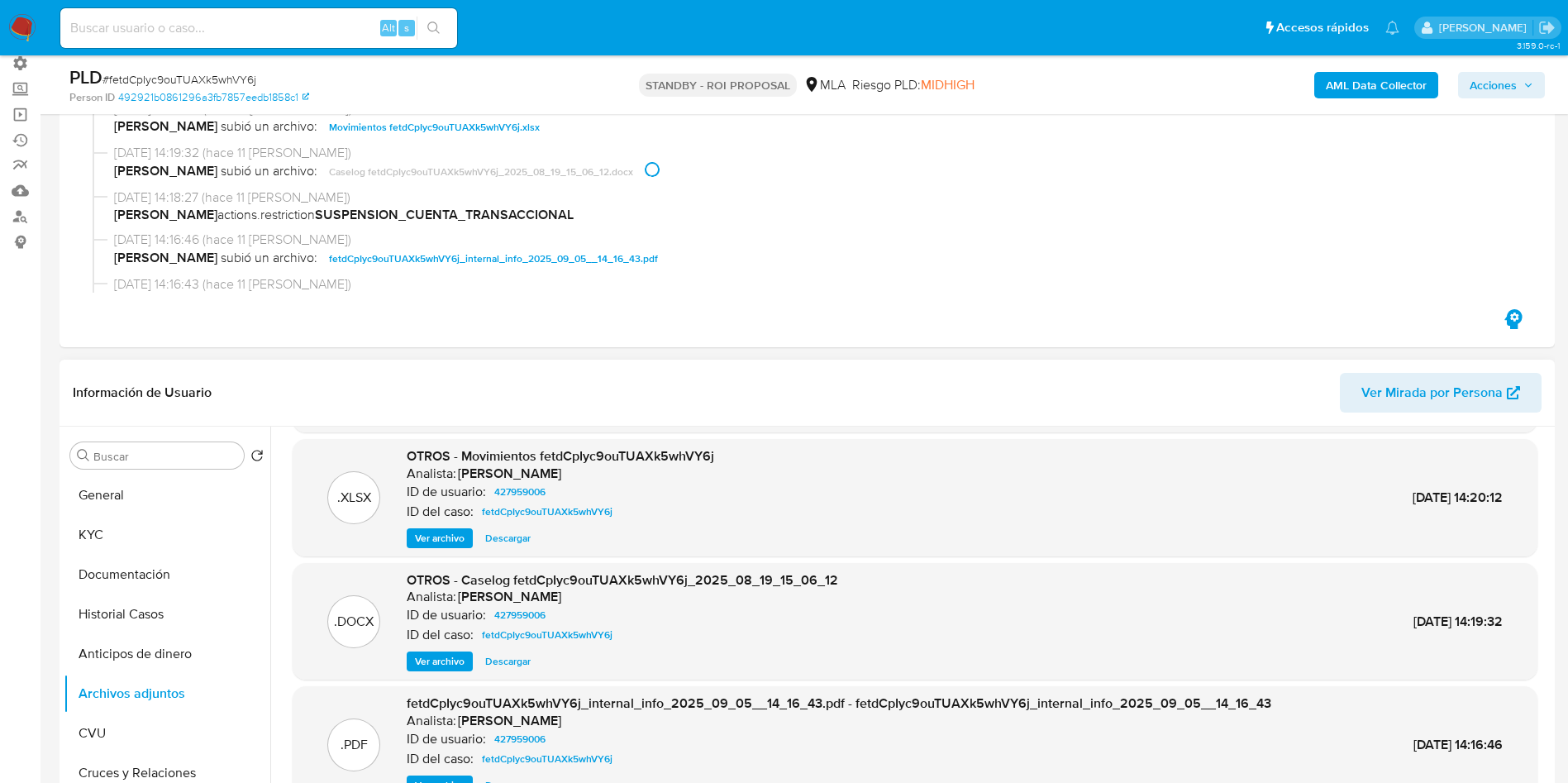
click at [519, 667] on span "Descargar" at bounding box center [508, 661] width 46 height 17
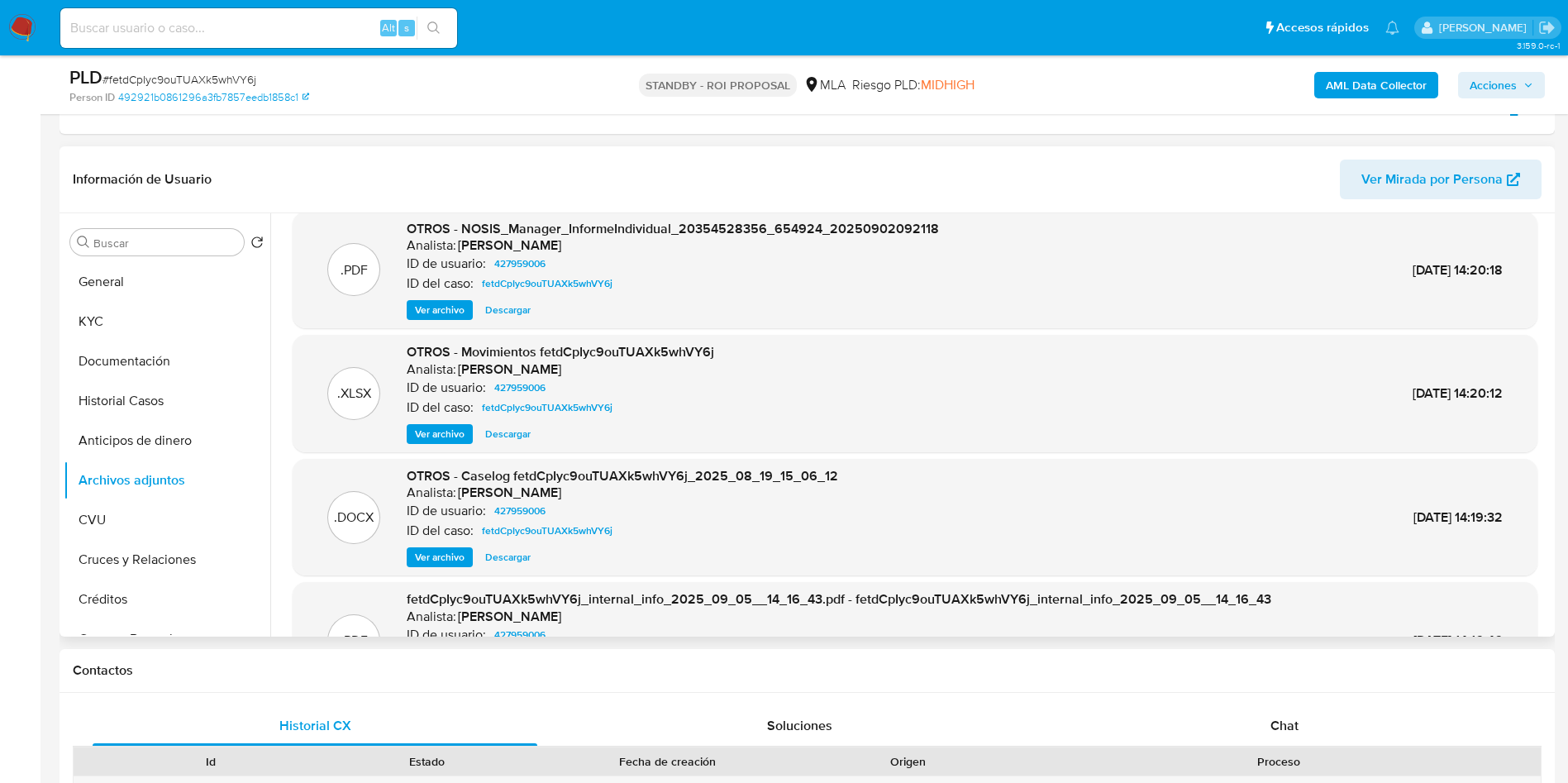
scroll to position [0, 0]
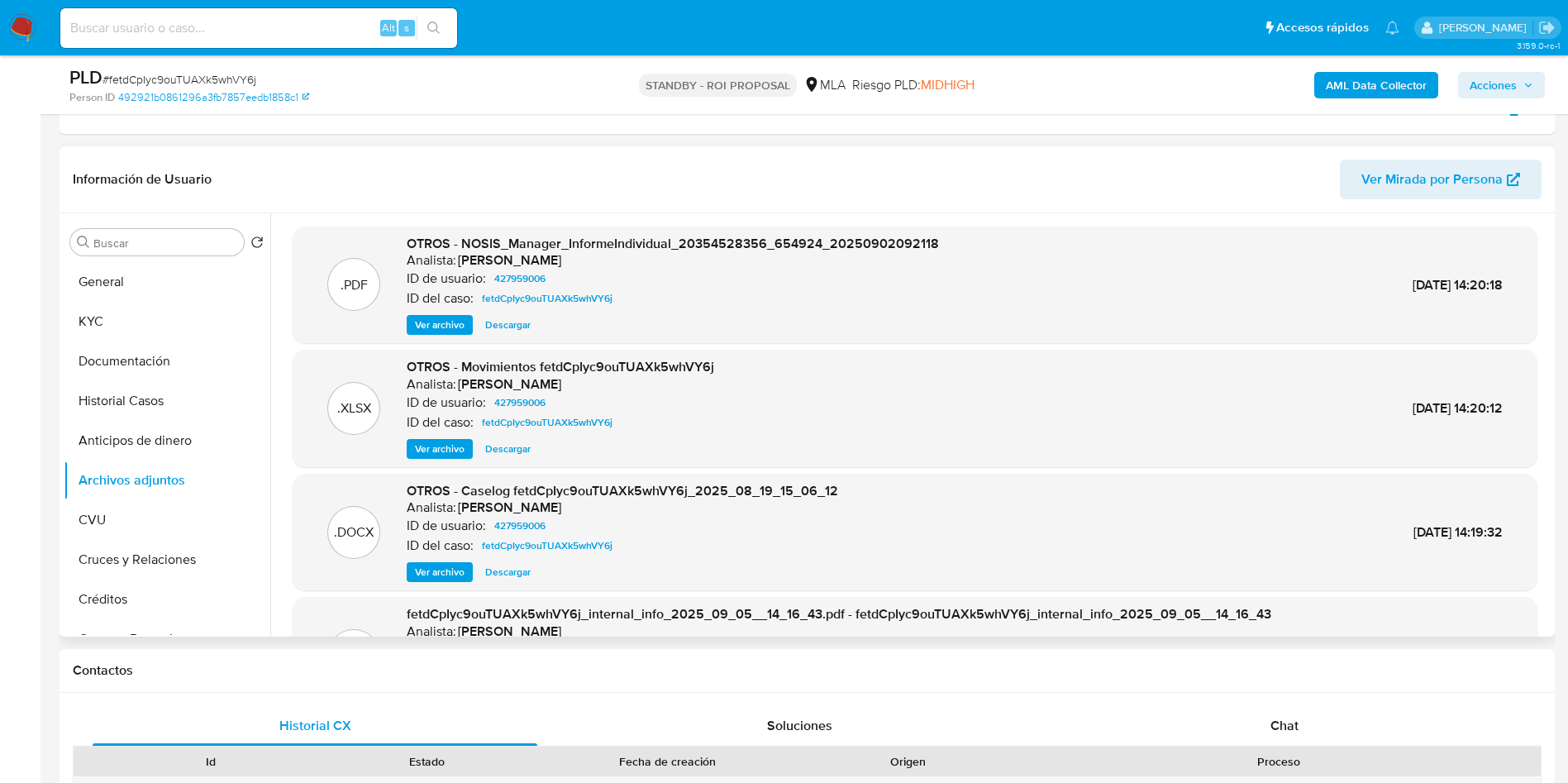
drag, startPoint x: 1551, startPoint y: 256, endPoint x: 1550, endPoint y: 231, distance: 25.0
click at [1550, 231] on div "Buscar Volver al orden por defecto General KYC Documentación Historial Casos An…" at bounding box center [807, 424] width 1495 height 423
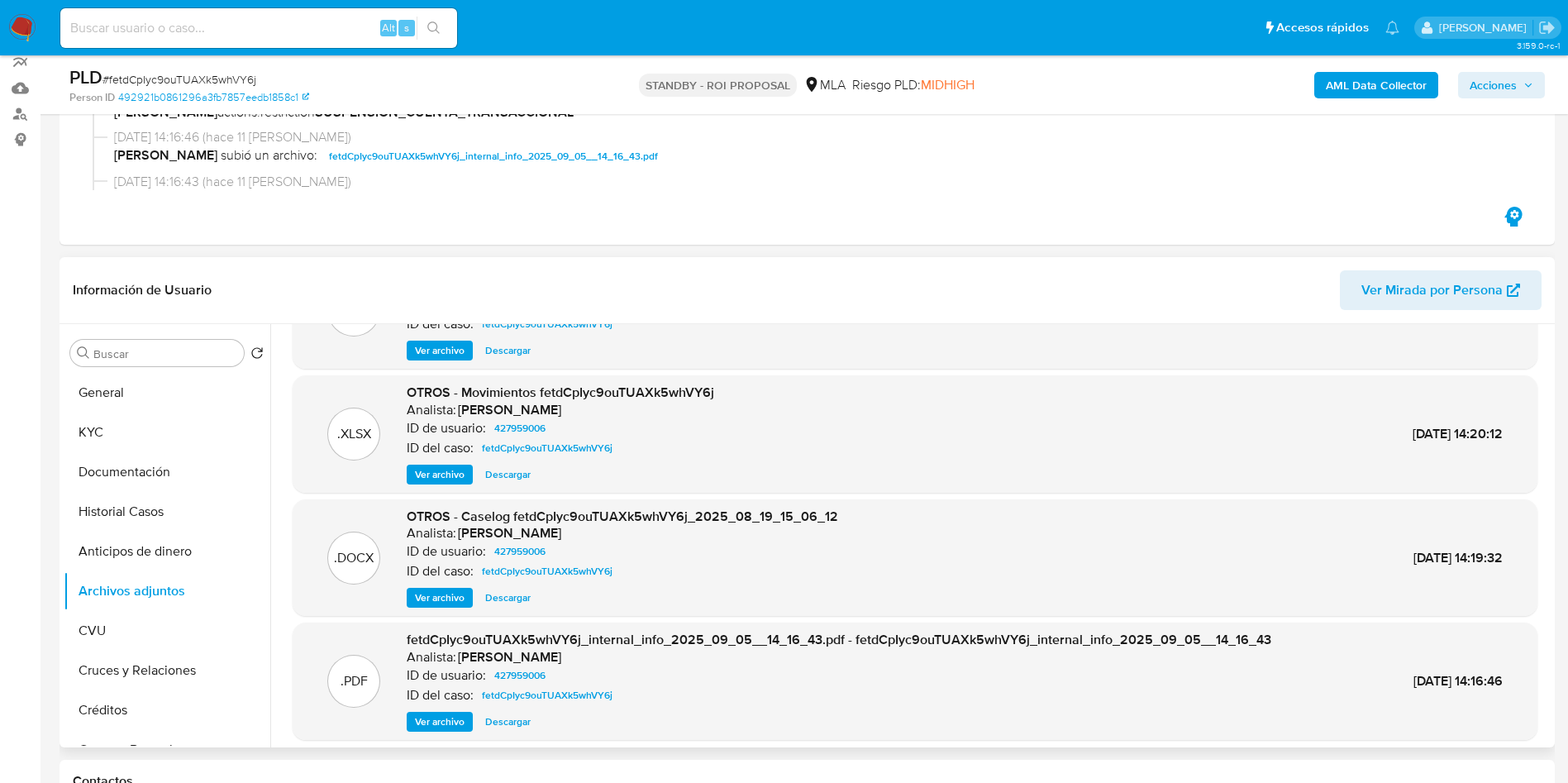
scroll to position [124, 0]
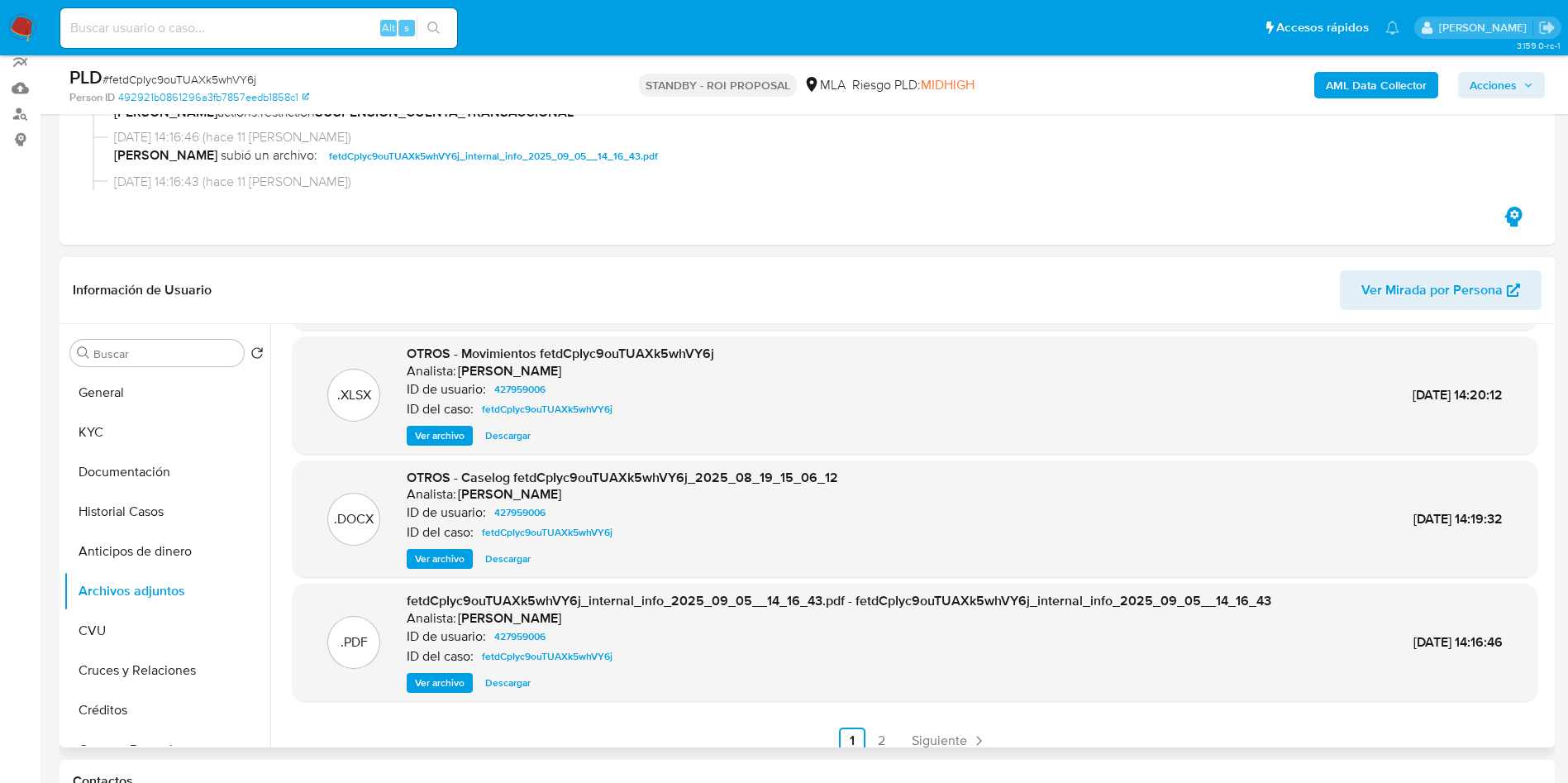
click at [500, 566] on span "Descargar" at bounding box center [508, 559] width 46 height 17
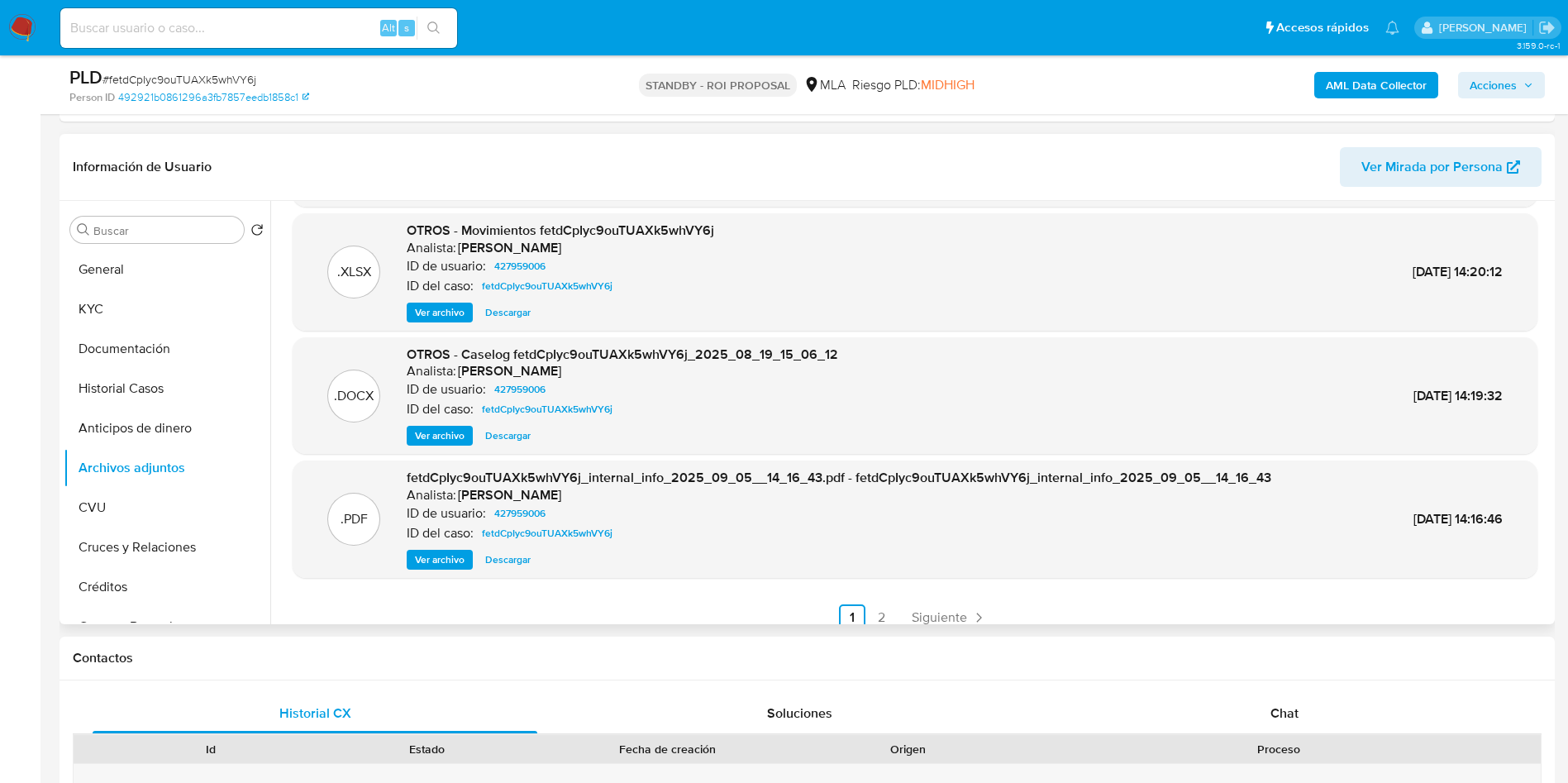
scroll to position [350, 0]
click at [521, 436] on span "Descargar" at bounding box center [508, 435] width 46 height 17
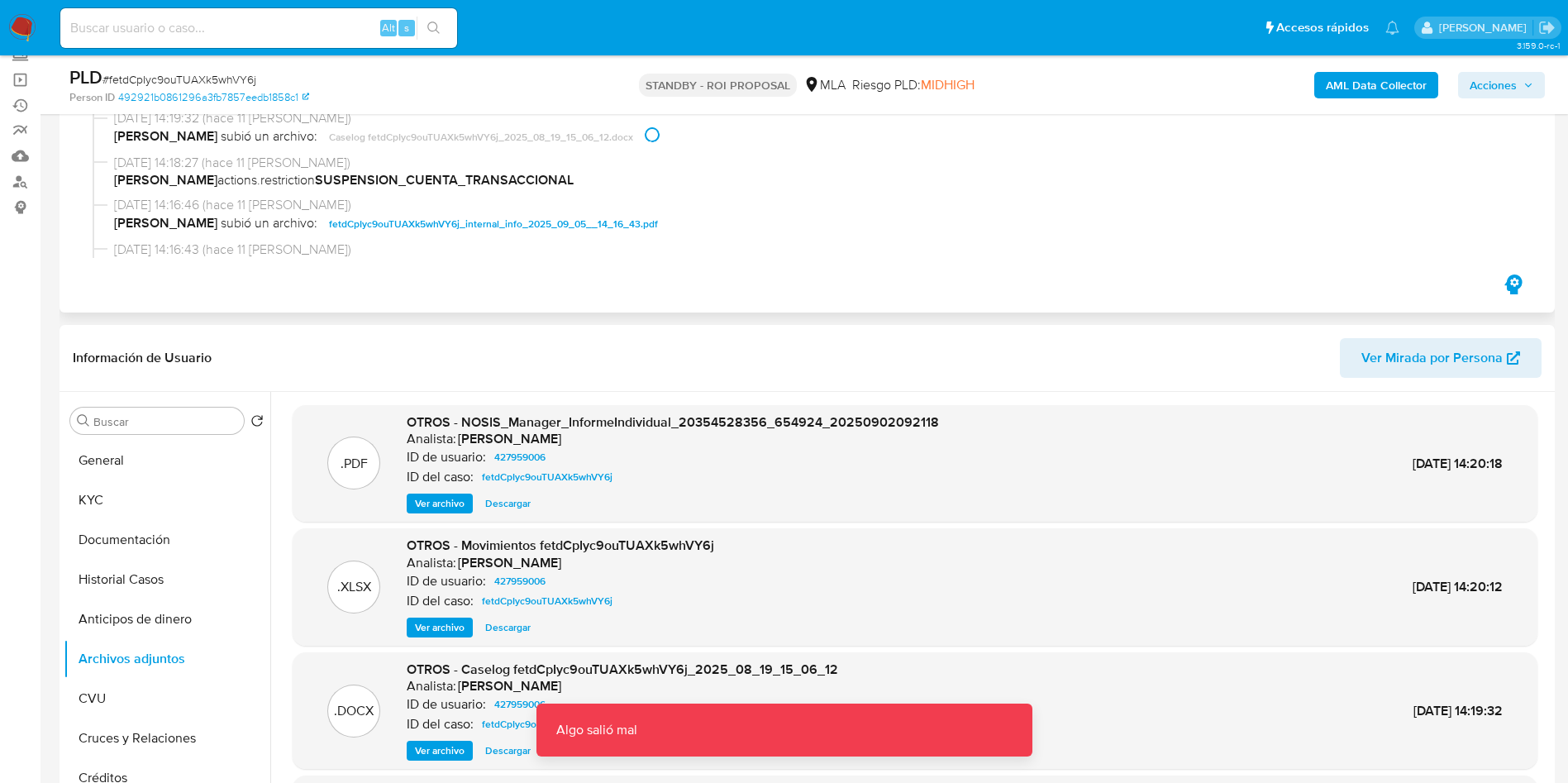
scroll to position [0, 0]
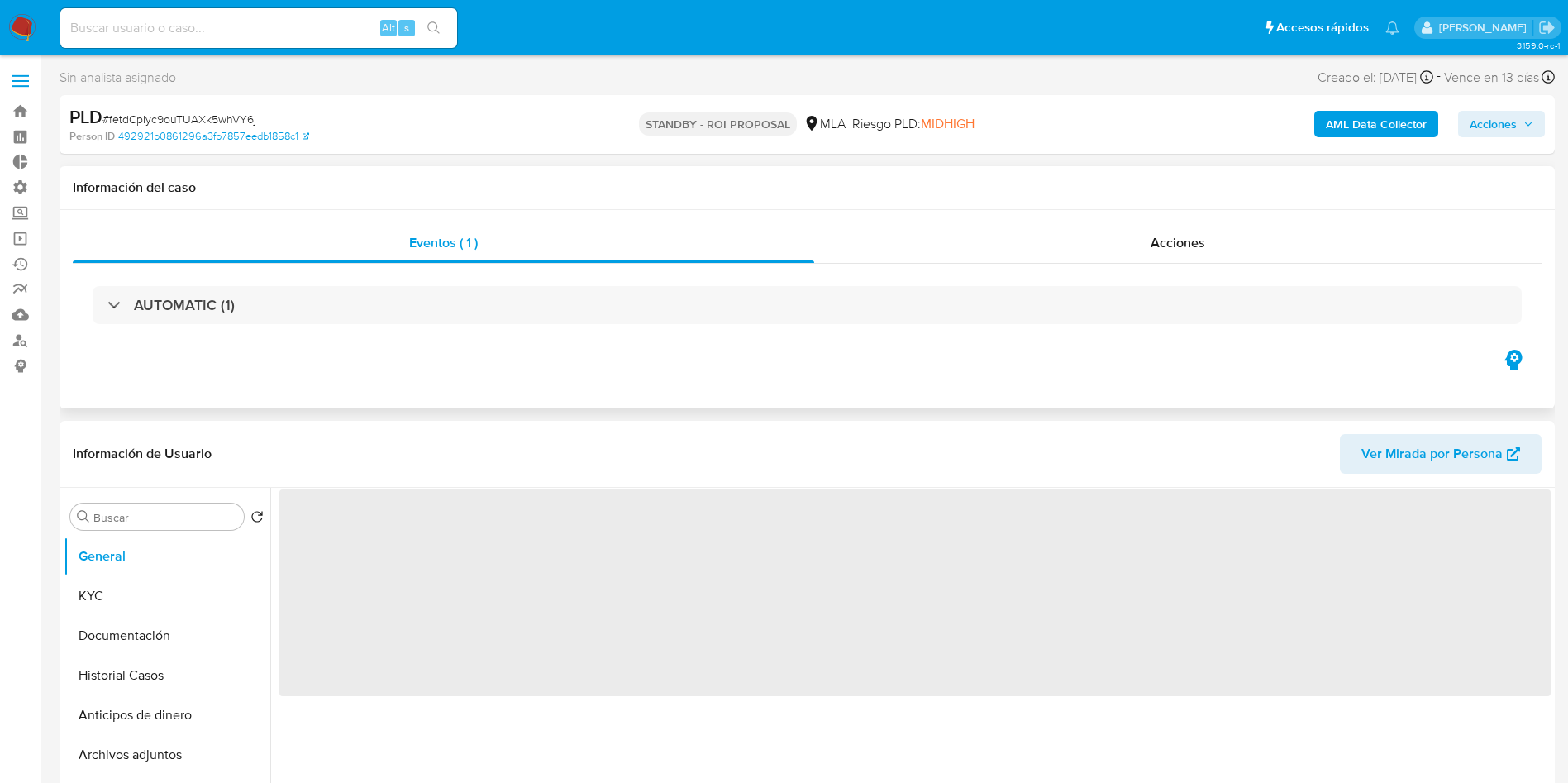
select select "10"
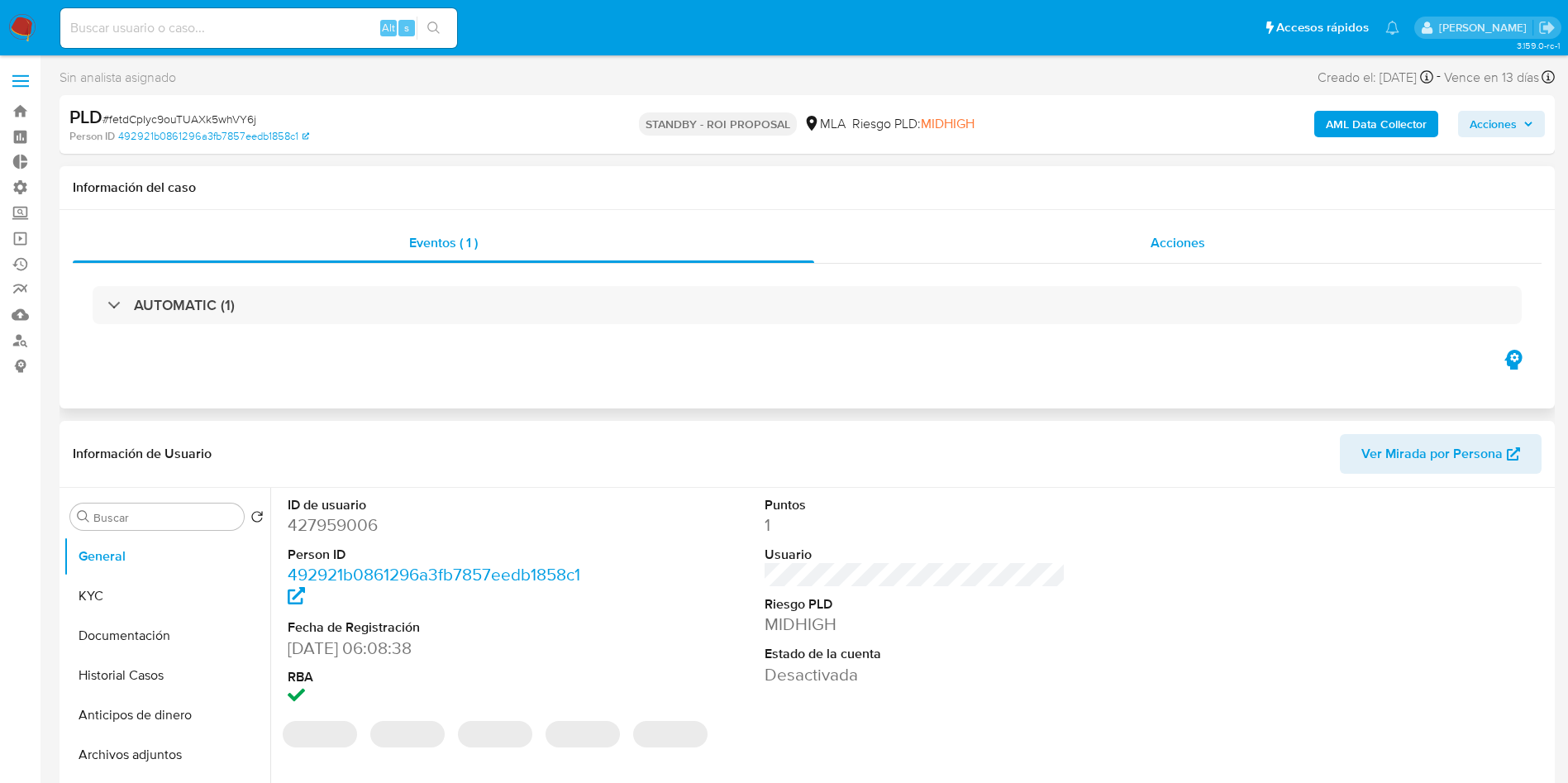
click at [1148, 243] on div "Acciones" at bounding box center [1178, 243] width 727 height 40
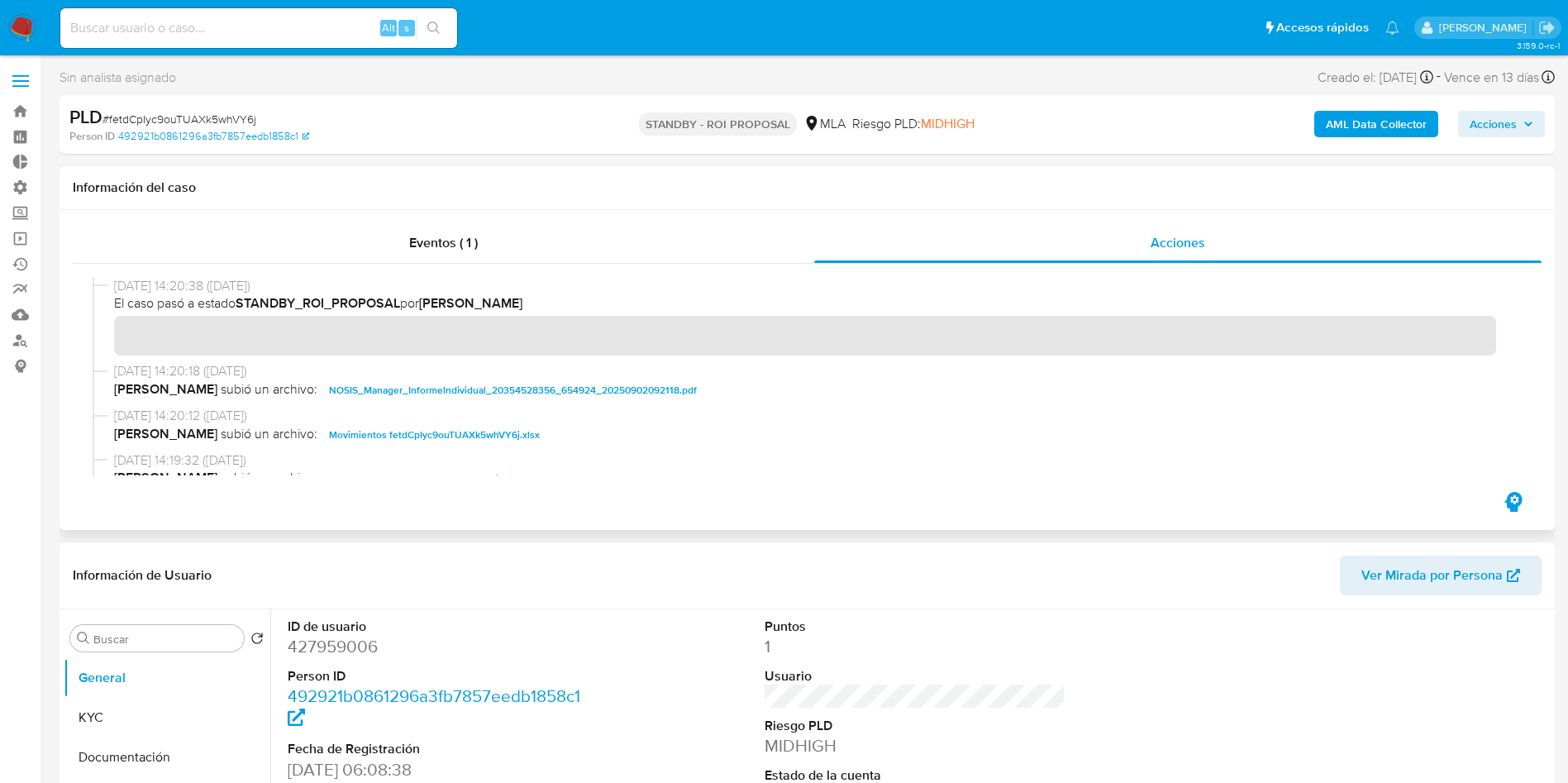
scroll to position [124, 0]
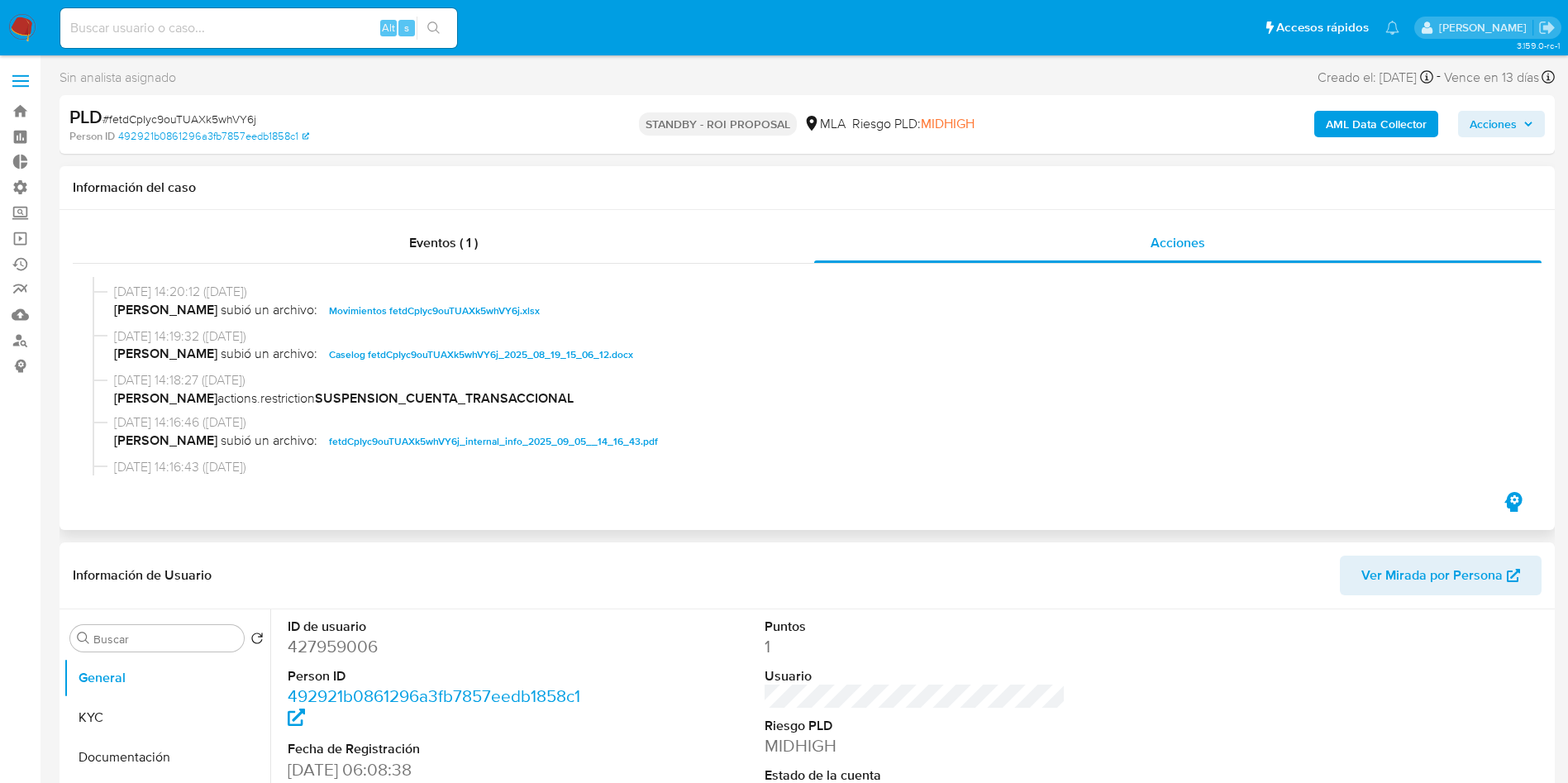
click at [367, 355] on span "Caselog fetdCpIyc9ouTUAXk5whVY6j_2025_08_19_15_06_12.docx" at bounding box center [481, 355] width 304 height 20
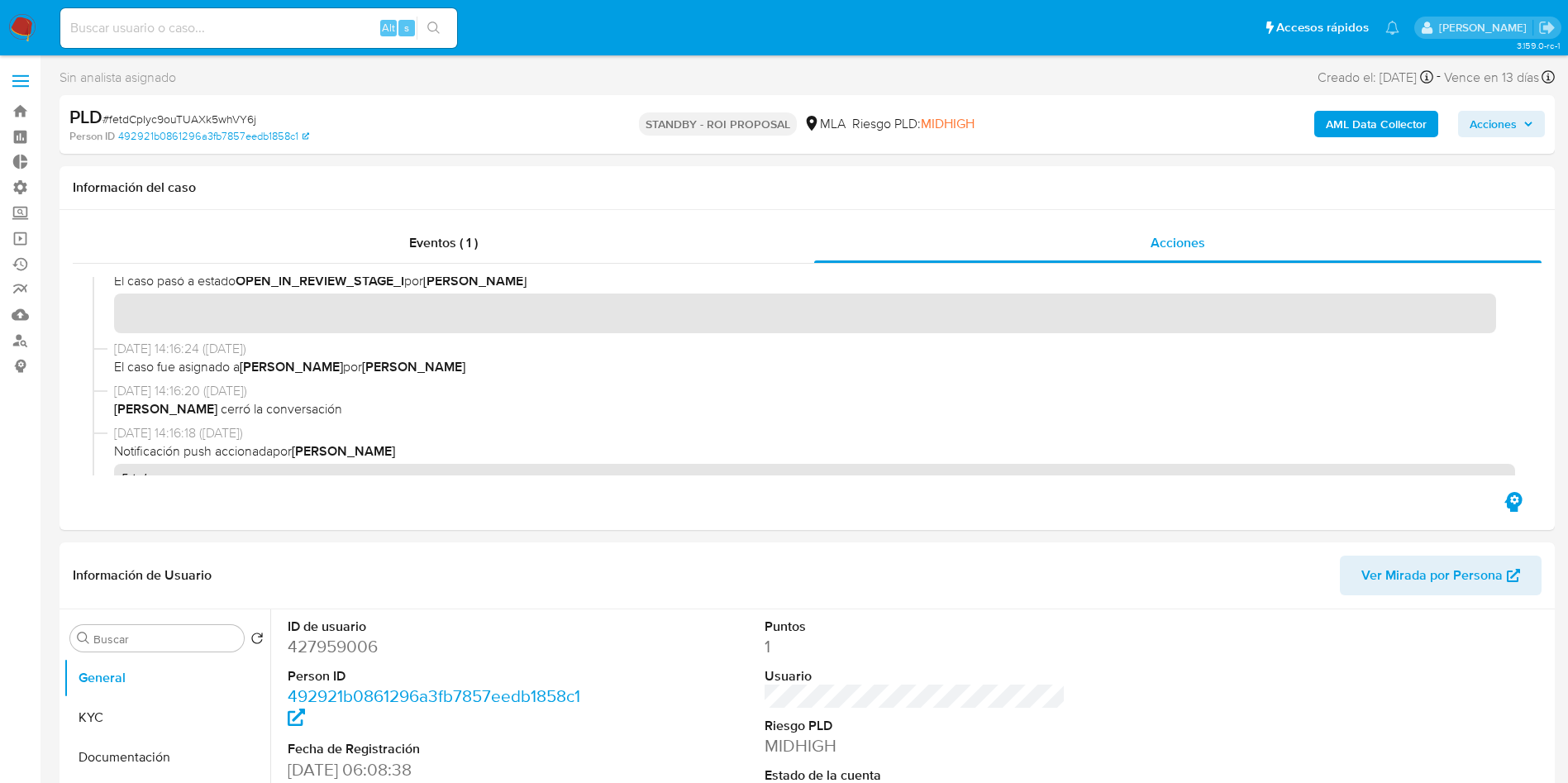
click at [222, 29] on input at bounding box center [259, 28] width 397 height 21
paste input "Kf0p6Ca4dxdzlNRPgYILaTUD"
type input "Kf0p6Ca4dxdzlNRPgYILaTUD"
click at [446, 38] on button "search-icon" at bounding box center [434, 28] width 34 height 23
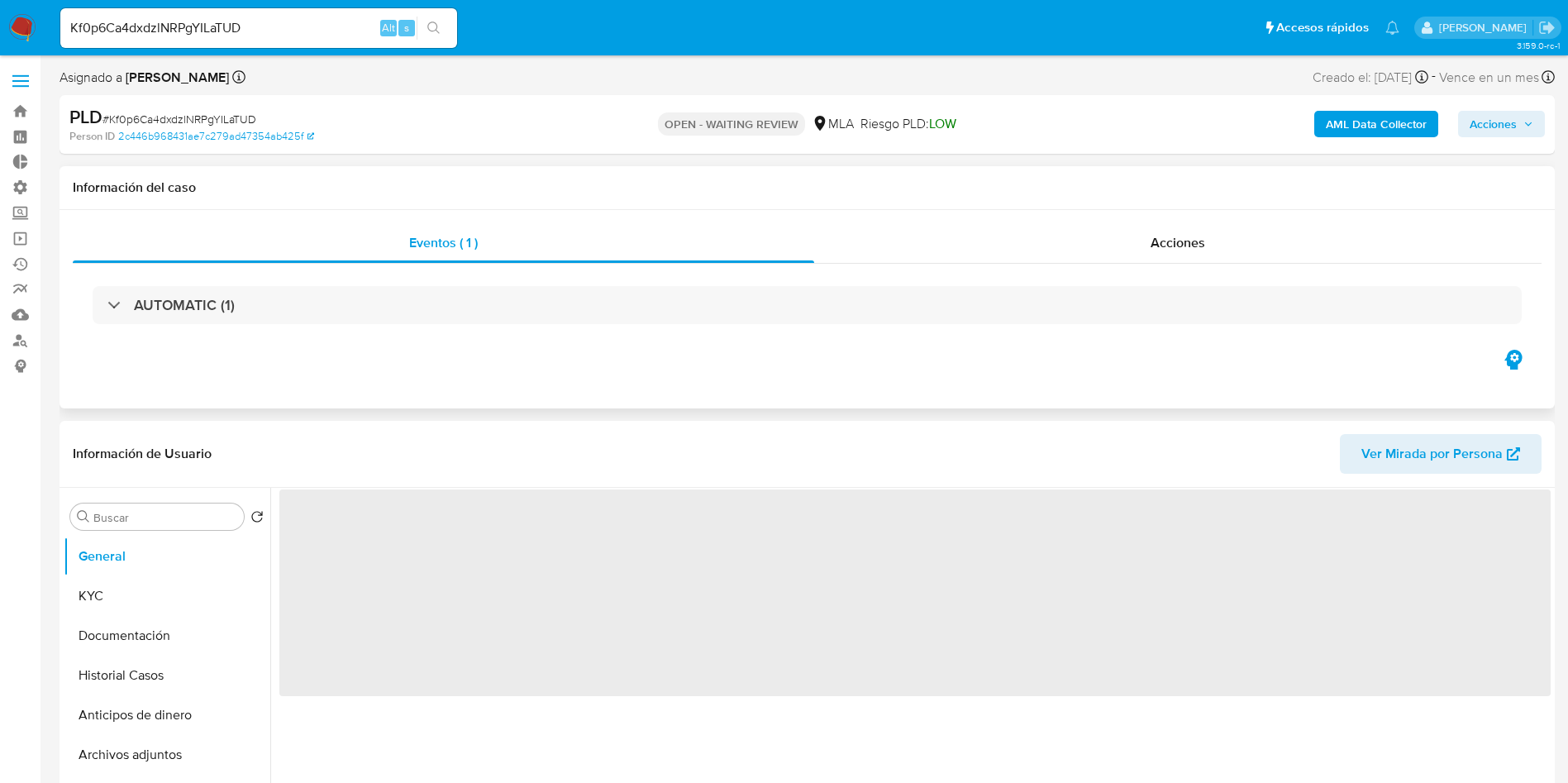
select select "10"
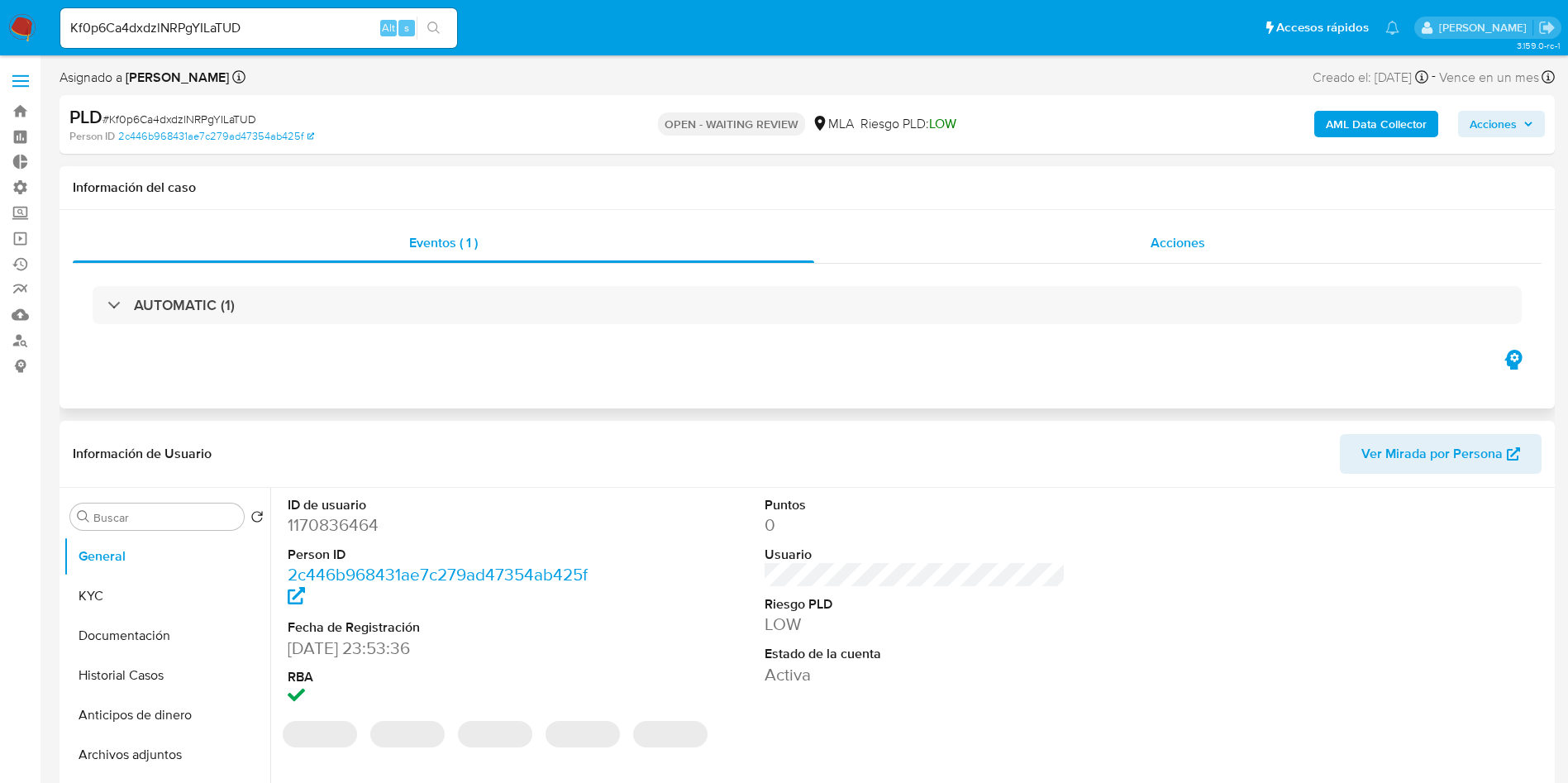
click at [1191, 249] on span "Acciones" at bounding box center [1178, 243] width 55 height 19
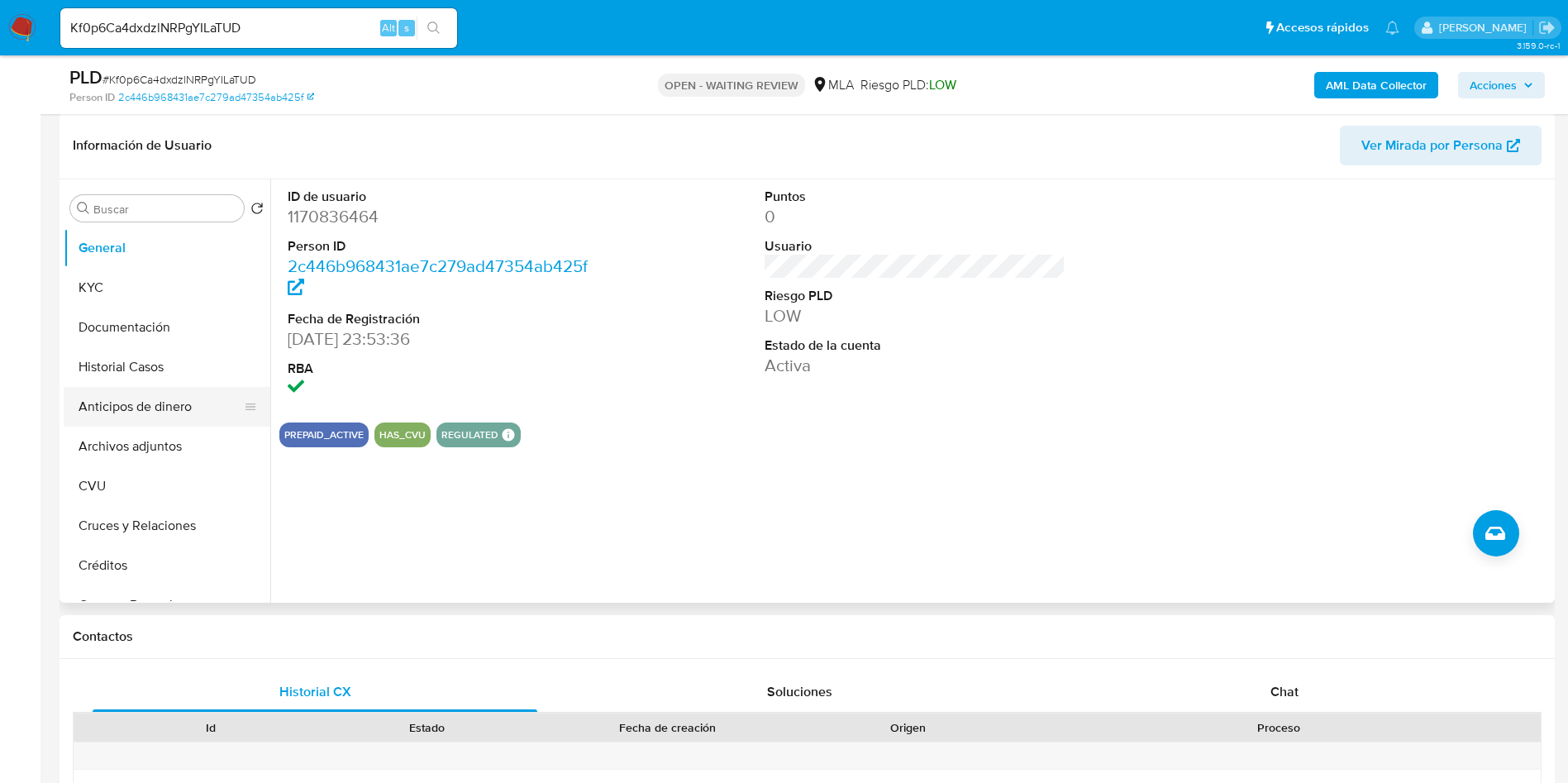
scroll to position [372, 0]
click at [132, 292] on button "KYC" at bounding box center [160, 287] width 193 height 40
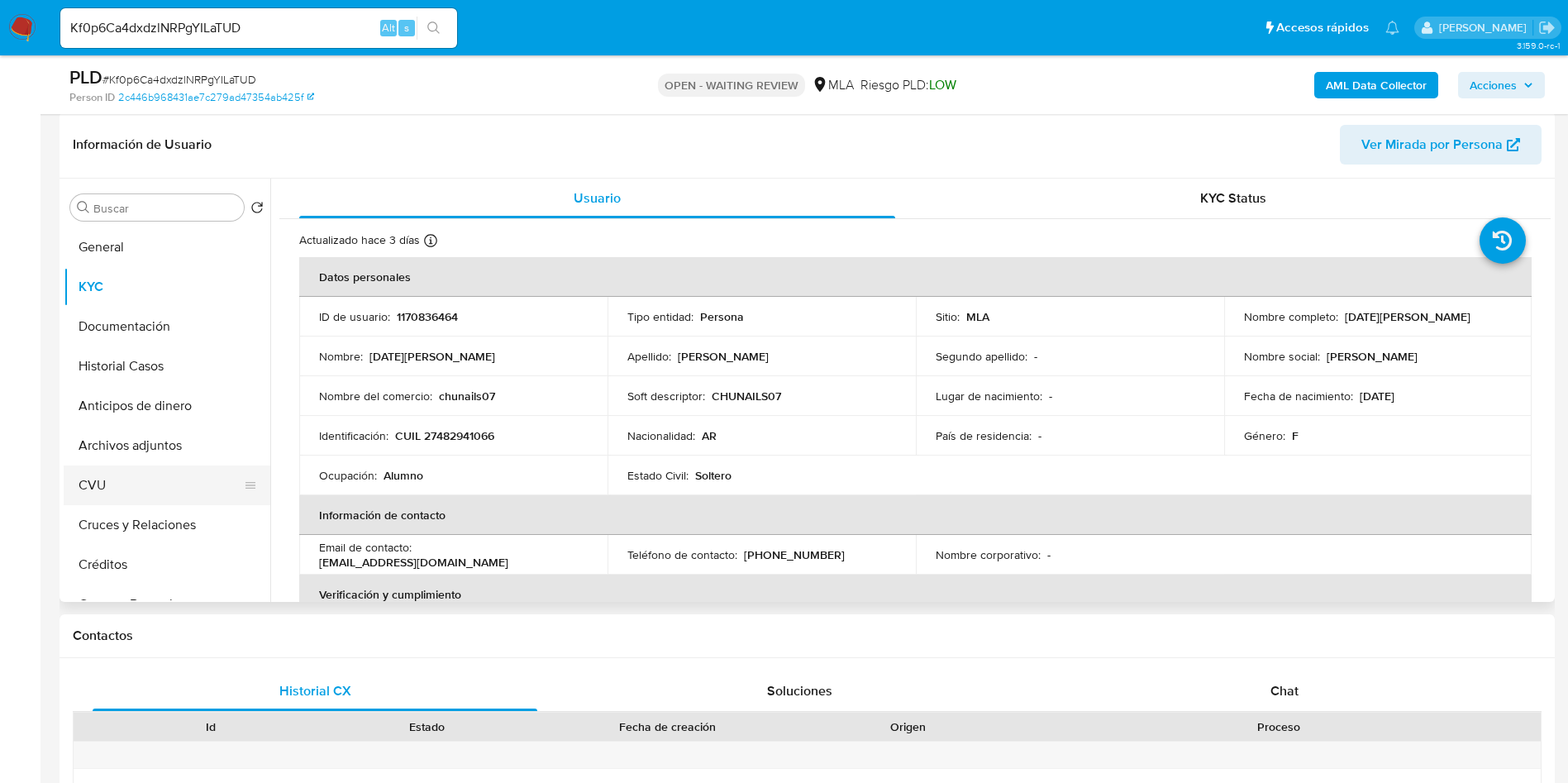
click at [92, 485] on button "CVU" at bounding box center [160, 485] width 193 height 40
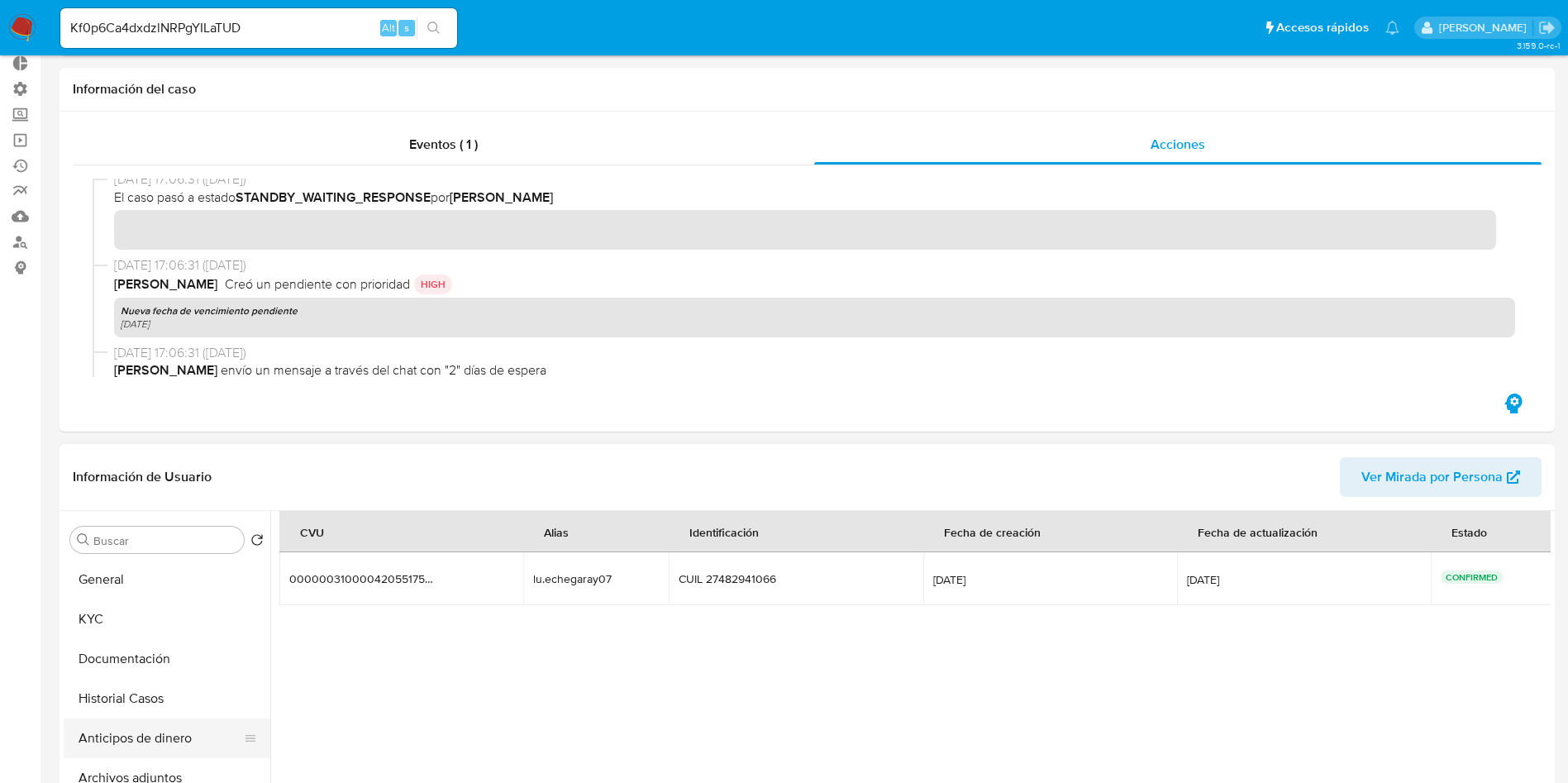
scroll to position [248, 0]
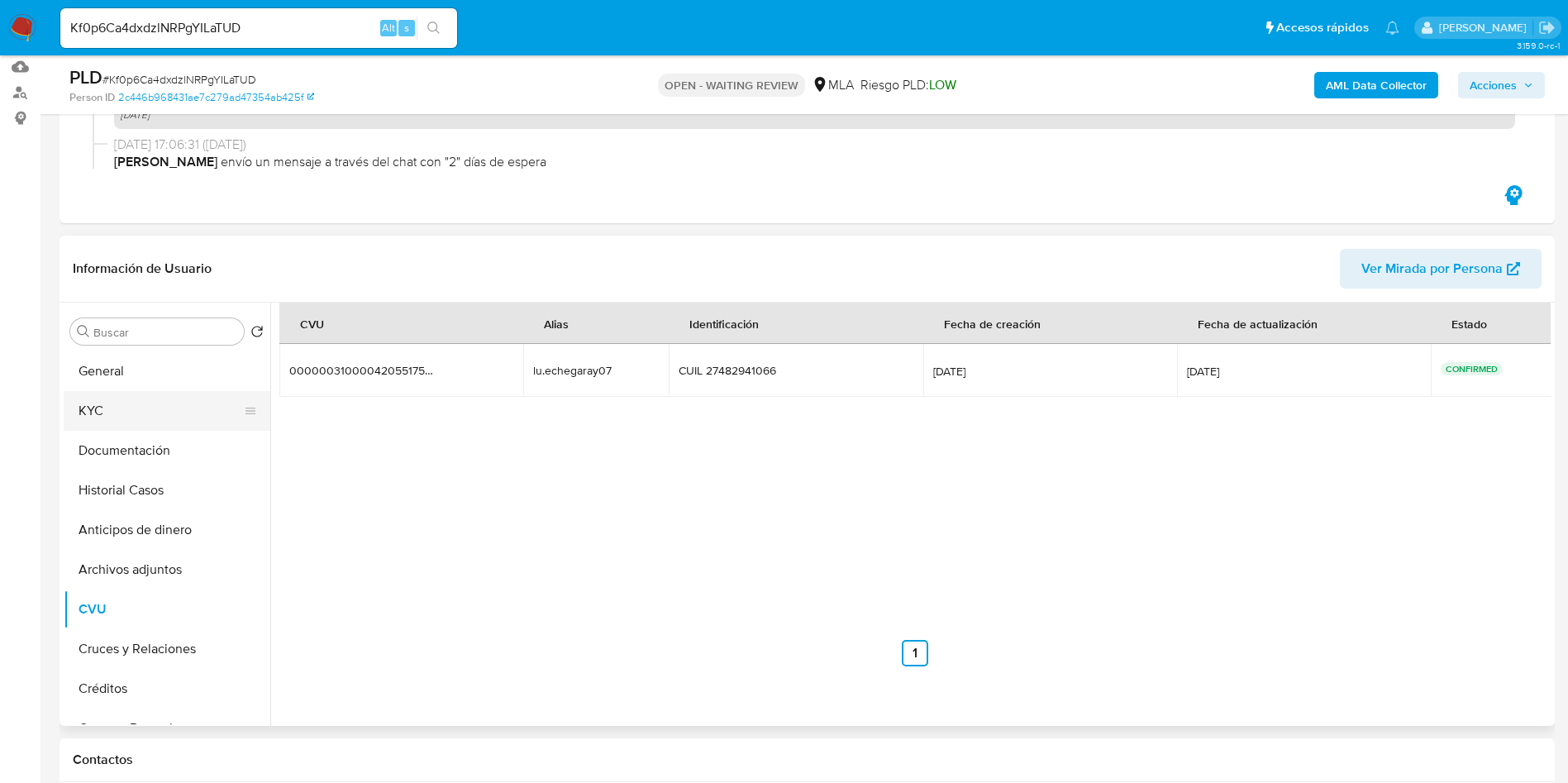
click at [135, 410] on button "KYC" at bounding box center [160, 410] width 193 height 40
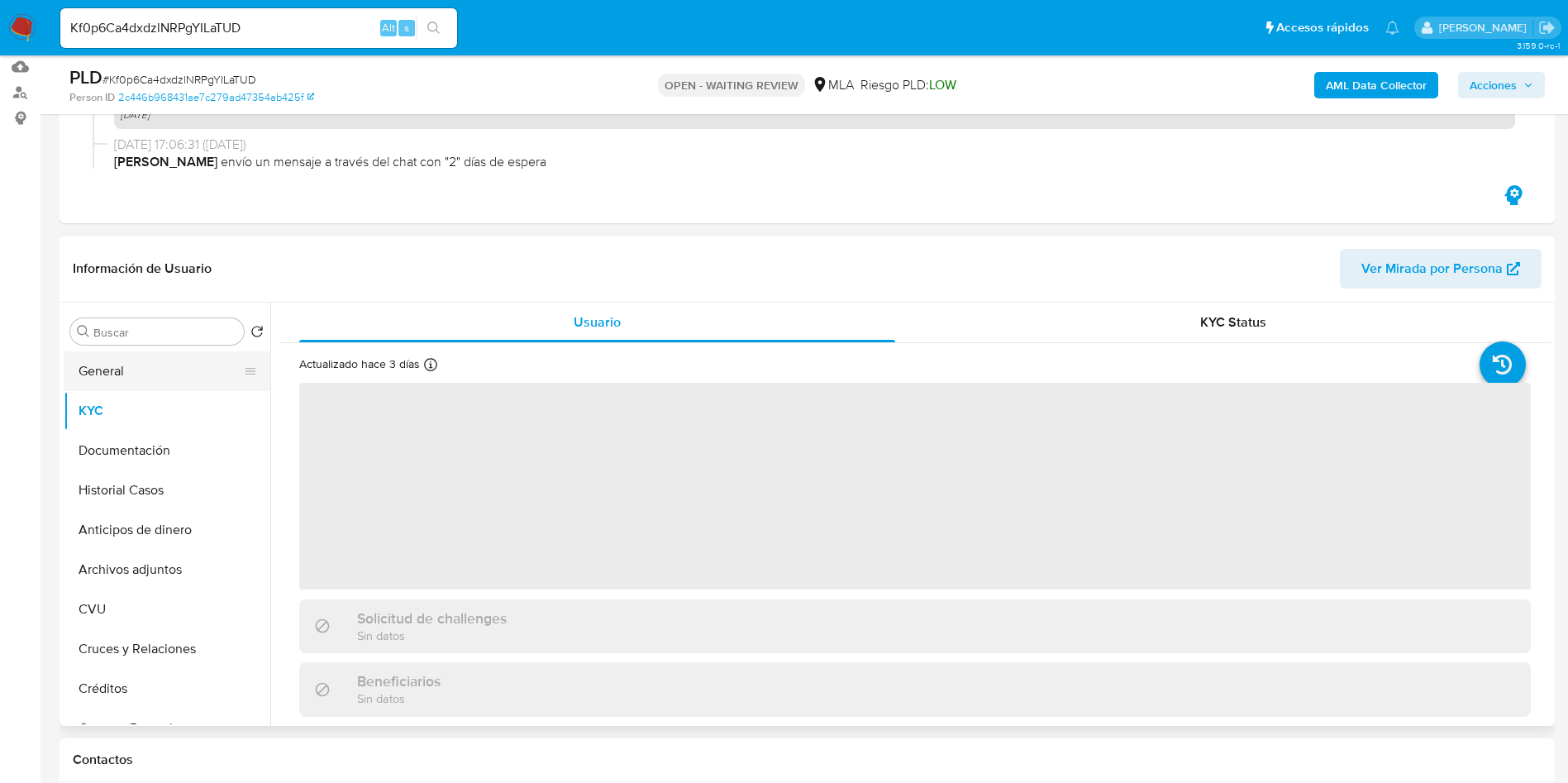
click at [151, 369] on button "General" at bounding box center [160, 370] width 193 height 40
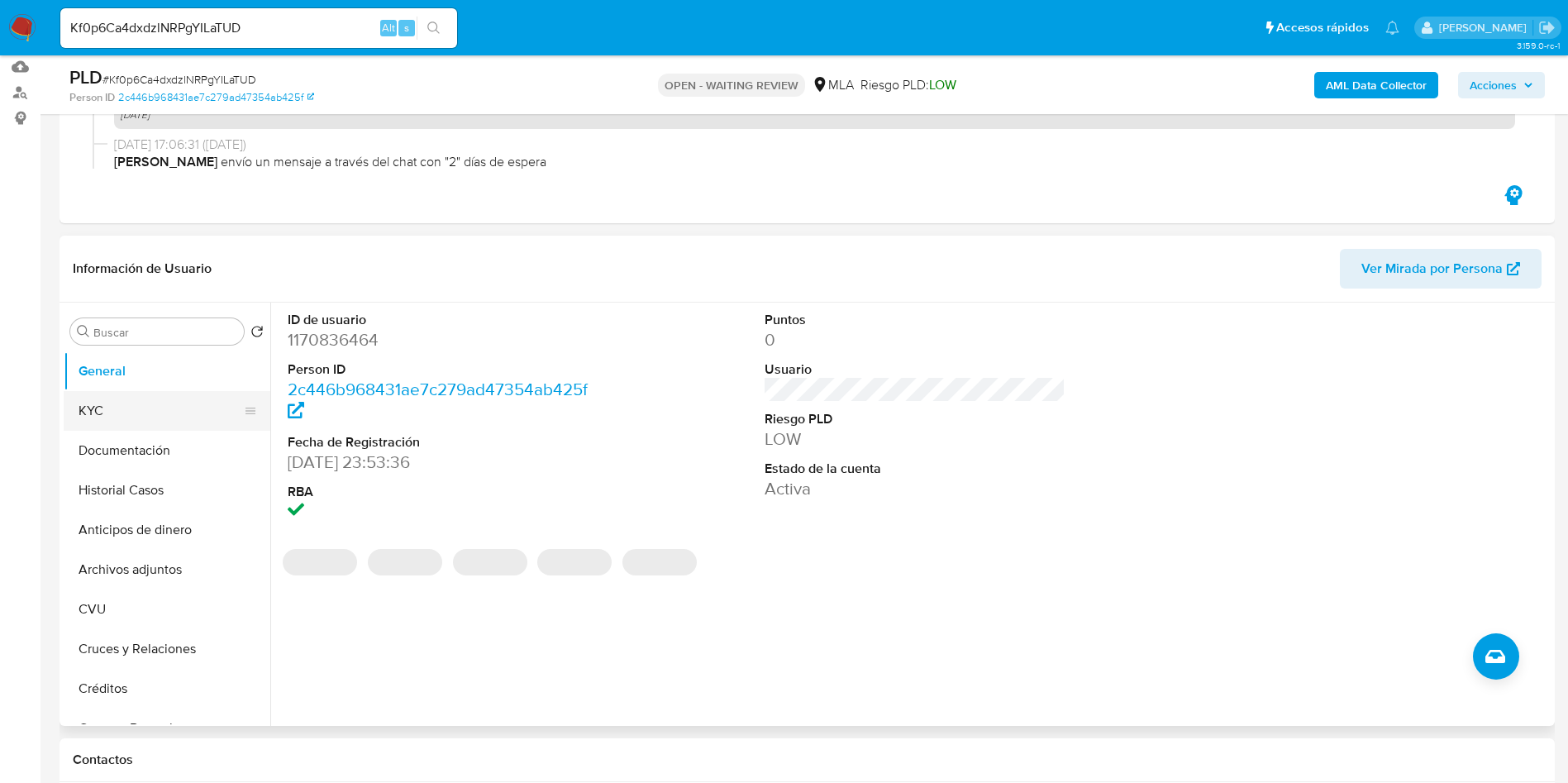
click at [143, 418] on button "KYC" at bounding box center [160, 410] width 193 height 40
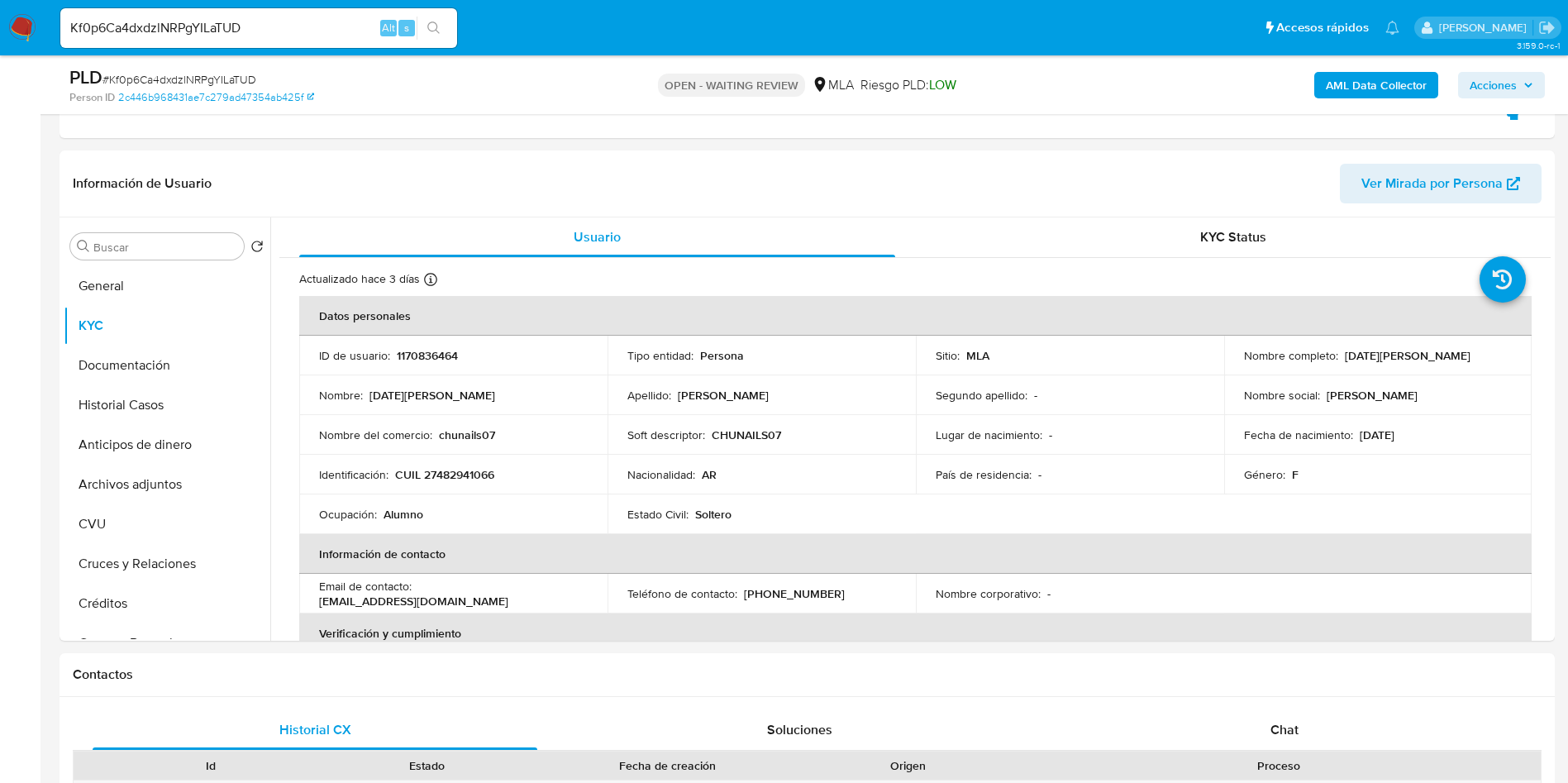
scroll to position [372, 0]
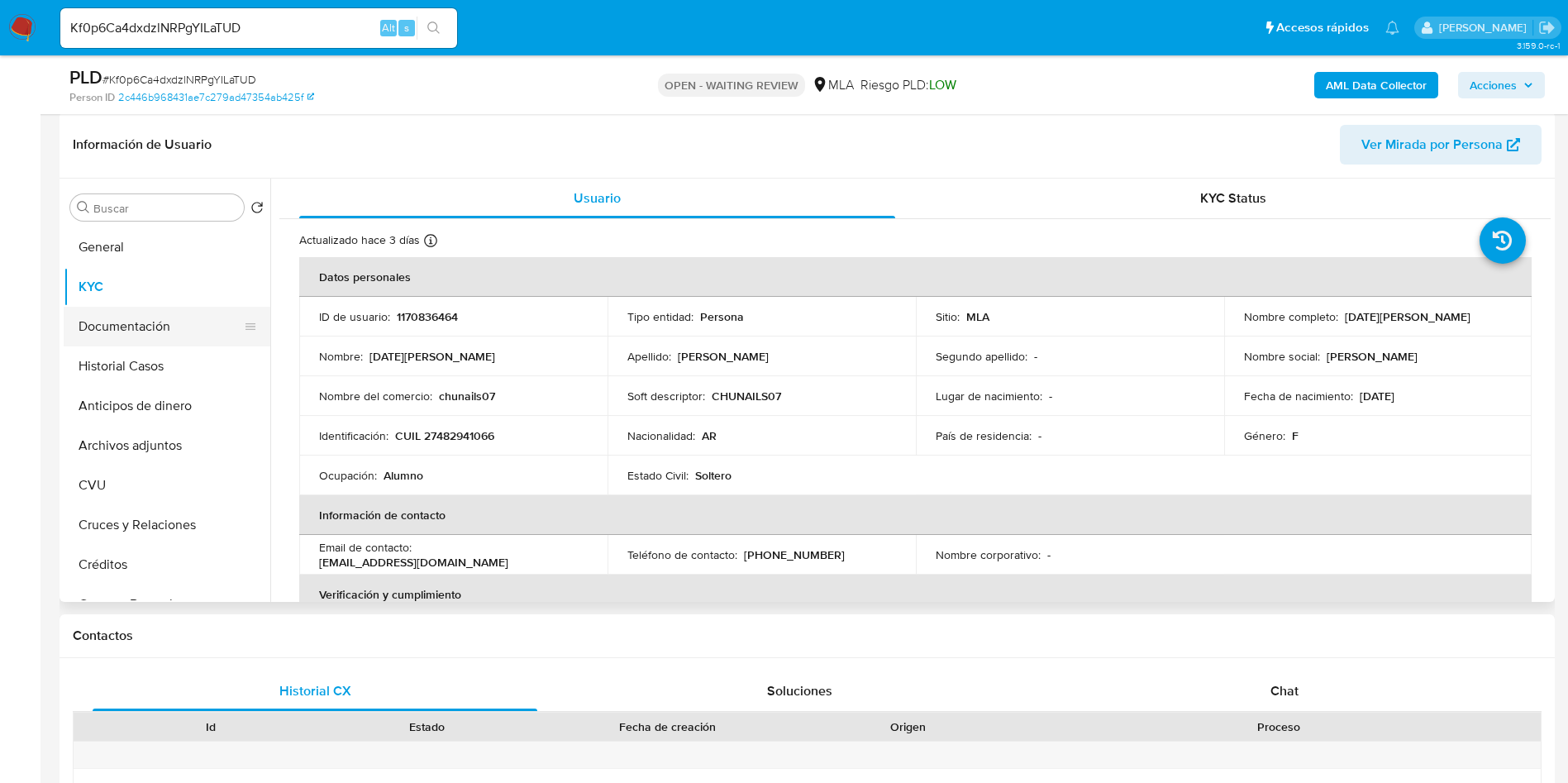
click at [131, 333] on button "Documentación" at bounding box center [160, 326] width 193 height 40
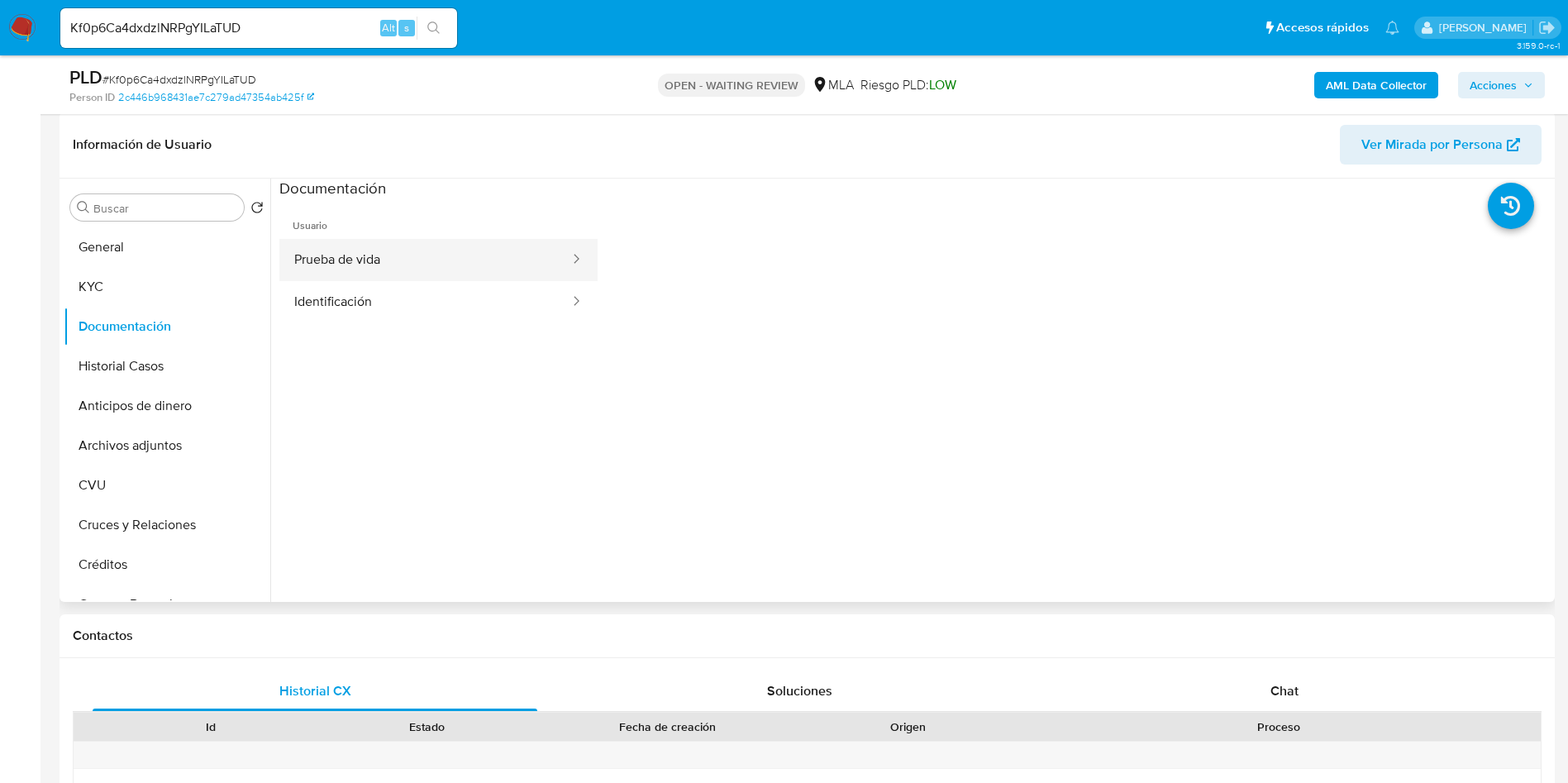
click at [400, 274] on button "Prueba de vida" at bounding box center [426, 260] width 292 height 42
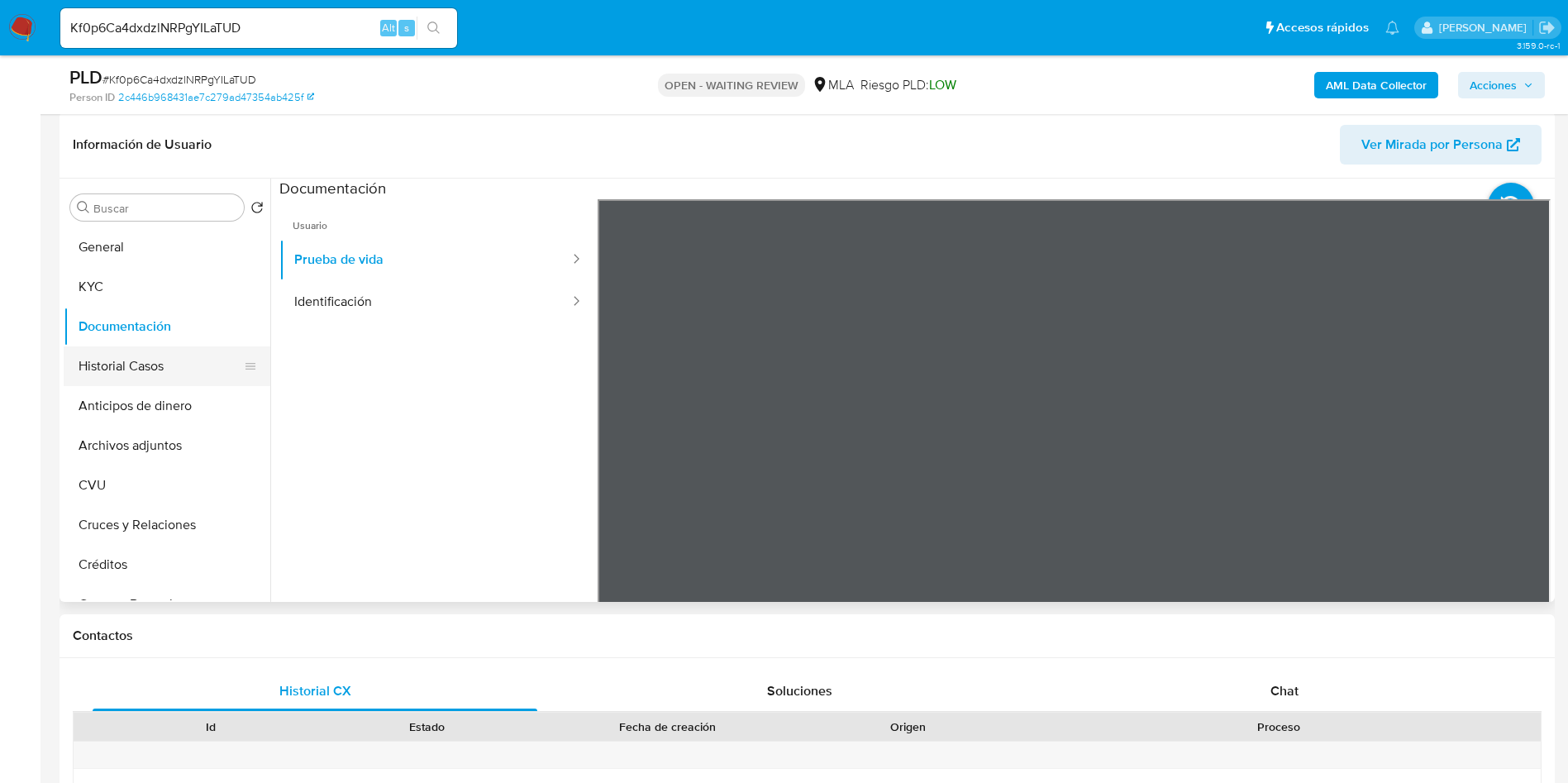
click at [153, 362] on button "Historial Casos" at bounding box center [160, 366] width 193 height 40
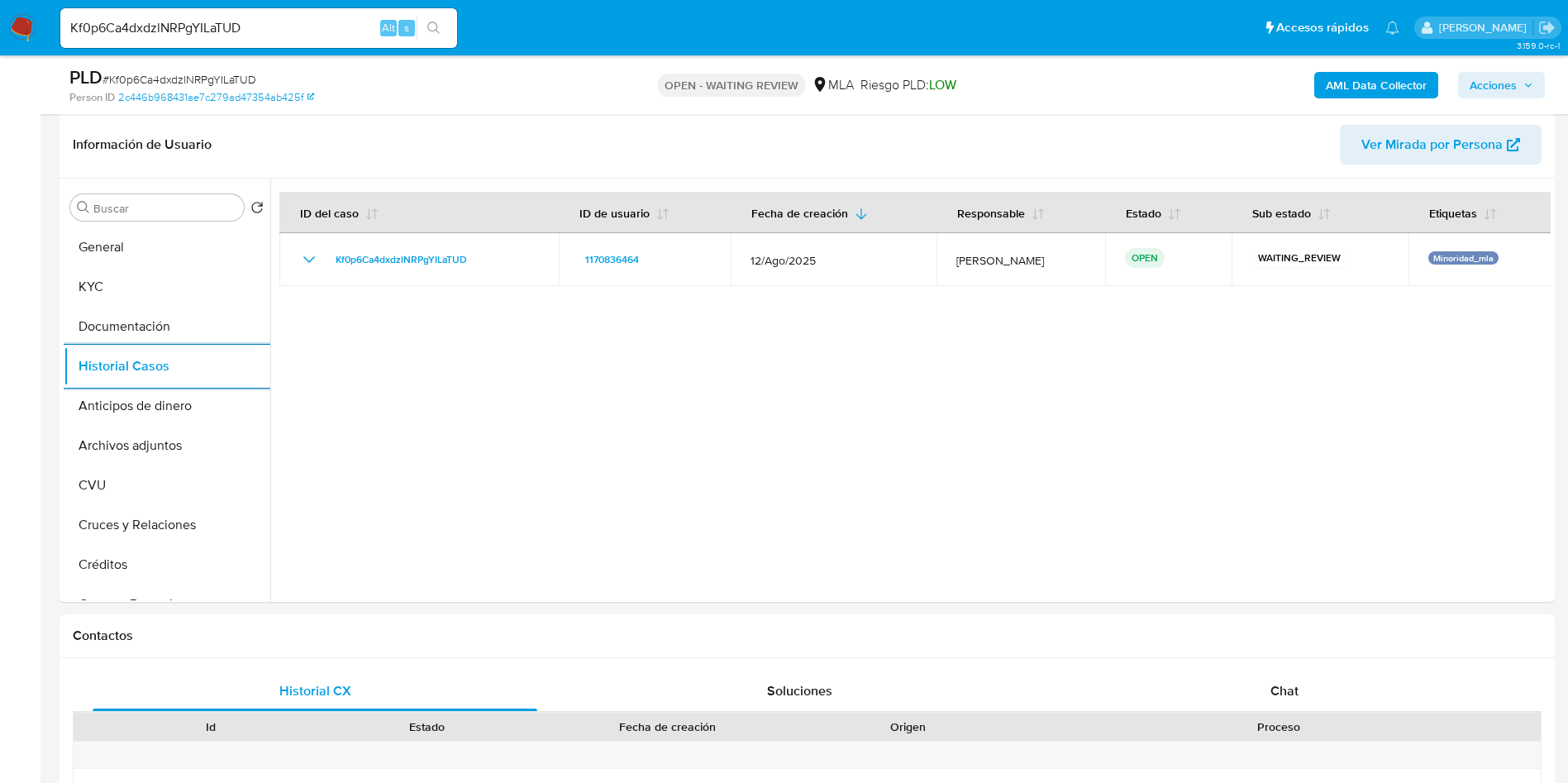
click at [299, 20] on input "Kf0p6Ca4dxdzlNRPgYILaTUD" at bounding box center [259, 28] width 397 height 21
paste input "3oQPnUAEwzcJL4bU06XzUon6"
type input "3oQPnUAEwzcJL4bU06XzUon6"
click at [450, 28] on button "search-icon" at bounding box center [434, 28] width 34 height 23
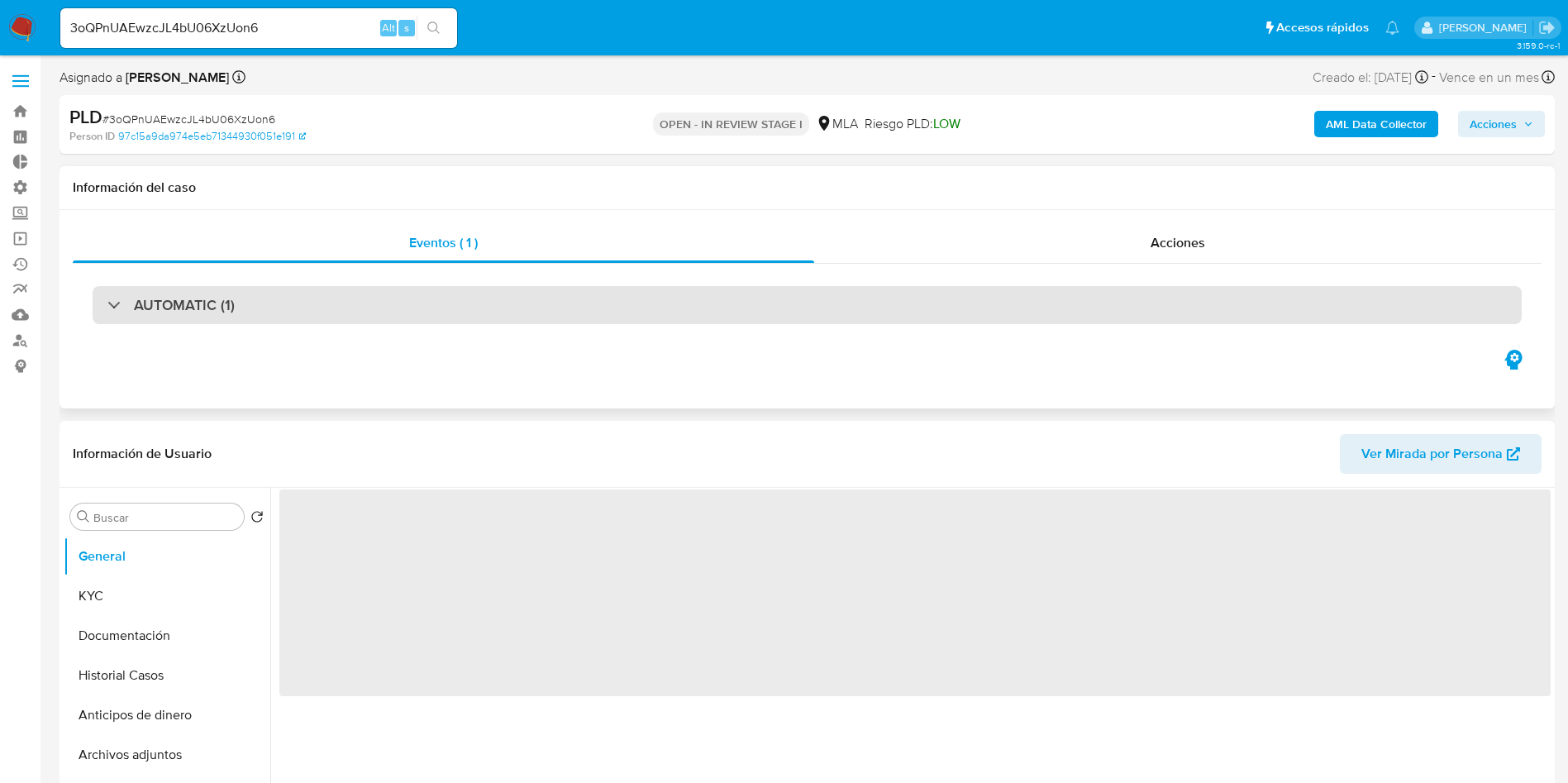
select select "10"
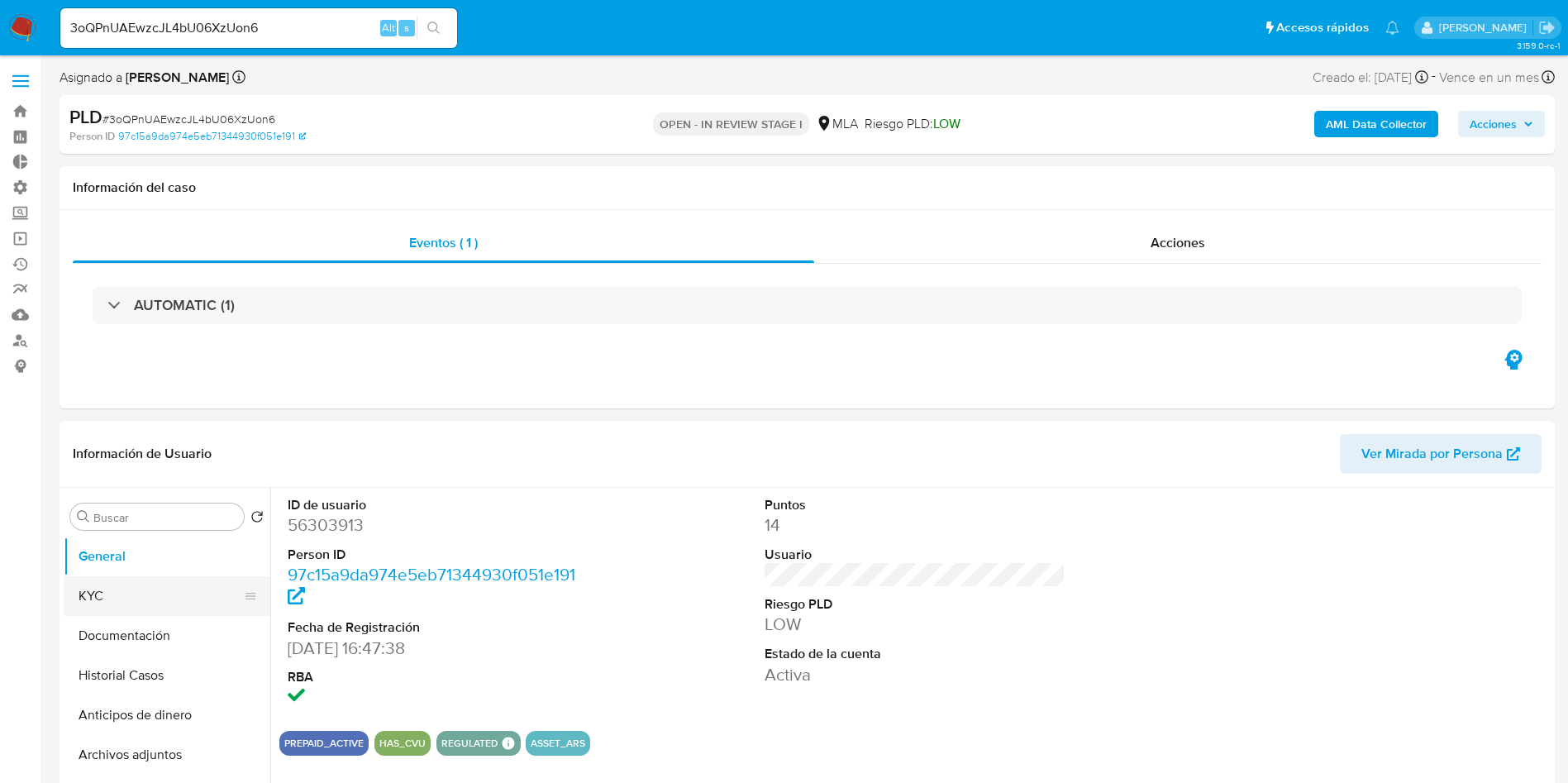
click at [156, 595] on button "KYC" at bounding box center [160, 596] width 193 height 40
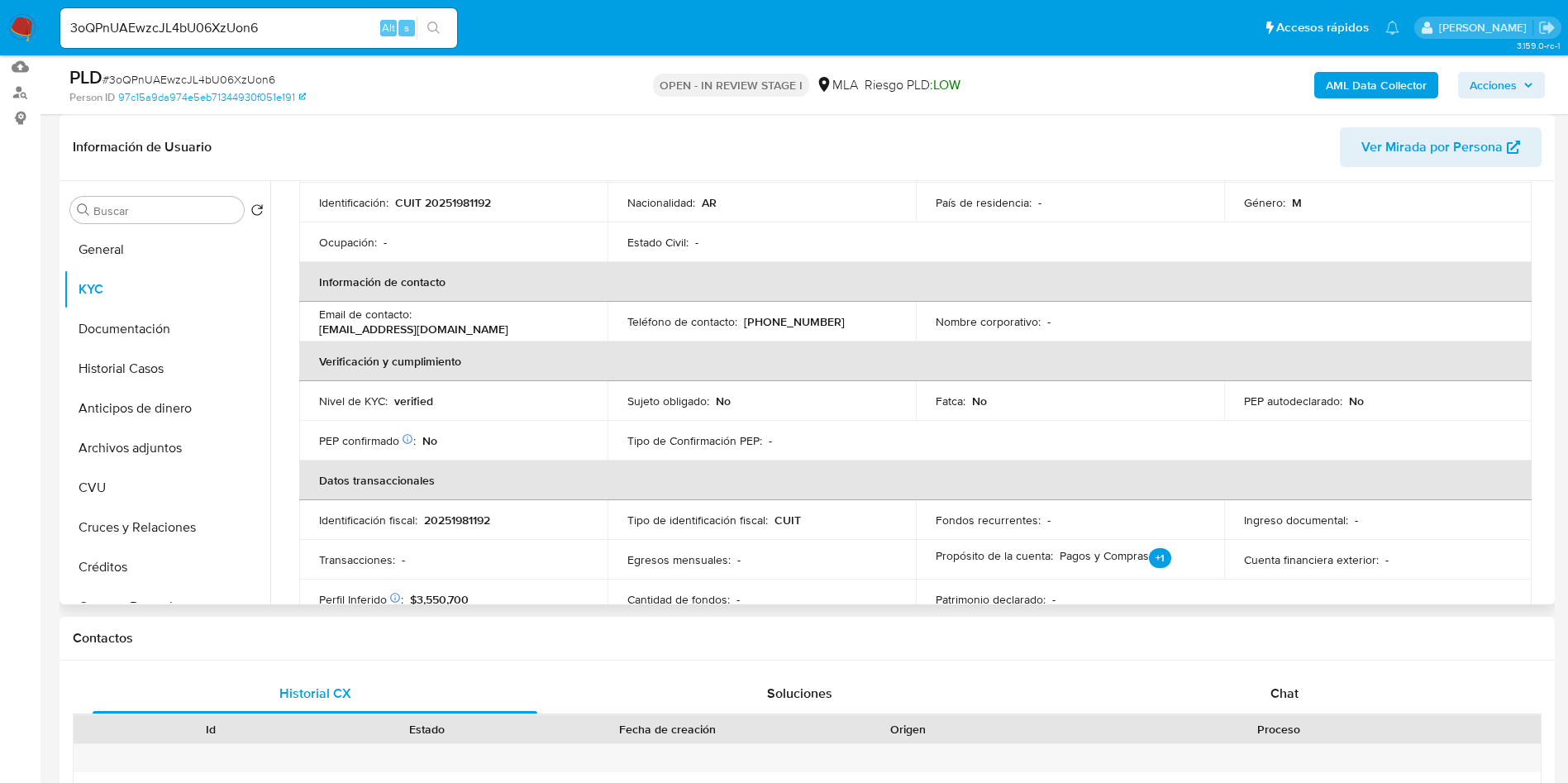
scroll to position [112, 0]
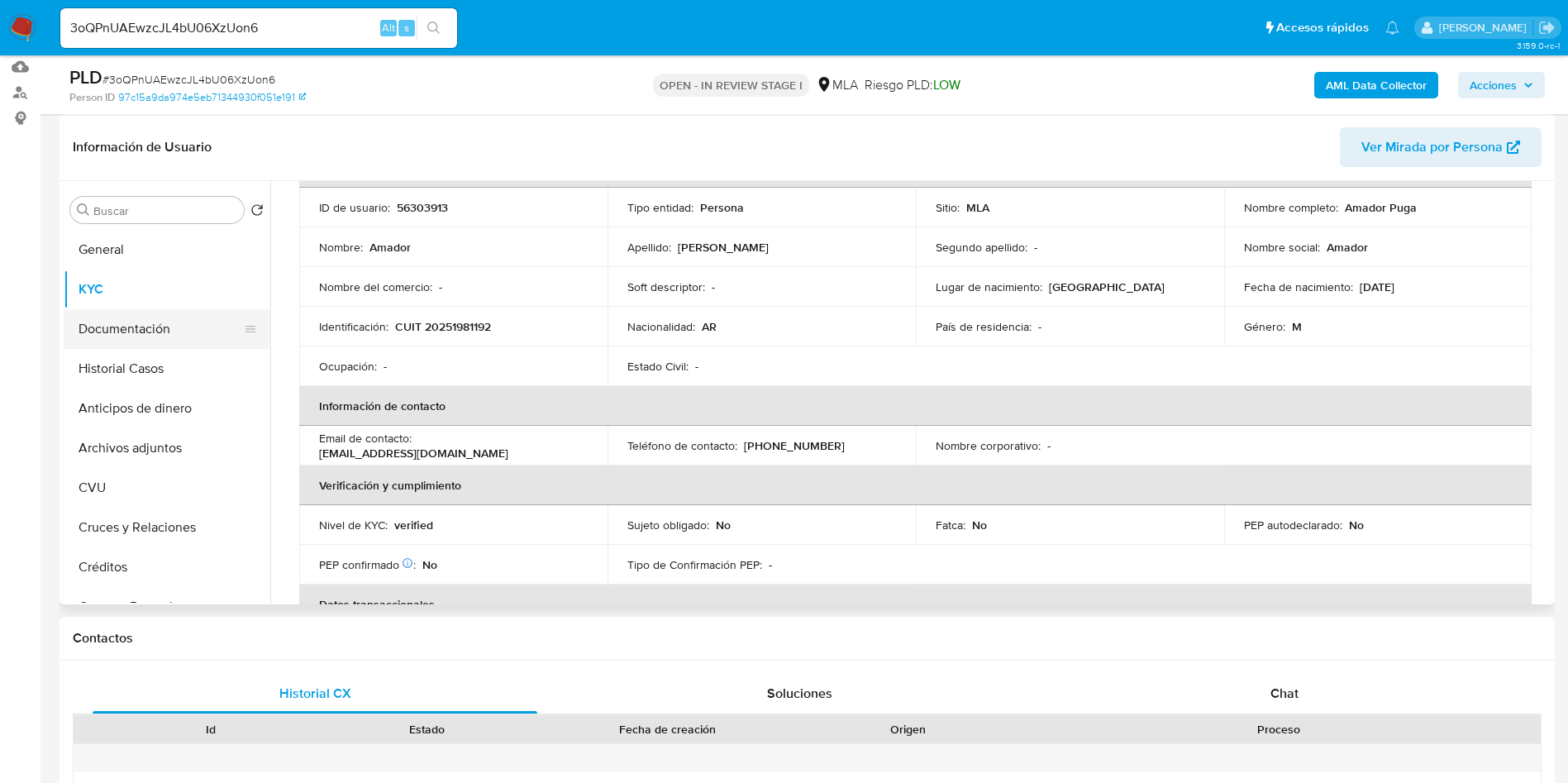
click at [144, 330] on button "Documentación" at bounding box center [160, 328] width 193 height 40
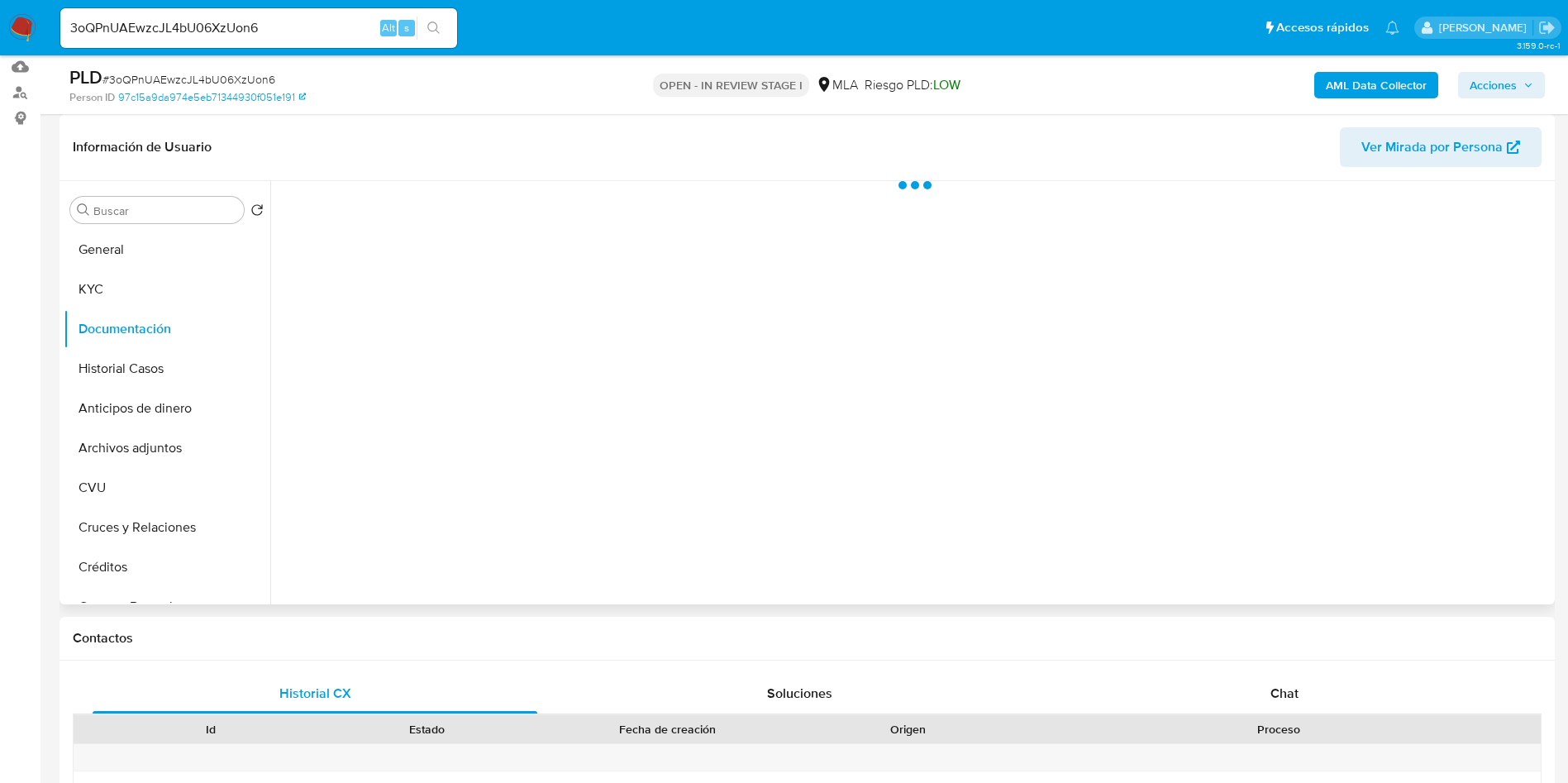
scroll to position [0, 0]
click at [1288, 696] on span "Chat" at bounding box center [1284, 693] width 28 height 19
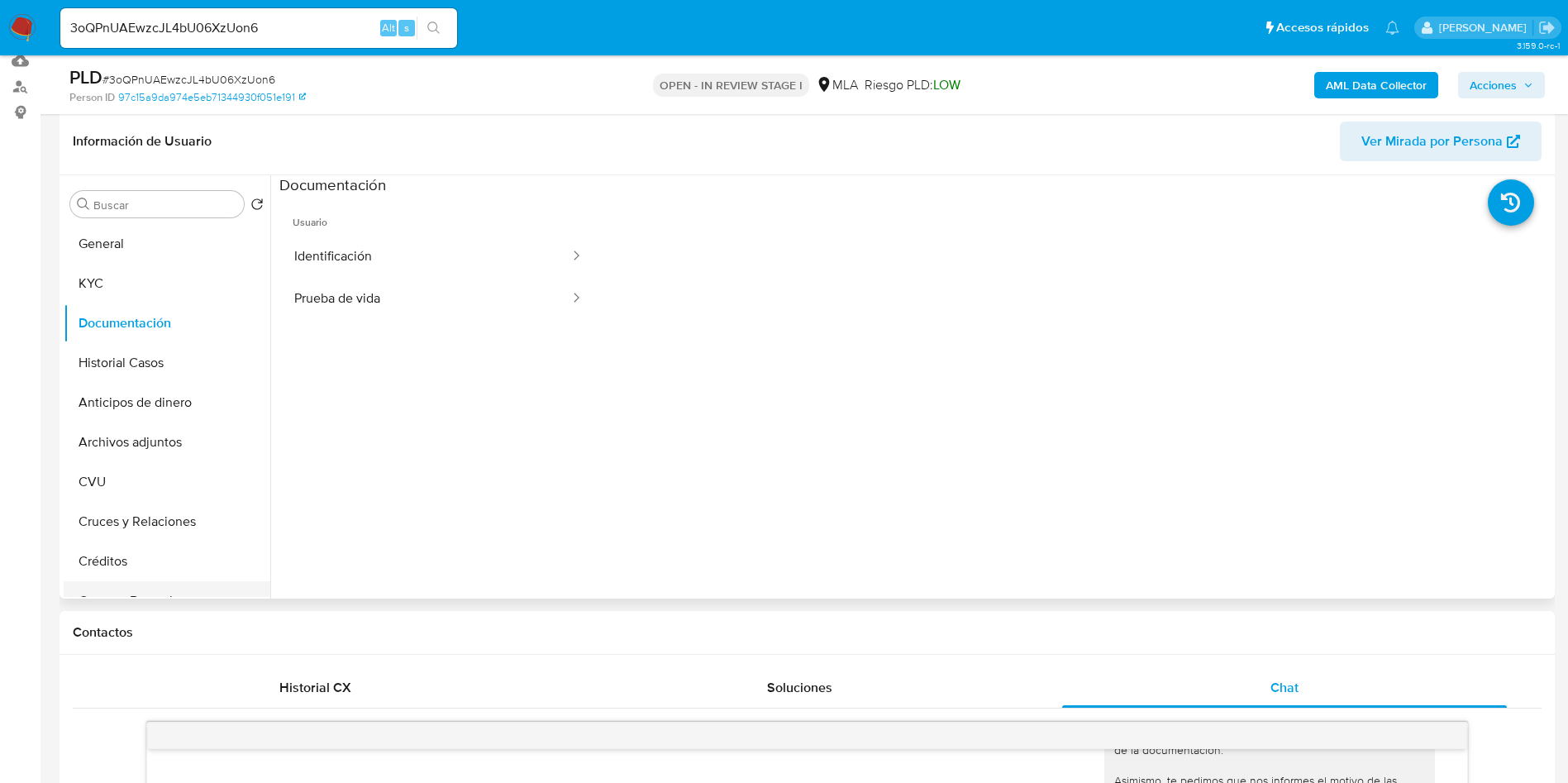
scroll to position [248, 0]
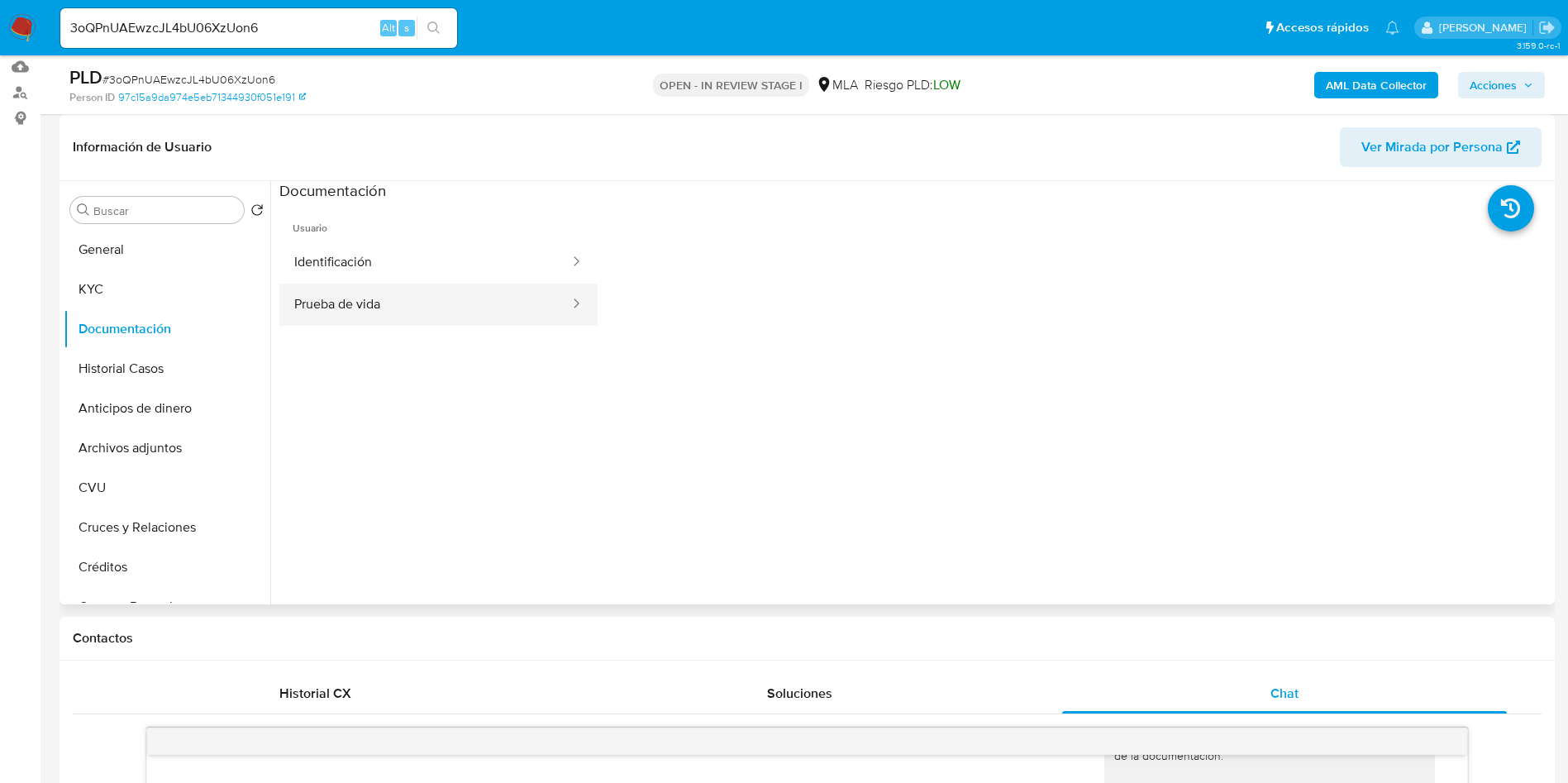
click at [377, 297] on button "Prueba de vida" at bounding box center [426, 304] width 292 height 42
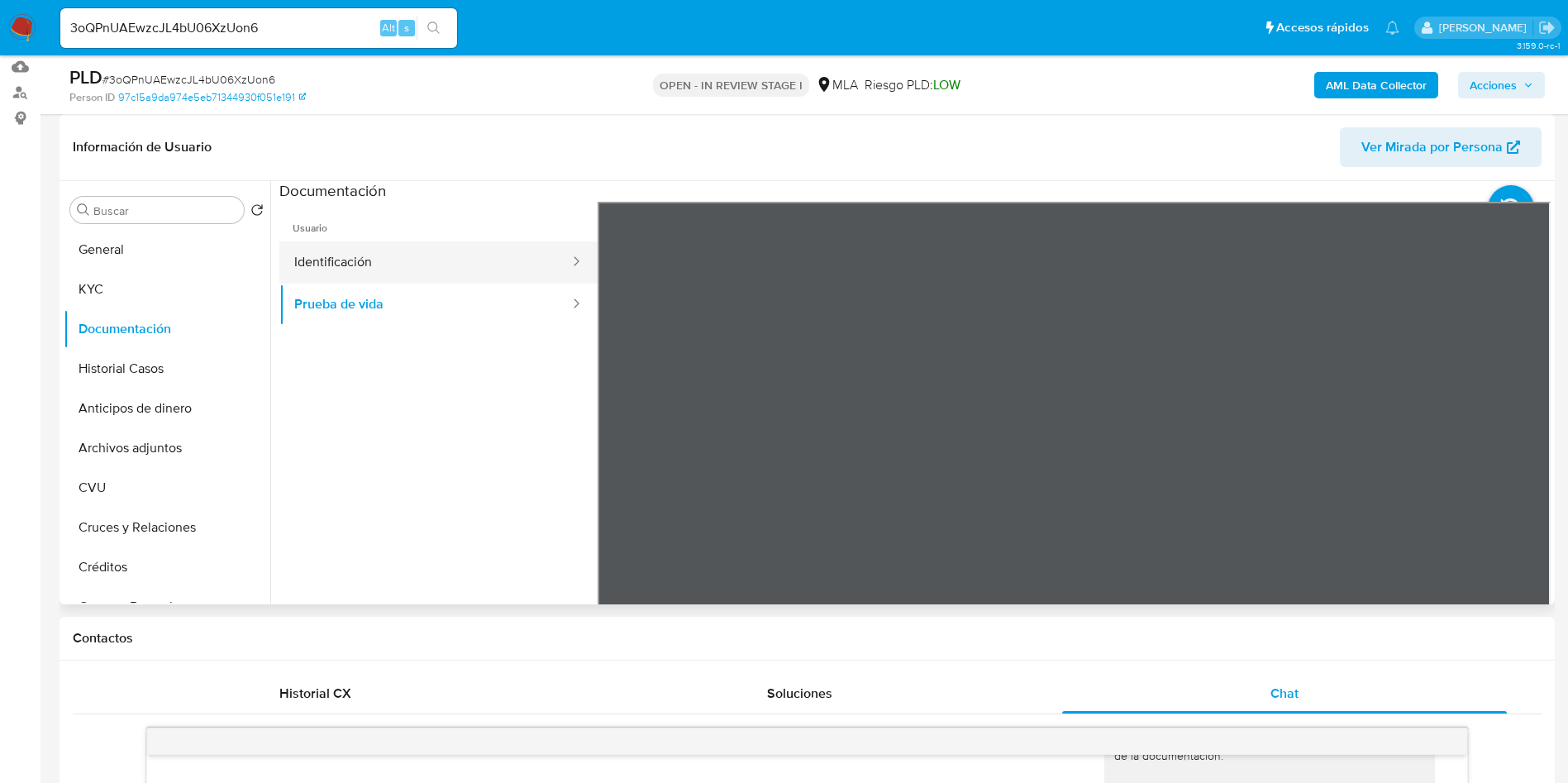
click at [346, 260] on button "Identificación" at bounding box center [426, 262] width 292 height 42
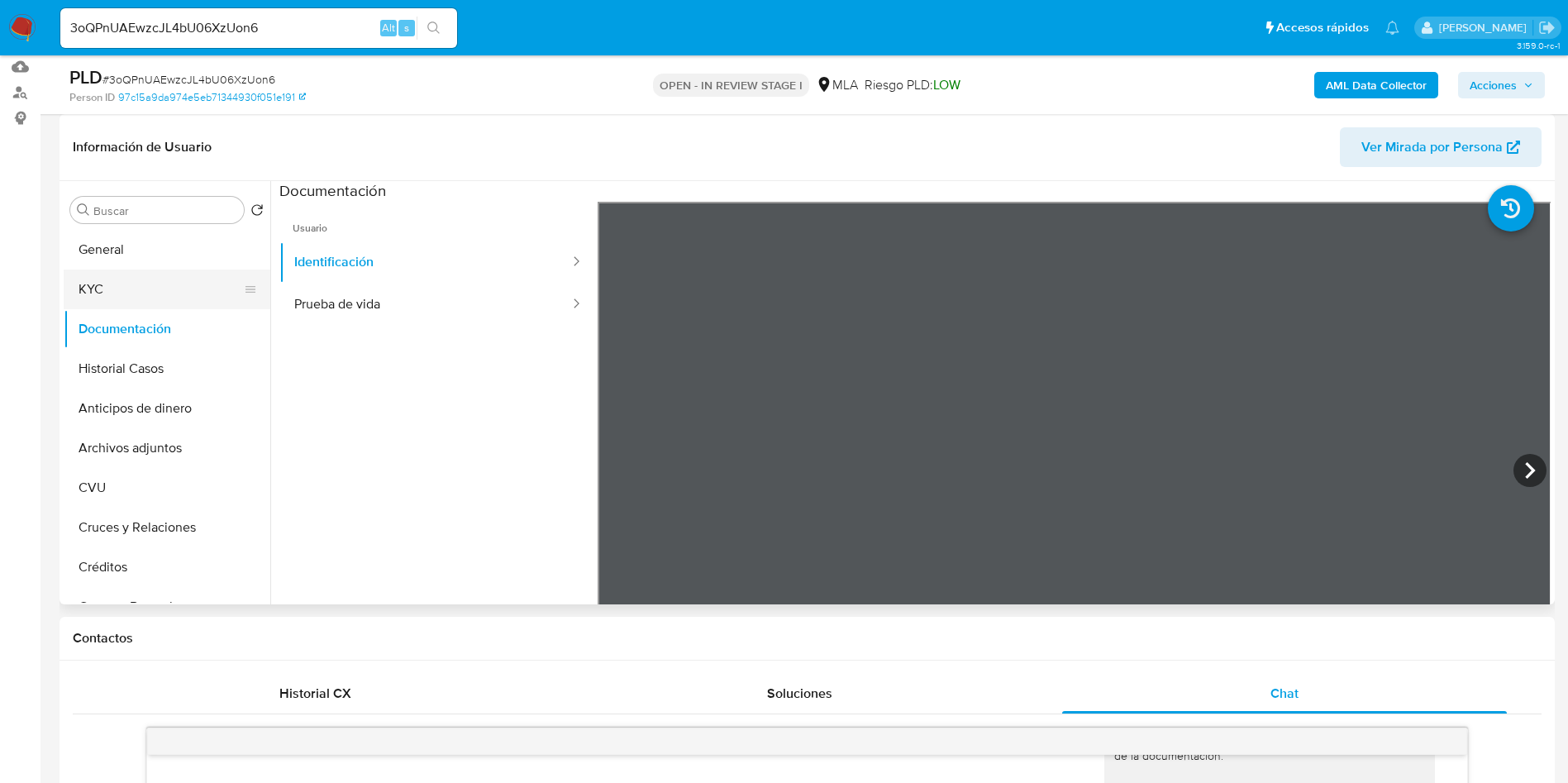
click at [74, 294] on button "KYC" at bounding box center [160, 289] width 193 height 40
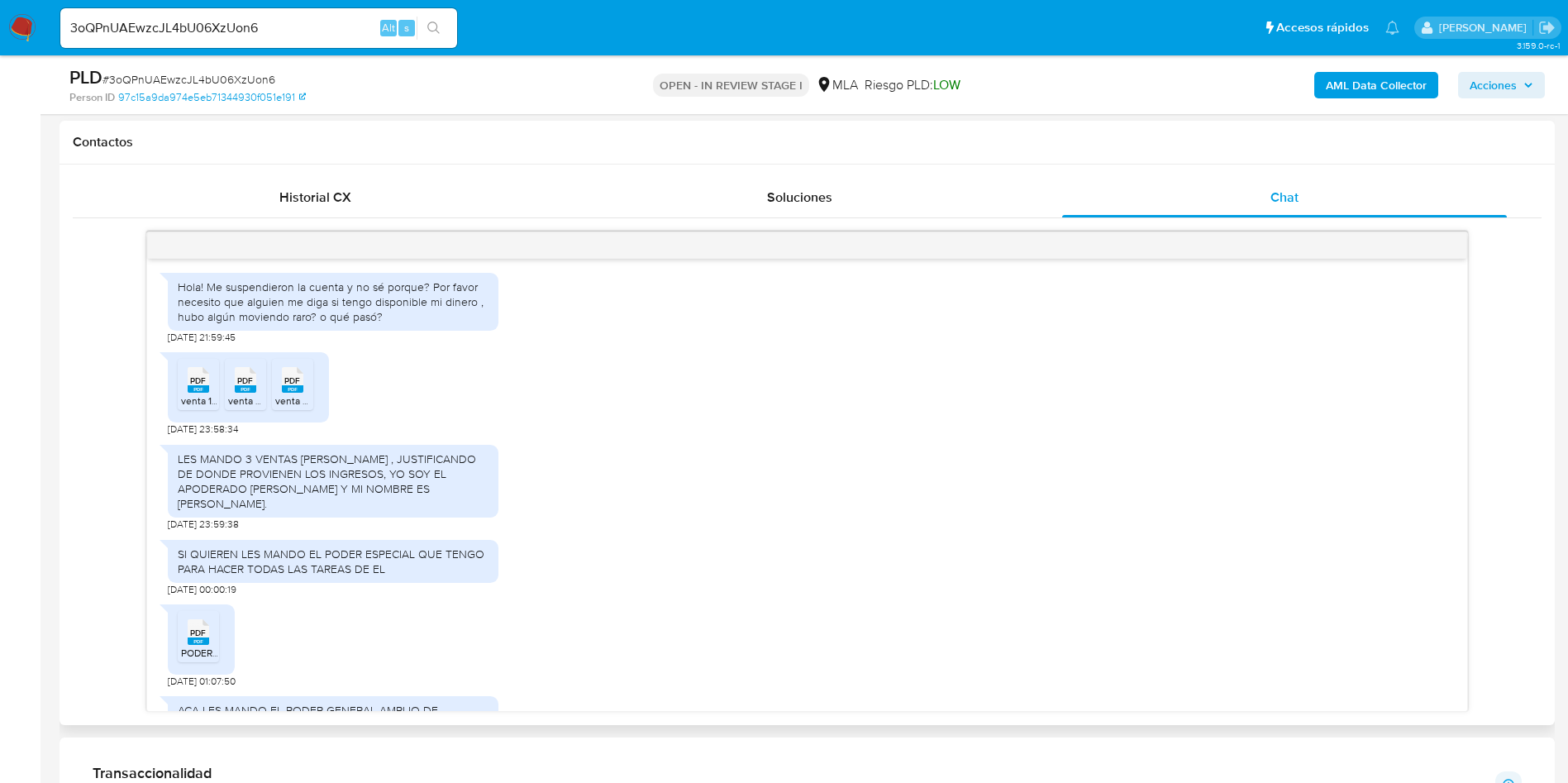
scroll to position [1984, 0]
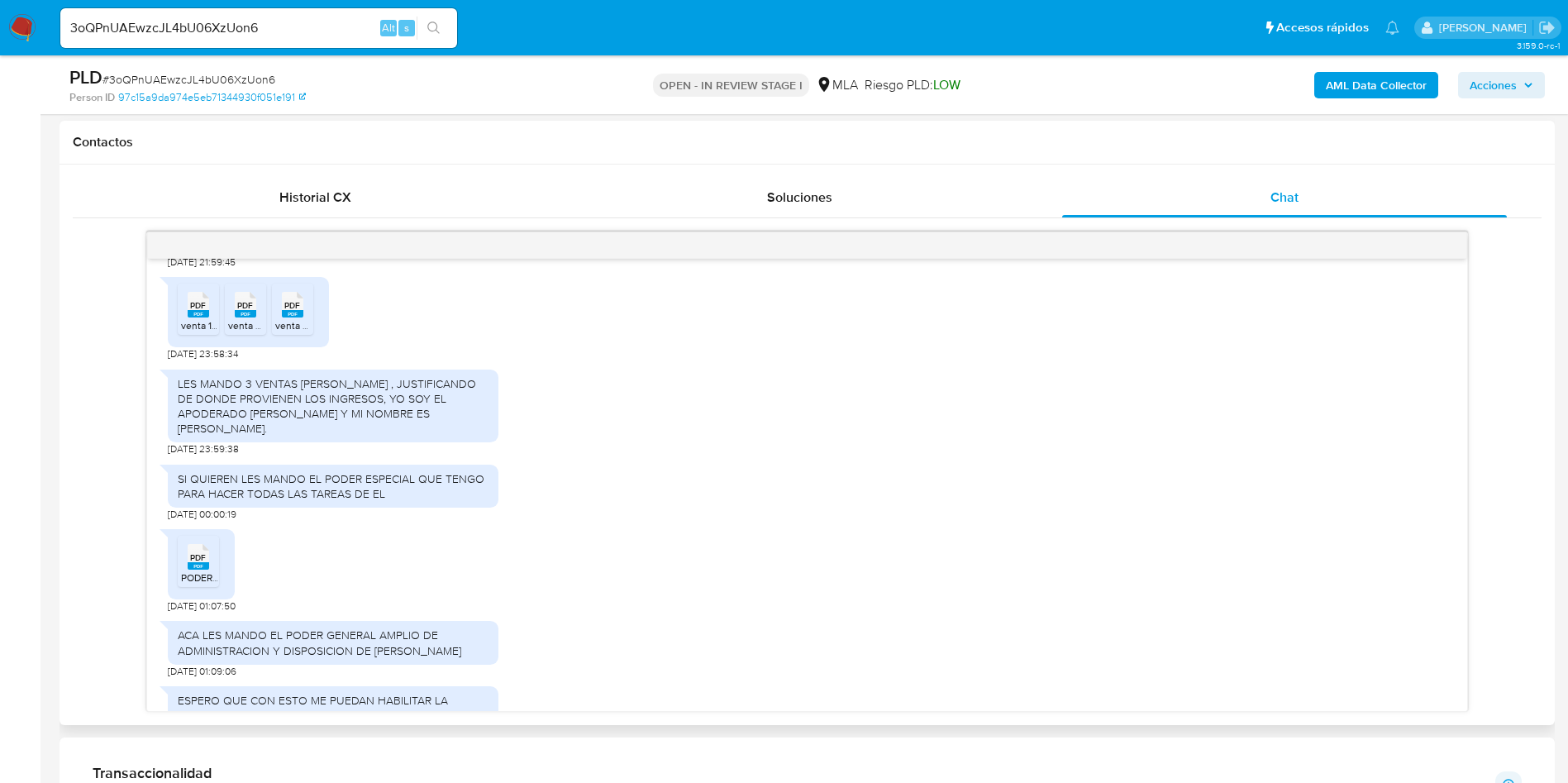
click at [198, 318] on rect at bounding box center [198, 313] width 21 height 7
click at [249, 319] on icon "PDF" at bounding box center [245, 304] width 21 height 29
click at [300, 333] on span "venta 3.pdf" at bounding box center [300, 326] width 49 height 14
click at [1511, 172] on div "Historial CX Soluciones Chat Id Estado Fecha de creación Origen Proceso Anterio…" at bounding box center [807, 444] width 1495 height 560
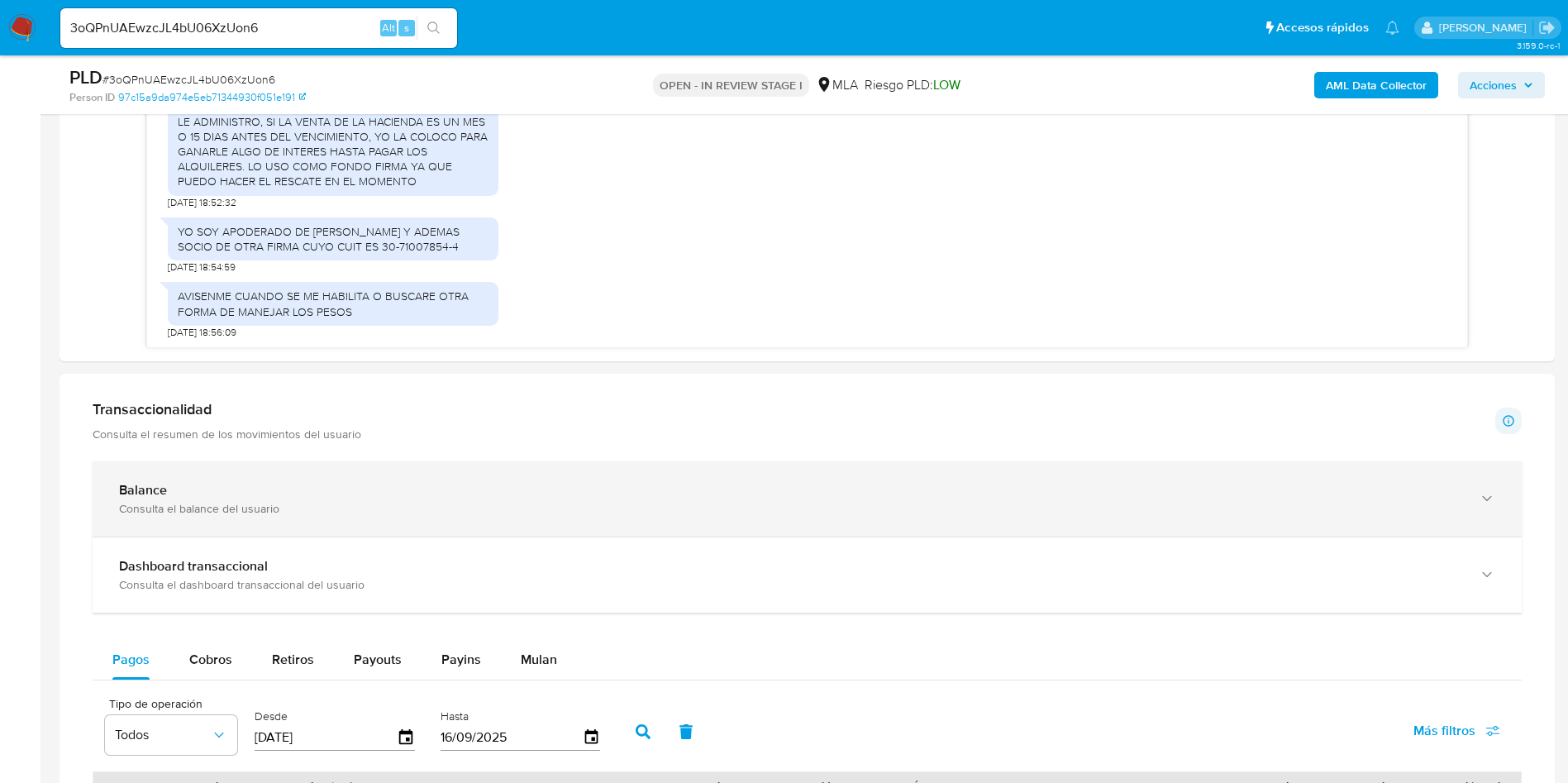
scroll to position [1116, 0]
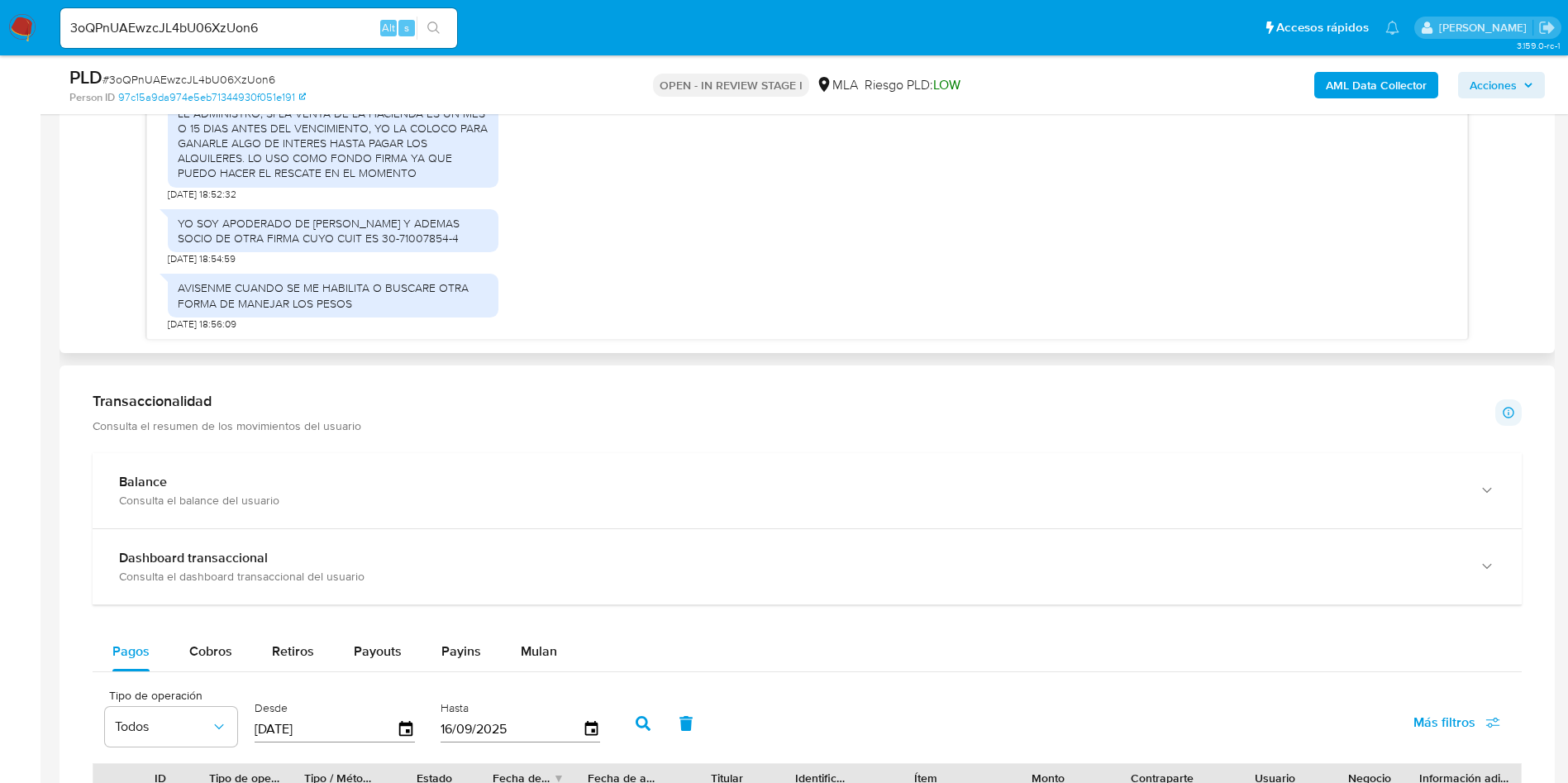
click at [381, 243] on div "YO SOY APODERADO DE RAMON PUGA Y ADEMAS SOCIO DE OTRA FIRMA CUYO CUIT ES 30-710…" at bounding box center [332, 231] width 310 height 30
copy div "71007854"
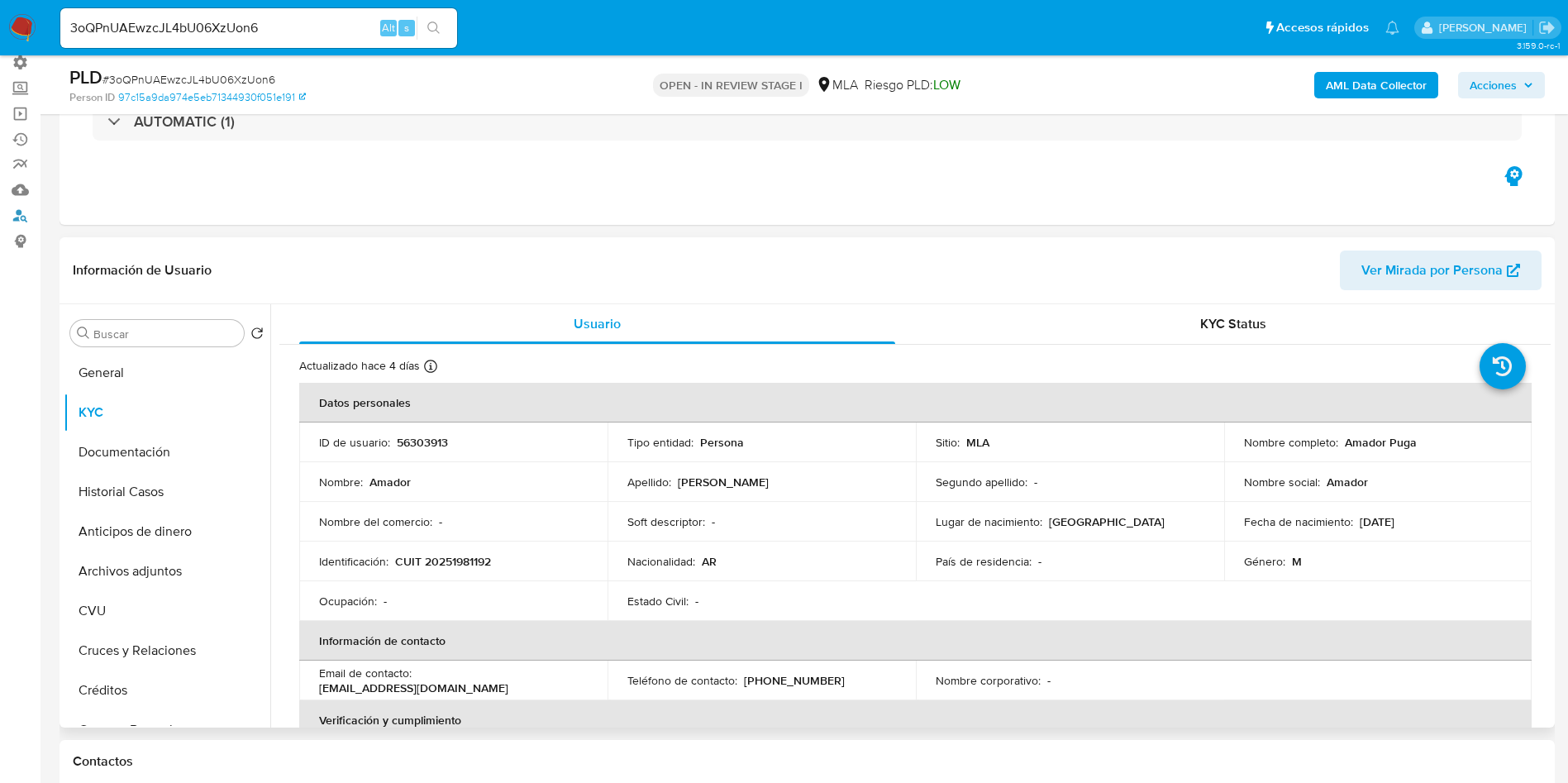
scroll to position [124, 0]
click at [457, 561] on p "CUIT 20251981192" at bounding box center [442, 562] width 96 height 15
copy p "20251981192"
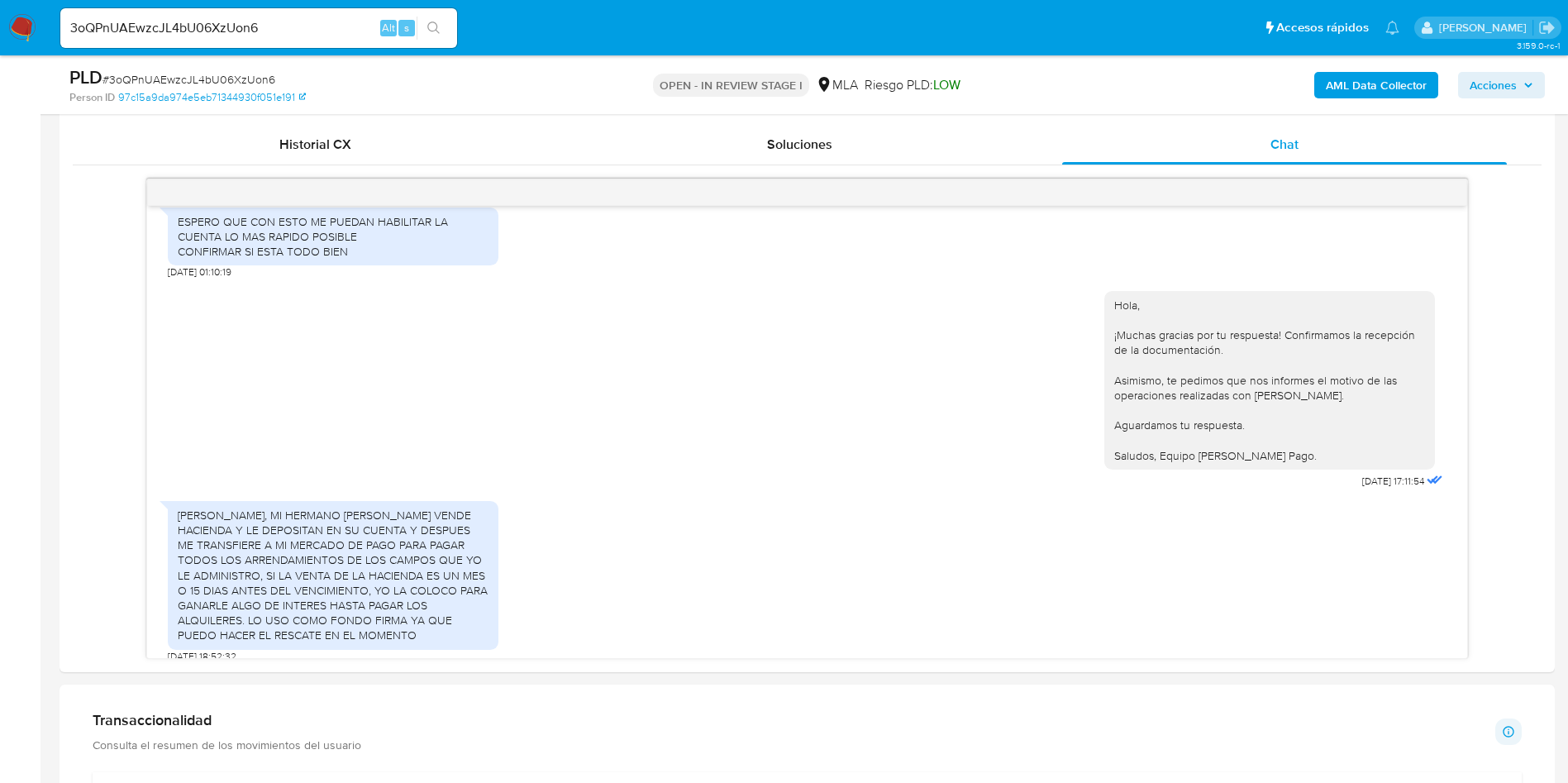
scroll to position [835, 0]
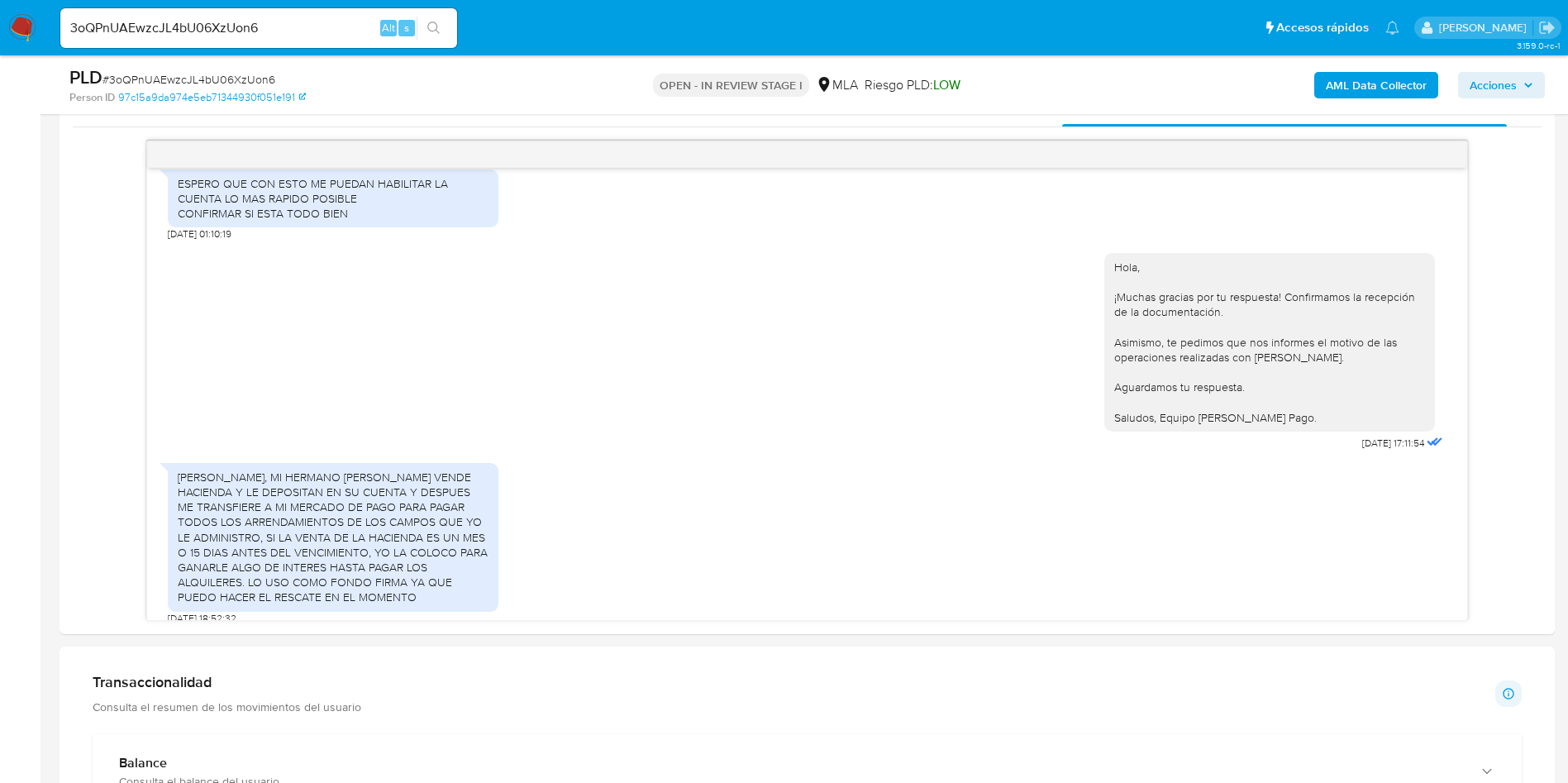
click at [272, 29] on input "3oQPnUAEwzcJL4bU06XzUon6" at bounding box center [259, 28] width 397 height 21
click at [271, 29] on input "3oQPnUAEwzcJL4bU06XzUon6" at bounding box center [259, 28] width 397 height 21
paste input "722383071"
type input "722383071"
click at [436, 30] on icon "search-icon" at bounding box center [434, 27] width 12 height 12
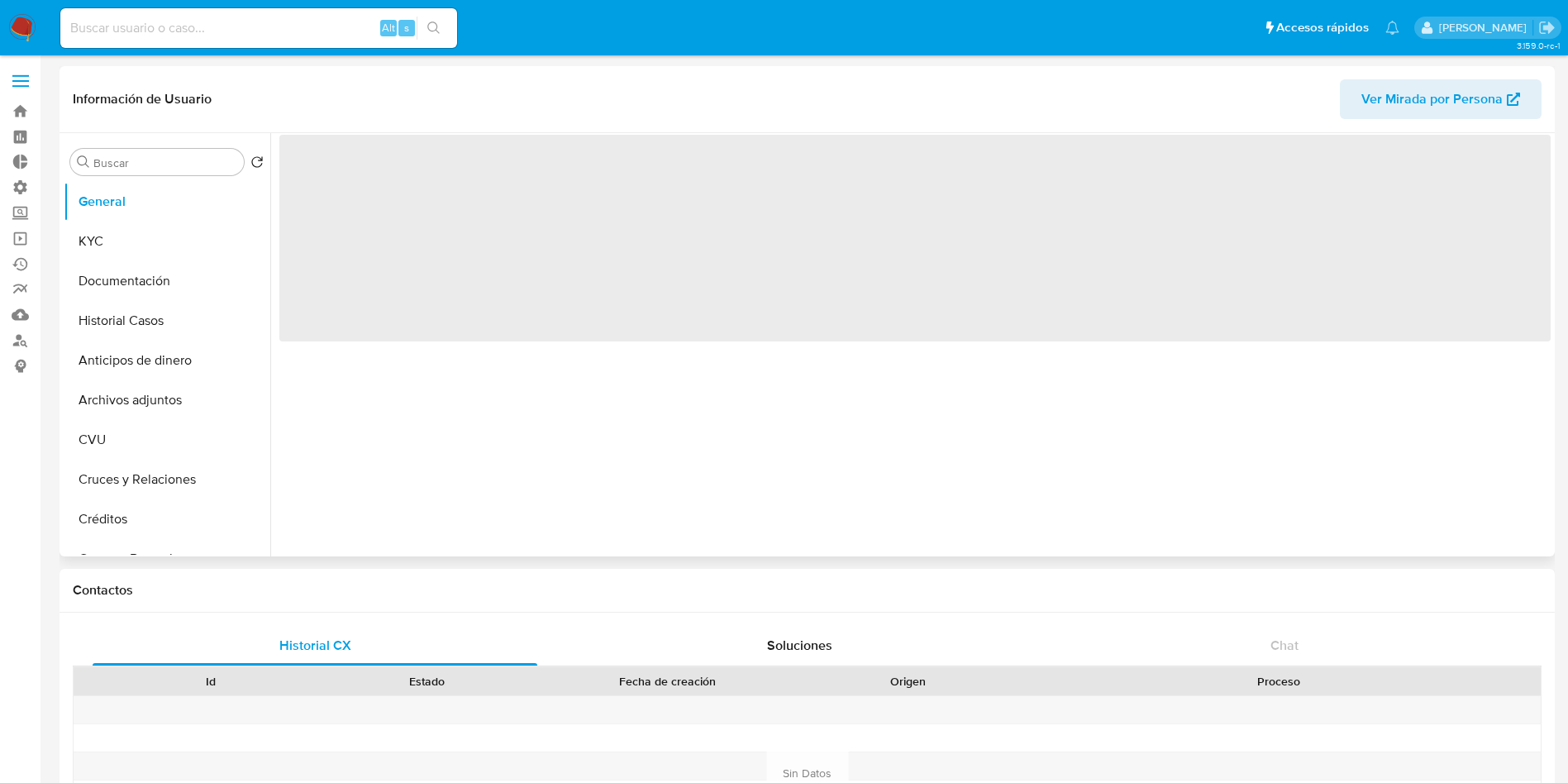
select select "10"
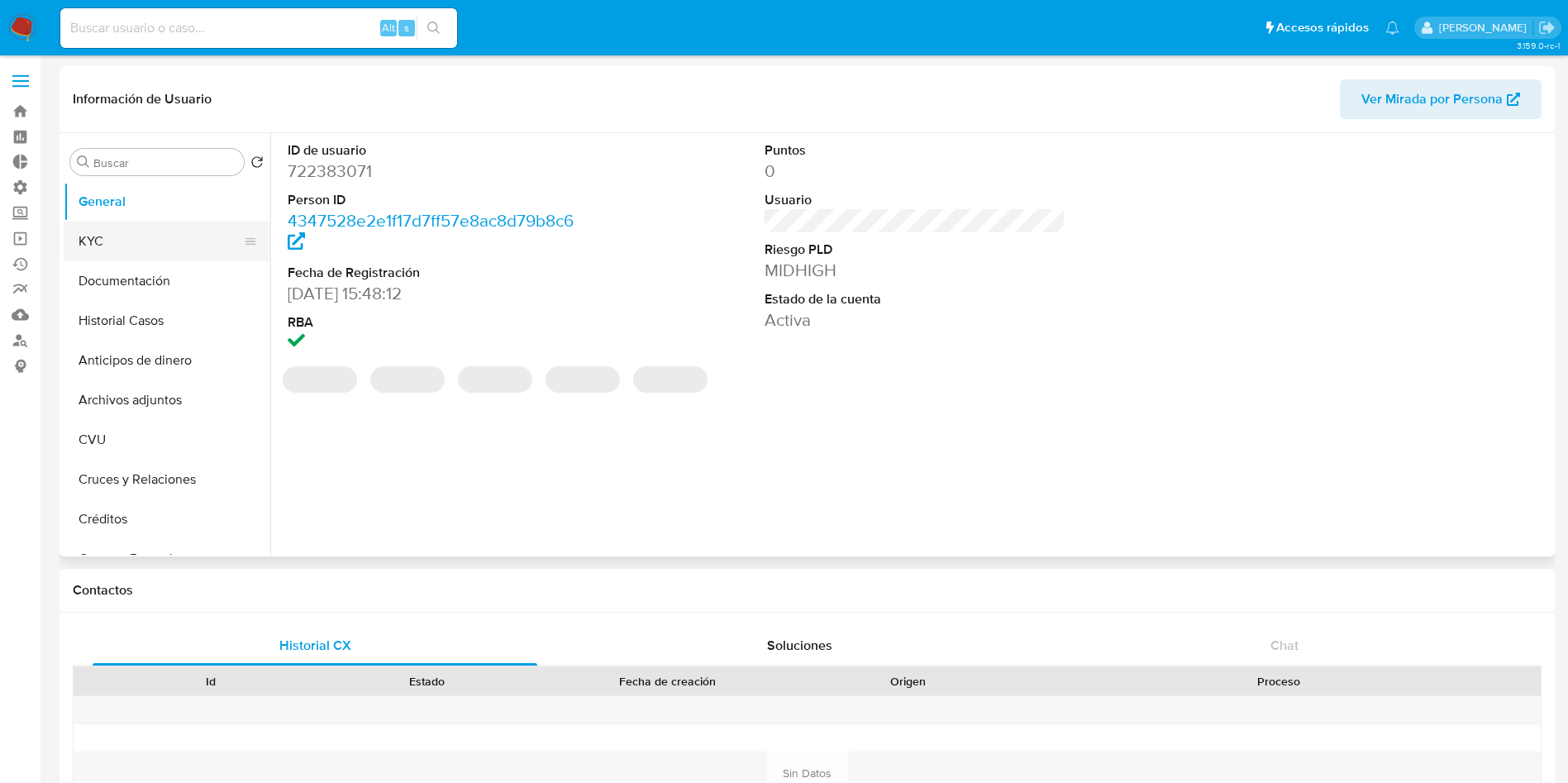
click at [100, 241] on button "KYC" at bounding box center [160, 241] width 193 height 40
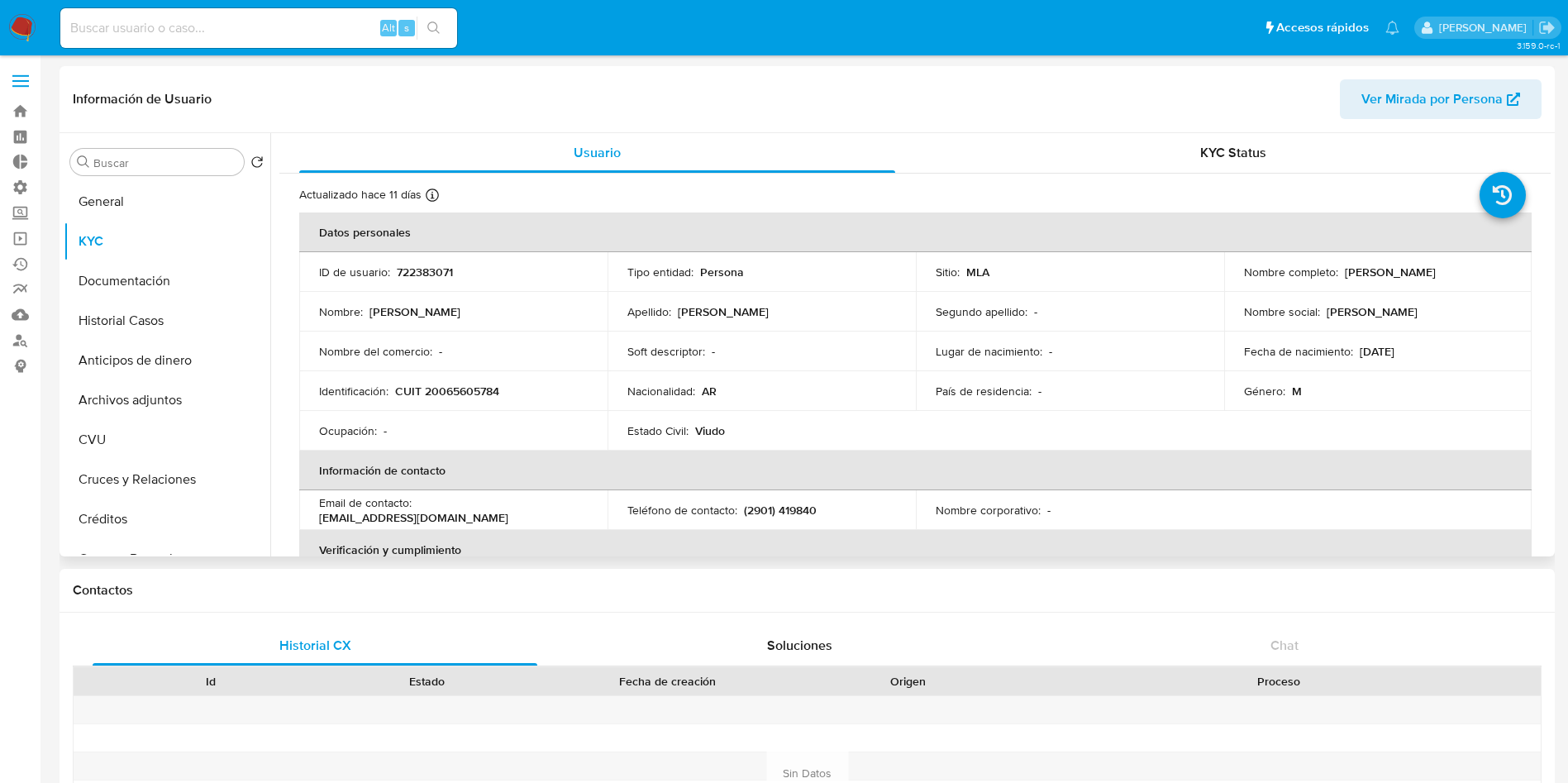
click at [452, 516] on p "rodolfomariosilva@hotmail.com" at bounding box center [413, 517] width 189 height 15
copy div "Email de contacto : rodolfomariosilva@hotmail.com"
click at [487, 515] on div "Email de contacto : rodolfomariosilva@hotmail.com" at bounding box center [453, 510] width 268 height 30
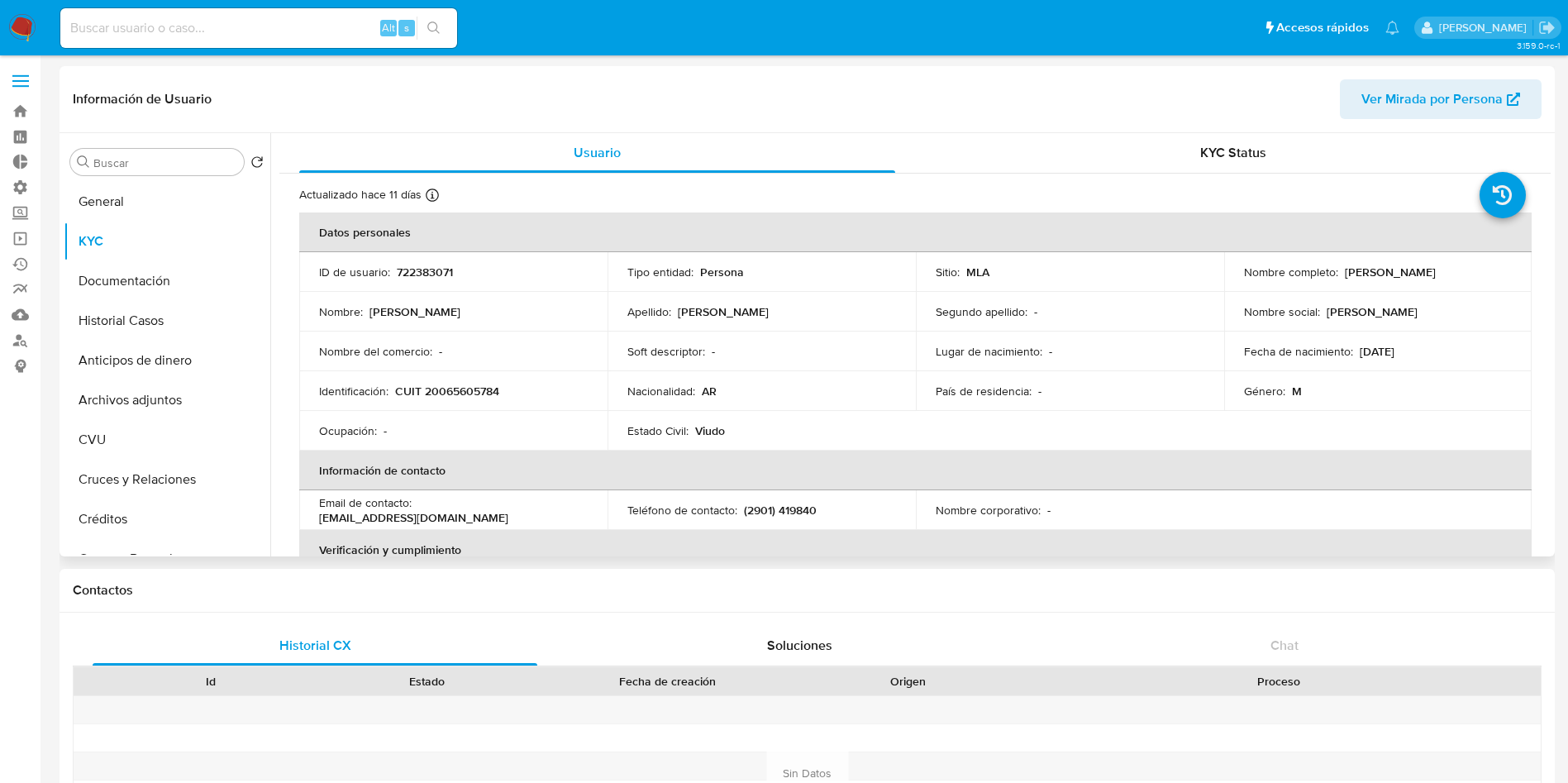
drag, startPoint x: 468, startPoint y: 516, endPoint x: 317, endPoint y: 522, distance: 151.1
click at [317, 522] on td "Email de contacto : rodolfomariosilva@hotmail.com" at bounding box center [453, 509] width 309 height 40
copy p "rodolfomariosilva@hotmail.com"
click at [103, 283] on button "Documentación" at bounding box center [160, 281] width 193 height 40
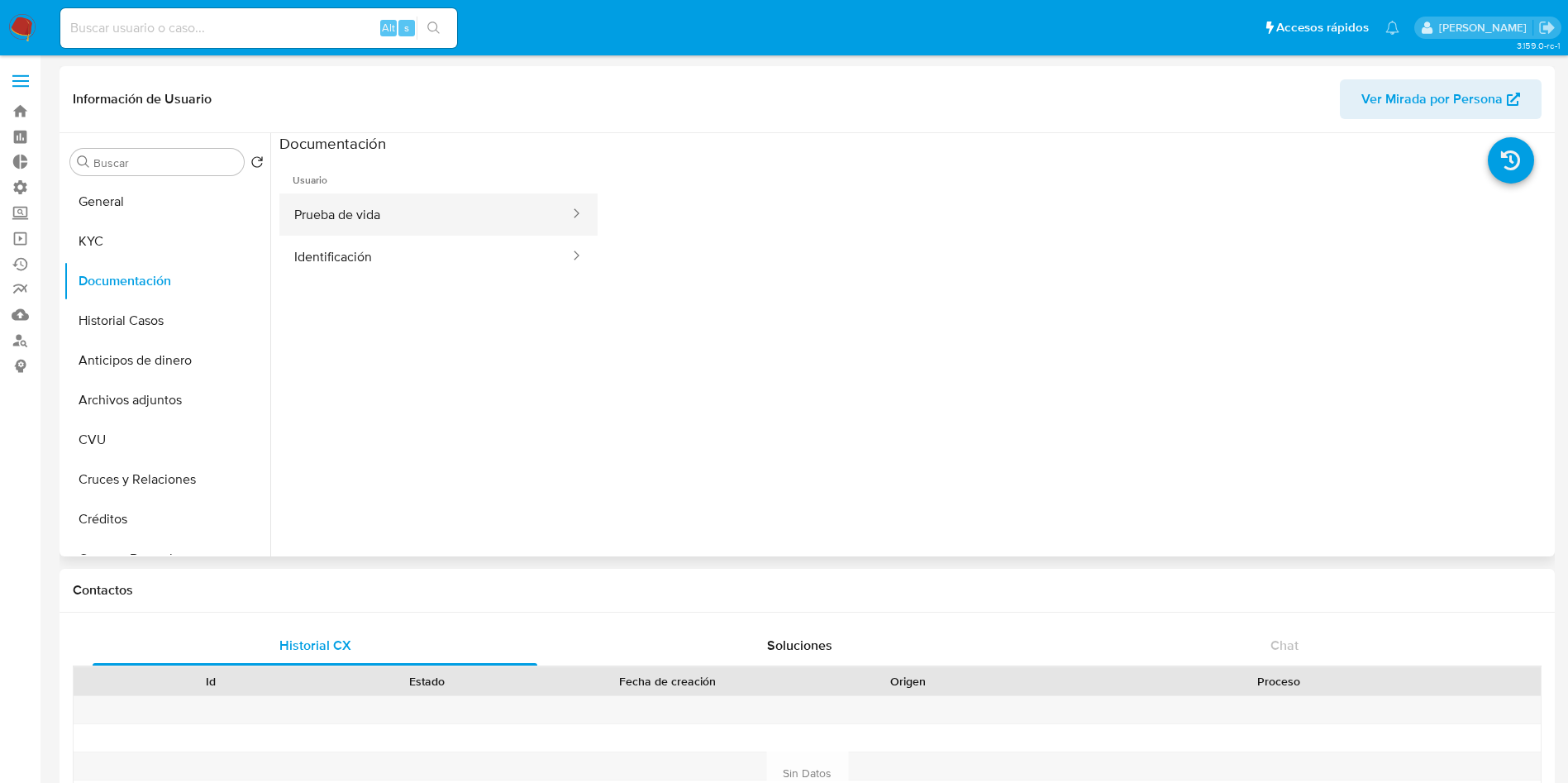
click at [377, 223] on button "Prueba de vida" at bounding box center [426, 215] width 292 height 42
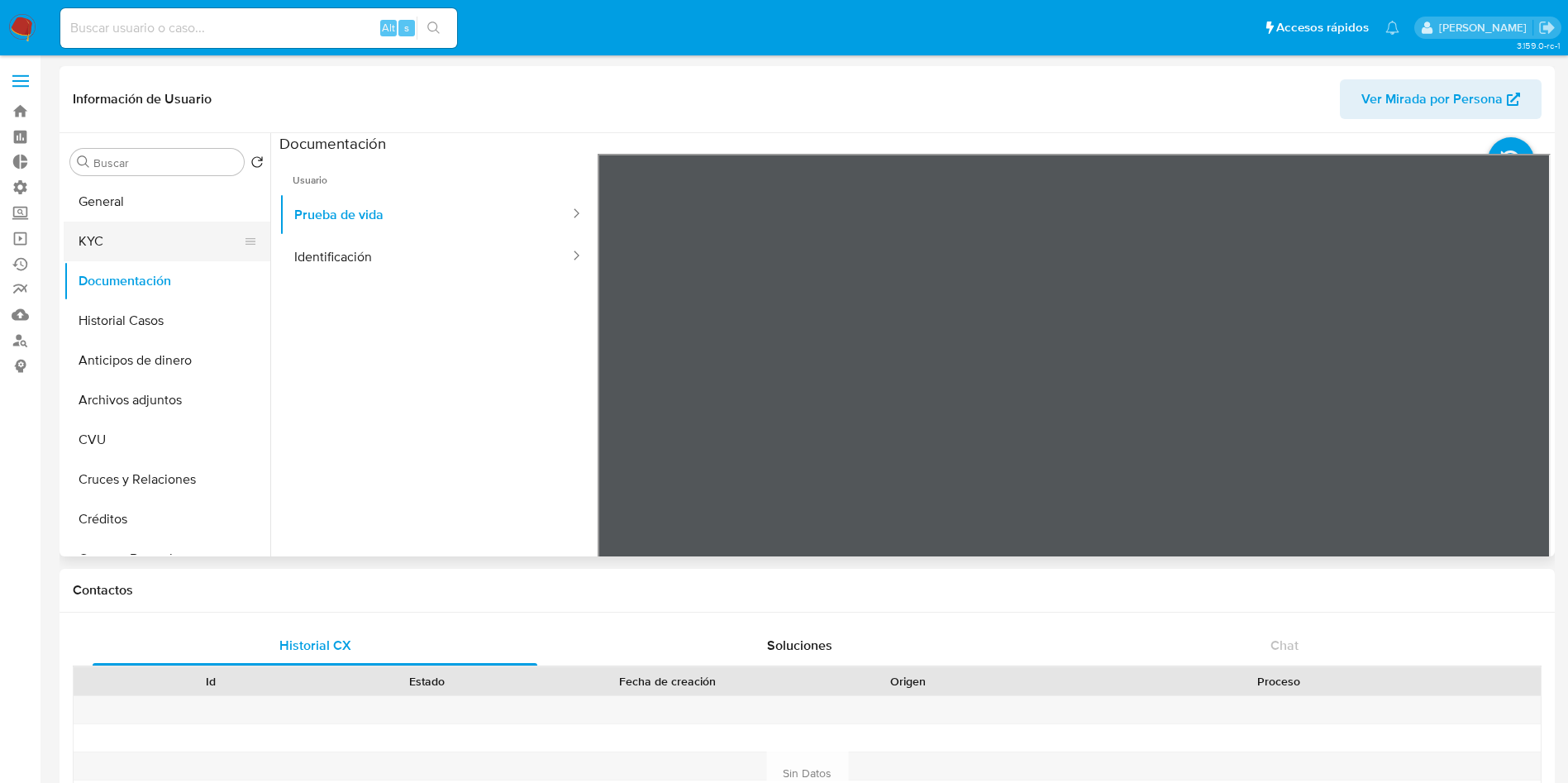
click at [164, 252] on button "KYC" at bounding box center [160, 241] width 193 height 40
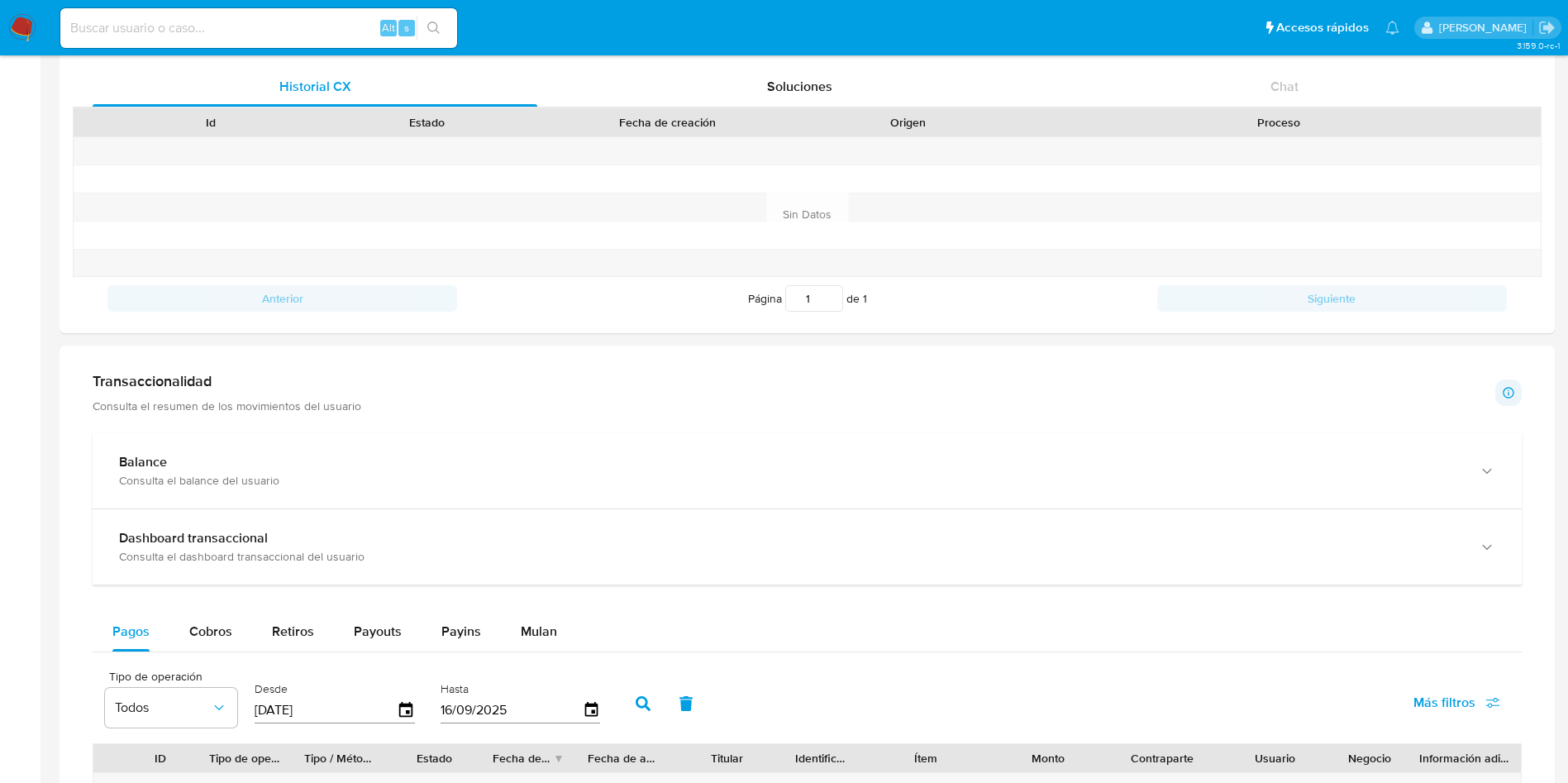
scroll to position [744, 0]
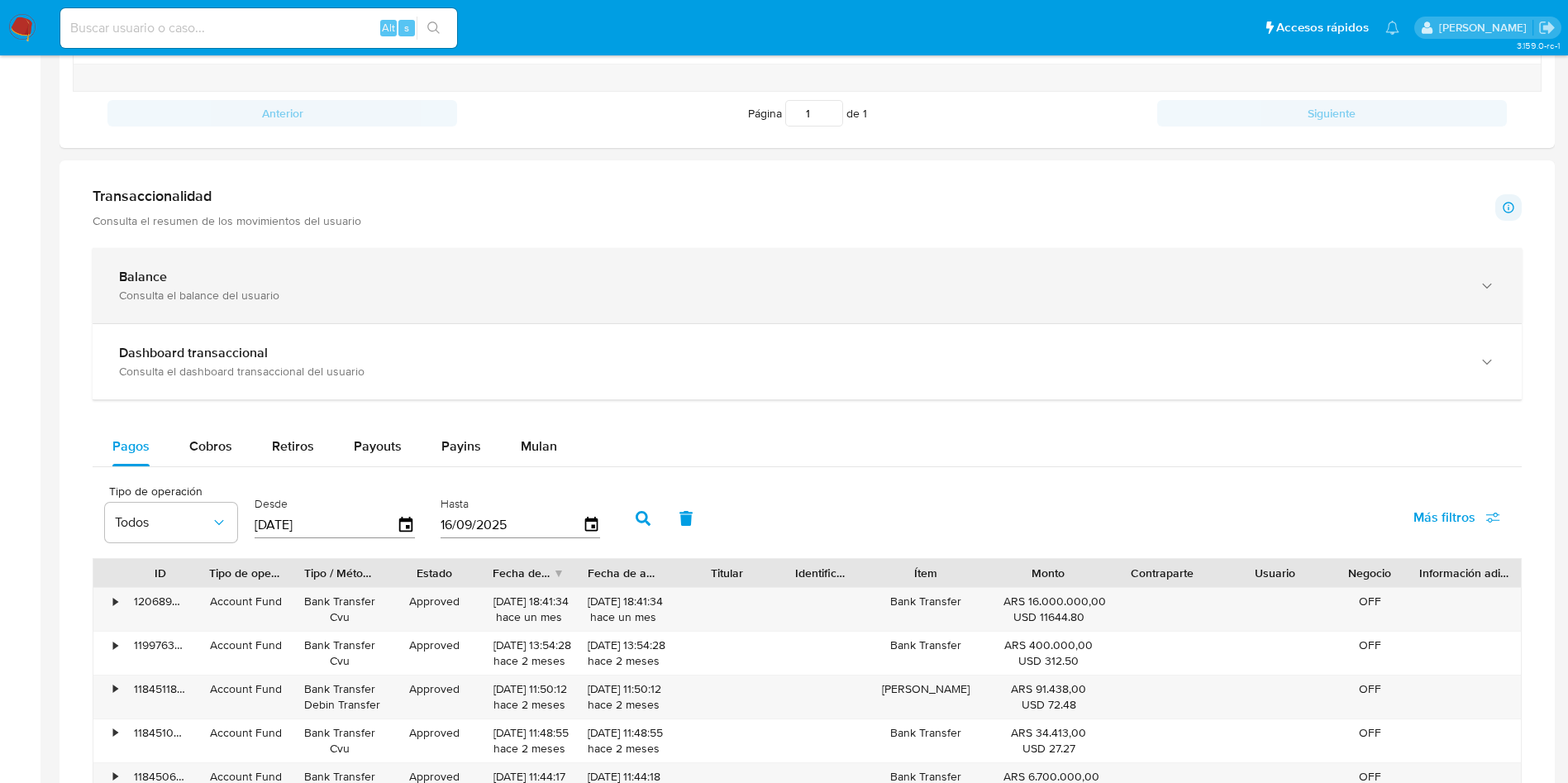
click at [233, 275] on div "Balance" at bounding box center [790, 276] width 1343 height 17
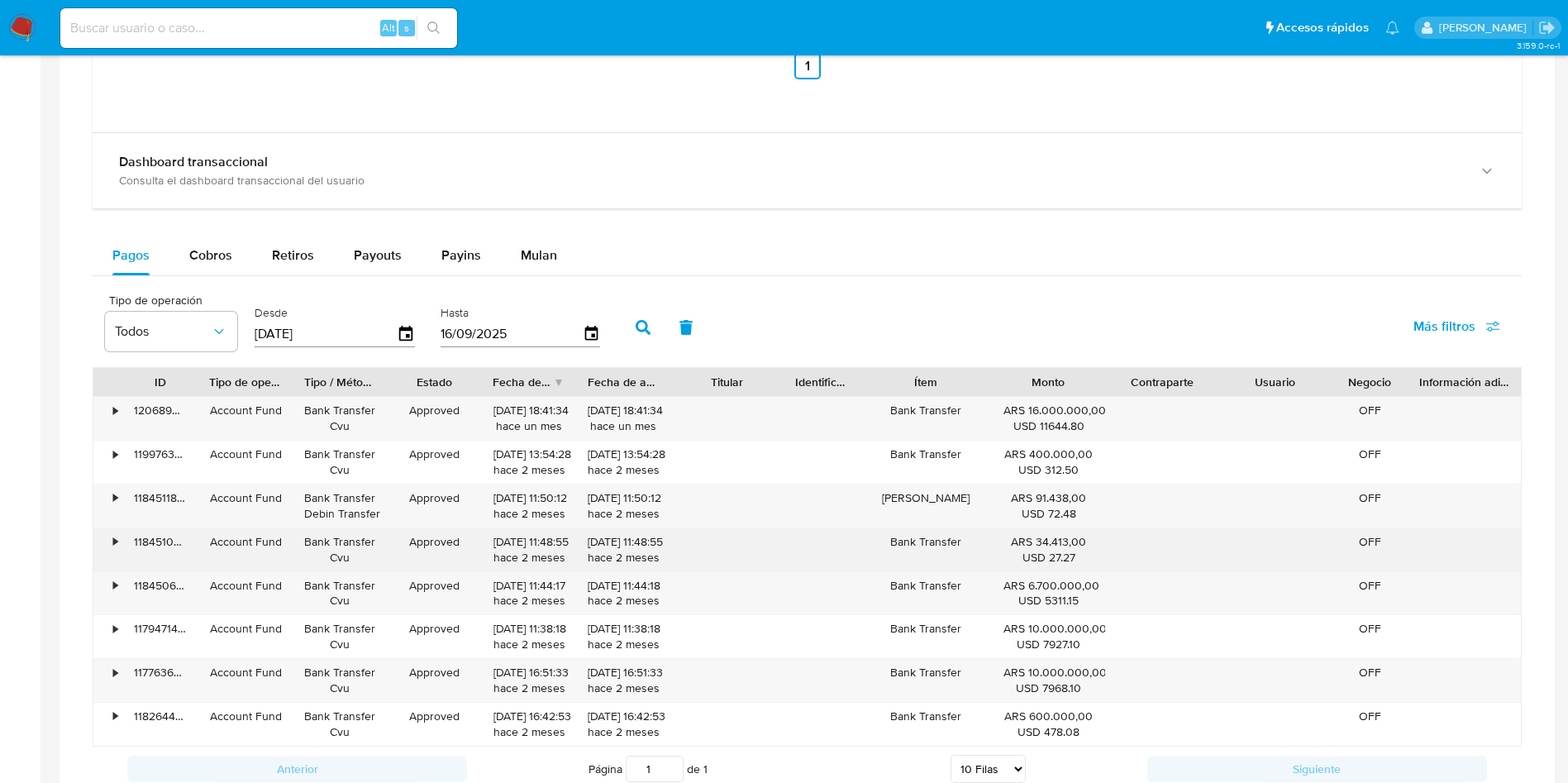
scroll to position [1613, 0]
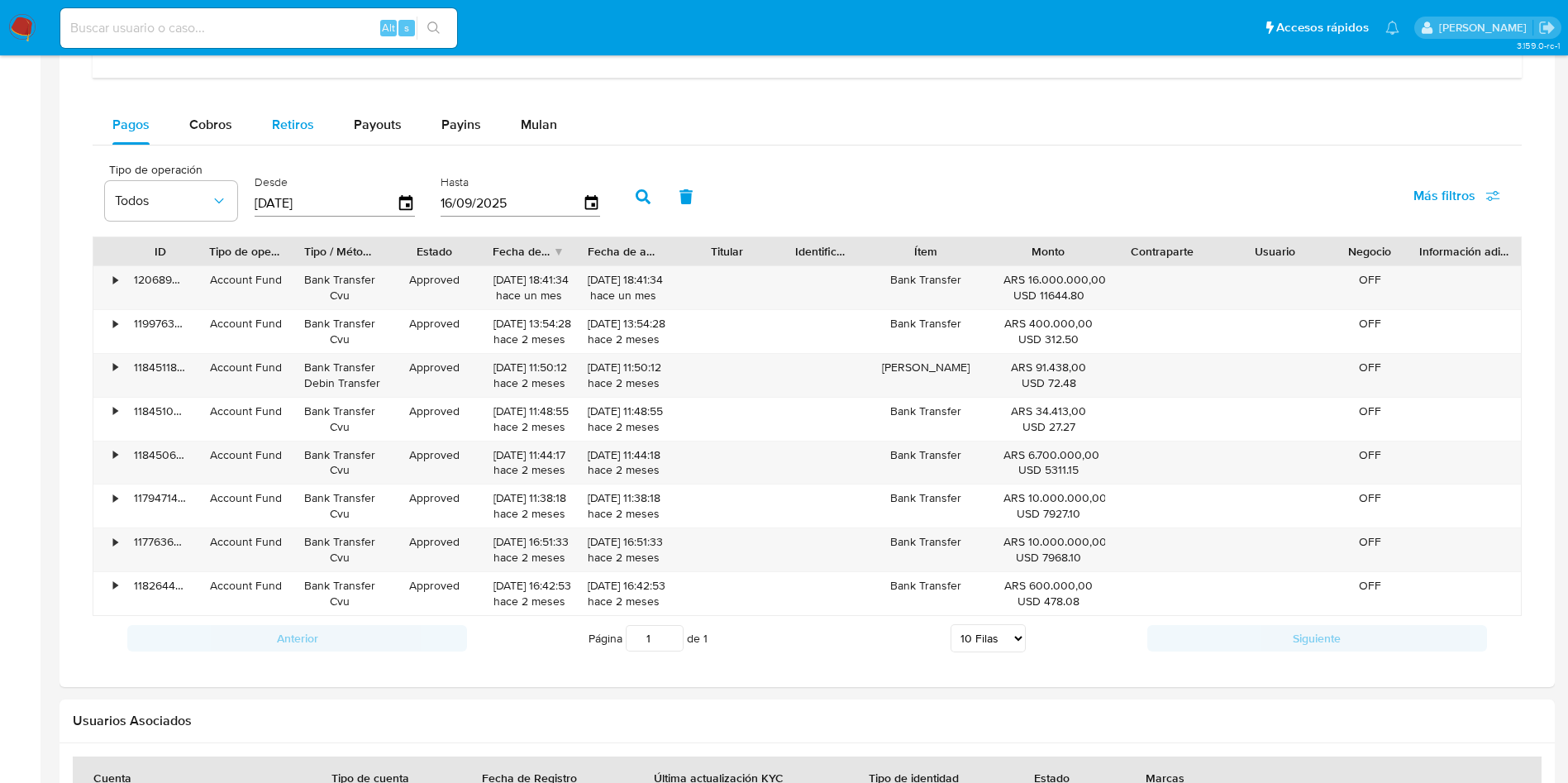
click at [288, 138] on div "Retiros" at bounding box center [293, 124] width 42 height 40
select select "10"
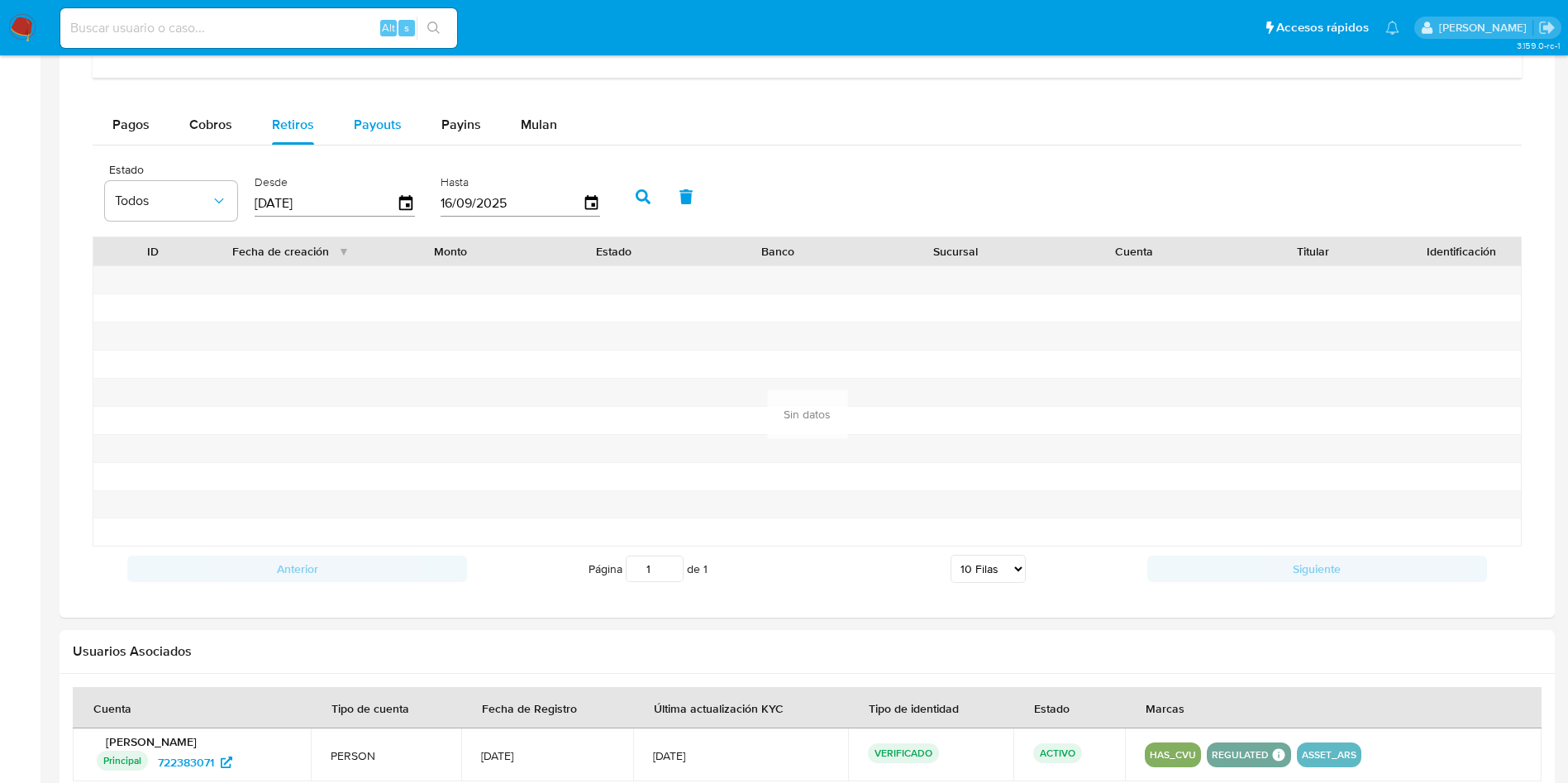
click at [393, 115] on span "Payouts" at bounding box center [377, 125] width 48 height 19
select select "10"
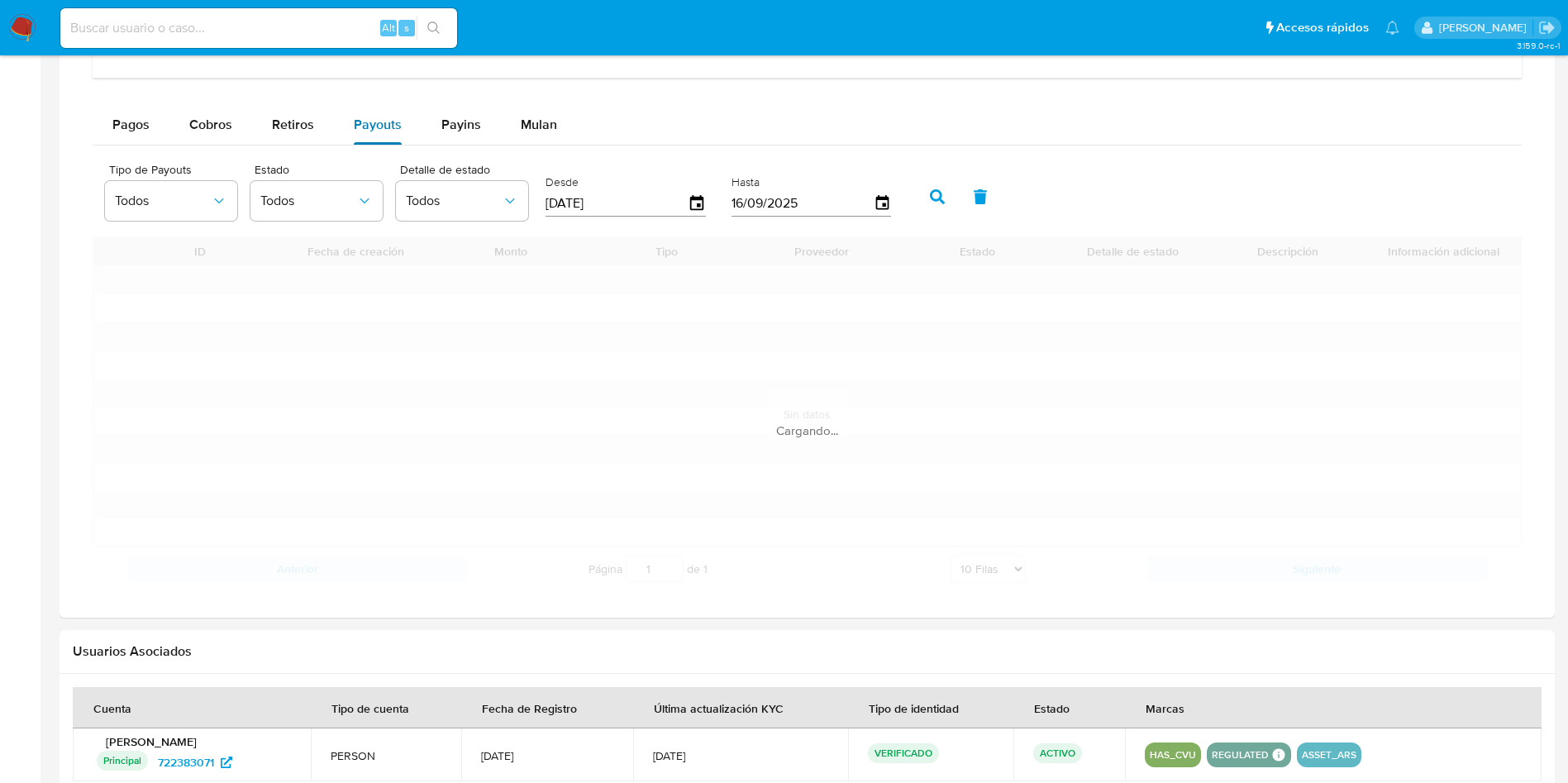
scroll to position [1611, 0]
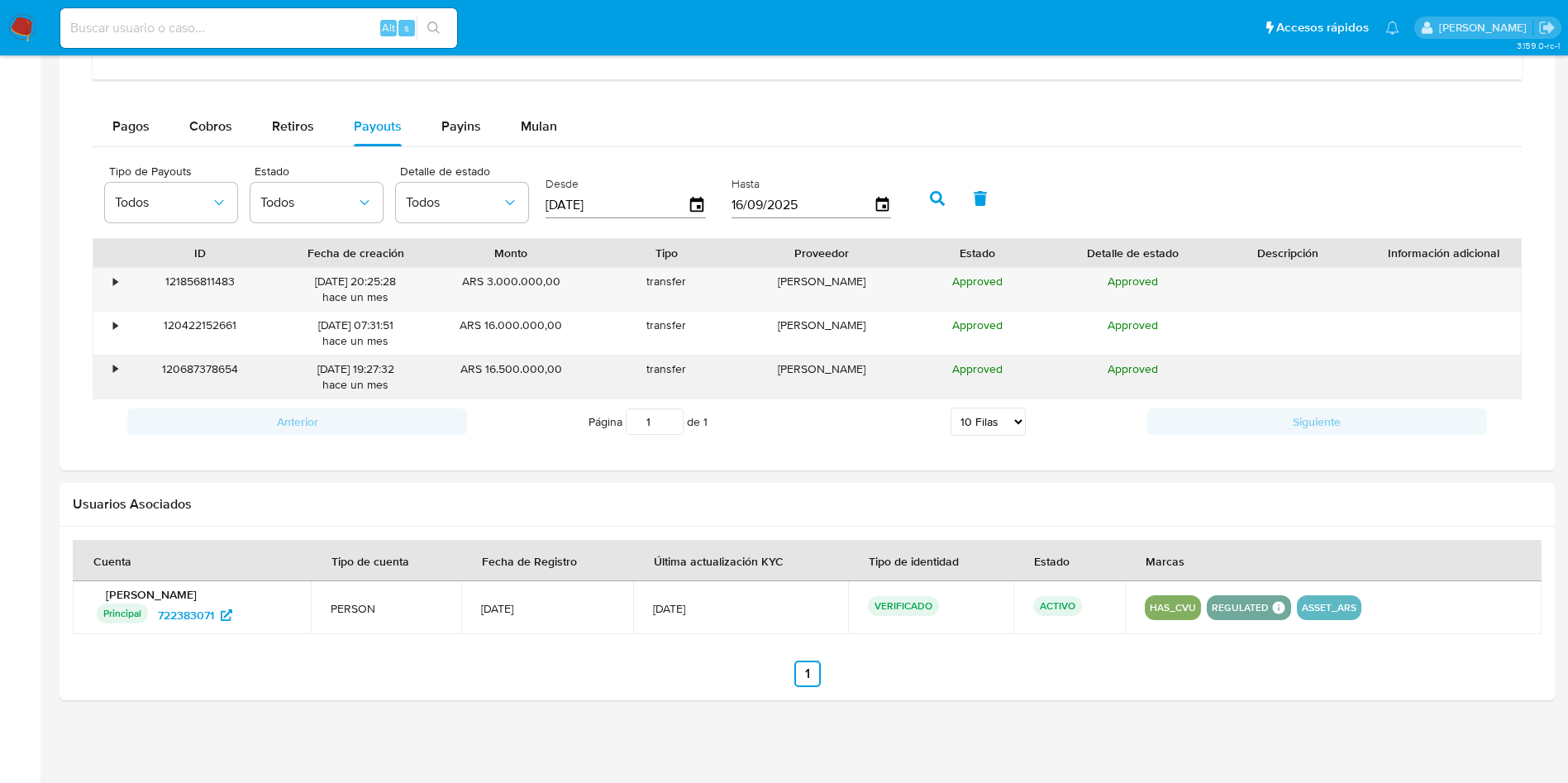
click at [110, 370] on div "•" at bounding box center [107, 377] width 29 height 43
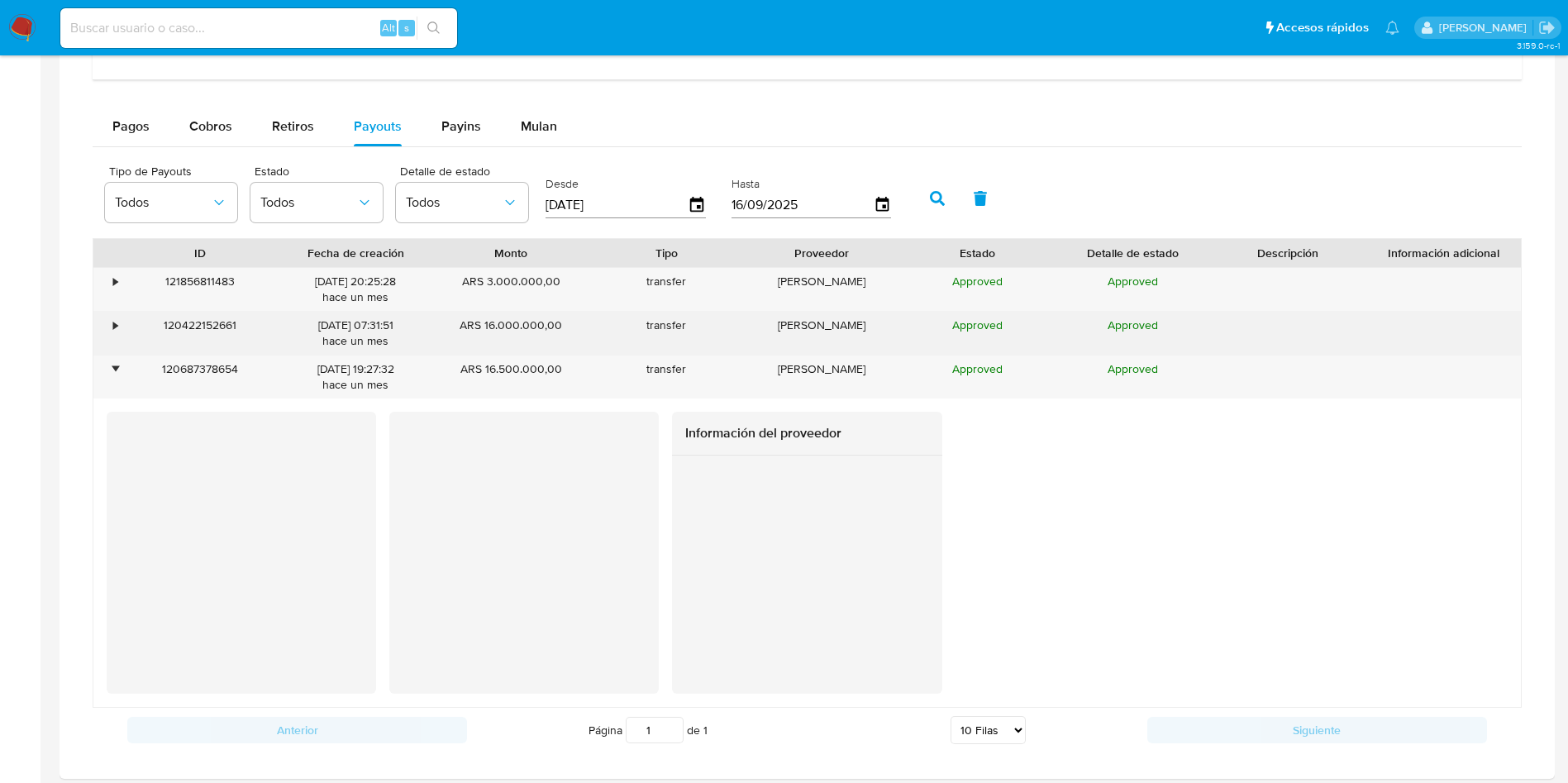
click at [117, 327] on div "•" at bounding box center [115, 326] width 4 height 16
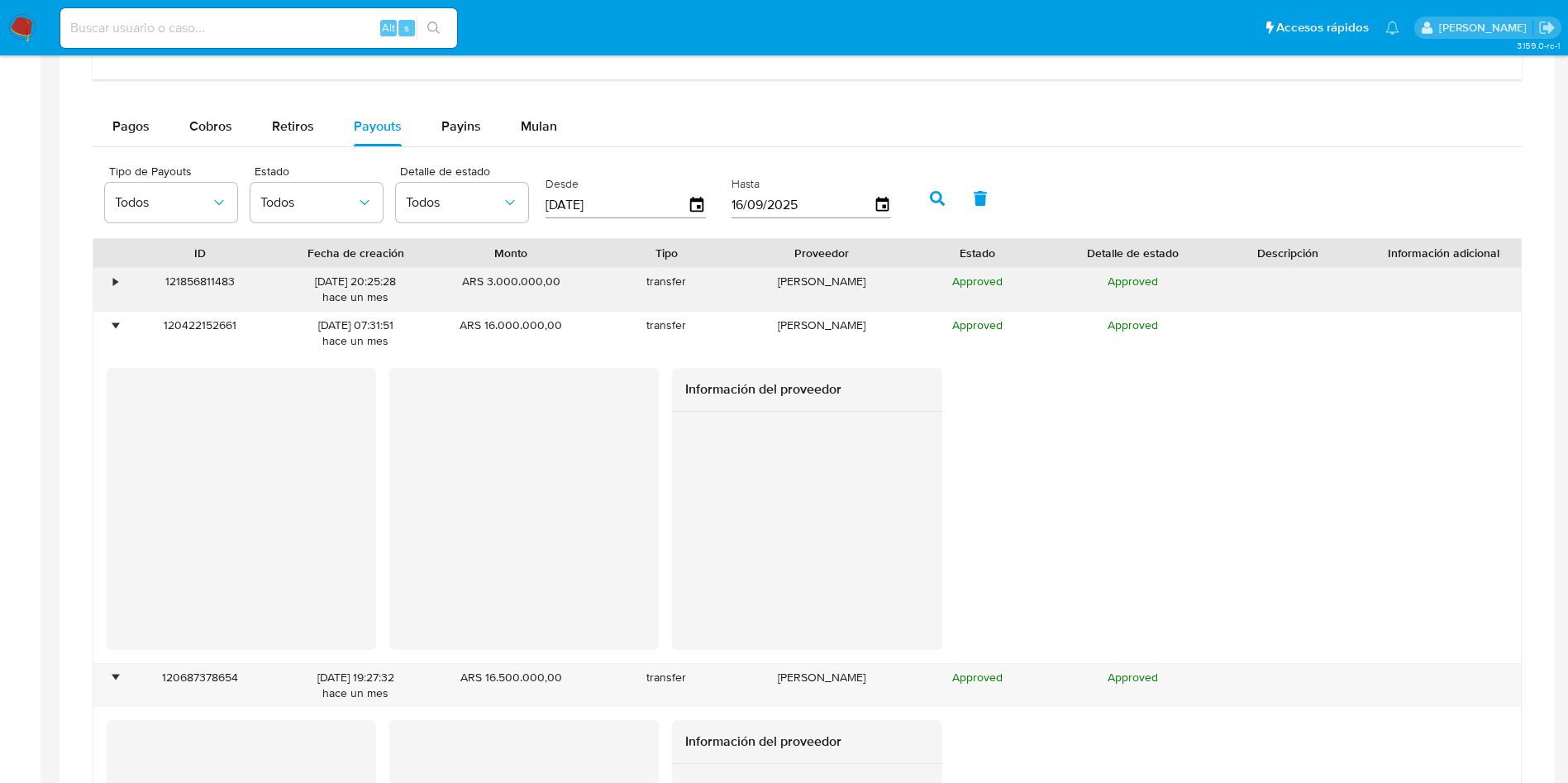
click at [110, 288] on div "•" at bounding box center [107, 289] width 29 height 43
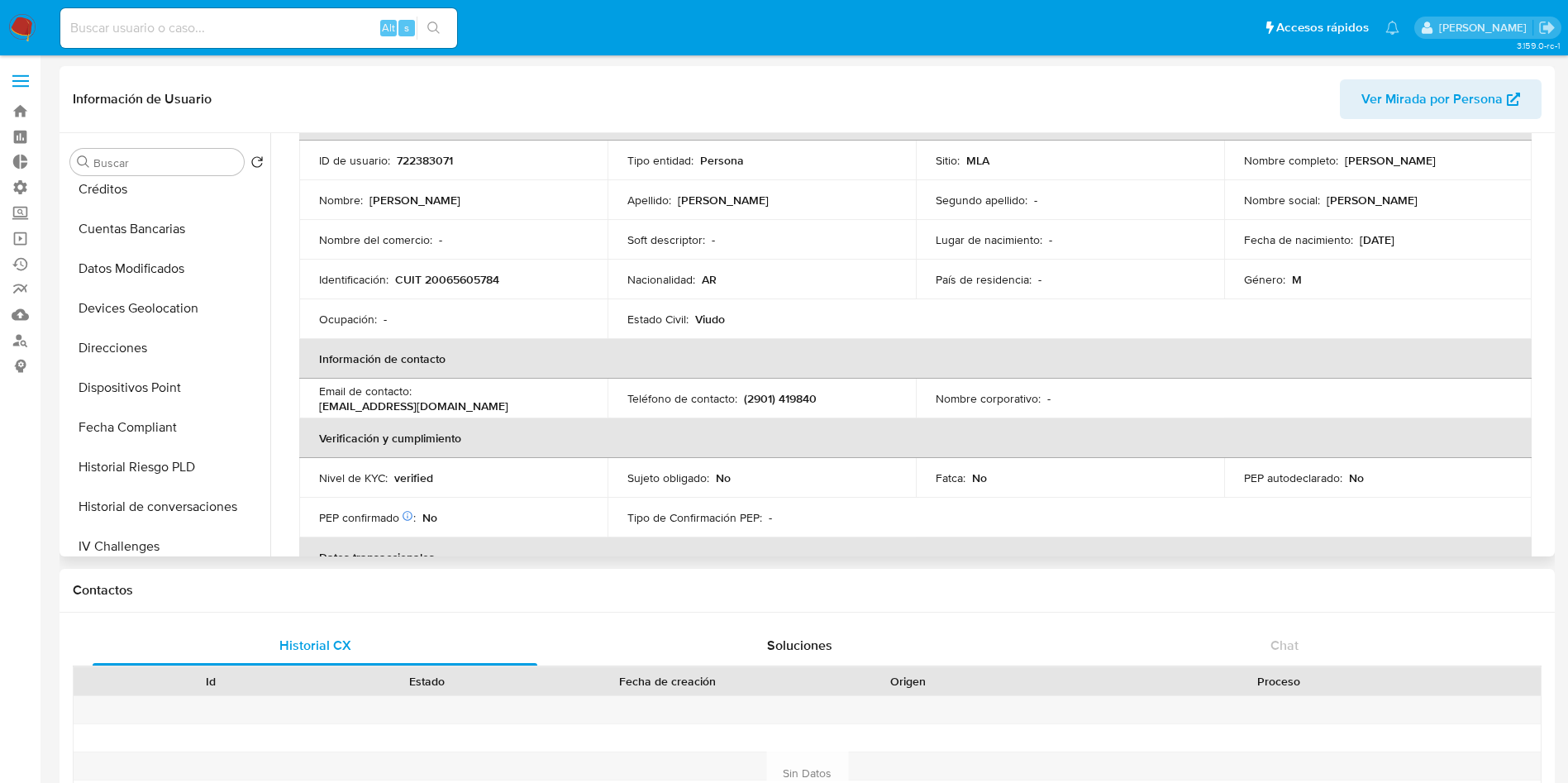
scroll to position [34, 0]
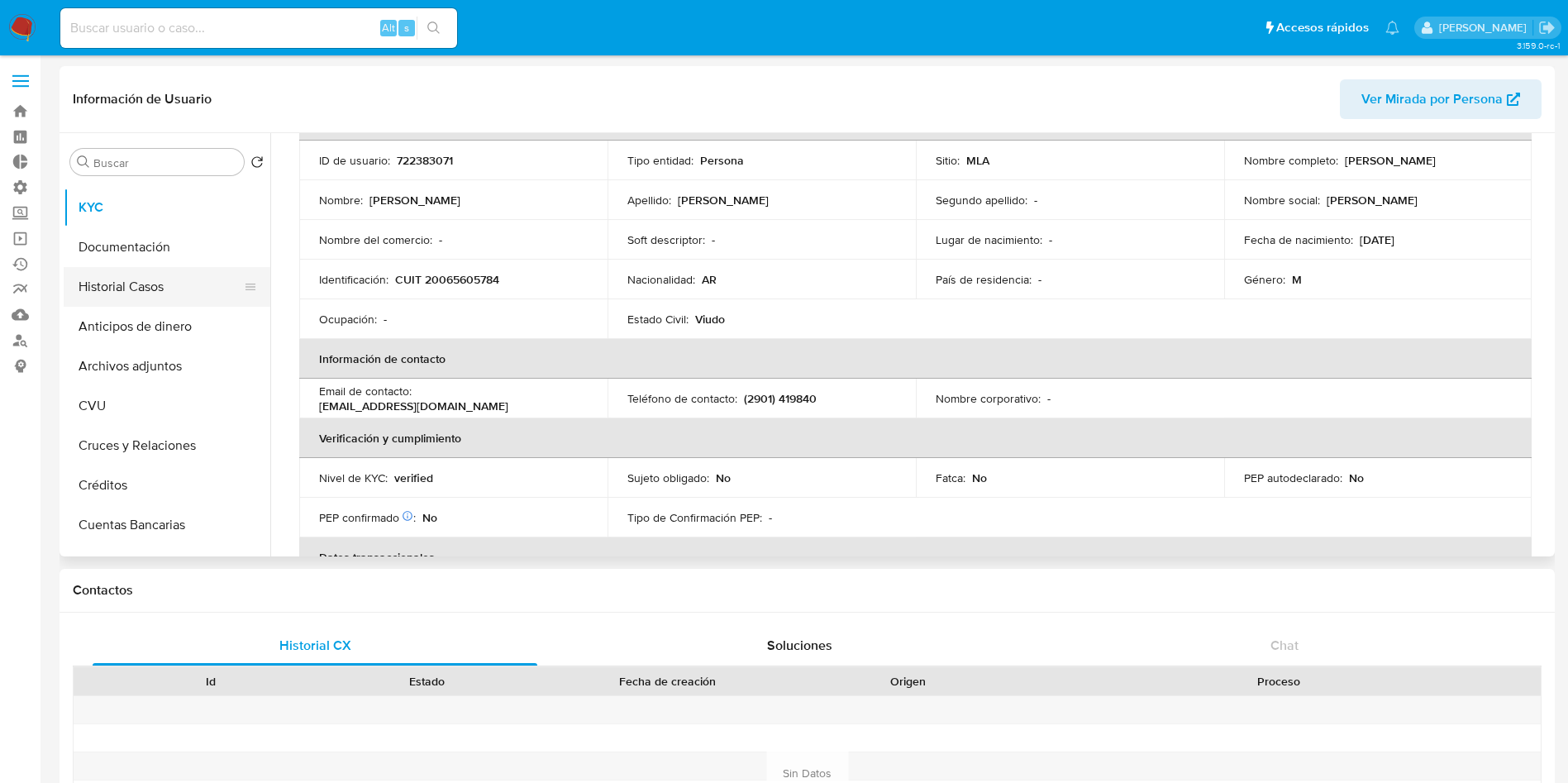
drag, startPoint x: 149, startPoint y: 295, endPoint x: 137, endPoint y: 269, distance: 28.6
click at [147, 292] on button "Historial Casos" at bounding box center [160, 287] width 193 height 40
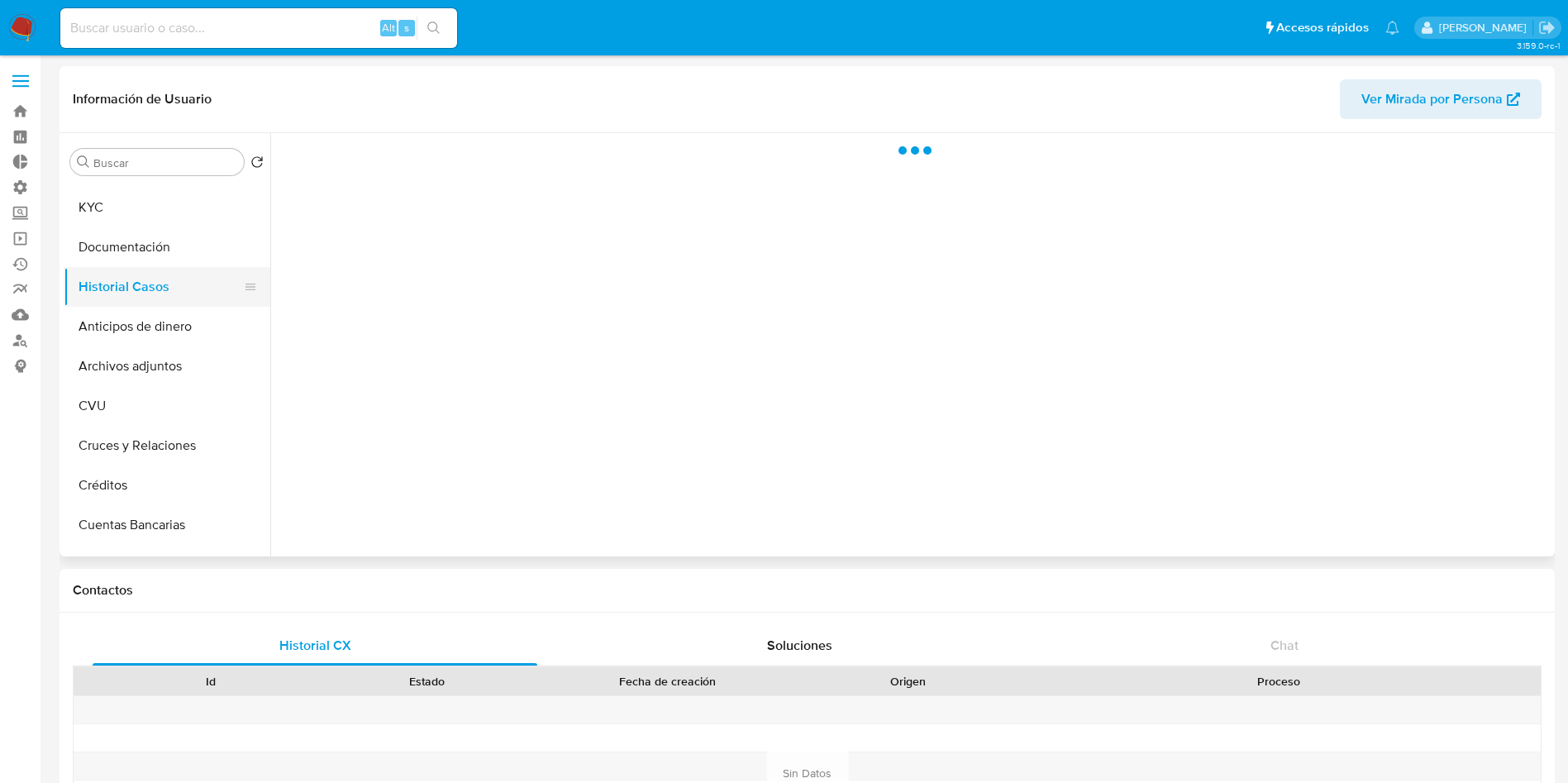
scroll to position [0, 0]
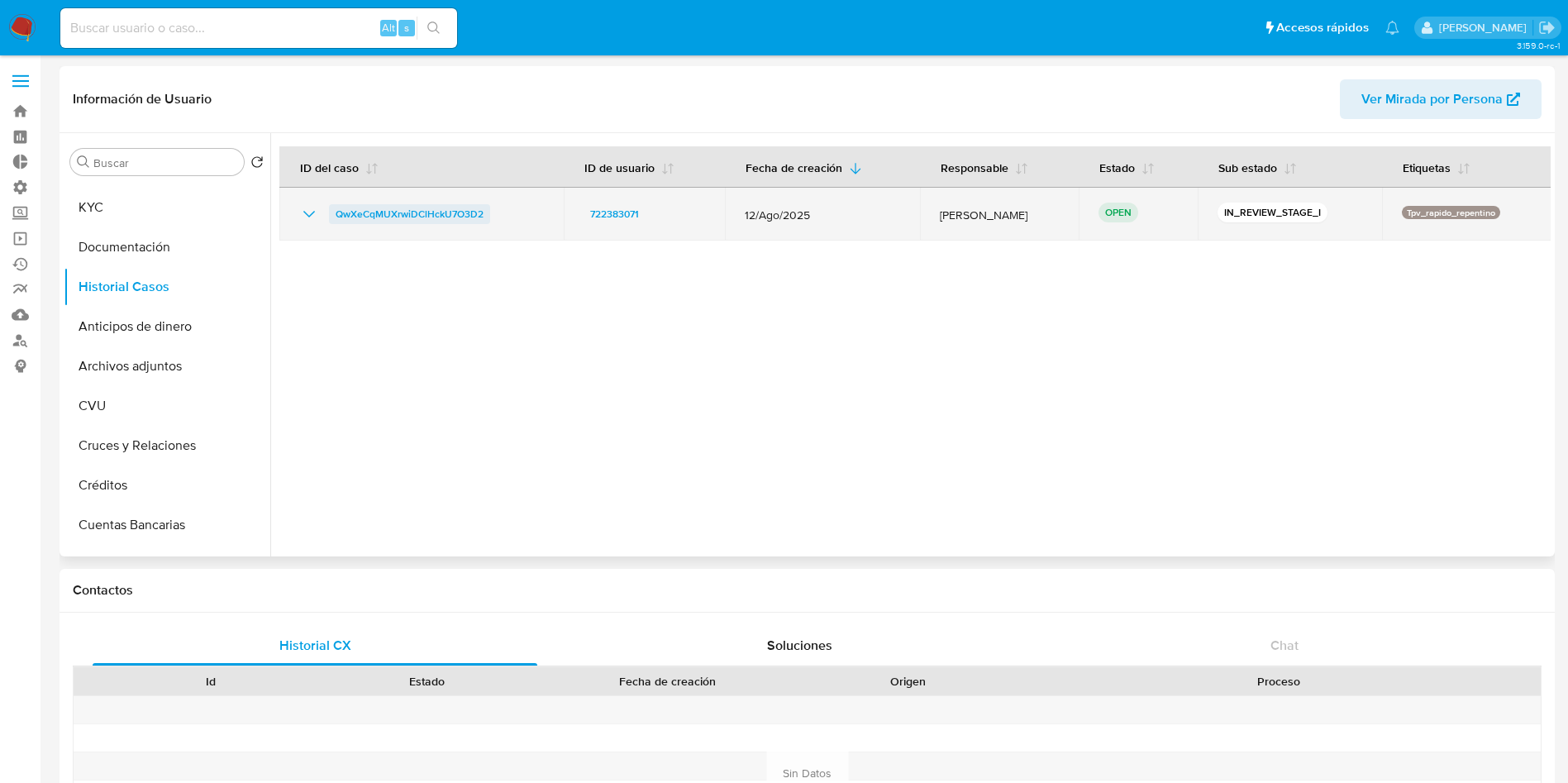
click at [415, 216] on span "QwXeCqMUXrwiDClHckU7O3D2" at bounding box center [410, 214] width 148 height 20
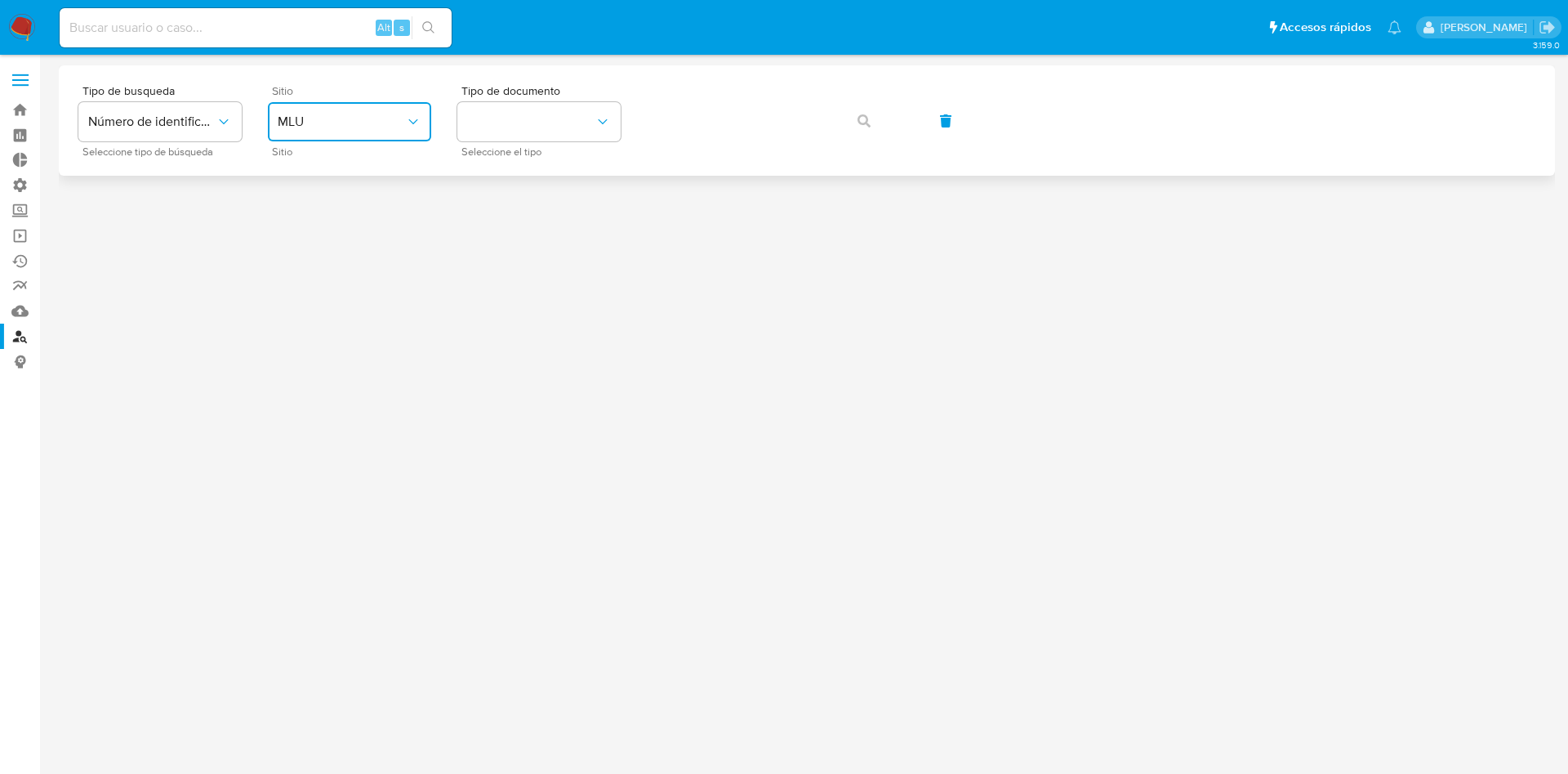
click at [310, 112] on button "MLU" at bounding box center [349, 121] width 163 height 39
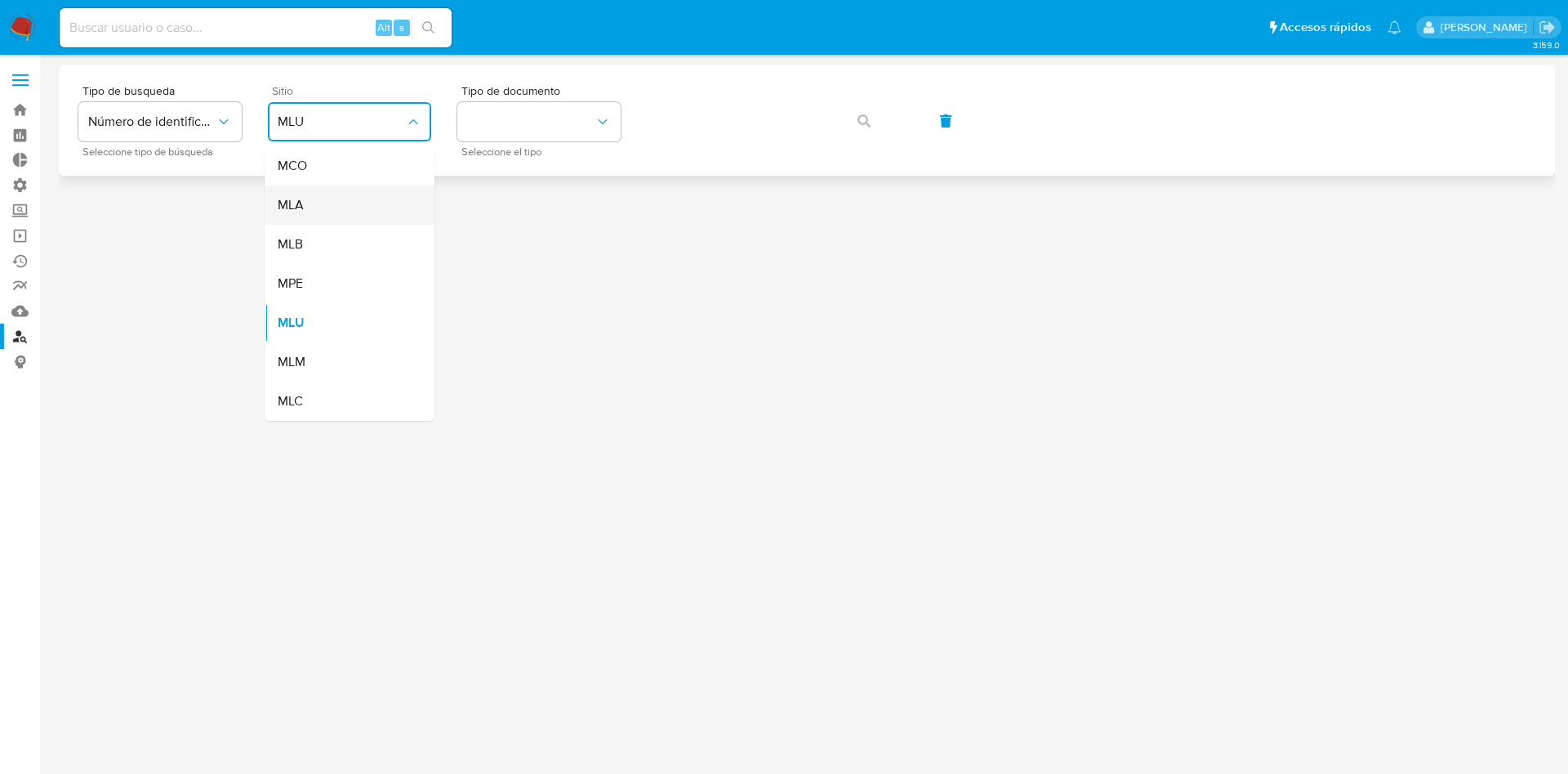
click at [335, 198] on div "MLA" at bounding box center [345, 204] width 134 height 39
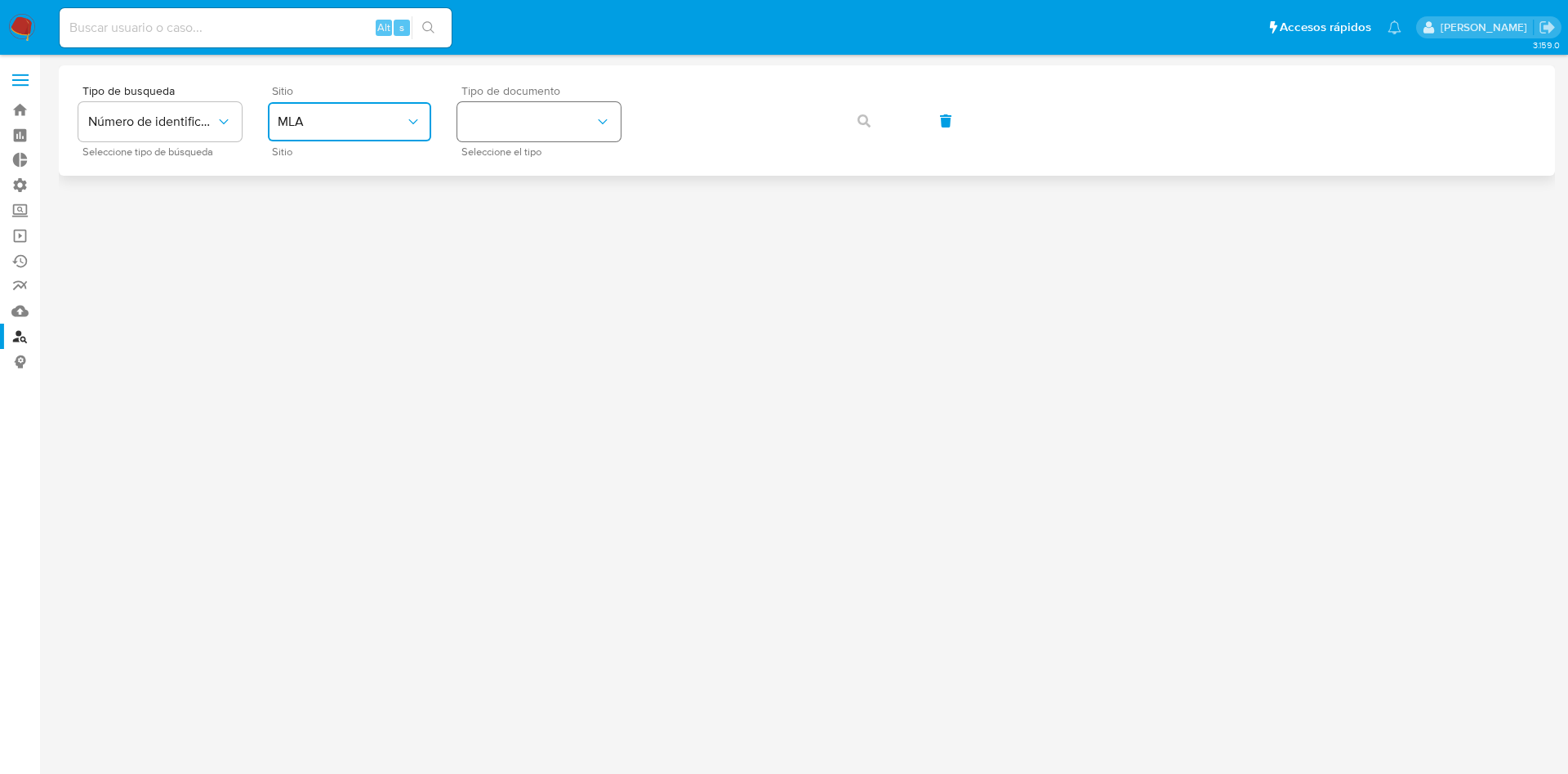
click at [524, 128] on button "identificationType" at bounding box center [539, 121] width 163 height 39
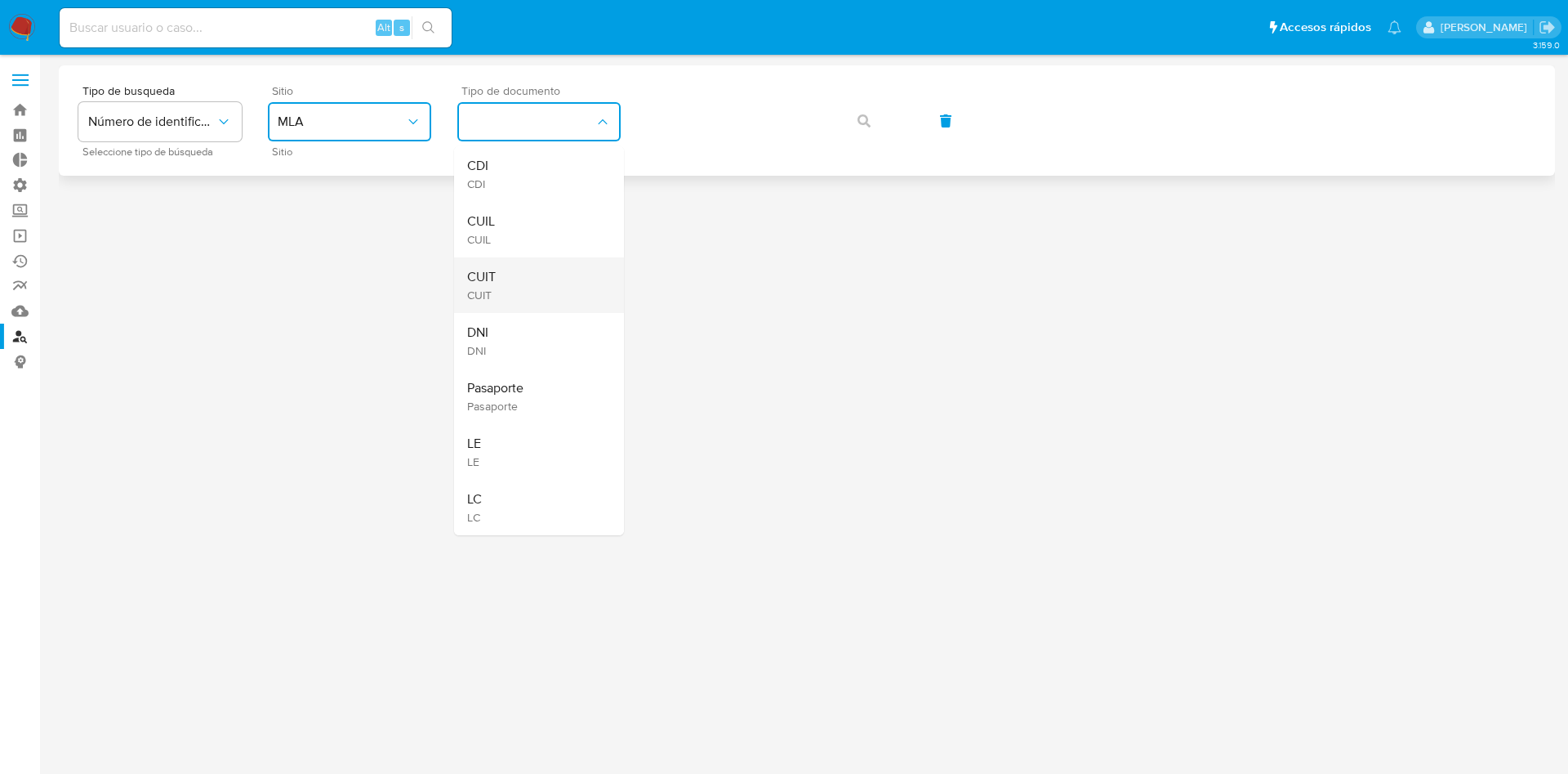
click at [521, 276] on div "CUIT CUIT" at bounding box center [535, 285] width 134 height 56
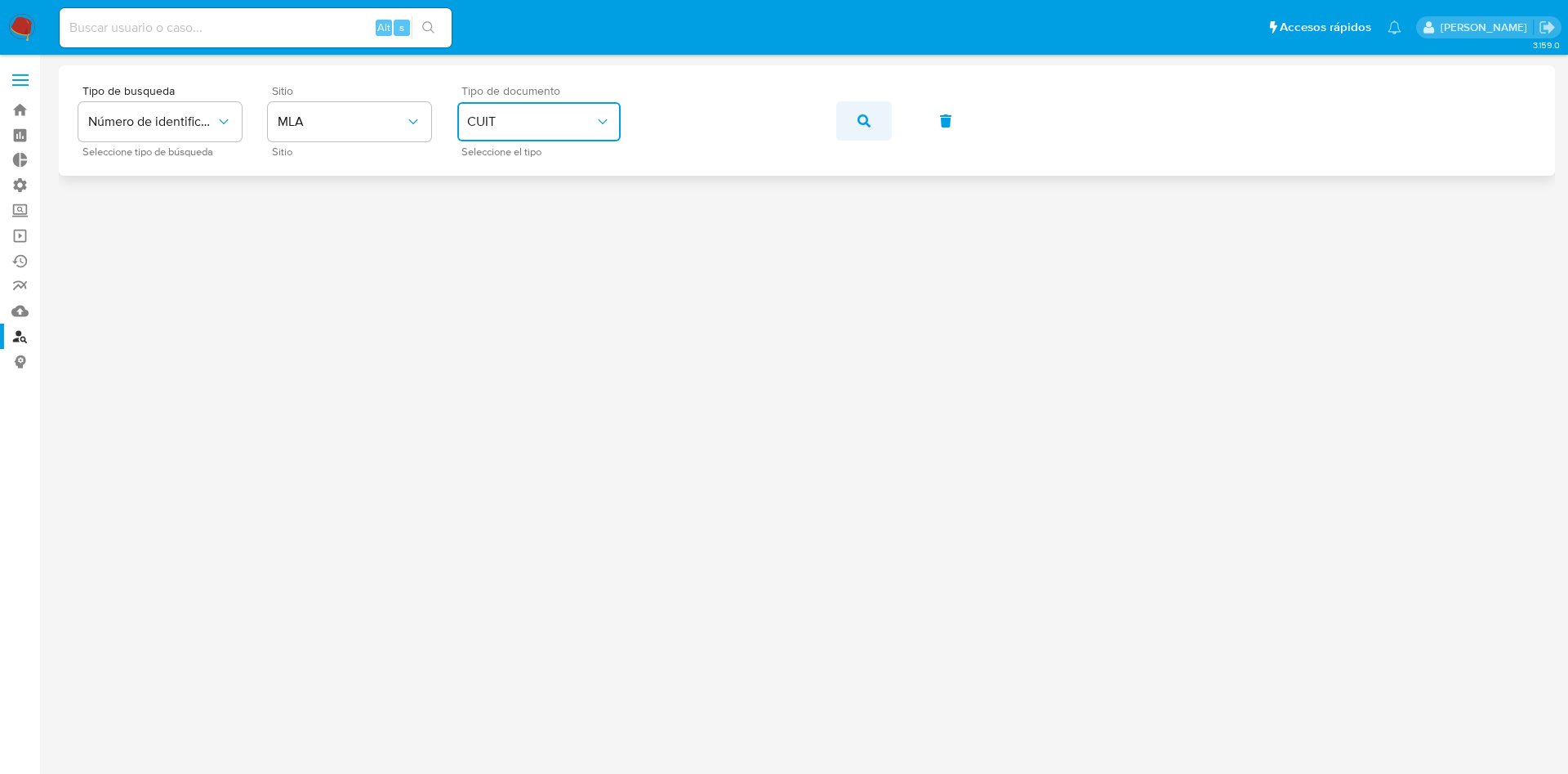
click at [838, 111] on button "button" at bounding box center [864, 121] width 56 height 39
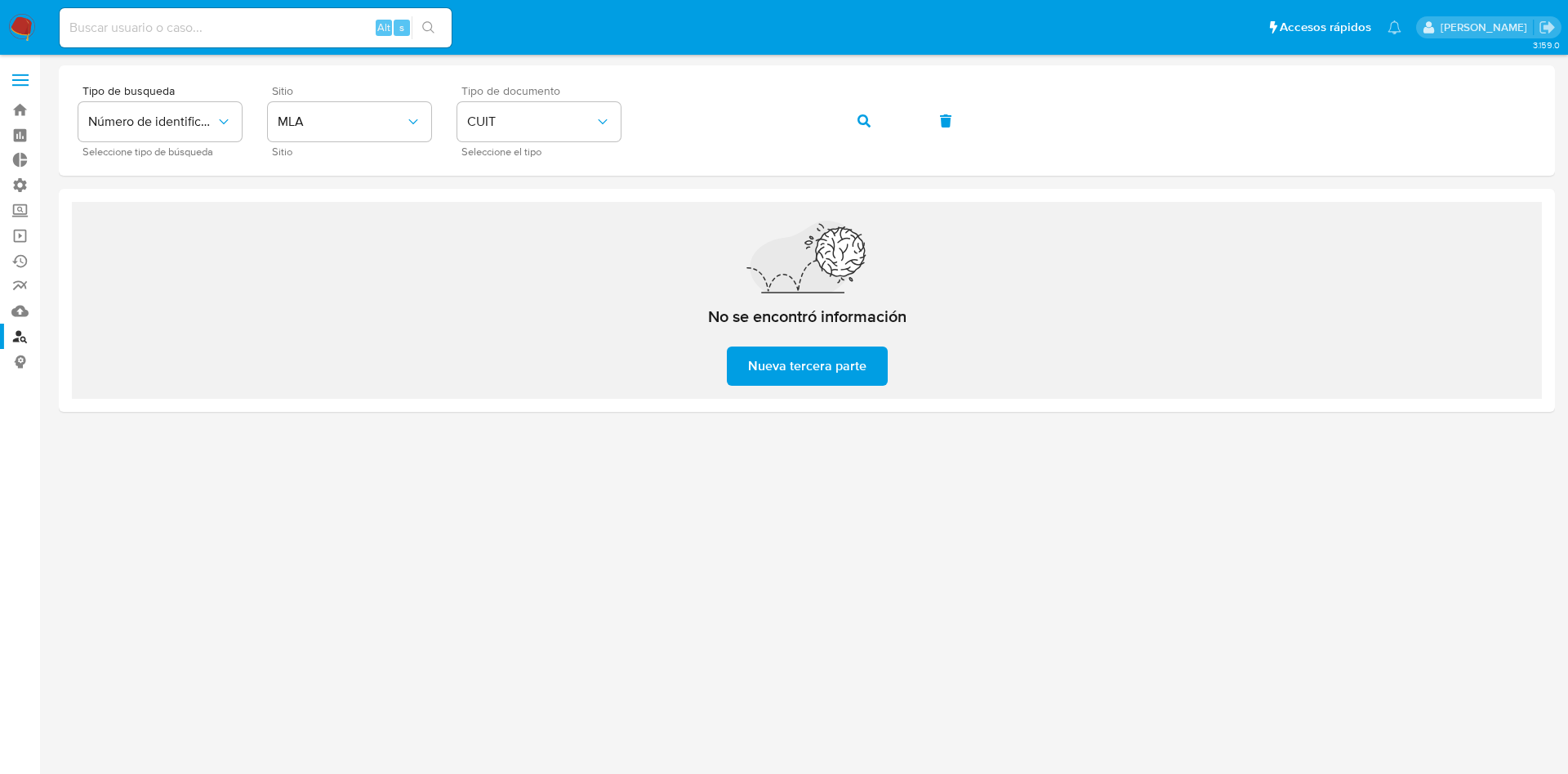
click at [329, 20] on input at bounding box center [256, 28] width 392 height 21
paste input "160571967"
type input "160571967"
click at [435, 21] on icon "search-icon" at bounding box center [429, 27] width 13 height 13
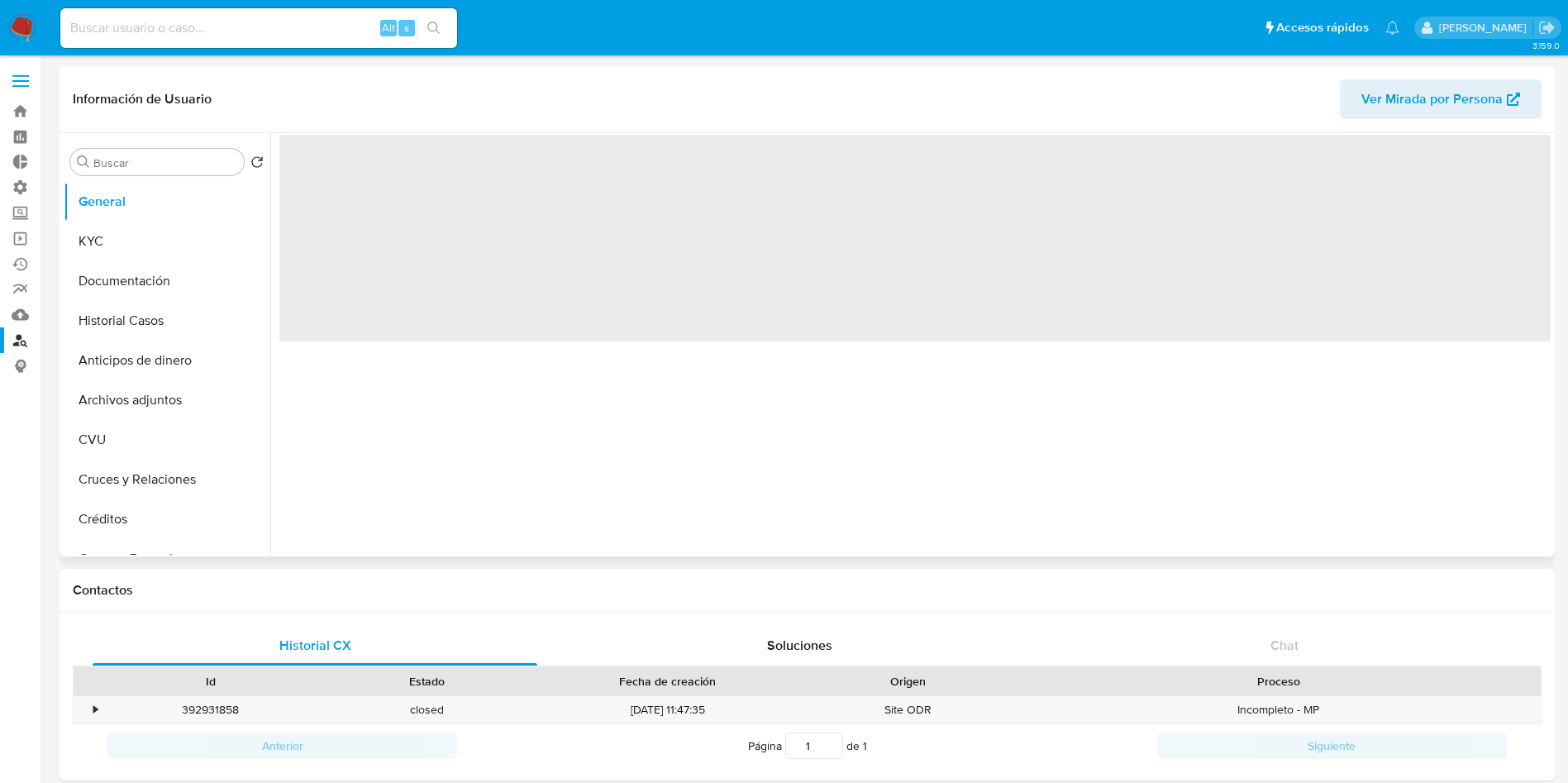
select select "10"
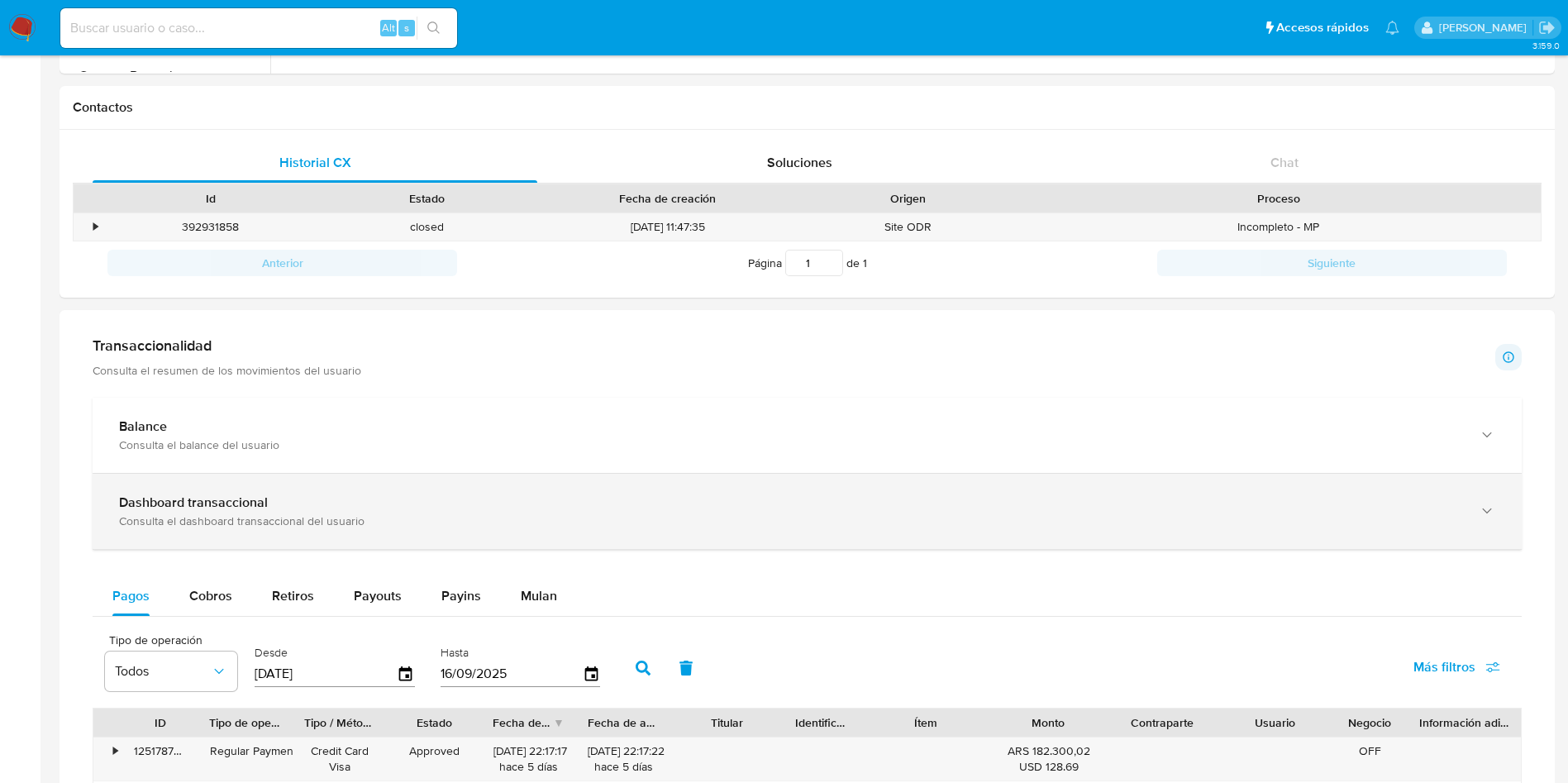
scroll to position [620, 0]
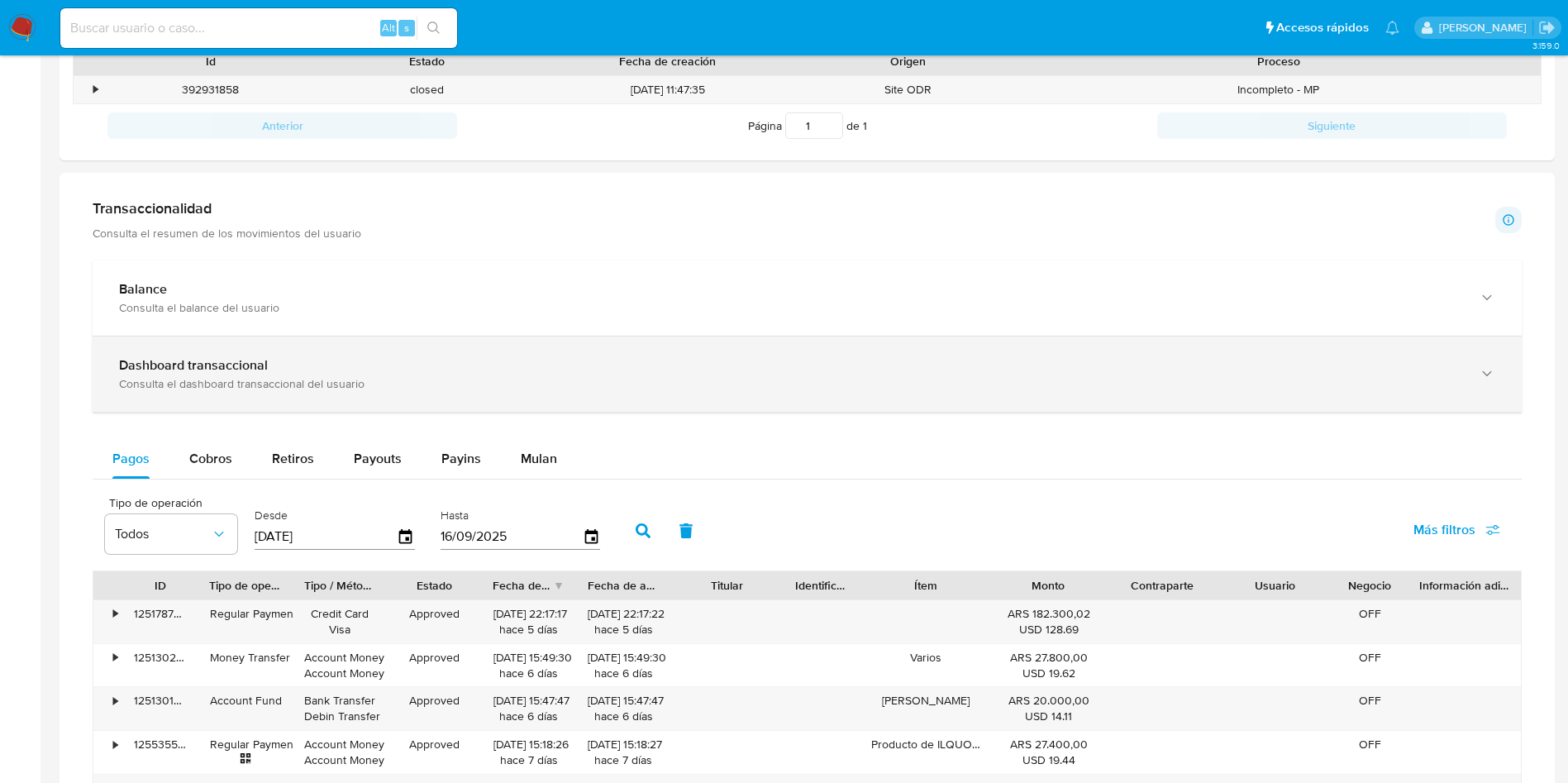
click at [402, 364] on div "Dashboard transaccional" at bounding box center [790, 365] width 1343 height 17
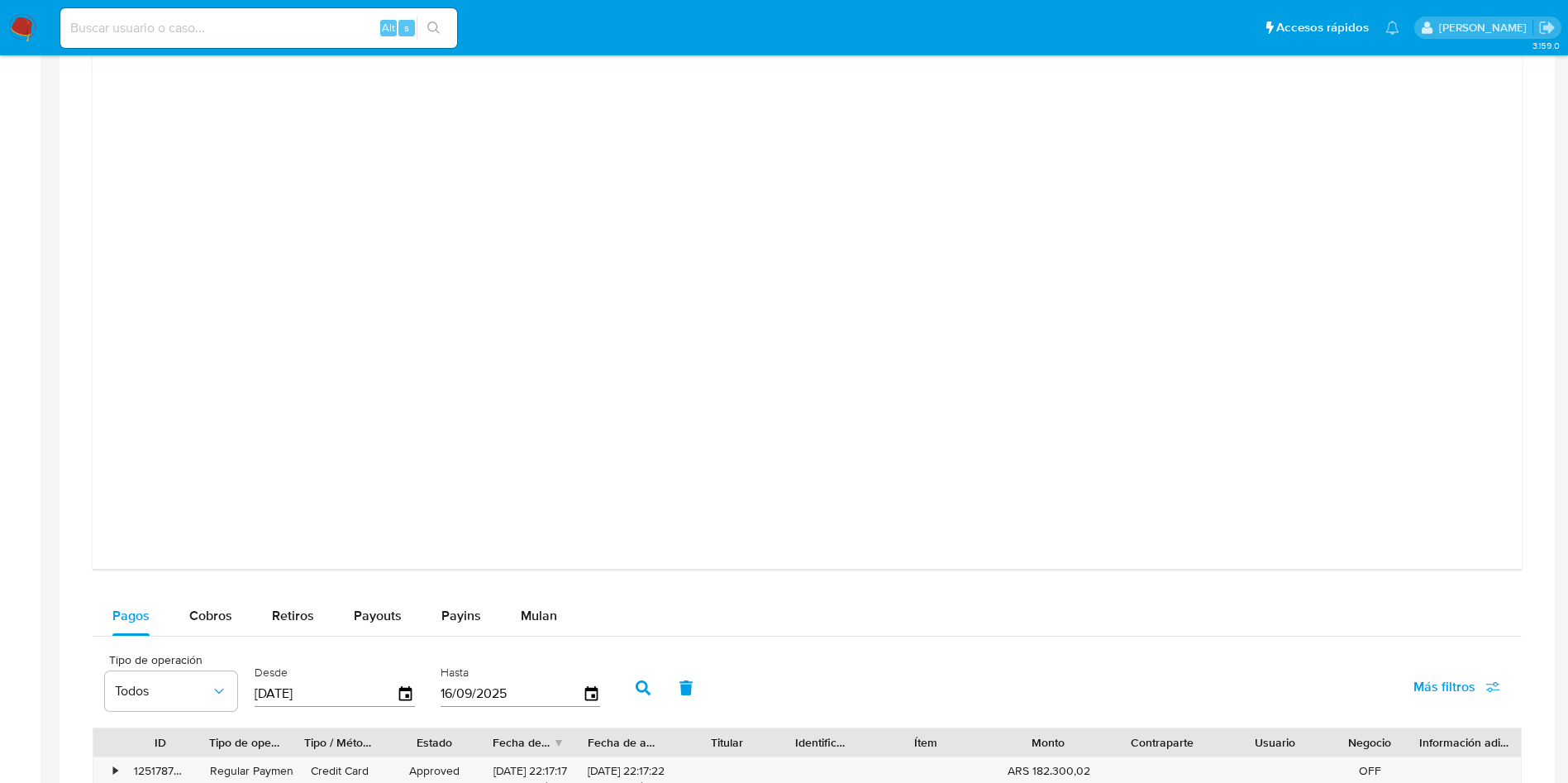
scroll to position [868, 0]
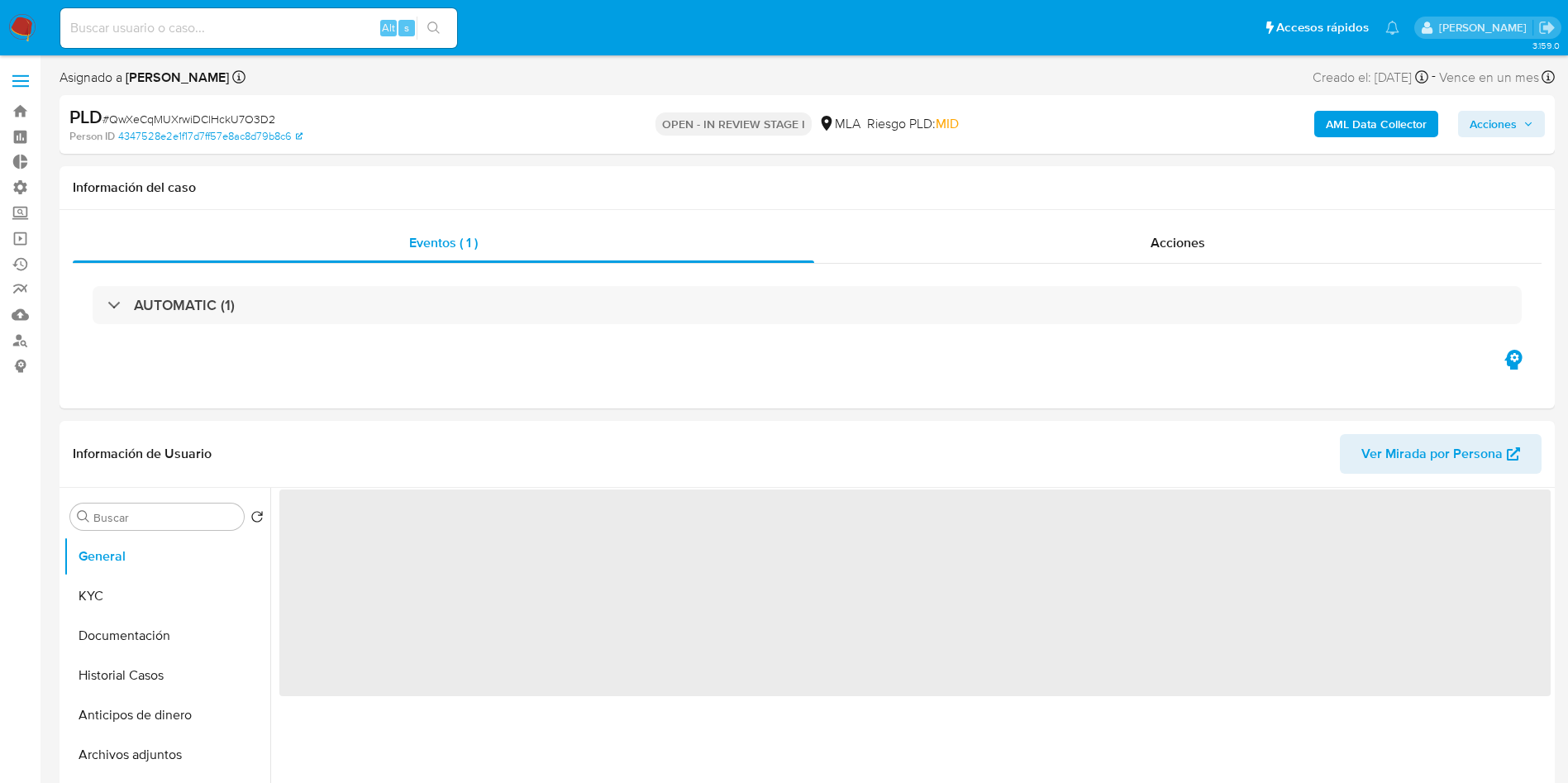
select select "10"
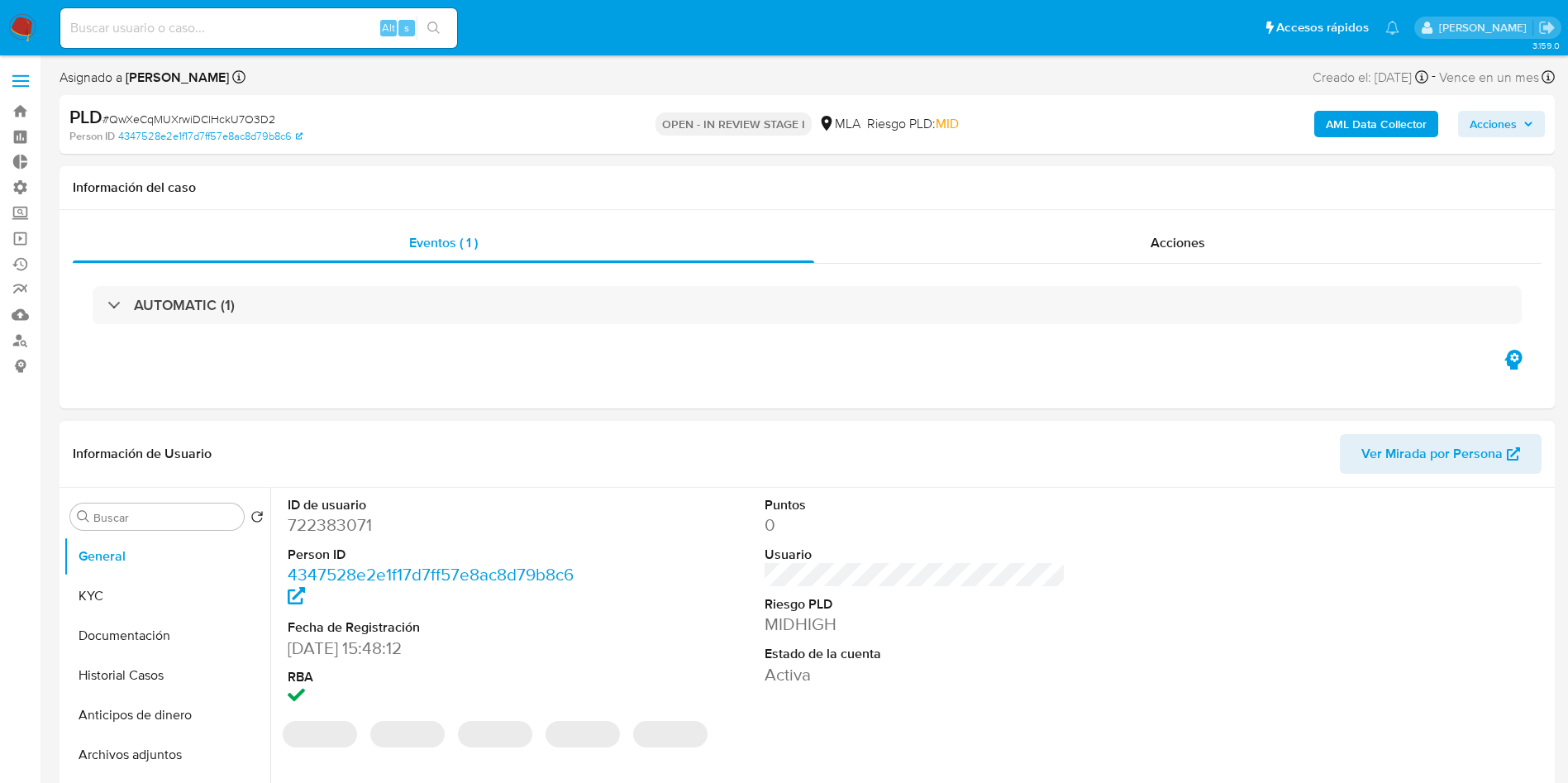
click at [368, 530] on dd "722383071" at bounding box center [438, 525] width 302 height 23
click at [352, 522] on dd "722383071" at bounding box center [438, 525] width 302 height 23
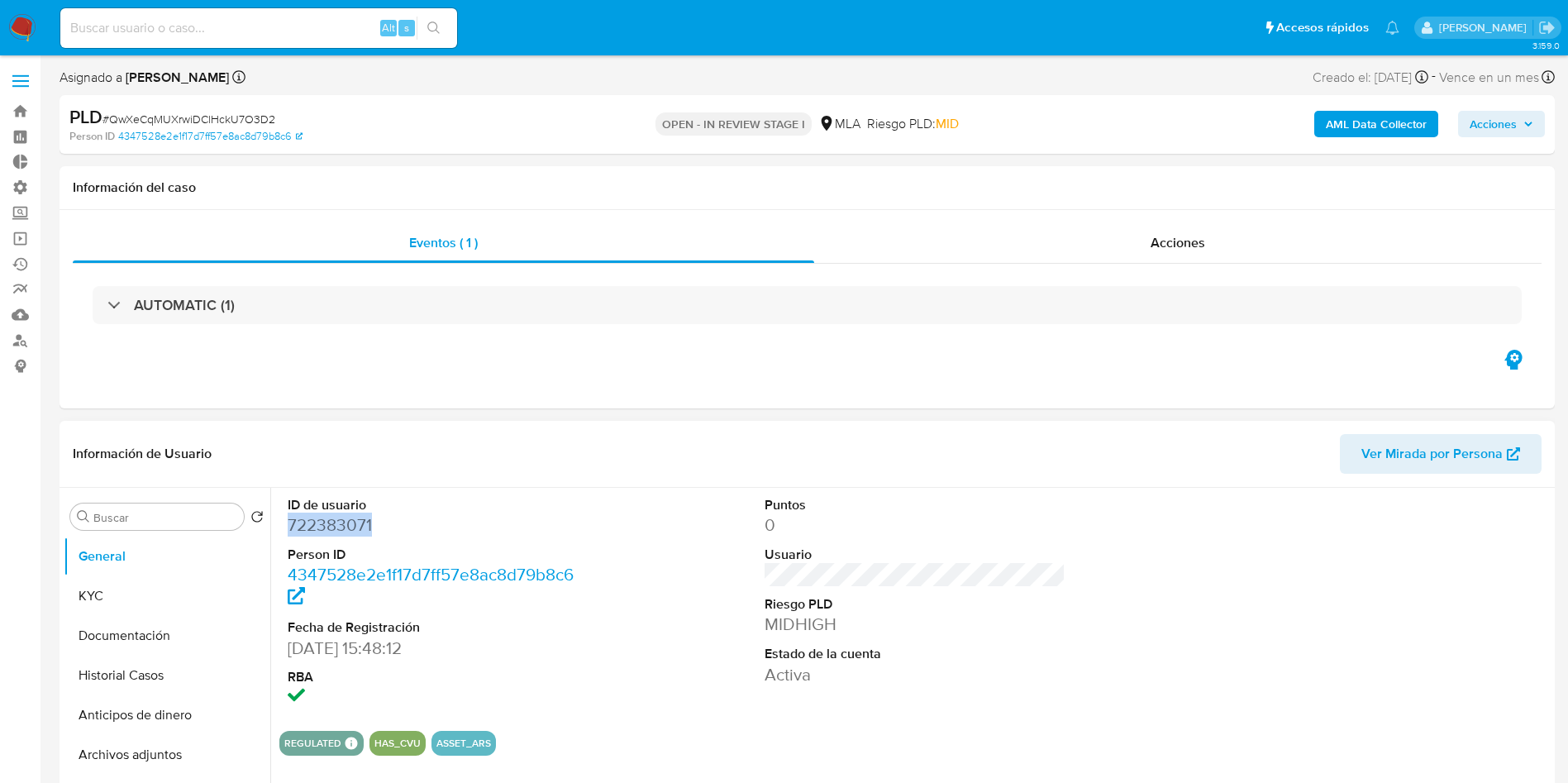
click at [352, 521] on dd "722383071" at bounding box center [438, 525] width 302 height 23
copy dd "722383071"
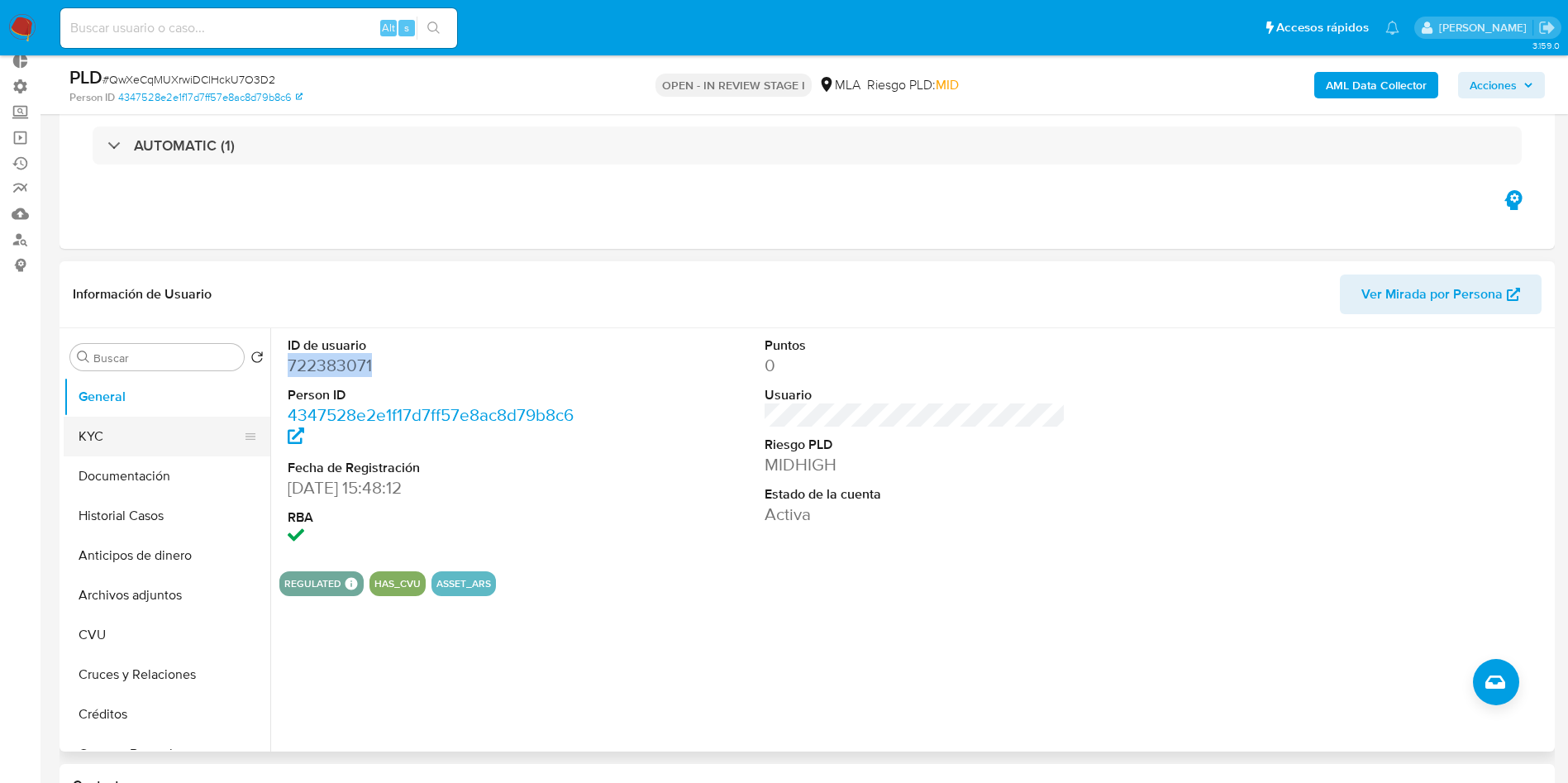
scroll to position [124, 0]
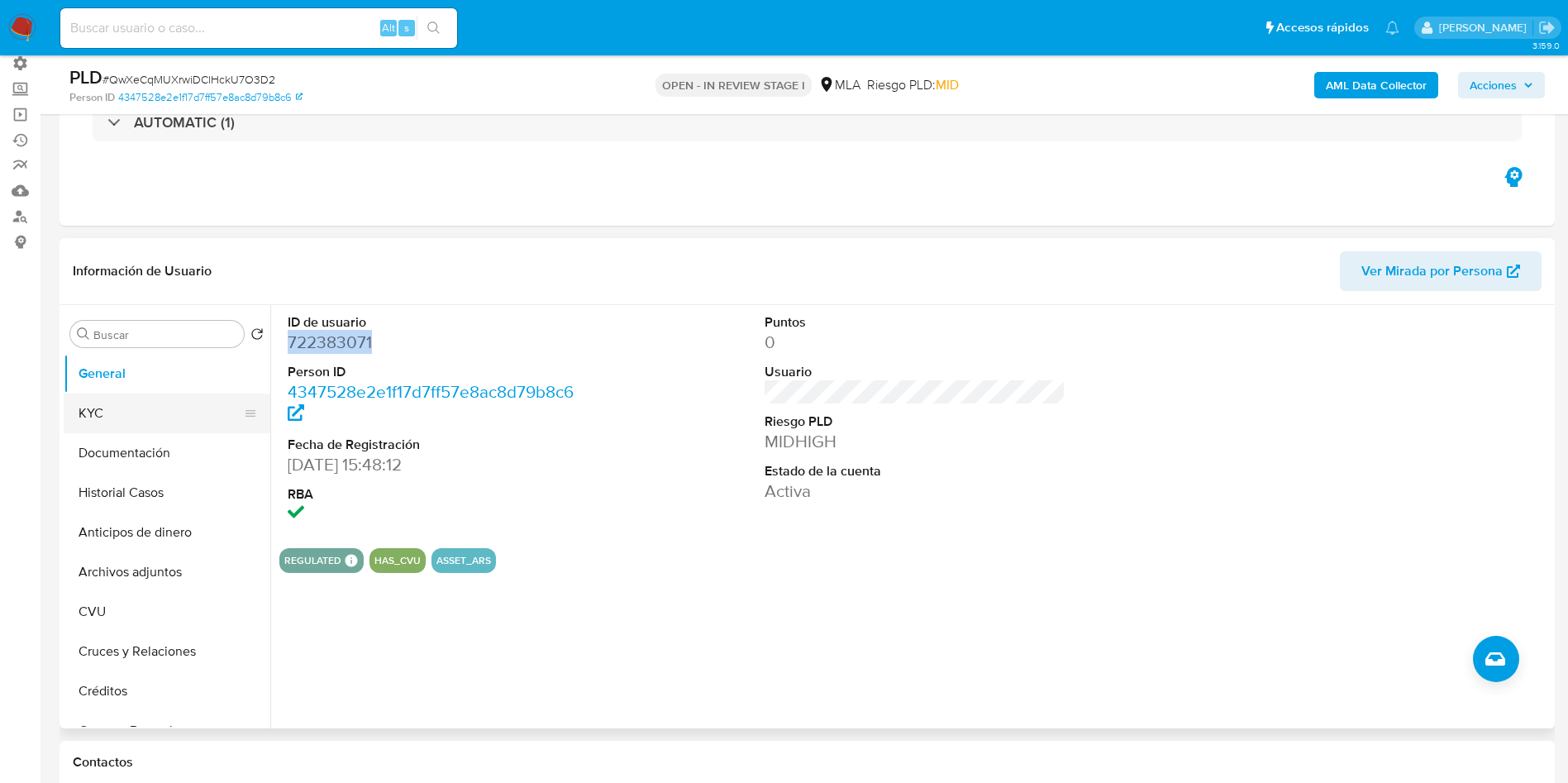
click at [126, 409] on button "KYC" at bounding box center [160, 413] width 193 height 40
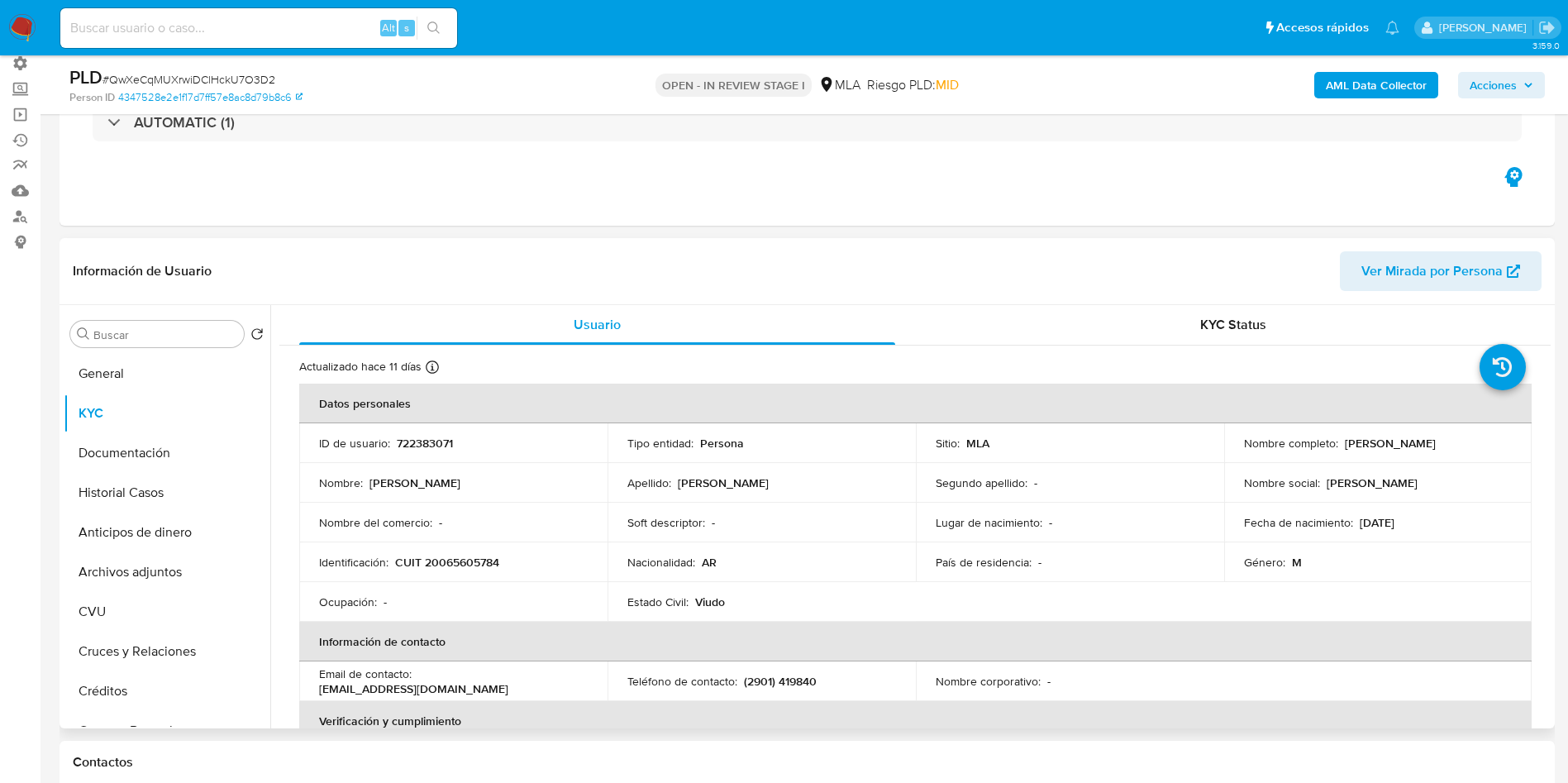
drag, startPoint x: 1465, startPoint y: 438, endPoint x: 1338, endPoint y: 443, distance: 127.1
click at [1338, 443] on div "Nombre completo : [PERSON_NAME]" at bounding box center [1377, 443] width 268 height 15
copy p "[PERSON_NAME]"
click at [497, 556] on p "CUIT 20065605784" at bounding box center [447, 562] width 104 height 15
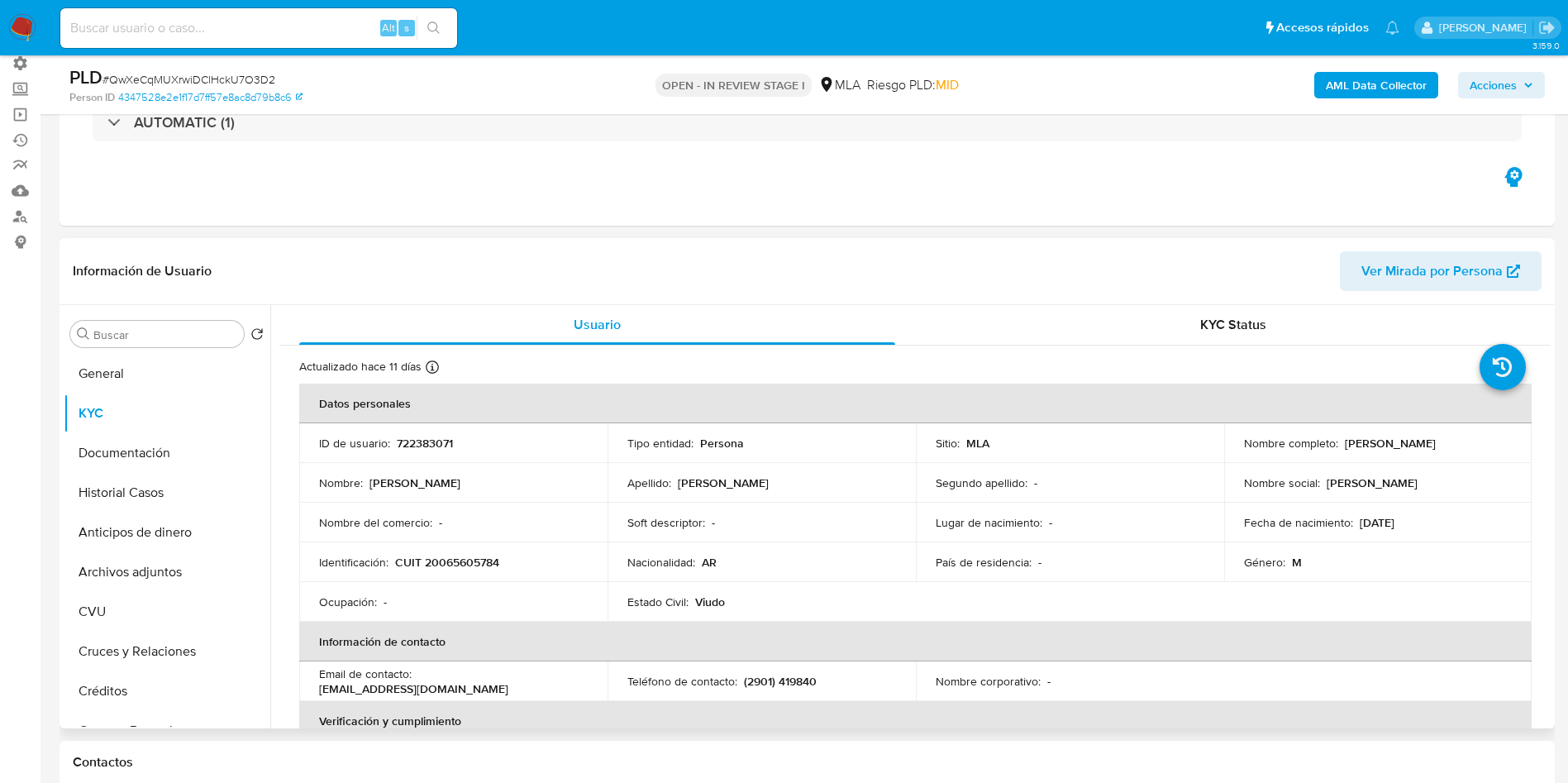
click at [472, 571] on td "Identificación : CUIT 20065605784" at bounding box center [453, 561] width 309 height 40
click at [475, 560] on p "CUIT 20065605784" at bounding box center [447, 562] width 104 height 15
copy p "20065605784"
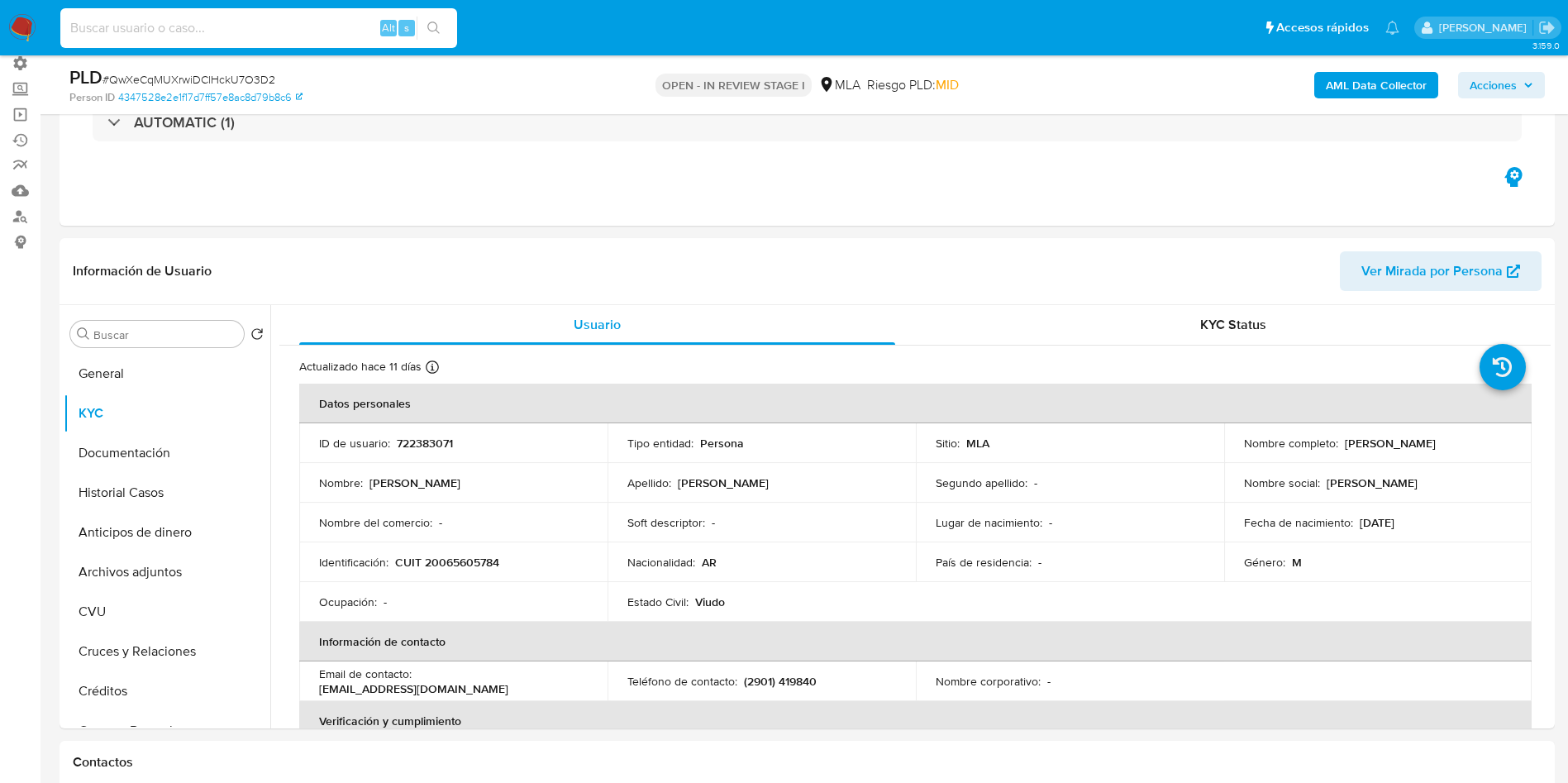
click at [277, 33] on input at bounding box center [259, 28] width 397 height 21
paste input "bBDSOMtUzGs0TLEP4jPYhvI2"
type input "bBDSOMtUzGs0TLEP4jPYhvI2"
click at [434, 26] on icon "search-icon" at bounding box center [434, 27] width 13 height 13
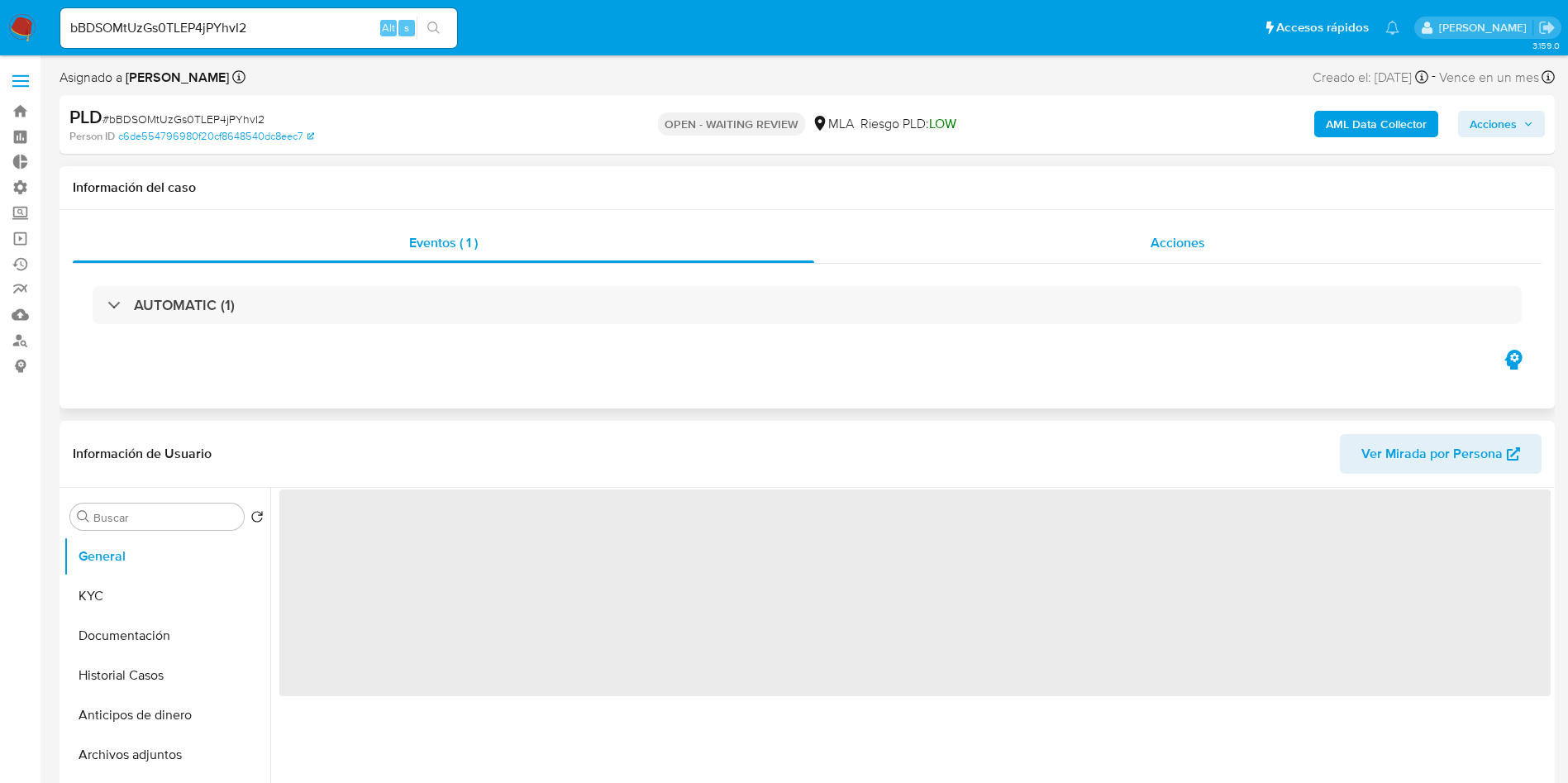
click at [1214, 252] on div "Acciones" at bounding box center [1178, 243] width 727 height 40
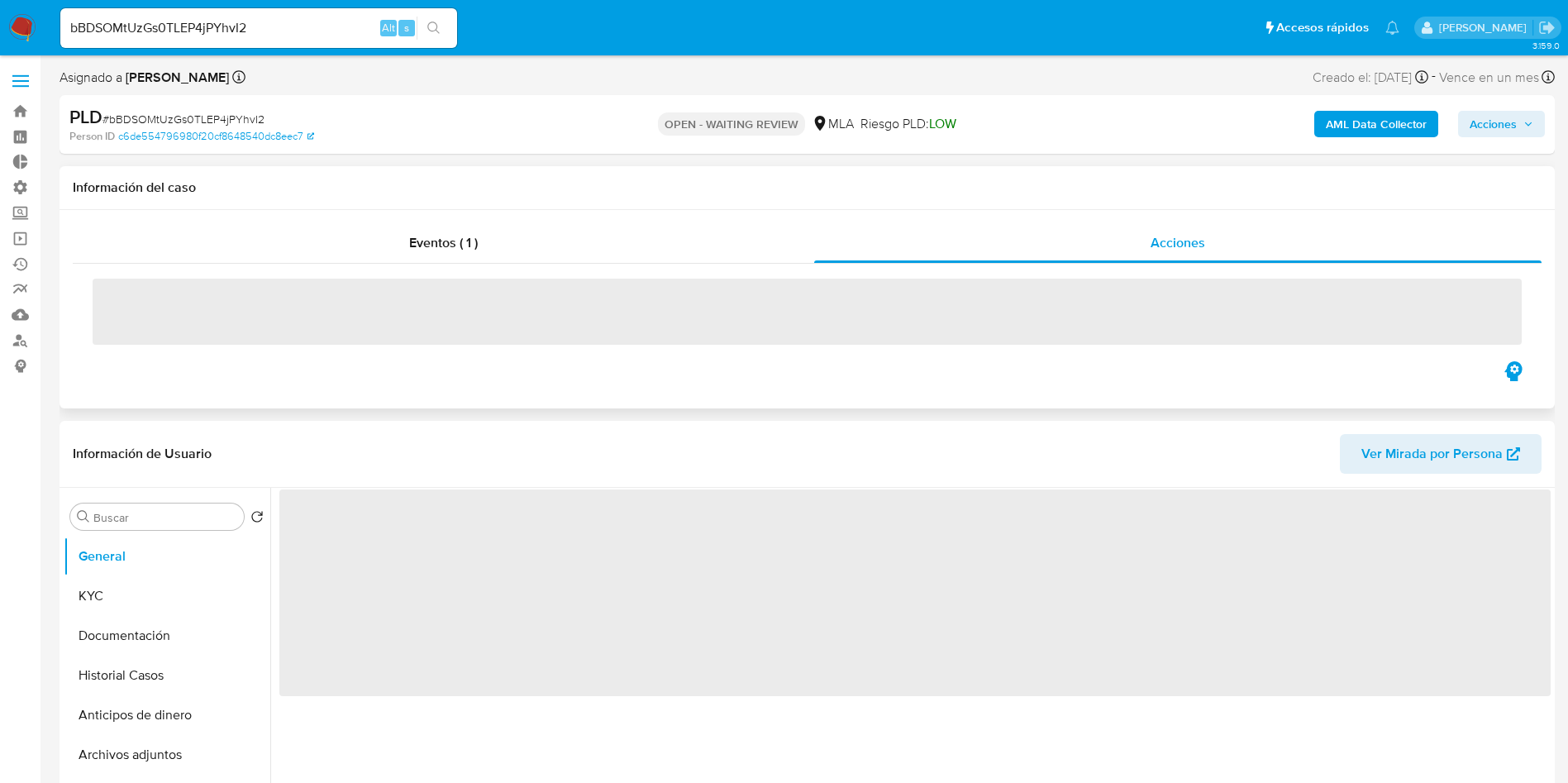
select select "10"
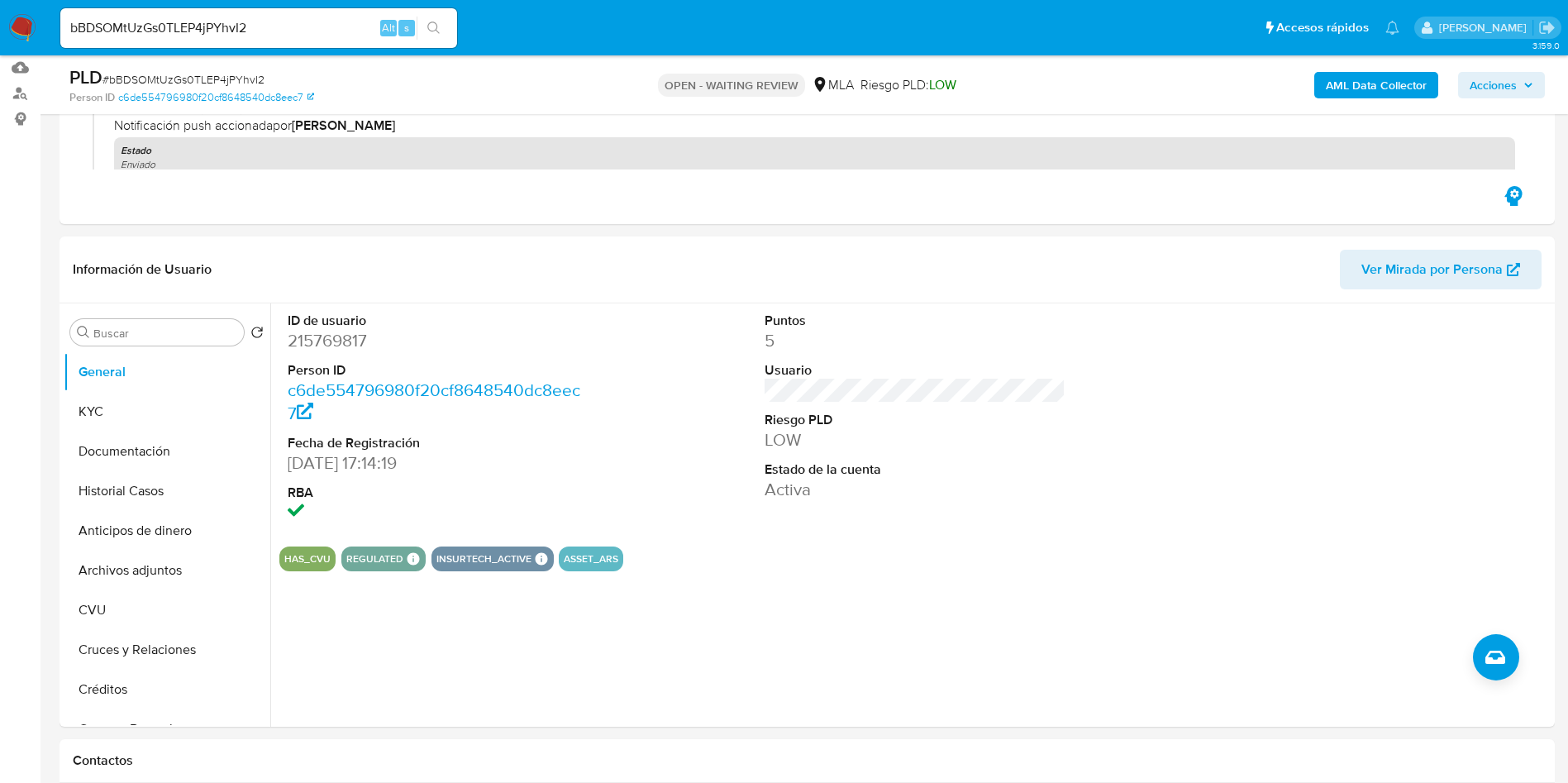
scroll to position [248, 0]
click at [114, 408] on button "KYC" at bounding box center [160, 410] width 193 height 40
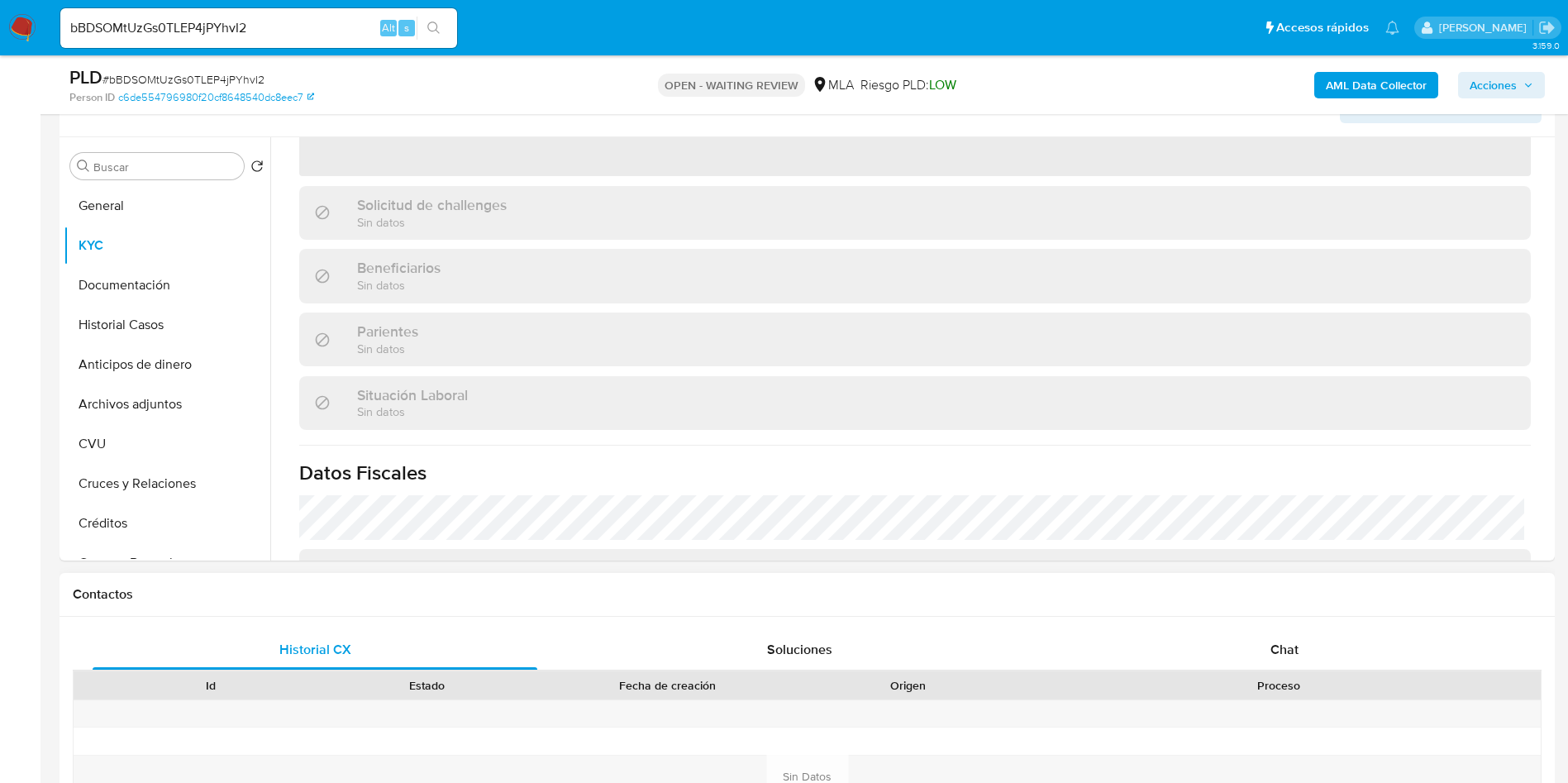
scroll to position [620, 0]
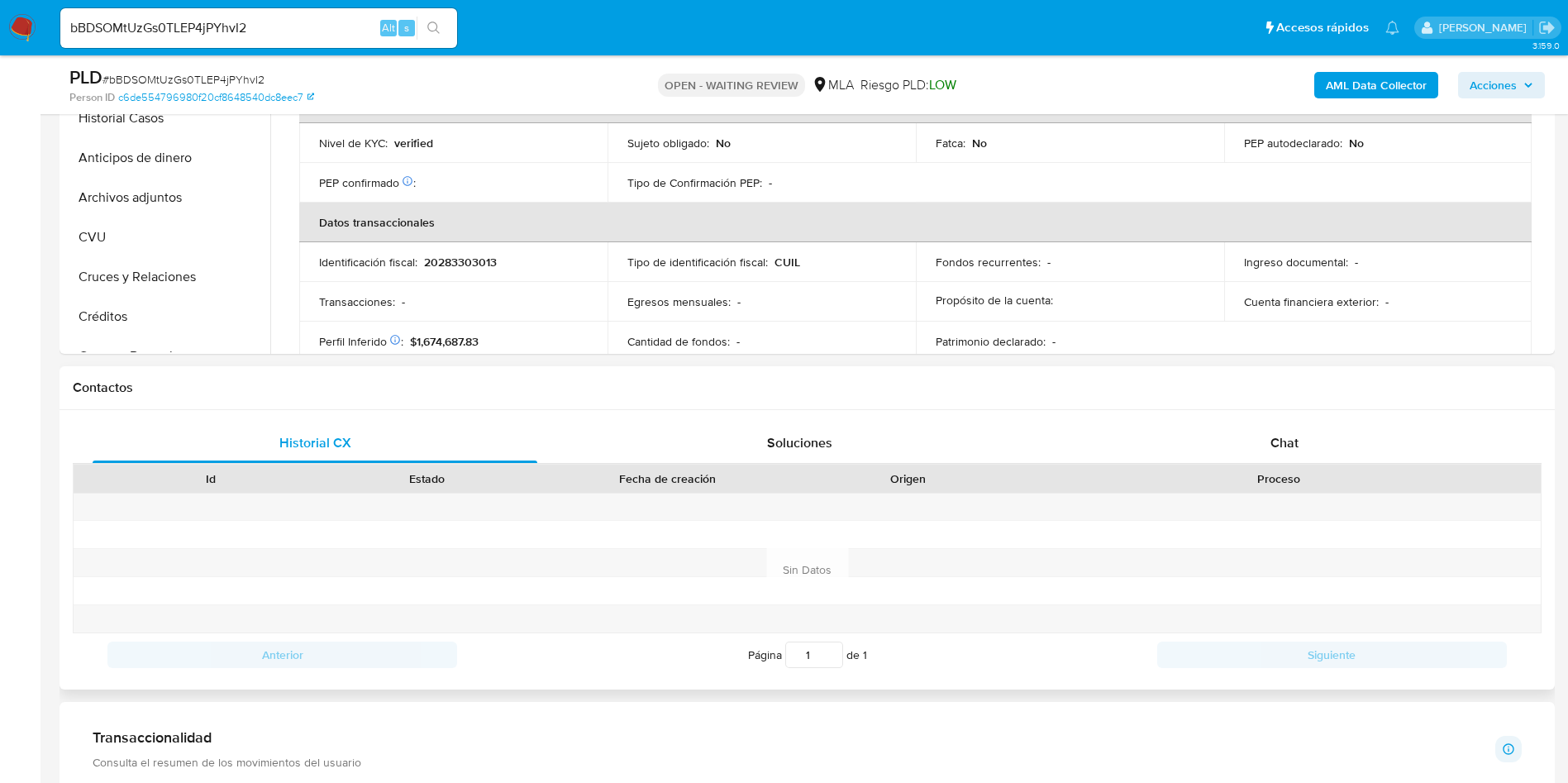
click at [1251, 386] on h1 "Contactos" at bounding box center [807, 387] width 1469 height 17
click at [1282, 413] on div "Historial CX Soluciones Chat Id Estado Fecha de creación Origen Proceso Anterio…" at bounding box center [807, 550] width 1495 height 280
click at [1274, 433] on span "Chat" at bounding box center [1284, 443] width 28 height 19
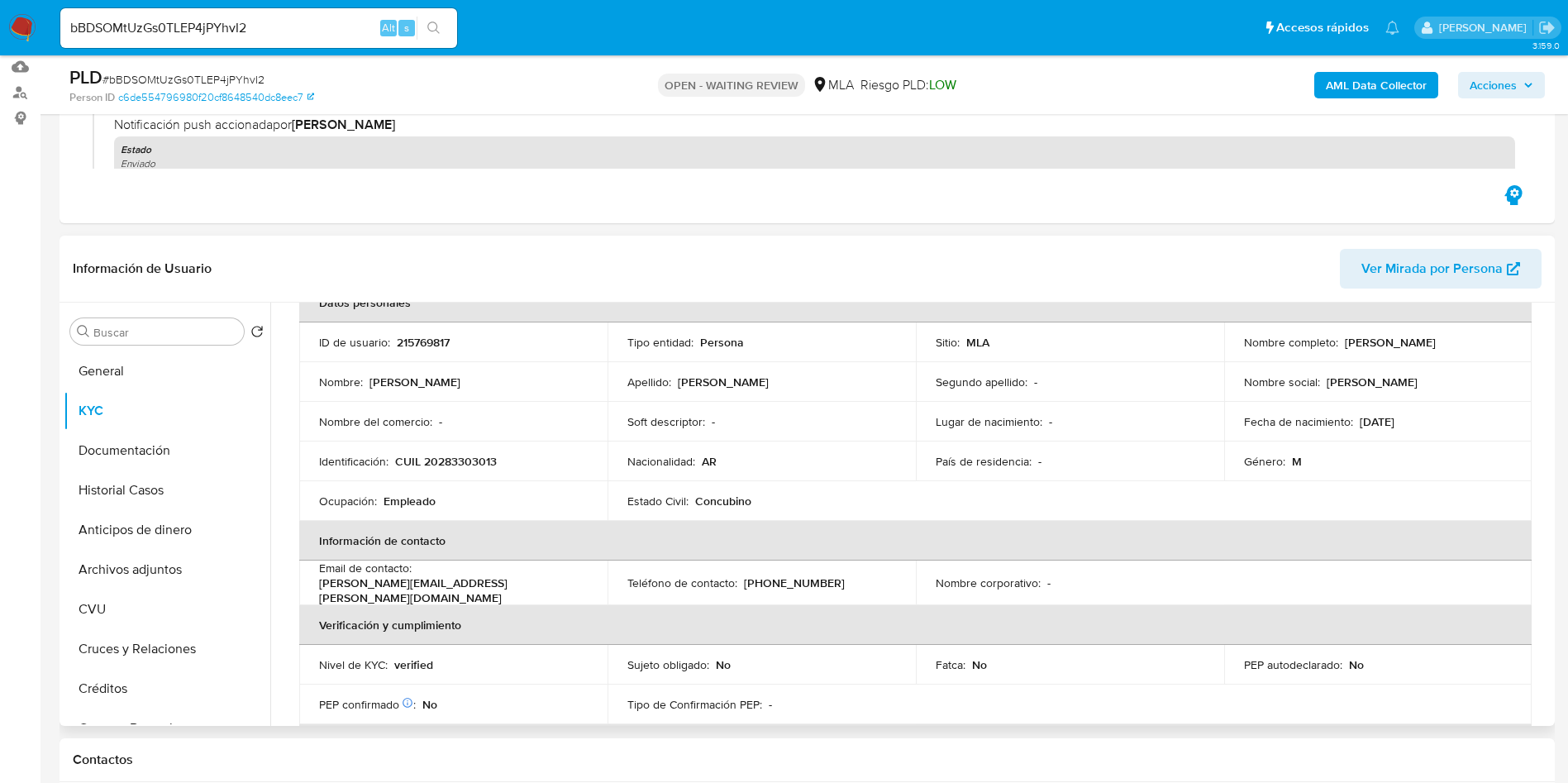
scroll to position [0, 0]
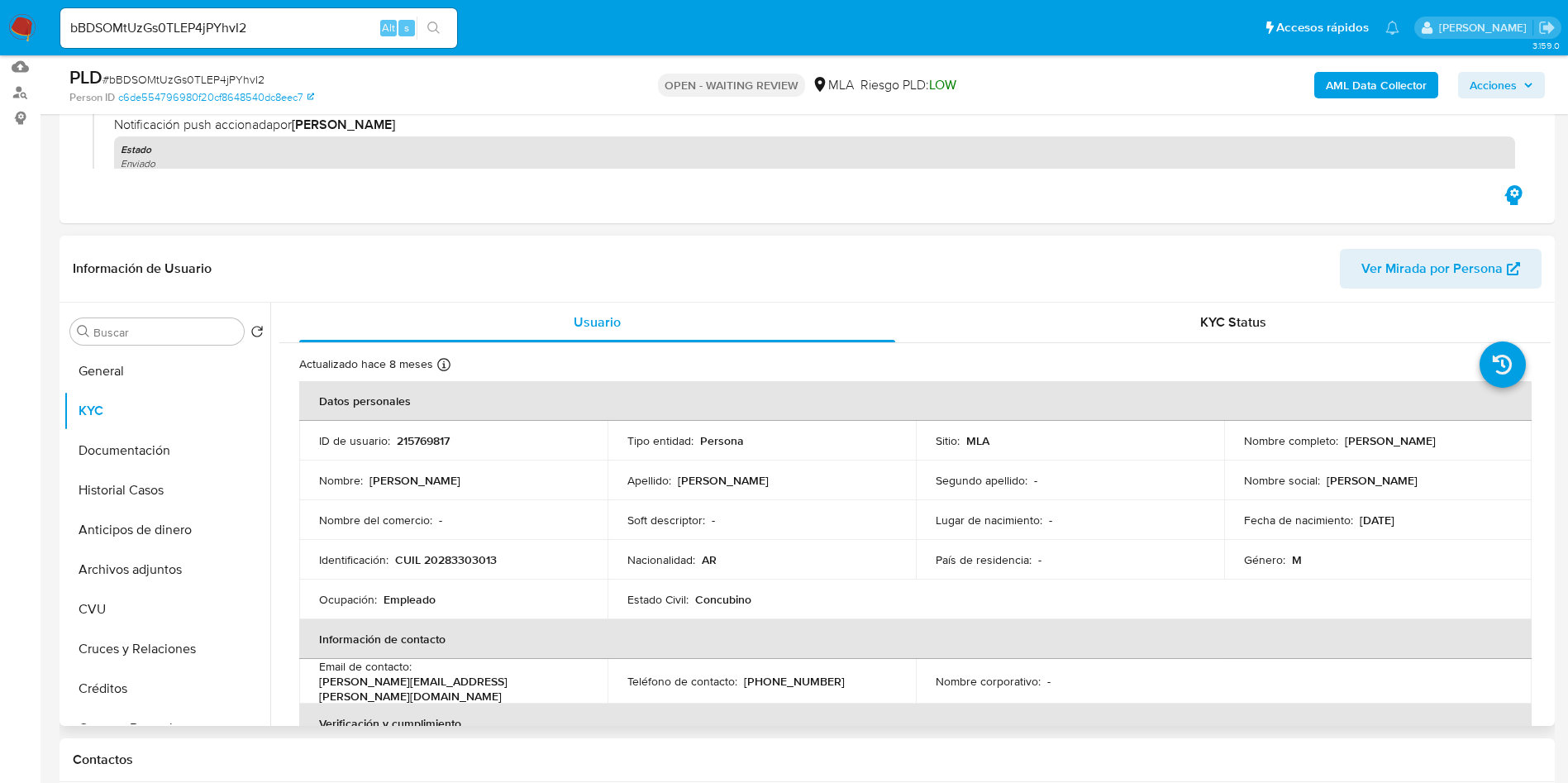
drag, startPoint x: 1490, startPoint y: 447, endPoint x: 1336, endPoint y: 443, distance: 154.1
click at [1336, 443] on div "Nombre completo : Alejandro Javier Herrera" at bounding box center [1377, 440] width 268 height 15
copy div "Alejandro Javier Herrera"
click at [171, 440] on button "Documentación" at bounding box center [160, 450] width 193 height 40
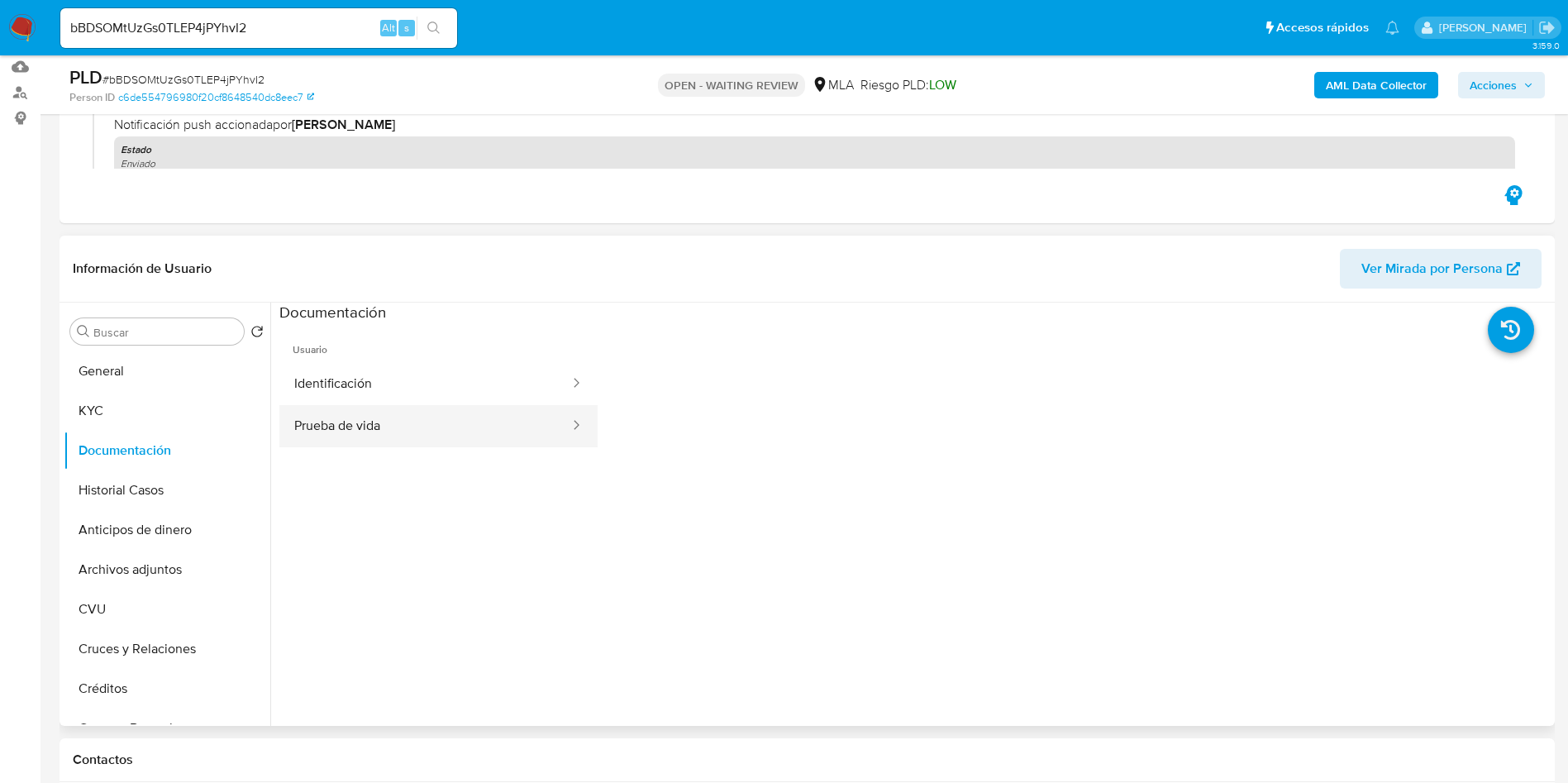
click at [430, 417] on button "Prueba de vida" at bounding box center [426, 426] width 292 height 42
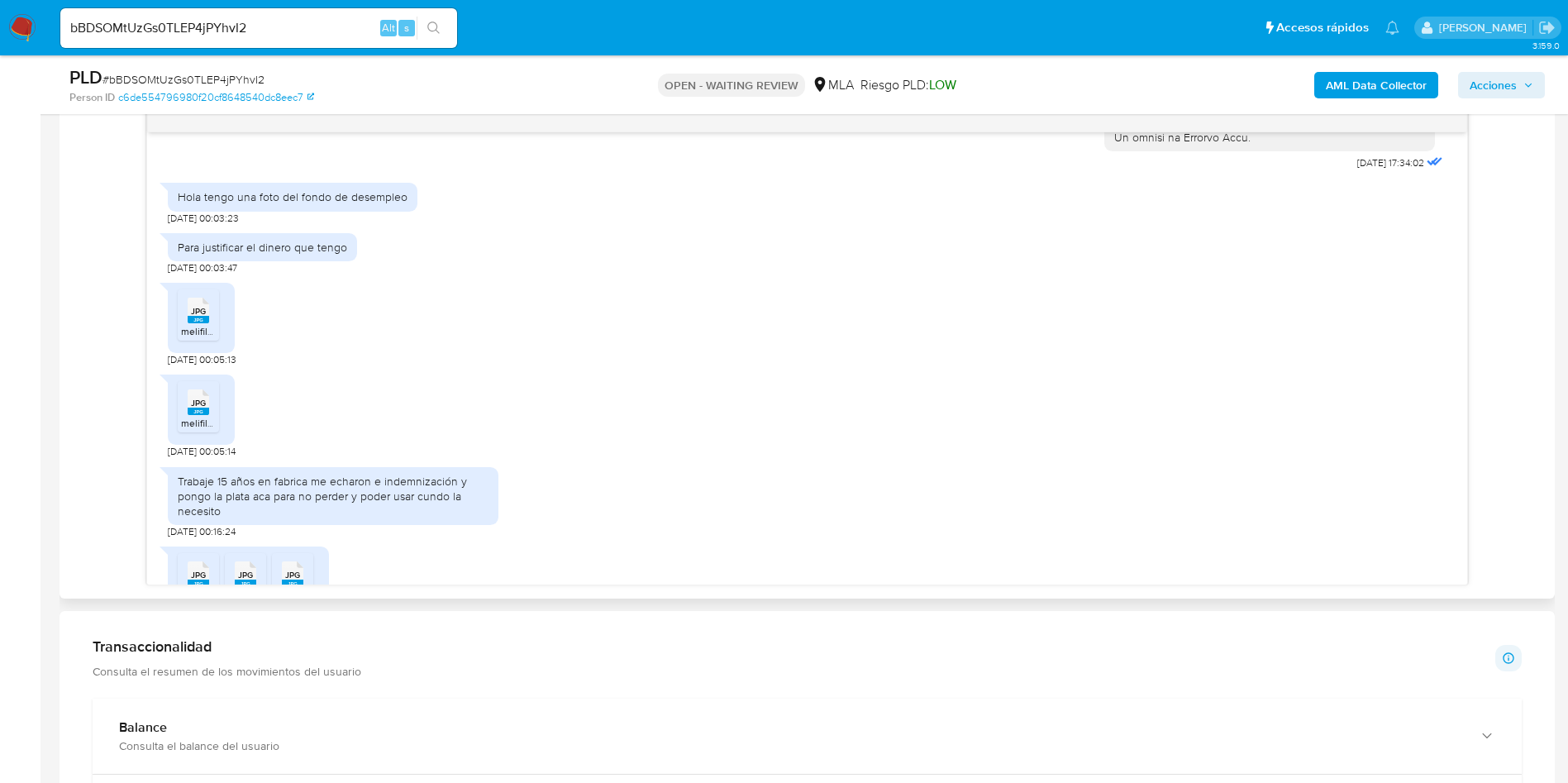
scroll to position [868, 0]
click at [213, 327] on div "JPG JPG" at bounding box center [198, 311] width 34 height 33
click at [198, 411] on span "JPG" at bounding box center [198, 406] width 15 height 11
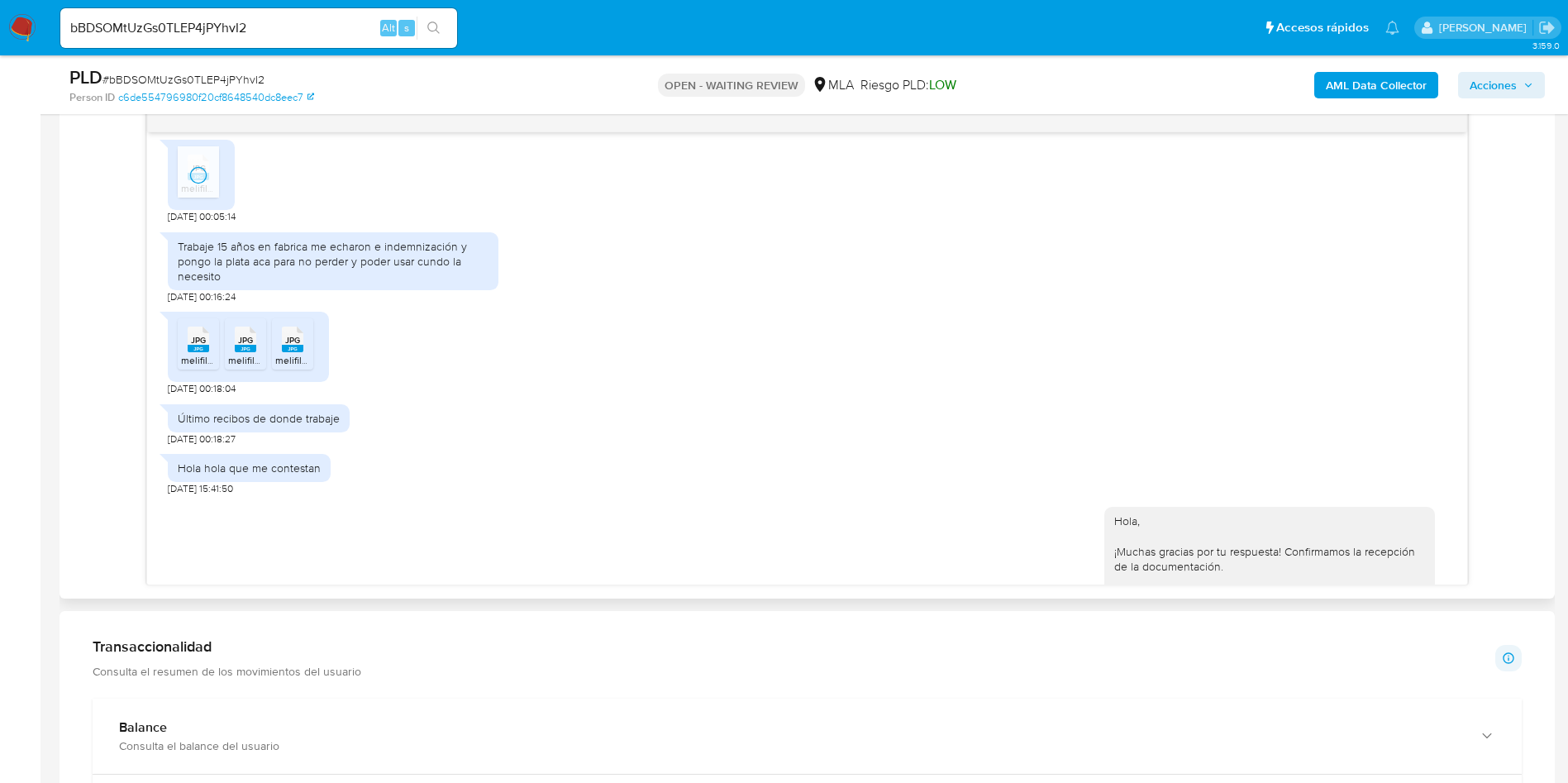
scroll to position [1116, 0]
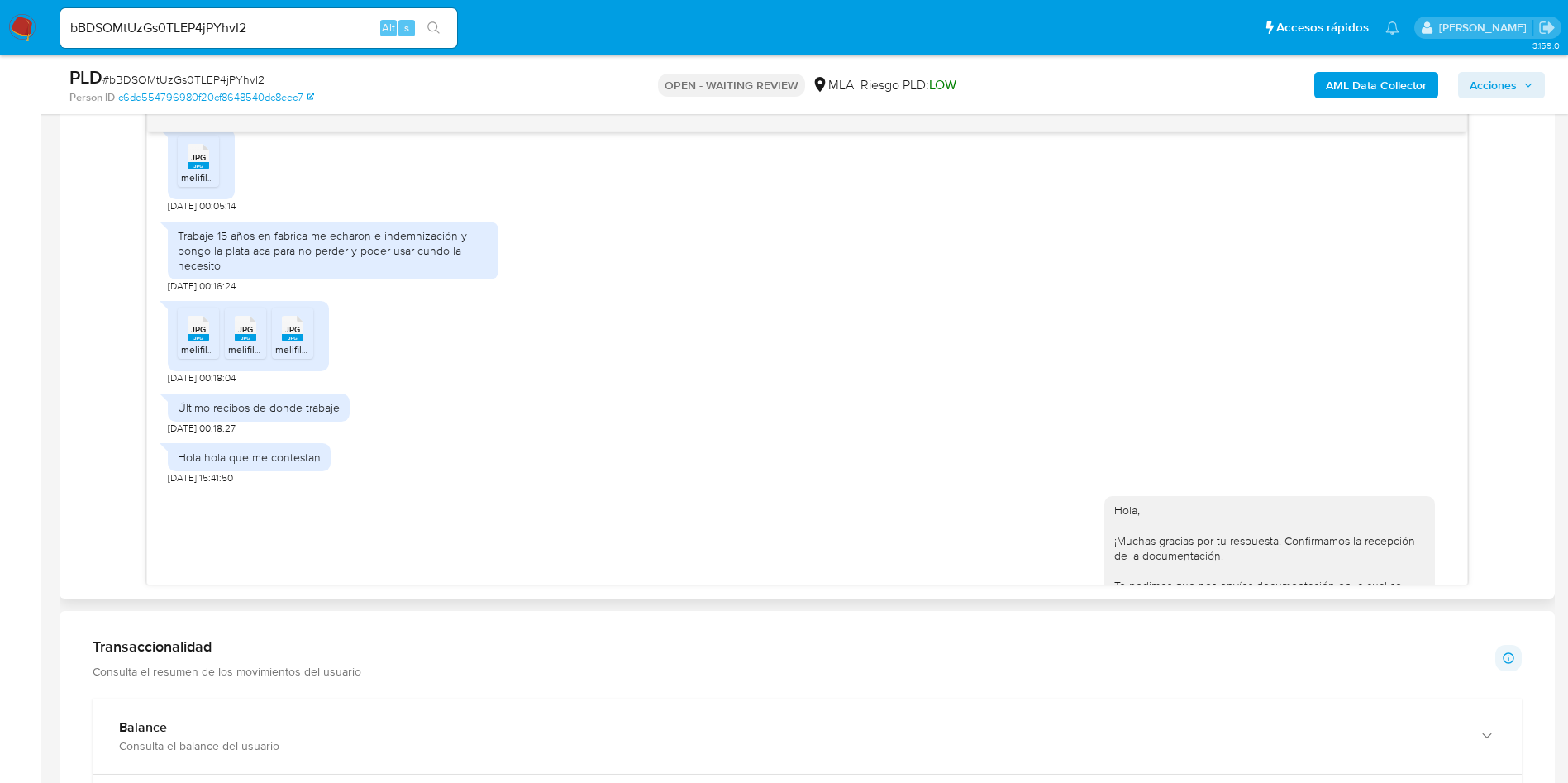
drag, startPoint x: 206, startPoint y: 365, endPoint x: 238, endPoint y: 326, distance: 50.4
click at [206, 341] on rect at bounding box center [198, 338] width 21 height 7
click at [246, 341] on rect at bounding box center [245, 338] width 21 height 7
click at [302, 341] on rect at bounding box center [292, 338] width 21 height 7
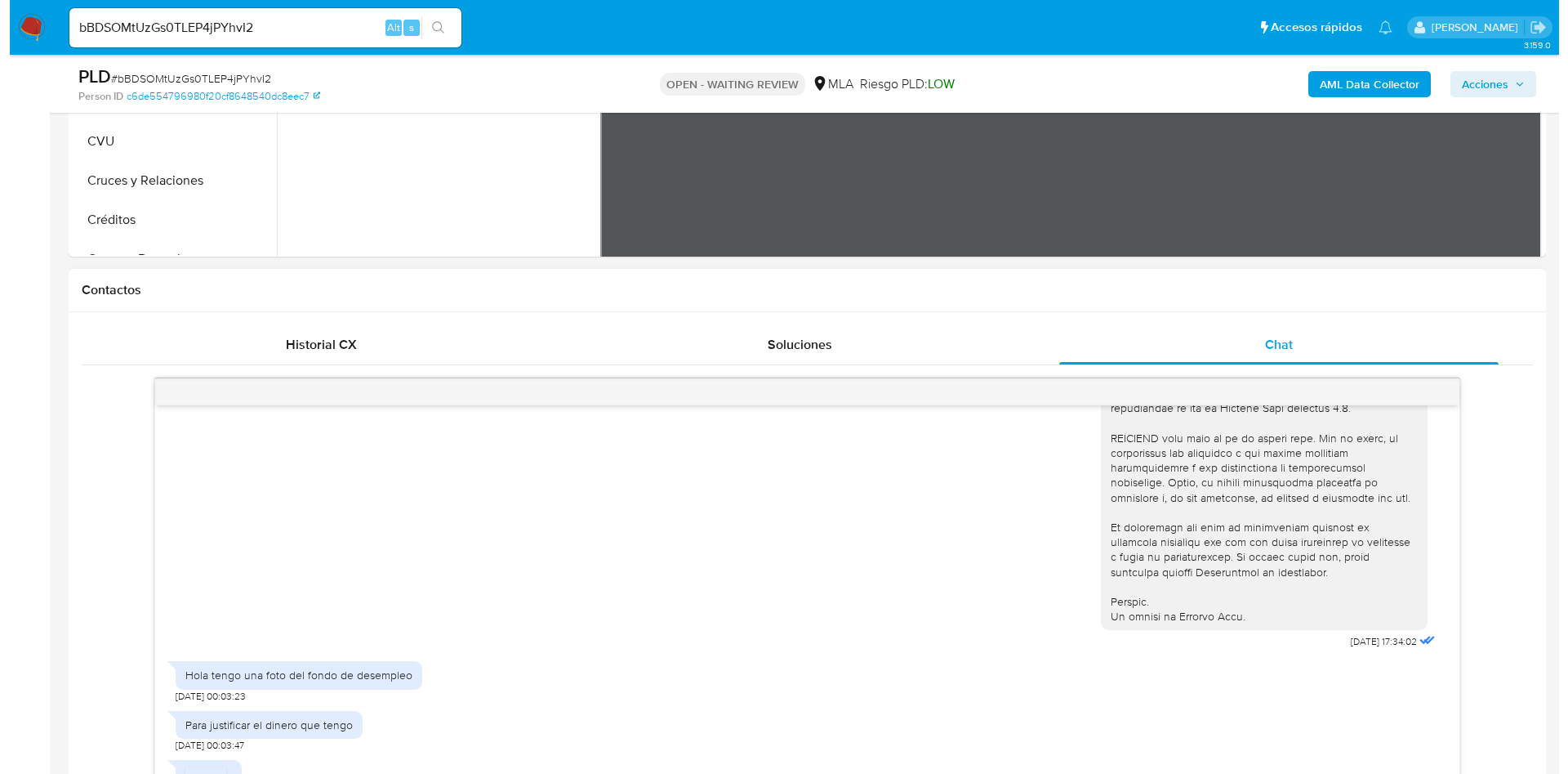
scroll to position [694, 0]
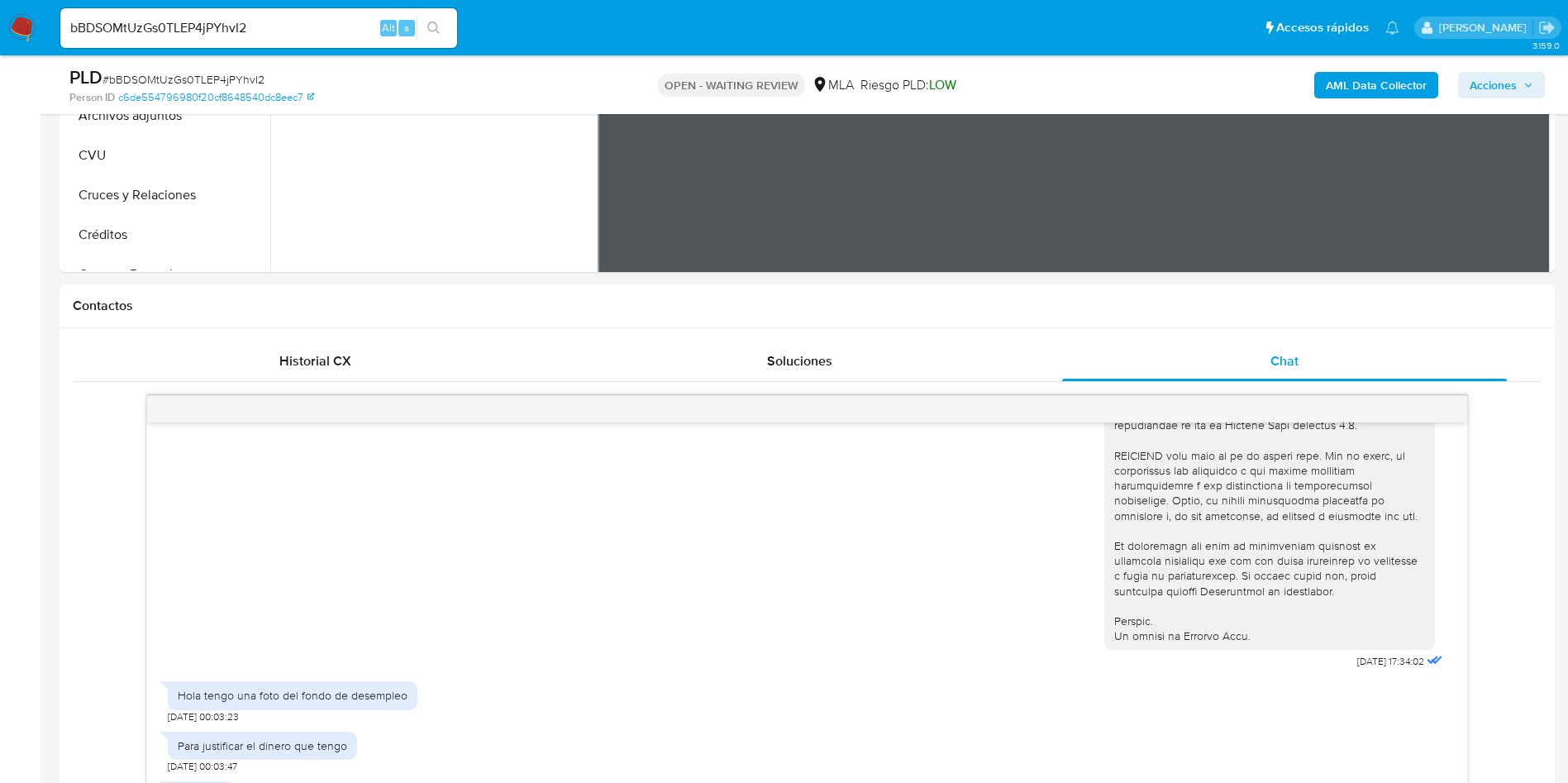
click at [1405, 76] on b "AML Data Collector" at bounding box center [1375, 85] width 101 height 26
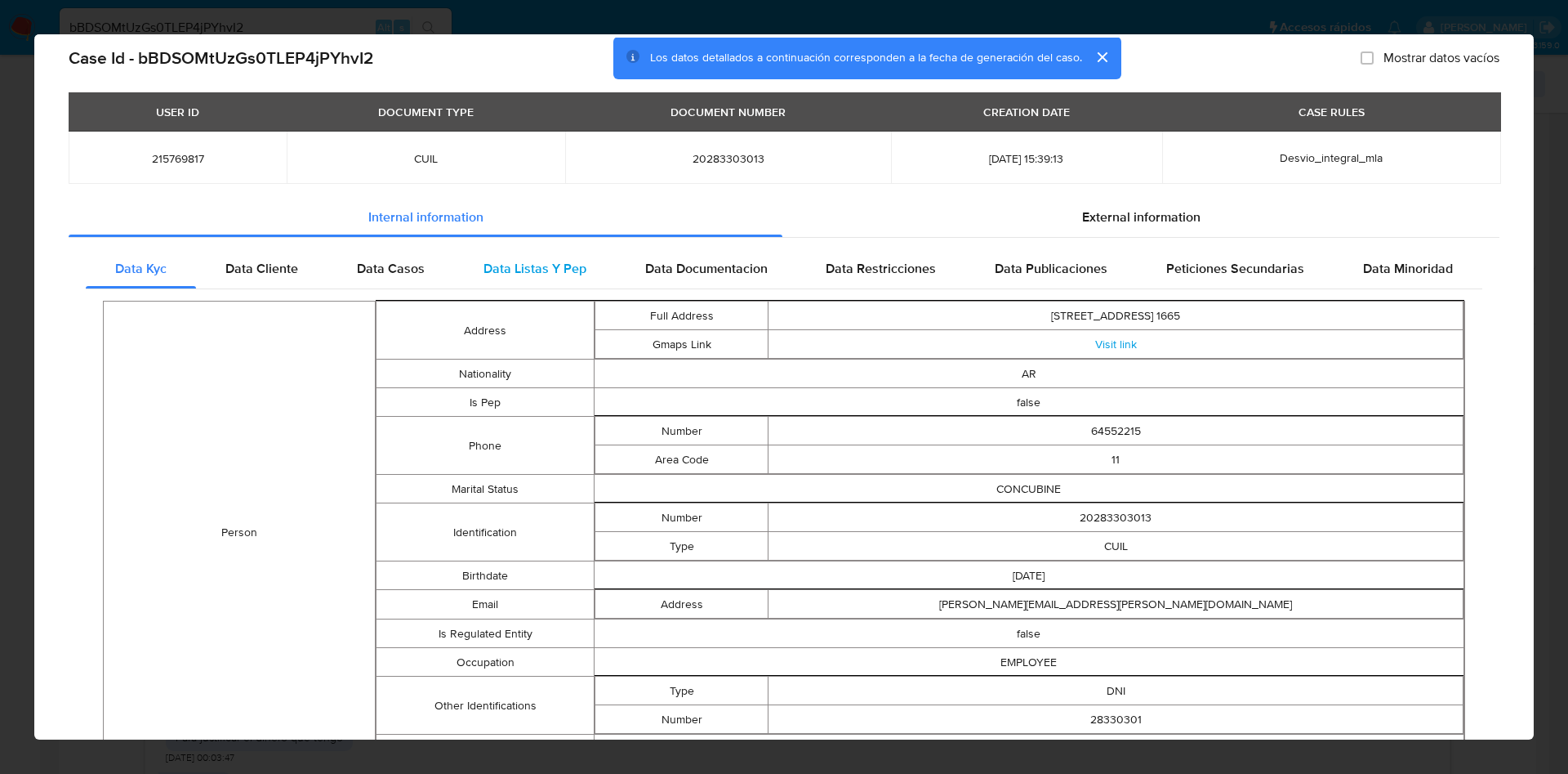
scroll to position [36, 0]
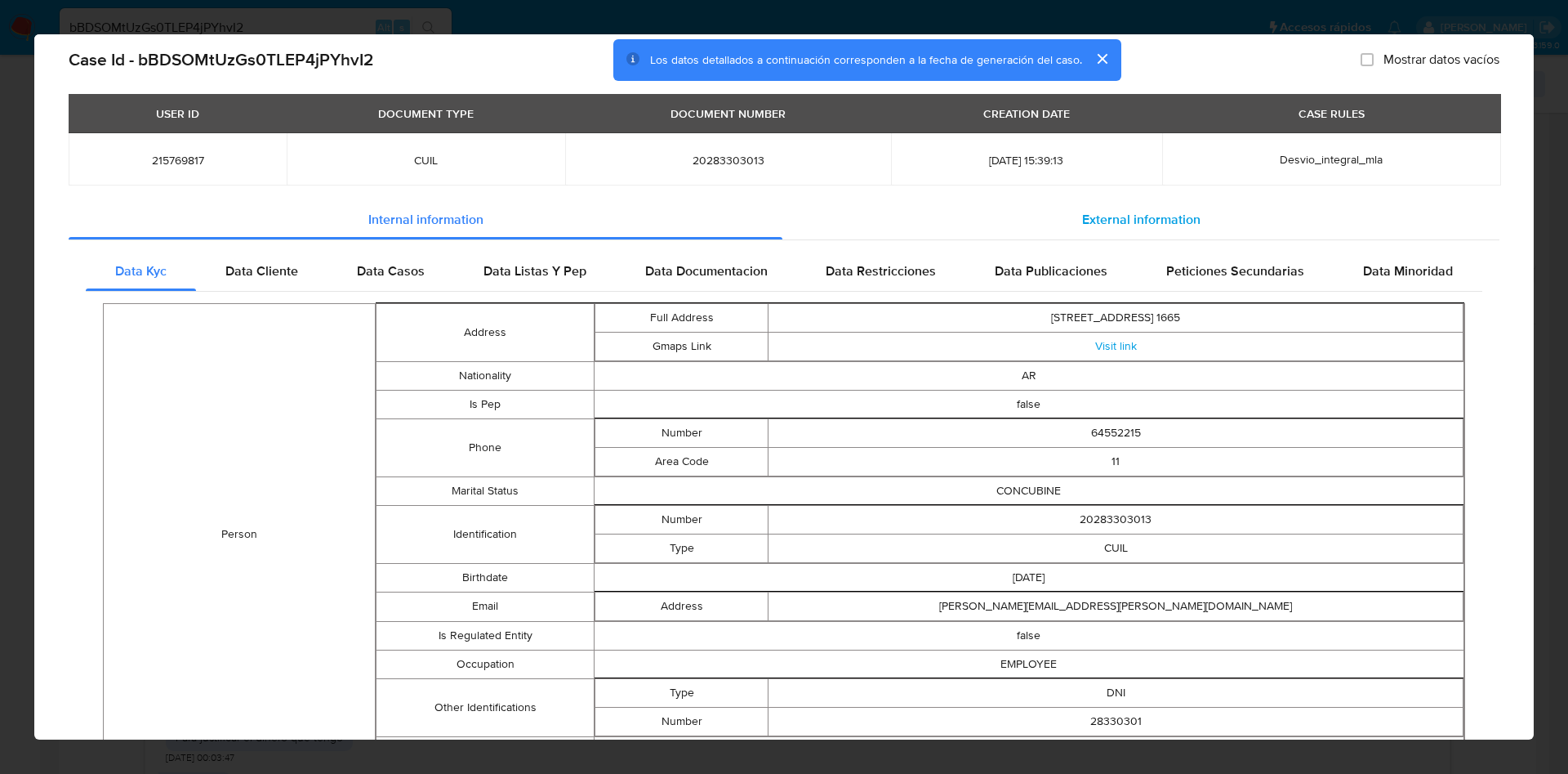
click at [1093, 222] on span "External information" at bounding box center [1141, 220] width 118 height 19
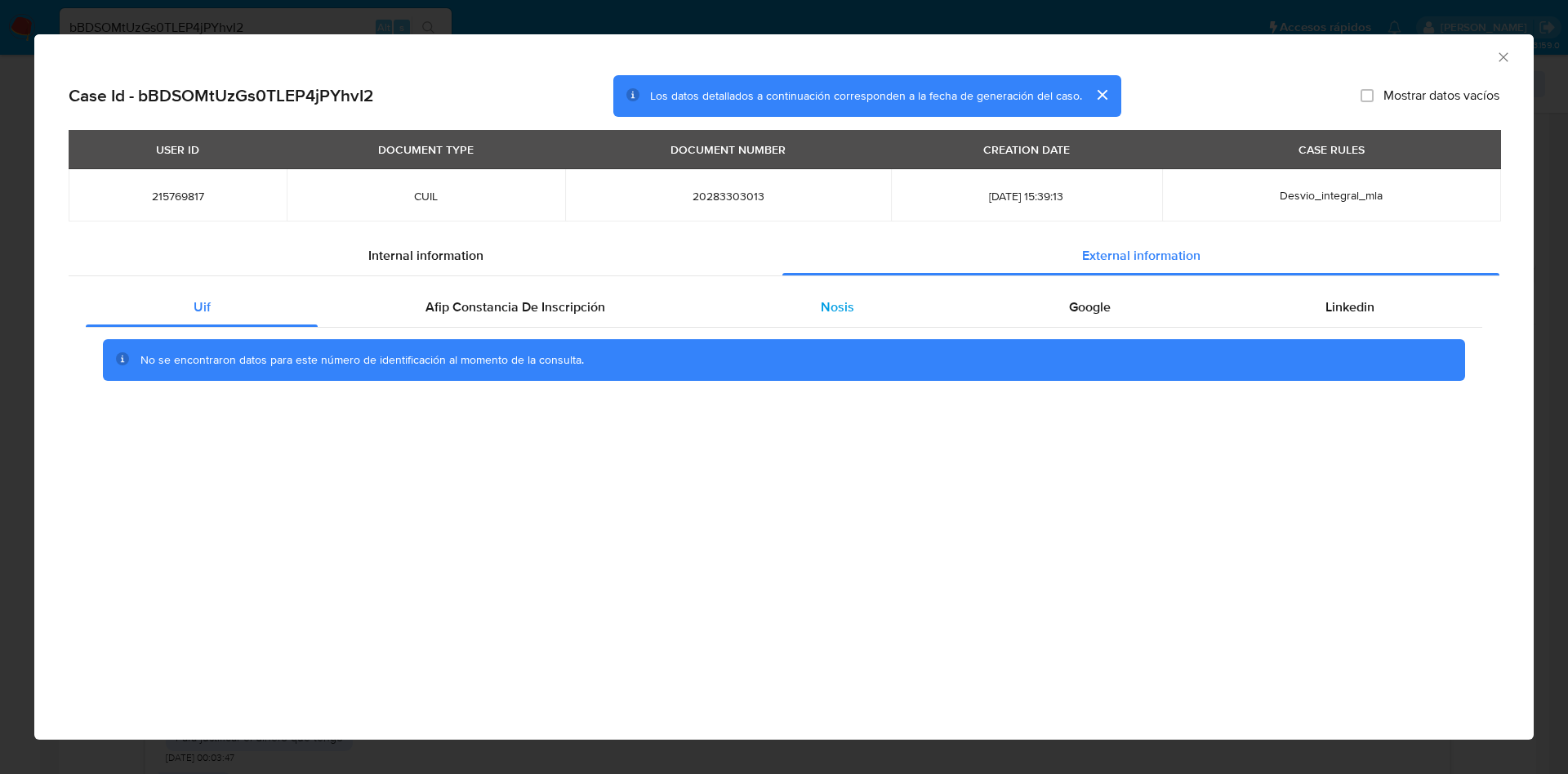
click at [794, 298] on div "Nosis" at bounding box center [837, 307] width 249 height 39
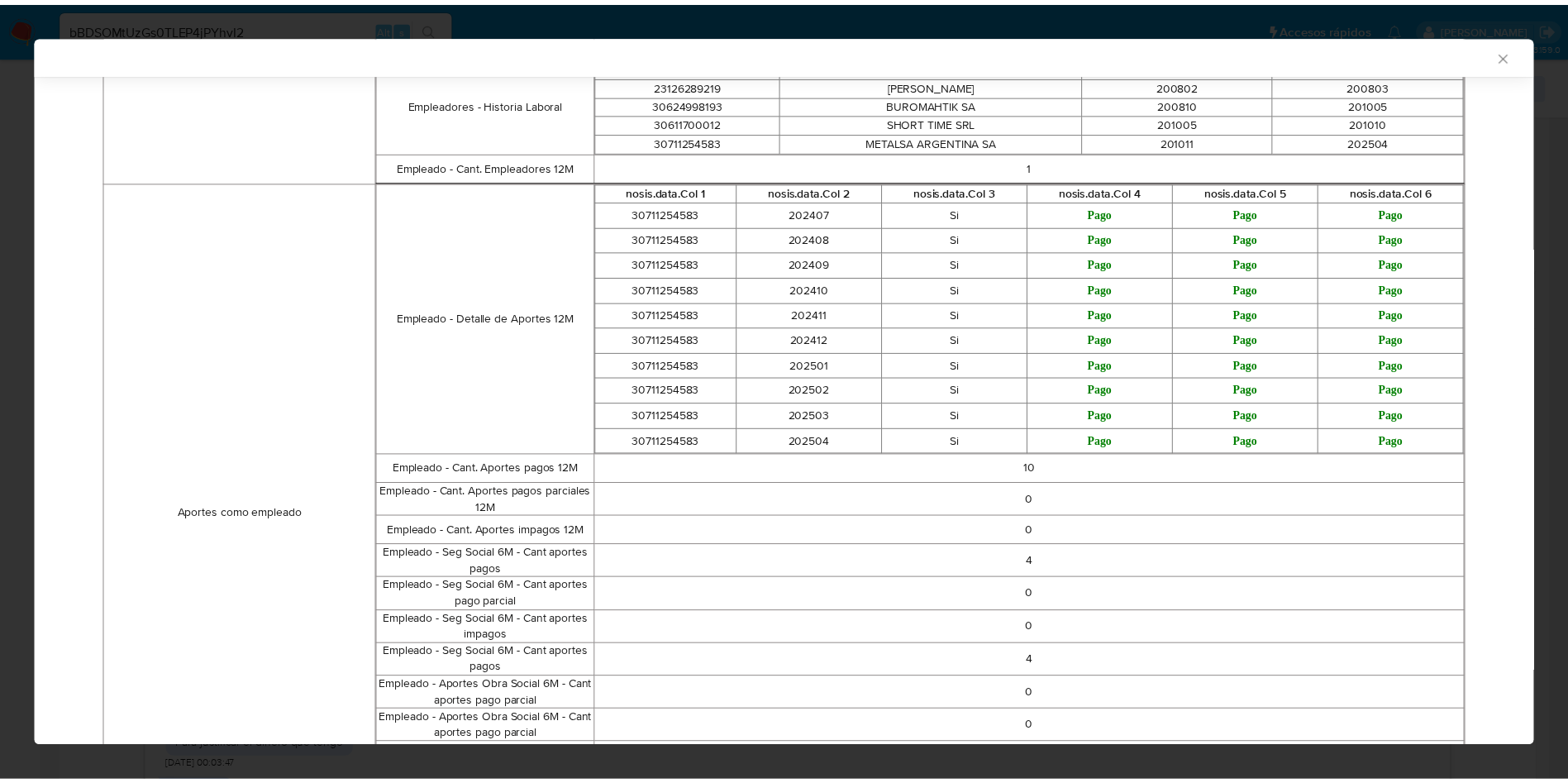
scroll to position [778, 0]
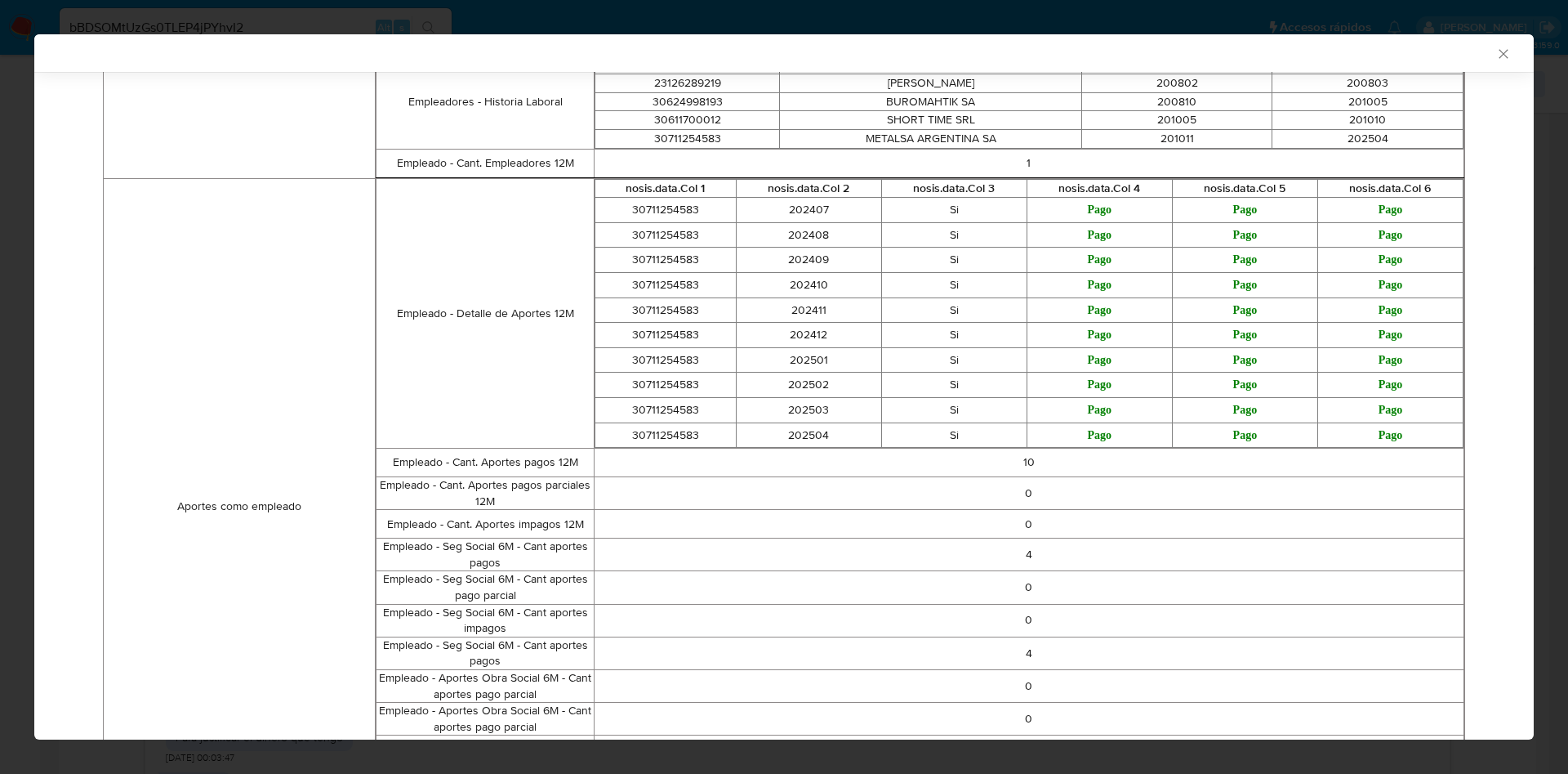
click at [1496, 49] on icon "Cerrar ventana" at bounding box center [1504, 54] width 17 height 17
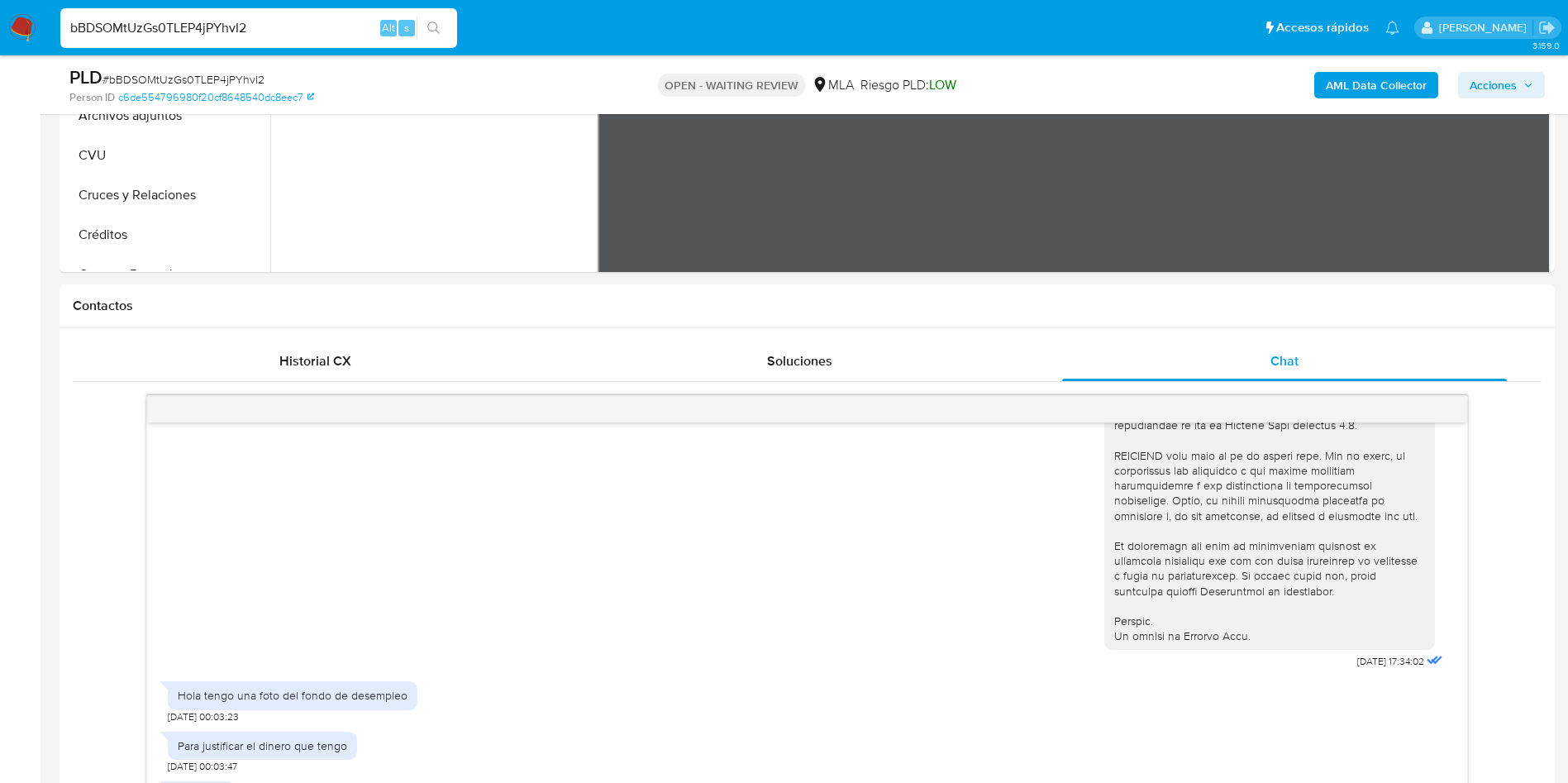
click at [199, 33] on input "bBDSOMtUzGs0TLEP4jPYhvI2" at bounding box center [259, 28] width 397 height 21
paste input "fetdCpIyc9ouTUAXk5whVY6j"
click at [199, 33] on input "bBDSOMtUzGs0TLEP4jPYhvI2" at bounding box center [259, 28] width 397 height 21
type input "fetdCpIyc9ouTUAXk5whVY6j"
click at [444, 24] on button "search-icon" at bounding box center [434, 28] width 34 height 23
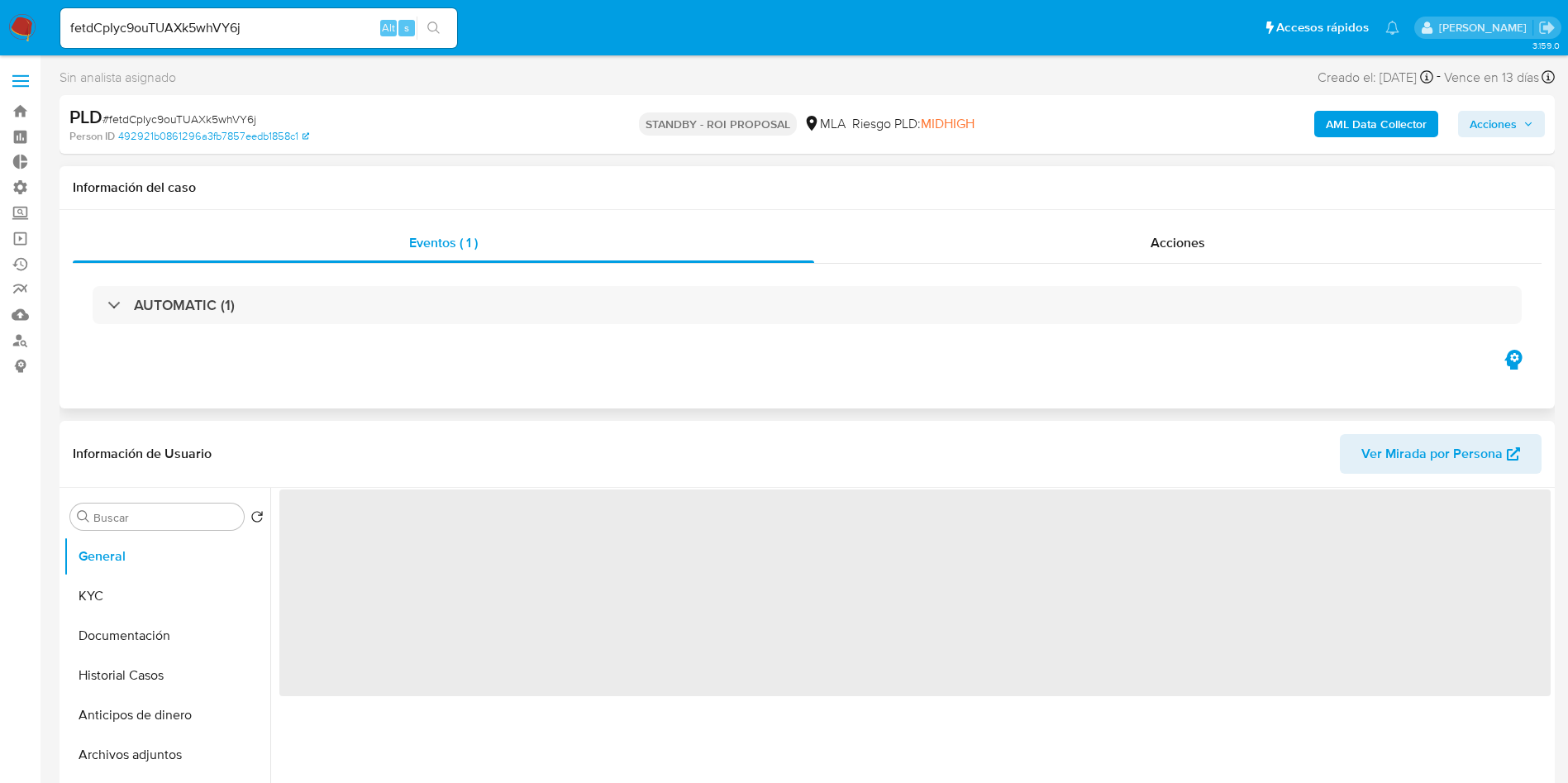
select select "10"
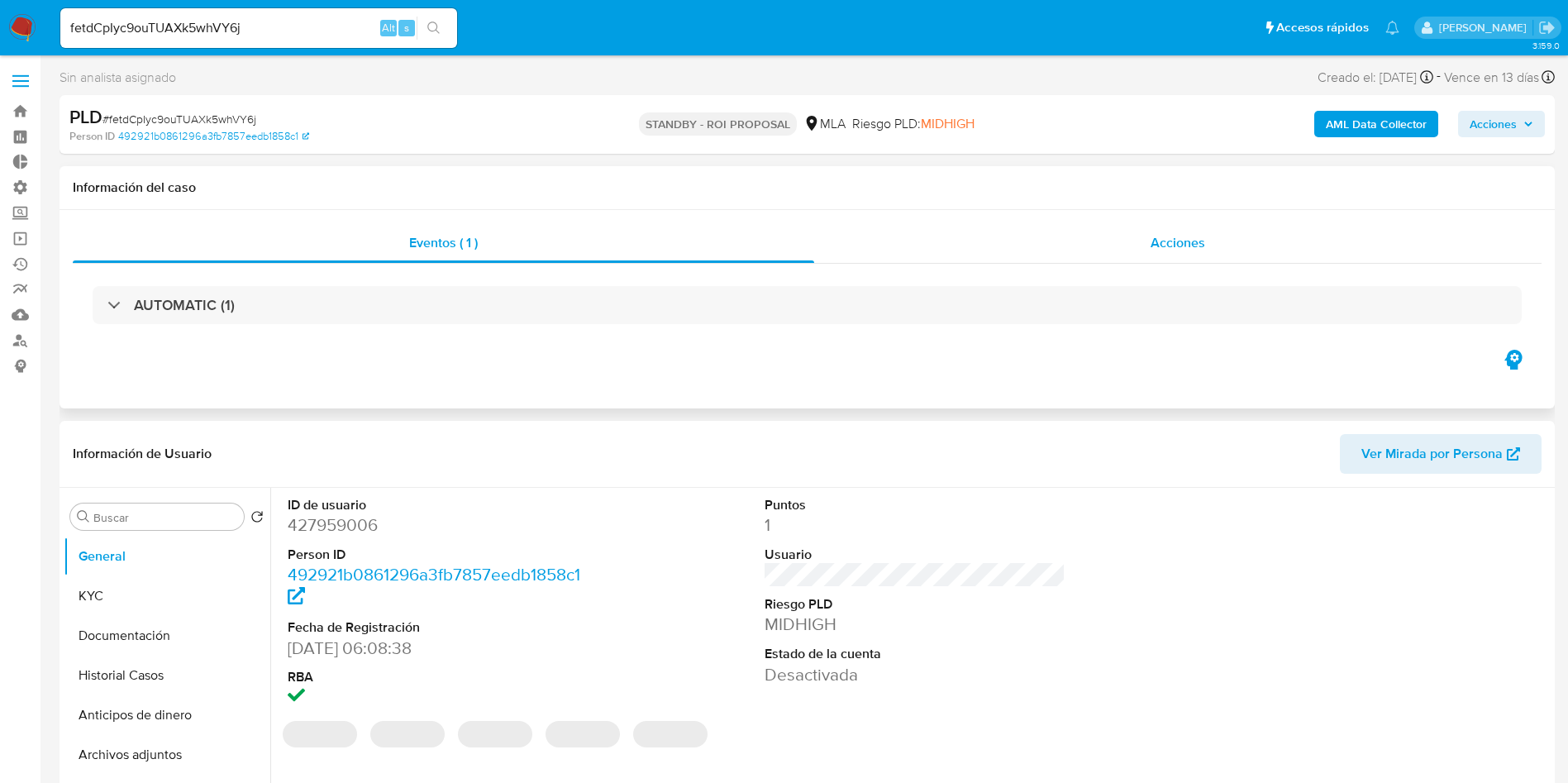
click at [1162, 251] on span "Acciones" at bounding box center [1178, 243] width 55 height 19
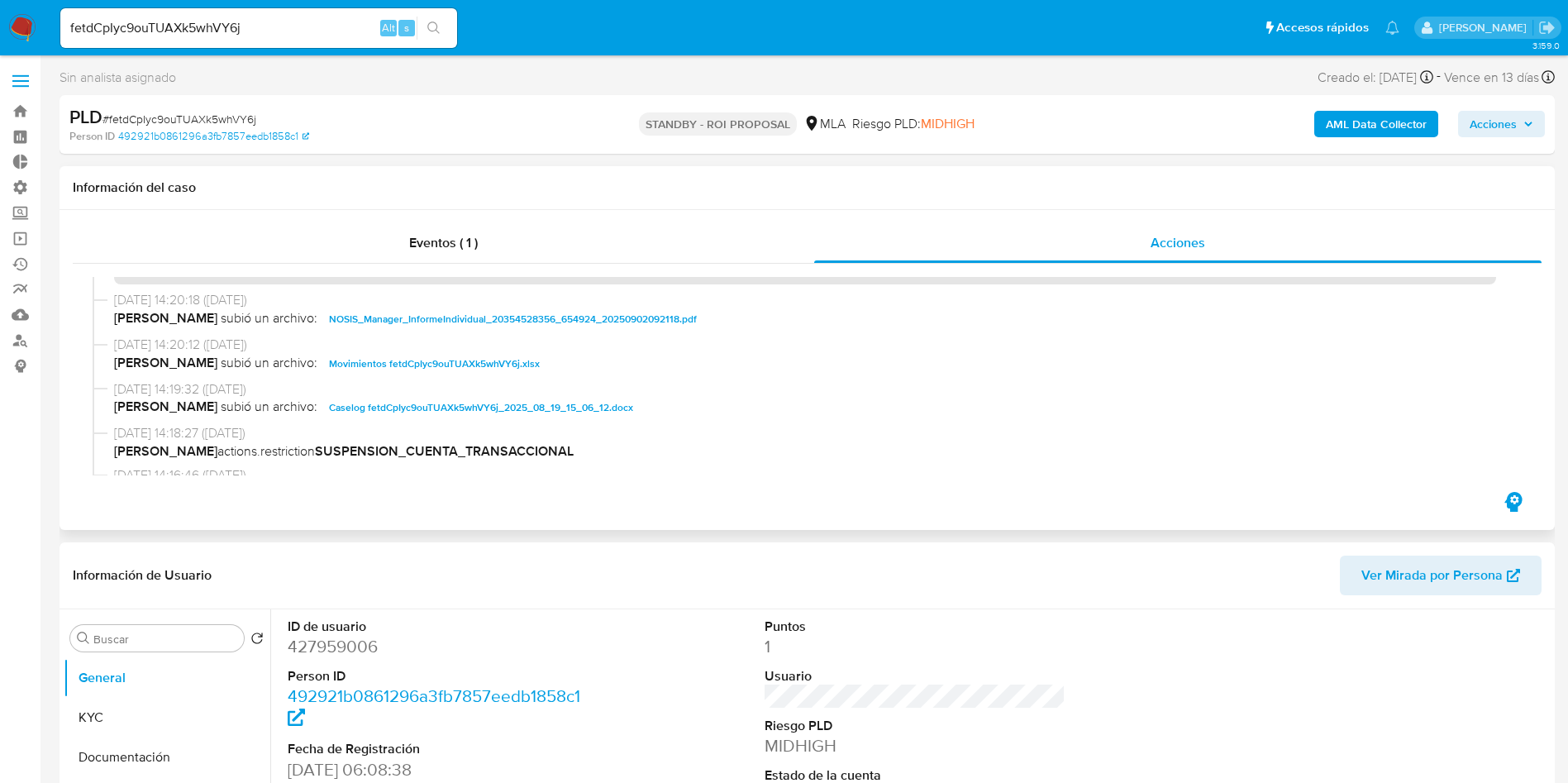
scroll to position [72, 0]
click at [569, 409] on span "Caselog fetdCpIyc9ouTUAXk5whVY6j_2025_08_19_15_06_12.docx" at bounding box center [481, 406] width 304 height 20
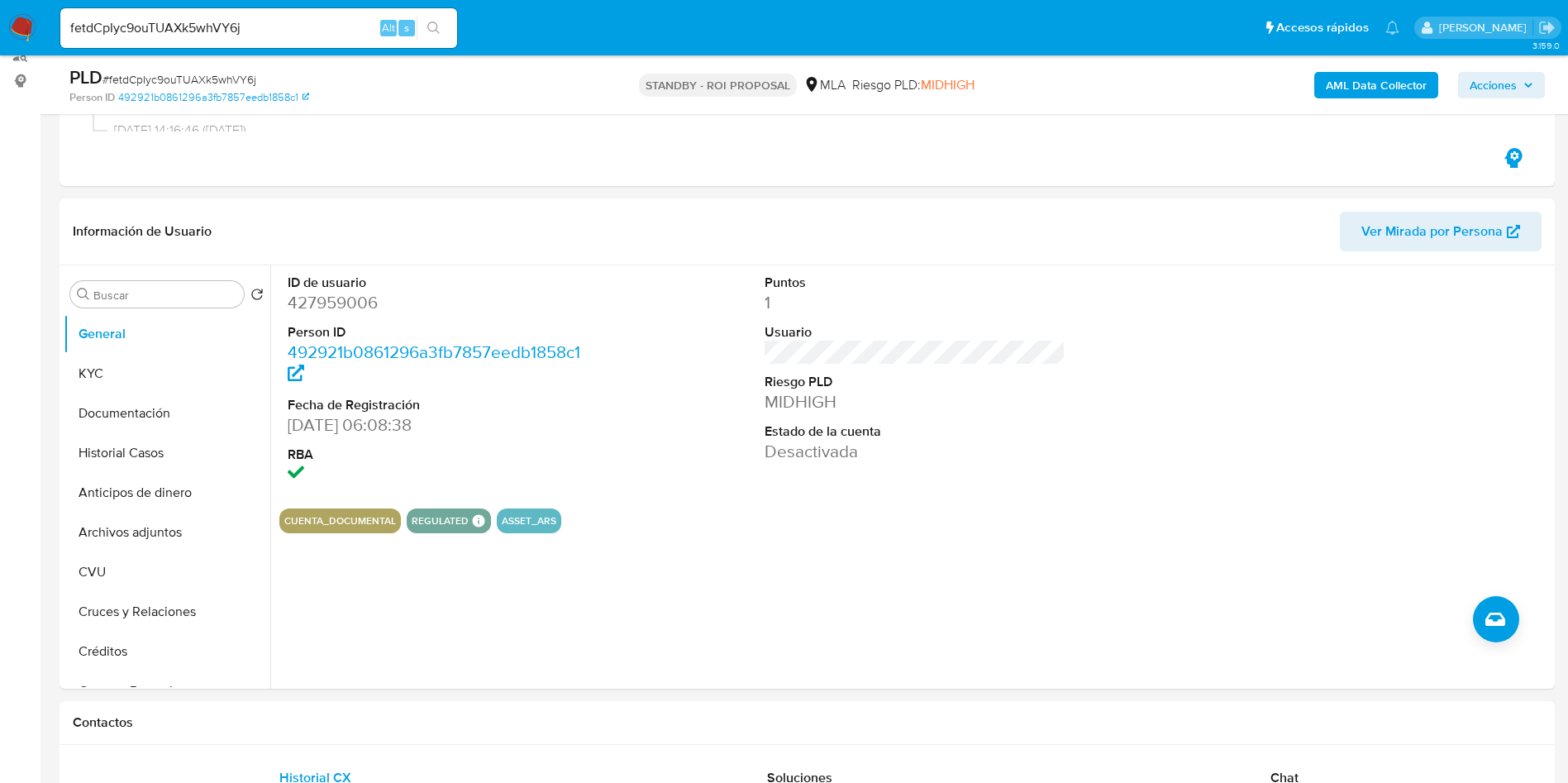
scroll to position [297, 0]
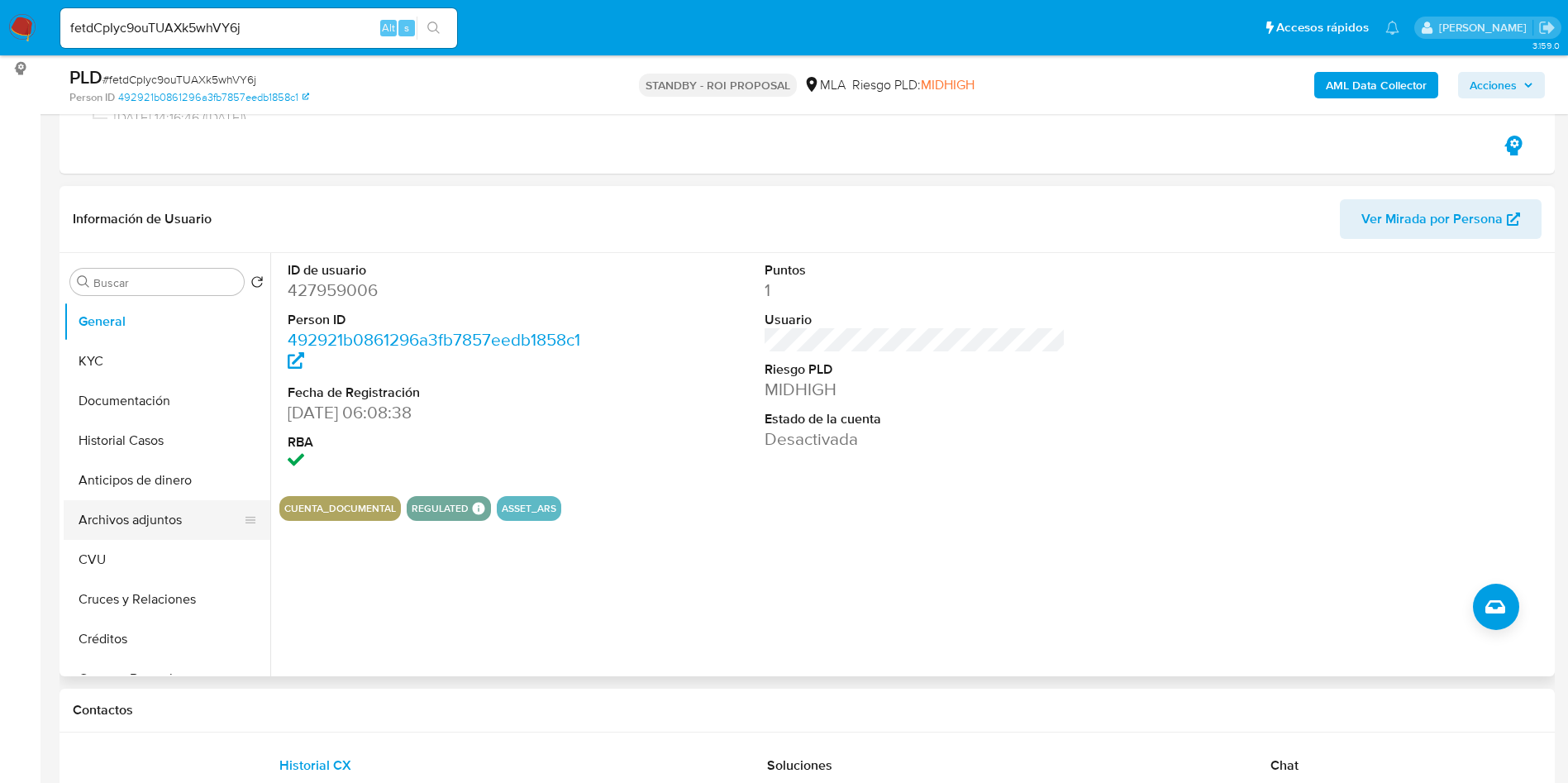
click at [133, 515] on button "Archivos adjuntos" at bounding box center [160, 520] width 193 height 40
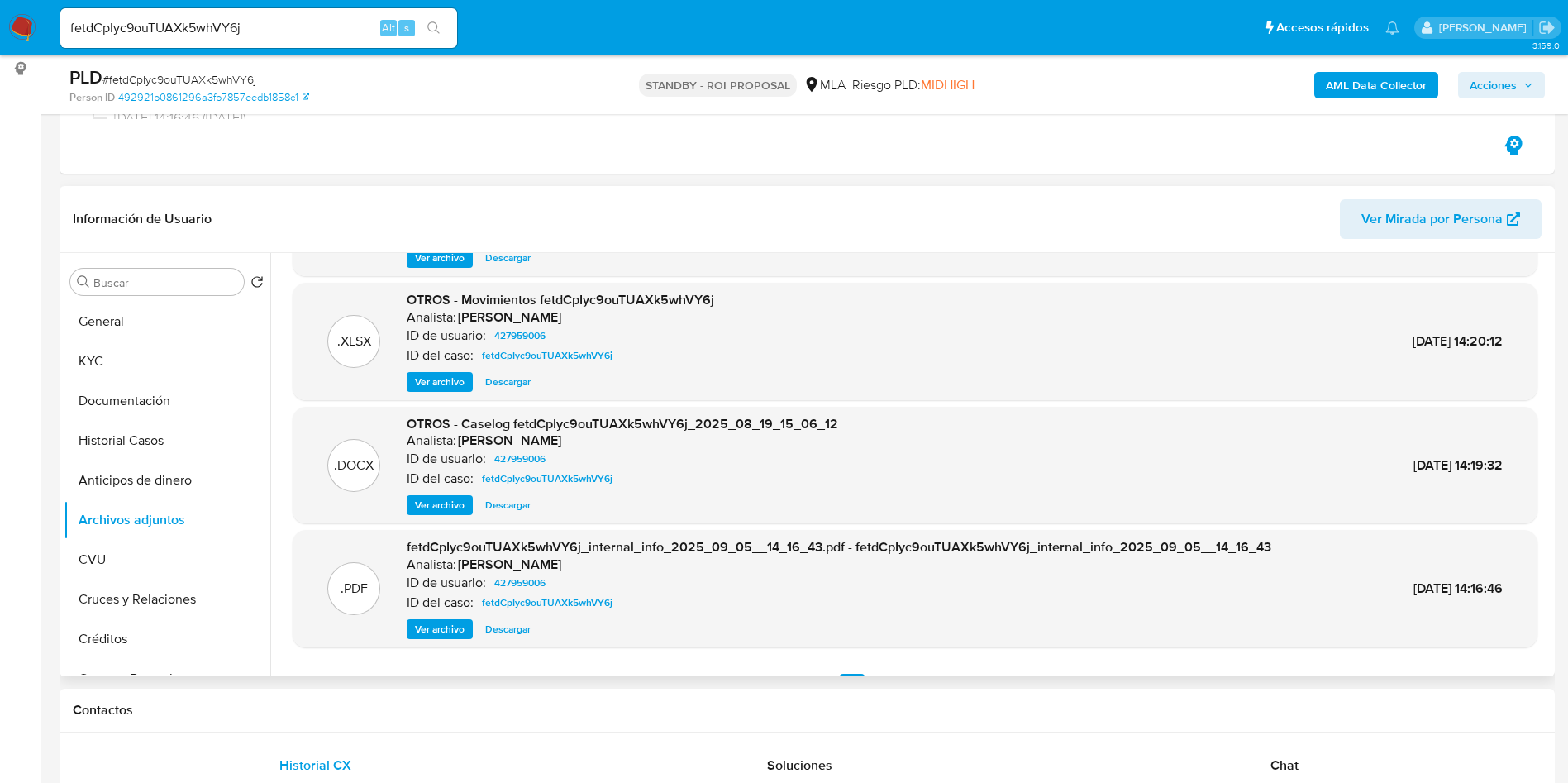
scroll to position [109, 0]
click at [501, 508] on span "Descargar" at bounding box center [508, 502] width 46 height 17
click at [514, 502] on span "Descargar" at bounding box center [508, 502] width 46 height 17
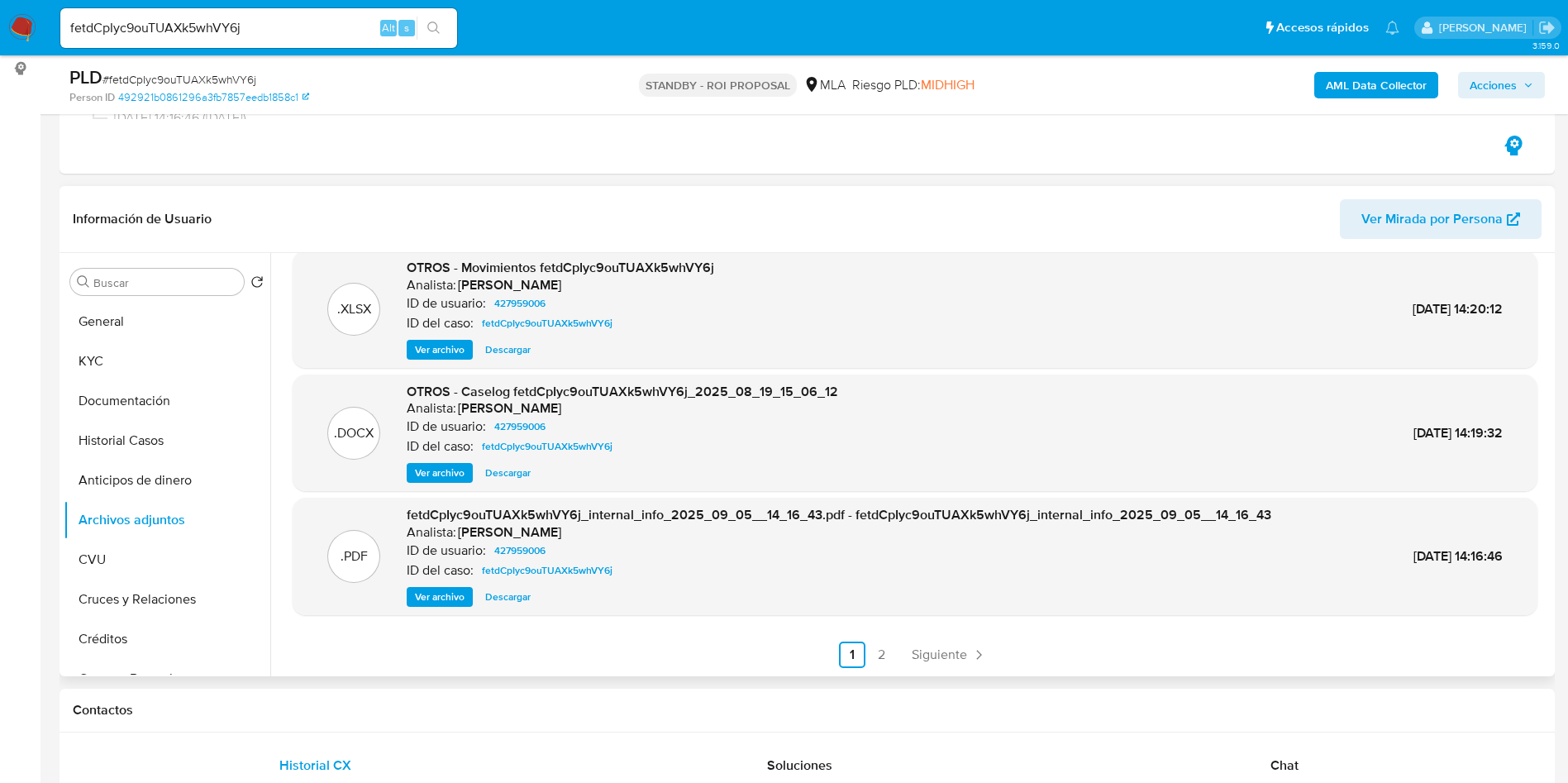
scroll to position [0, 0]
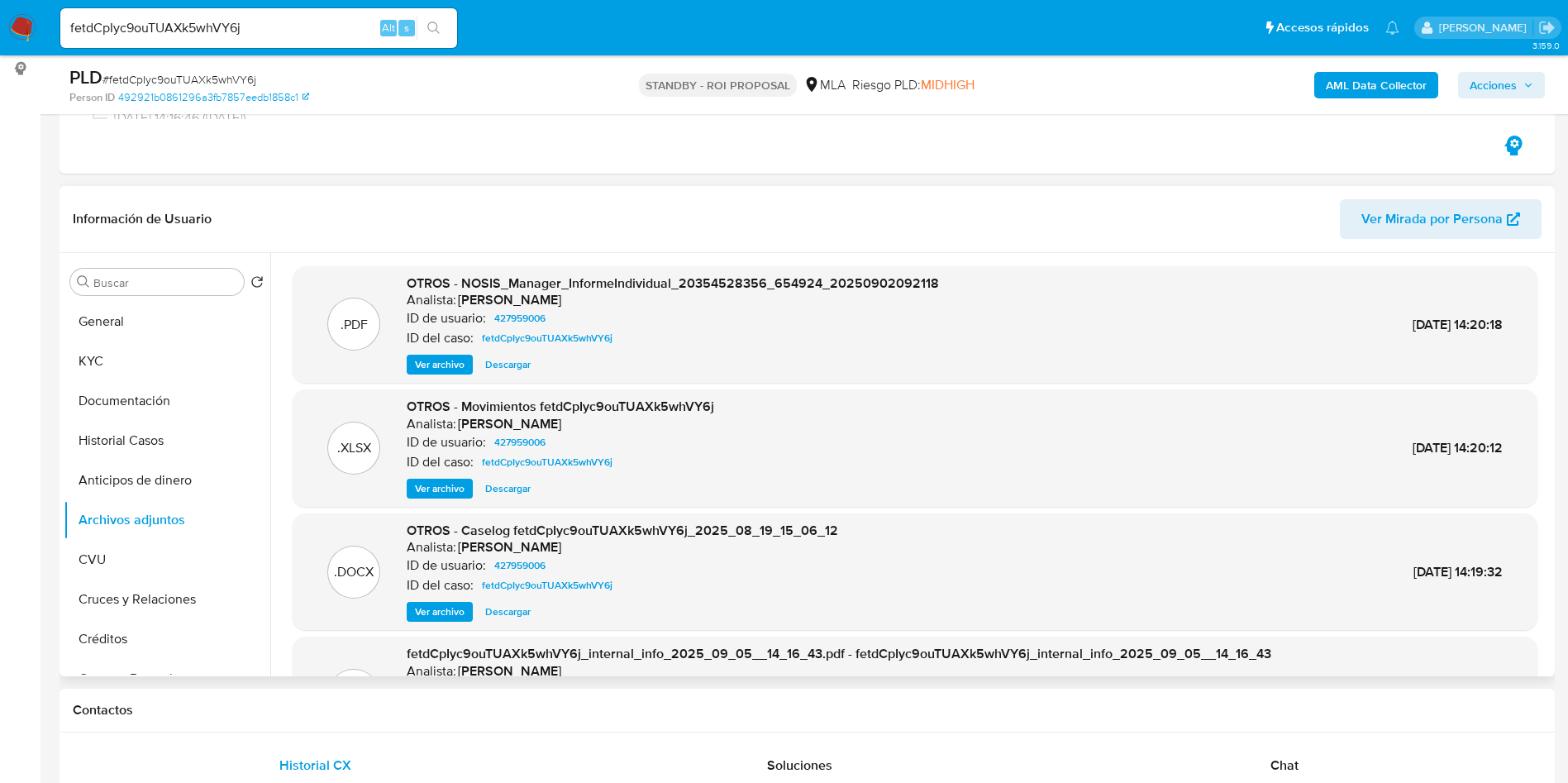
click at [507, 607] on span "Descargar" at bounding box center [508, 611] width 46 height 17
click at [653, 700] on div "Contactos" at bounding box center [807, 711] width 1495 height 44
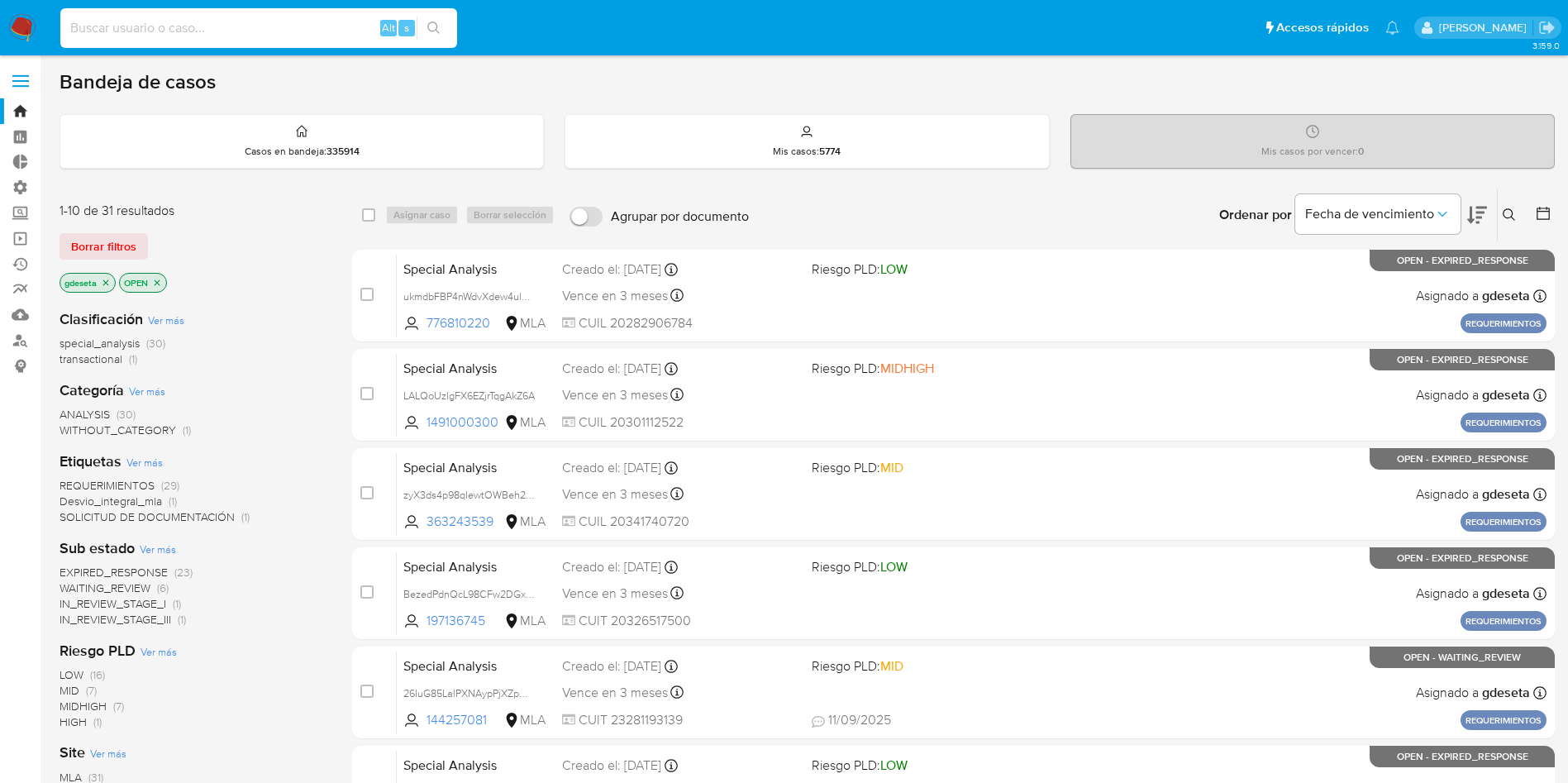
click at [215, 19] on input at bounding box center [259, 28] width 397 height 21
paste input "fetdCpIyc9ouTUAXk5whVY6j"
type input "fetdCpIyc9ouTUAXk5whVY6j"
click at [431, 34] on icon "search-icon" at bounding box center [434, 27] width 13 height 13
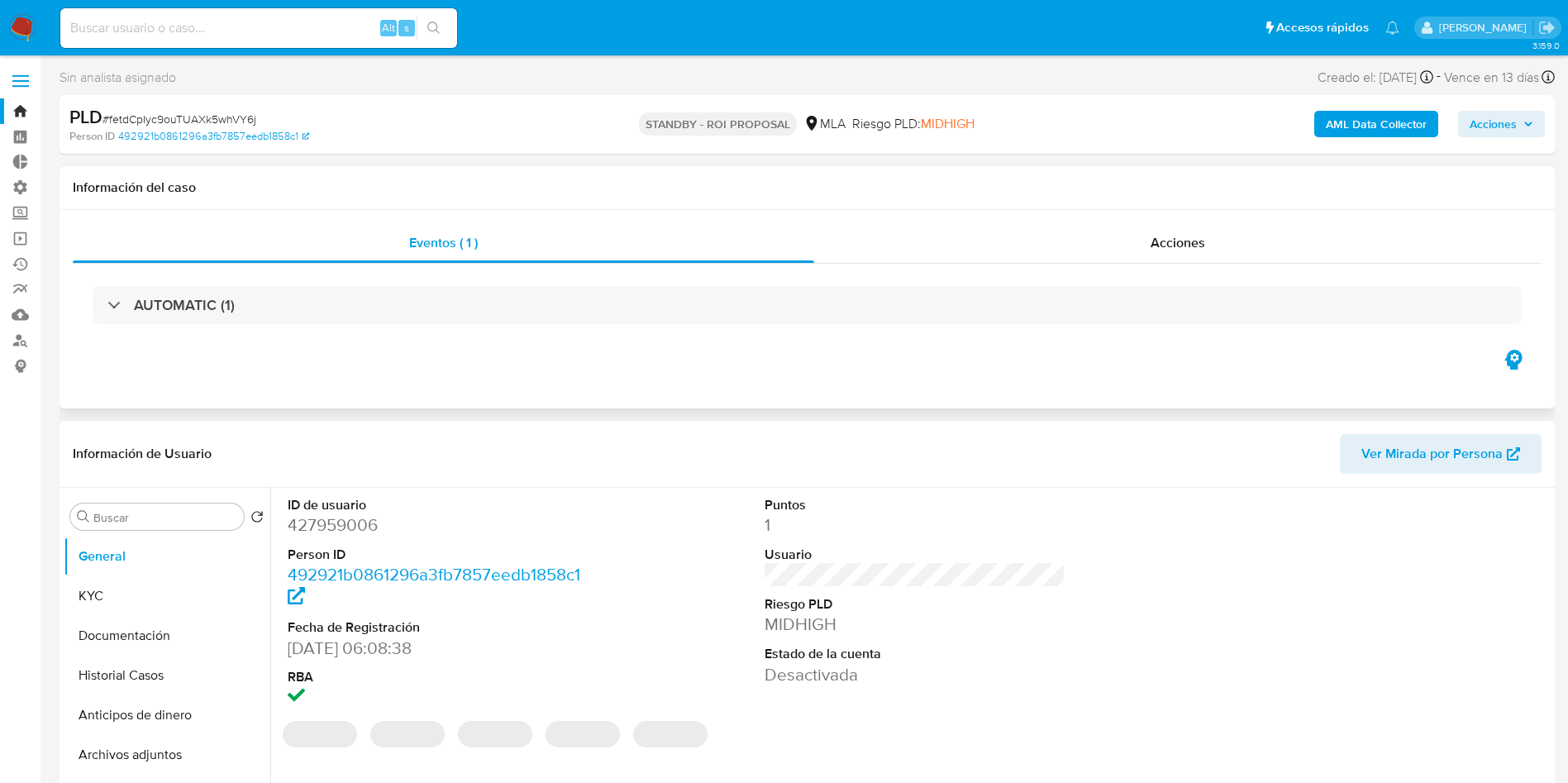
select select "10"
click at [1163, 252] on div "Acciones" at bounding box center [1178, 243] width 727 height 40
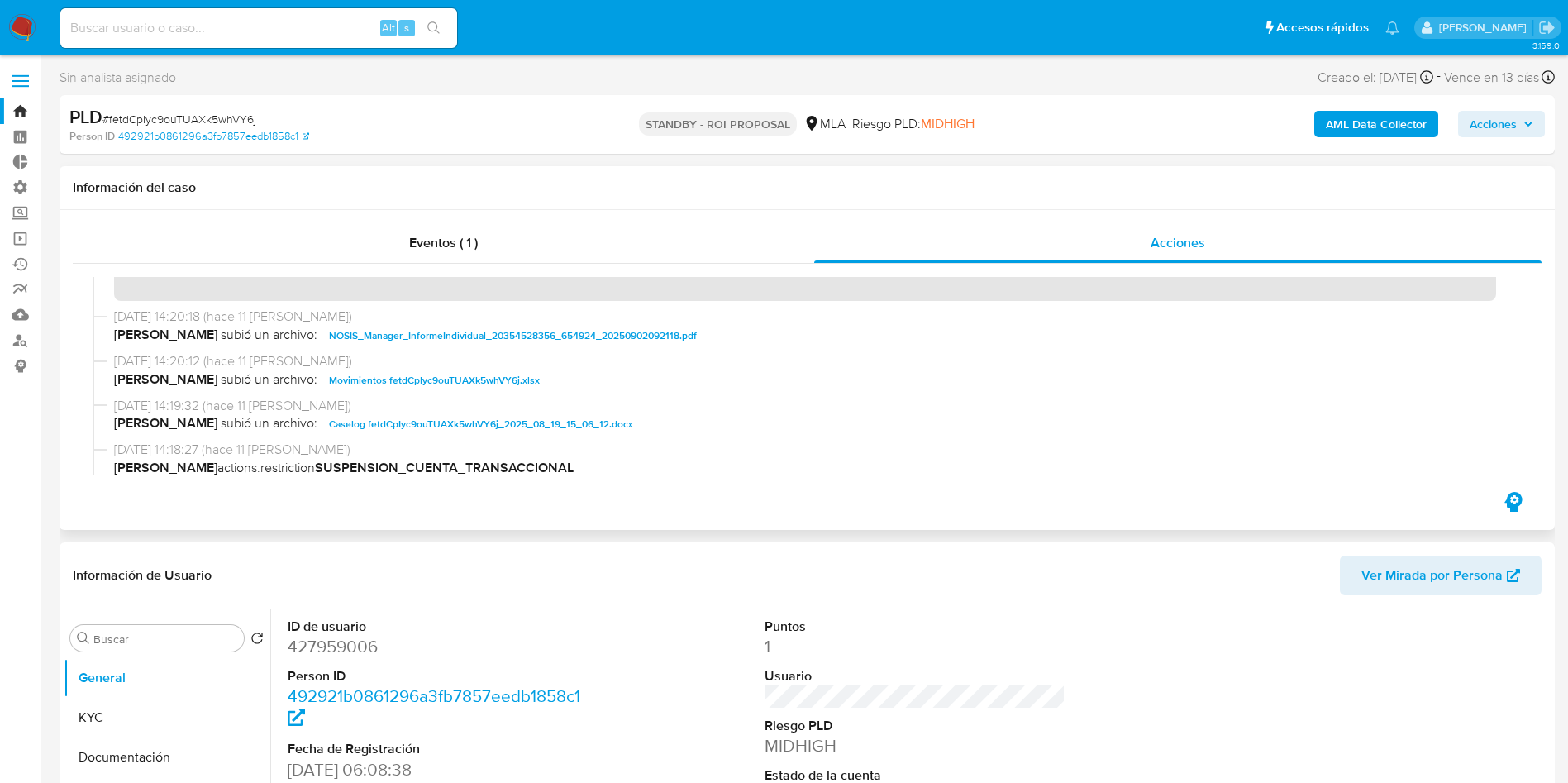
scroll to position [56, 0]
click at [472, 415] on span "Caselog fetdCpIyc9ouTUAXk5whVY6j_2025_08_19_15_06_12.docx" at bounding box center [481, 422] width 304 height 20
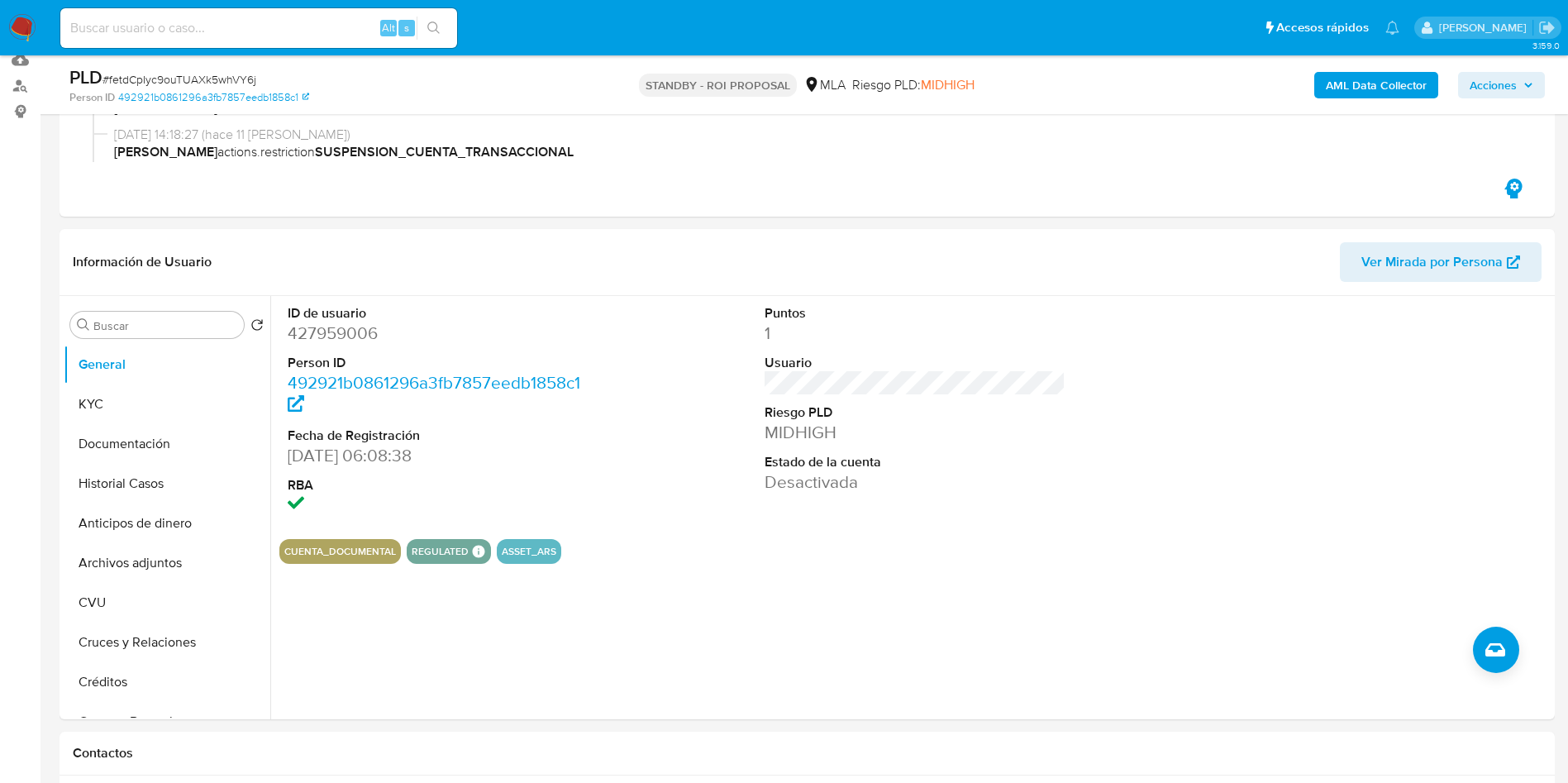
scroll to position [255, 0]
click at [145, 564] on button "Archivos adjuntos" at bounding box center [160, 561] width 193 height 40
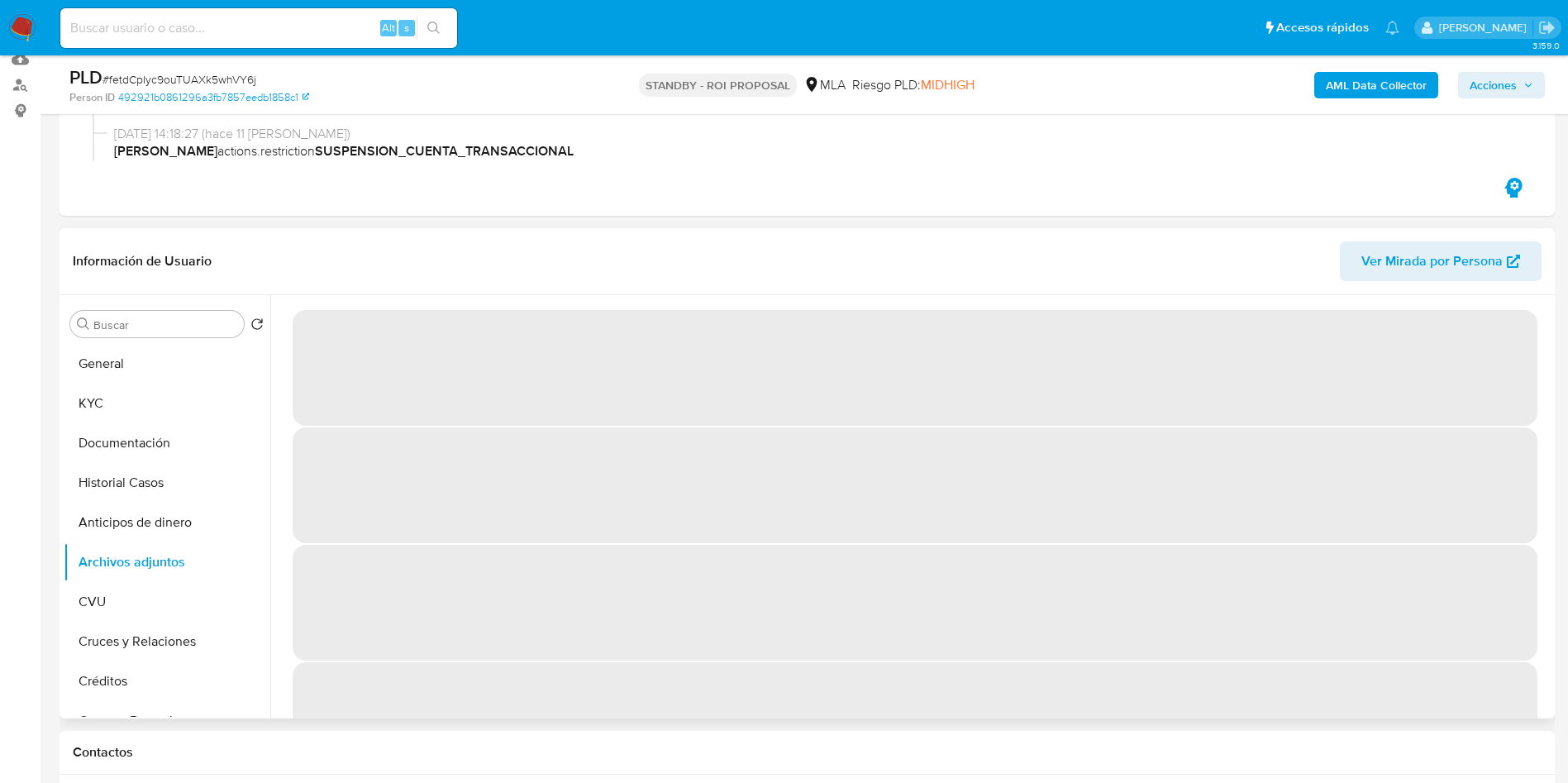
scroll to position [208, 0]
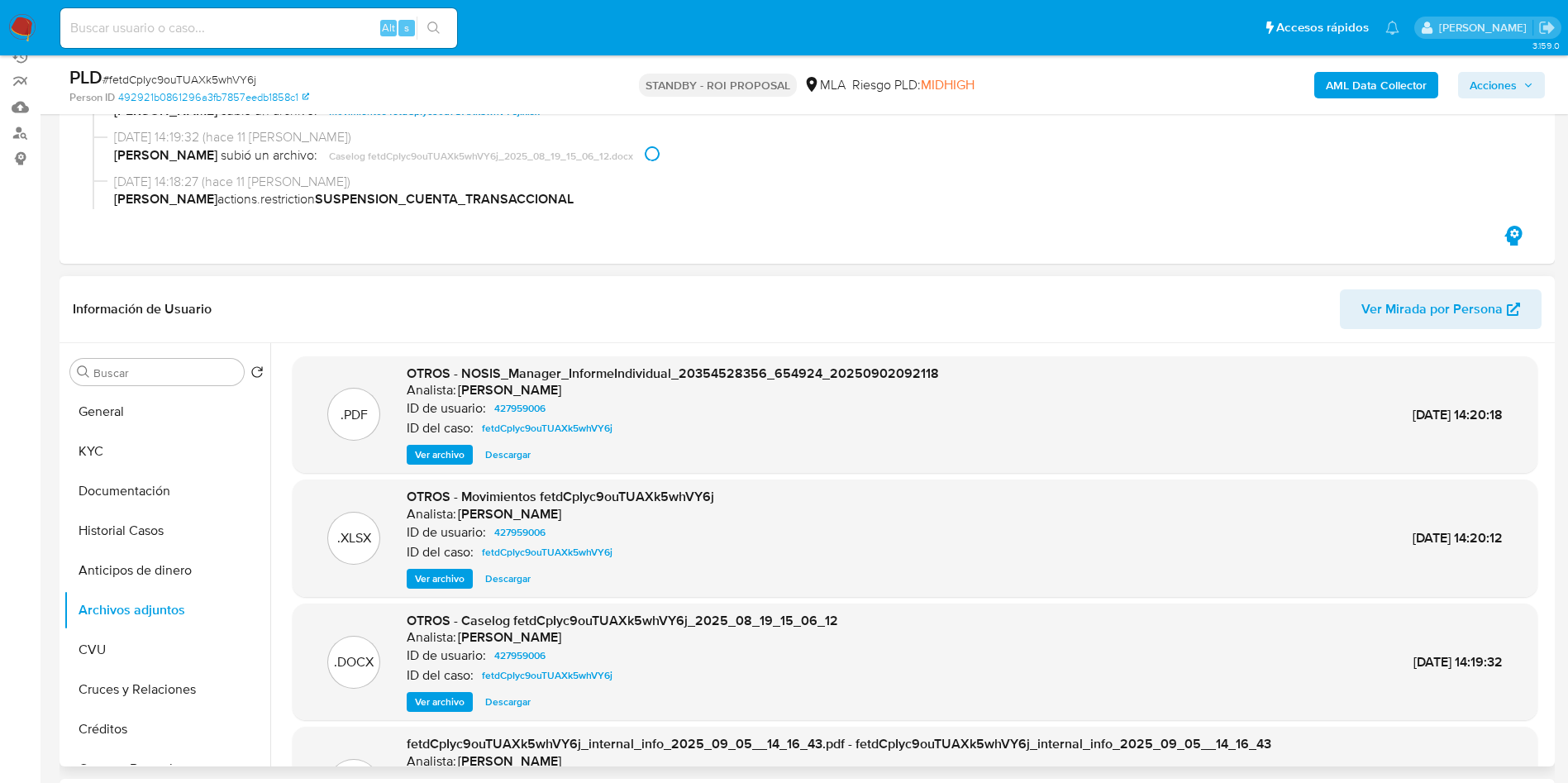
click at [518, 699] on span "Descargar" at bounding box center [508, 701] width 46 height 17
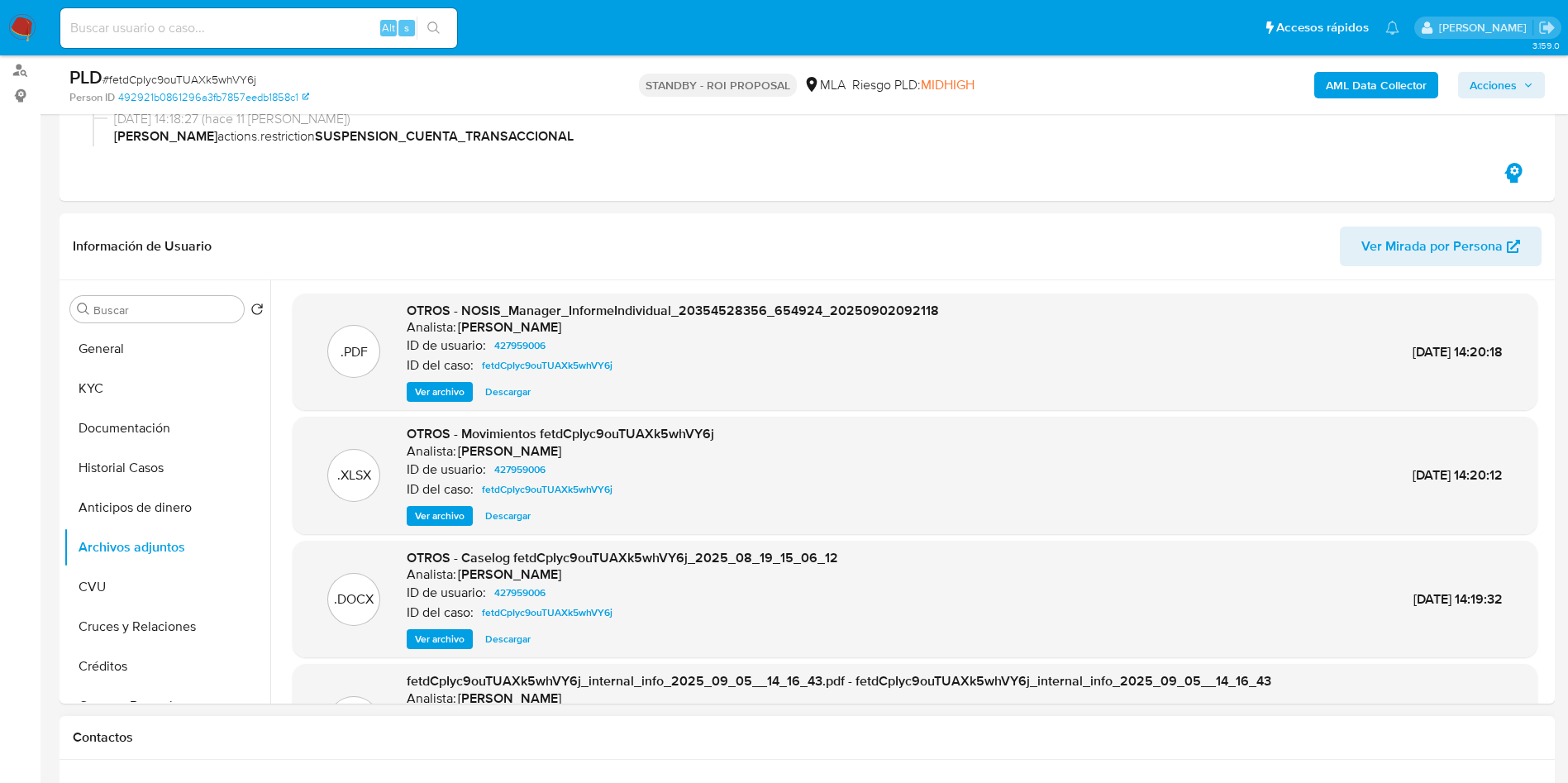
scroll to position [575, 0]
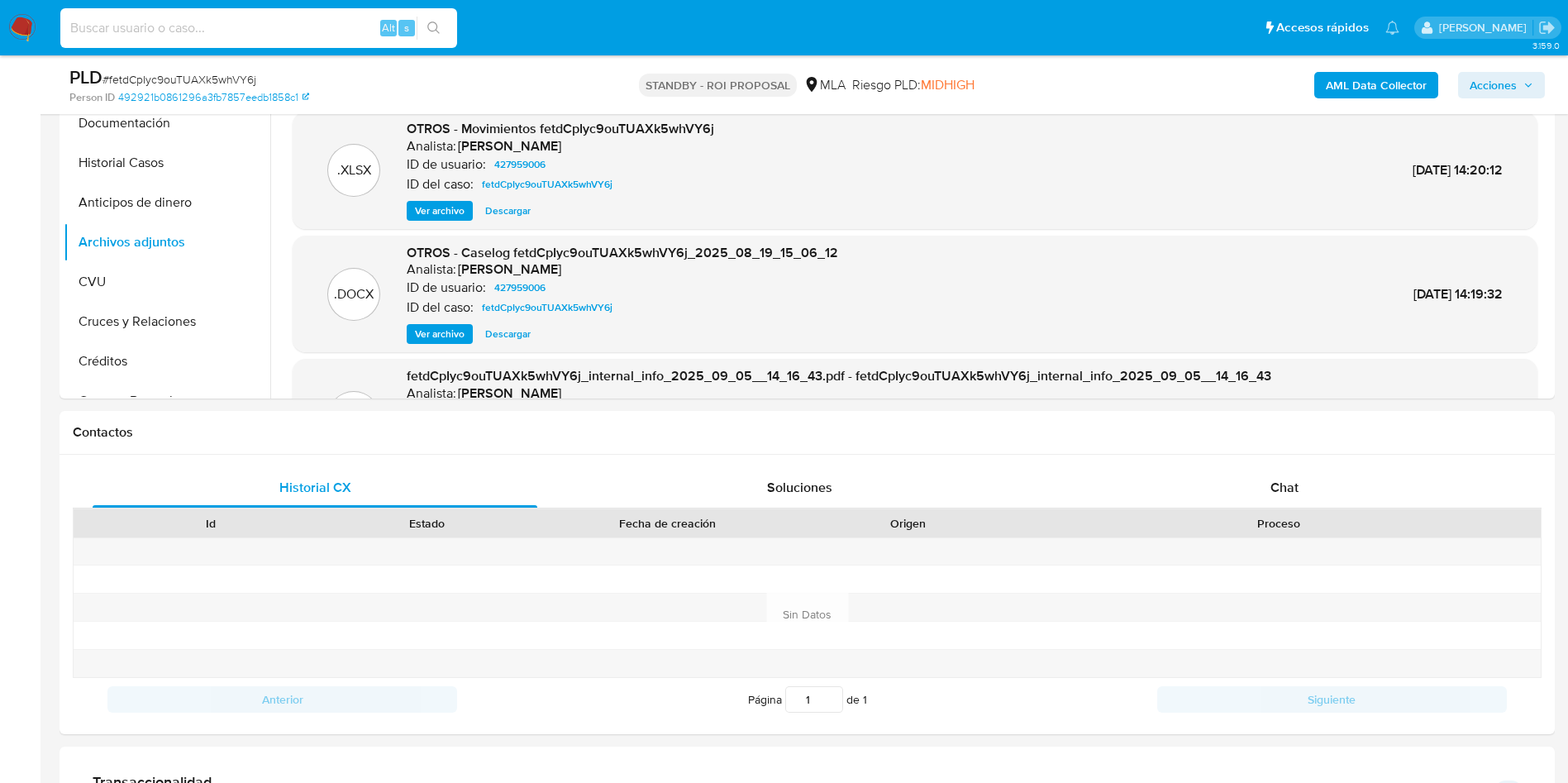
click at [301, 26] on input at bounding box center [259, 28] width 397 height 21
paste input "AbnxPWAftN7r1WRxqJDdqBrQ"
type input "AbnxPWAftN7r1WRxqJDdqBrQ"
click at [427, 24] on icon "search-icon" at bounding box center [434, 27] width 13 height 13
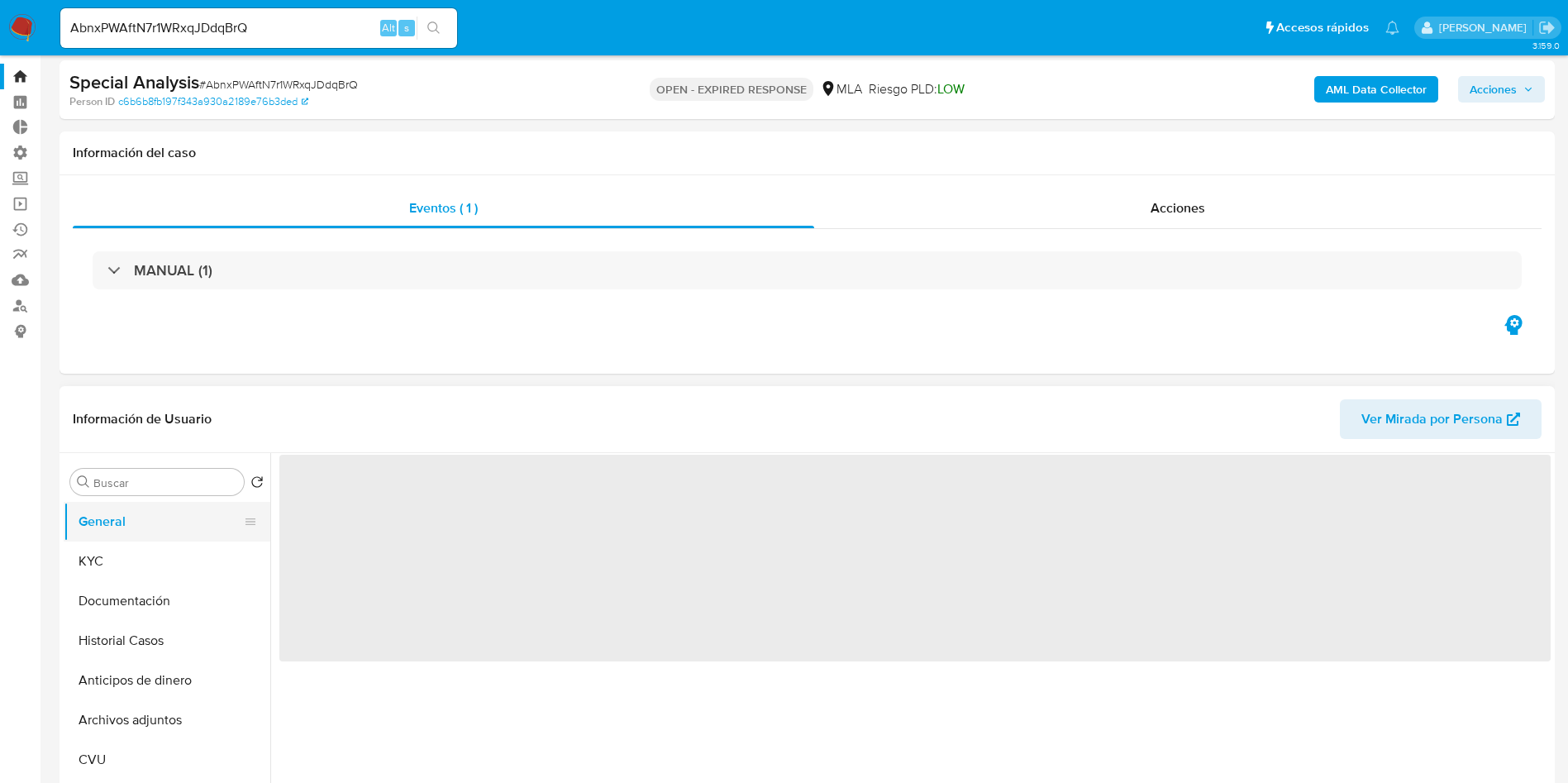
select select "10"
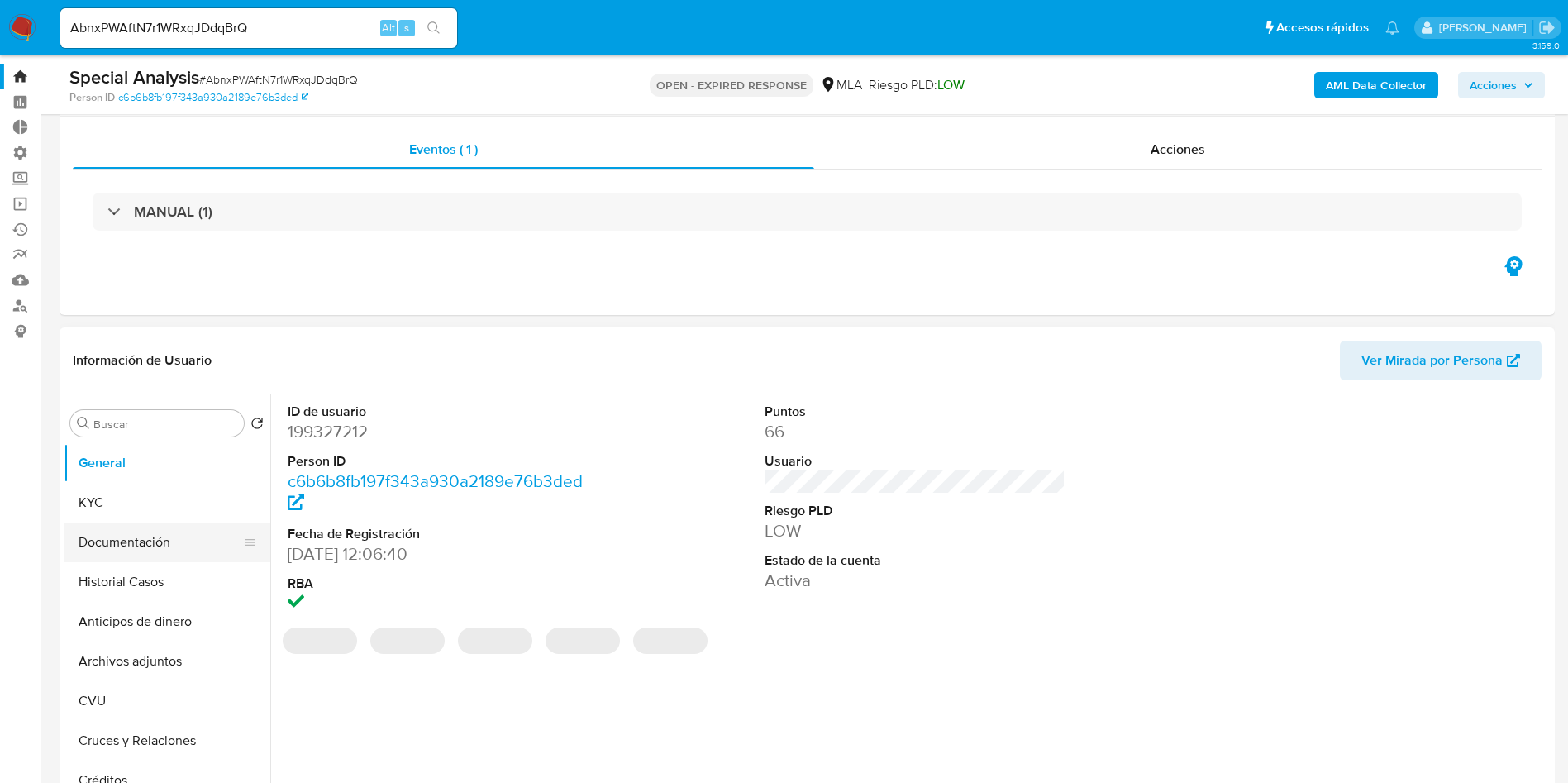
scroll to position [124, 0]
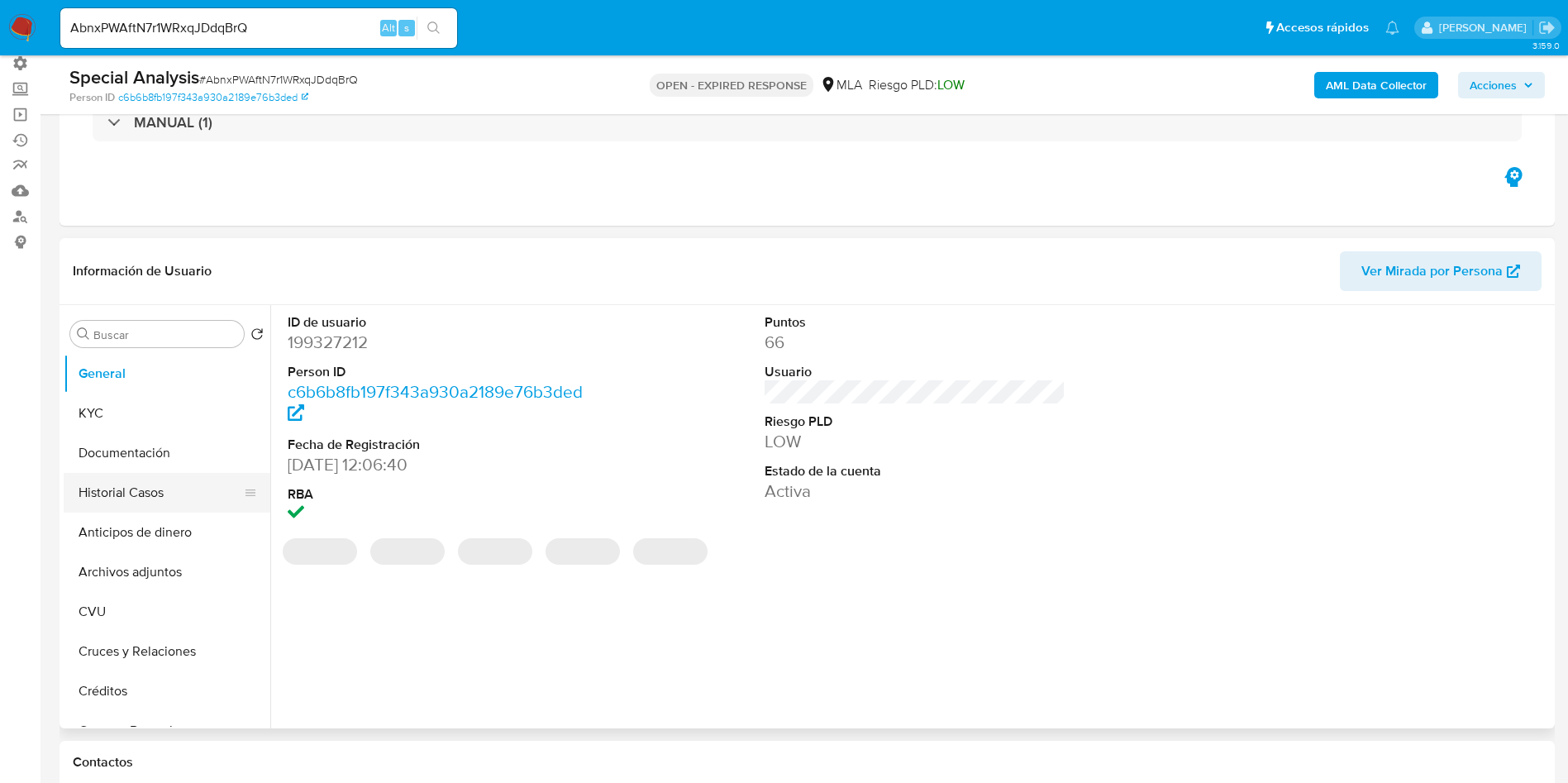
click at [151, 489] on button "Historial Casos" at bounding box center [160, 493] width 193 height 40
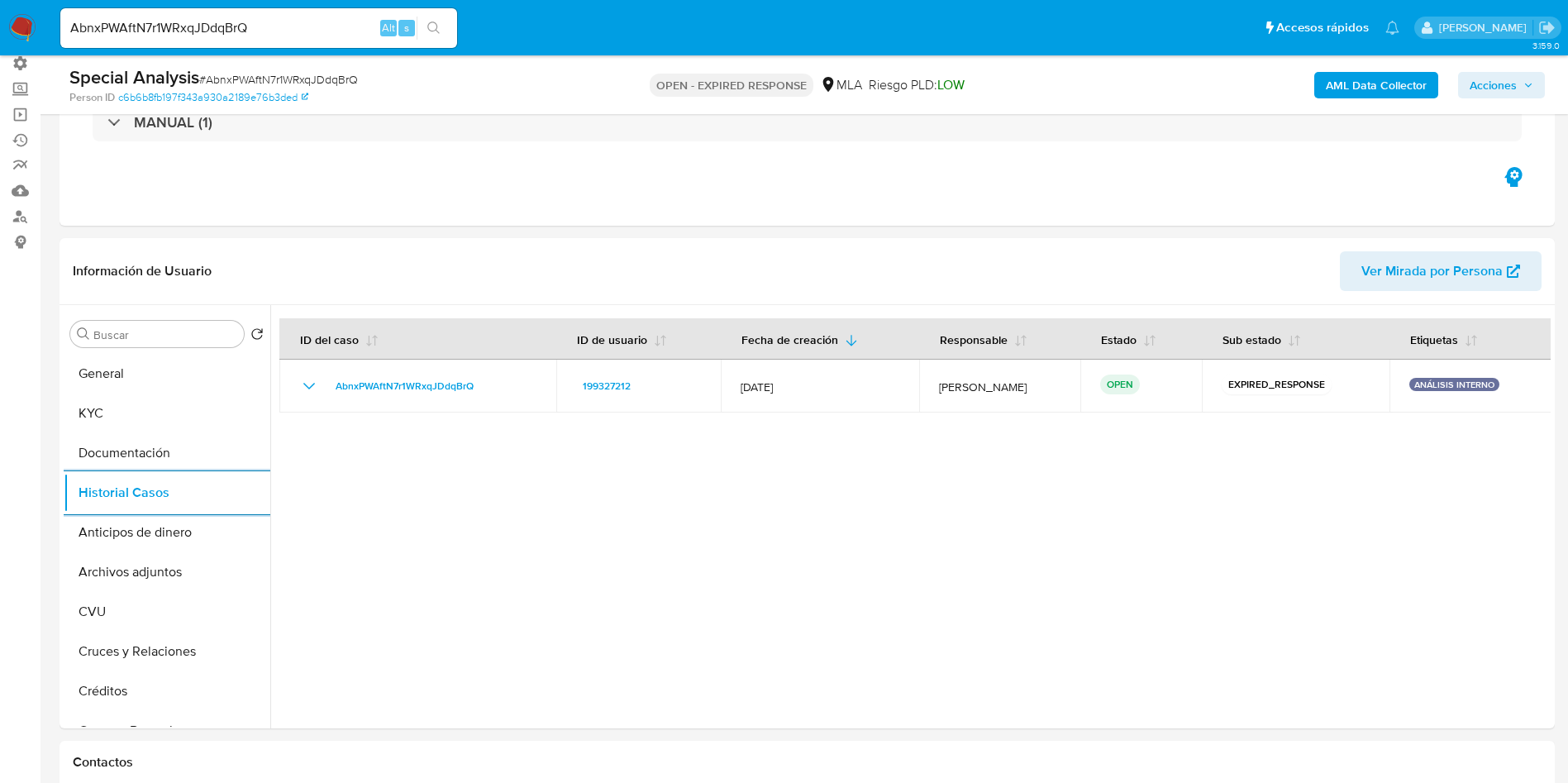
click at [205, 10] on div "AbnxPWAftN7r1WRxqJDdqBrQ Alt s" at bounding box center [259, 27] width 397 height 40
click at [182, 21] on input "AbnxPWAftN7r1WRxqJDdqBrQ" at bounding box center [259, 28] width 397 height 21
paste input "Way55LykG0yfpmeugw9xwCXp"
type input "Way55LykG0yfpmeugw9xwCXp"
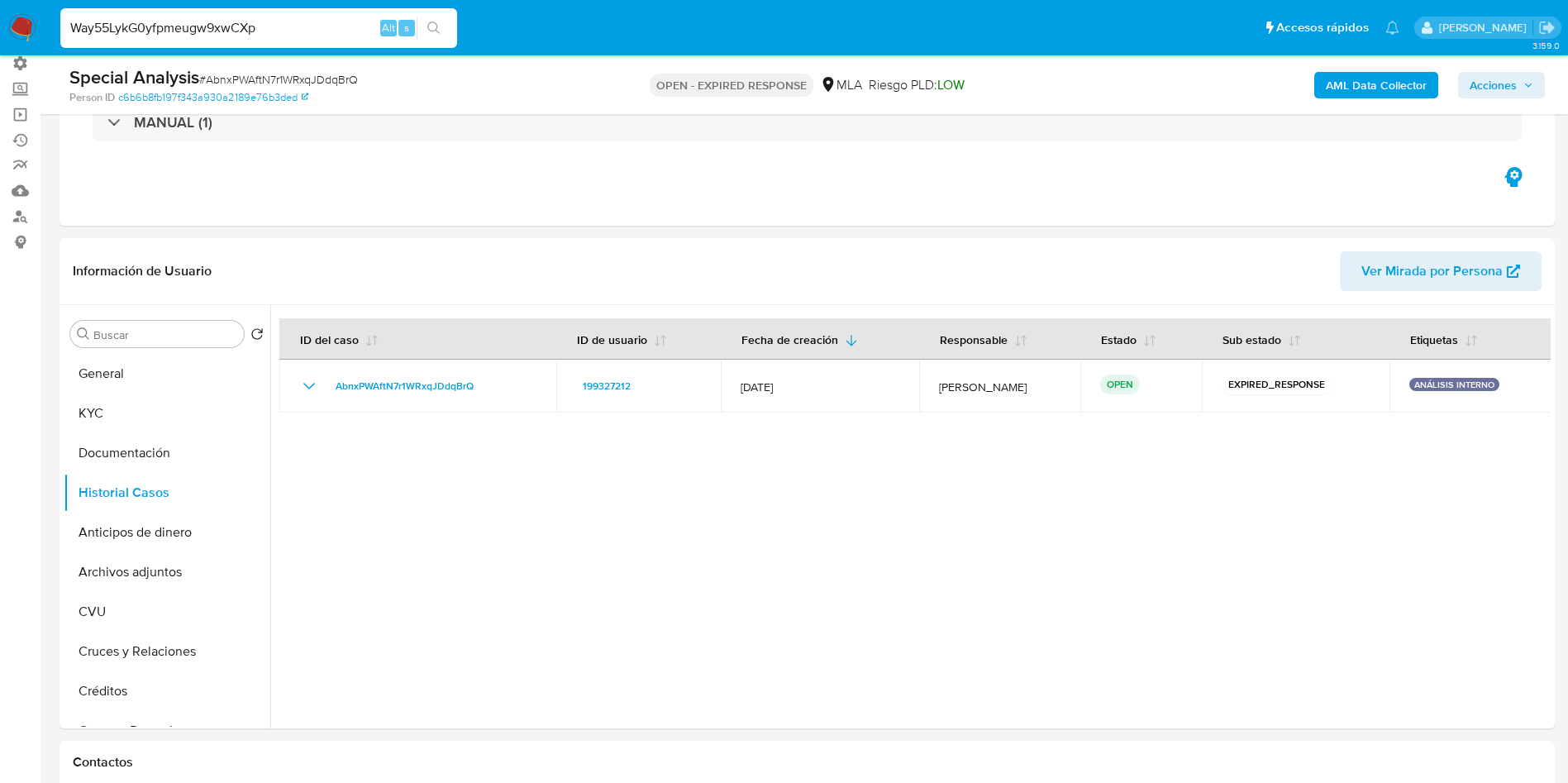
click at [445, 28] on button "search-icon" at bounding box center [434, 28] width 34 height 23
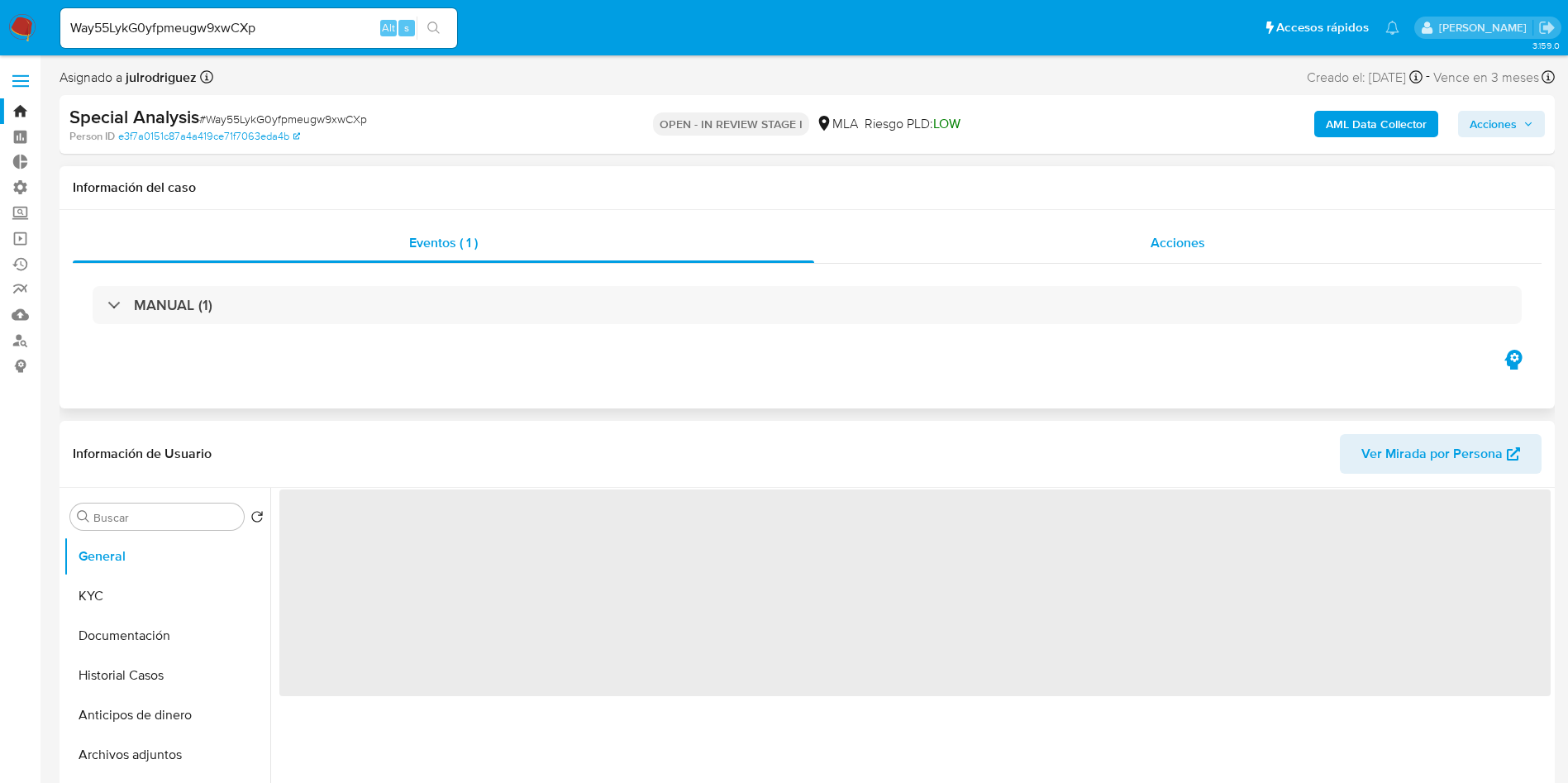
select select "10"
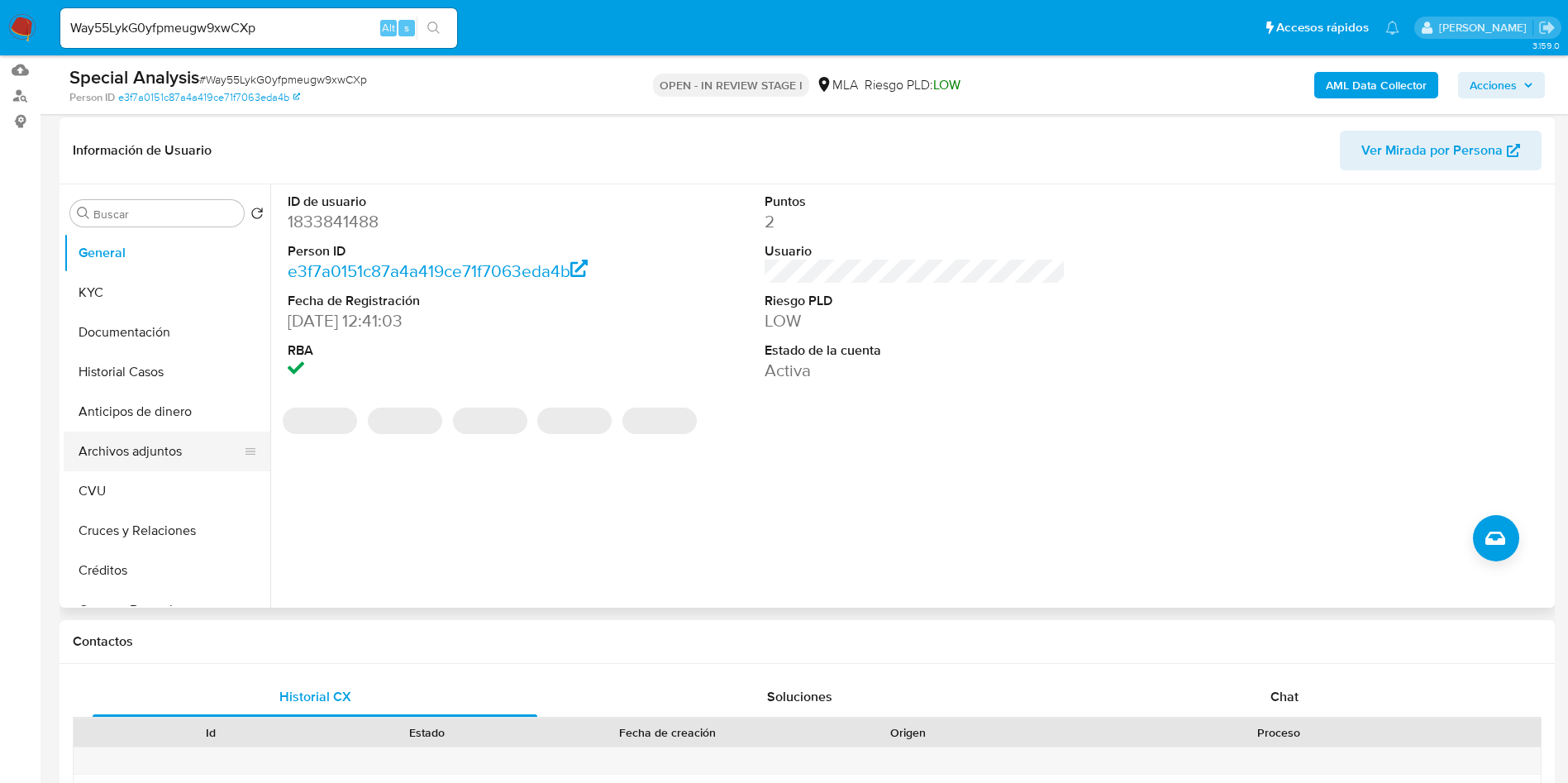
scroll to position [248, 0]
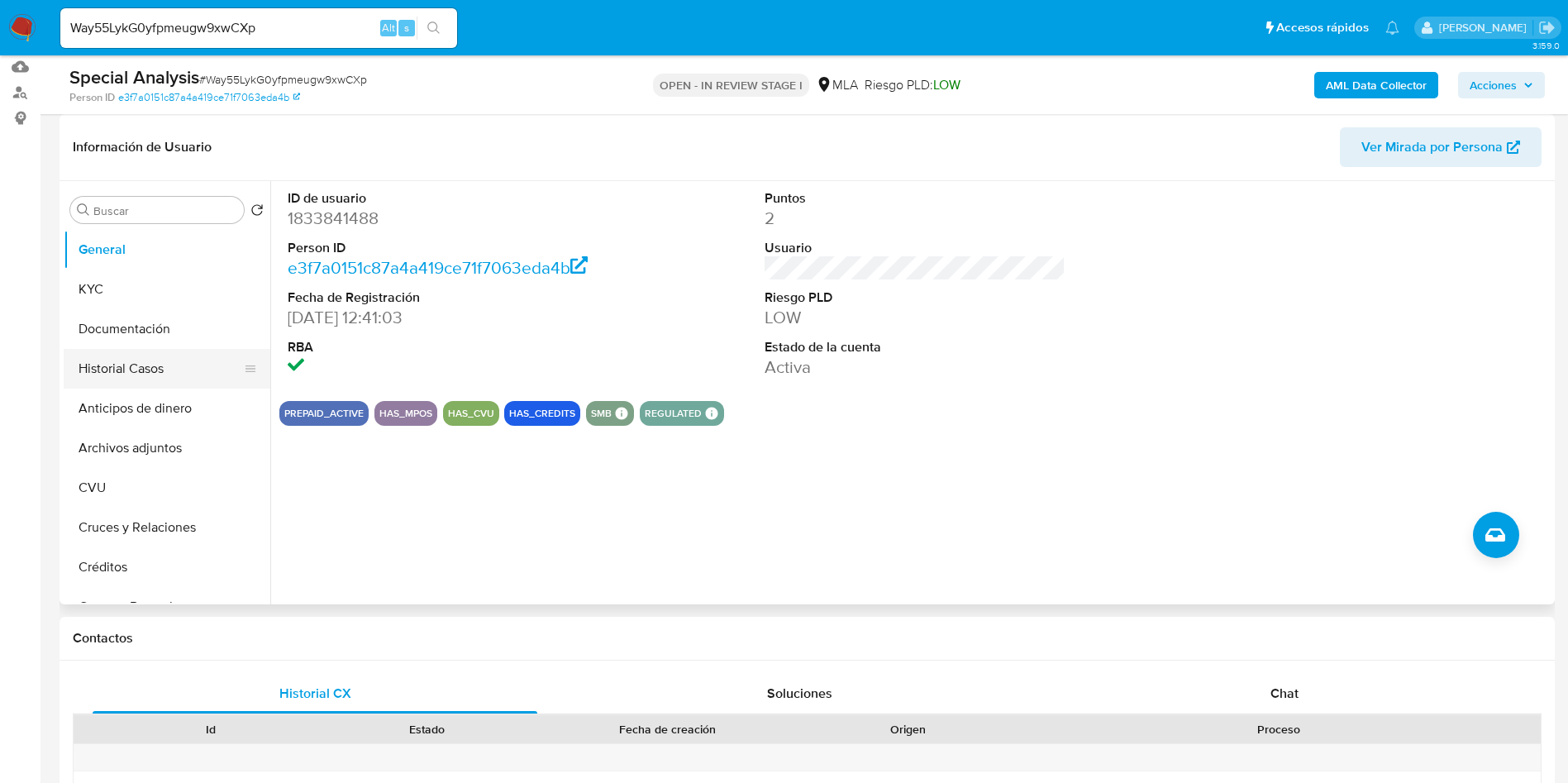
click at [119, 360] on button "Historial Casos" at bounding box center [160, 369] width 193 height 40
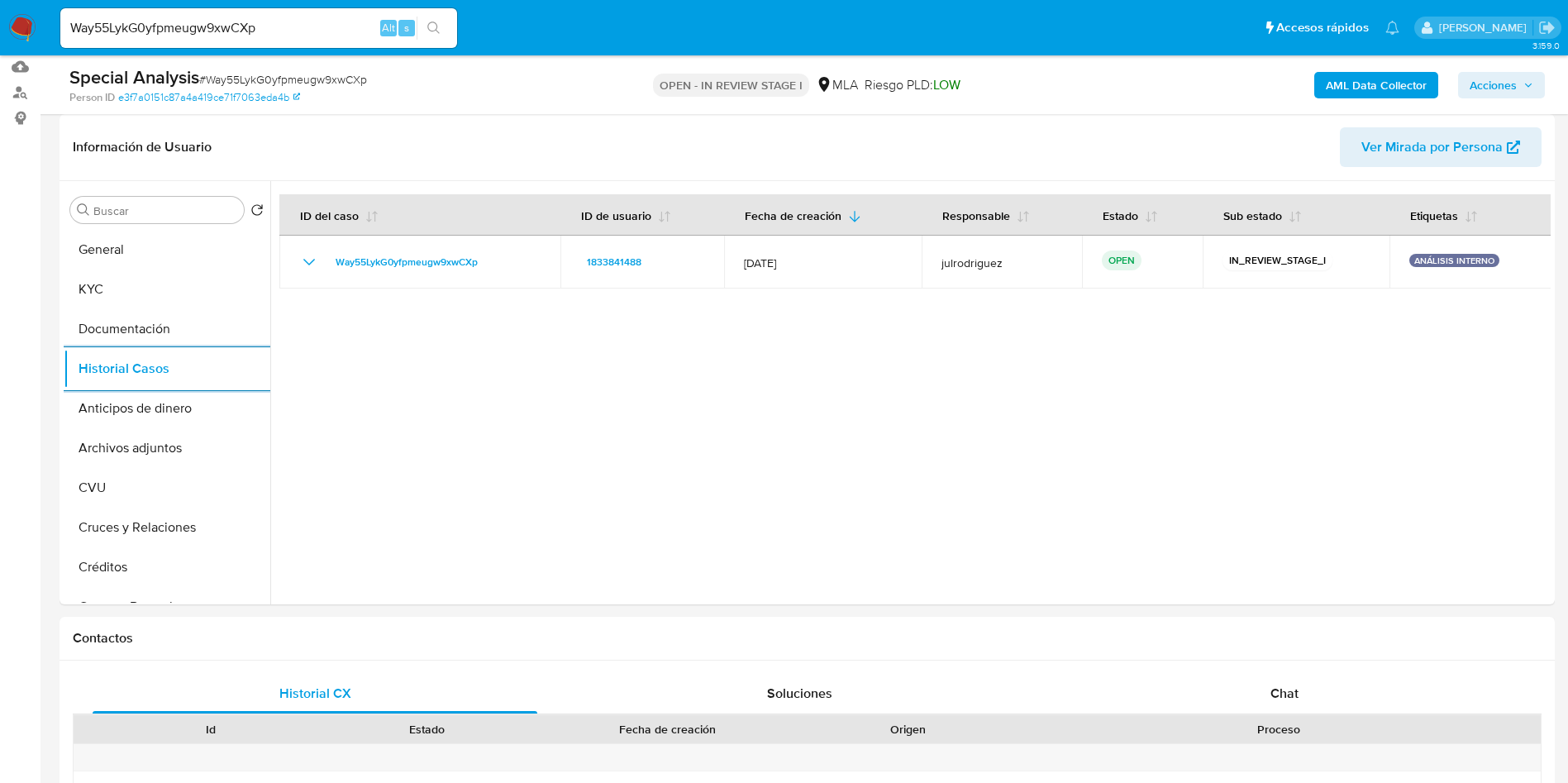
click at [175, 37] on input "Way55LykG0yfpmeugw9xwCXp" at bounding box center [259, 28] width 397 height 21
paste input "lfnUFagrxfzpCTOb682tYPhv"
type input "lfnUFagrxfzpCTOb682tYPhv"
click at [434, 31] on icon "search-icon" at bounding box center [434, 27] width 13 height 13
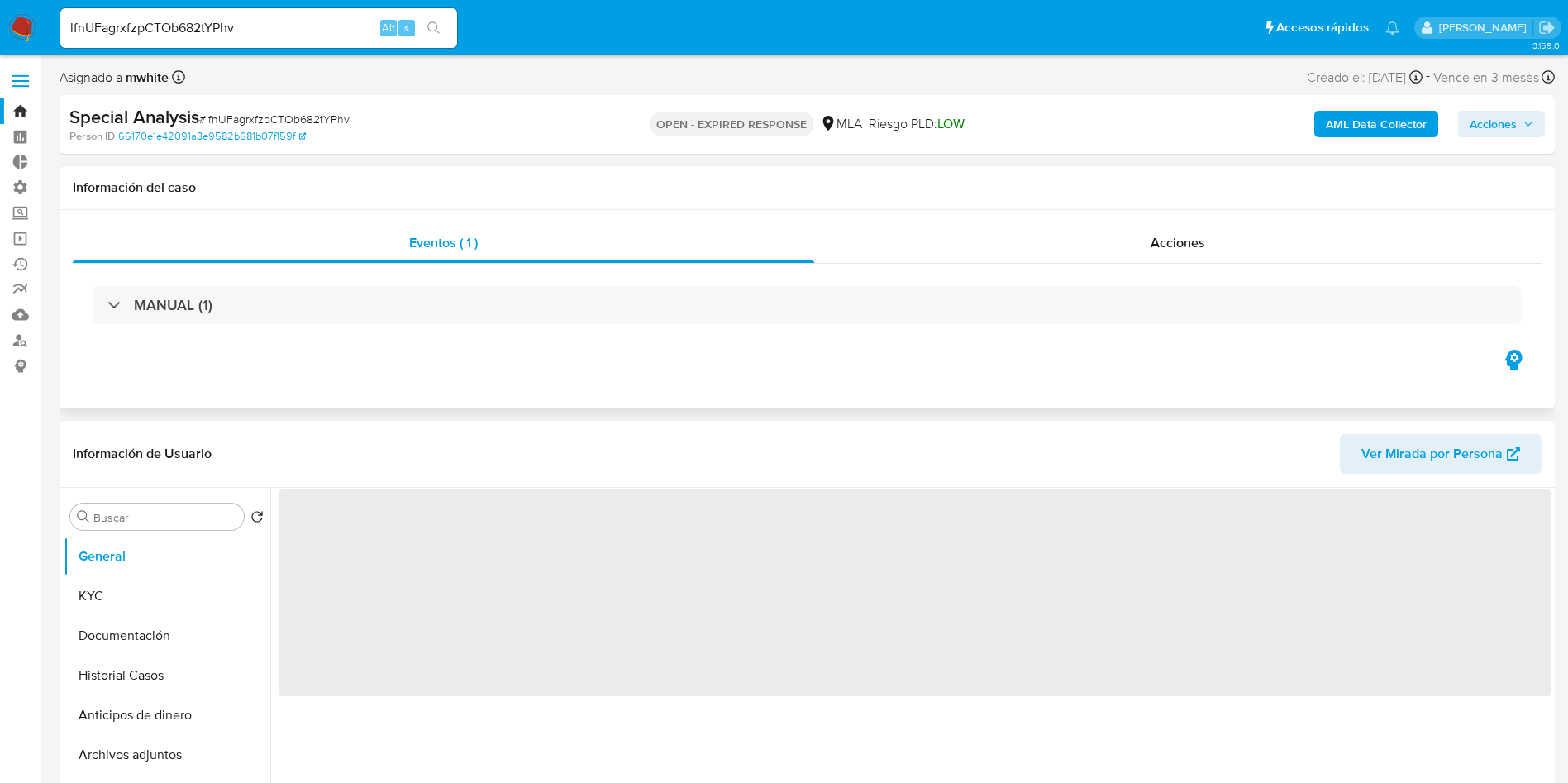
select select "10"
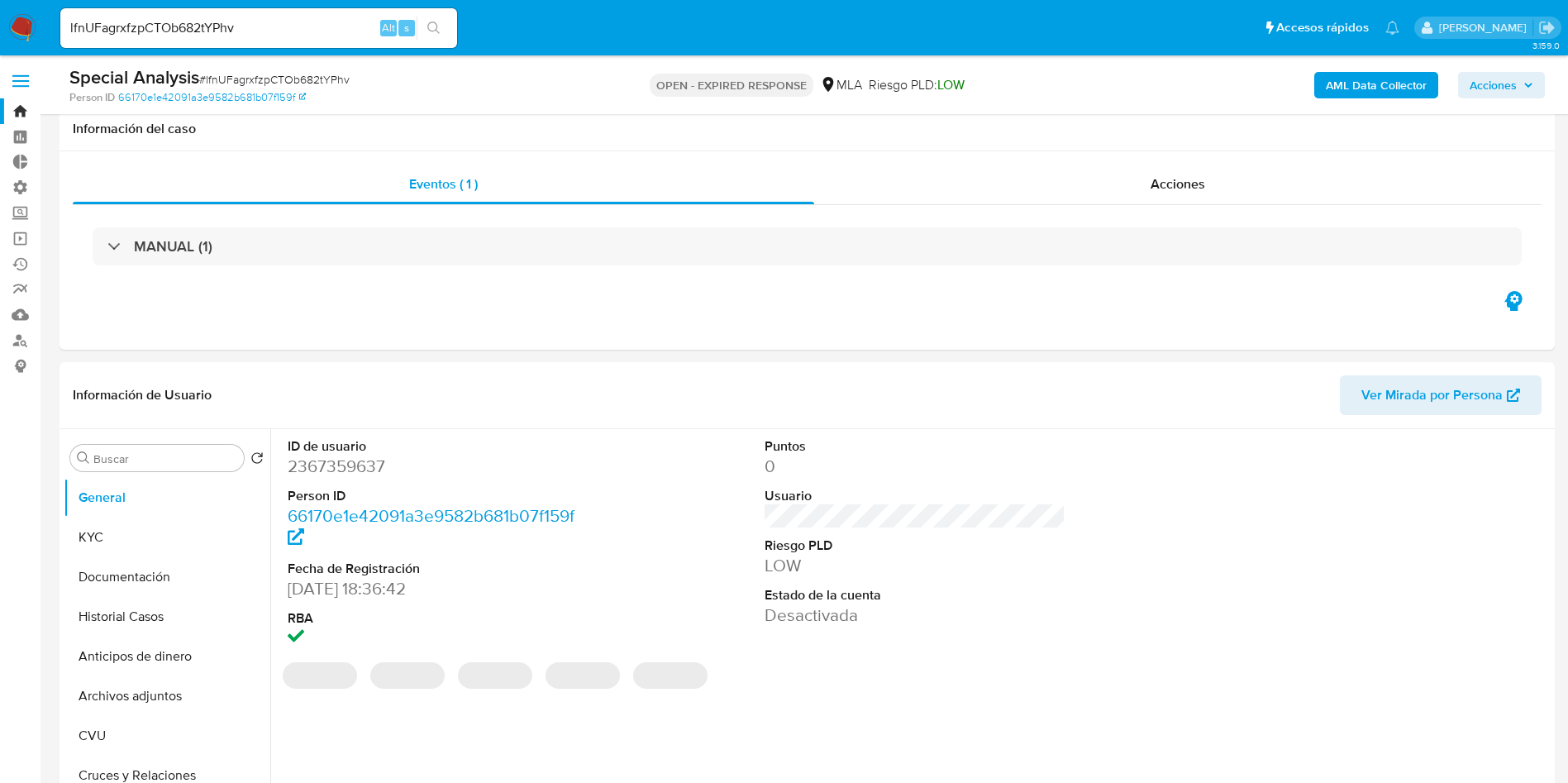
scroll to position [248, 0]
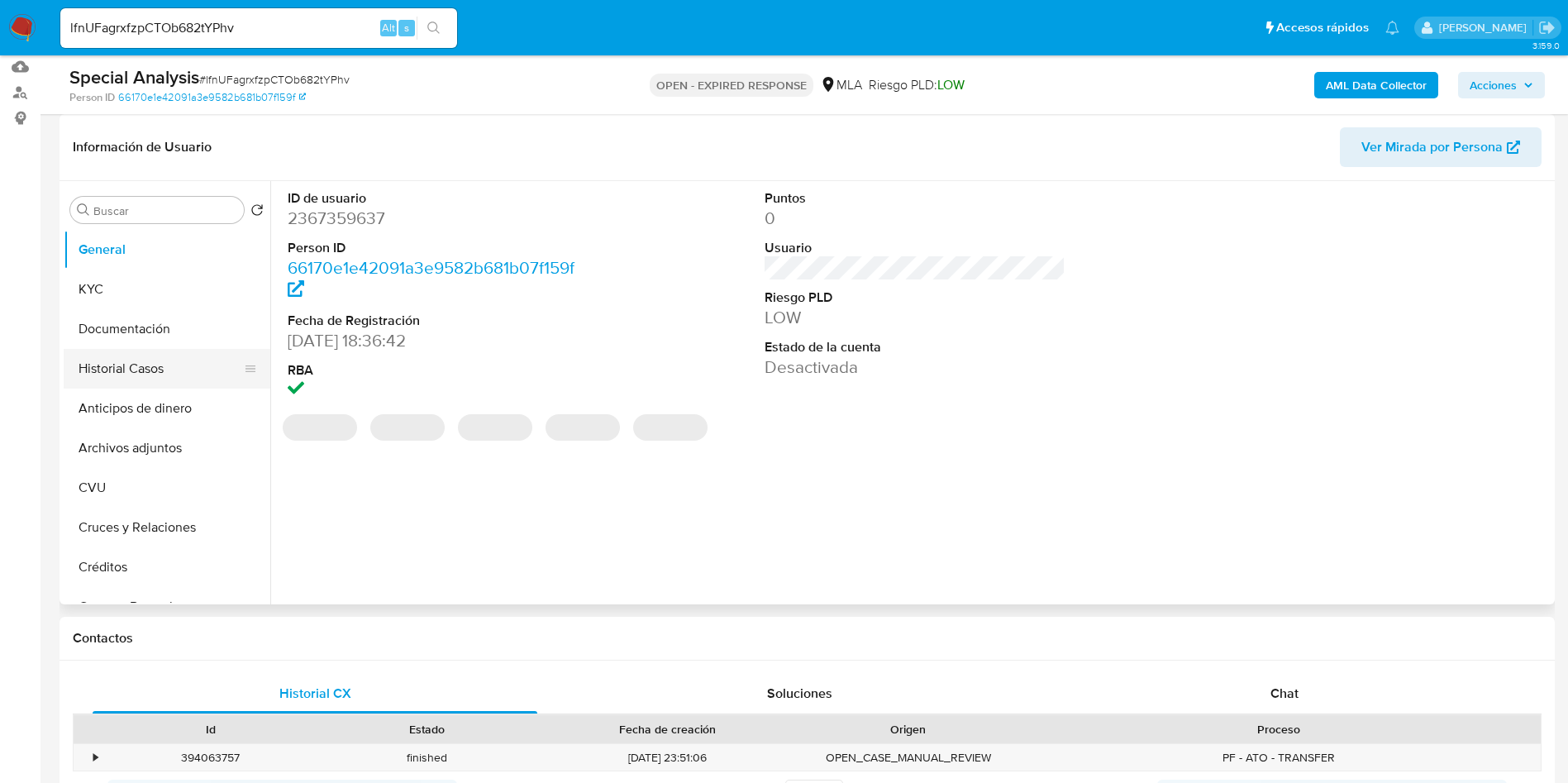
click at [132, 376] on button "Historial Casos" at bounding box center [160, 369] width 193 height 40
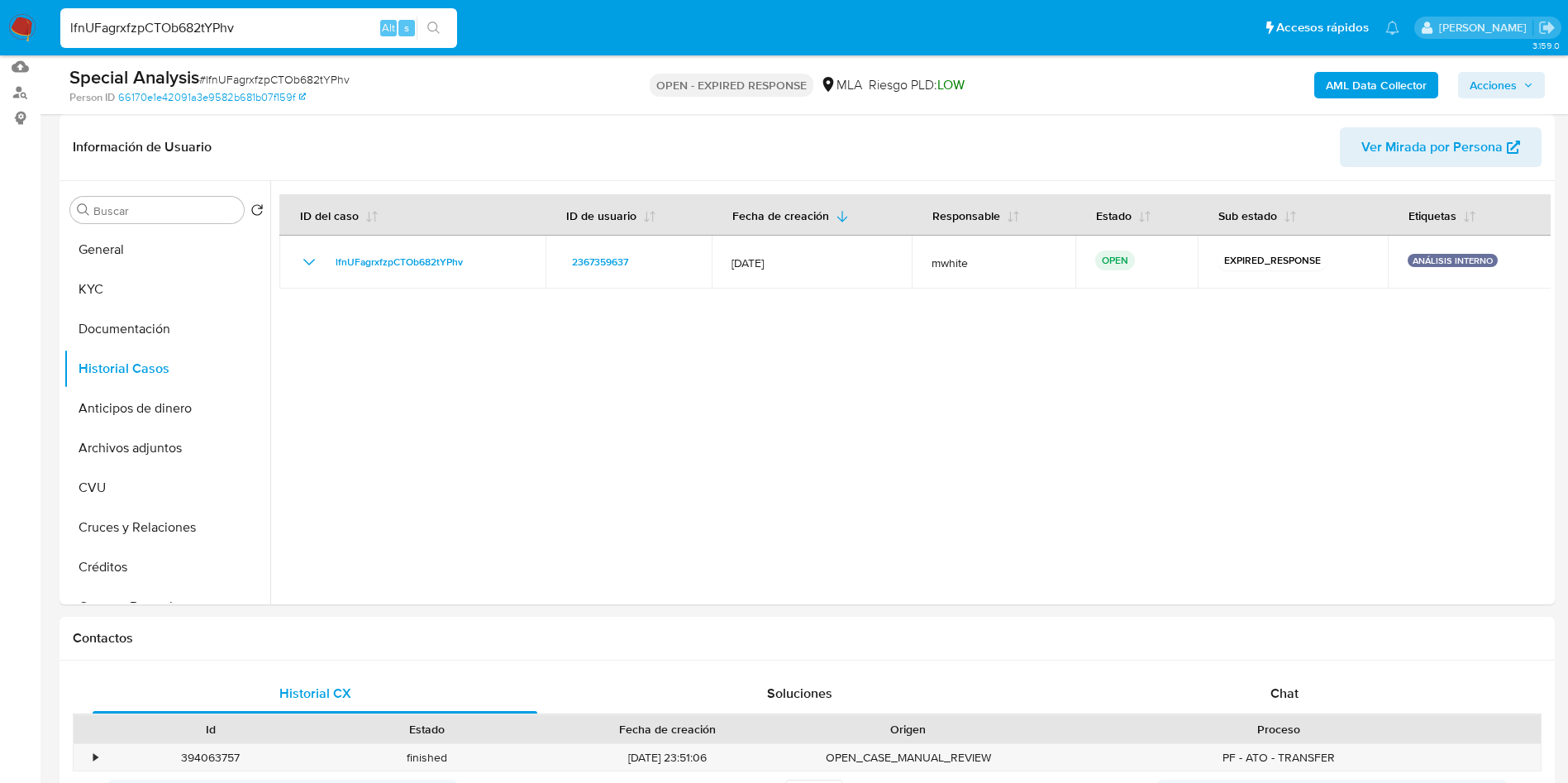
click at [220, 31] on input "lfnUFagrxfzpCTOb682tYPhv" at bounding box center [259, 28] width 397 height 21
paste input "HV8MflCfRQKIdbsoP4rRj2PS"
type input "HV8MflCfRQKIdbsoP4rRj2PS"
click at [439, 27] on icon "search-icon" at bounding box center [434, 27] width 13 height 13
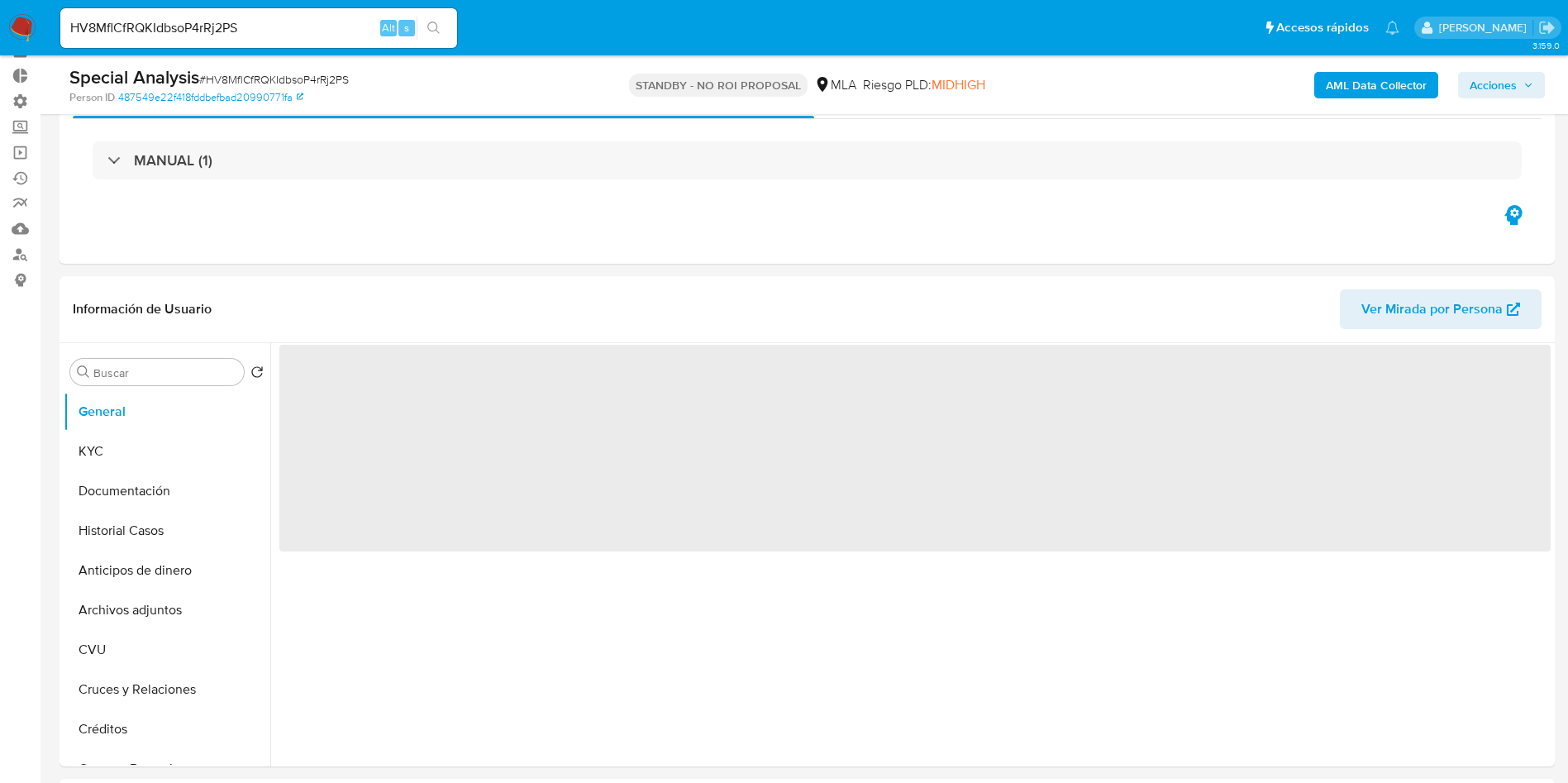
scroll to position [124, 0]
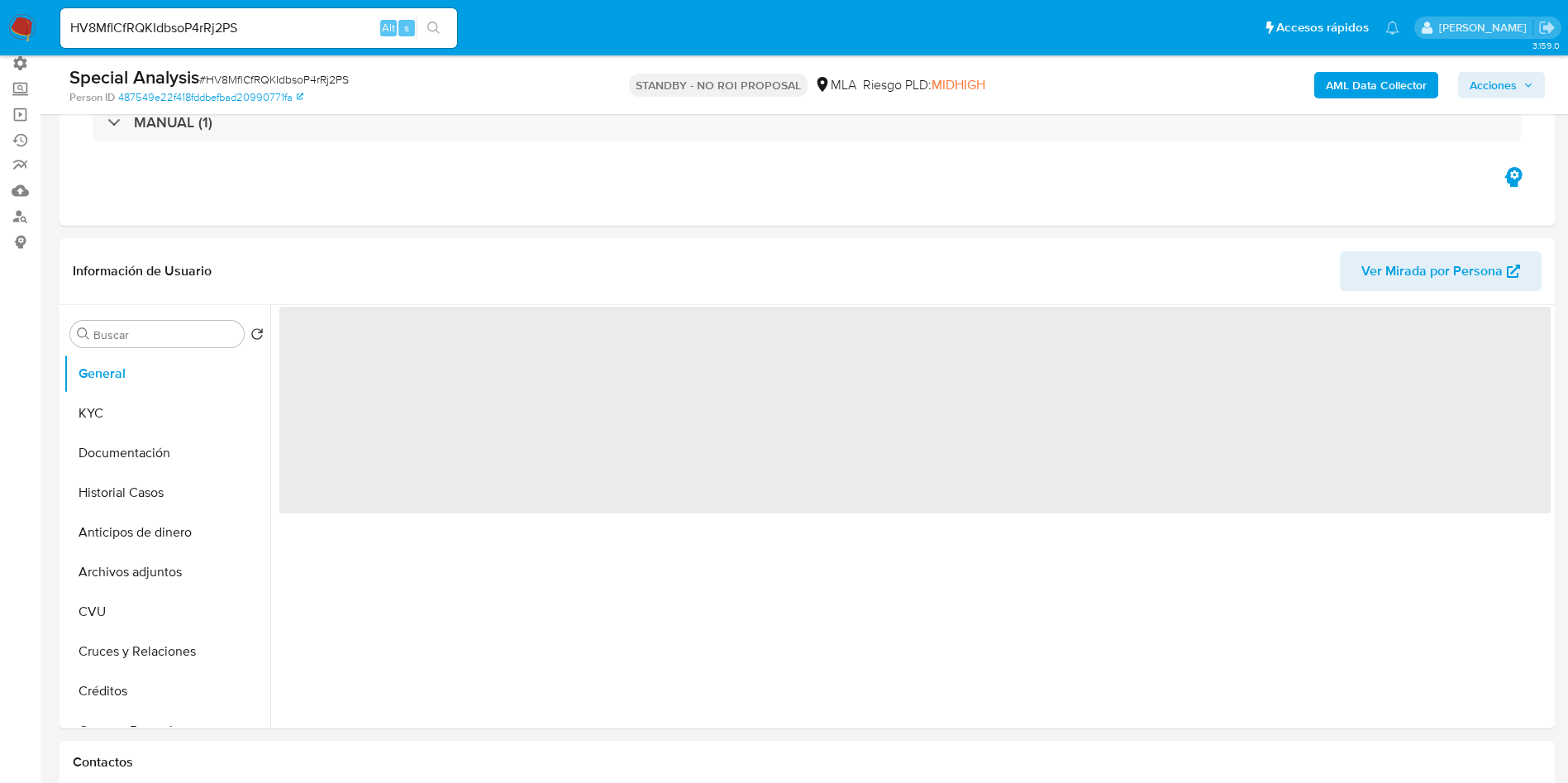
select select "10"
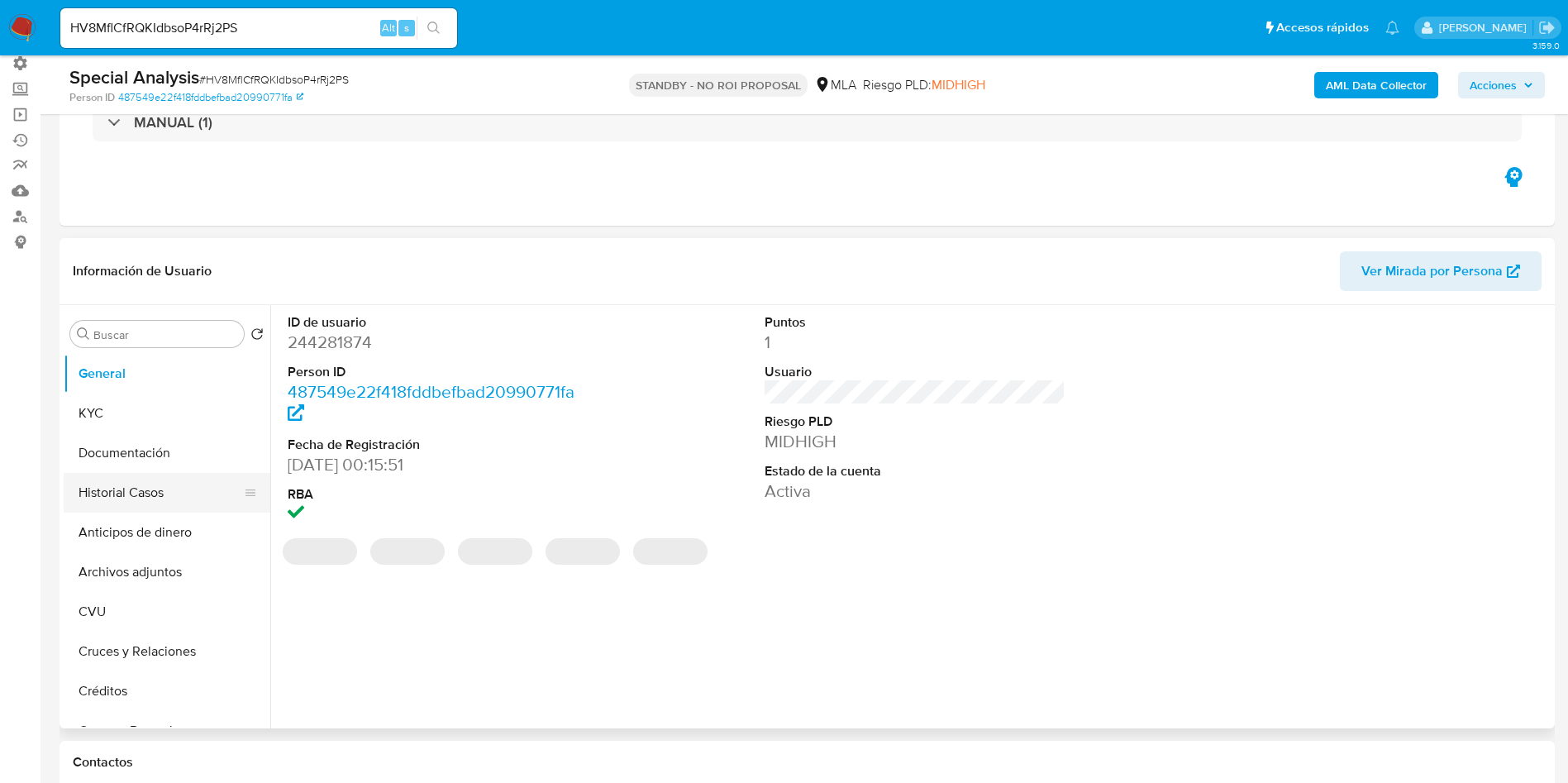
click at [103, 480] on button "Historial Casos" at bounding box center [160, 493] width 193 height 40
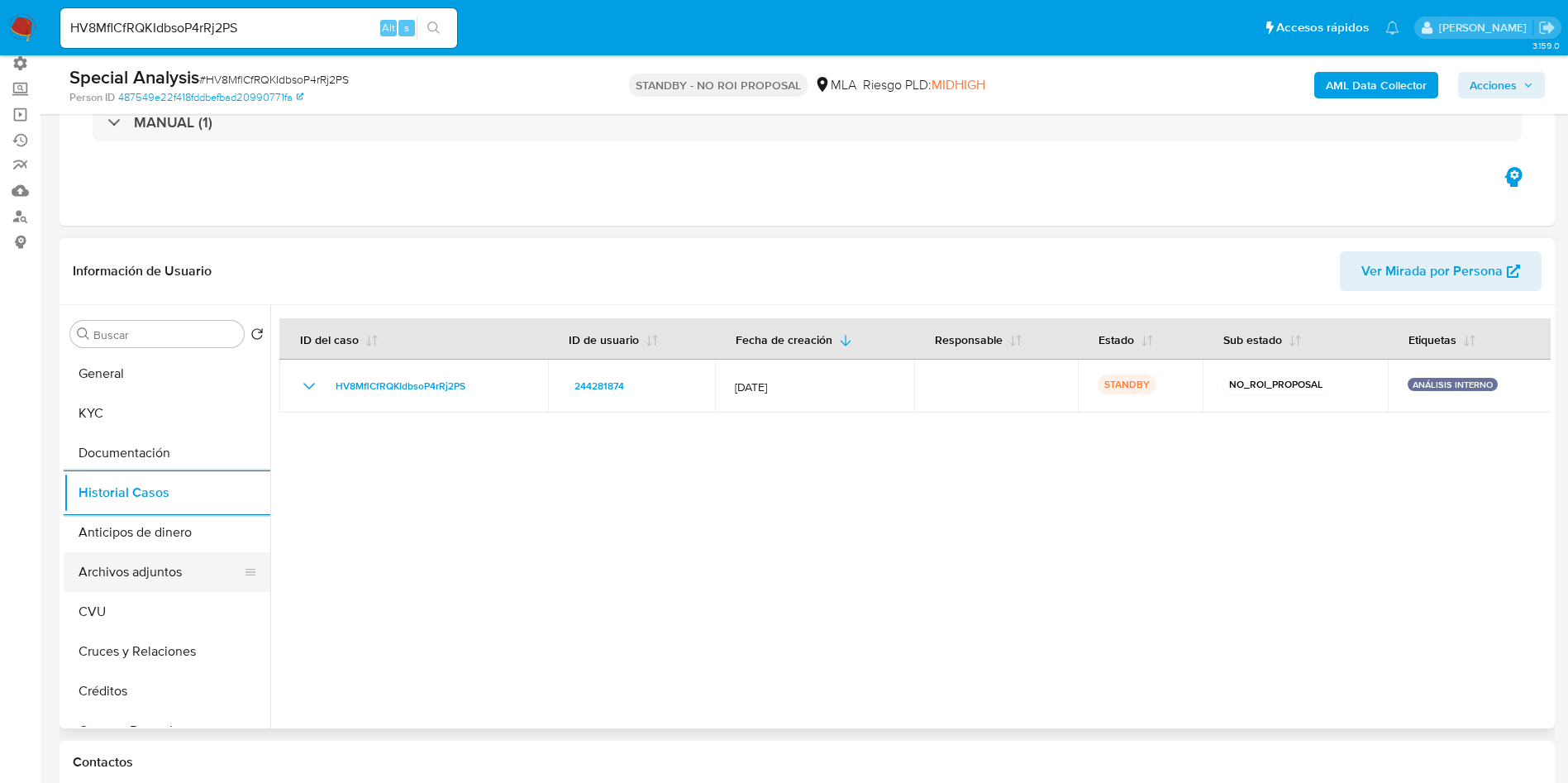
click at [175, 566] on button "Archivos adjuntos" at bounding box center [160, 572] width 193 height 40
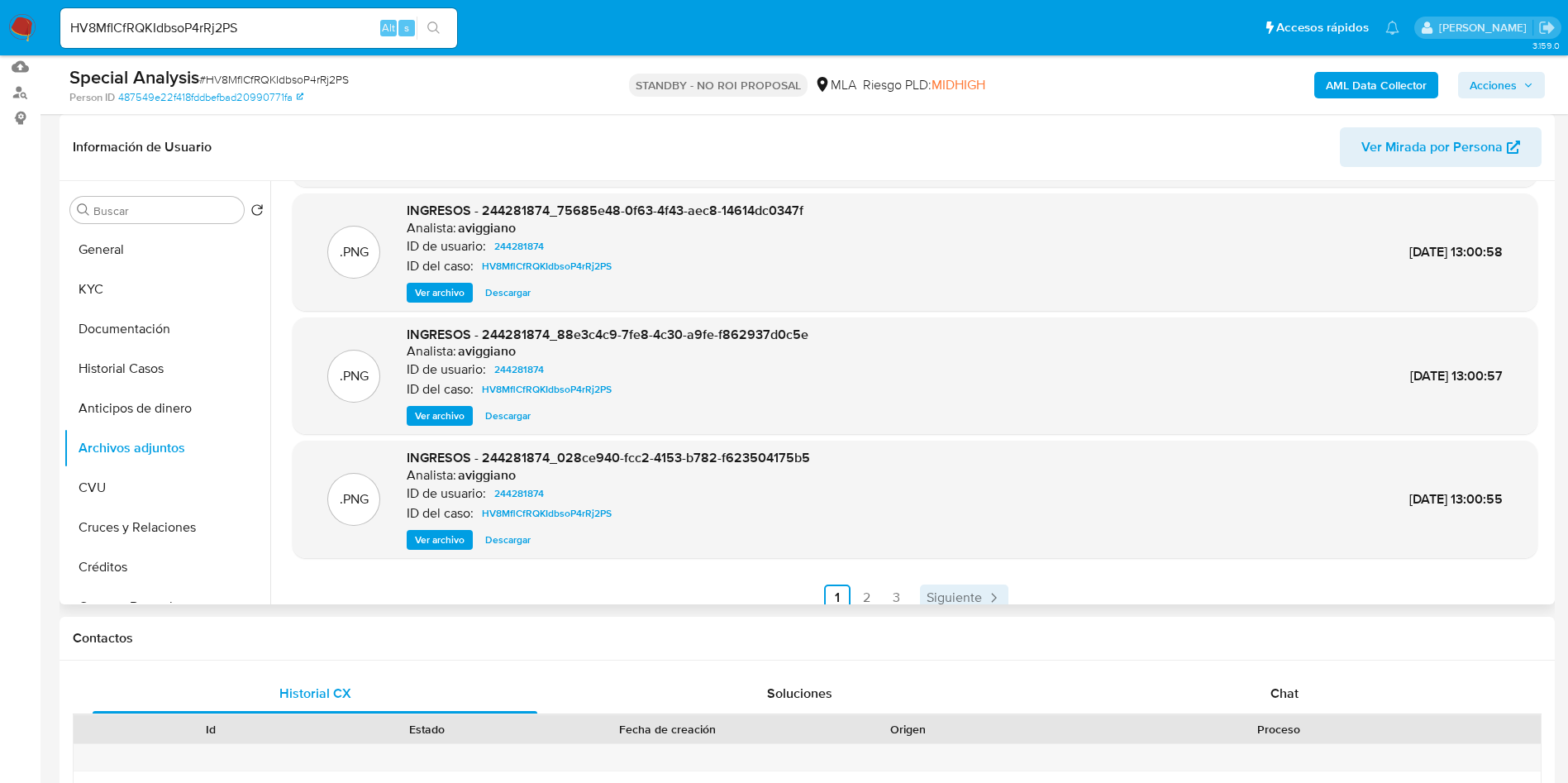
click at [936, 592] on span "Siguiente" at bounding box center [953, 597] width 55 height 13
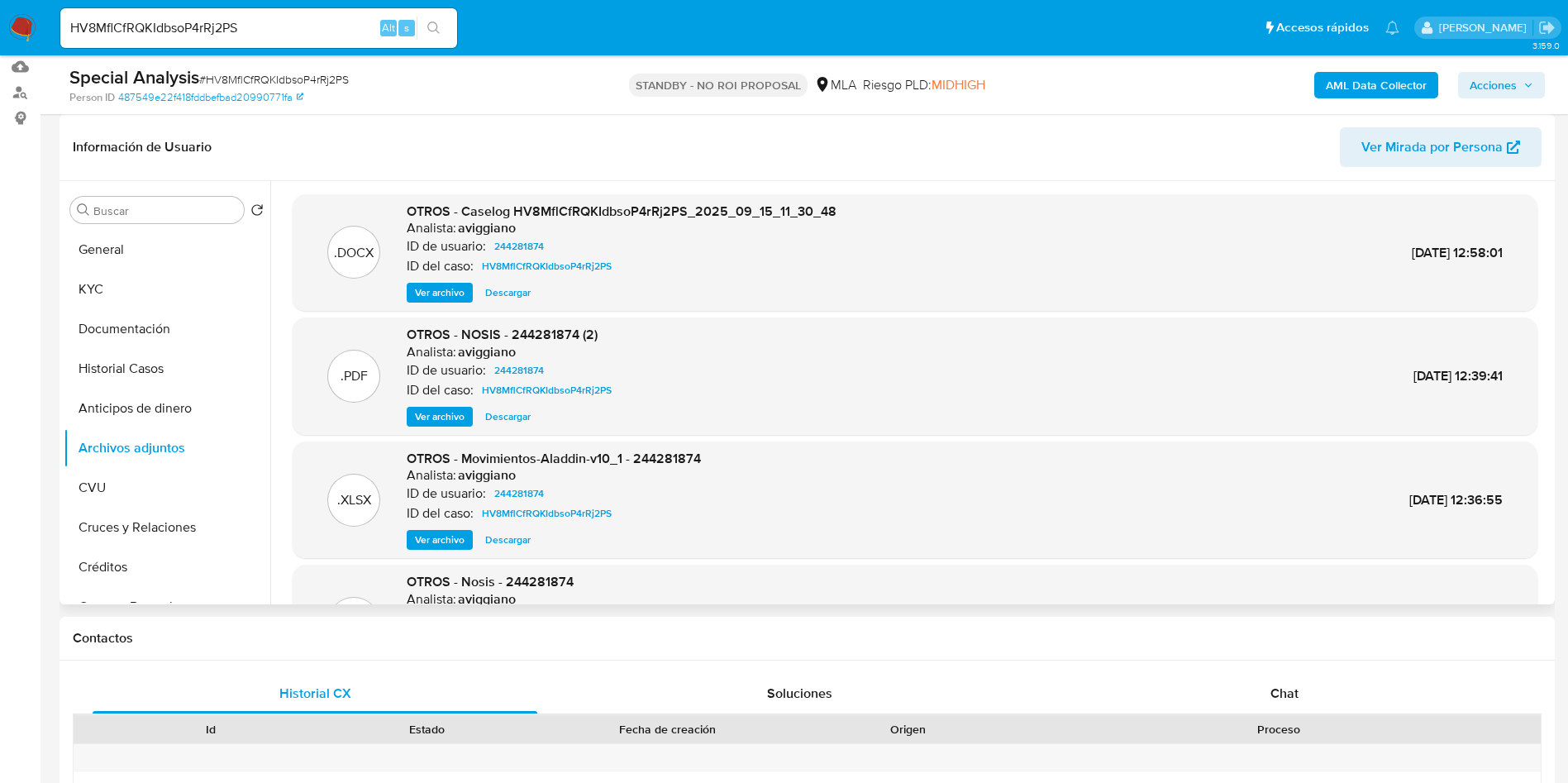
click at [451, 295] on span "Ver archivo" at bounding box center [440, 292] width 49 height 17
click at [157, 26] on input "HV8MflCfRQKIdbsoP4rRj2PS" at bounding box center [259, 28] width 397 height 21
paste input "NP2HLB3x5u2ICaoGpeJZlXgG"
type input "NP2HLB3x5u2ICaoGpeJZlXgG"
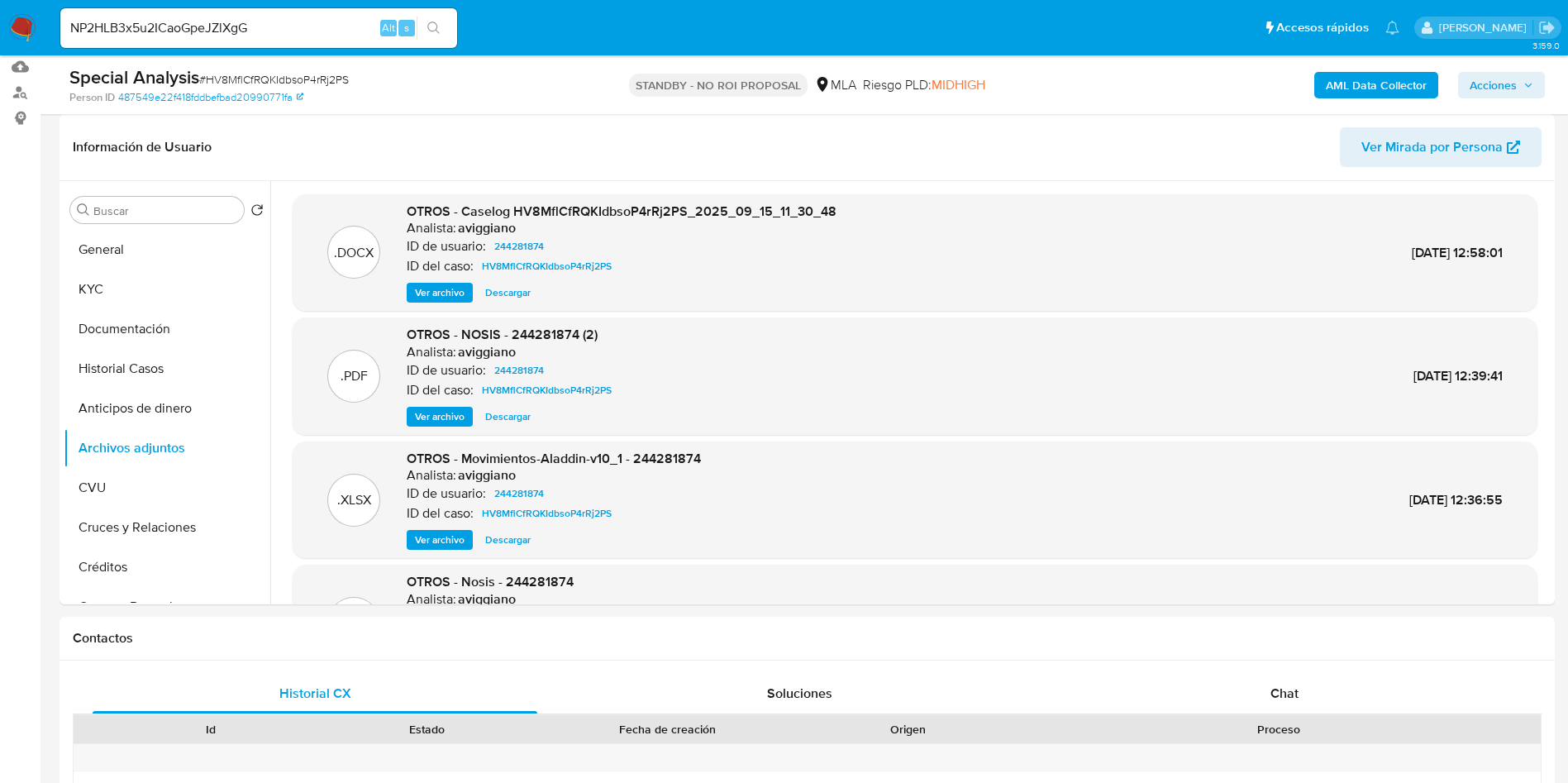
click at [433, 26] on icon "search-icon" at bounding box center [434, 27] width 13 height 13
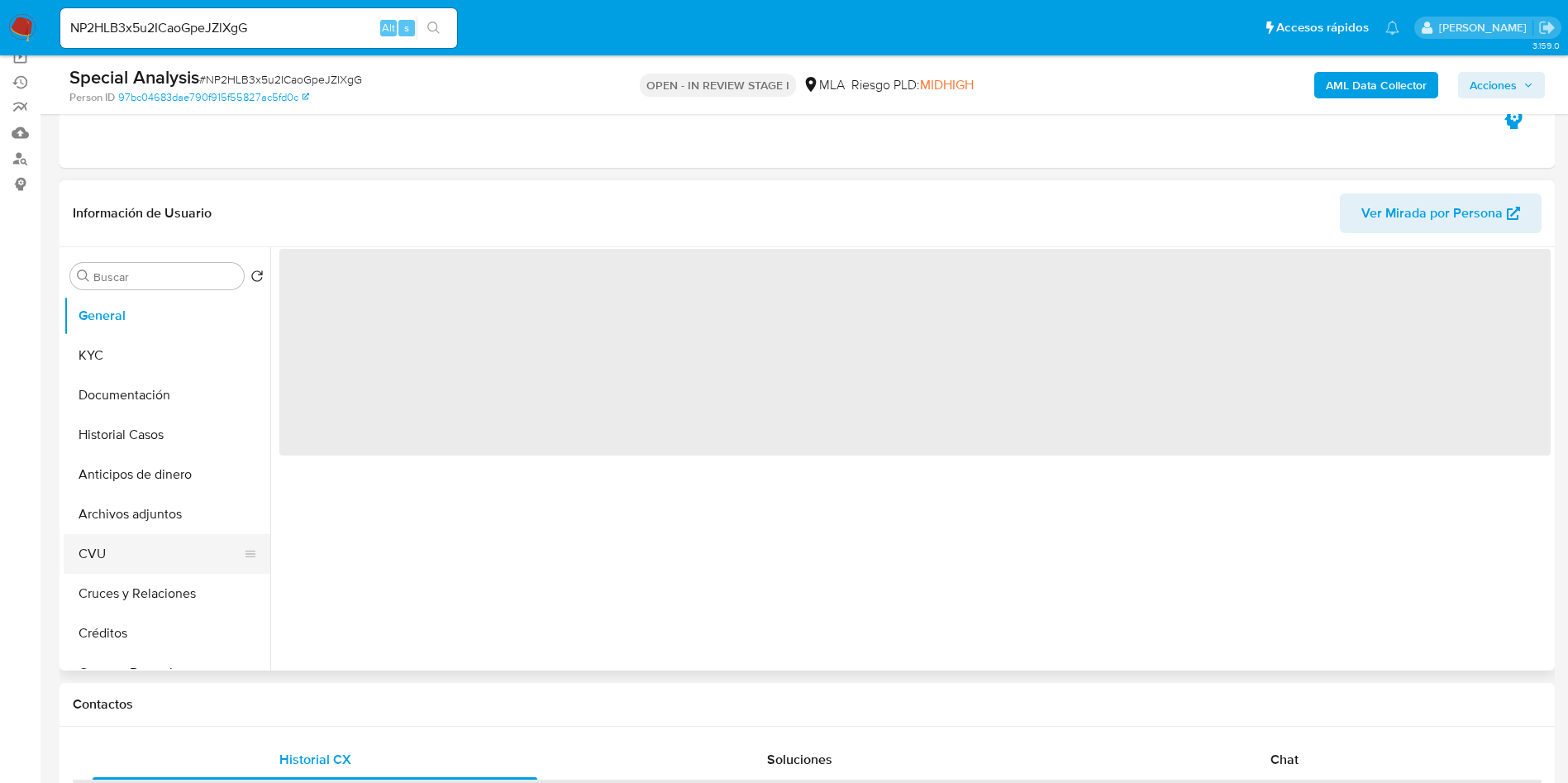
scroll to position [248, 0]
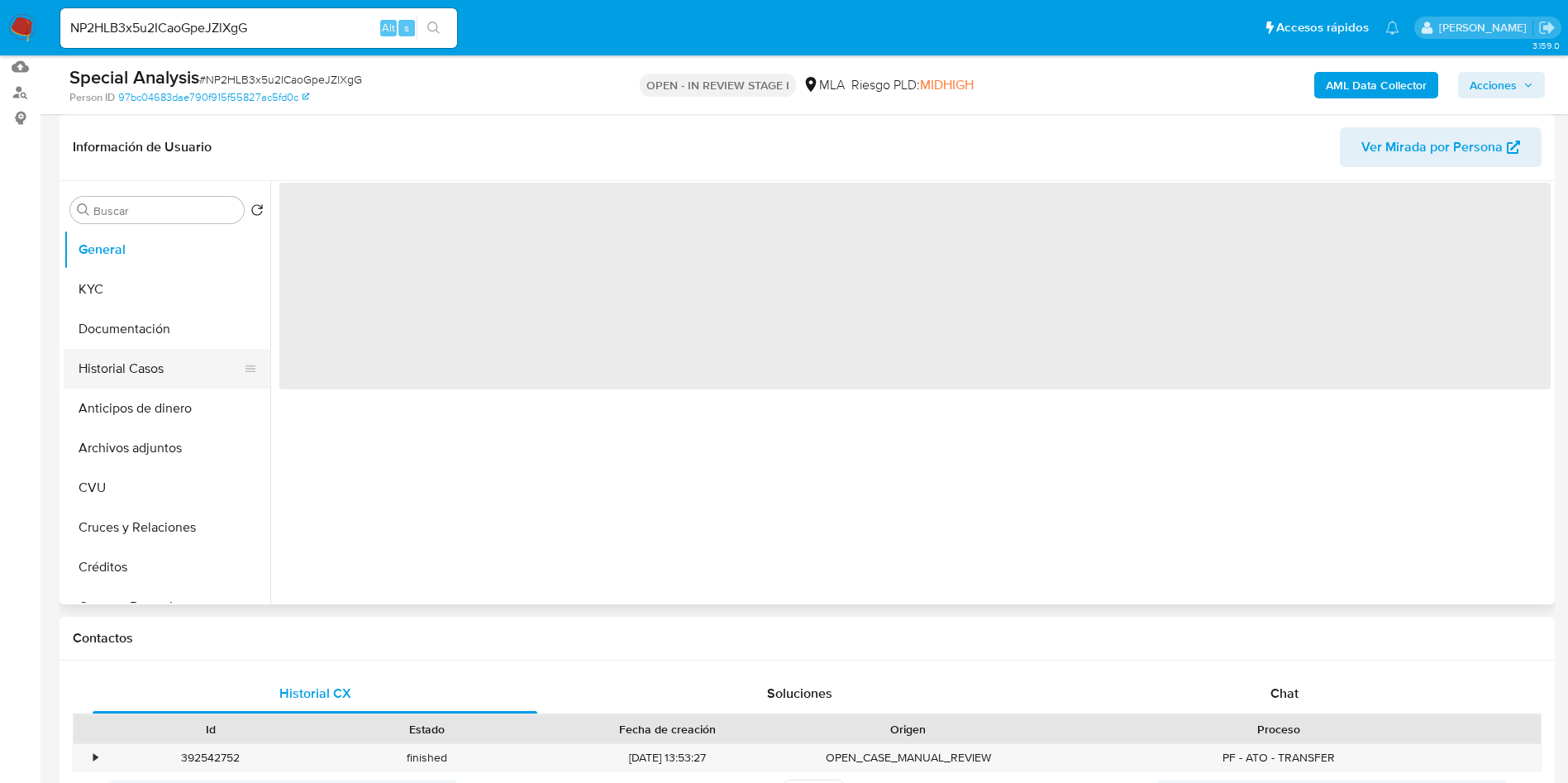
select select "10"
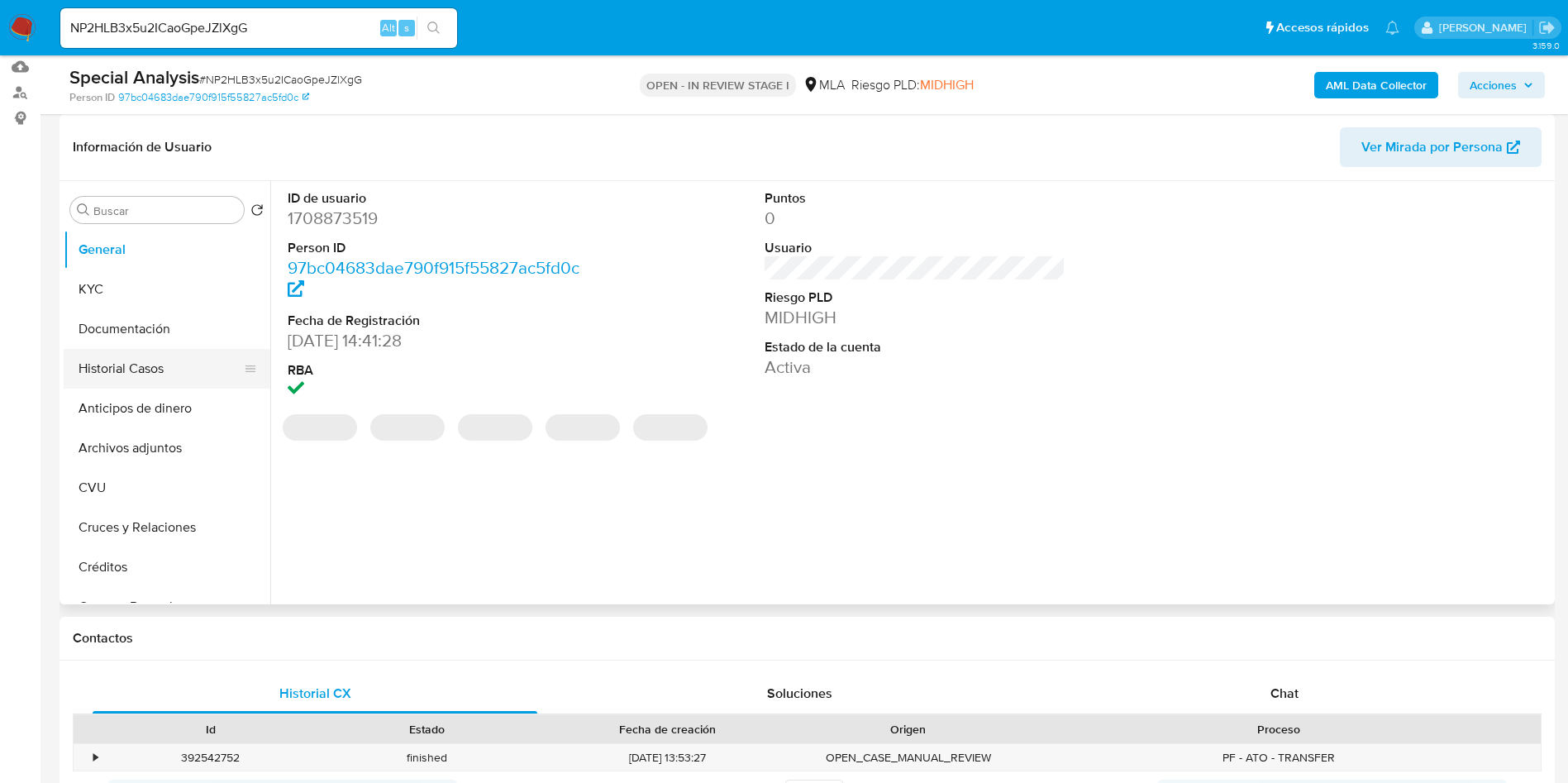
click at [123, 372] on button "Historial Casos" at bounding box center [160, 369] width 193 height 40
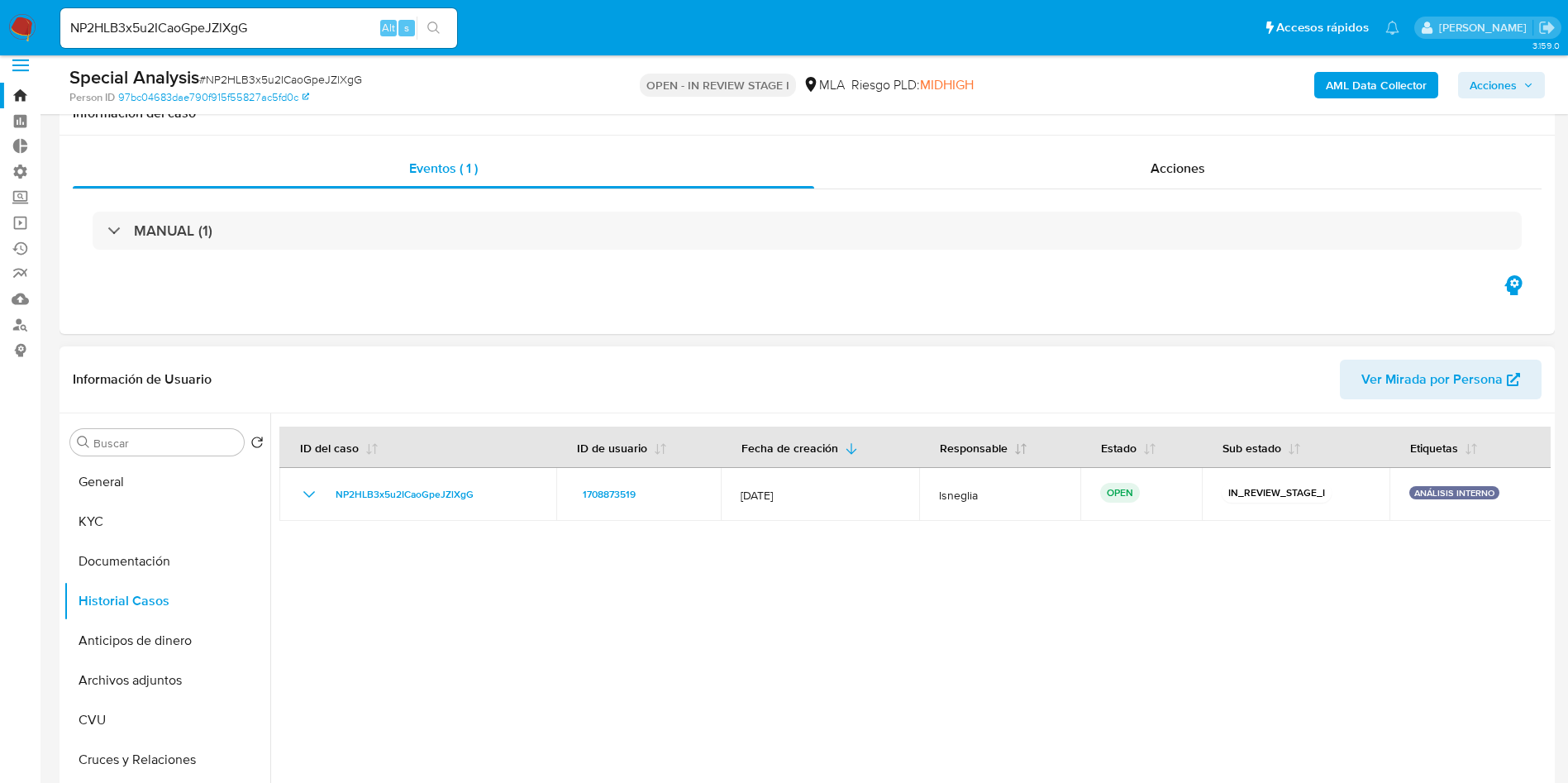
scroll to position [0, 0]
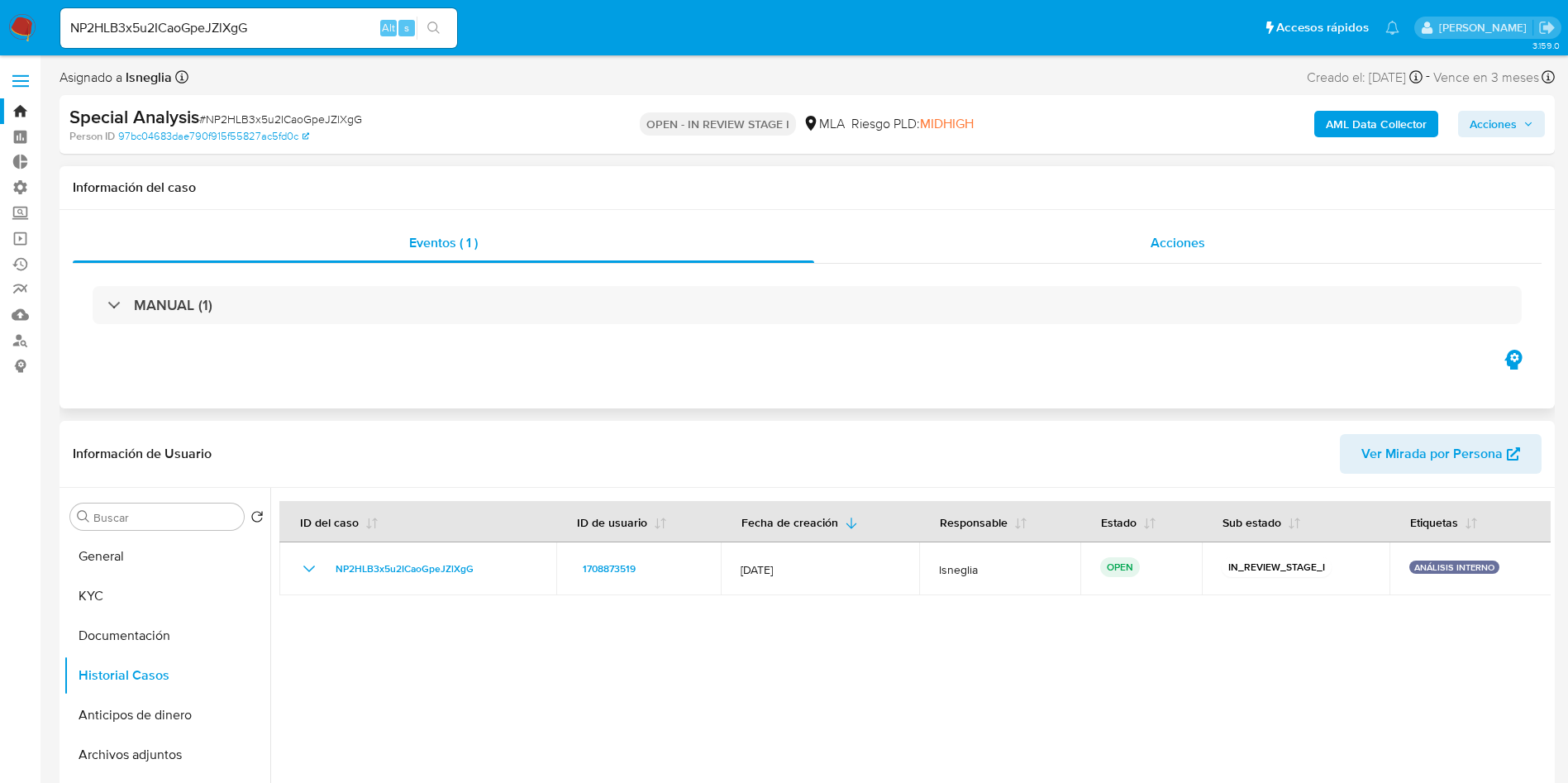
click at [1131, 248] on div "Acciones" at bounding box center [1178, 243] width 727 height 40
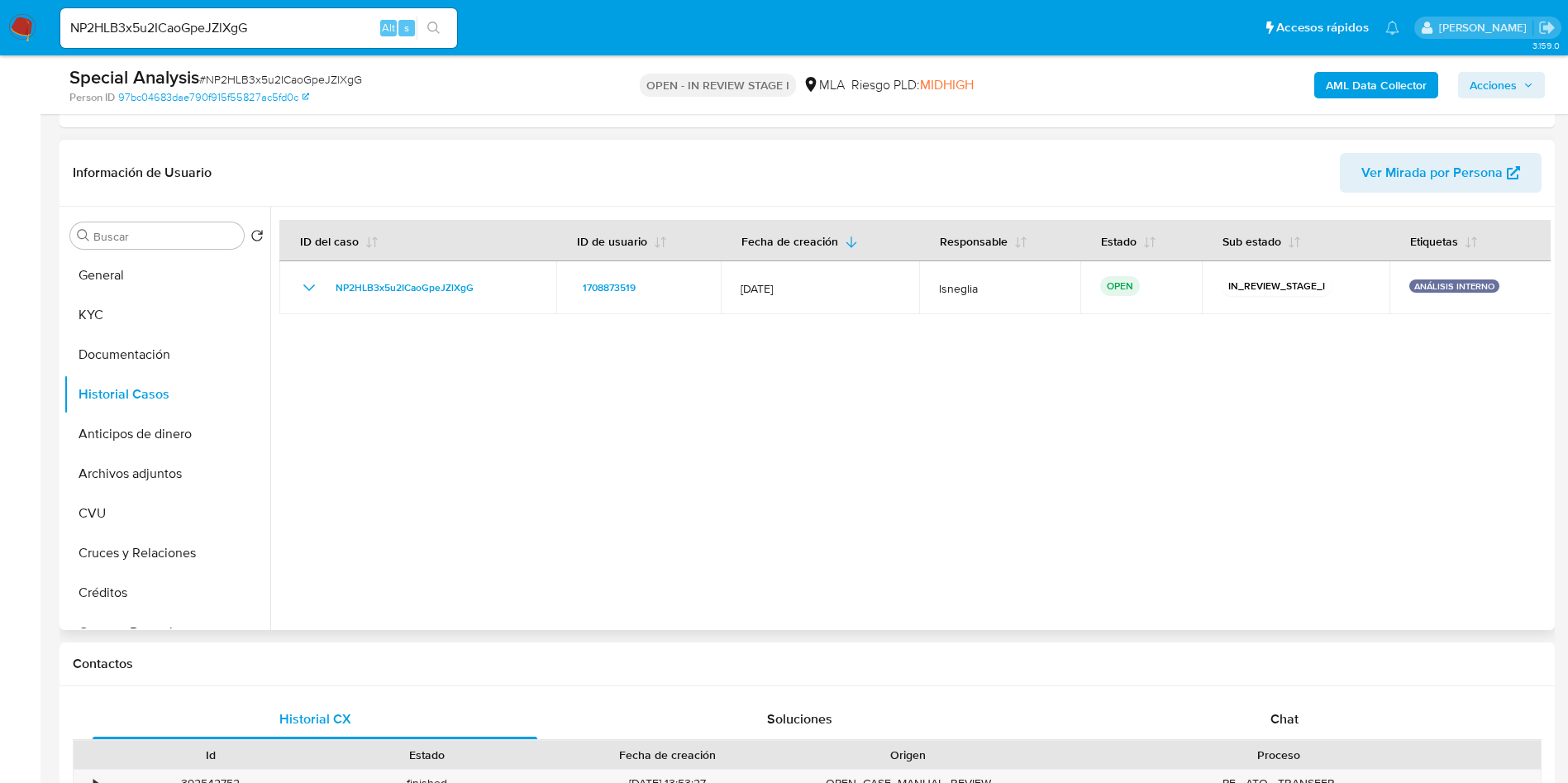
scroll to position [372, 0]
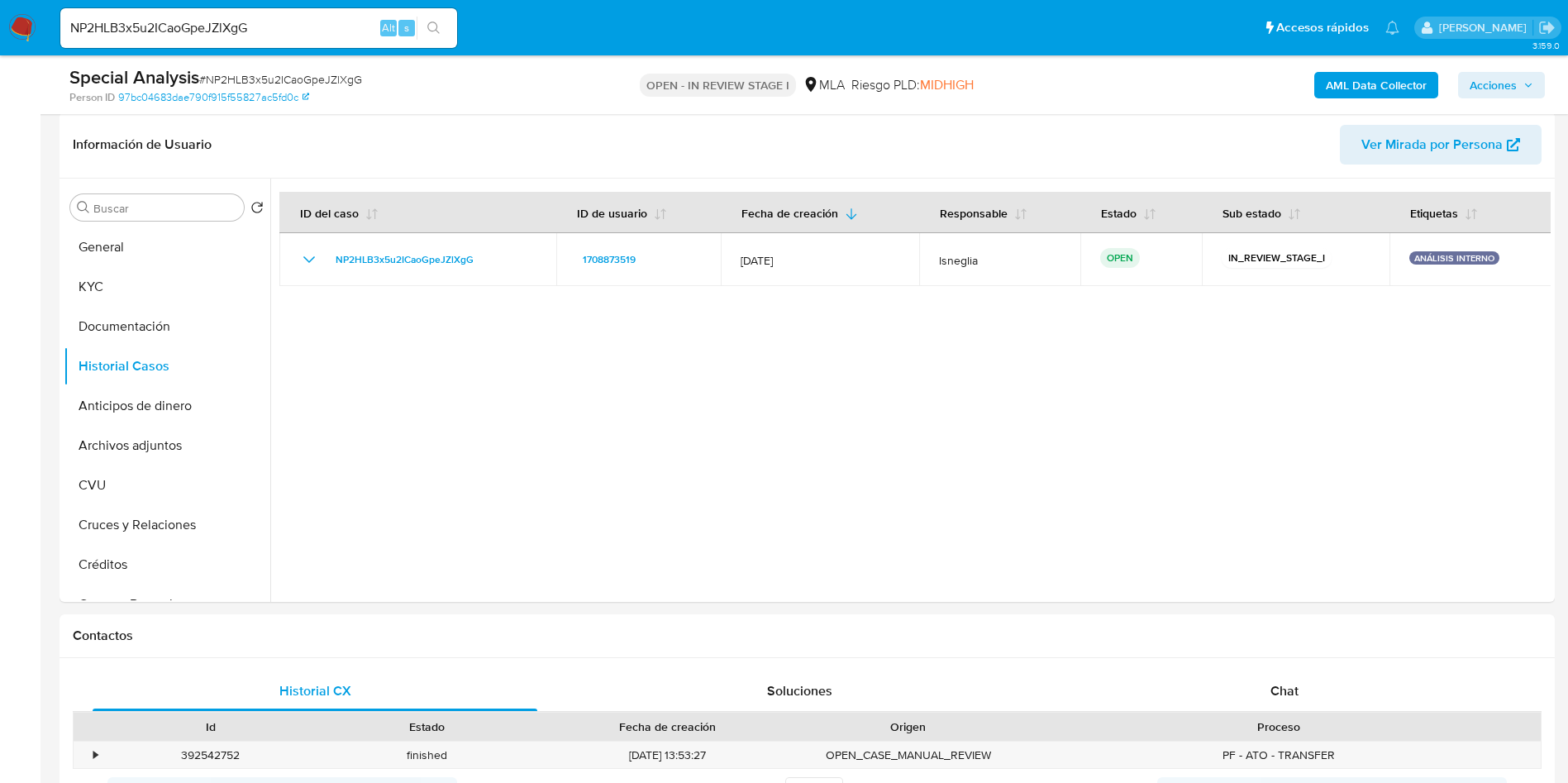
click at [264, 31] on input "NP2HLB3x5u2ICaoGpeJZlXgG" at bounding box center [259, 28] width 397 height 21
paste input "fetdCpIyc9ouTUAXk5whVY6j"
type input "fetdCpIyc9ouTUAXk5whVY6j"
click at [421, 37] on button "search-icon" at bounding box center [434, 28] width 34 height 23
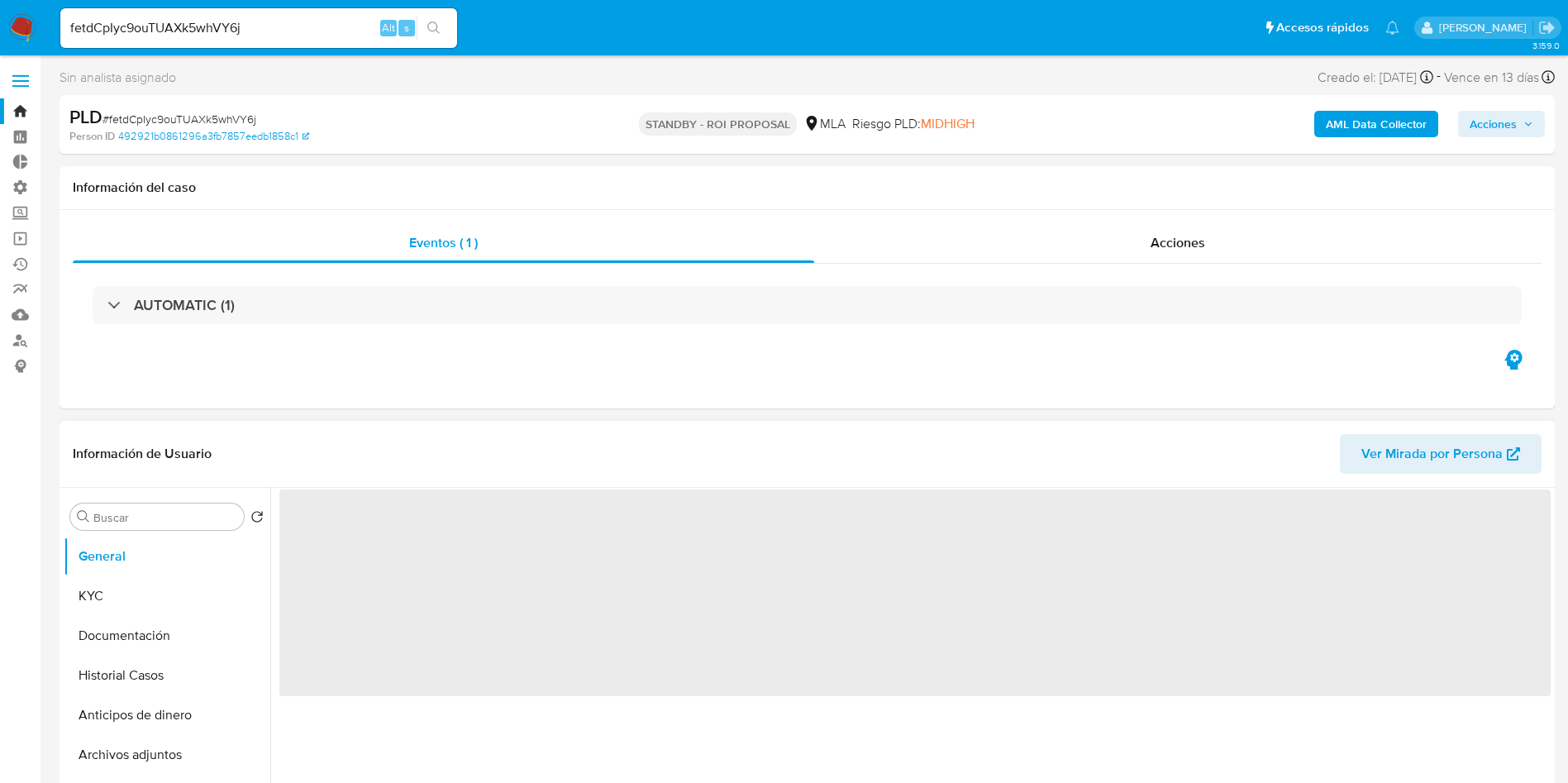
select select "10"
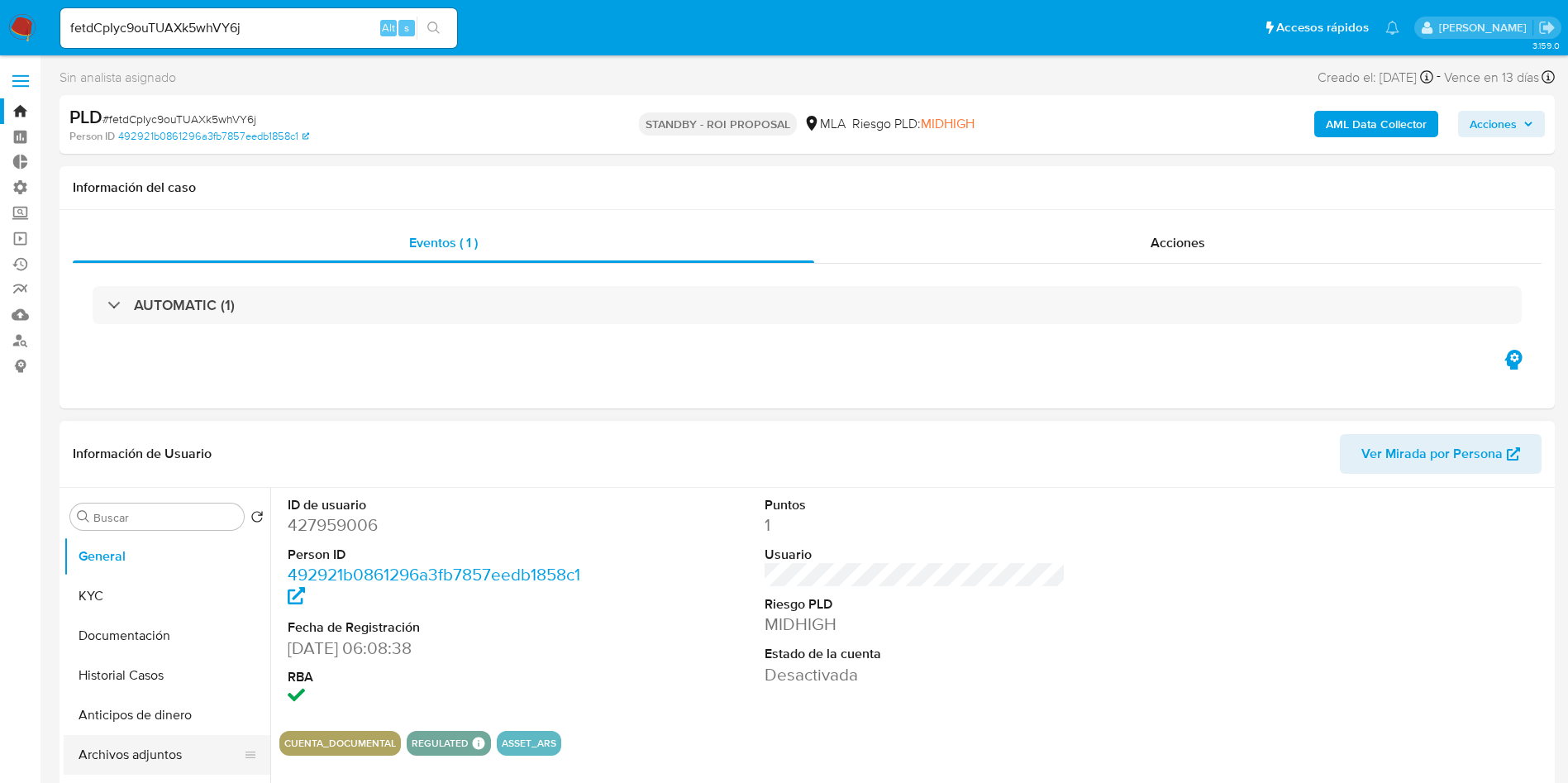
click at [153, 748] on button "Archivos adjuntos" at bounding box center [160, 754] width 193 height 40
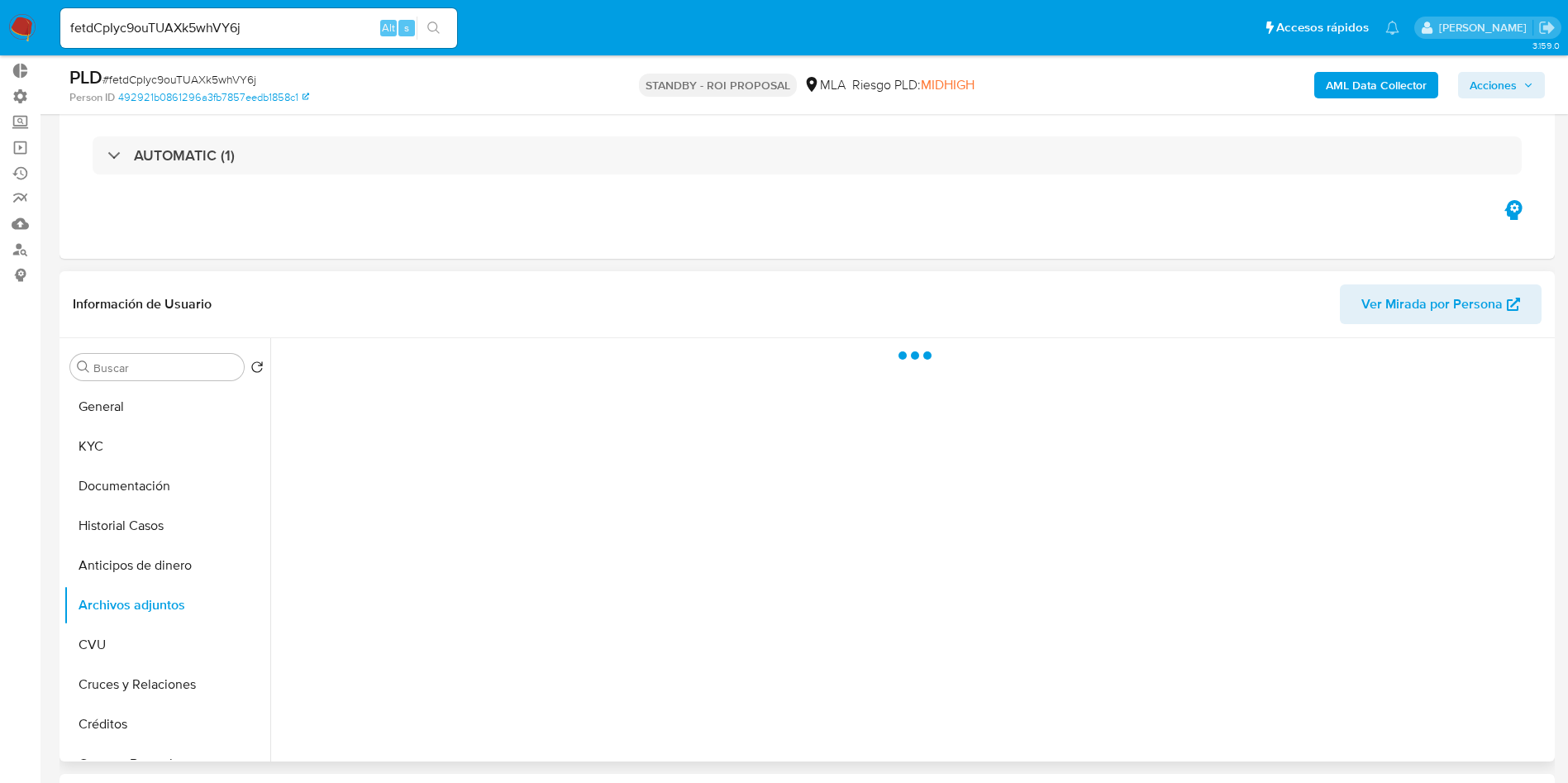
scroll to position [124, 0]
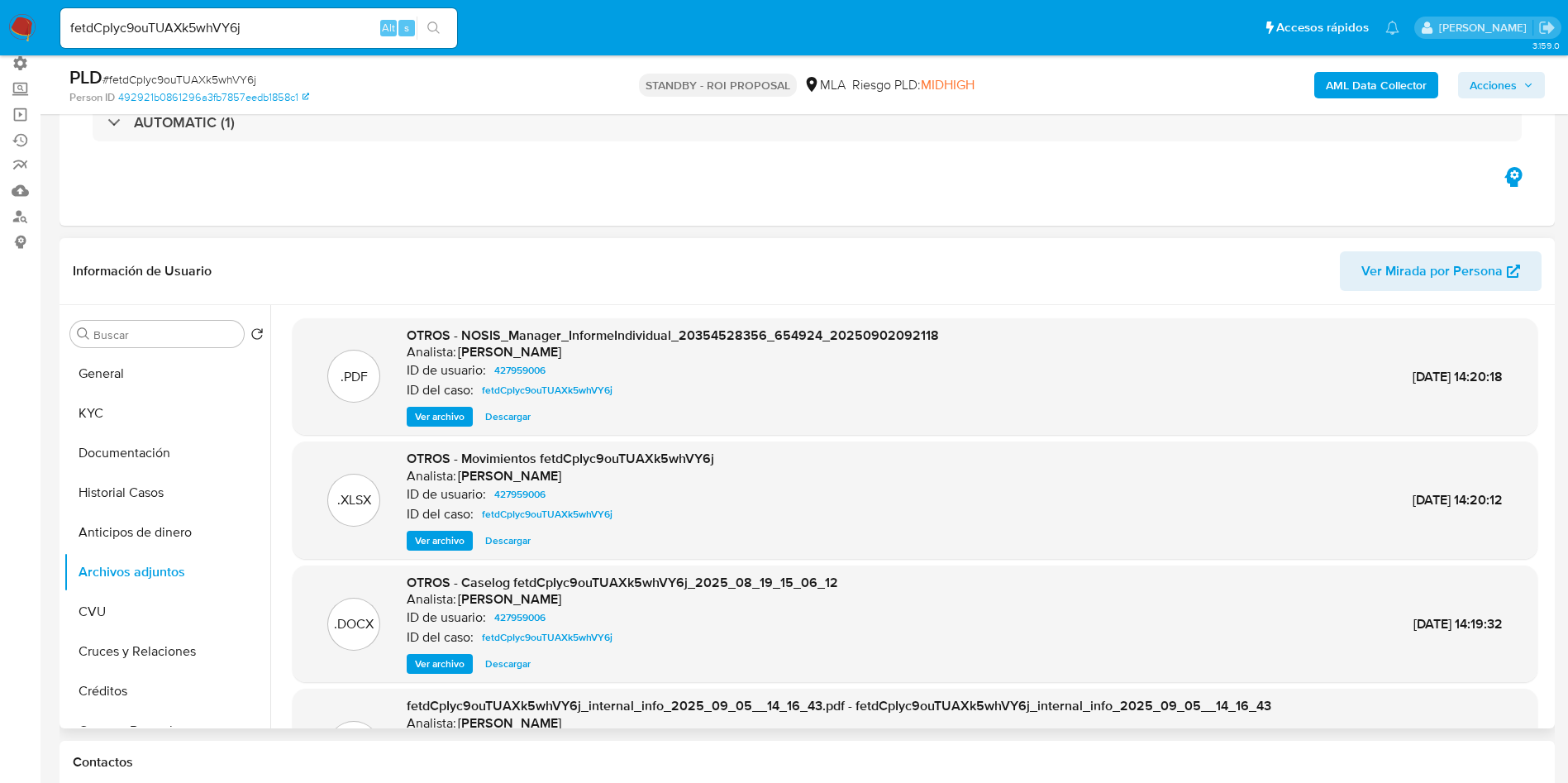
click at [446, 663] on span "Ver archivo" at bounding box center [440, 663] width 49 height 17
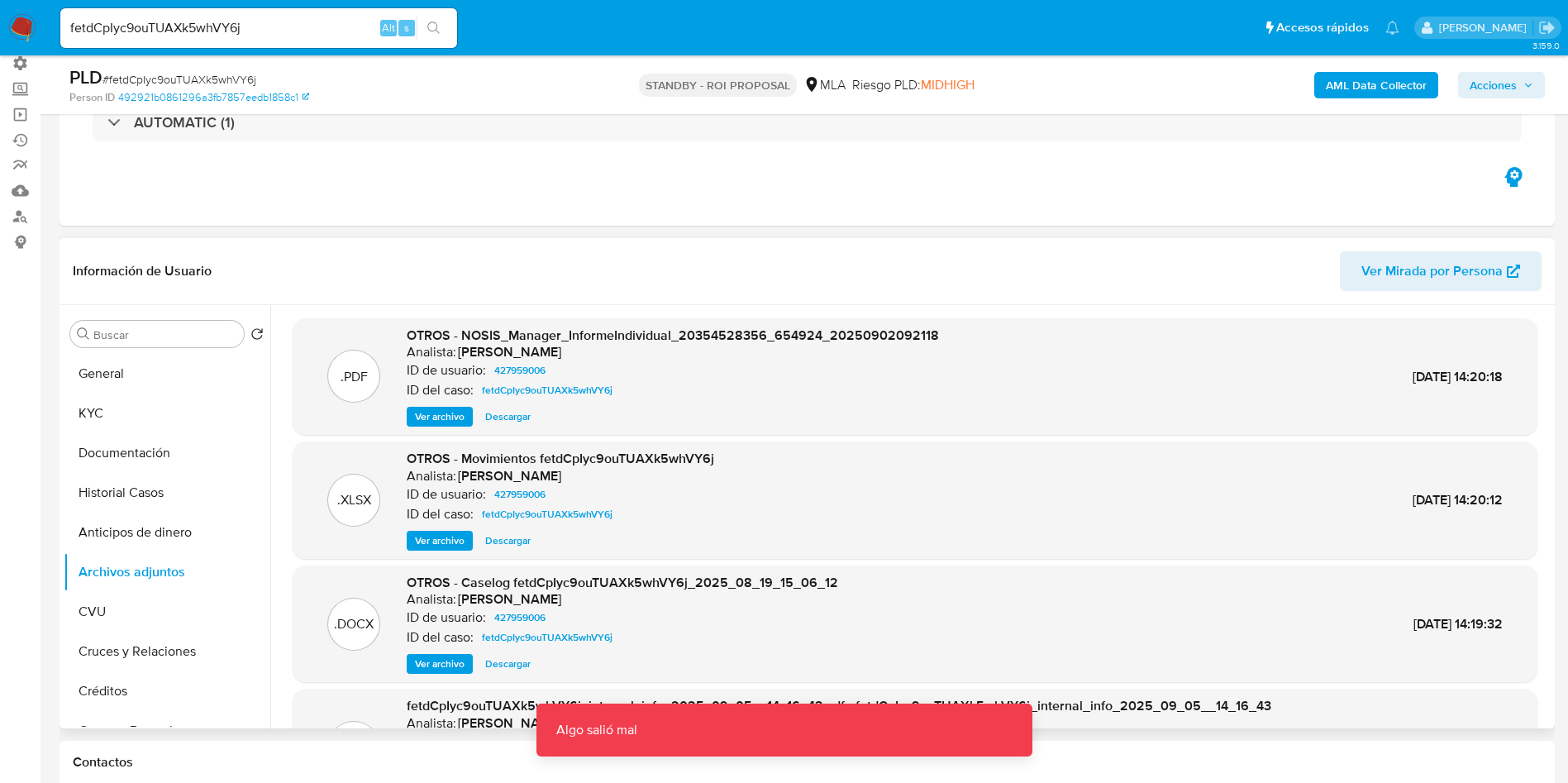
click at [518, 663] on span "Descargar" at bounding box center [508, 663] width 46 height 17
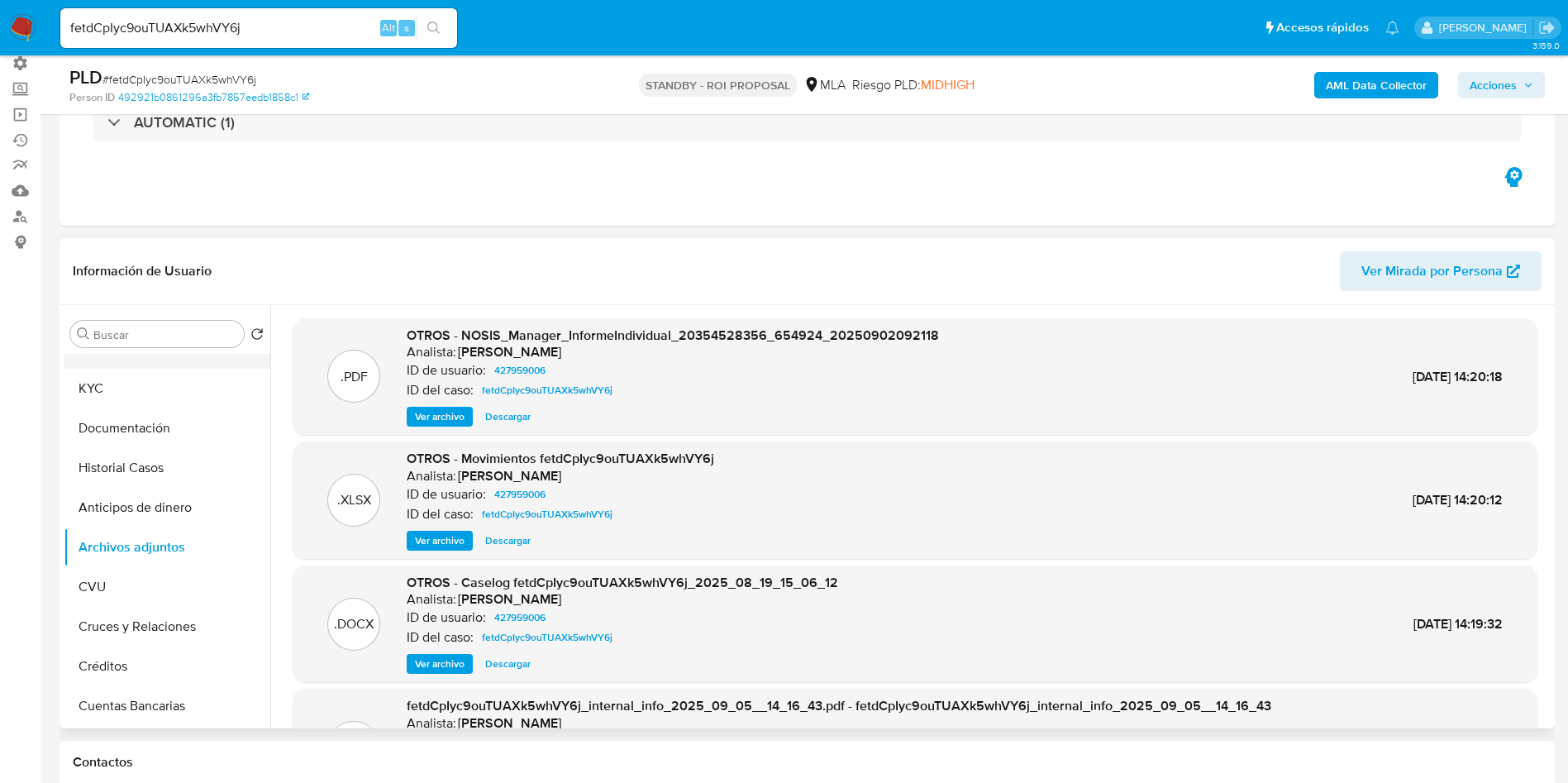
scroll to position [0, 0]
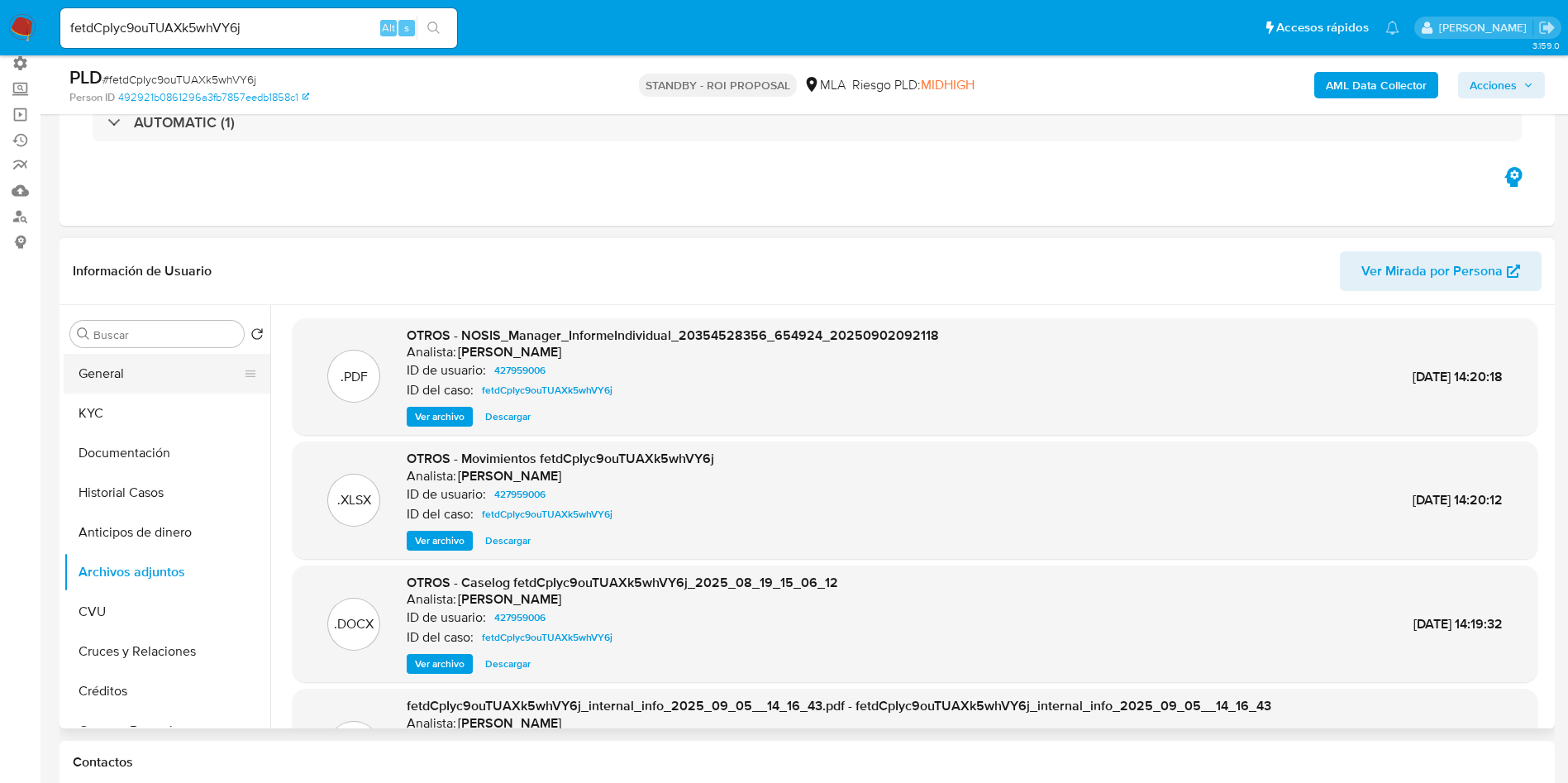
click at [106, 359] on button "General" at bounding box center [160, 373] width 193 height 40
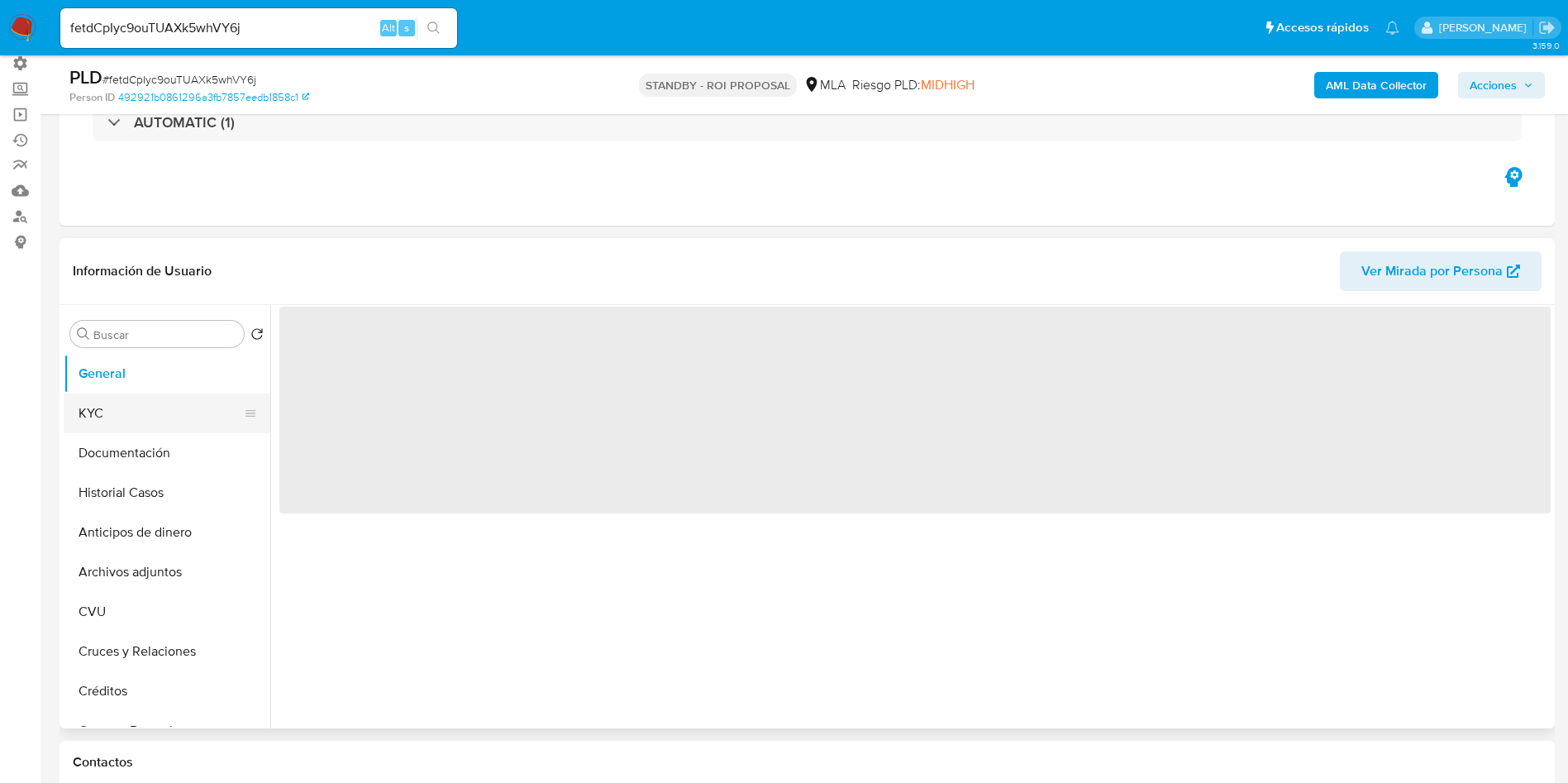
click at [93, 413] on button "KYC" at bounding box center [160, 413] width 193 height 40
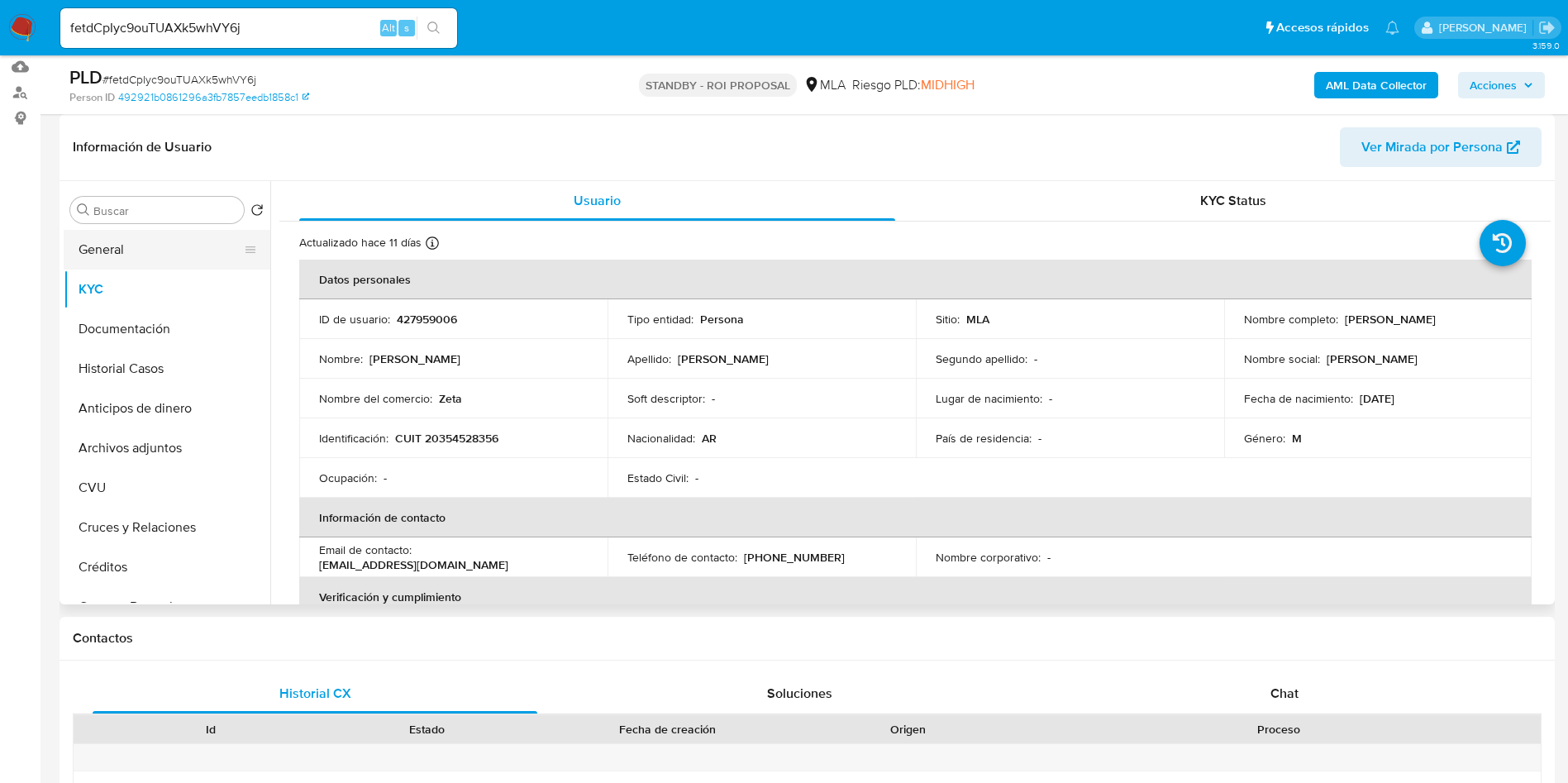
click at [85, 254] on button "General" at bounding box center [160, 249] width 193 height 40
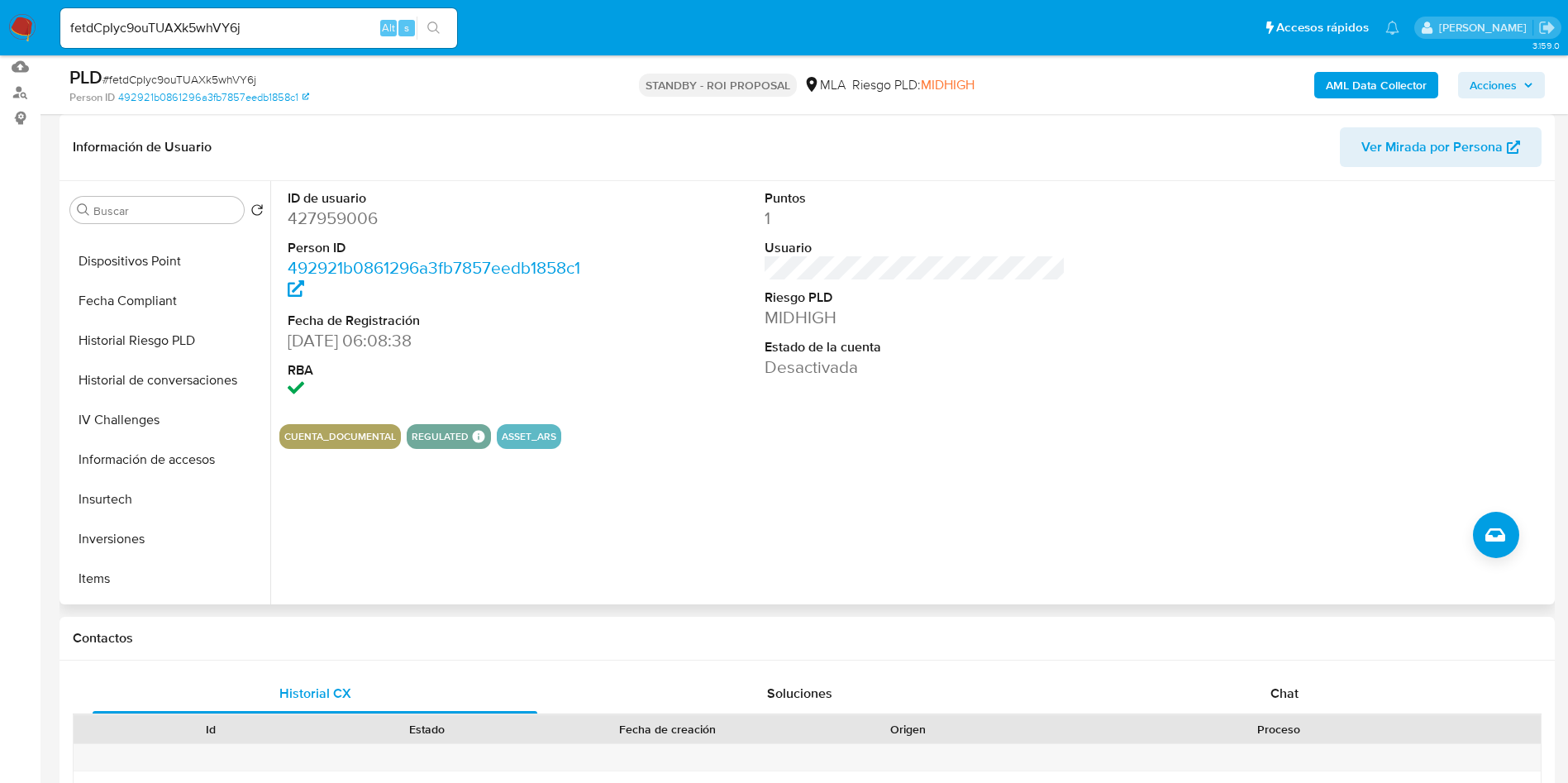
scroll to position [778, 0]
click at [138, 506] on button "Restricciones Nuevo Mundo" at bounding box center [160, 503] width 193 height 40
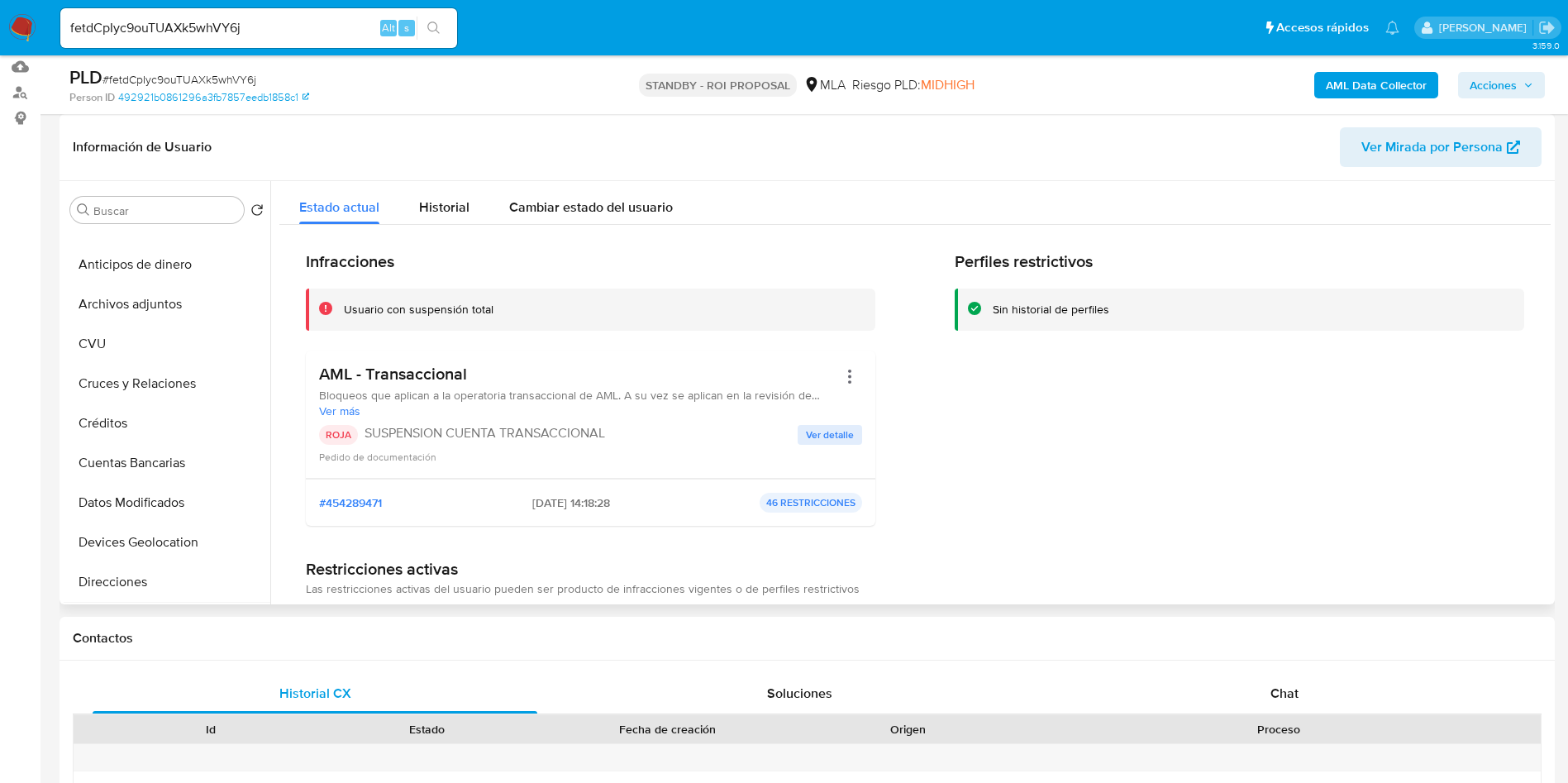
scroll to position [34, 0]
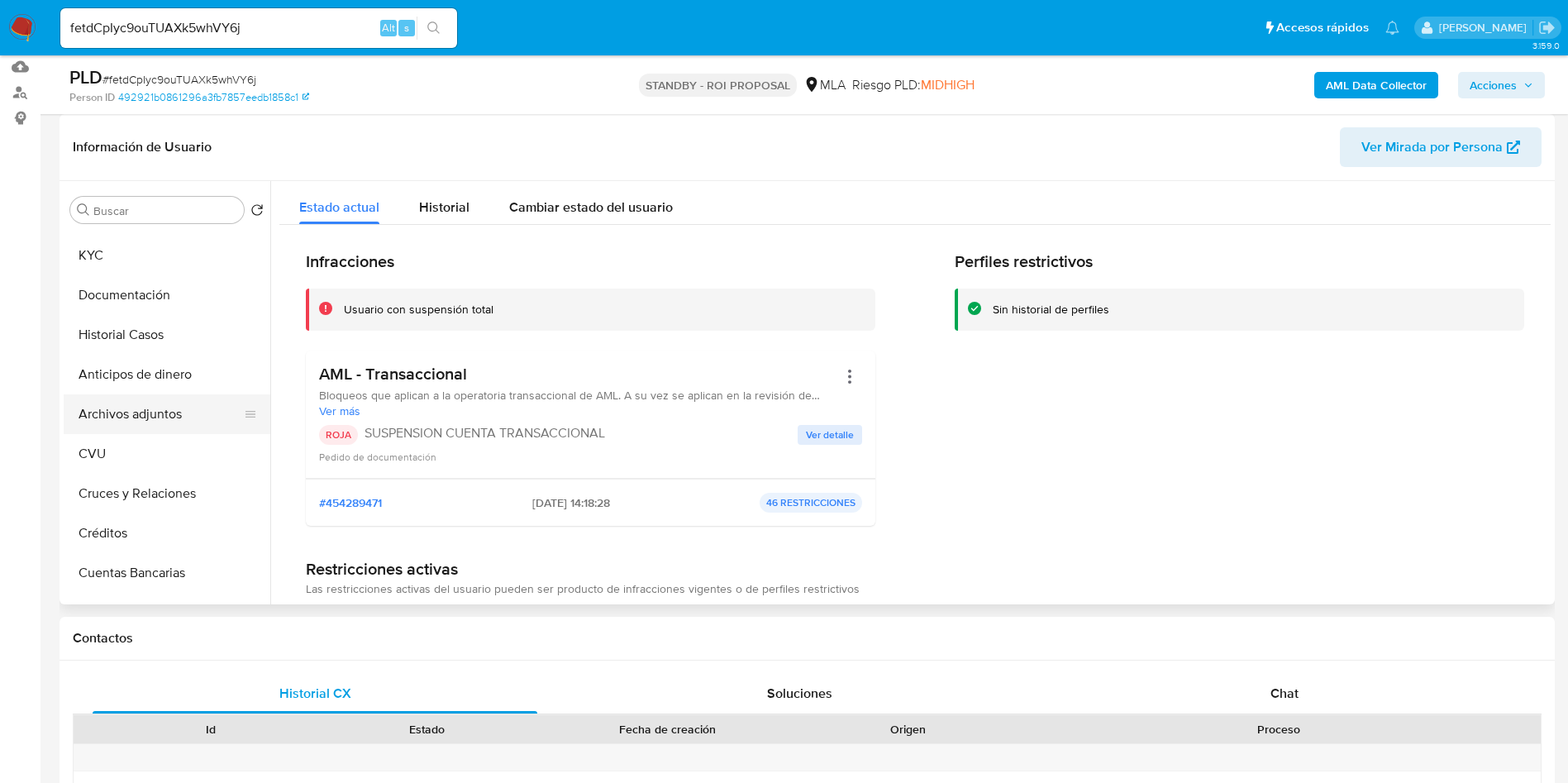
click at [170, 410] on button "Archivos adjuntos" at bounding box center [160, 413] width 193 height 40
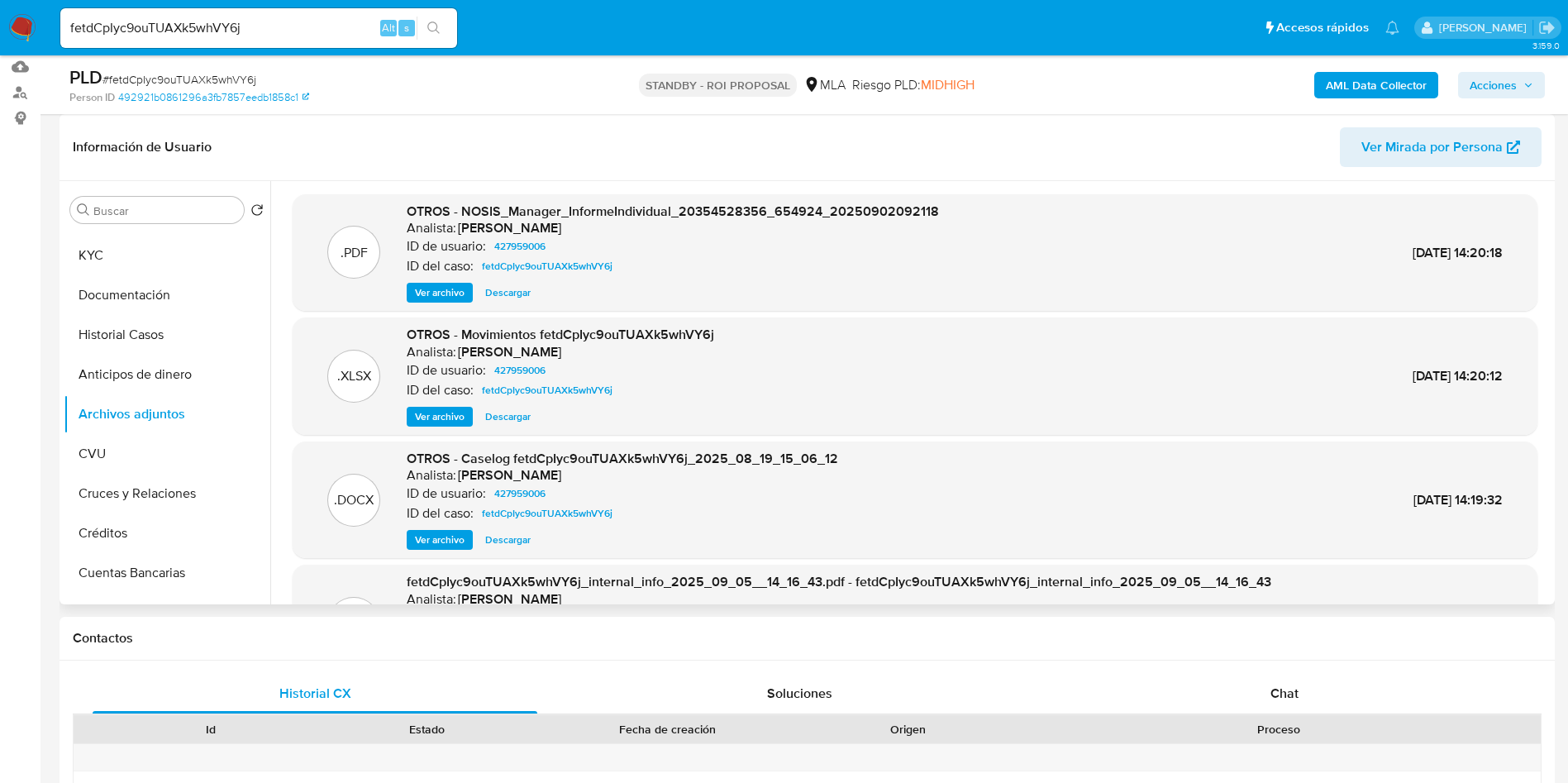
click at [500, 409] on span "Descargar" at bounding box center [508, 416] width 46 height 17
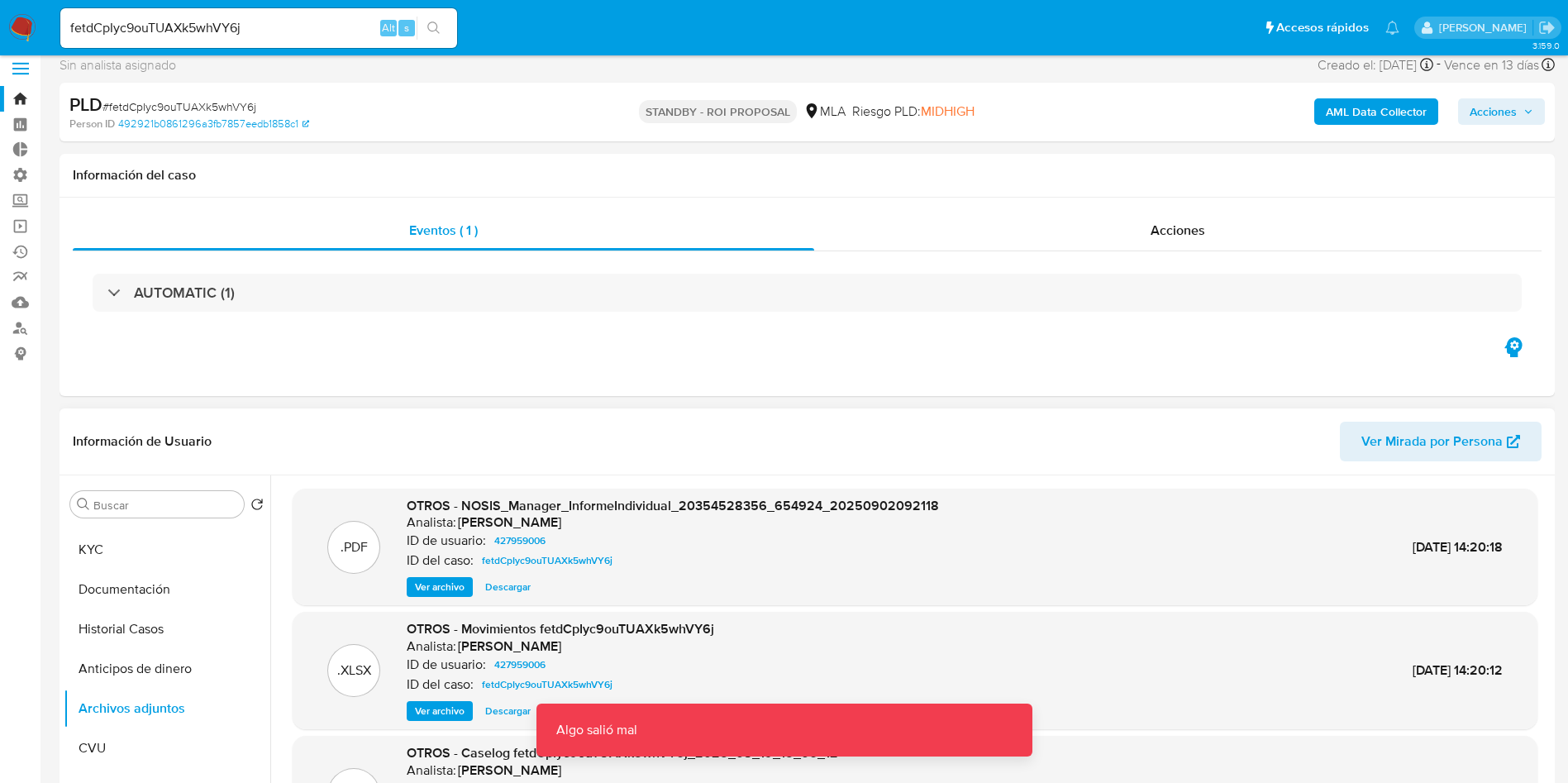
scroll to position [0, 0]
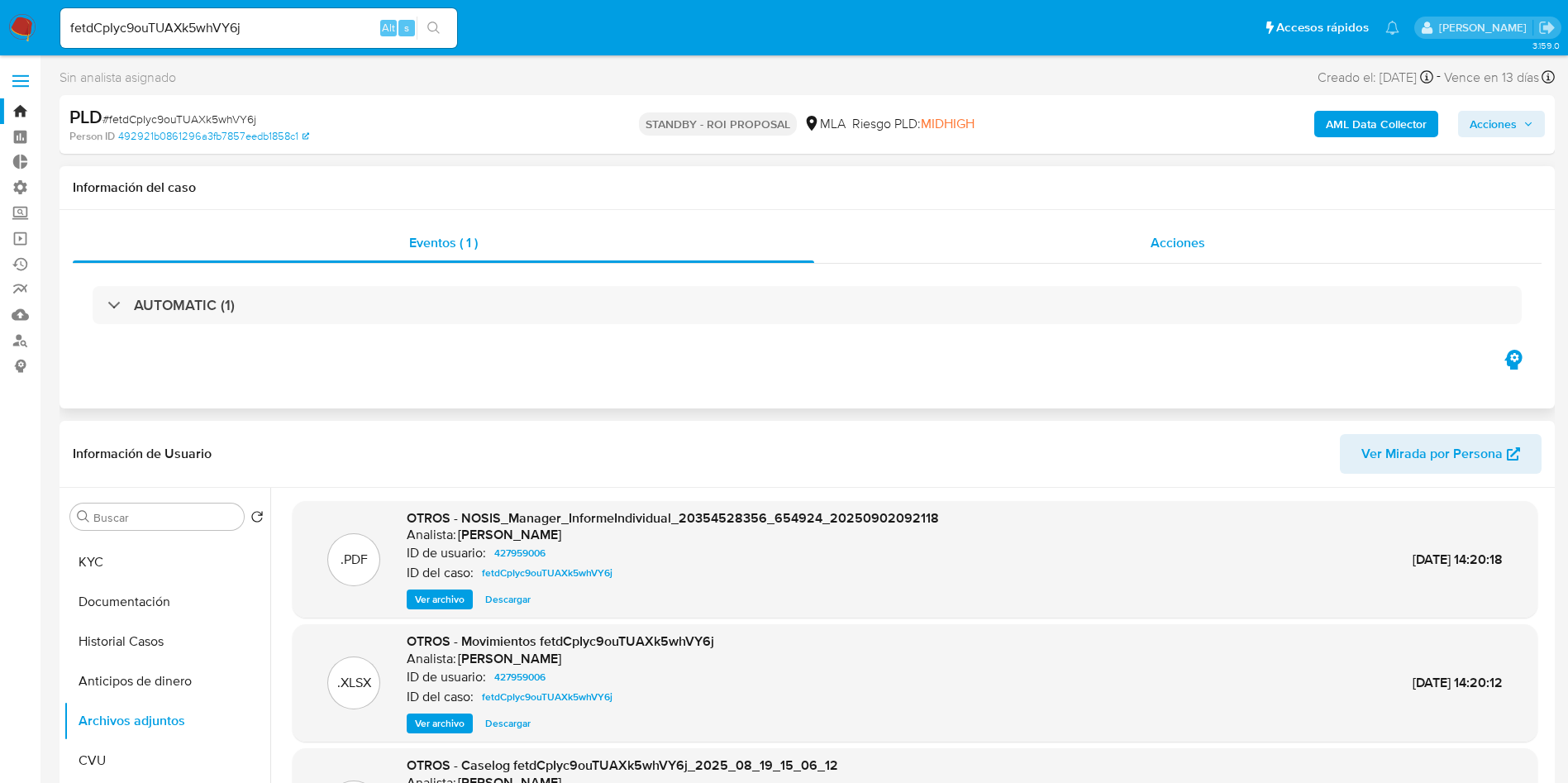
click at [1178, 233] on span "Acciones" at bounding box center [1178, 243] width 55 height 19
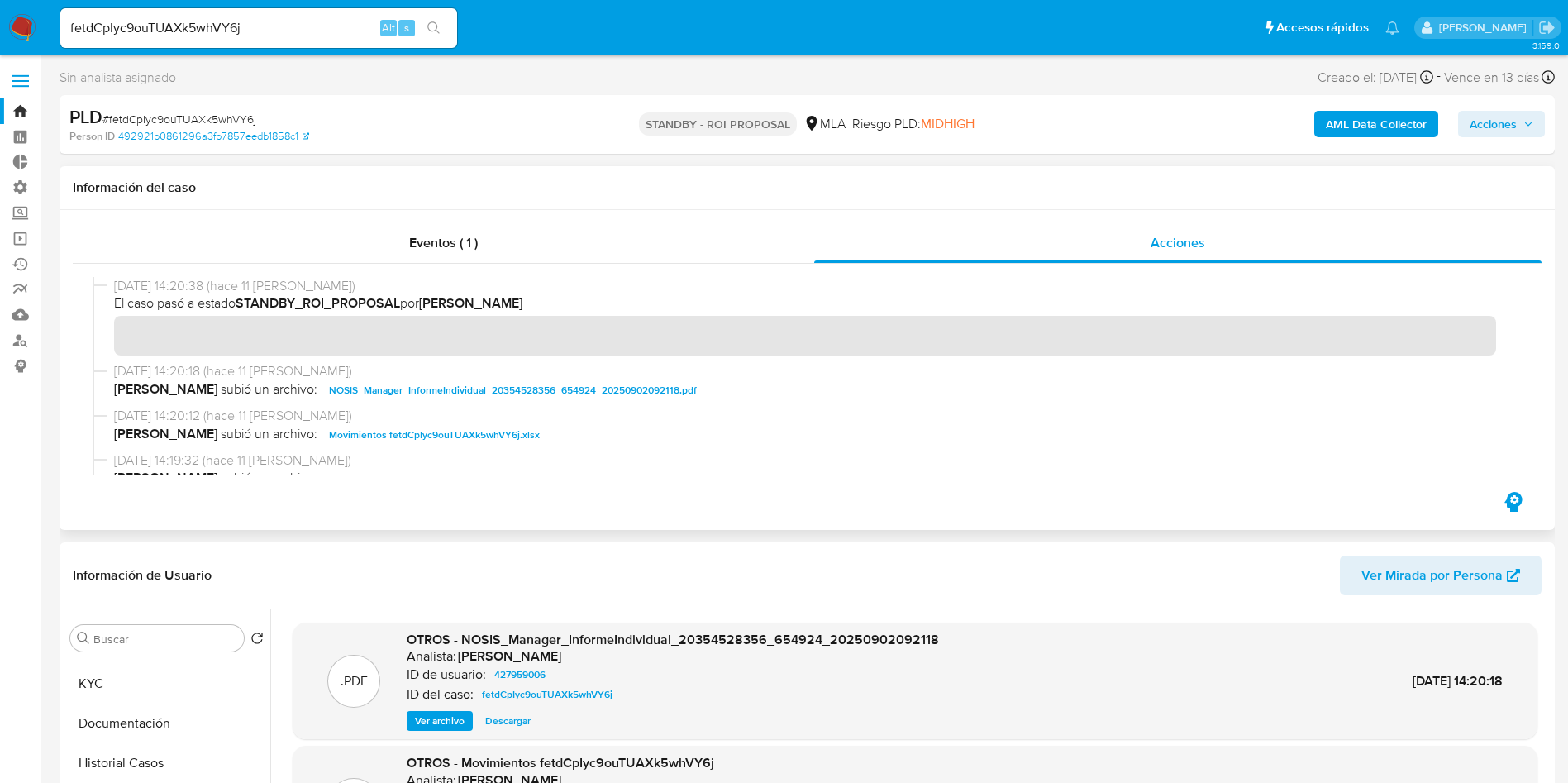
click at [438, 432] on span "Movimientos fetdCpIyc9ouTUAXk5whVY6j.xlsx" at bounding box center [434, 435] width 211 height 20
click at [438, 432] on span "amedzovich subió un archivo: Movimientos fetdCpIyc9ouTUAXk5whVY6j.xlsx" at bounding box center [814, 435] width 1401 height 20
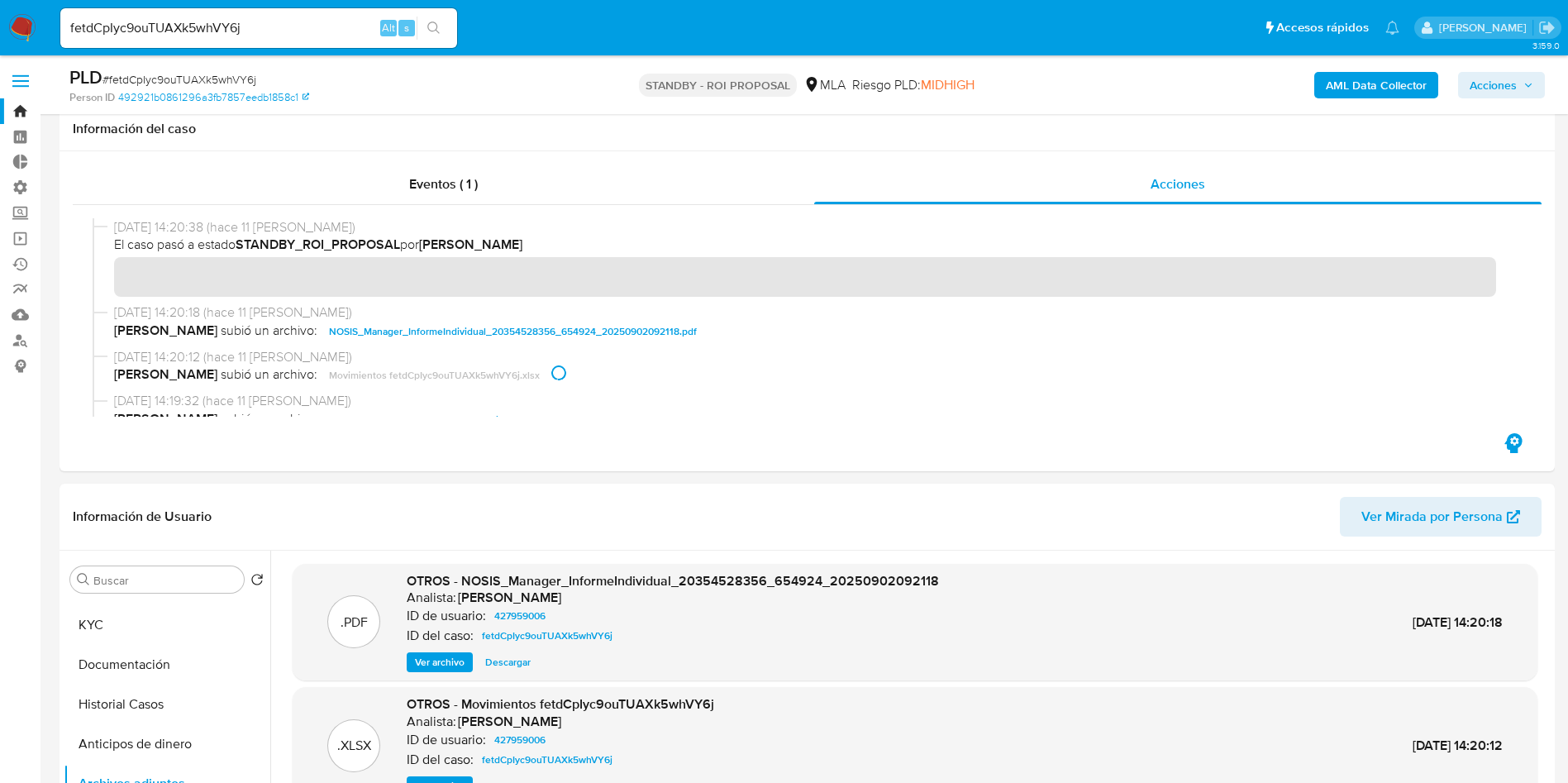
scroll to position [248, 0]
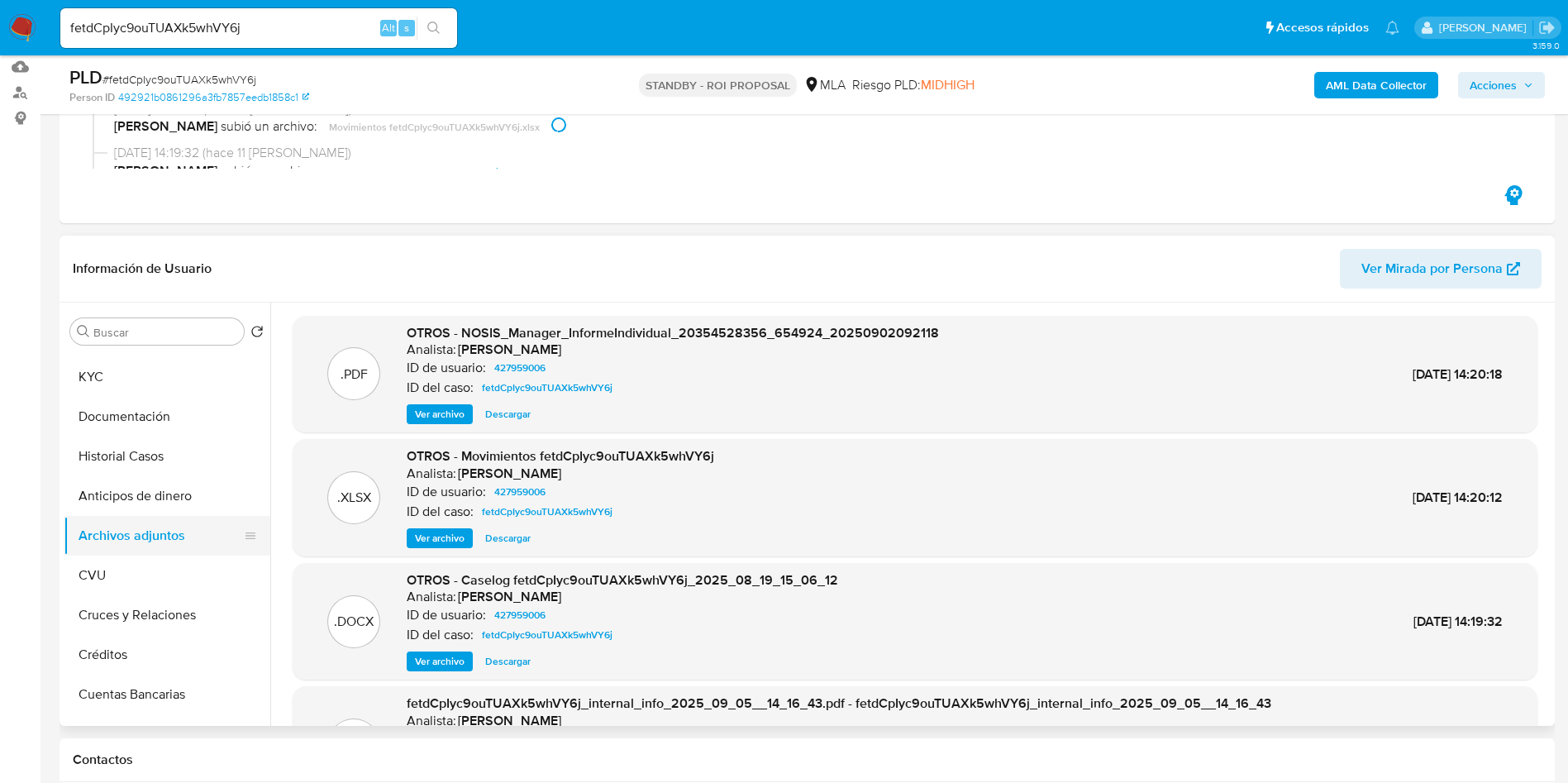
click at [135, 536] on button "Archivos adjuntos" at bounding box center [160, 535] width 193 height 40
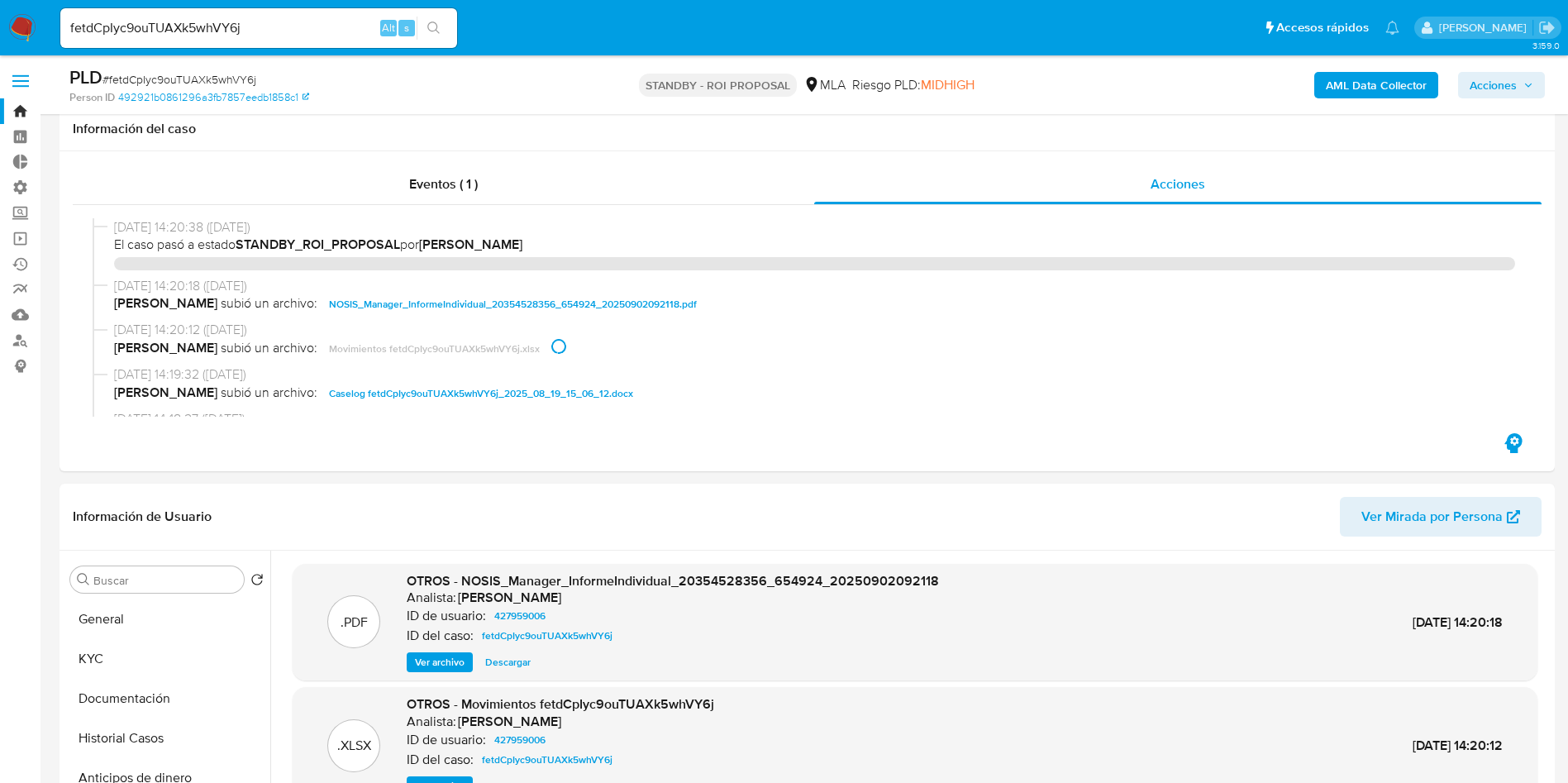
select select "10"
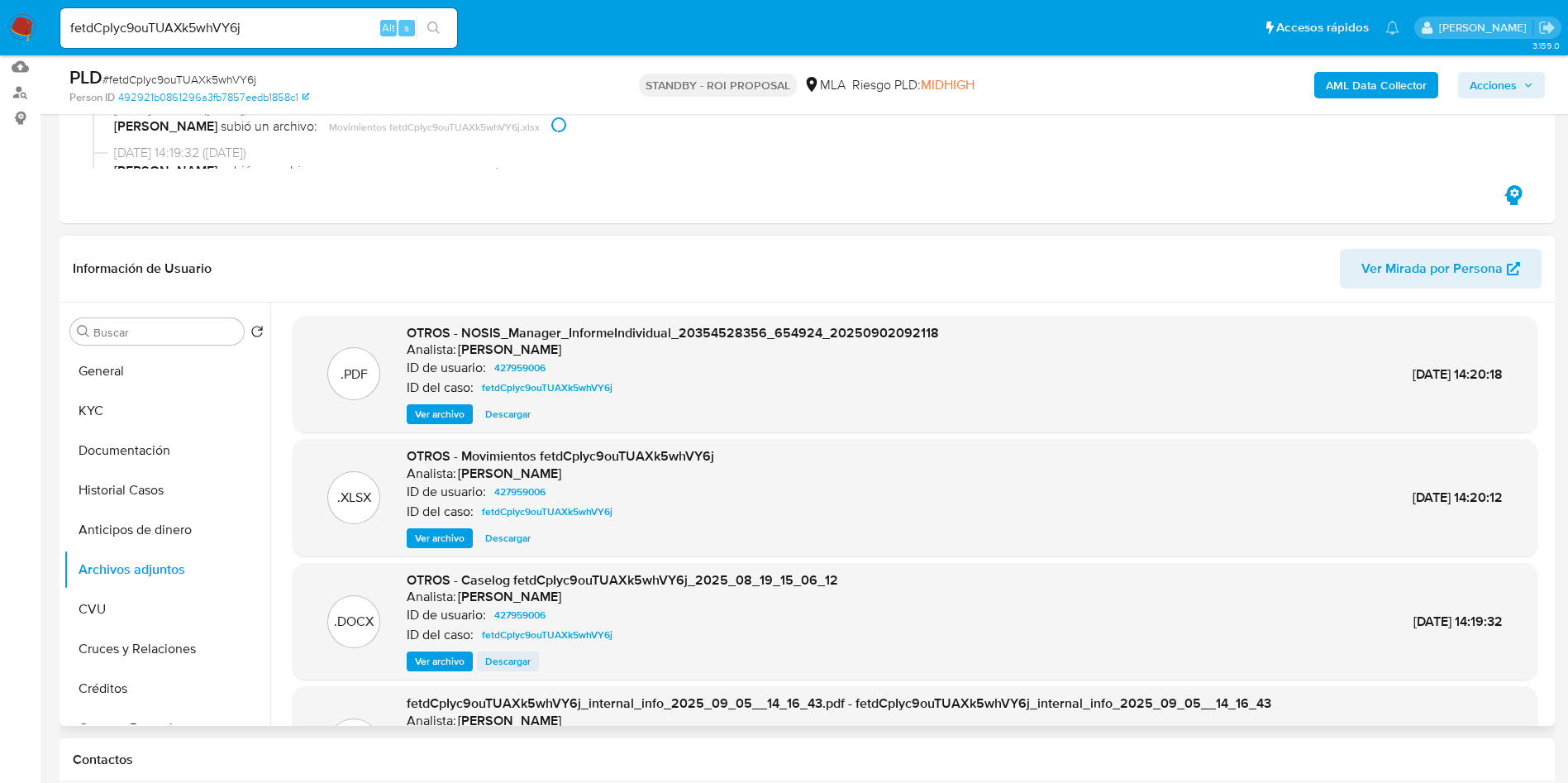
scroll to position [34, 0]
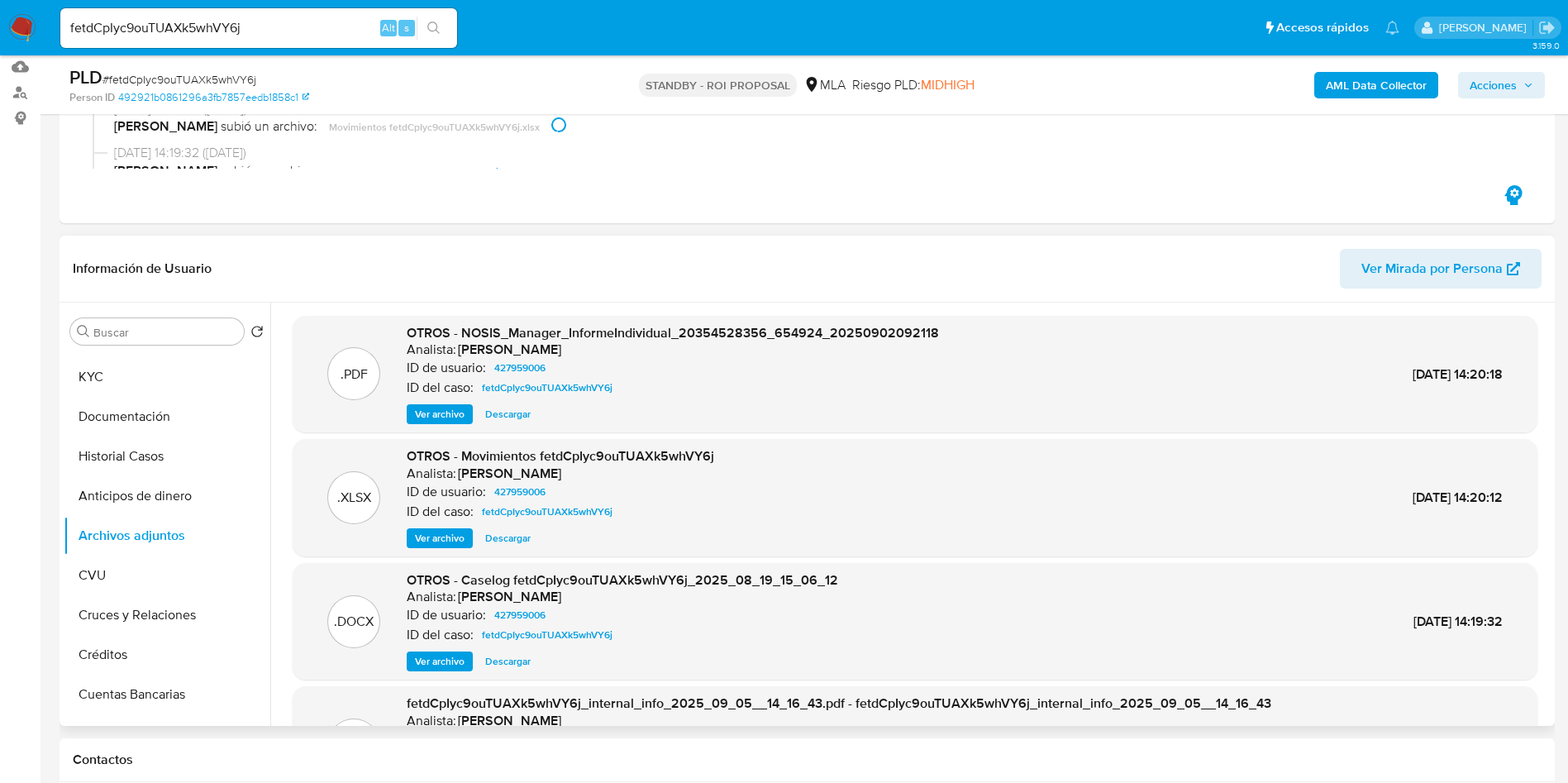
click at [528, 668] on span "Descargar" at bounding box center [508, 661] width 46 height 17
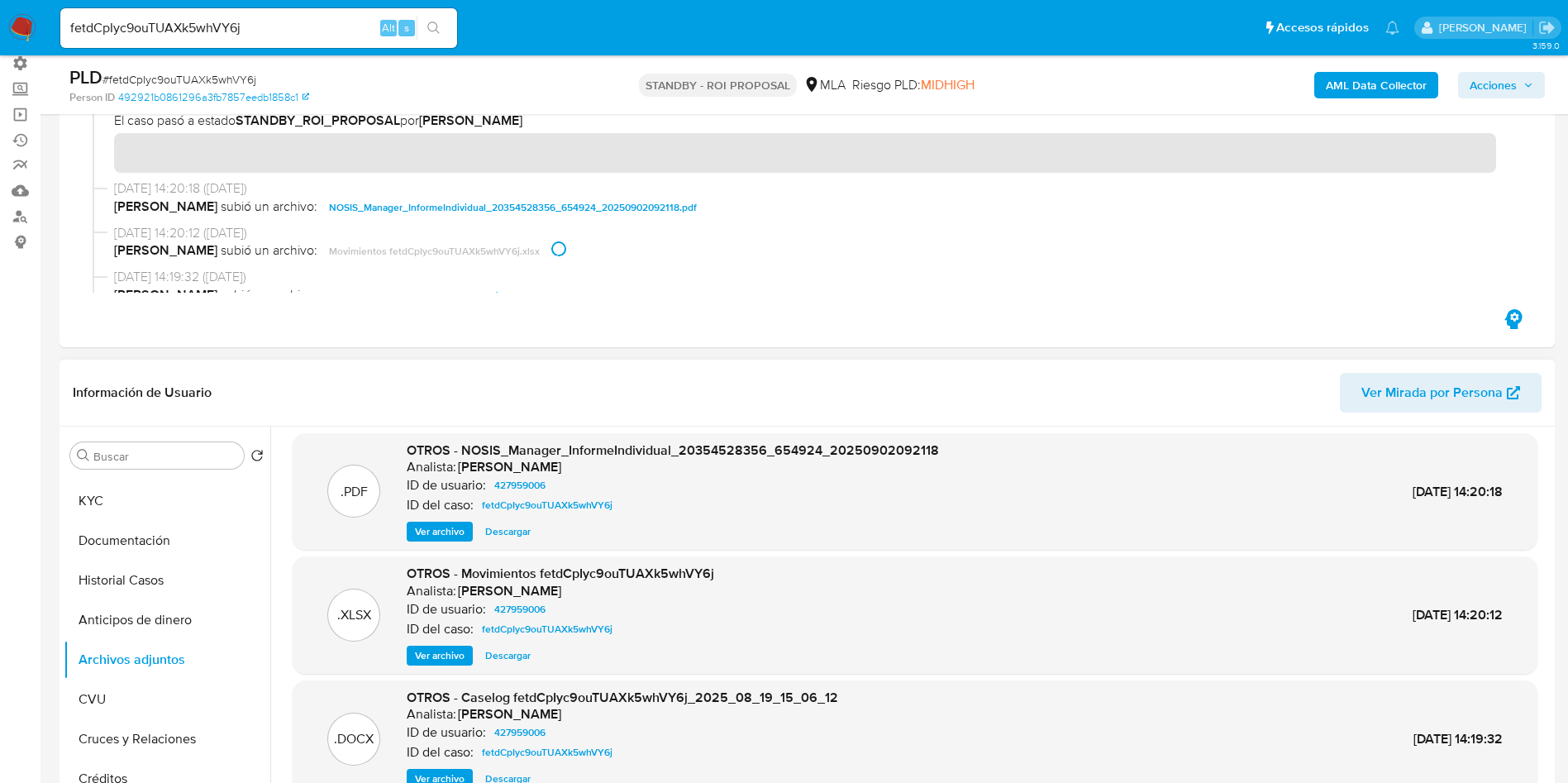
scroll to position [0, 0]
